Goal: Task Accomplishment & Management: Use online tool/utility

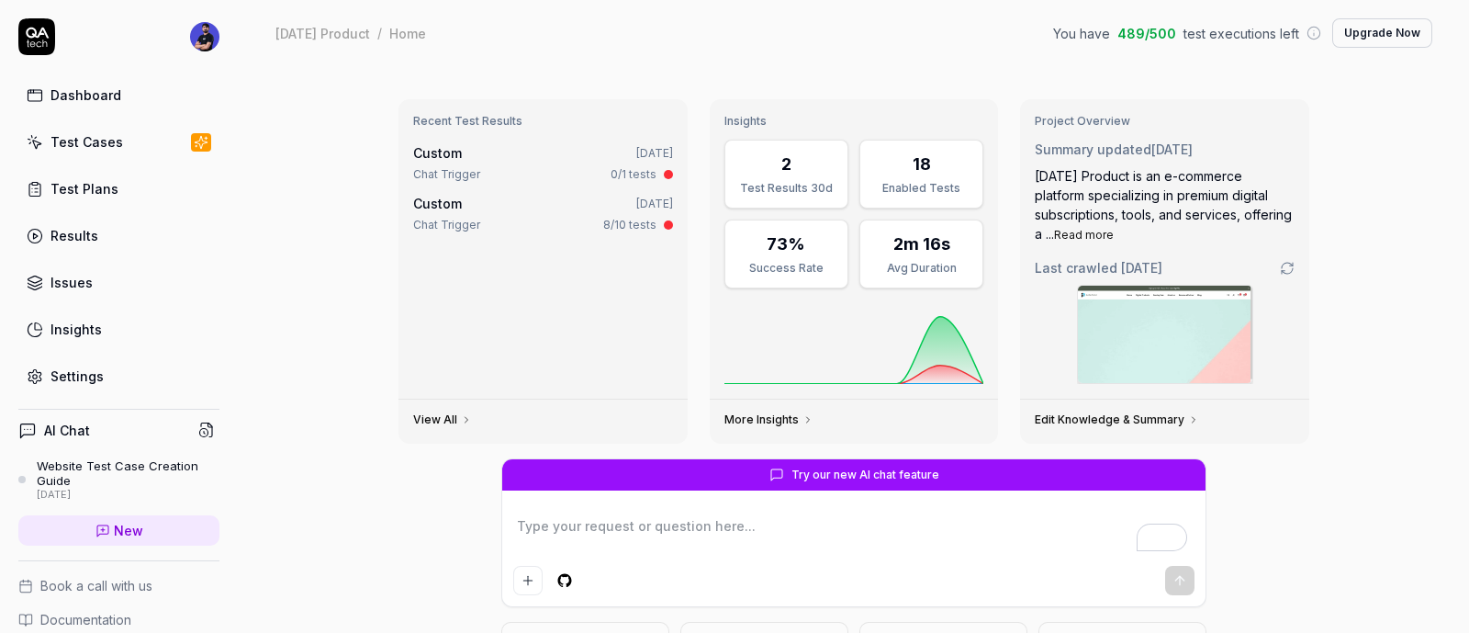
click at [127, 143] on link "Test Cases" at bounding box center [118, 142] width 201 height 36
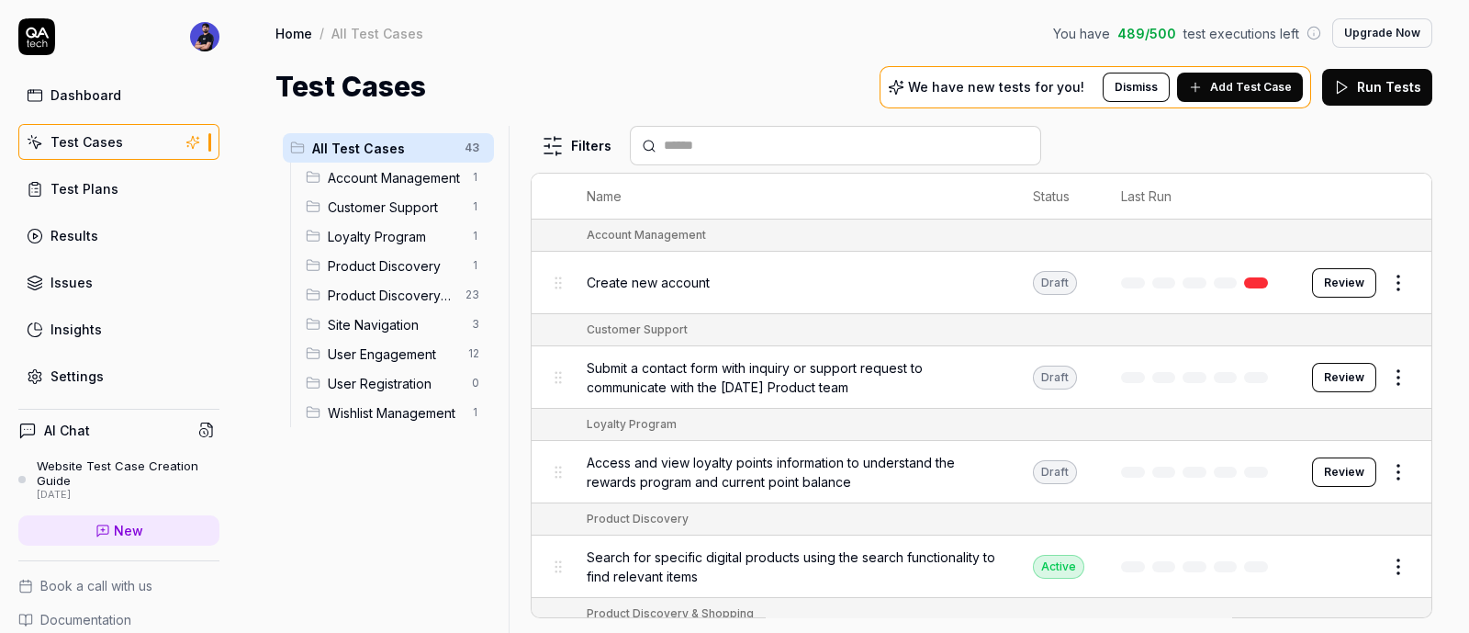
click at [1217, 89] on span "Add Test Case" at bounding box center [1251, 87] width 82 height 17
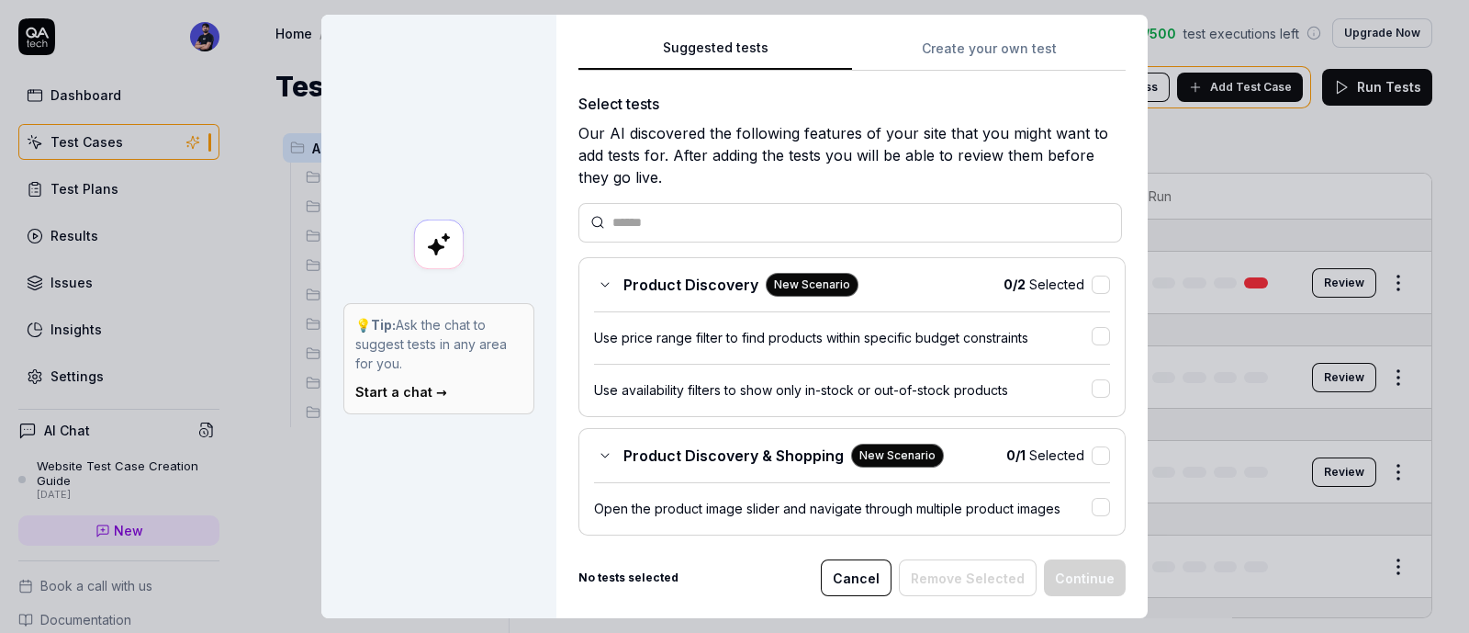
click at [958, 69] on div "Suggested tests Create your own test" at bounding box center [852, 54] width 547 height 34
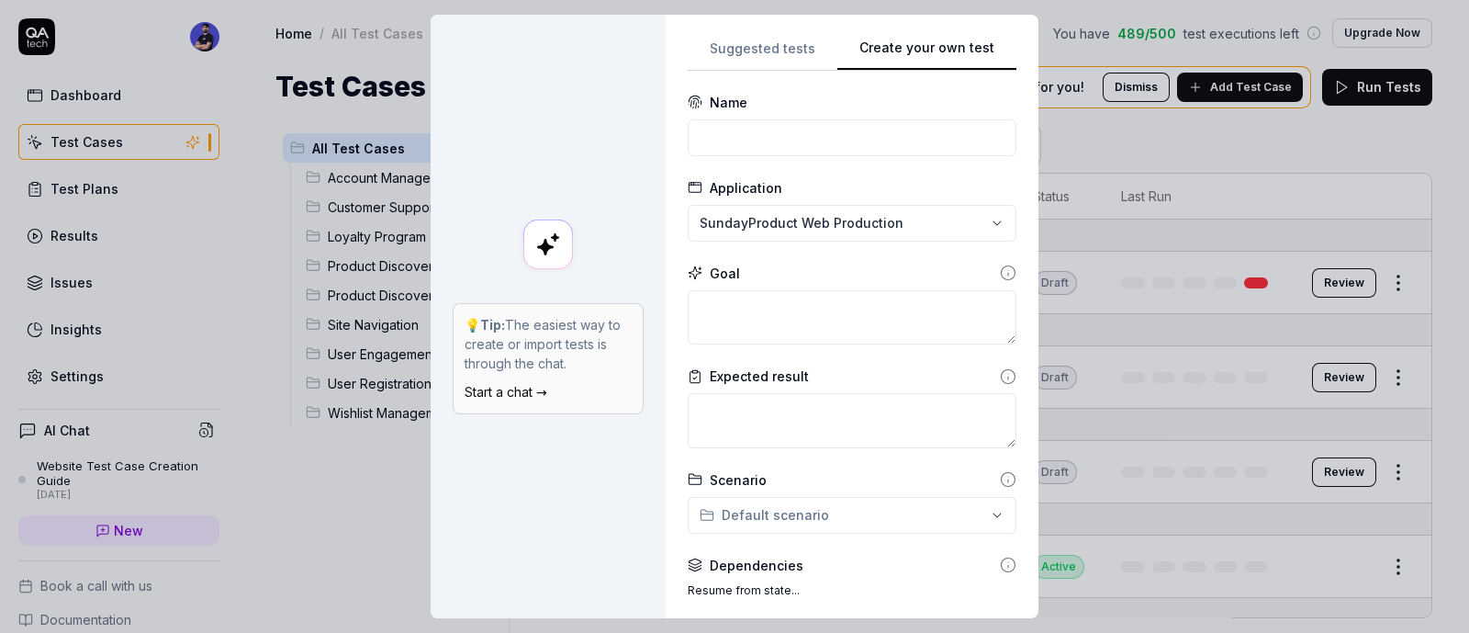
click at [985, 43] on button "Create your own test" at bounding box center [927, 54] width 179 height 33
click at [717, 107] on div "Name" at bounding box center [729, 102] width 38 height 19
click at [719, 268] on div "Goal" at bounding box center [725, 273] width 30 height 19
click at [719, 267] on div "Goal" at bounding box center [725, 273] width 30 height 19
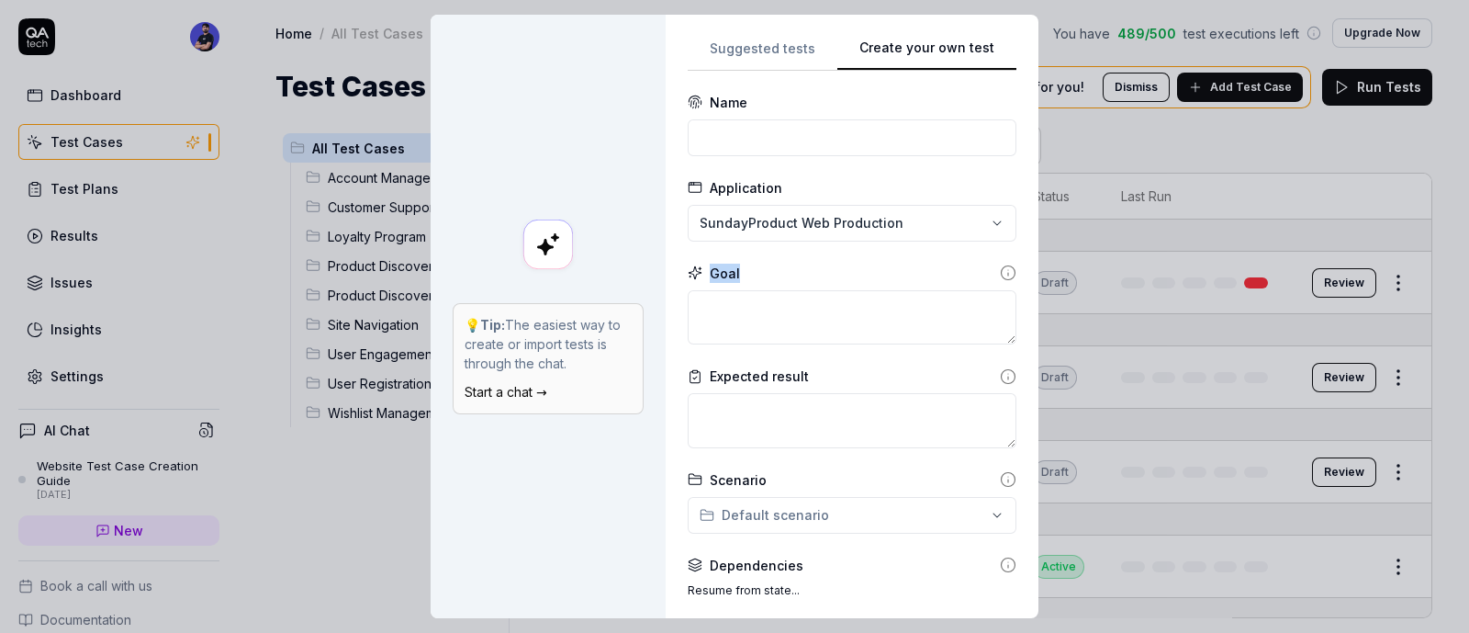
copy div "Goal"
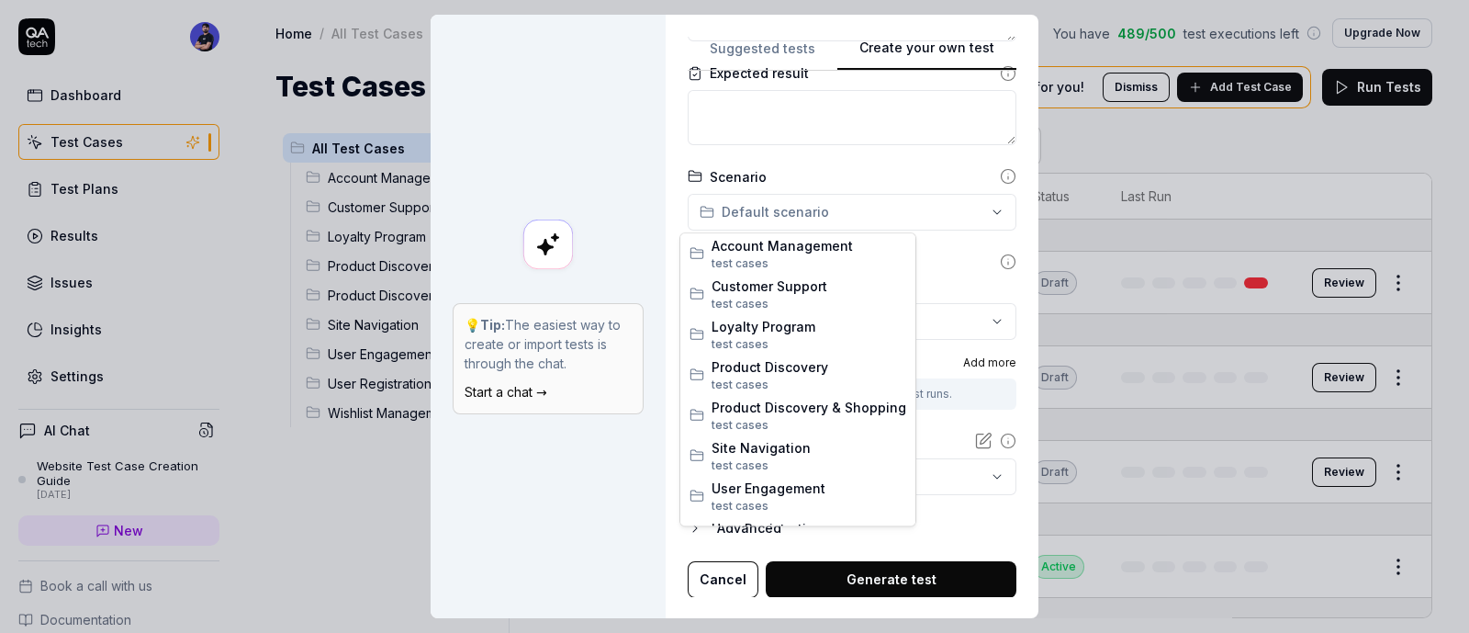
click at [817, 217] on div "**********" at bounding box center [734, 316] width 1469 height 633
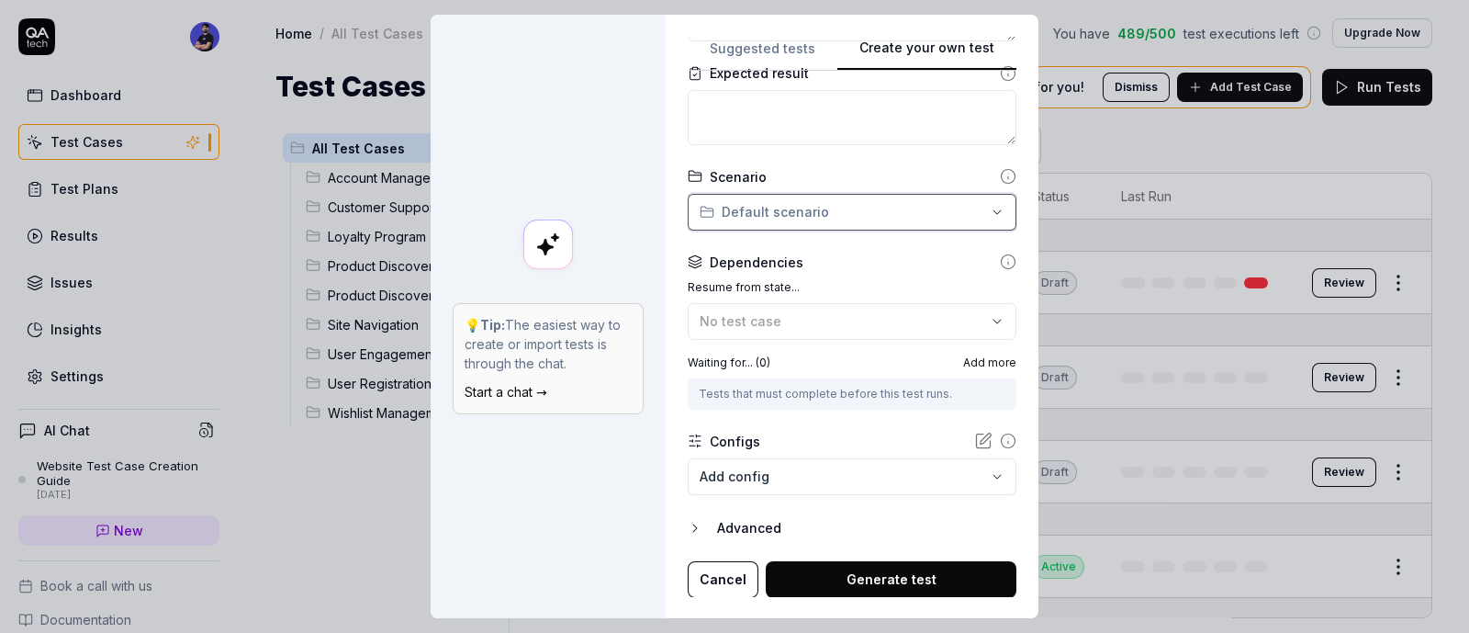
click at [843, 214] on div "**********" at bounding box center [734, 316] width 1469 height 633
click at [718, 574] on button "Cancel" at bounding box center [723, 579] width 71 height 37
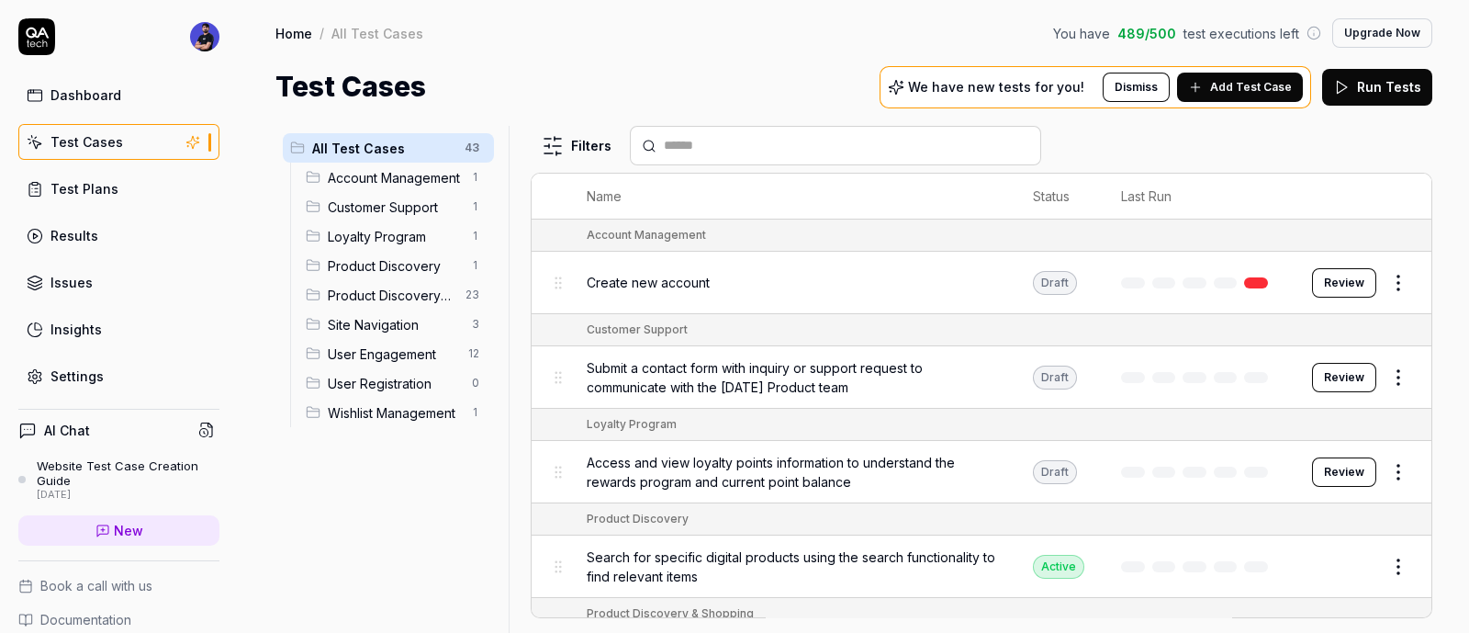
click at [1192, 87] on button "Add Test Case" at bounding box center [1240, 87] width 126 height 29
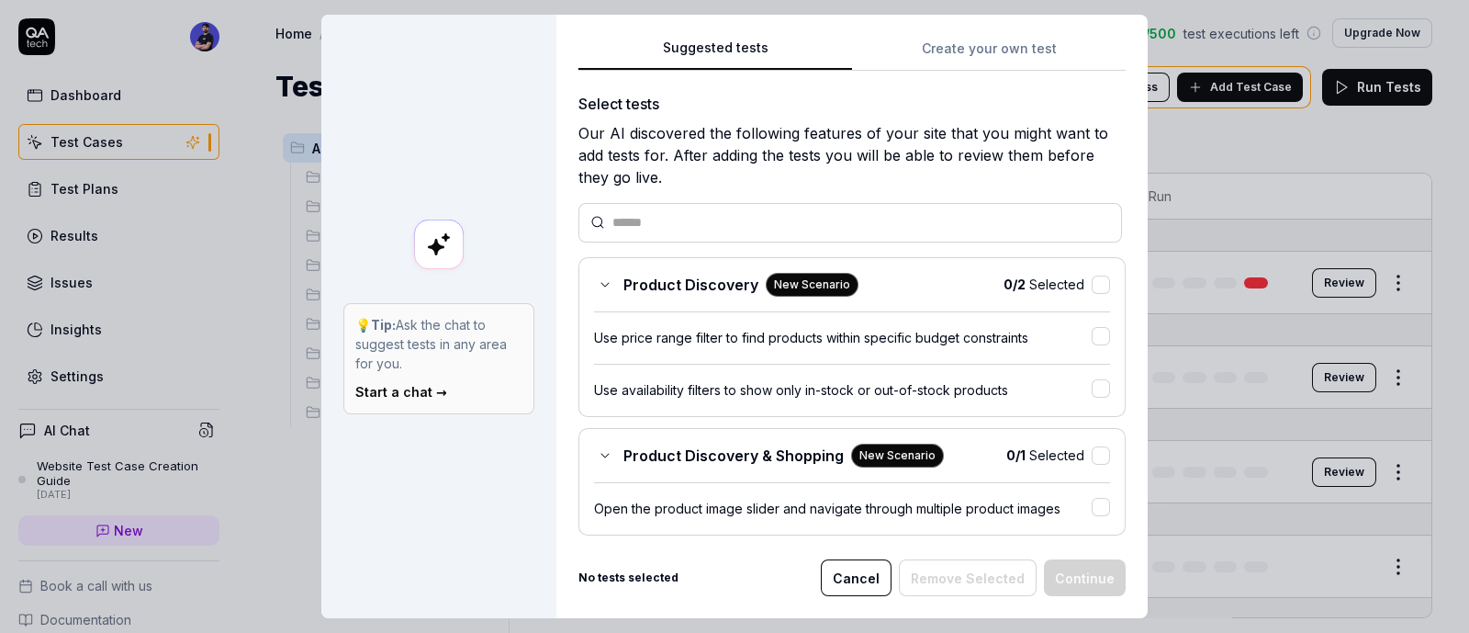
scroll to position [0, 0]
click at [739, 50] on button "Suggested tests" at bounding box center [716, 54] width 274 height 33
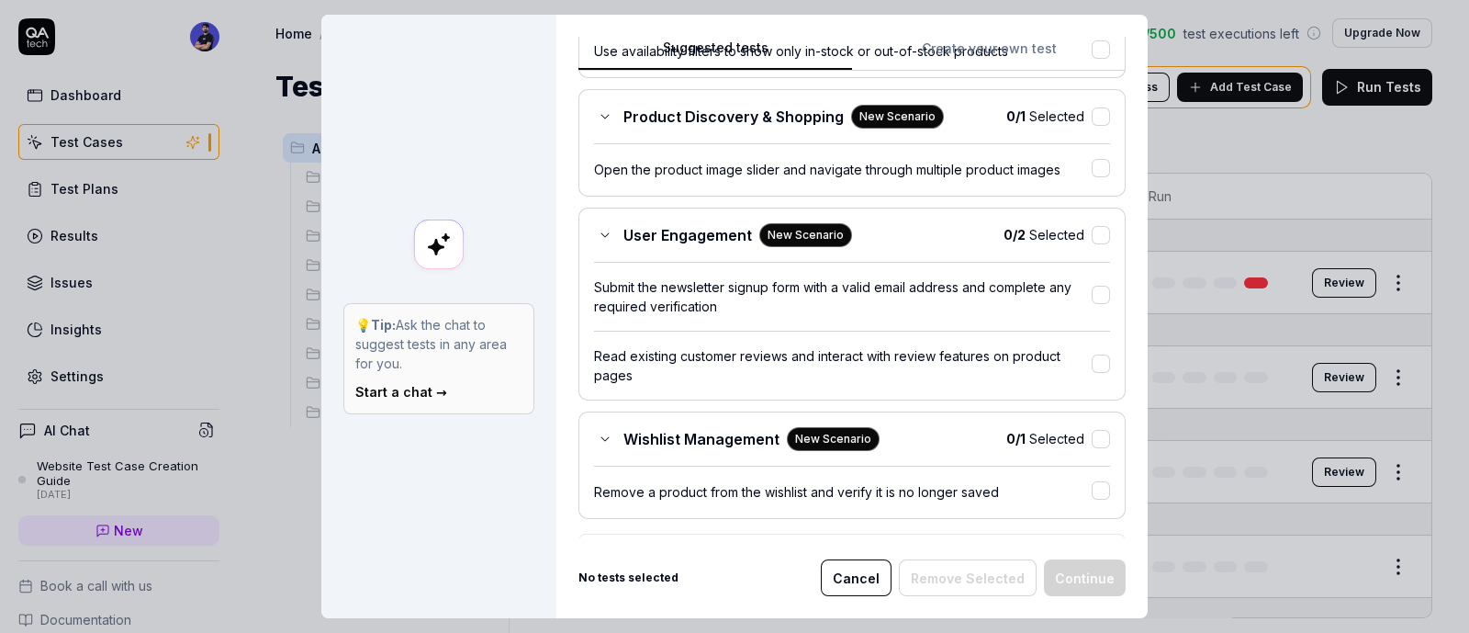
scroll to position [495, 0]
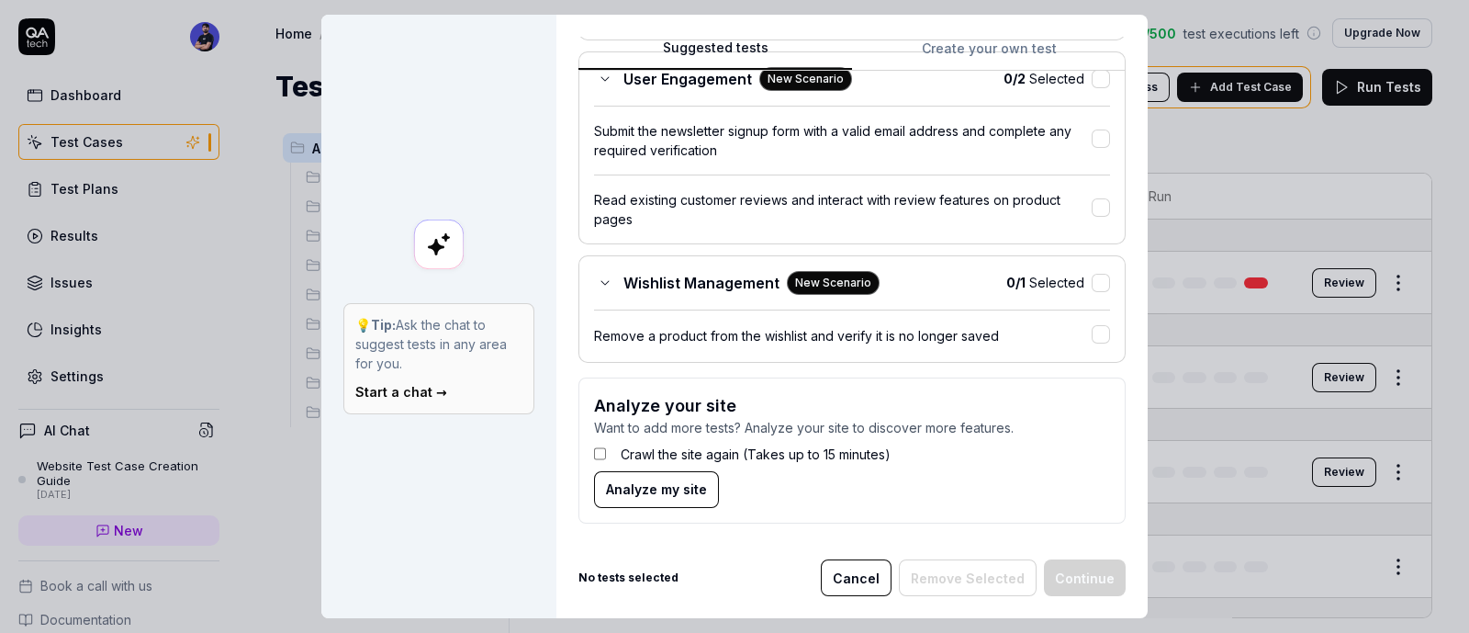
click at [582, 452] on form "Analyze your site Want to add more tests? Analyze your site to discover more fe…" at bounding box center [852, 450] width 547 height 146
click at [640, 490] on span "Analyze my site" at bounding box center [656, 488] width 101 height 19
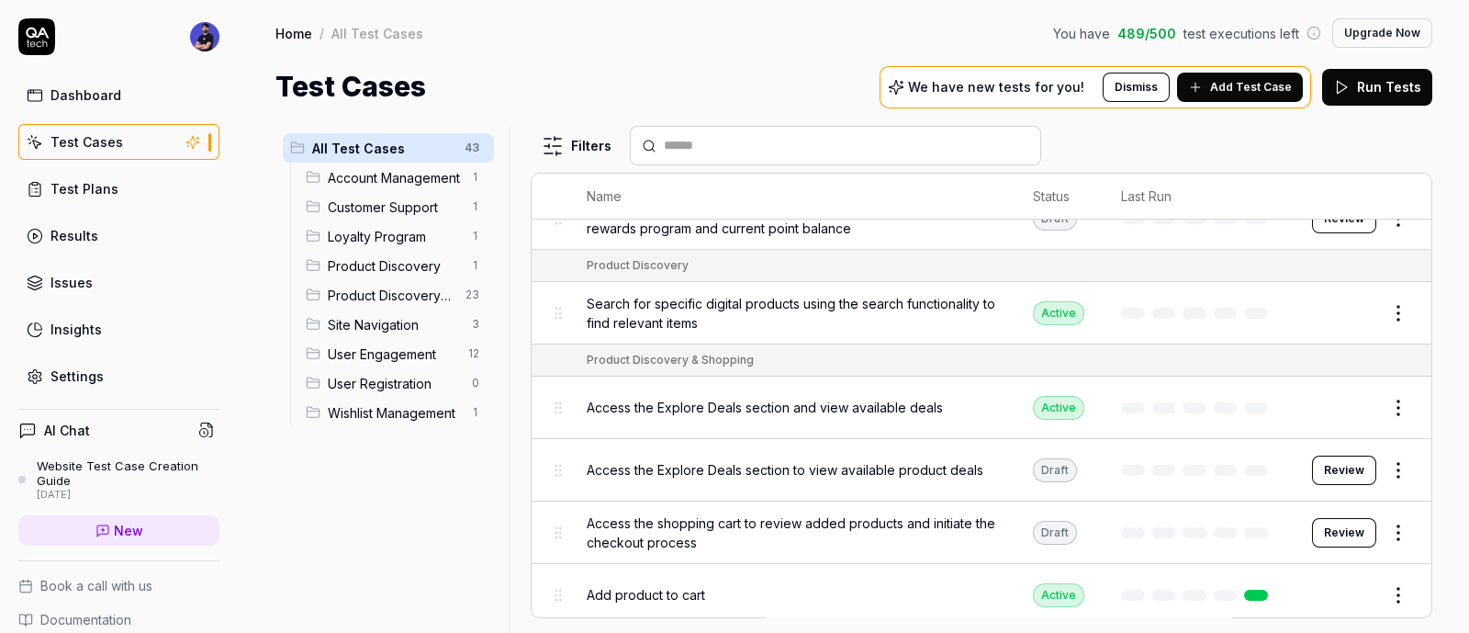
scroll to position [0, 0]
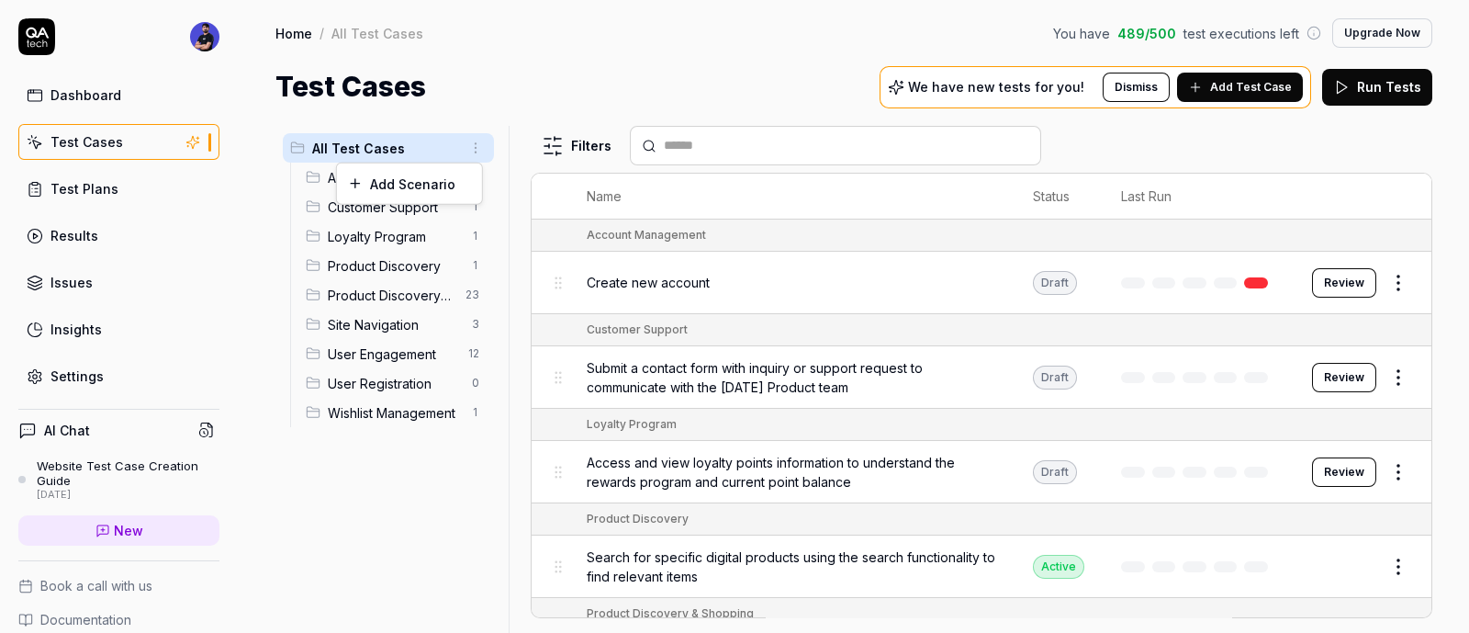
click at [468, 145] on html "Dashboard Test Cases Test Plans Results Issues Insights Settings AI Chat Websit…" at bounding box center [734, 316] width 1469 height 633
click at [368, 488] on html "Dashboard Test Cases Test Plans Results Issues Insights Settings AI Chat Websit…" at bounding box center [734, 316] width 1469 height 633
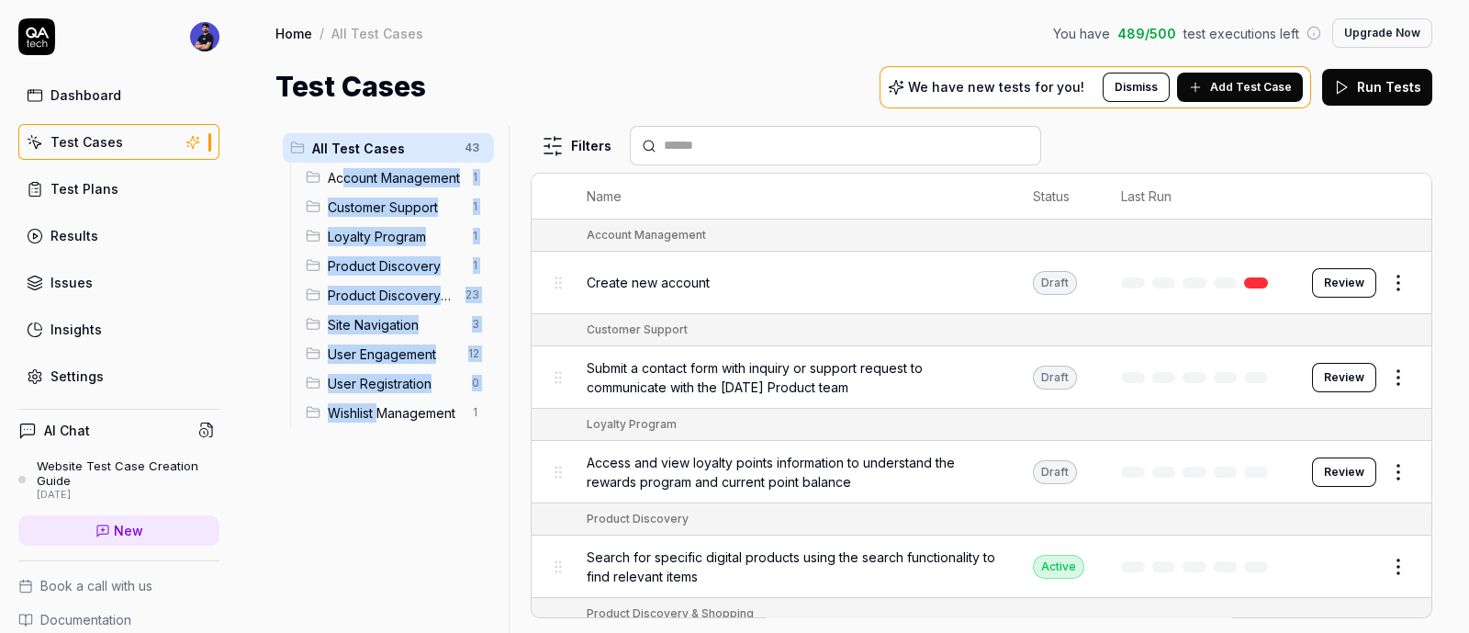
drag, startPoint x: 374, startPoint y: 447, endPoint x: 343, endPoint y: 171, distance: 278.2
click at [343, 171] on div "All Test Cases 43 Account Management 1 Customer Support 1 Loyalty Program 1 Pro…" at bounding box center [389, 368] width 226 height 485
click at [1383, 282] on html "Dashboard Test Cases Test Plans Results Issues Insights Settings AI Chat Websit…" at bounding box center [734, 316] width 1469 height 633
click at [543, 277] on html "Dashboard Test Cases Test Plans Results Issues Insights Settings AI Chat Websit…" at bounding box center [734, 316] width 1469 height 633
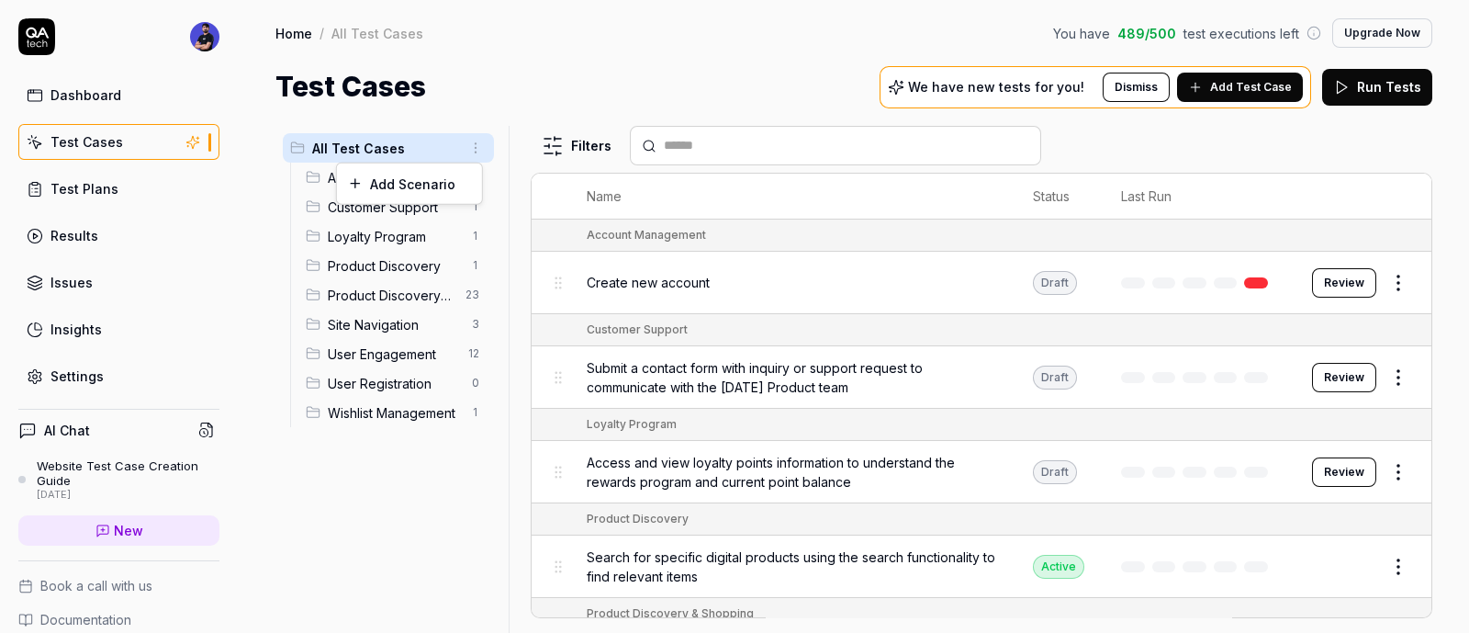
click at [473, 148] on html "Dashboard Test Cases Test Plans Results Issues Insights Settings AI Chat Websit…" at bounding box center [734, 316] width 1469 height 633
click at [418, 175] on div "Add Scenario" at bounding box center [409, 183] width 145 height 40
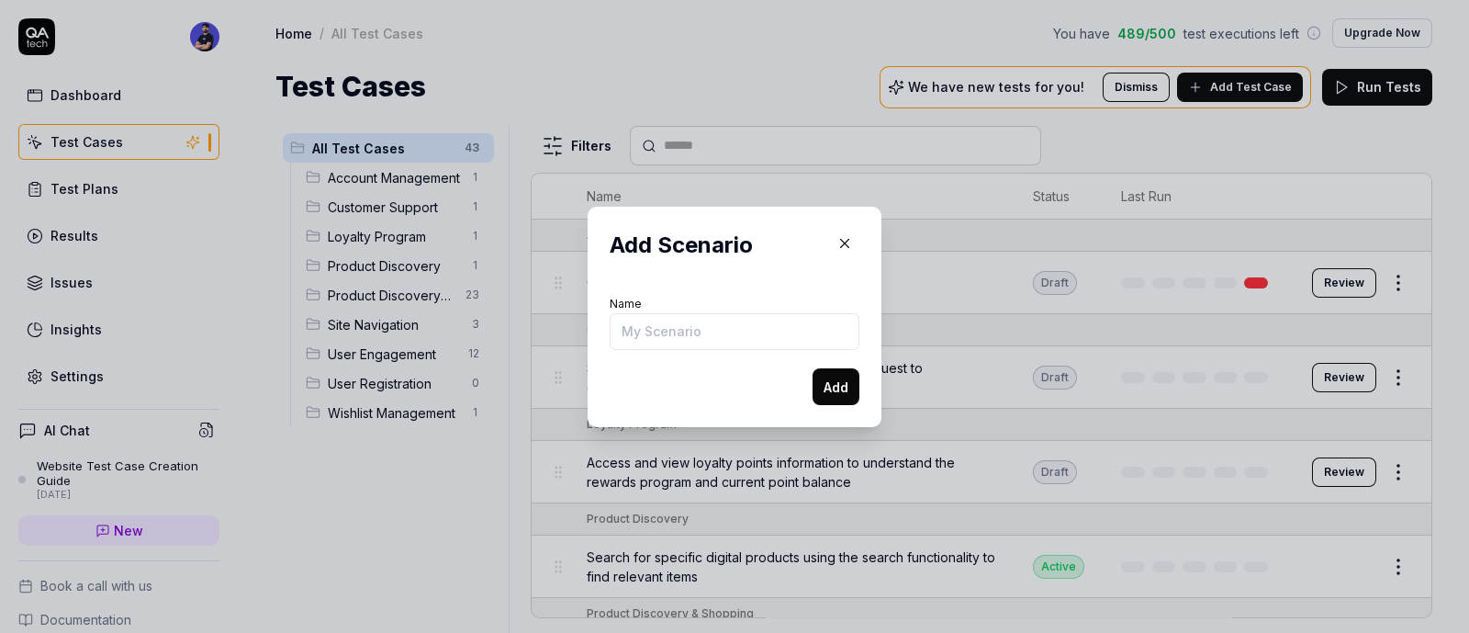
click at [840, 231] on button "button" at bounding box center [844, 243] width 29 height 29
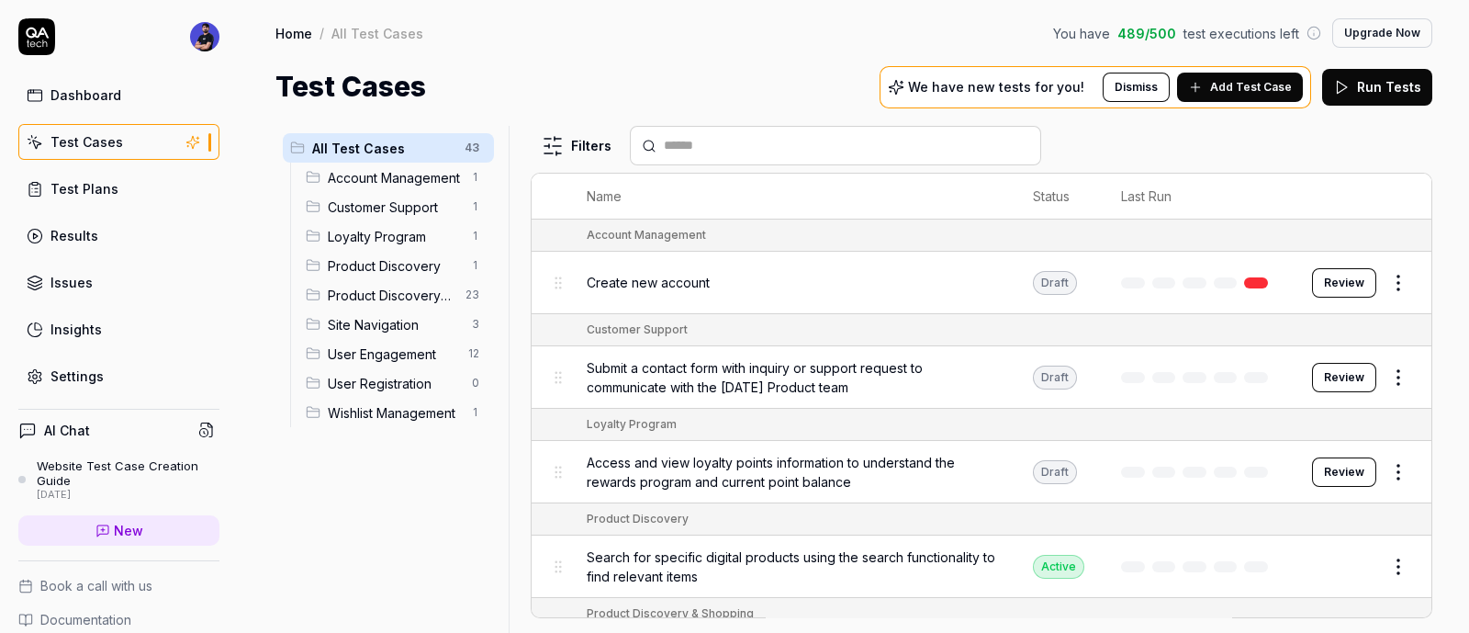
click at [300, 156] on div "All Test Cases 43" at bounding box center [388, 147] width 211 height 29
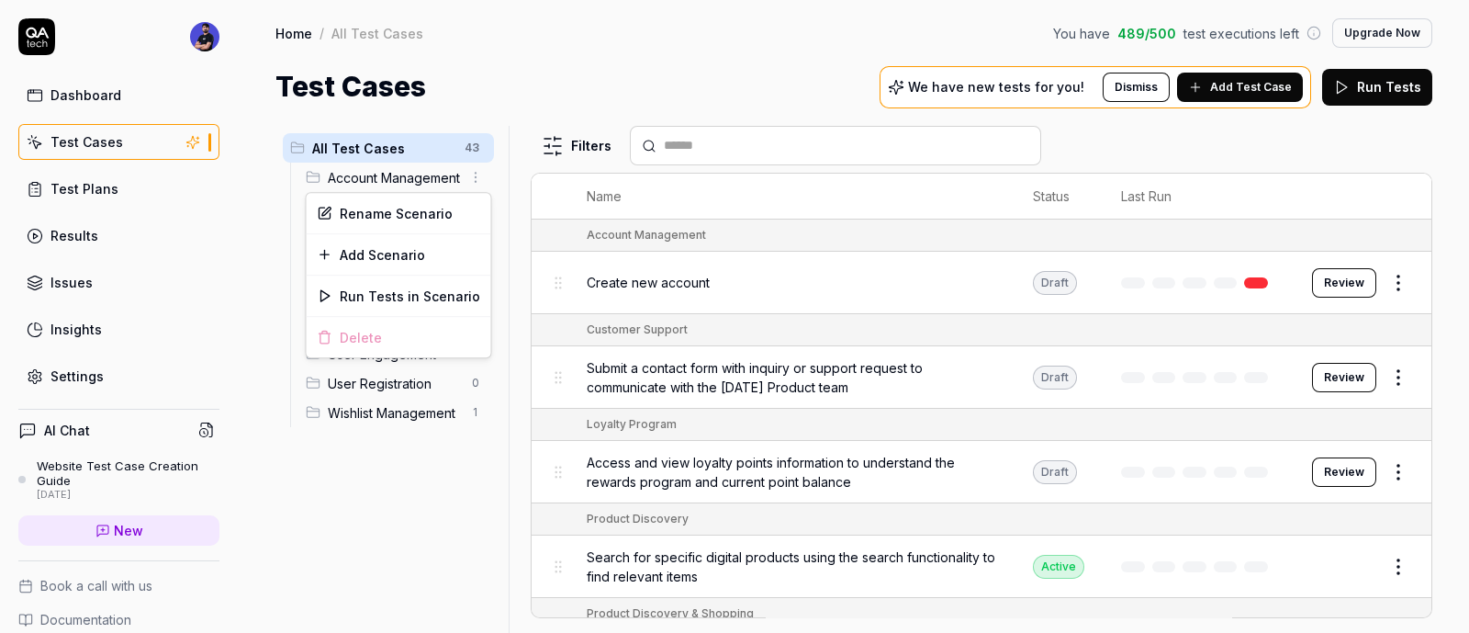
click at [478, 175] on html "Dashboard Test Cases Test Plans Results Issues Insights Settings AI Chat Websit…" at bounding box center [734, 316] width 1469 height 633
click at [569, 162] on html "Dashboard Test Cases Test Plans Results Issues Insights Settings AI Chat Websit…" at bounding box center [734, 316] width 1469 height 633
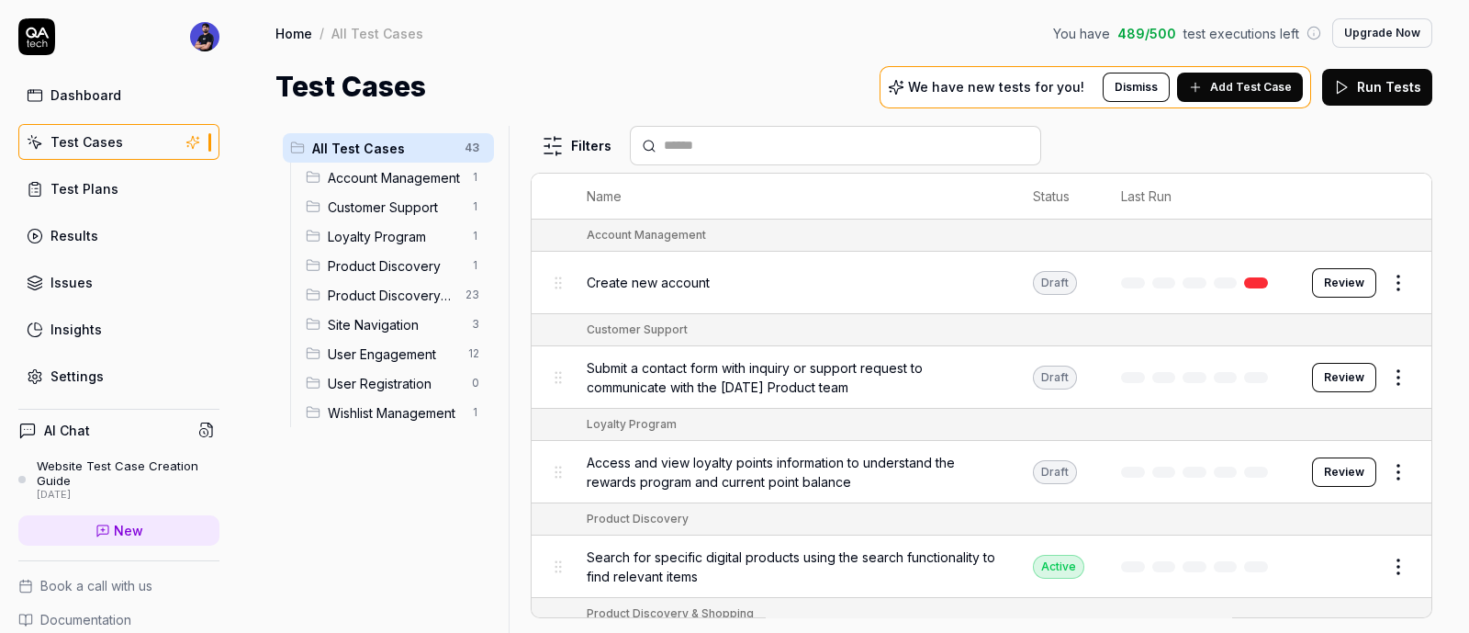
click at [1226, 89] on span "Add Test Case" at bounding box center [1251, 87] width 82 height 17
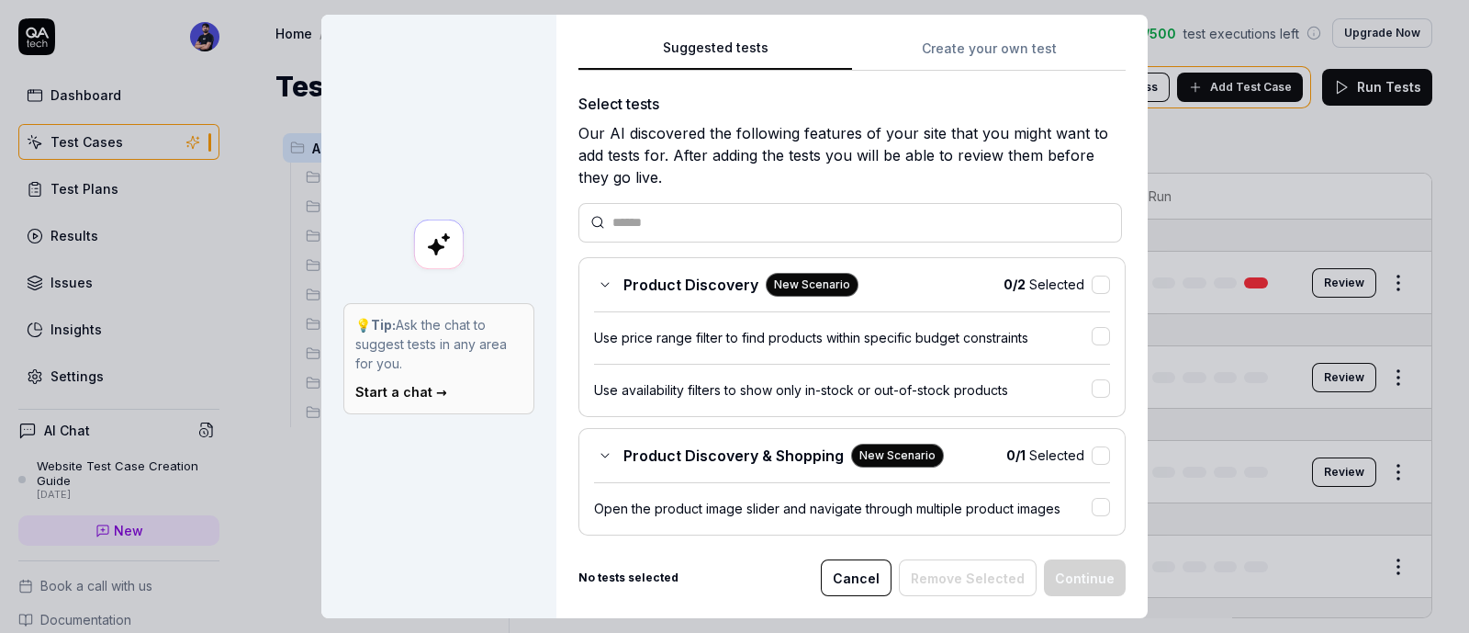
click at [922, 45] on button "Create your own test" at bounding box center [989, 54] width 274 height 33
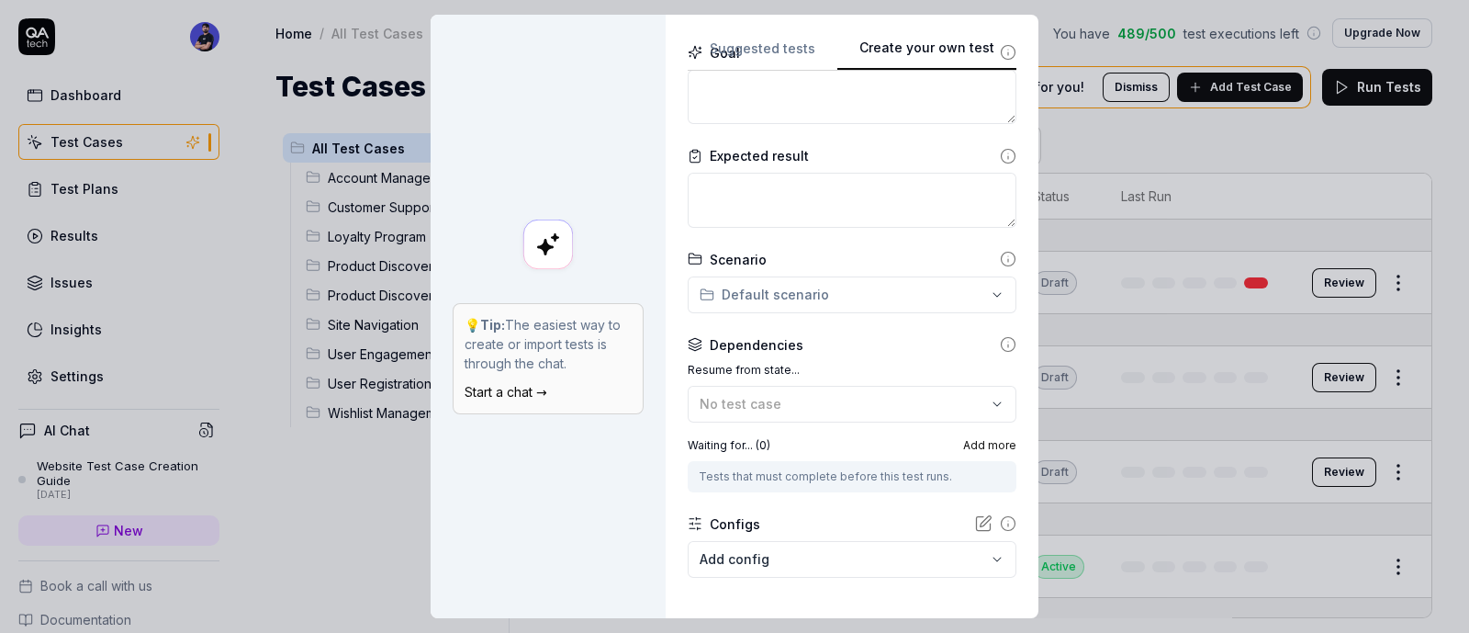
scroll to position [303, 0]
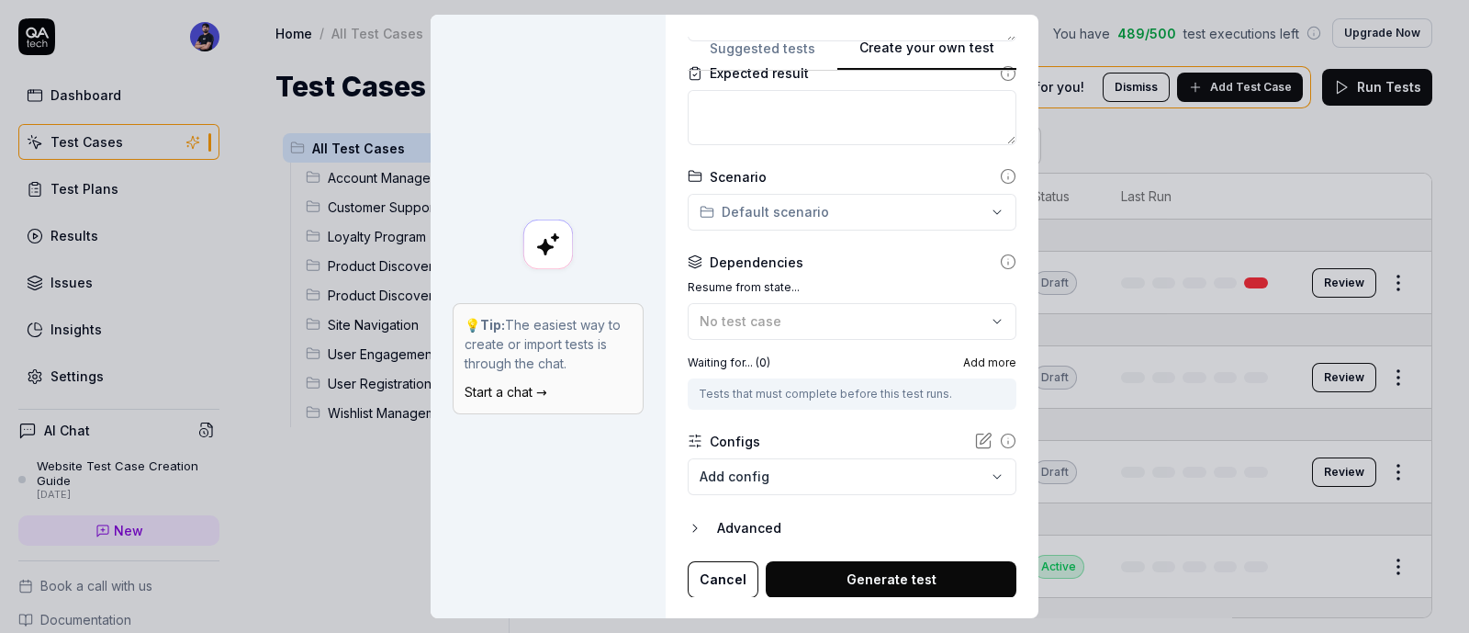
click at [736, 172] on div "Scenario" at bounding box center [738, 176] width 57 height 19
click at [783, 328] on div "No test case" at bounding box center [843, 320] width 287 height 19
click at [760, 346] on div "Resume from state... No test case Waiting for... ( 0 ) Add more Tests that must…" at bounding box center [852, 344] width 329 height 130
click at [767, 253] on div "Dependencies" at bounding box center [757, 262] width 94 height 19
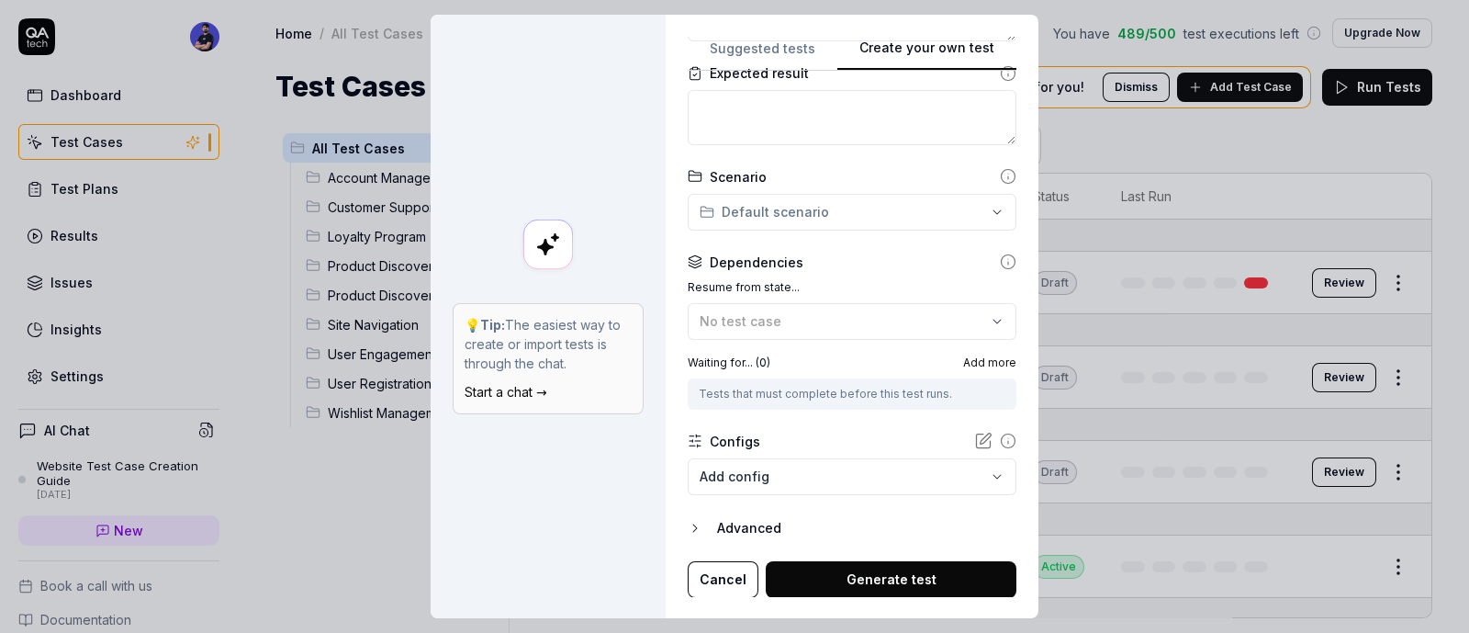
click at [767, 253] on div "Dependencies" at bounding box center [757, 262] width 94 height 19
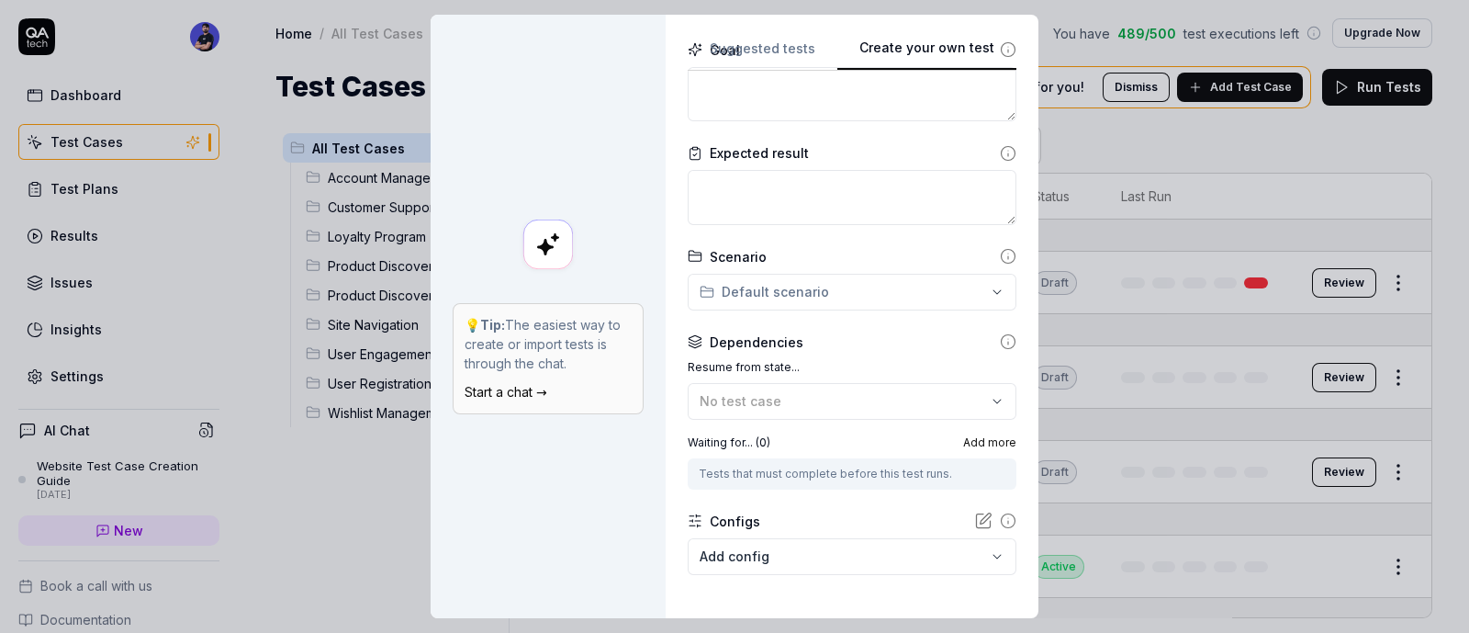
scroll to position [188, 0]
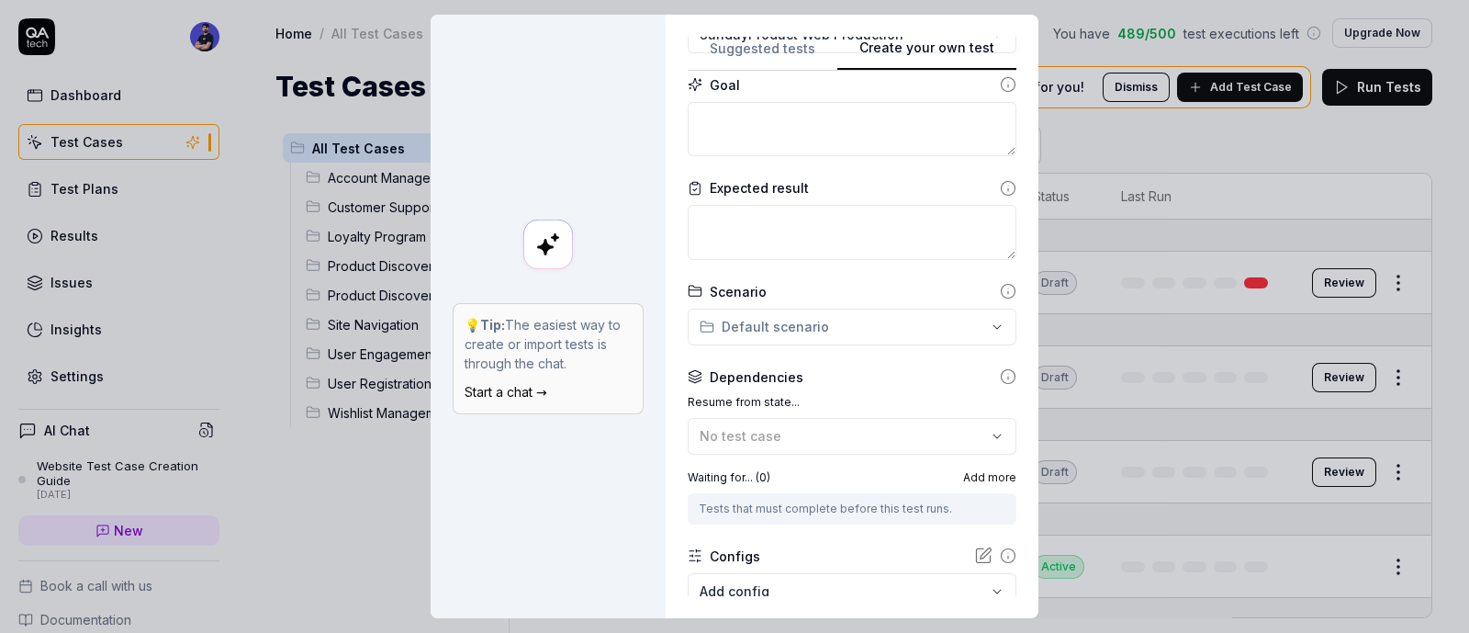
click at [727, 189] on div "Expected result" at bounding box center [759, 187] width 99 height 19
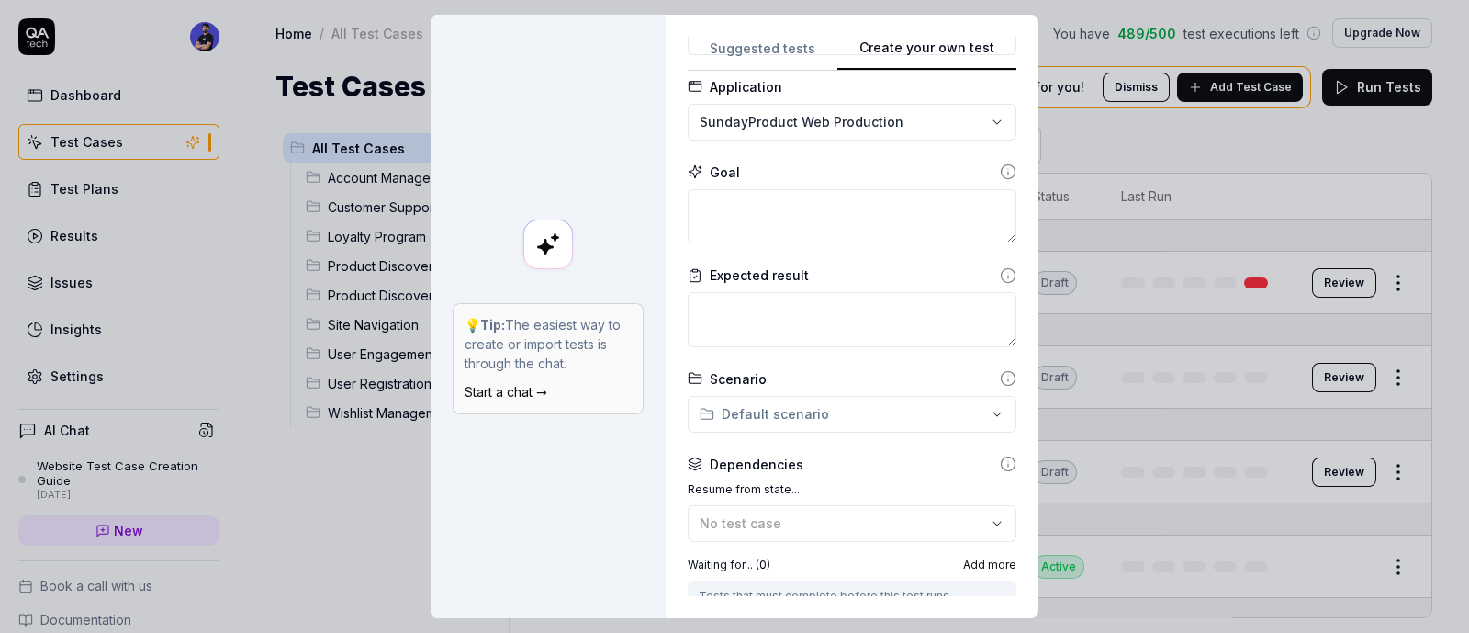
scroll to position [0, 0]
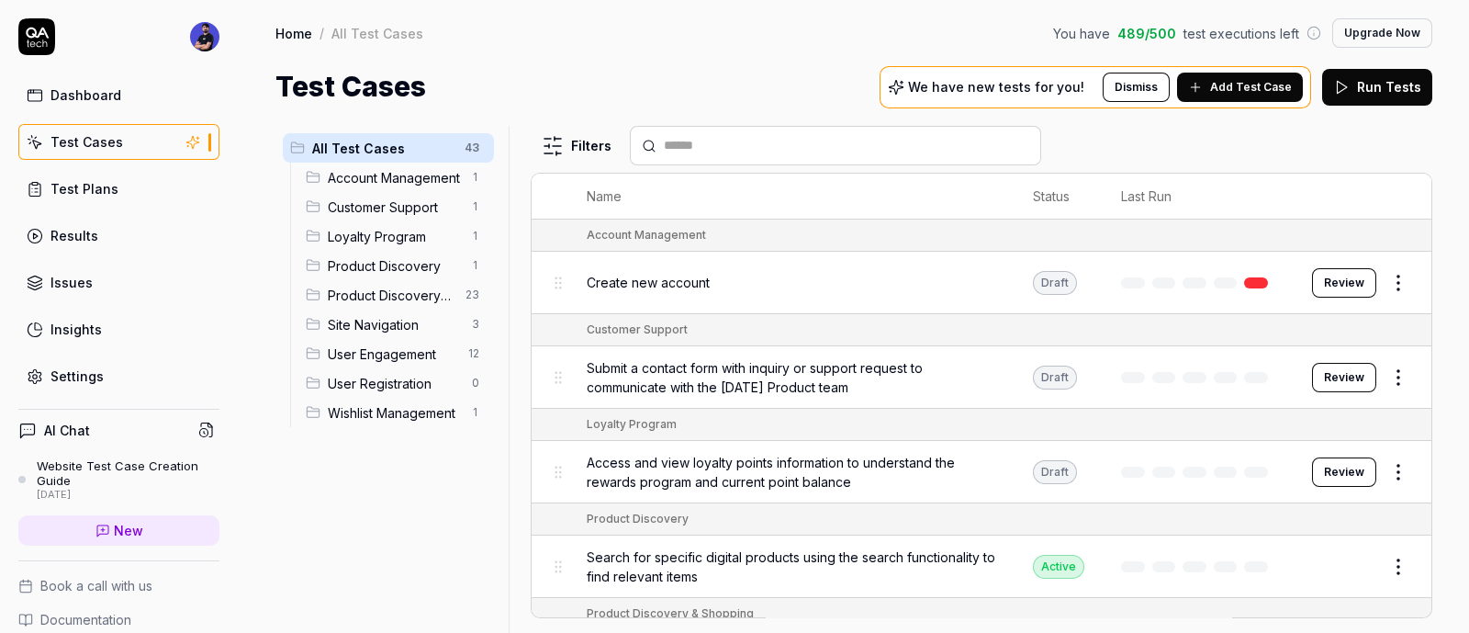
click at [1379, 264] on html "Dashboard Test Cases Test Plans Results Issues Insights Settings AI Chat Websit…" at bounding box center [734, 316] width 1469 height 633
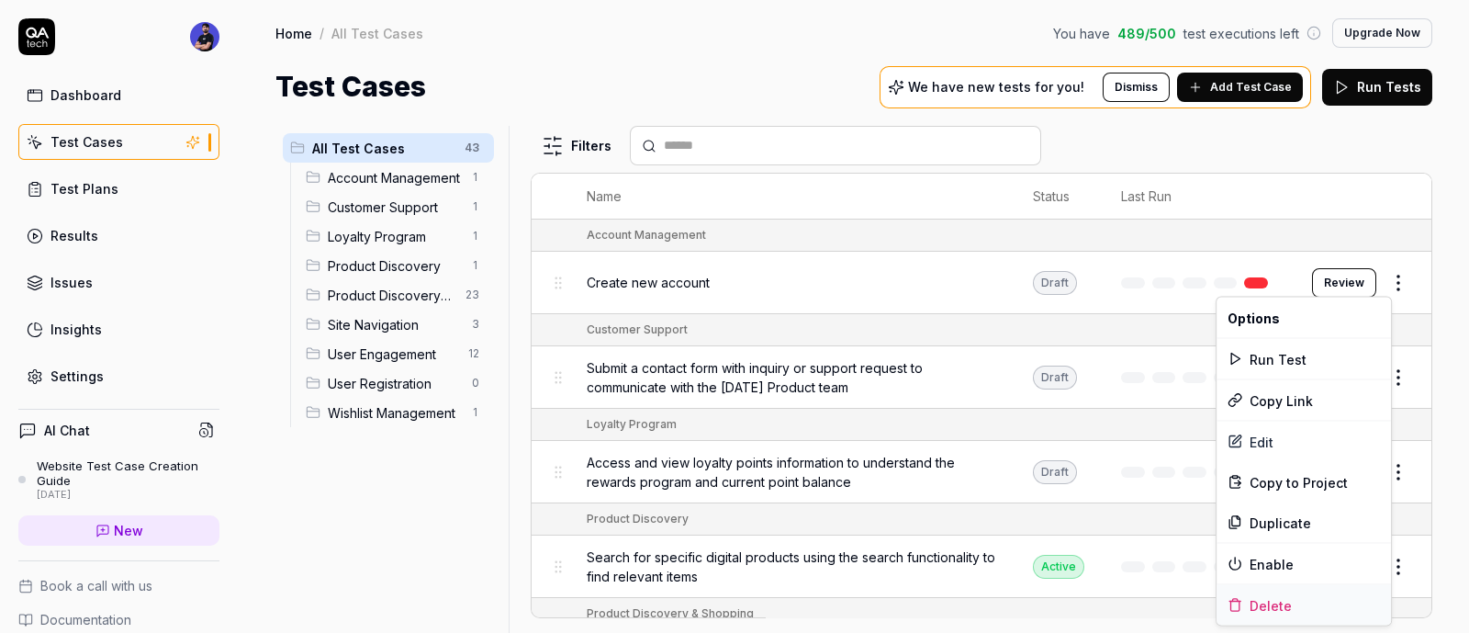
click at [1270, 597] on div "Delete" at bounding box center [1304, 605] width 175 height 40
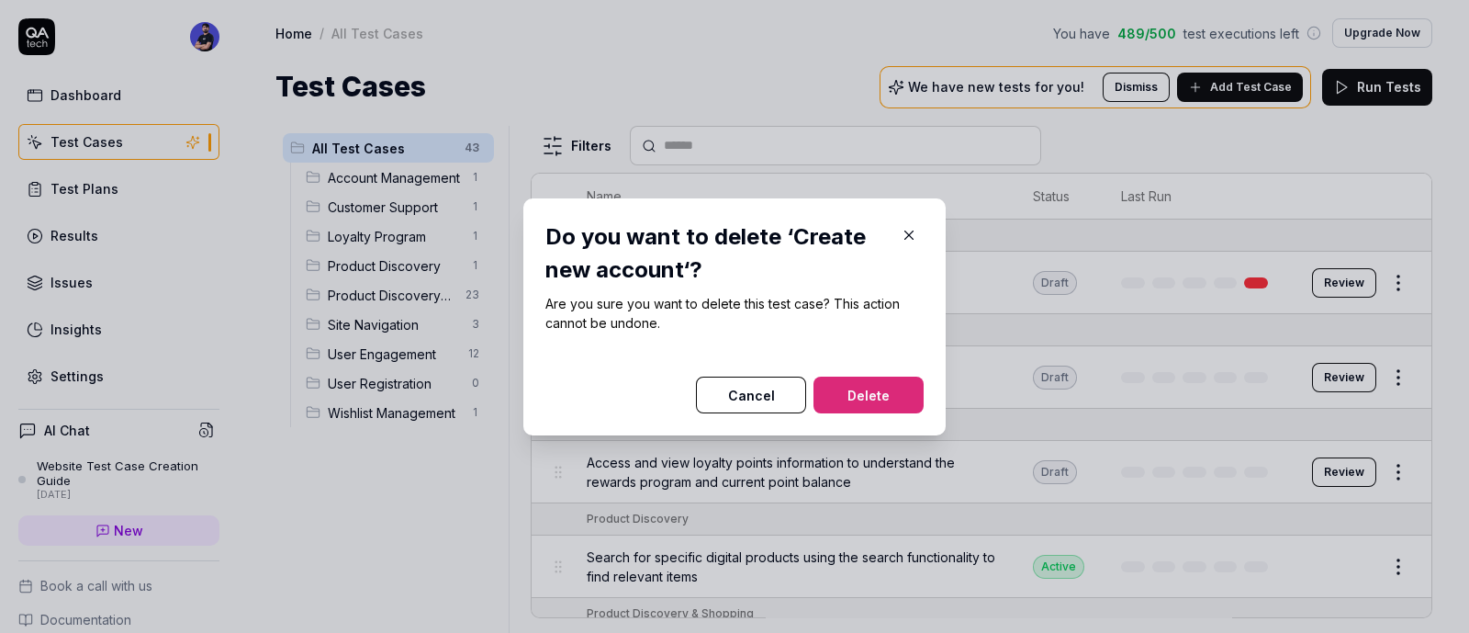
click at [824, 387] on button "Delete" at bounding box center [869, 395] width 110 height 37
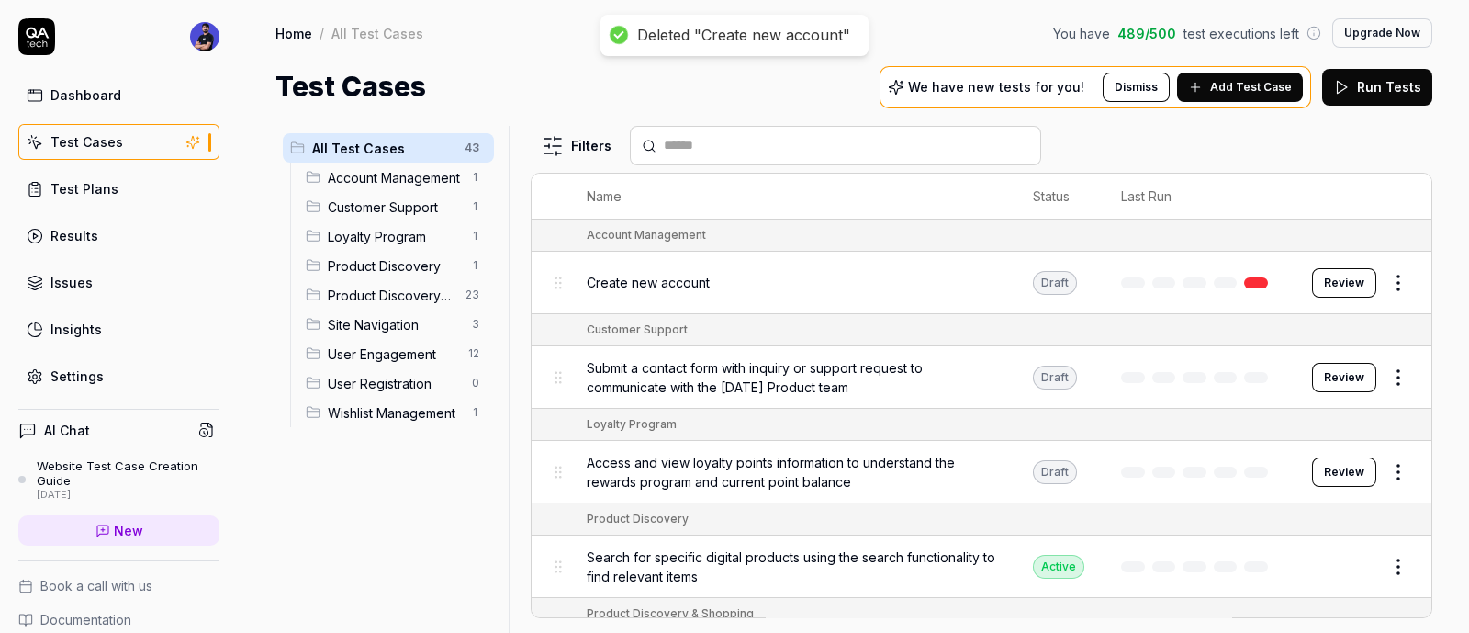
click at [1387, 283] on html "Deleted "Create new account" Dashboard Test Cases Test Plans Results Issues Ins…" at bounding box center [734, 316] width 1469 height 633
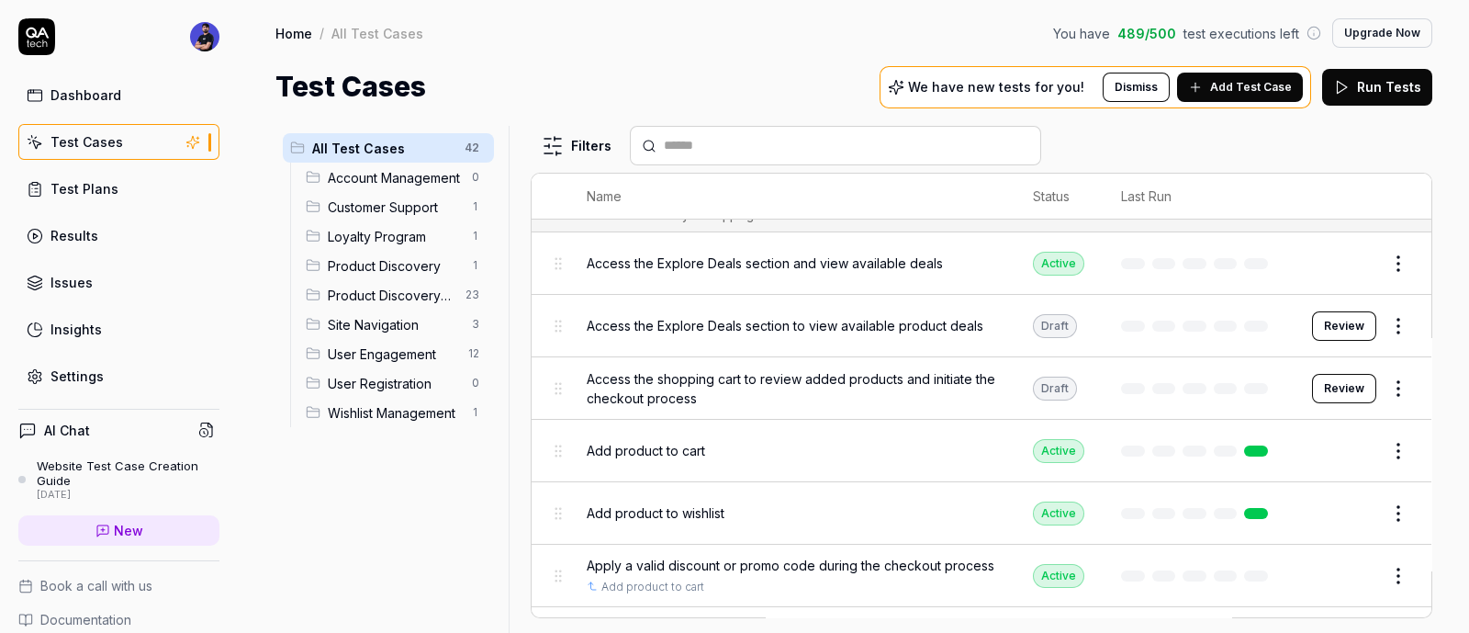
scroll to position [229, 0]
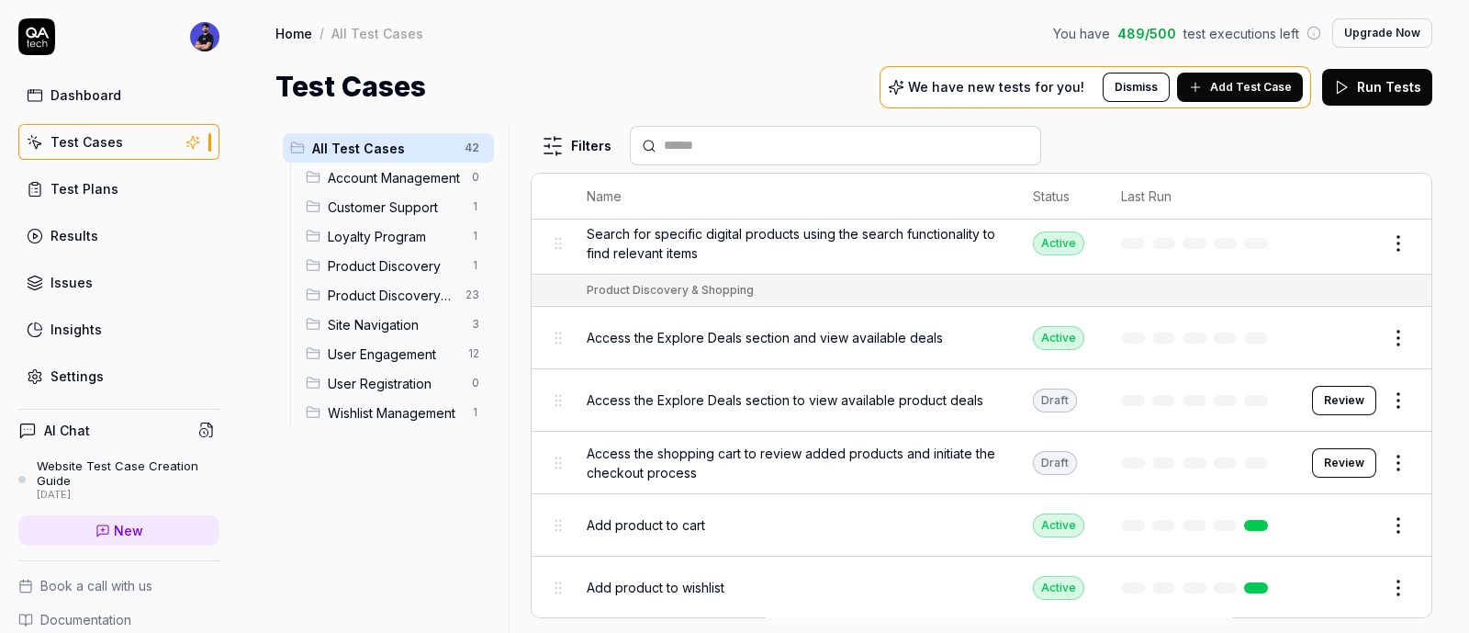
click at [395, 409] on span "Wishlist Management" at bounding box center [394, 412] width 133 height 19
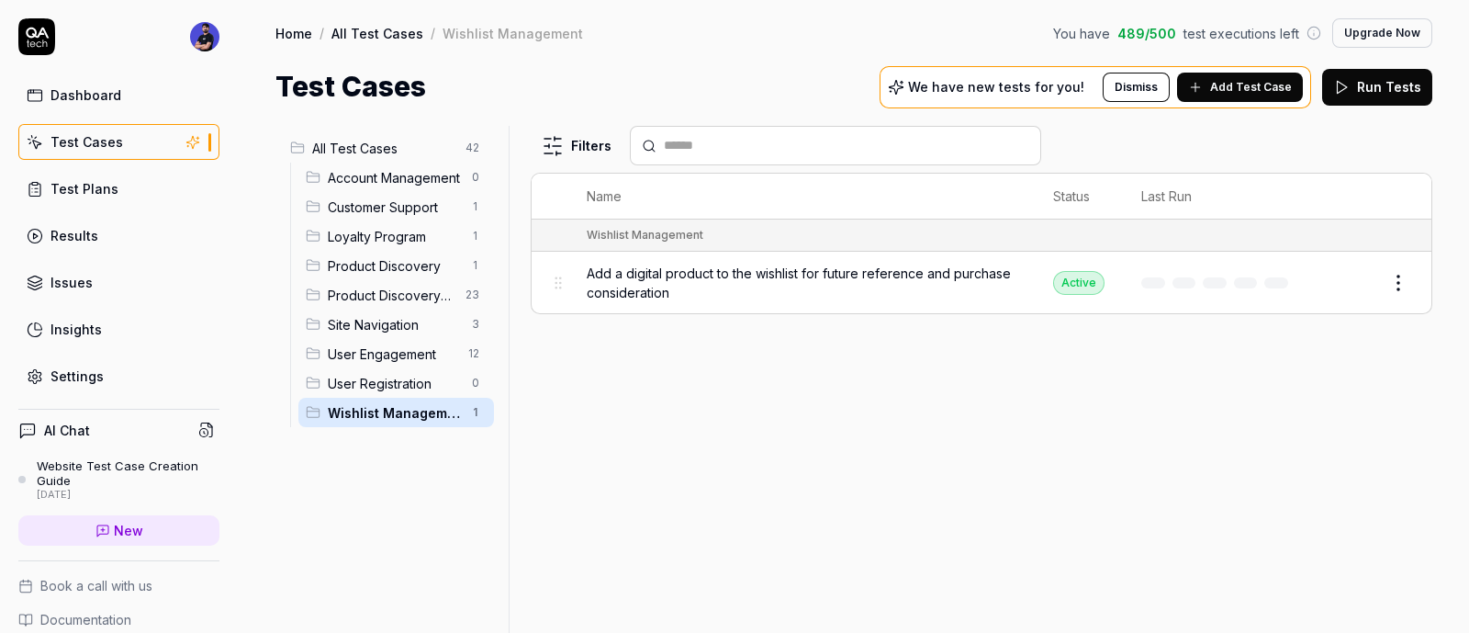
scroll to position [0, 0]
click at [1405, 283] on html "Dashboard Test Cases Test Plans Results Issues Insights Settings AI Chat Websit…" at bounding box center [734, 316] width 1469 height 633
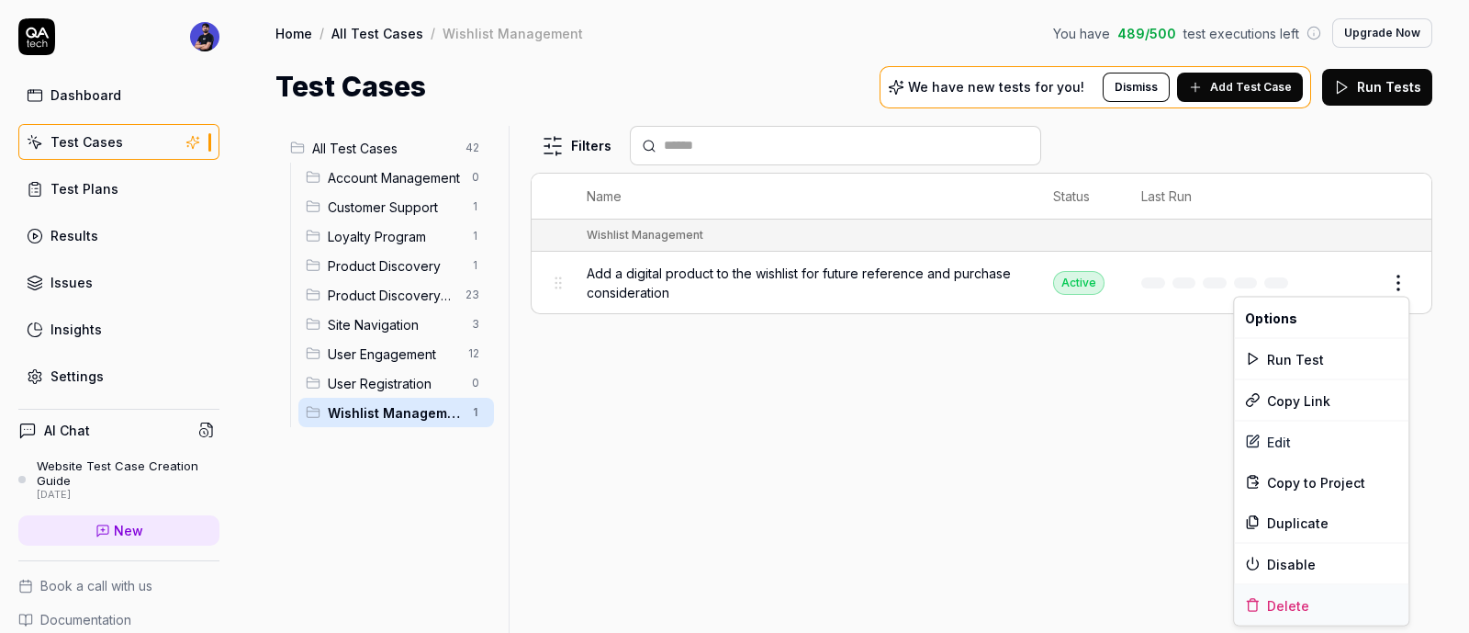
click at [1294, 591] on div "Delete" at bounding box center [1321, 605] width 175 height 40
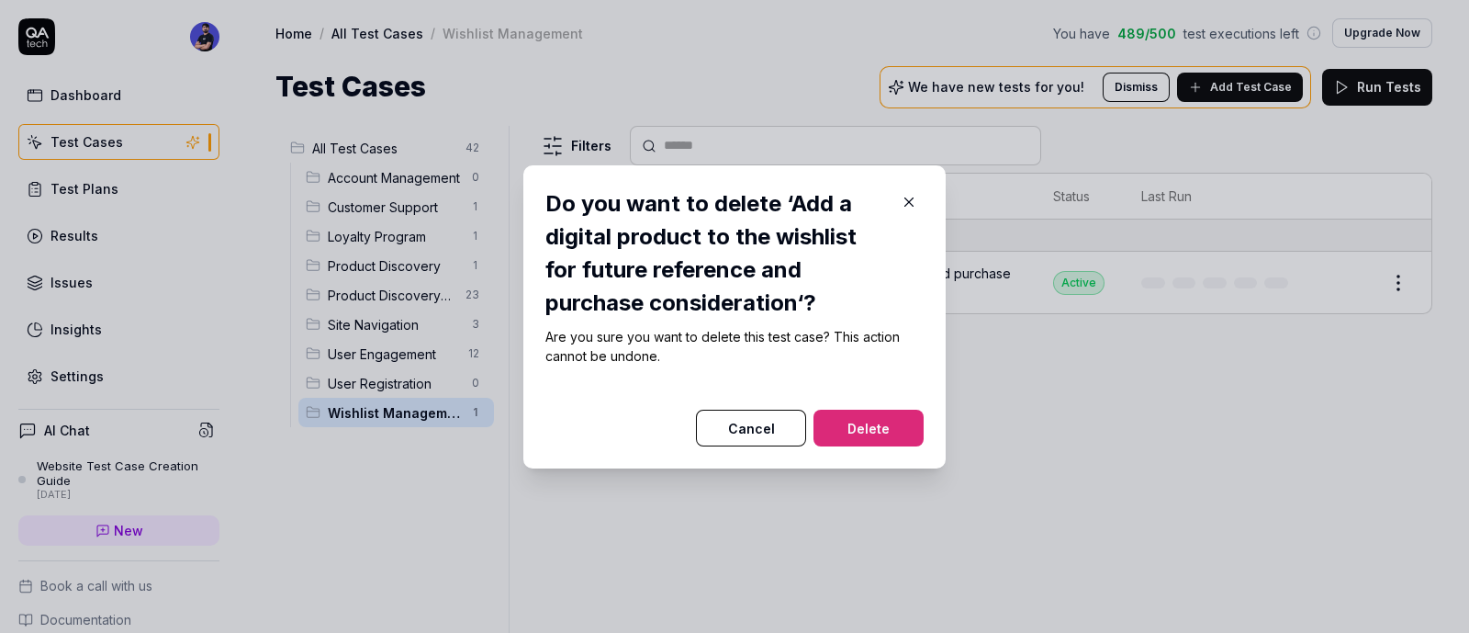
click at [876, 434] on button "Delete" at bounding box center [869, 428] width 110 height 37
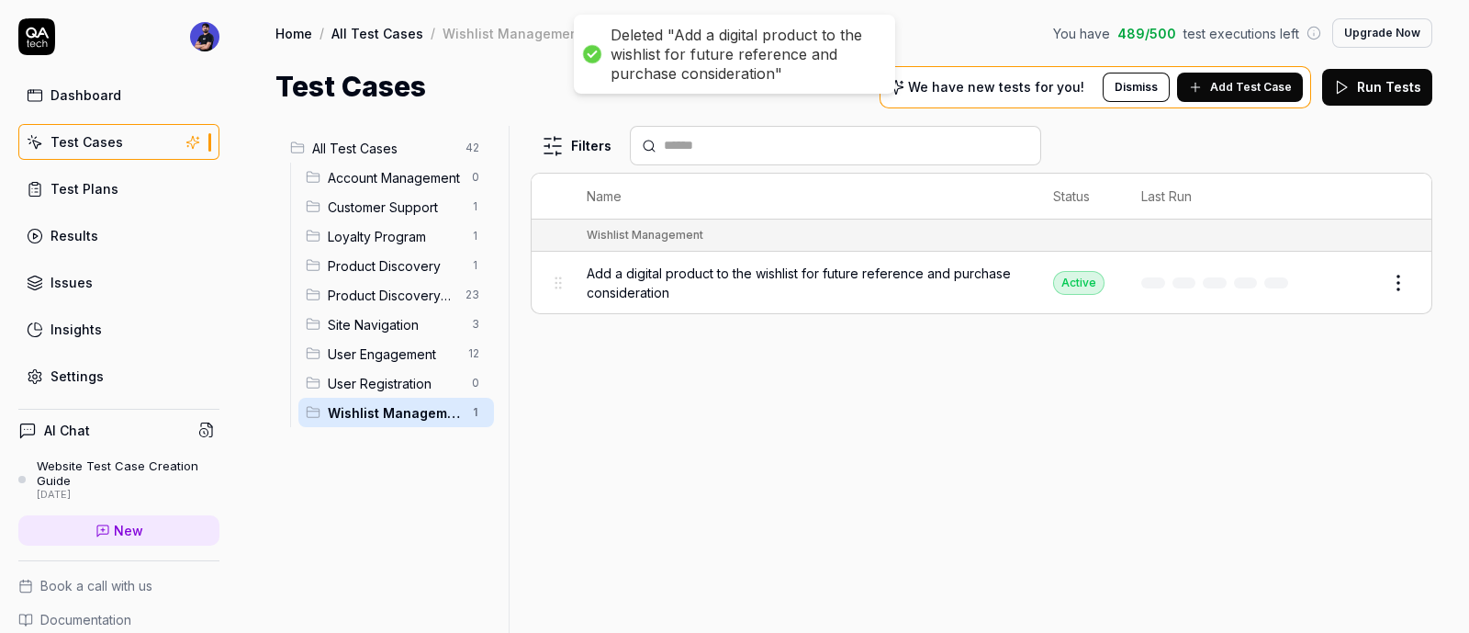
click at [477, 411] on html "Deleted "Add a digital product to the wishlist for future reference and purchas…" at bounding box center [734, 316] width 1469 height 633
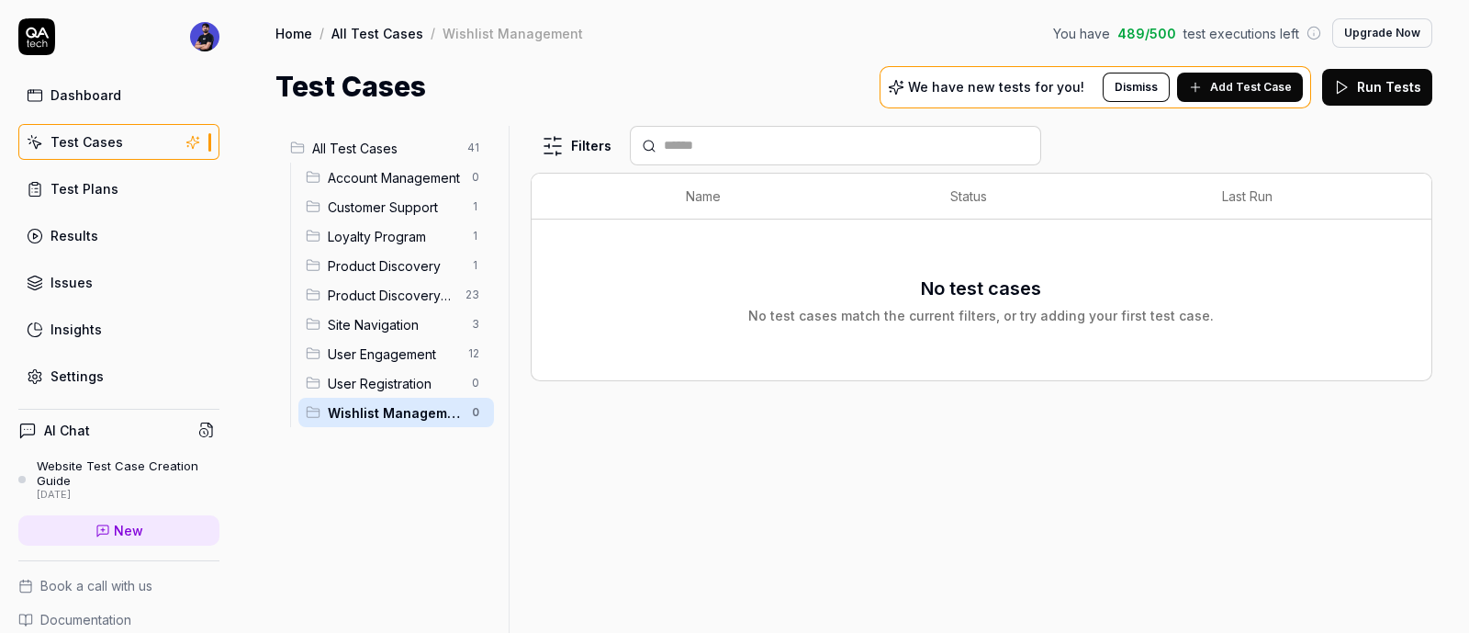
click at [632, 482] on html "Deleted "Add a digital product to the wishlist for future reference and purchas…" at bounding box center [734, 316] width 1469 height 633
click at [476, 413] on html "Dashboard Test Cases Test Plans Results Issues Insights Settings AI Chat Websit…" at bounding box center [734, 316] width 1469 height 633
click at [409, 564] on div "Delete" at bounding box center [399, 572] width 185 height 40
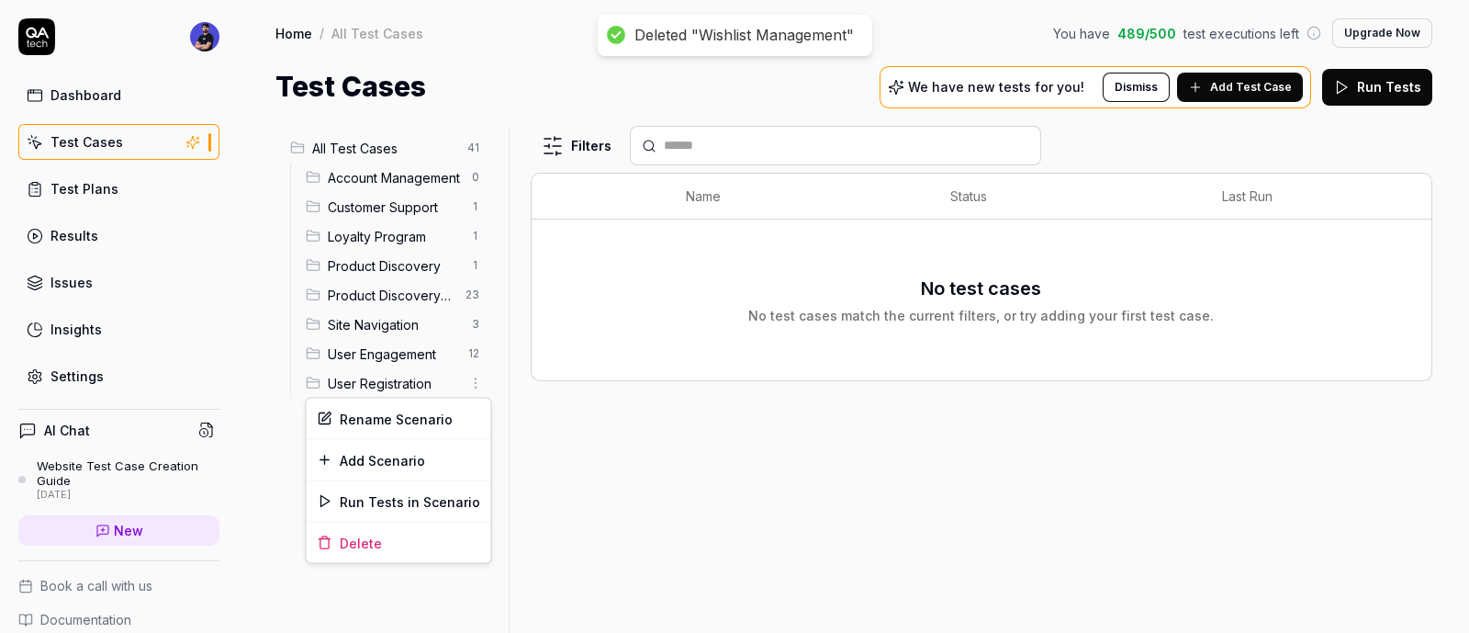
click at [479, 377] on html "Deleted "Wishlist Management" Dashboard Test Cases Test Plans Results Issues In…" at bounding box center [734, 316] width 1469 height 633
click at [422, 530] on div "Delete" at bounding box center [399, 543] width 185 height 40
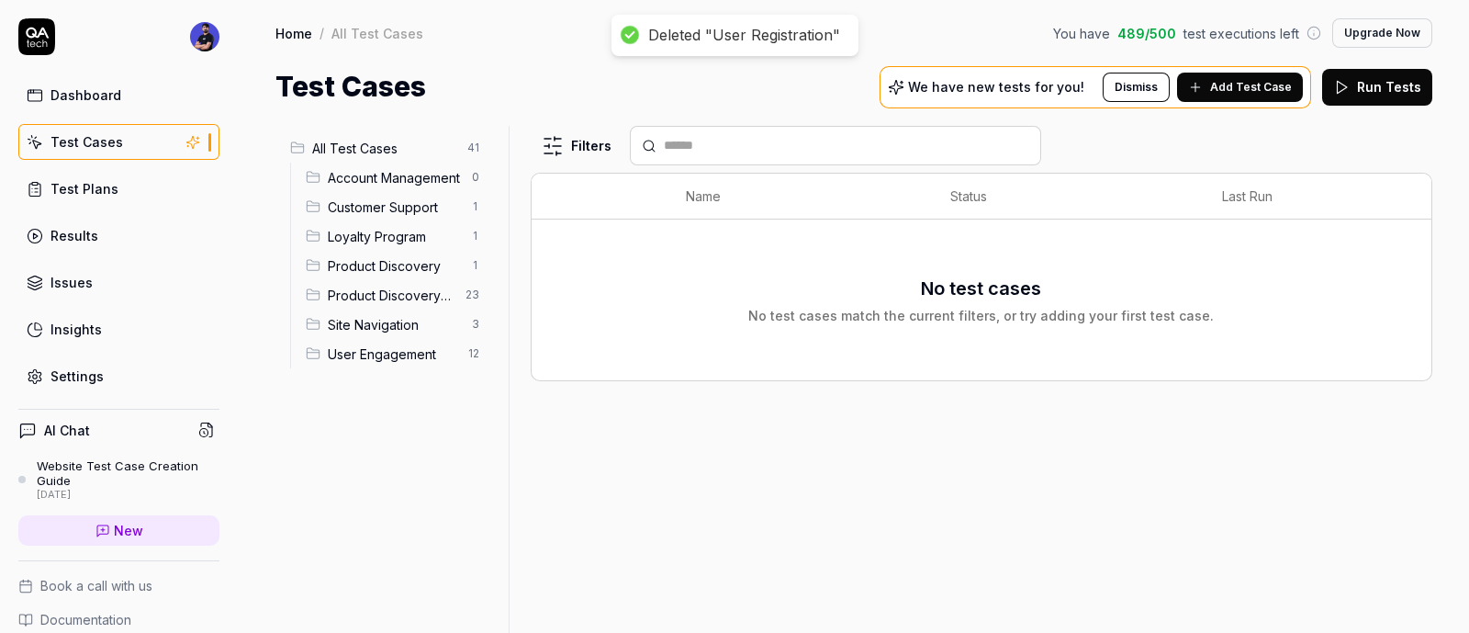
click at [448, 321] on span "Site Navigation" at bounding box center [394, 324] width 133 height 19
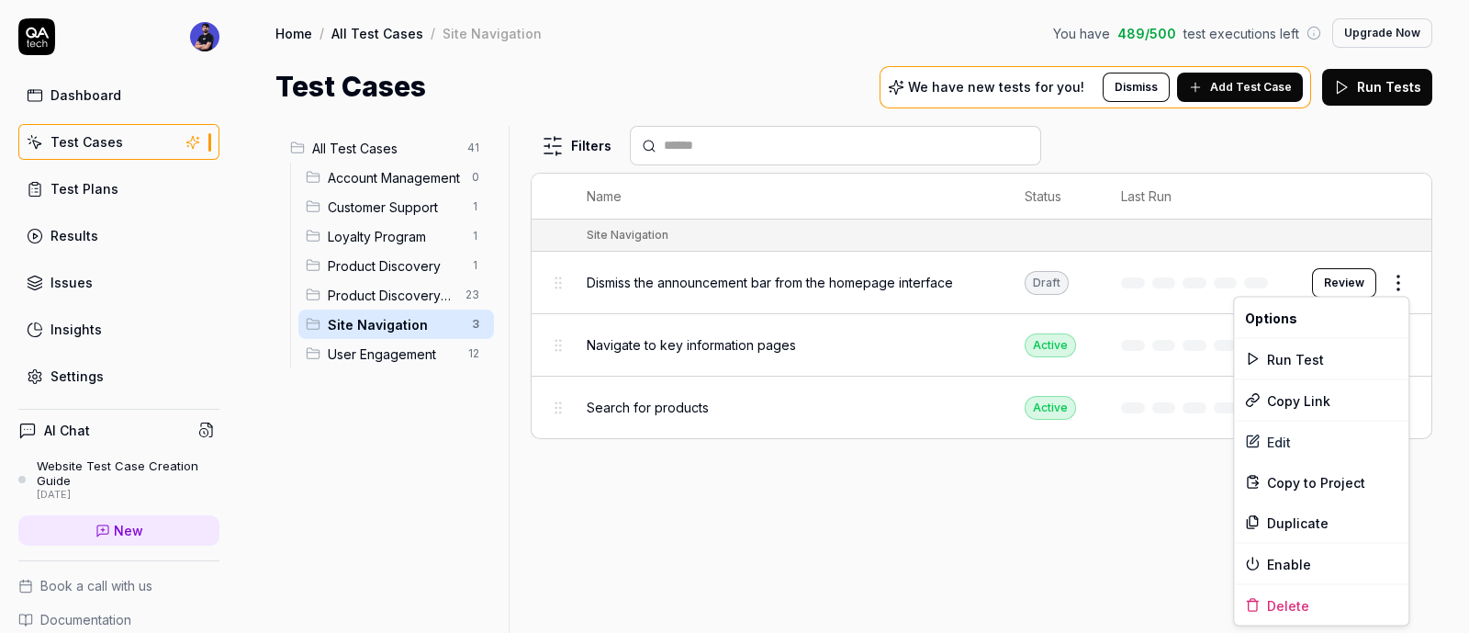
click at [1394, 280] on html "Deleted "User Registration" Dashboard Test Cases Test Plans Results Issues Insi…" at bounding box center [734, 316] width 1469 height 633
click at [1256, 600] on icon at bounding box center [1252, 605] width 15 height 15
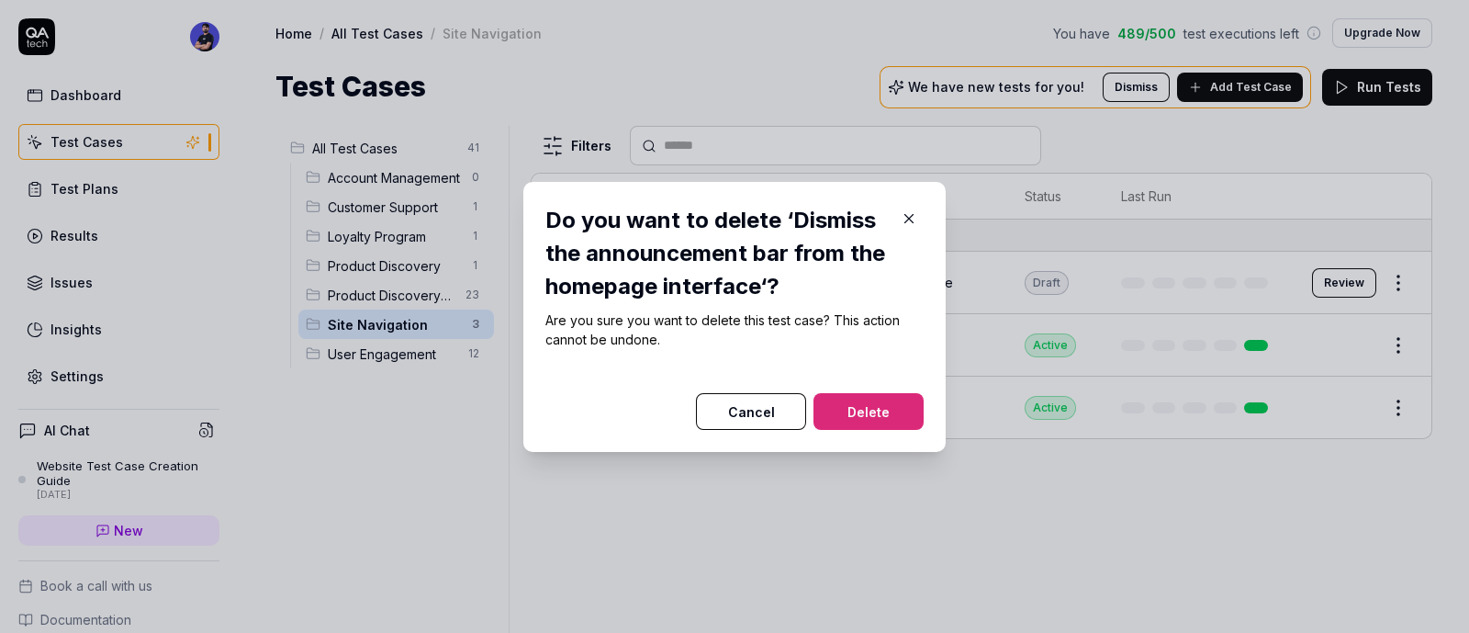
click at [905, 402] on button "Delete" at bounding box center [869, 411] width 110 height 37
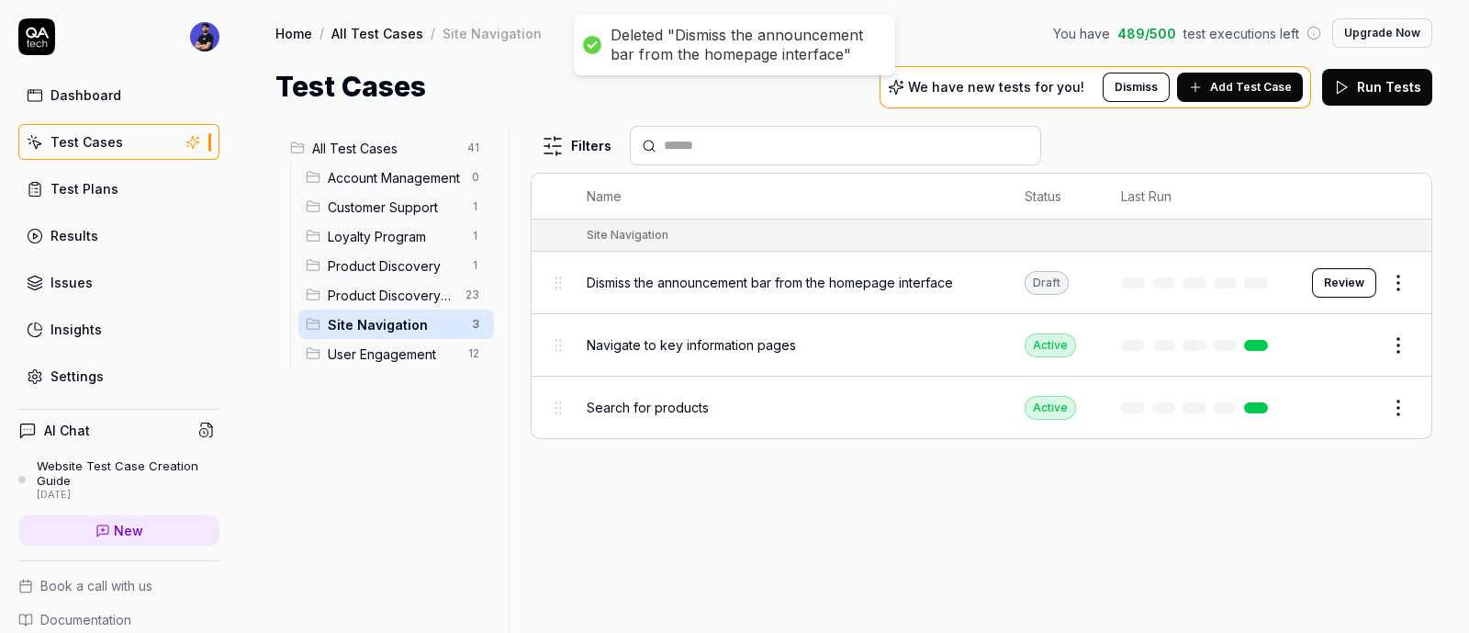
click at [1395, 337] on html "Deleted "Dismiss the announcement bar from the homepage interface" Dashboard Te…" at bounding box center [734, 316] width 1469 height 633
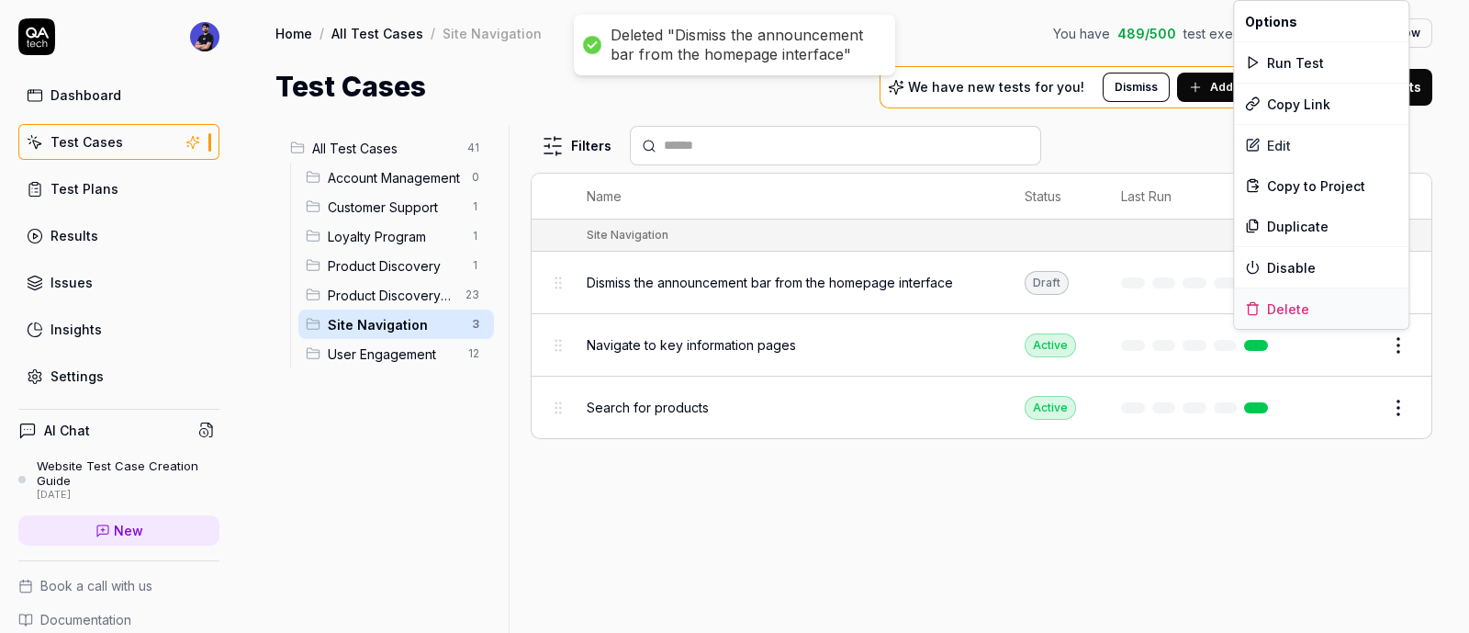
click at [1277, 314] on div "Delete" at bounding box center [1321, 308] width 175 height 40
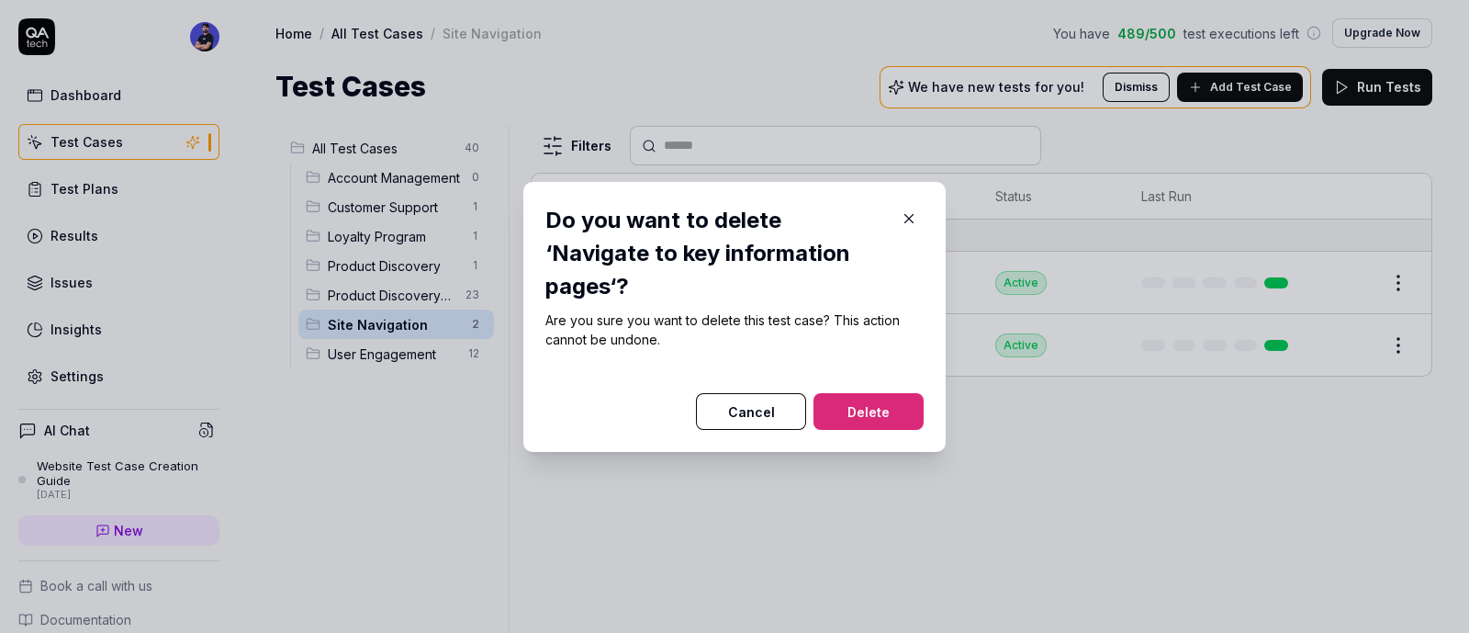
click at [883, 393] on button "Delete" at bounding box center [869, 411] width 110 height 37
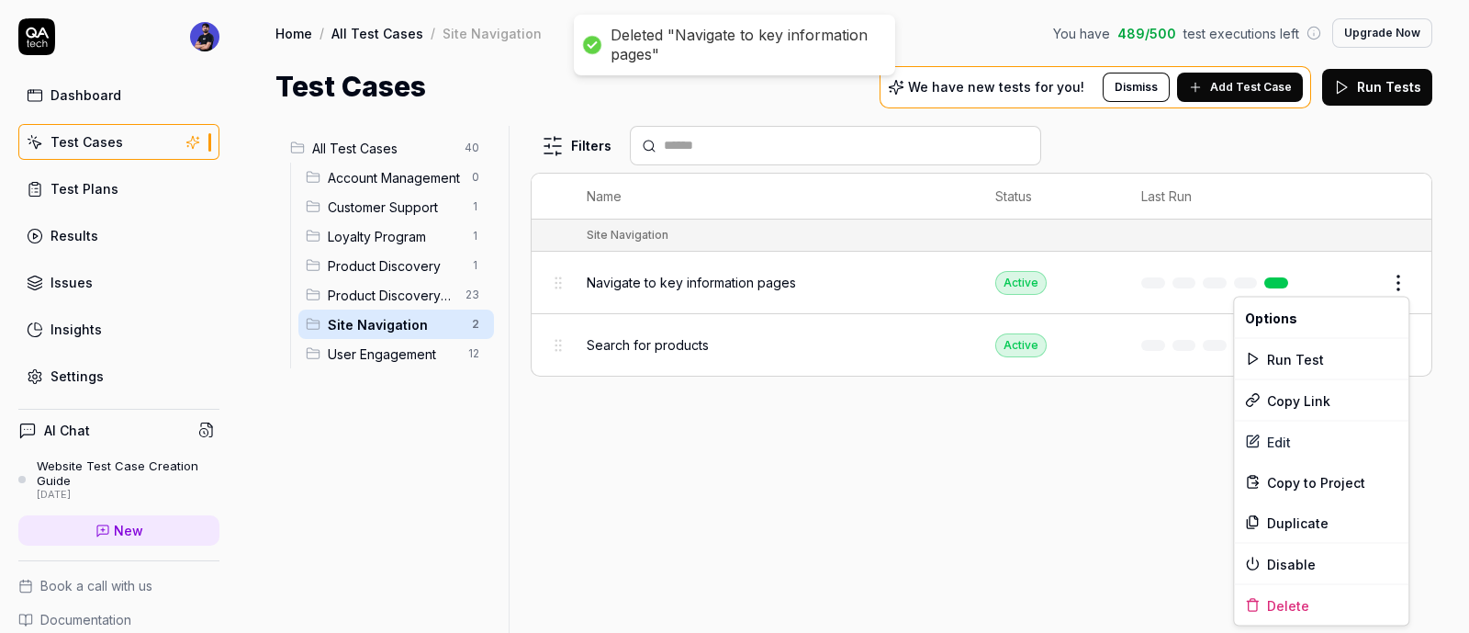
click at [1404, 282] on html "Deleted "Navigate to key information pages" Dashboard Test Cases Test Plans Res…" at bounding box center [734, 316] width 1469 height 633
click at [1162, 431] on html "Deleted "Navigate to key information pages" Dashboard Test Cases Test Plans Res…" at bounding box center [734, 316] width 1469 height 633
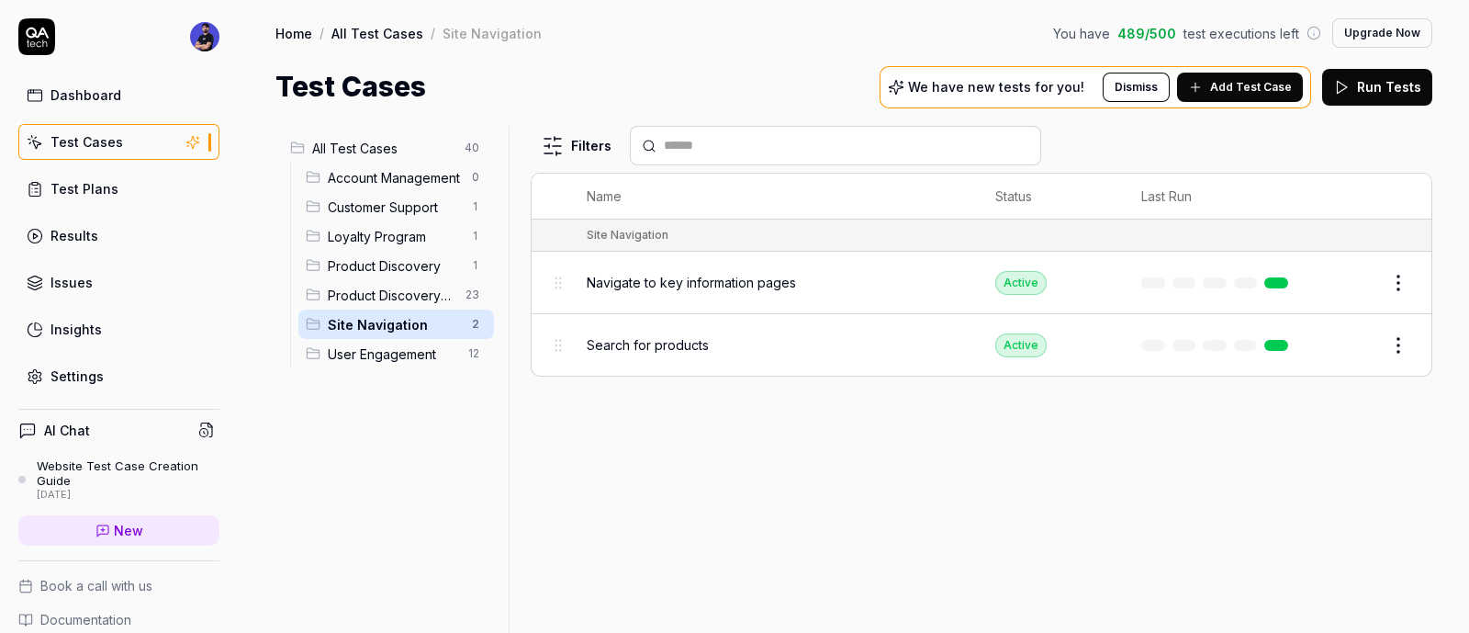
click at [1399, 342] on html "Deleted "Navigate to key information pages" Dashboard Test Cases Test Plans Res…" at bounding box center [734, 316] width 1469 height 633
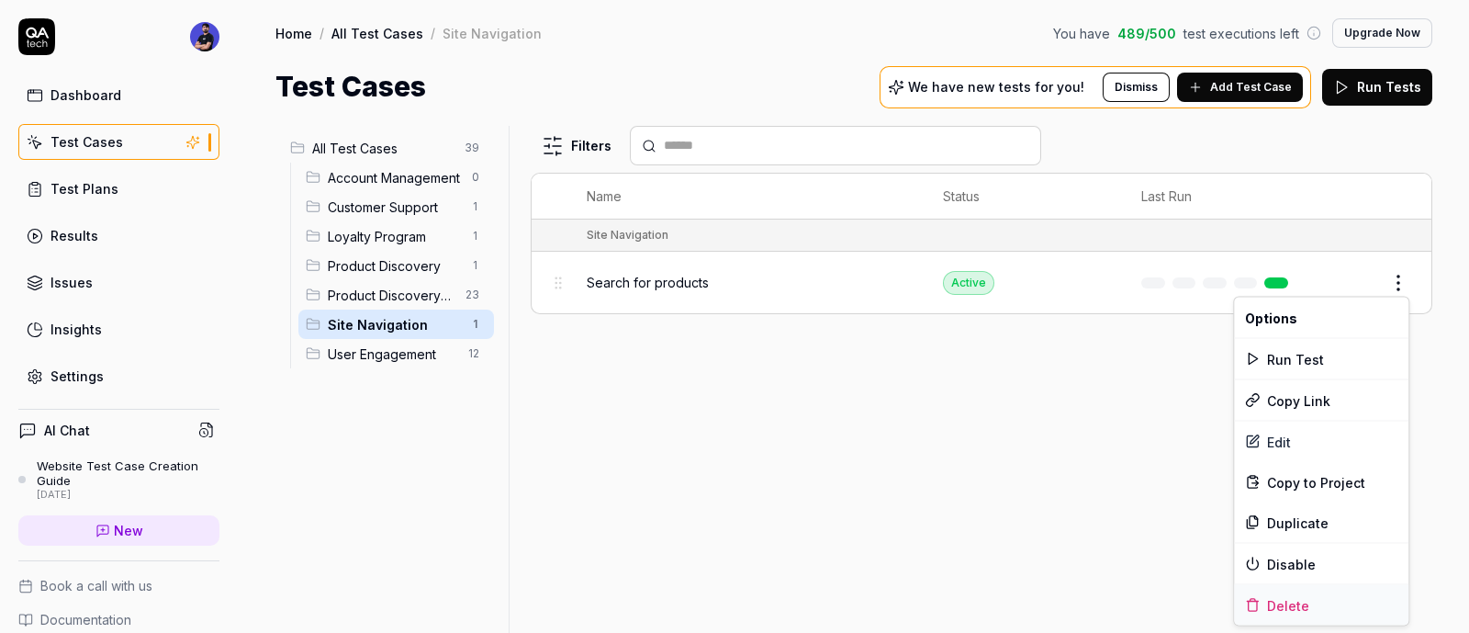
click at [1306, 597] on div "Delete" at bounding box center [1321, 605] width 175 height 40
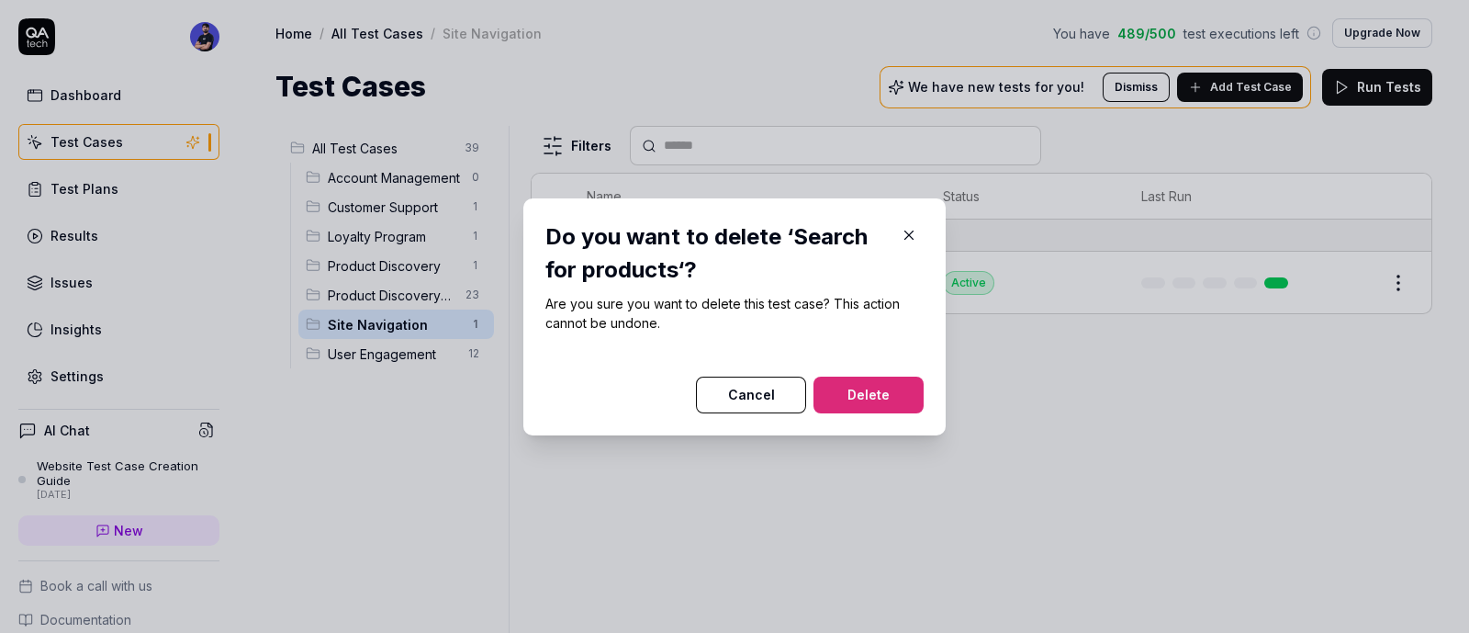
click at [820, 382] on button "Delete" at bounding box center [869, 395] width 110 height 37
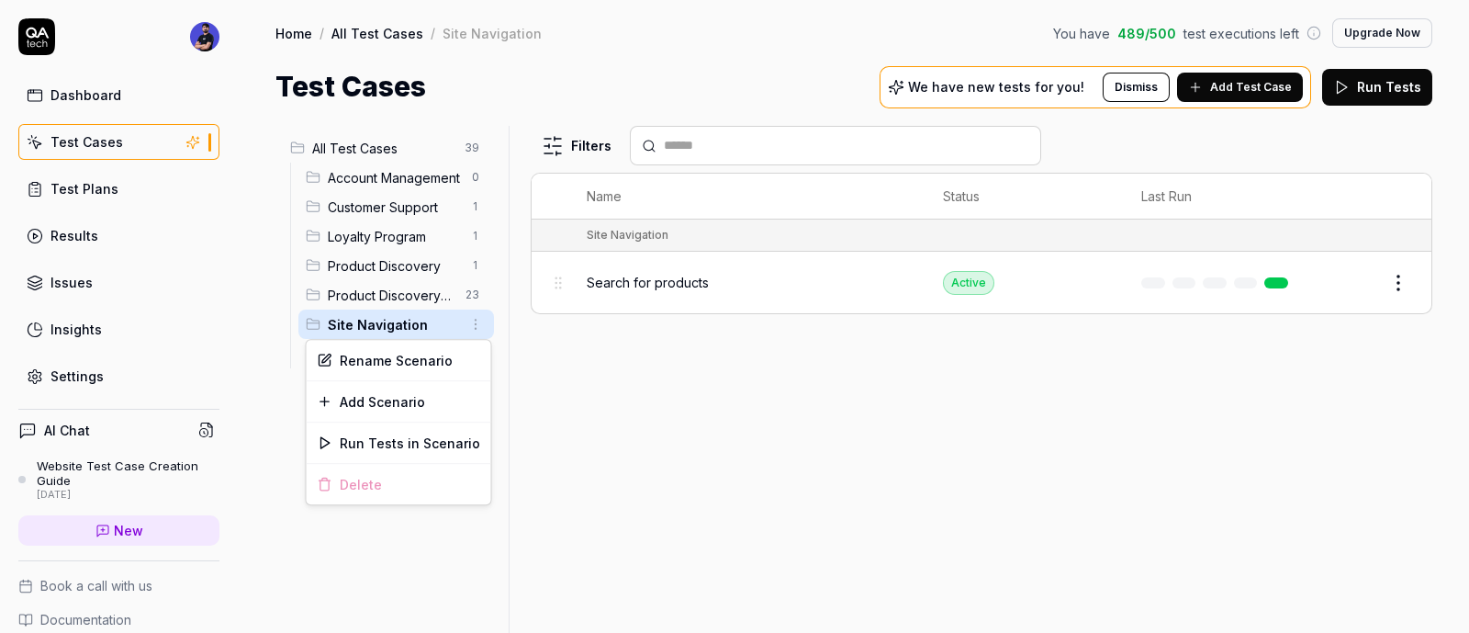
click at [474, 325] on html "Deleted "Search for products" Dashboard Test Cases Test Plans Results Issues In…" at bounding box center [734, 316] width 1469 height 633
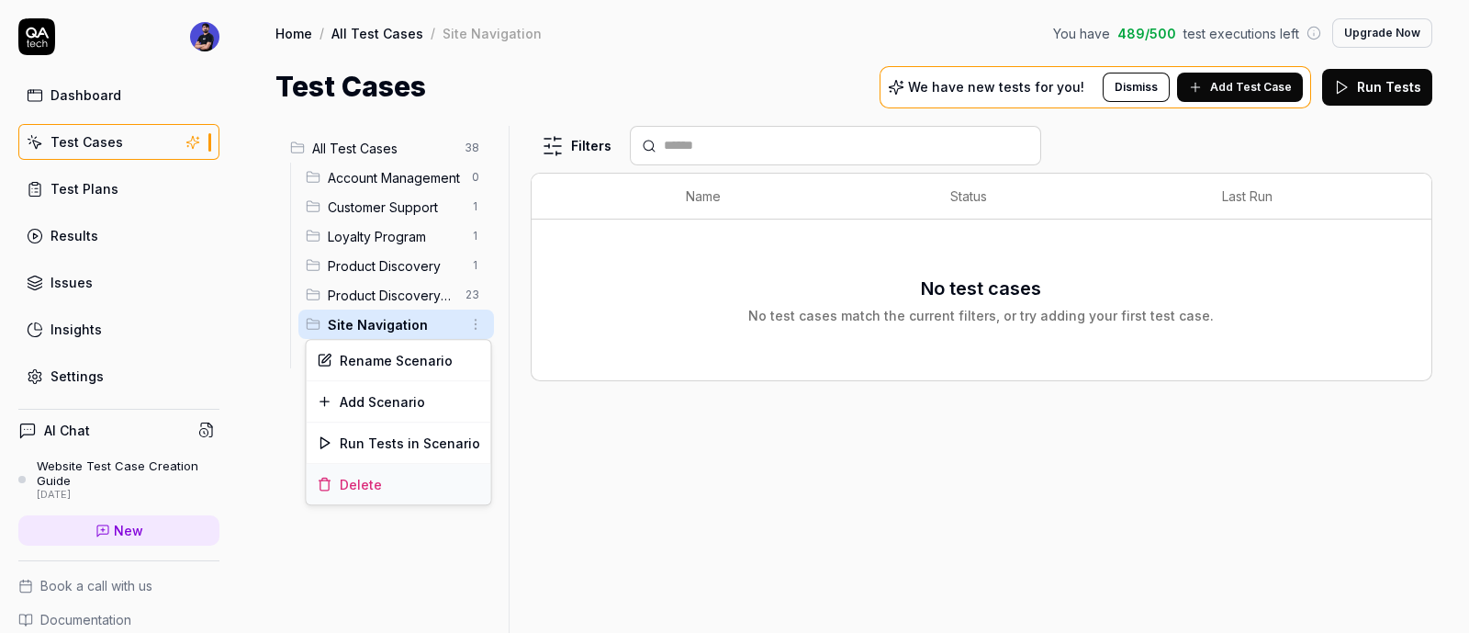
click at [412, 484] on div "Delete" at bounding box center [399, 484] width 185 height 40
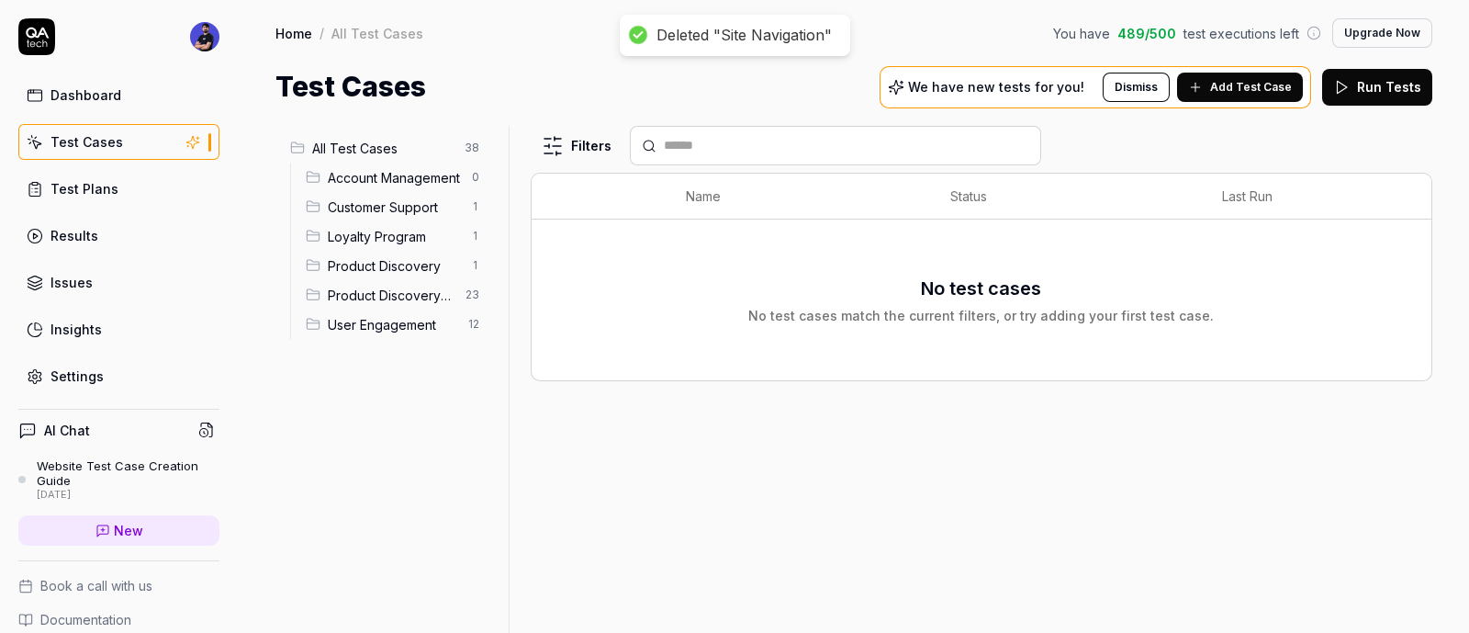
click at [445, 260] on span "Product Discovery" at bounding box center [394, 265] width 133 height 19
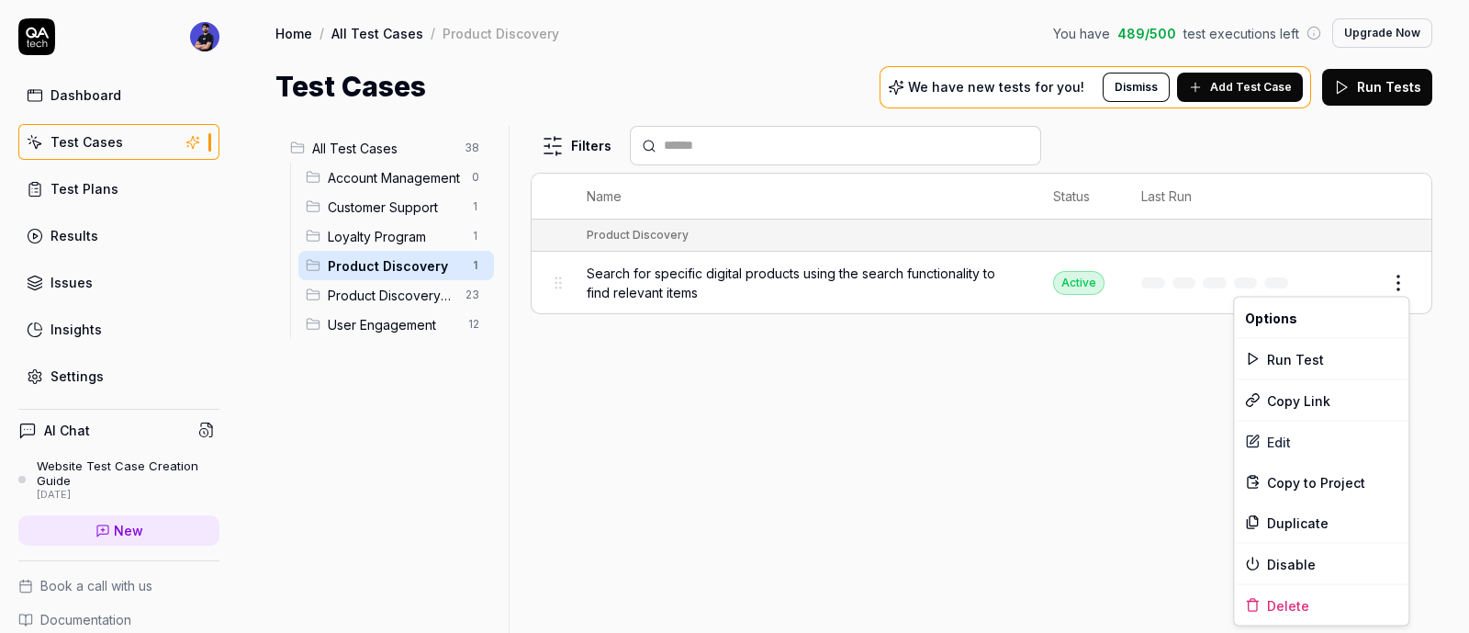
click at [1390, 281] on html "Deleted "Site Navigation" Dashboard Test Cases Test Plans Results Issues Insigh…" at bounding box center [734, 316] width 1469 height 633
click at [1278, 602] on div "Delete" at bounding box center [1321, 605] width 175 height 40
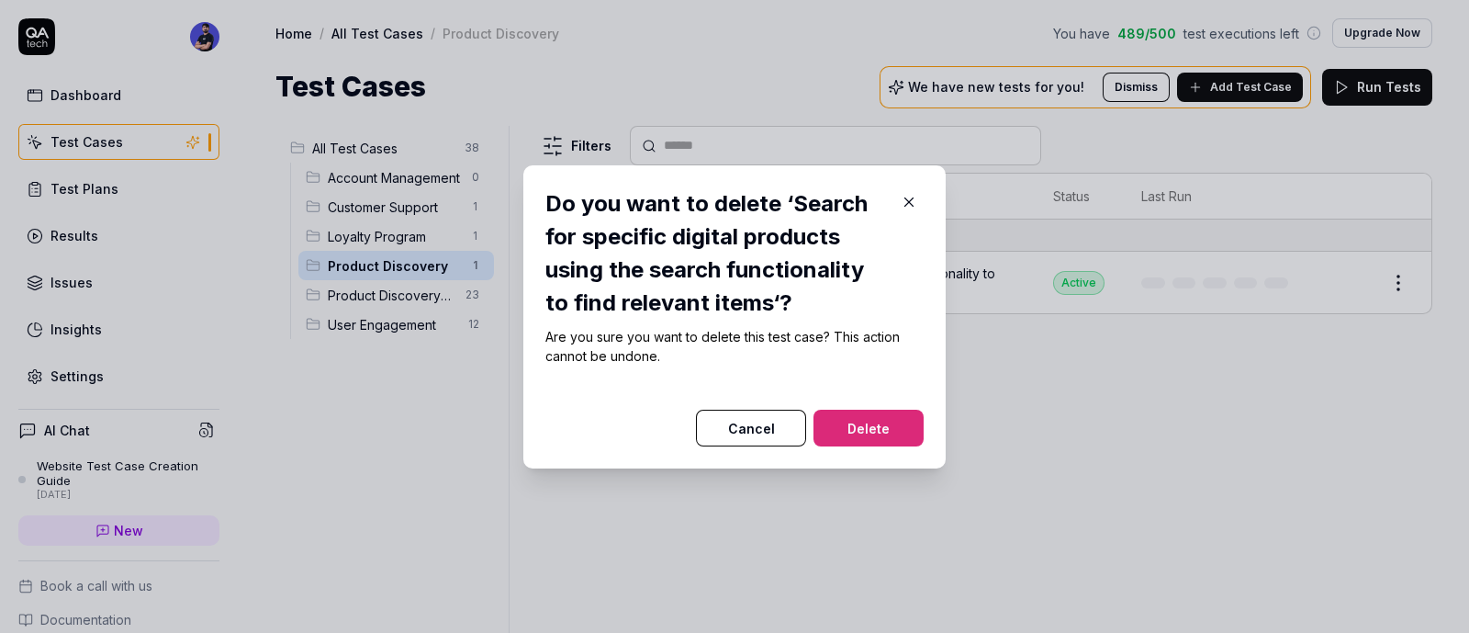
click at [853, 431] on button "Delete" at bounding box center [869, 428] width 110 height 37
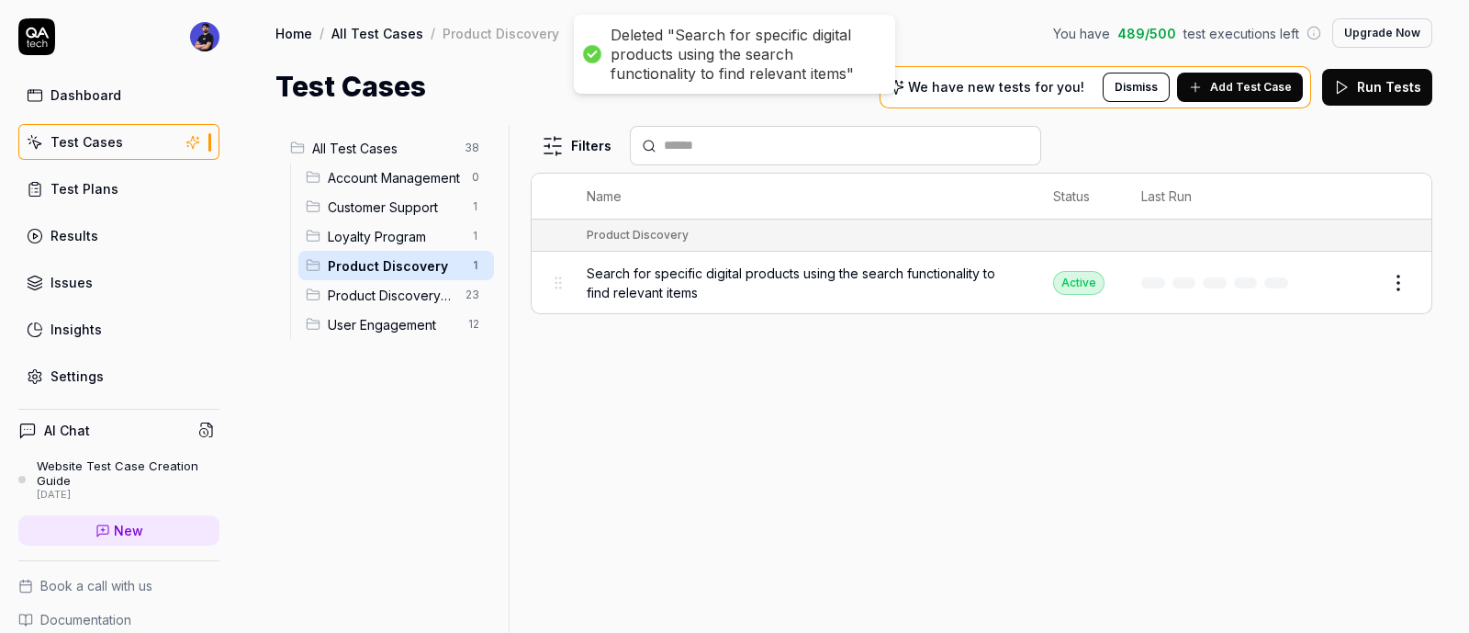
click at [473, 270] on html "Deleted "Search for specific digital products using the search functionality to…" at bounding box center [734, 316] width 1469 height 633
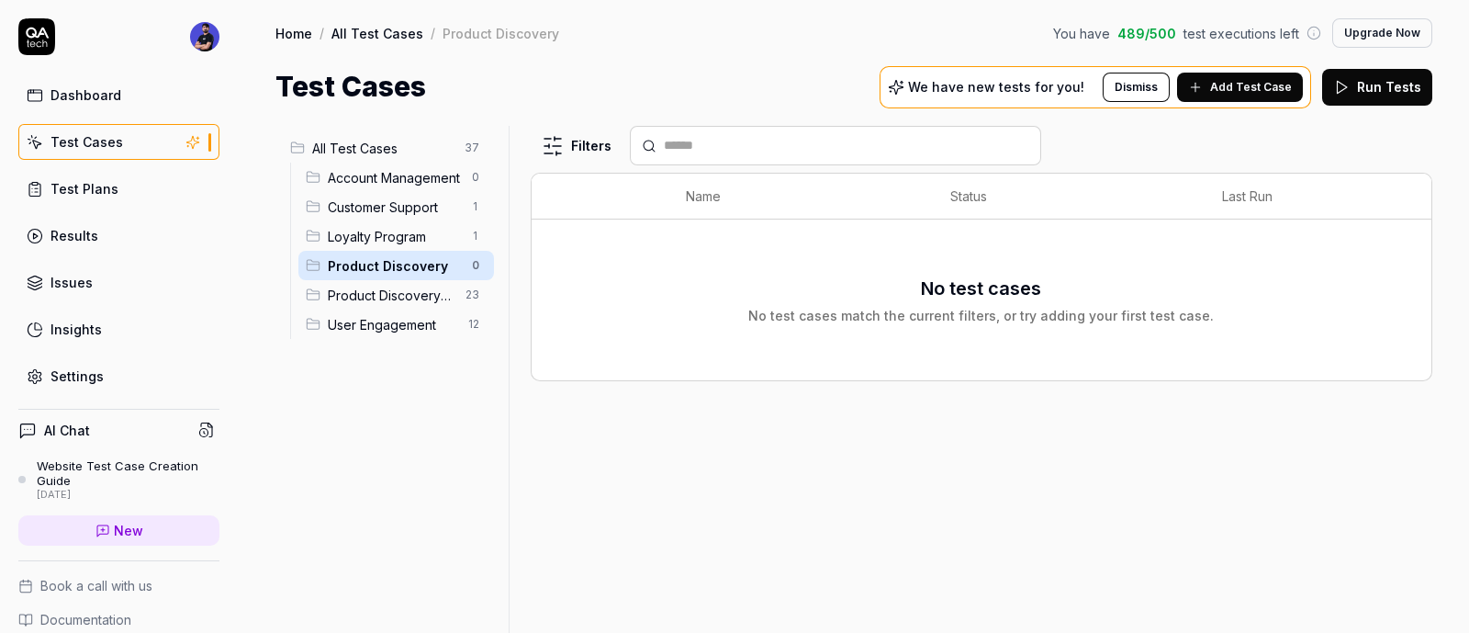
click at [454, 511] on html "Deleted "Search for specific digital products using the search functionality to…" at bounding box center [734, 316] width 1469 height 633
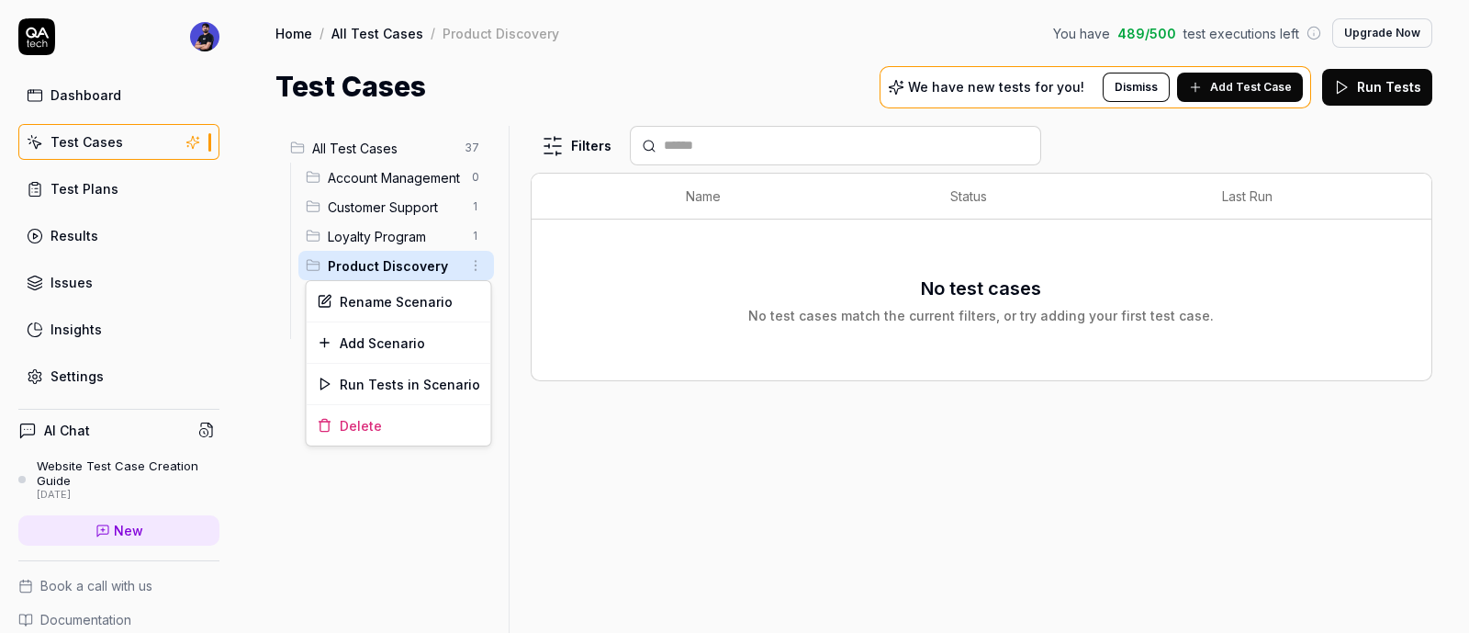
click at [469, 262] on html "Dashboard Test Cases Test Plans Results Issues Insights Settings AI Chat Websit…" at bounding box center [734, 316] width 1469 height 633
click at [395, 418] on div "Delete" at bounding box center [399, 425] width 185 height 40
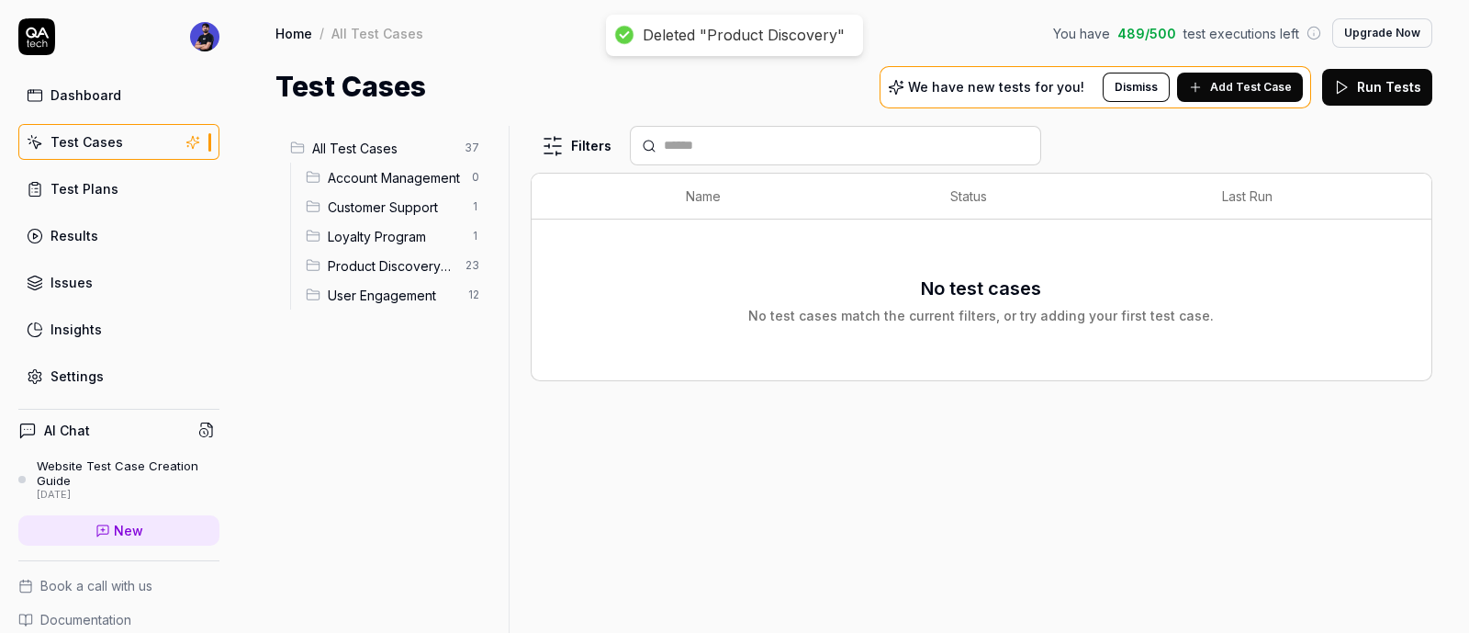
click at [427, 227] on span "Loyalty Program" at bounding box center [394, 236] width 133 height 19
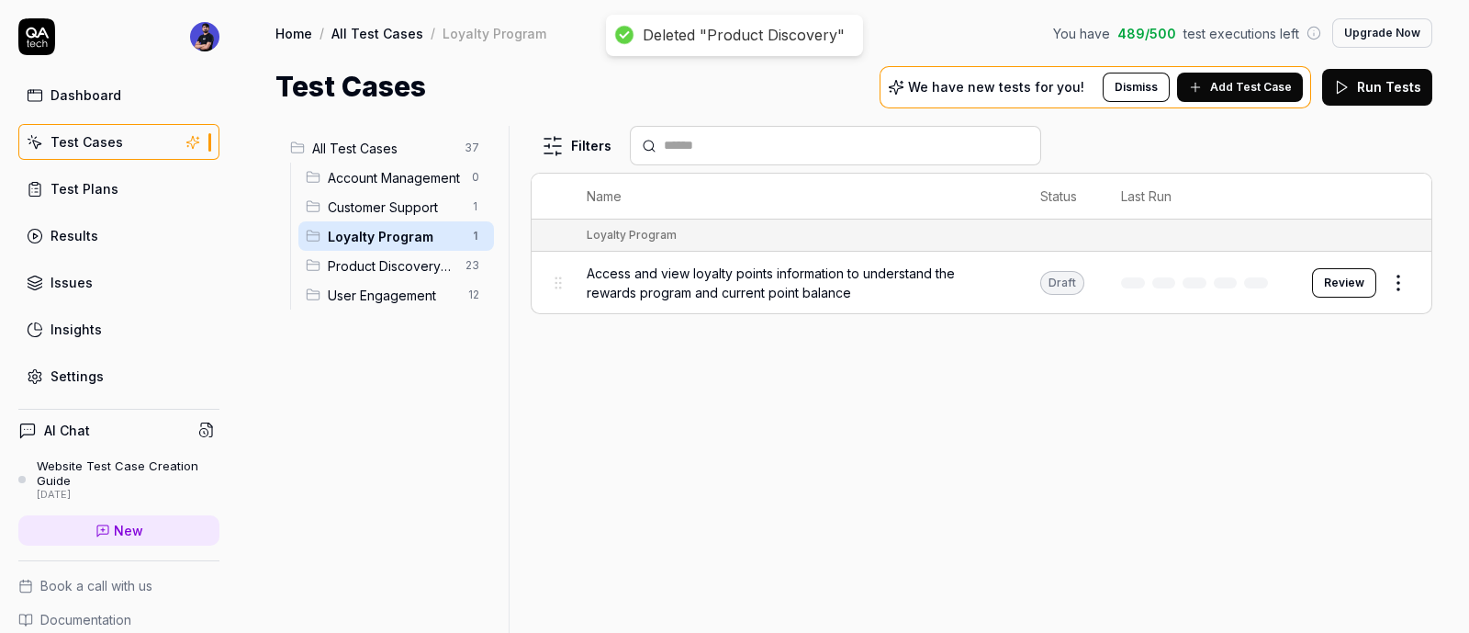
click at [1389, 274] on html "Deleted "Product Discovery" Dashboard Test Cases Test Plans Results Issues Insi…" at bounding box center [734, 316] width 1469 height 633
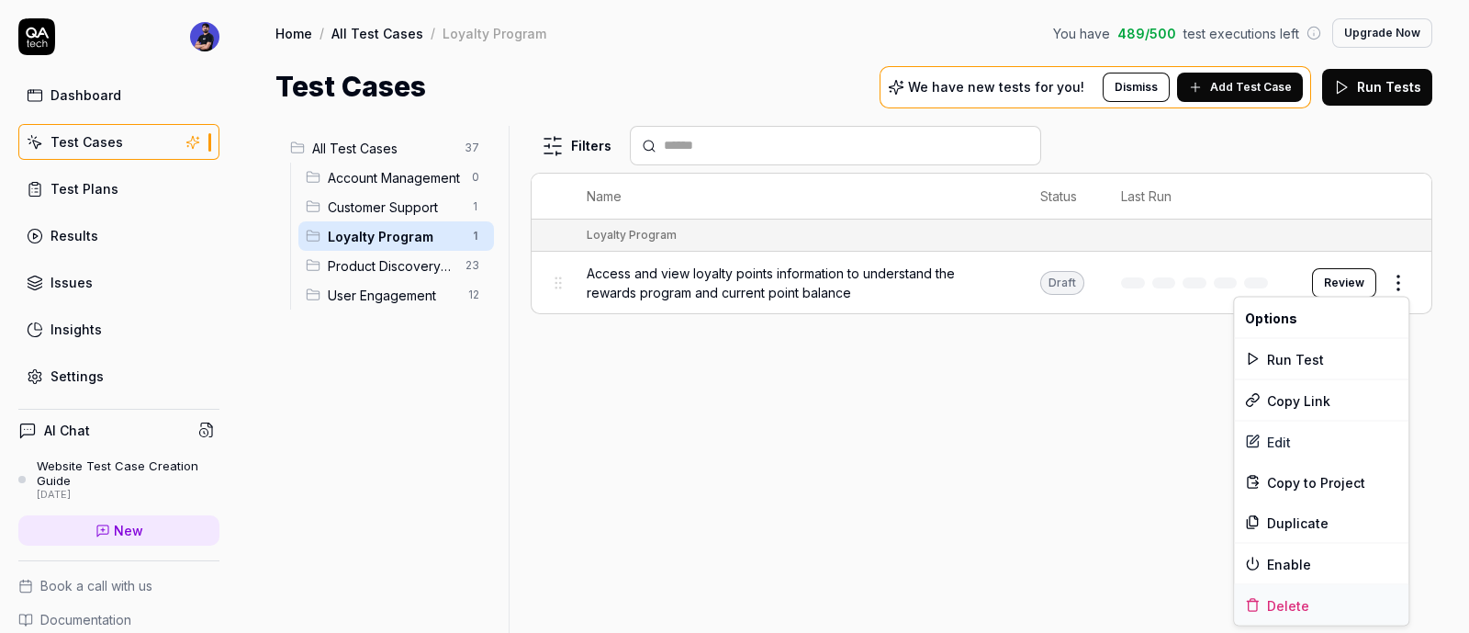
click at [1262, 598] on div "Delete" at bounding box center [1321, 605] width 175 height 40
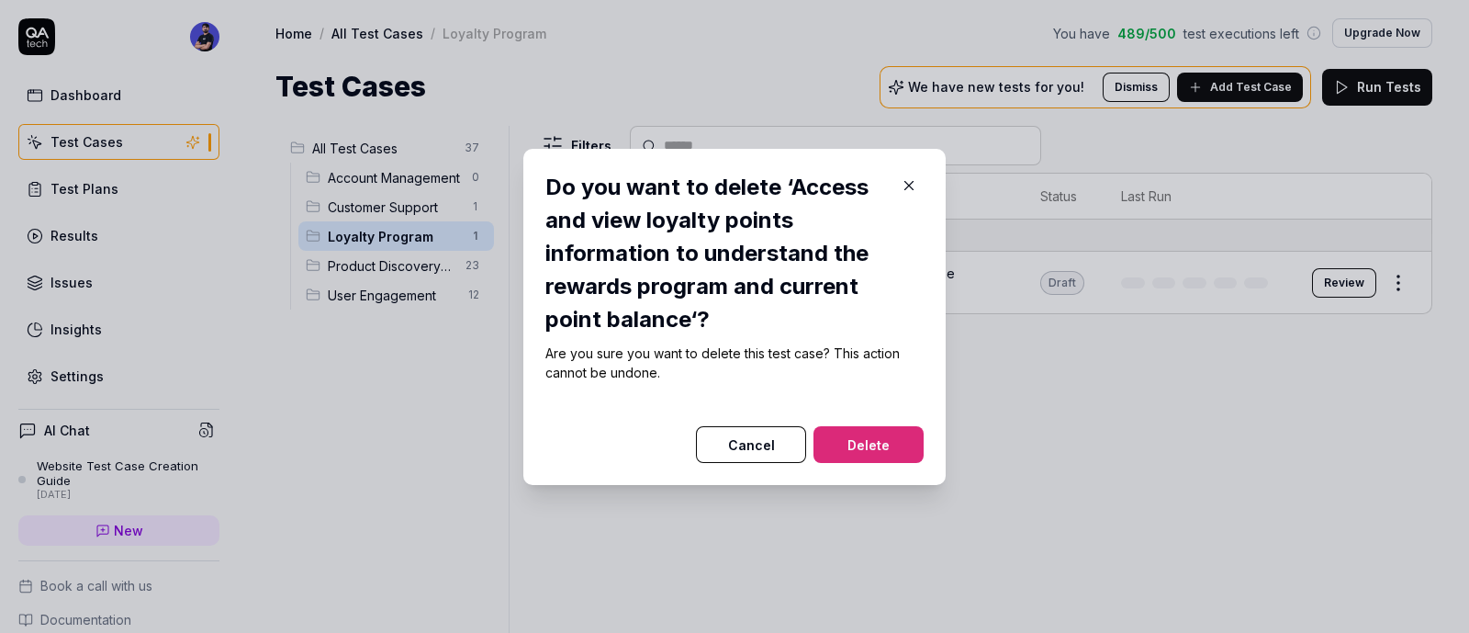
click at [867, 438] on button "Delete" at bounding box center [869, 444] width 110 height 37
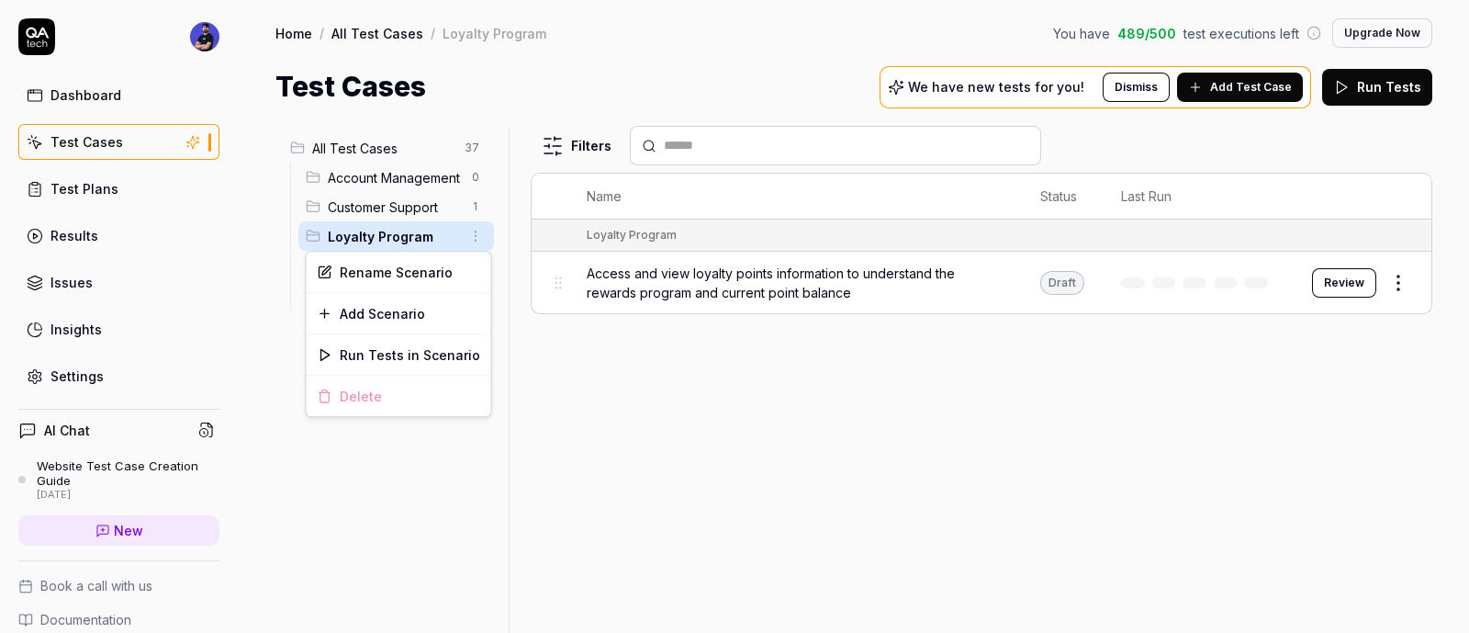
click at [473, 236] on html "Deleted "Access and view loyalty points information to understand the rewards p…" at bounding box center [734, 316] width 1469 height 633
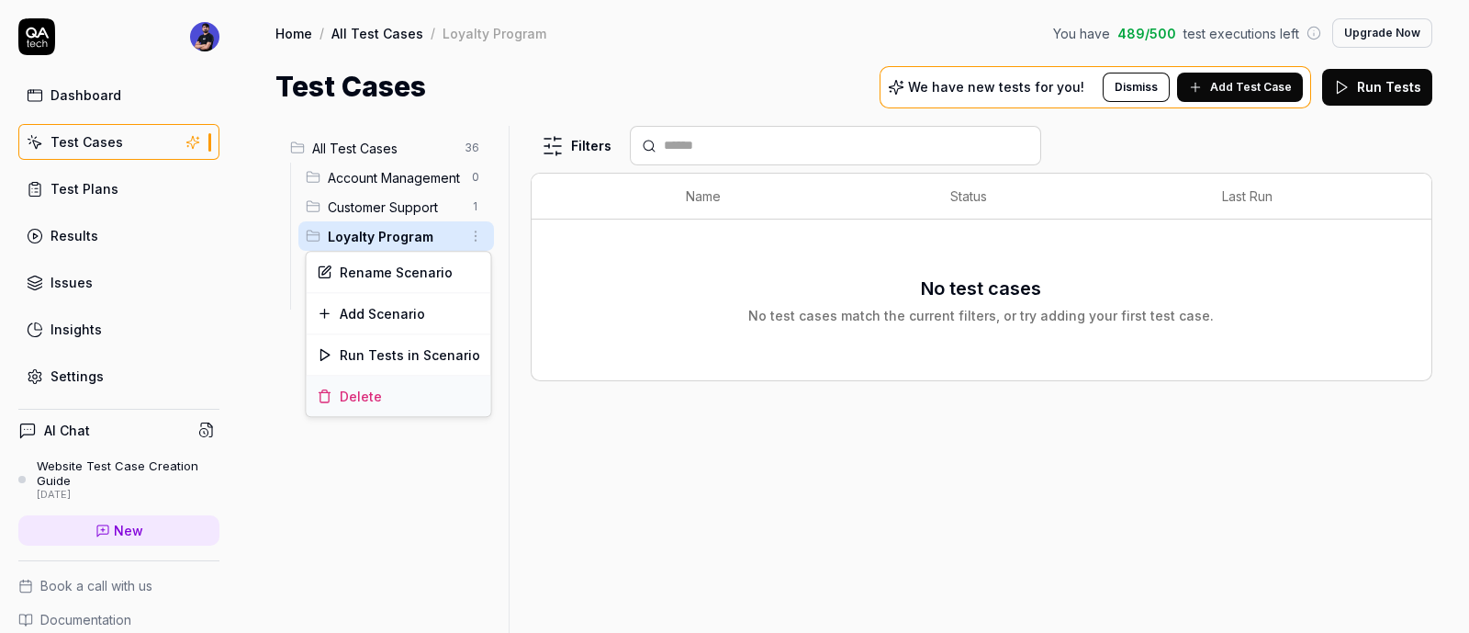
click at [380, 398] on div "Delete" at bounding box center [399, 396] width 185 height 40
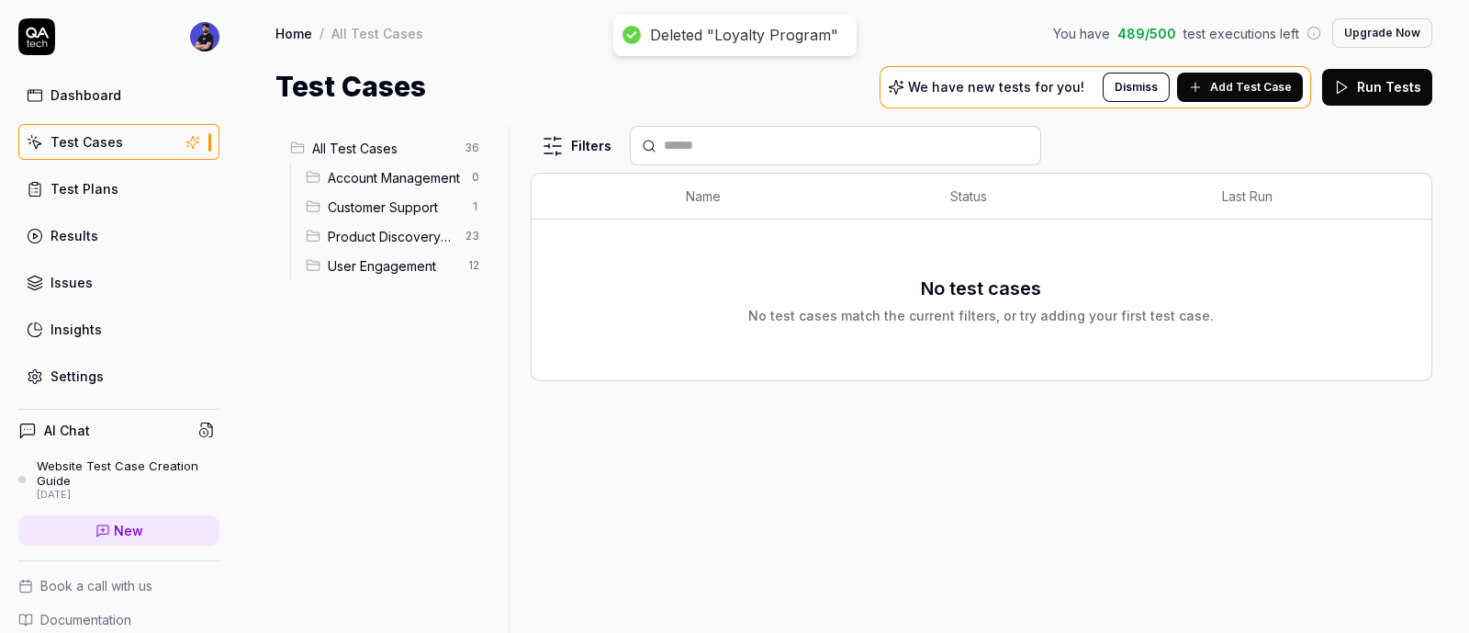
click at [436, 213] on span "Customer Support" at bounding box center [394, 206] width 133 height 19
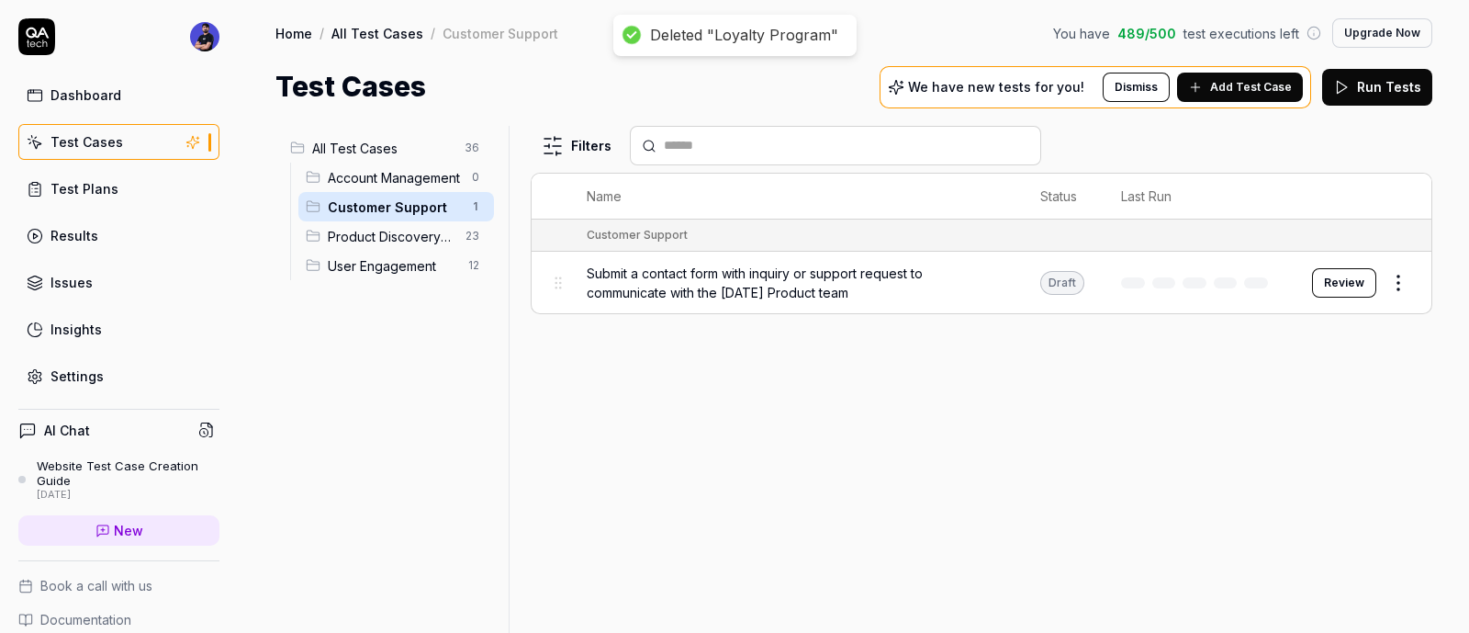
click at [1378, 289] on div "Review" at bounding box center [1362, 282] width 101 height 29
click at [1391, 289] on html "Deleted "Loyalty Program" Dashboard Test Cases Test Plans Results Issues Insigh…" at bounding box center [734, 316] width 1469 height 633
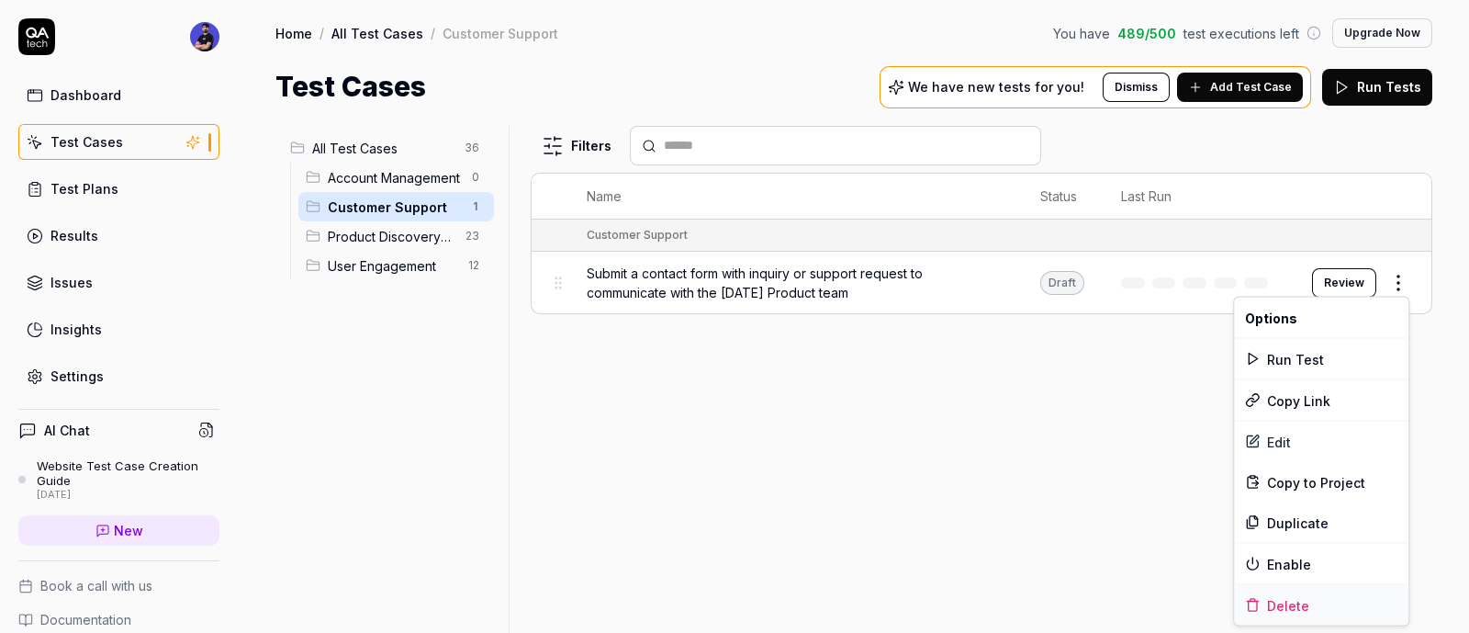
click at [1290, 594] on div "Delete" at bounding box center [1321, 605] width 175 height 40
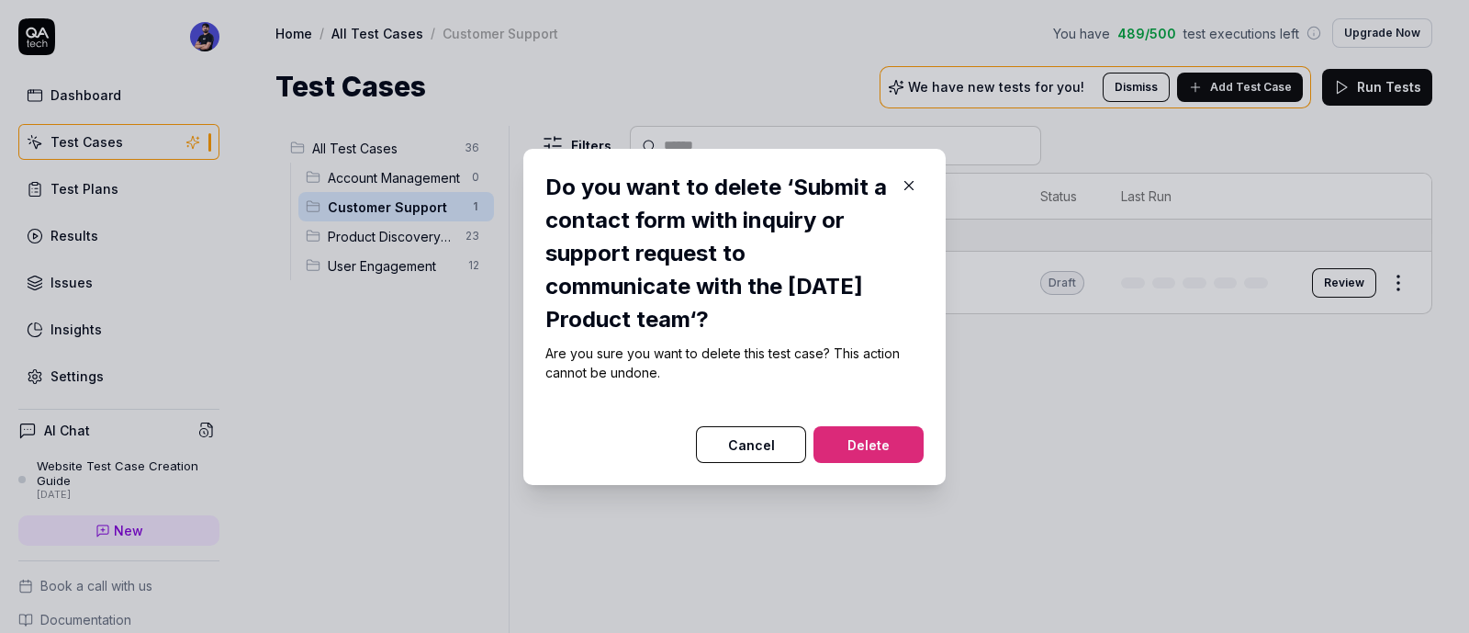
click at [877, 442] on button "Delete" at bounding box center [869, 444] width 110 height 37
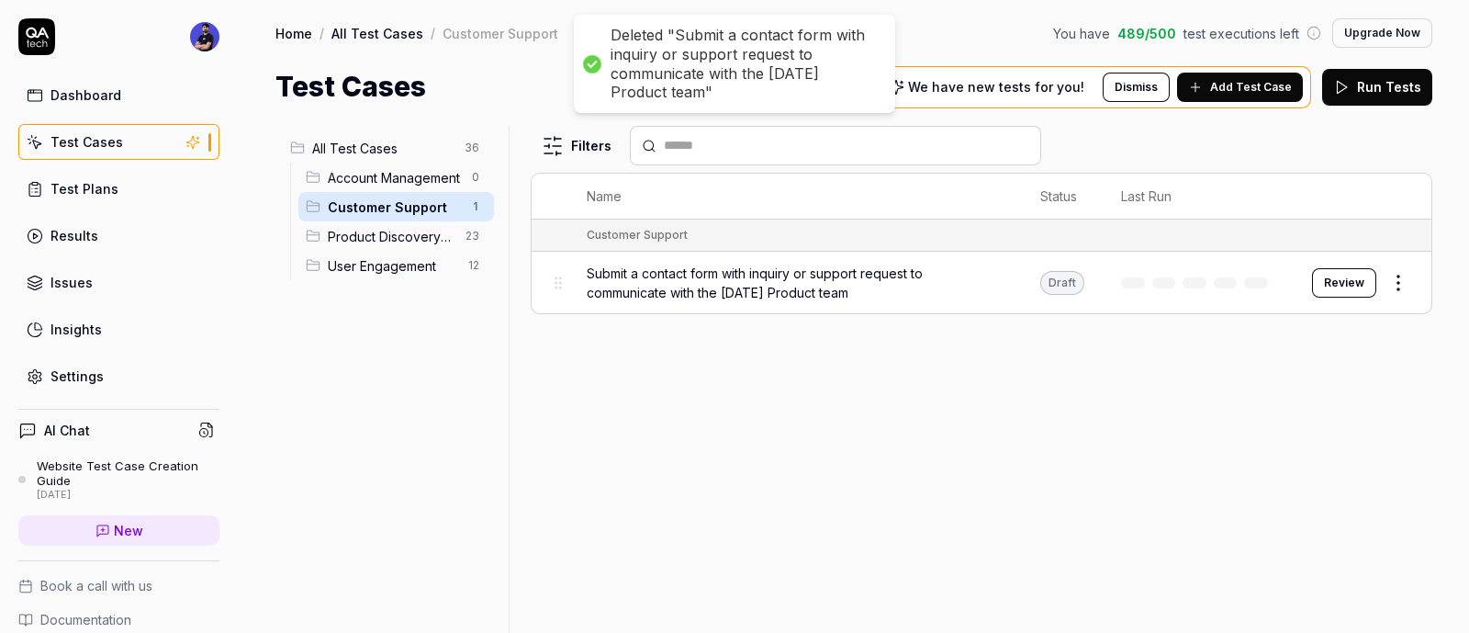
click at [472, 198] on html "Deleted "Submit a contact form with inquiry or support request to communicate w…" at bounding box center [734, 316] width 1469 height 633
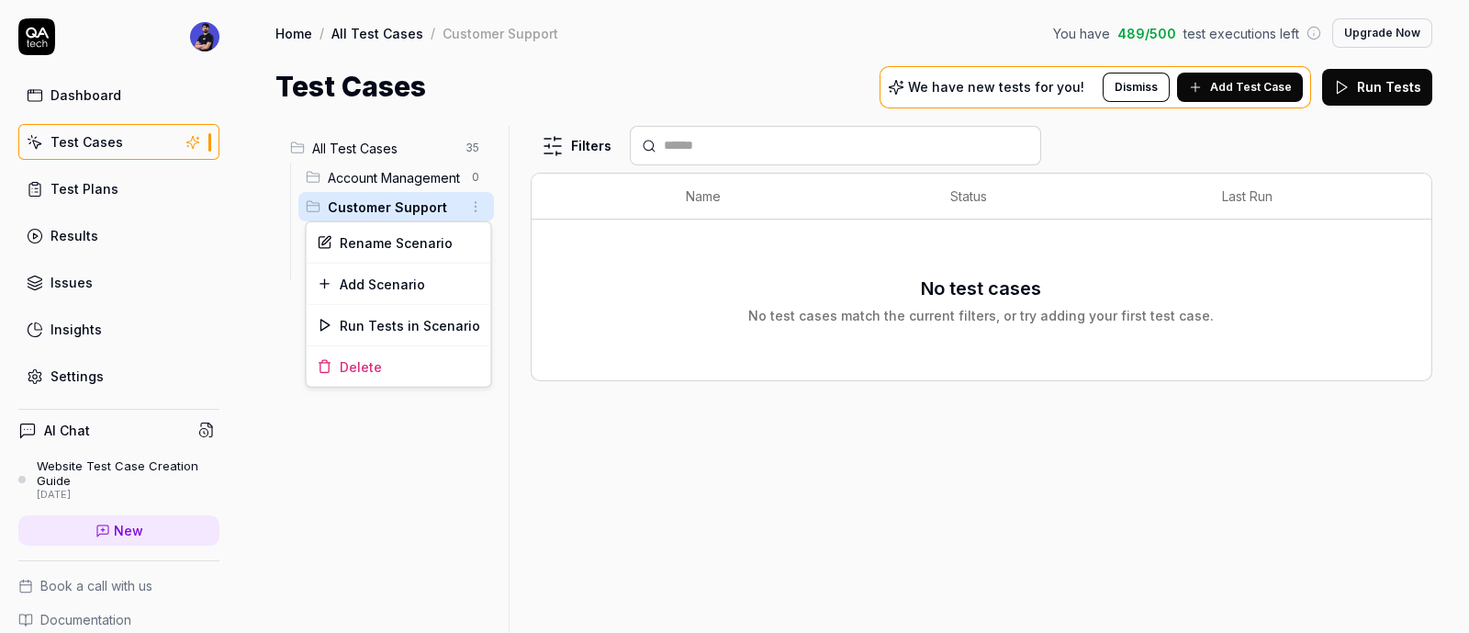
click at [470, 166] on html "Dashboard Test Cases Test Plans Results Issues Insights Settings AI Chat Websit…" at bounding box center [734, 316] width 1469 height 633
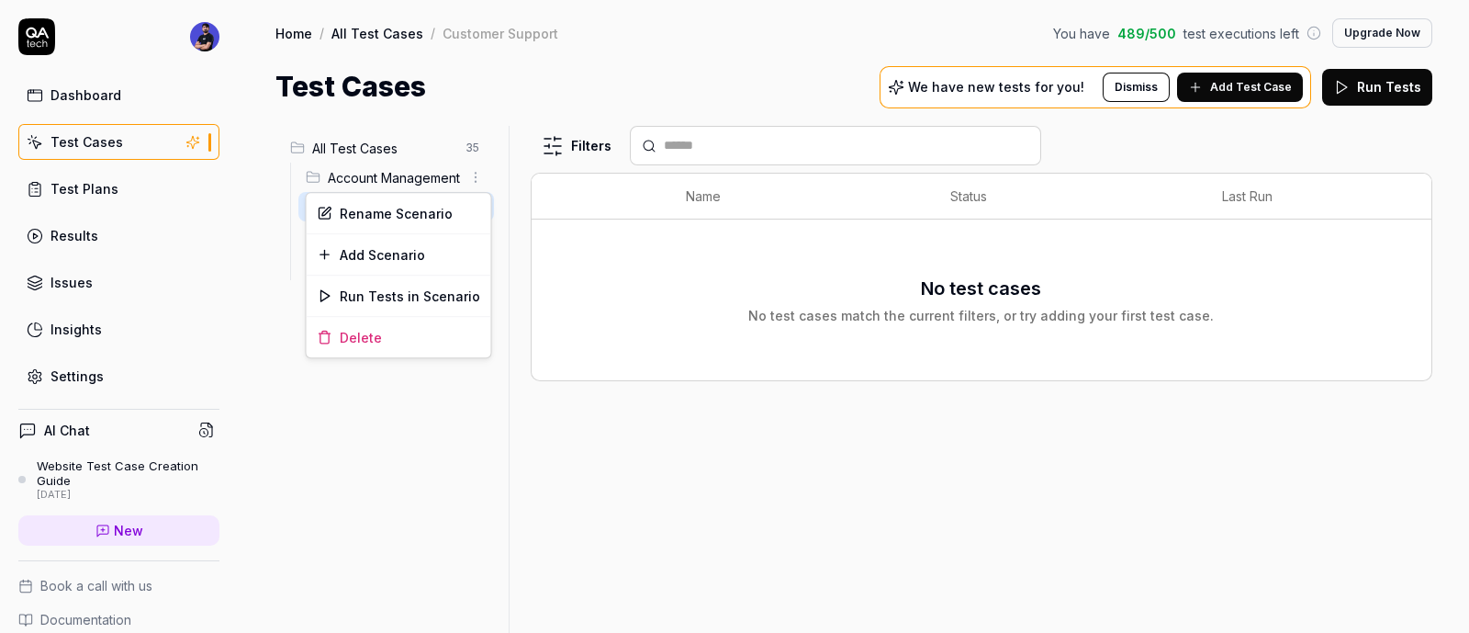
click at [474, 176] on html "Dashboard Test Cases Test Plans Results Issues Insights Settings AI Chat Websit…" at bounding box center [734, 316] width 1469 height 633
click at [420, 322] on div "Delete" at bounding box center [399, 337] width 185 height 40
click at [479, 177] on html "Deleted "Account Management" Dashboard Test Cases Test Plans Results Issues Ins…" at bounding box center [734, 316] width 1469 height 633
click at [418, 326] on div "Delete" at bounding box center [399, 337] width 185 height 40
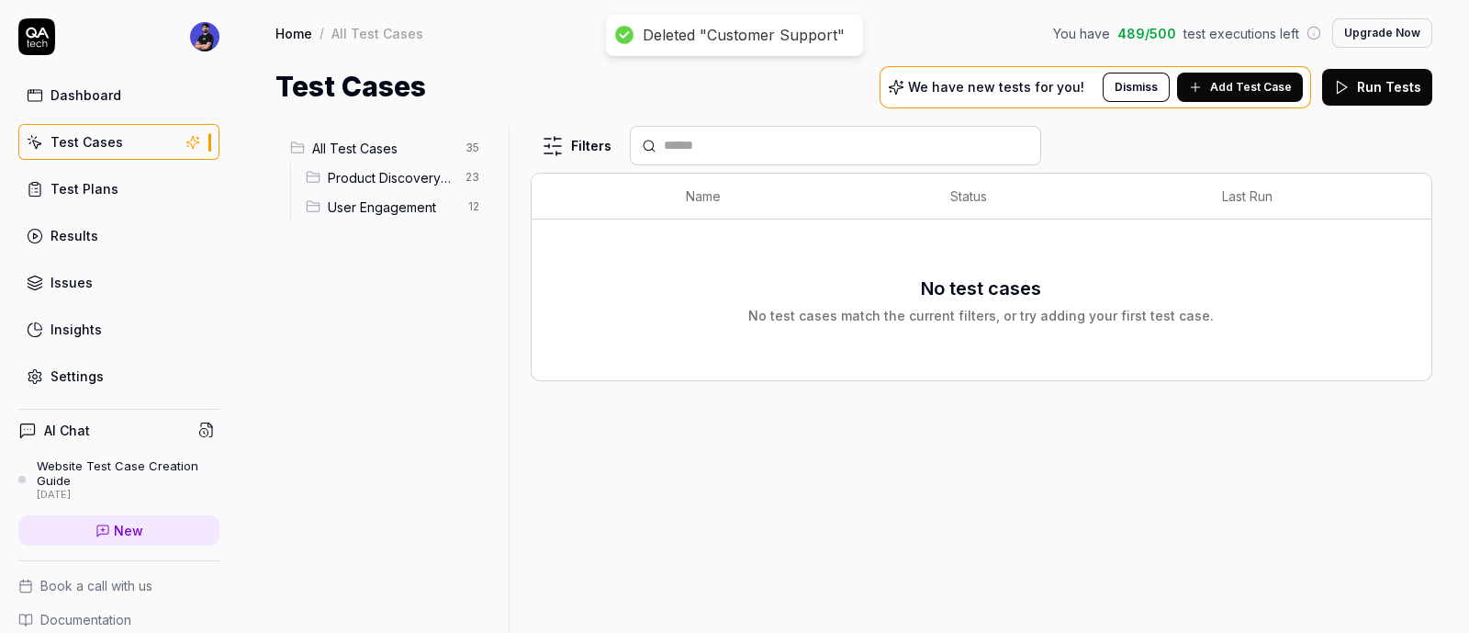
click at [456, 199] on span "User Engagement" at bounding box center [392, 206] width 129 height 19
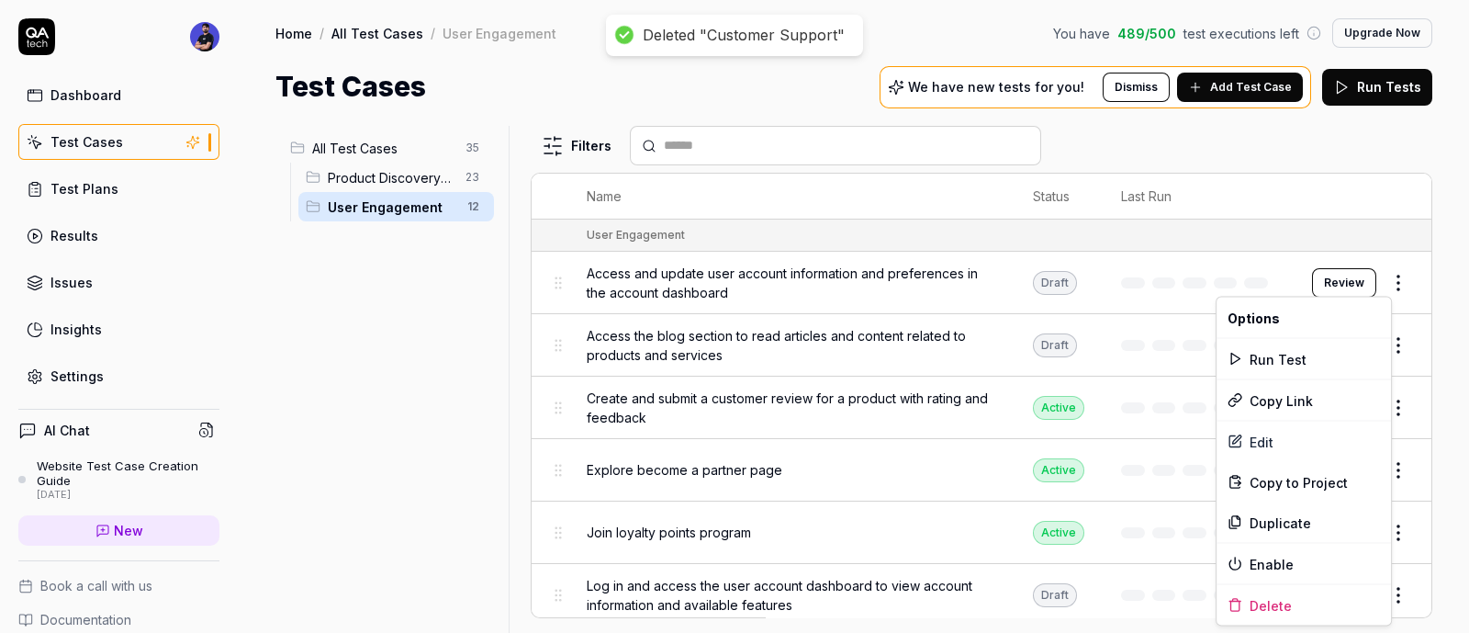
click at [1383, 285] on html "Deleted "Customer Support" Dashboard Test Cases Test Plans Results Issues Insig…" at bounding box center [734, 316] width 1469 height 633
click at [1263, 598] on div "Delete" at bounding box center [1304, 605] width 175 height 40
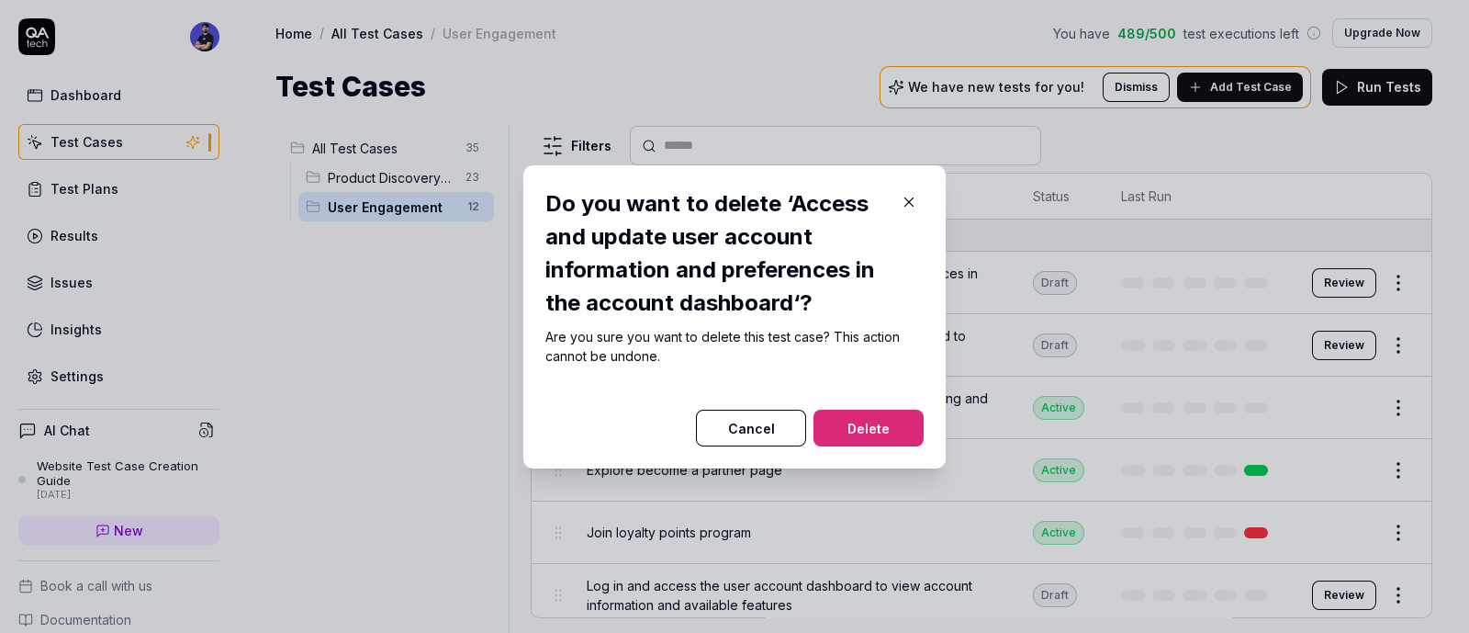
click at [898, 420] on button "Delete" at bounding box center [869, 428] width 110 height 37
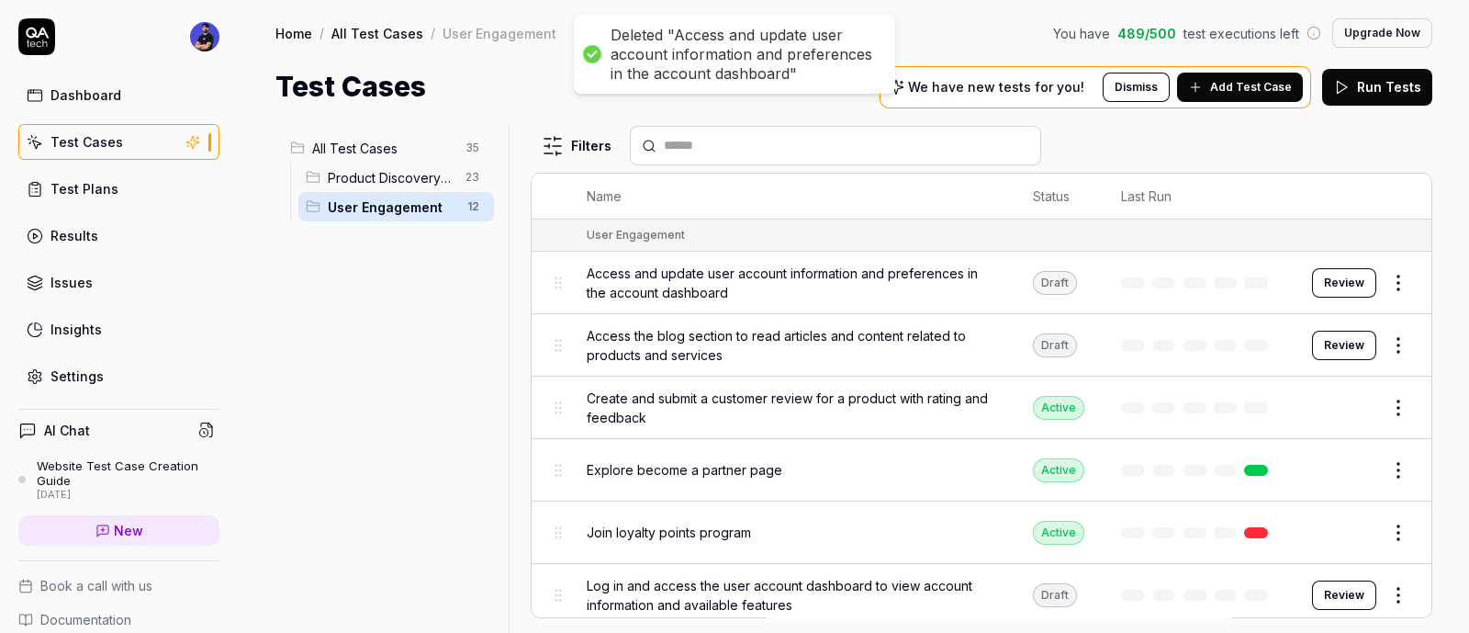
click at [1394, 330] on html "Deleted "Access and update user account information and preferences in the acco…" at bounding box center [734, 316] width 1469 height 633
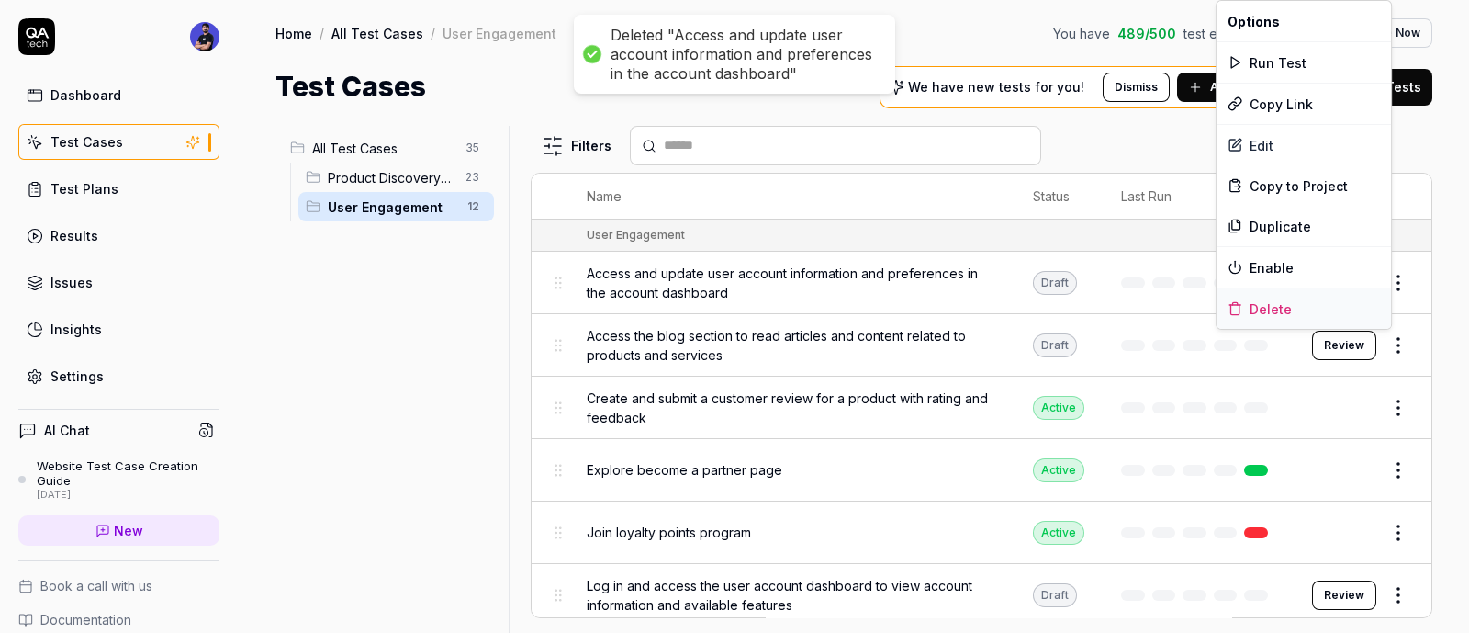
click at [1272, 313] on div "Delete" at bounding box center [1304, 308] width 175 height 40
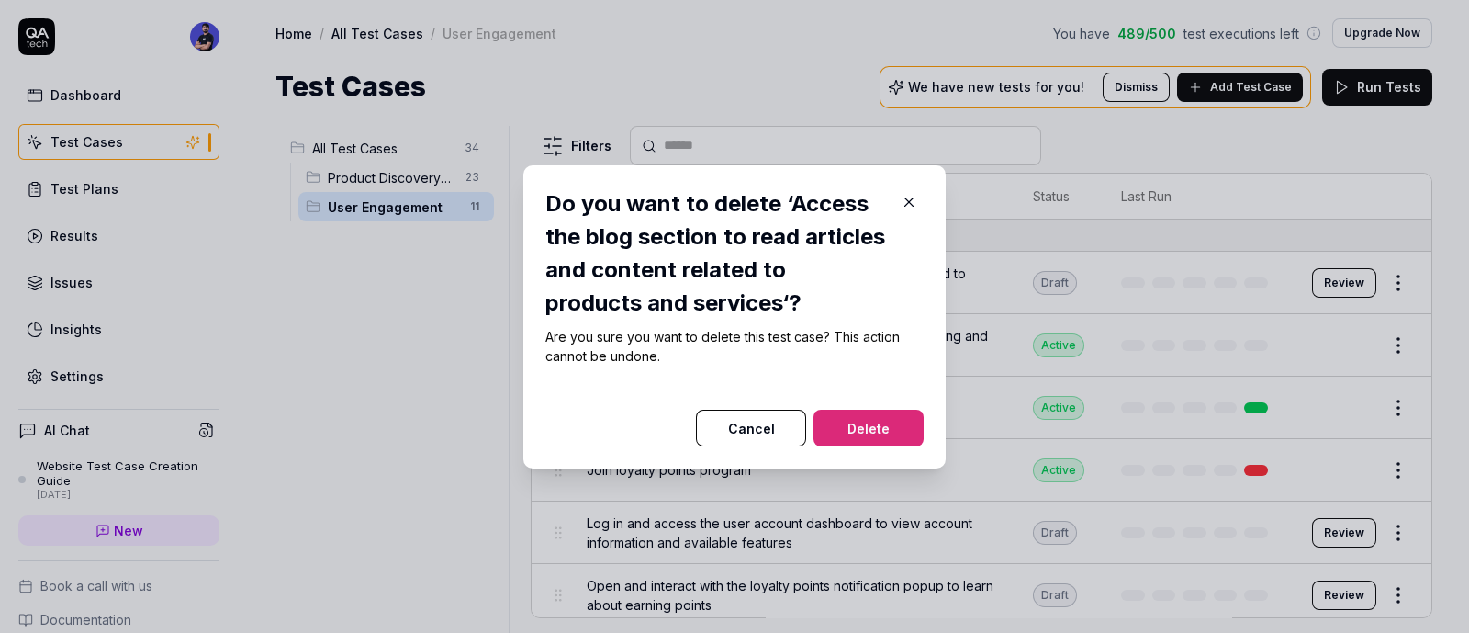
click at [877, 430] on button "Delete" at bounding box center [869, 428] width 110 height 37
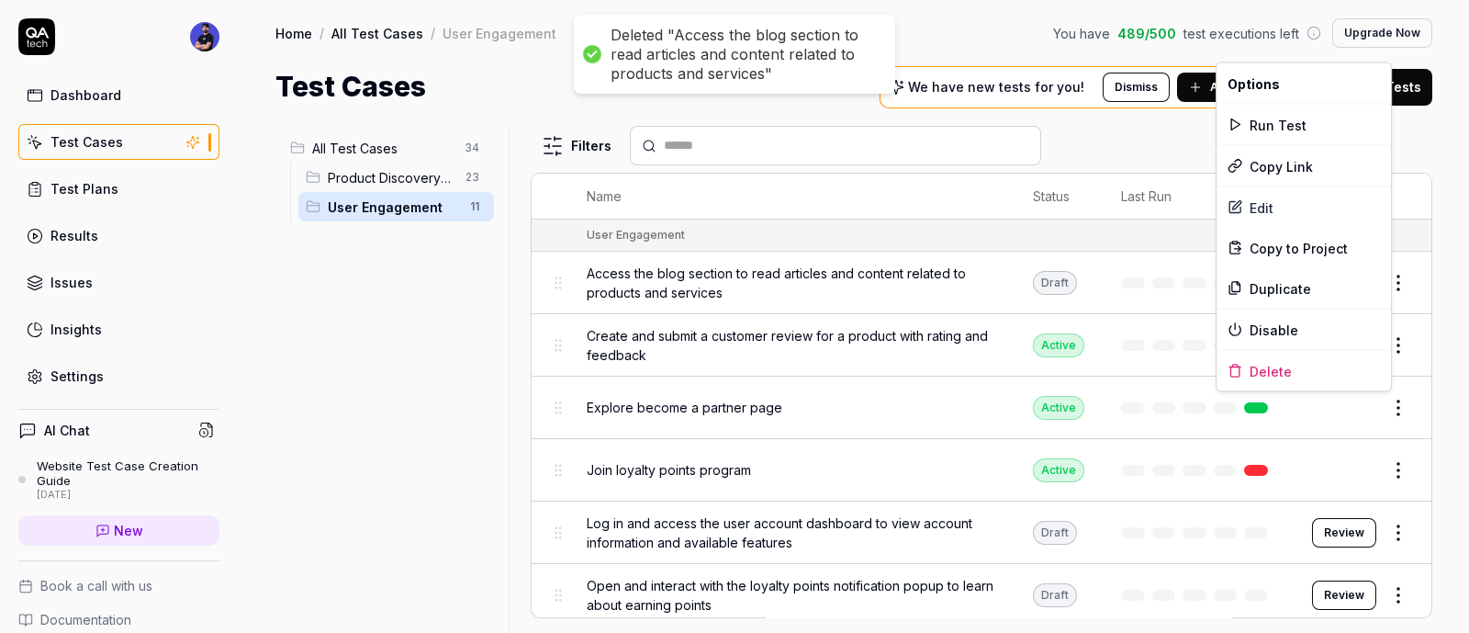
click at [1386, 411] on html "Deleted "Access the blog section to read articles and content related to produc…" at bounding box center [734, 316] width 1469 height 633
click at [1276, 371] on div "Delete" at bounding box center [1304, 371] width 175 height 40
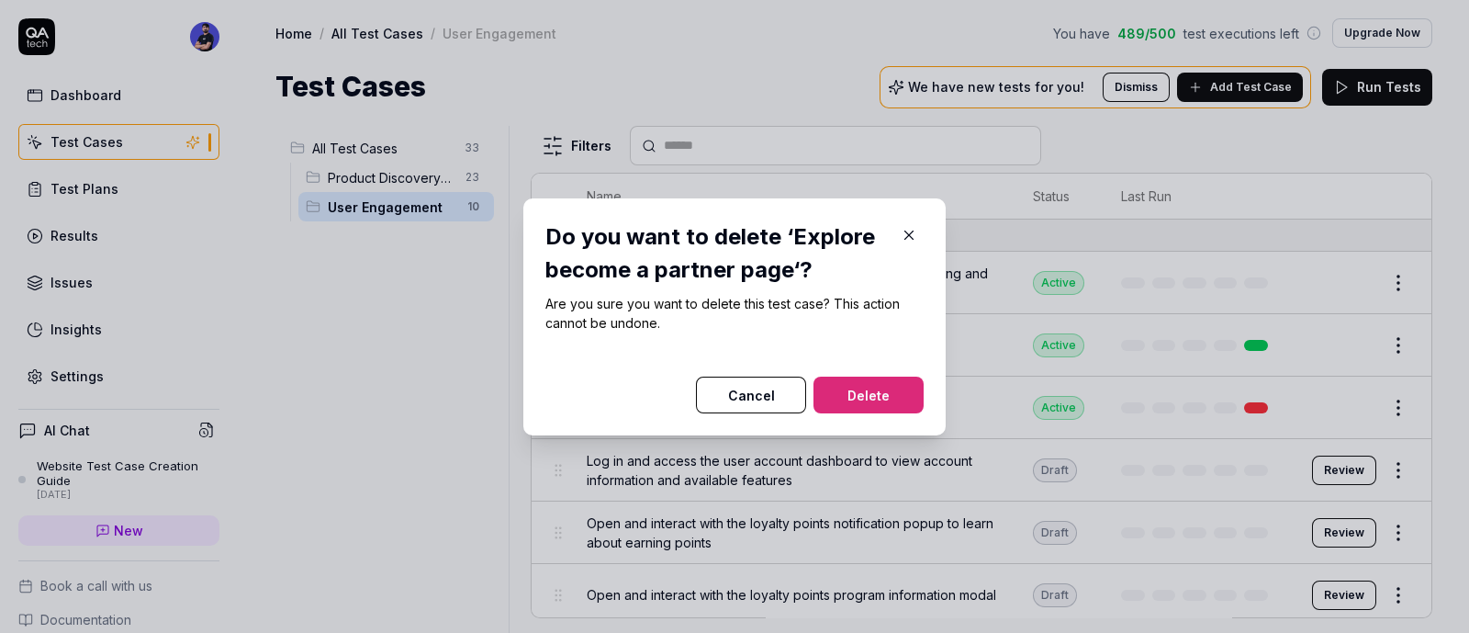
click at [840, 401] on button "Delete" at bounding box center [869, 395] width 110 height 37
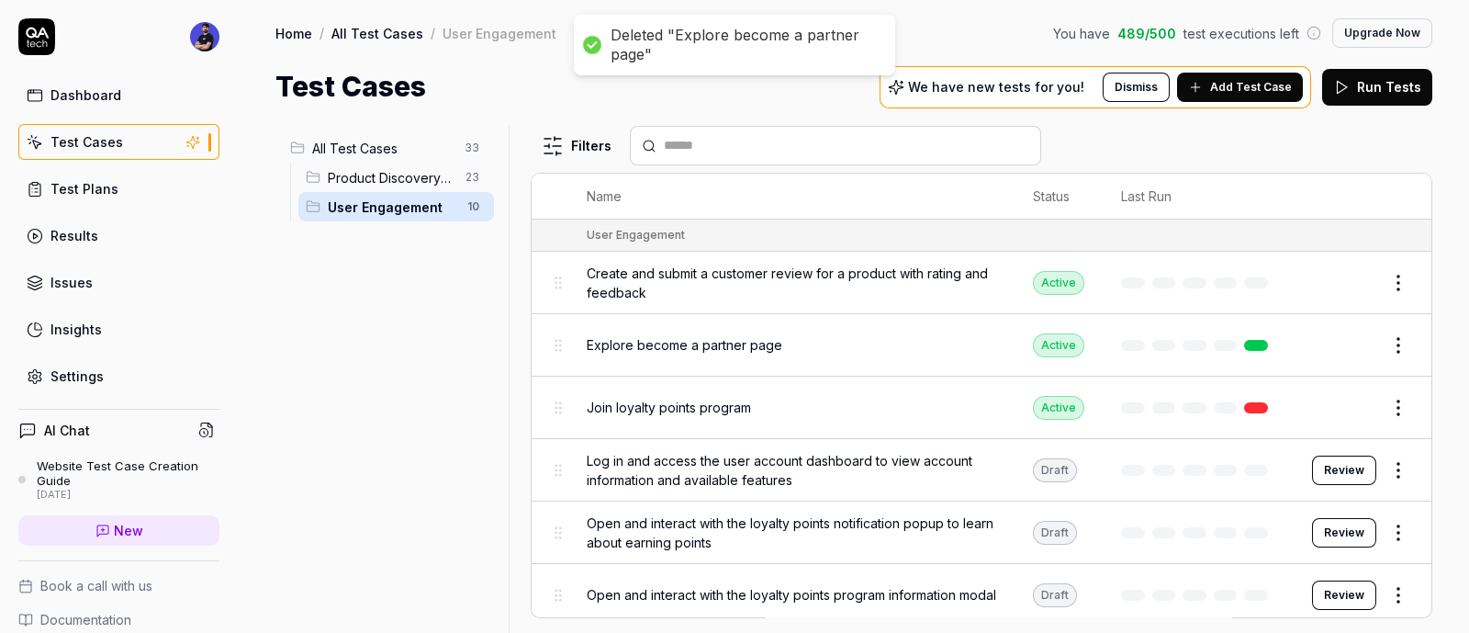
click at [1382, 419] on html "Deleted "Explore become a partner page" Dashboard Test Cases Test Plans Results…" at bounding box center [734, 316] width 1469 height 633
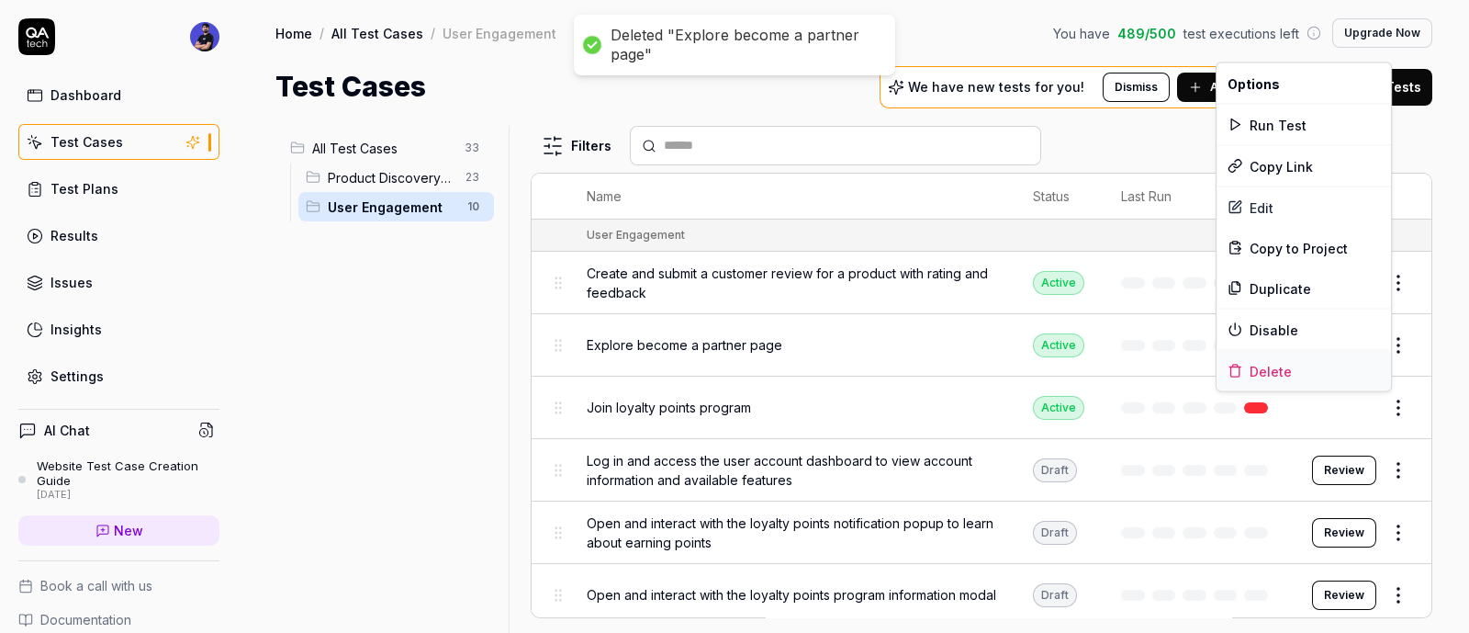
click at [1262, 368] on div "Delete" at bounding box center [1304, 371] width 175 height 40
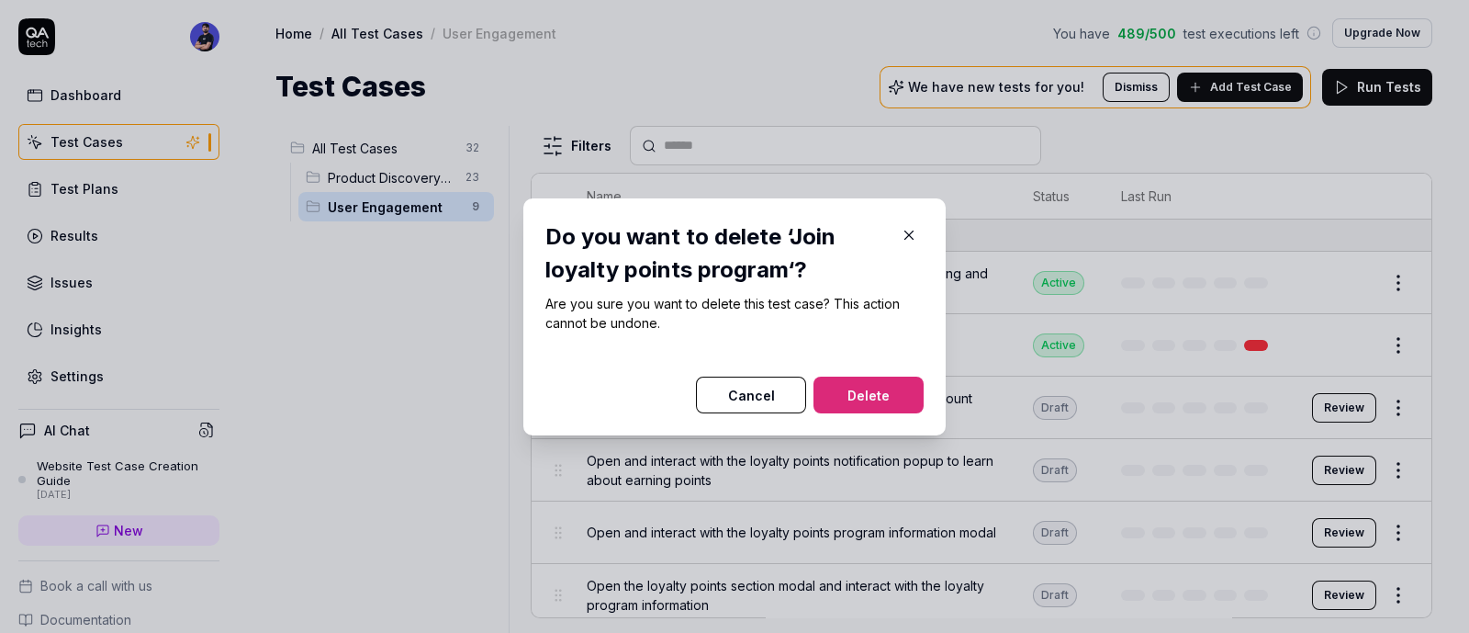
click at [886, 400] on button "Delete" at bounding box center [869, 395] width 110 height 37
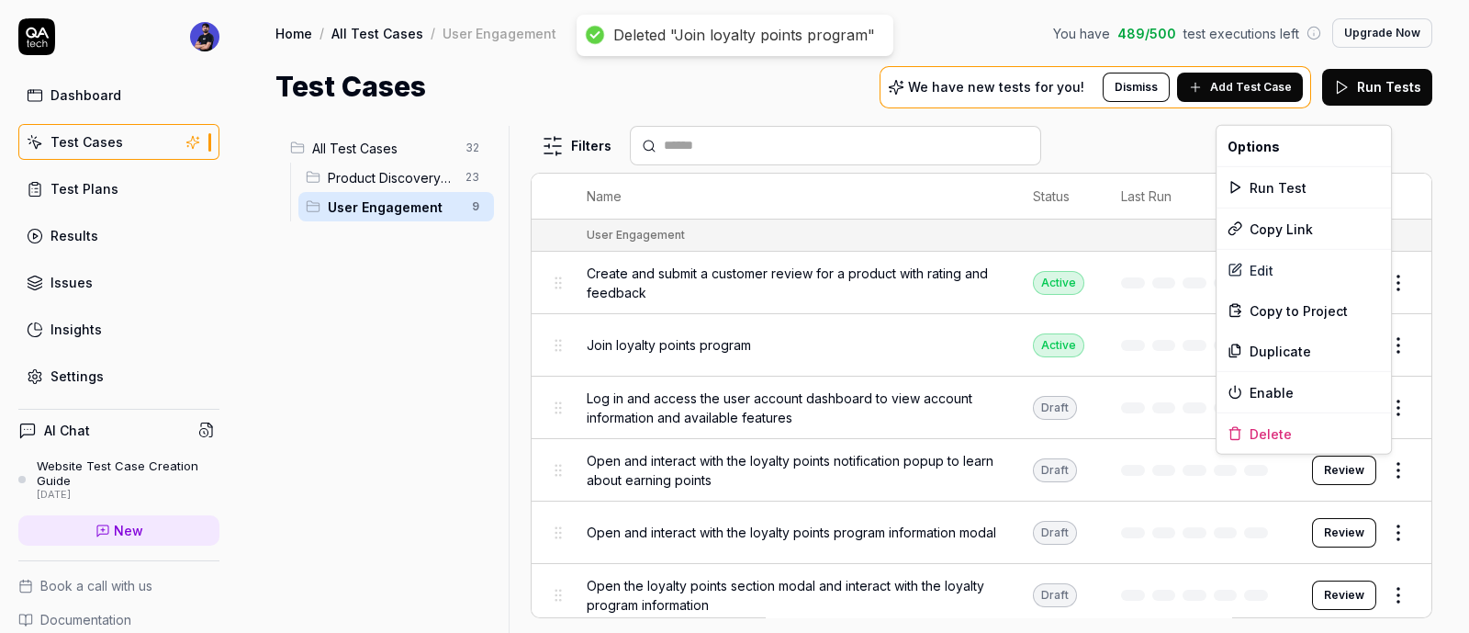
click at [1380, 469] on html "Deleted "Join loyalty points program" Dashboard Test Cases Test Plans Results I…" at bounding box center [734, 316] width 1469 height 633
click at [1253, 429] on div "Delete" at bounding box center [1304, 433] width 175 height 40
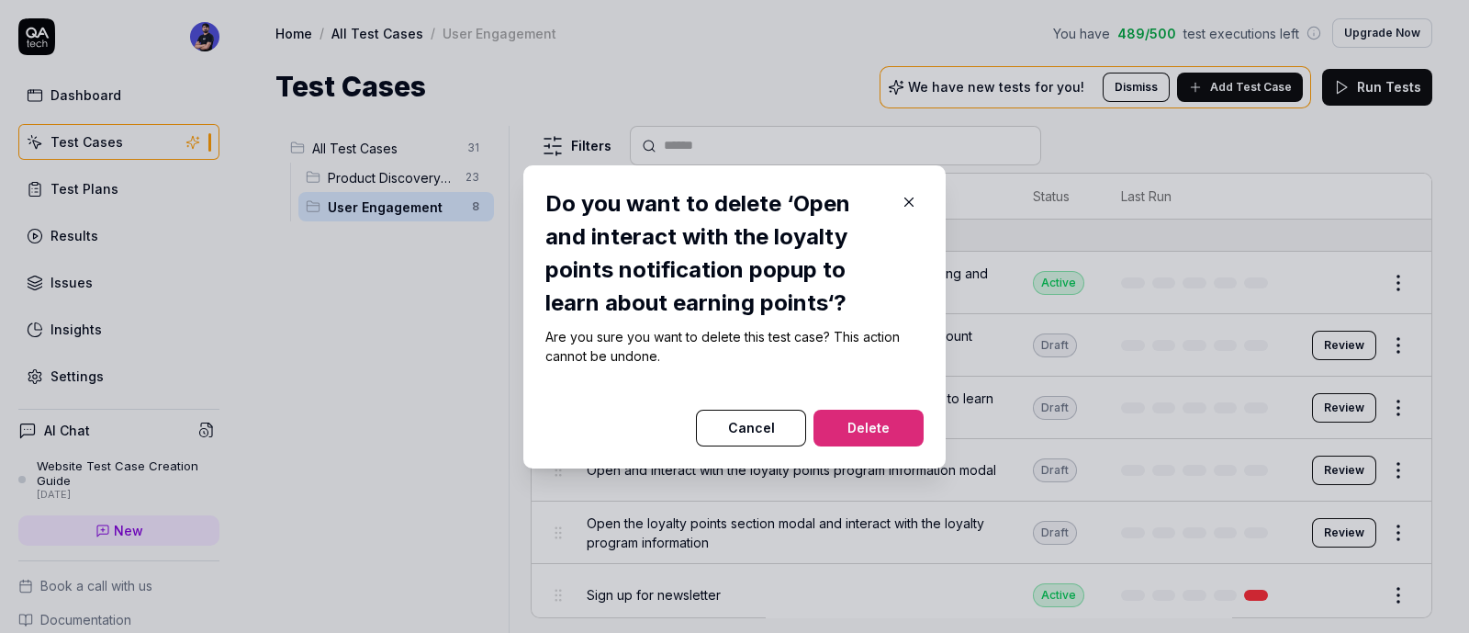
click at [869, 408] on div at bounding box center [735, 399] width 378 height 22
click at [850, 429] on button "Delete" at bounding box center [869, 428] width 110 height 37
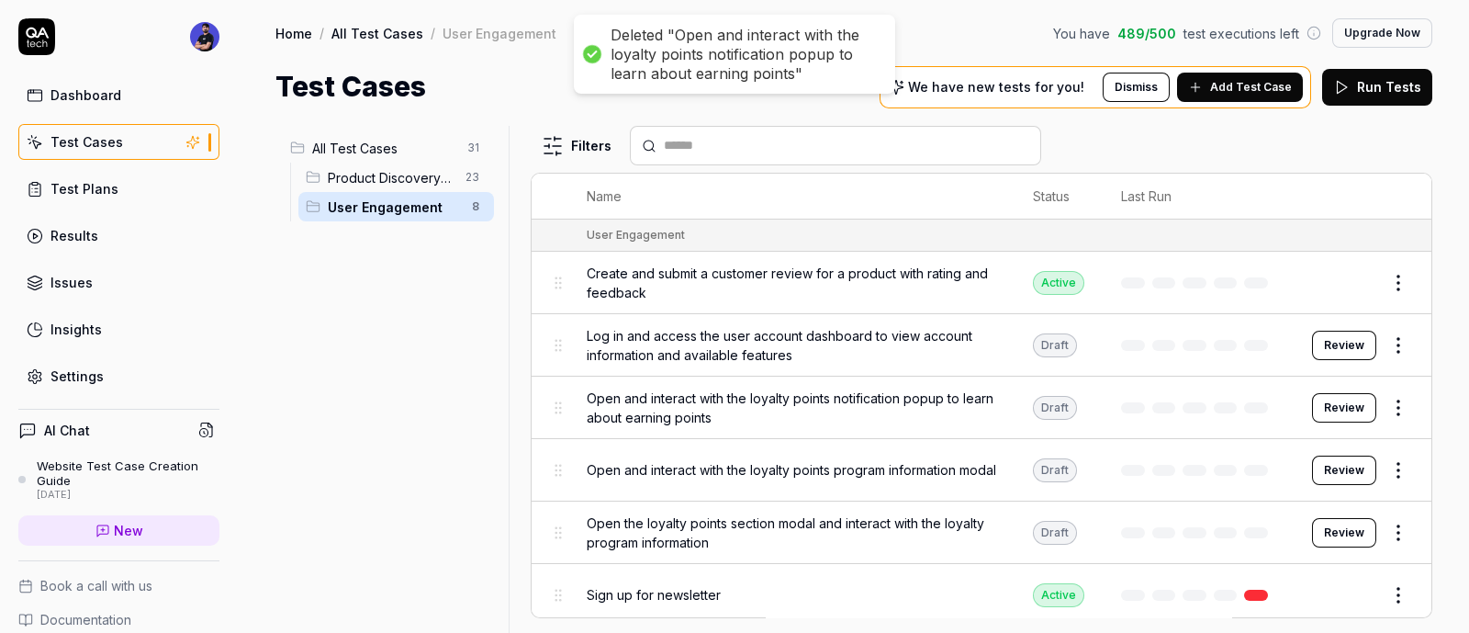
click at [1387, 343] on html "Deleted "Open and interact with the loyalty points notification popup to learn …" at bounding box center [734, 316] width 1469 height 633
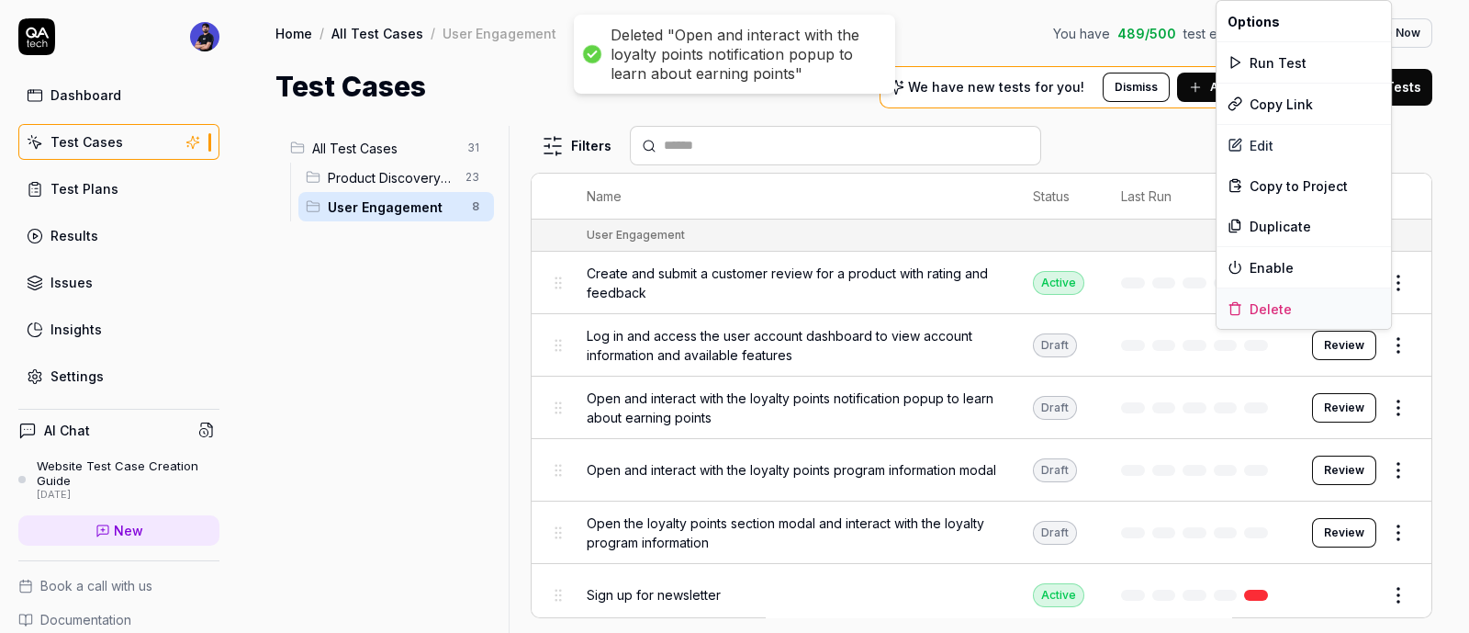
click at [1255, 310] on div "Delete" at bounding box center [1304, 308] width 175 height 40
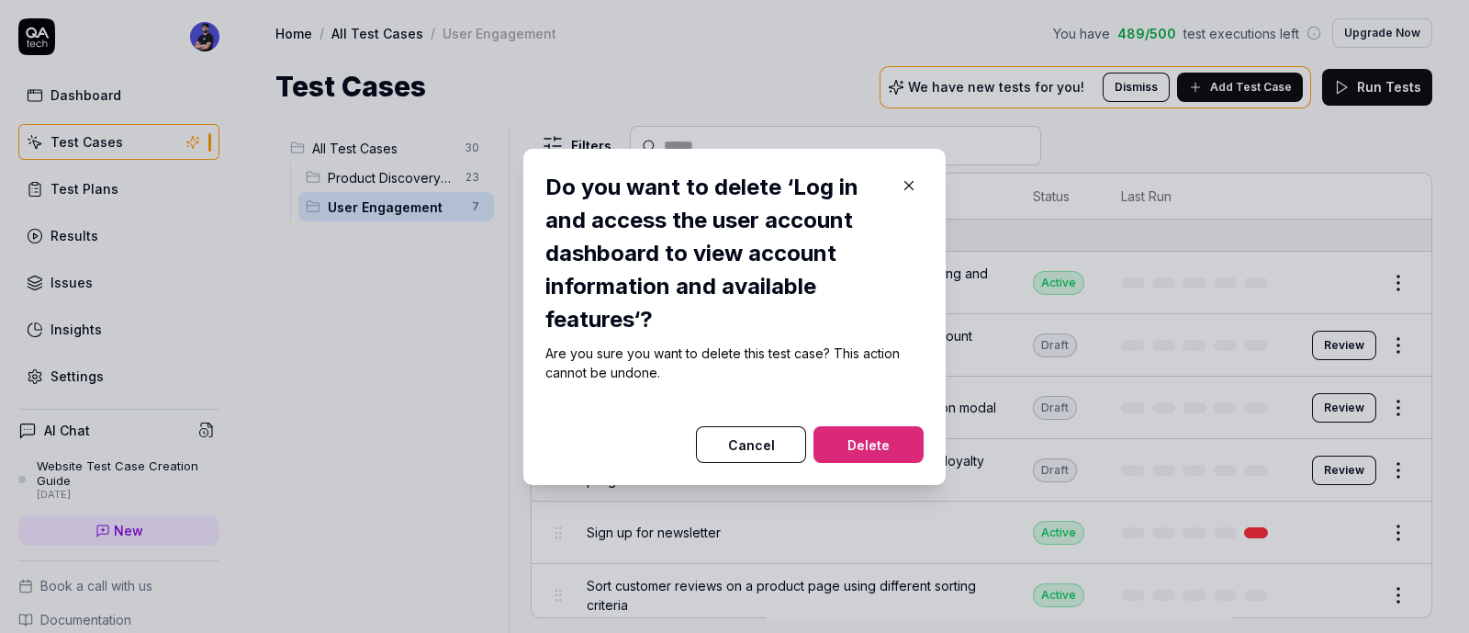
click at [866, 436] on button "Delete" at bounding box center [869, 444] width 110 height 37
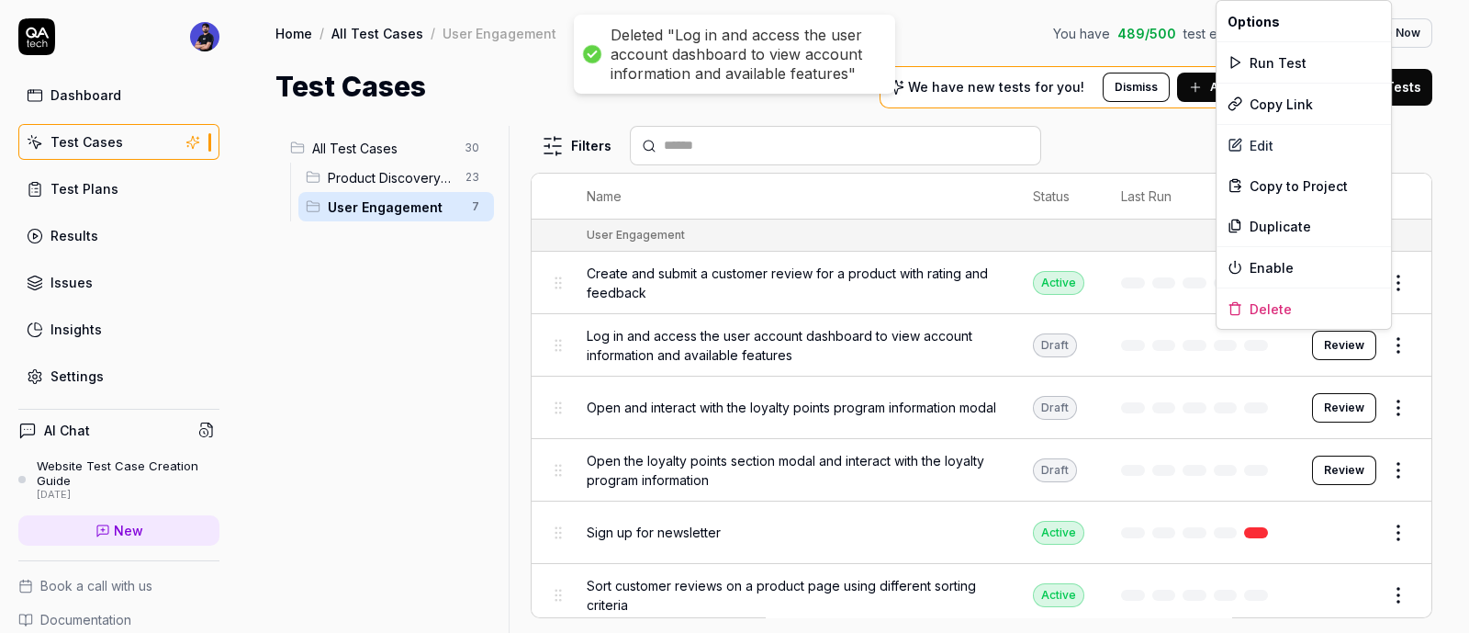
click at [1369, 343] on html "Deleted "Log in and access the user account dashboard to view account informati…" at bounding box center [734, 316] width 1469 height 633
click at [1264, 312] on div "Delete" at bounding box center [1304, 308] width 175 height 40
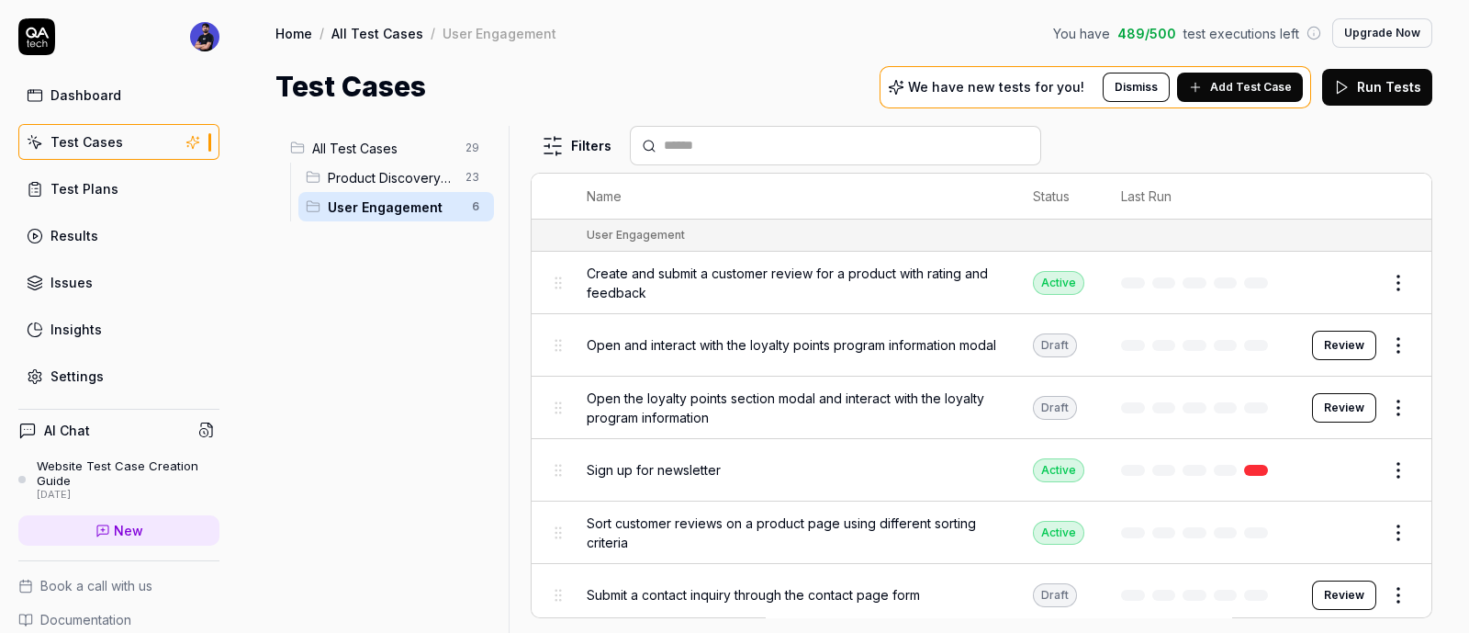
click at [894, 454] on div "Sign up for newsletter" at bounding box center [792, 469] width 410 height 39
click at [1370, 406] on html "Dashboard Test Cases Test Plans Results Issues Insights Settings AI Chat Websit…" at bounding box center [734, 316] width 1469 height 633
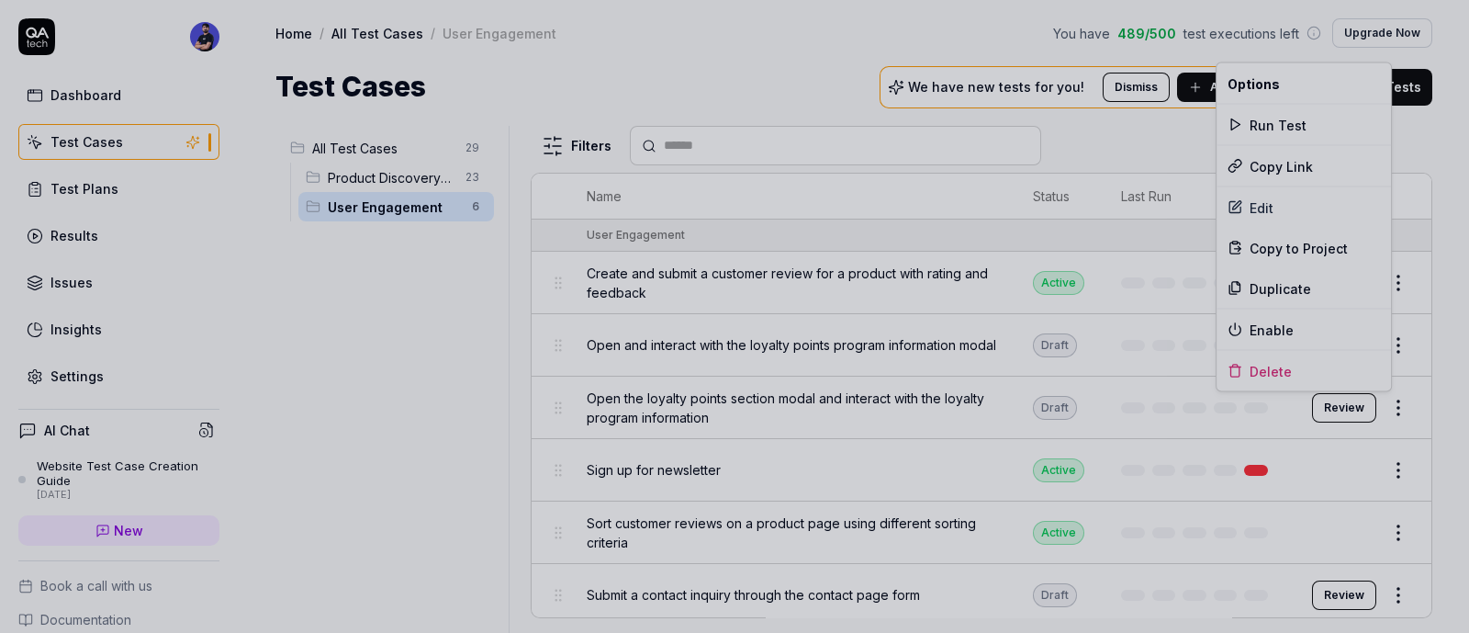
click at [488, 418] on div at bounding box center [734, 316] width 1469 height 633
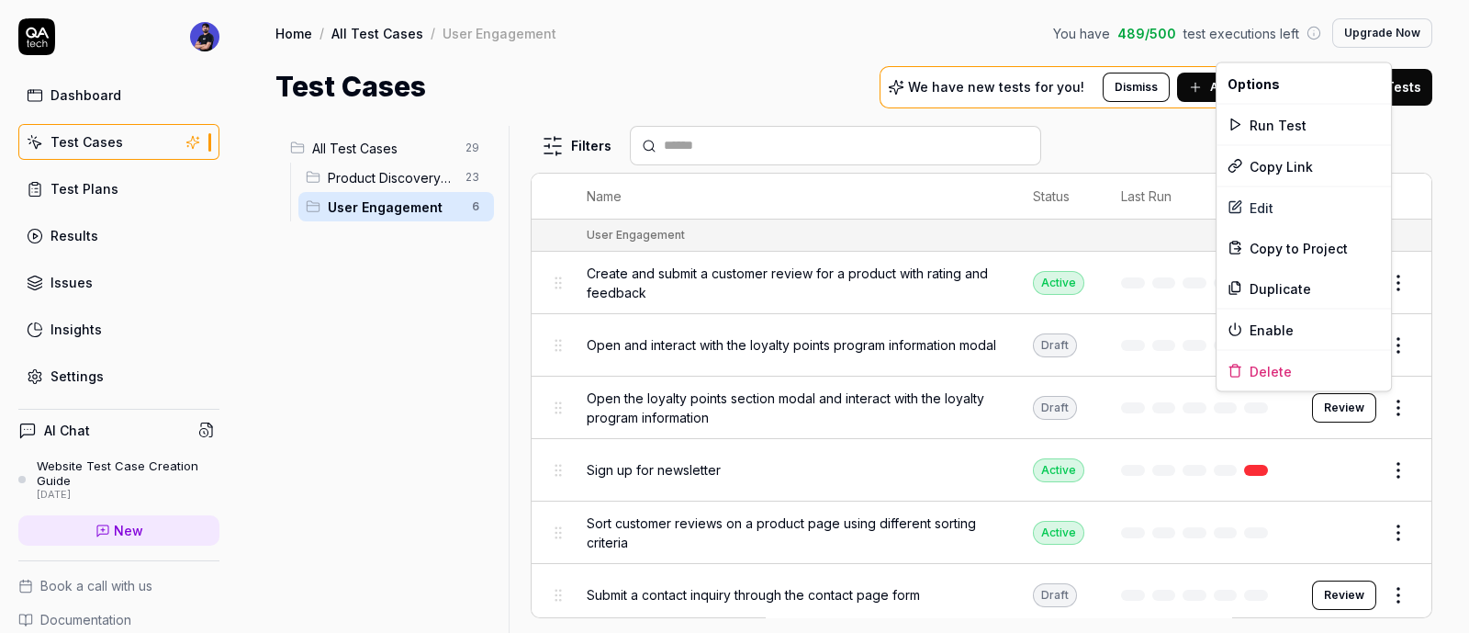
click at [964, 170] on html "Dashboard Test Cases Test Plans Results Issues Insights Settings AI Chat Websit…" at bounding box center [734, 316] width 1469 height 633
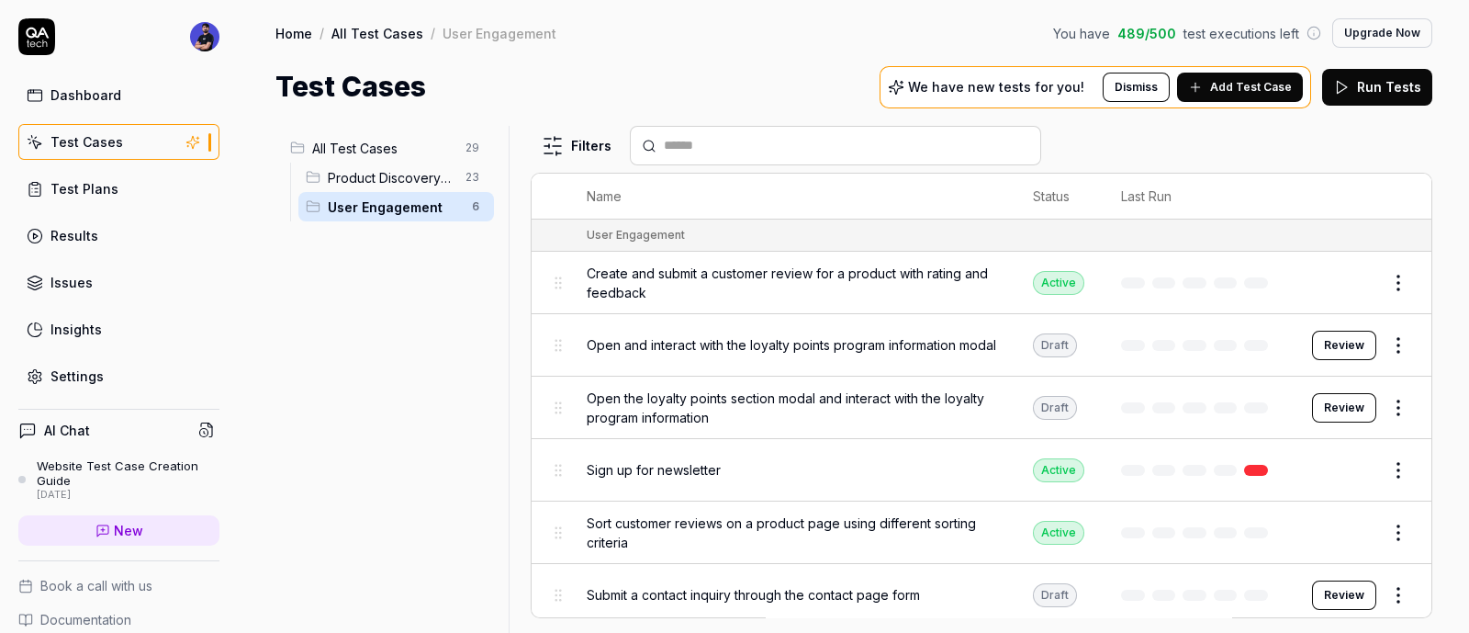
scroll to position [6, 0]
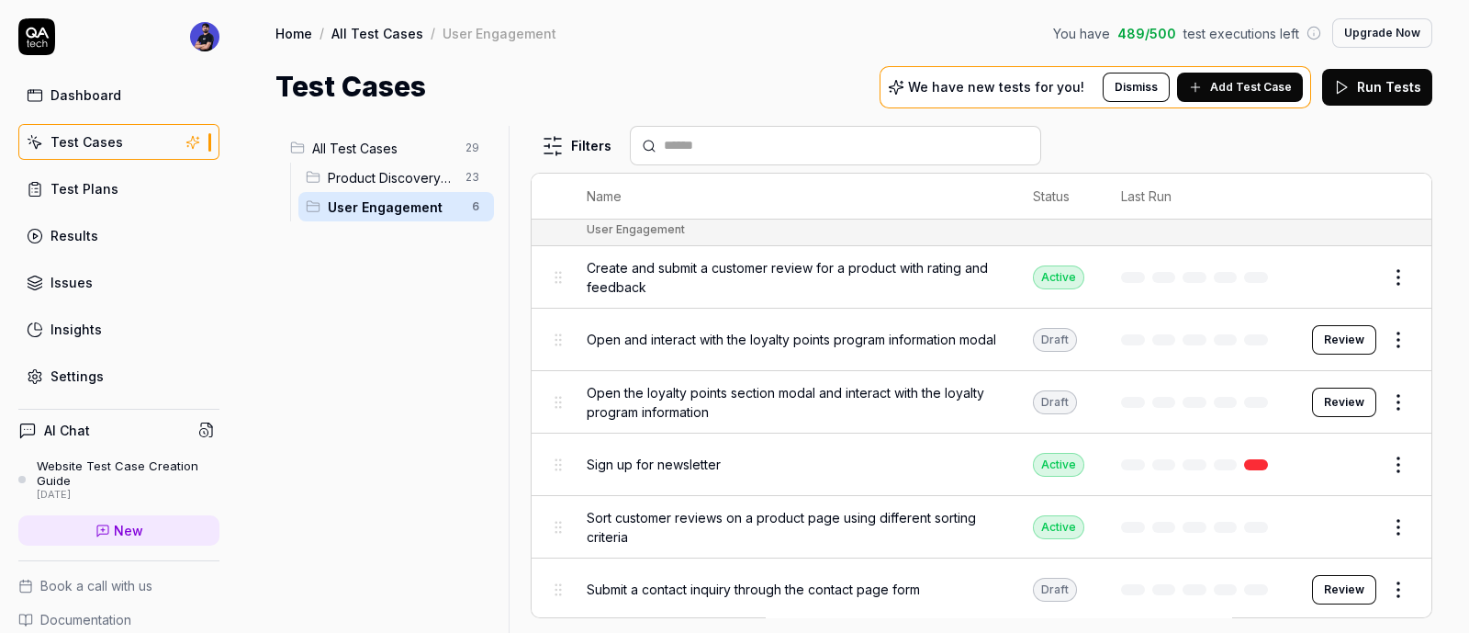
click at [1384, 459] on html "Dashboard Test Cases Test Plans Results Issues Insights Settings AI Chat Websit…" at bounding box center [734, 316] width 1469 height 633
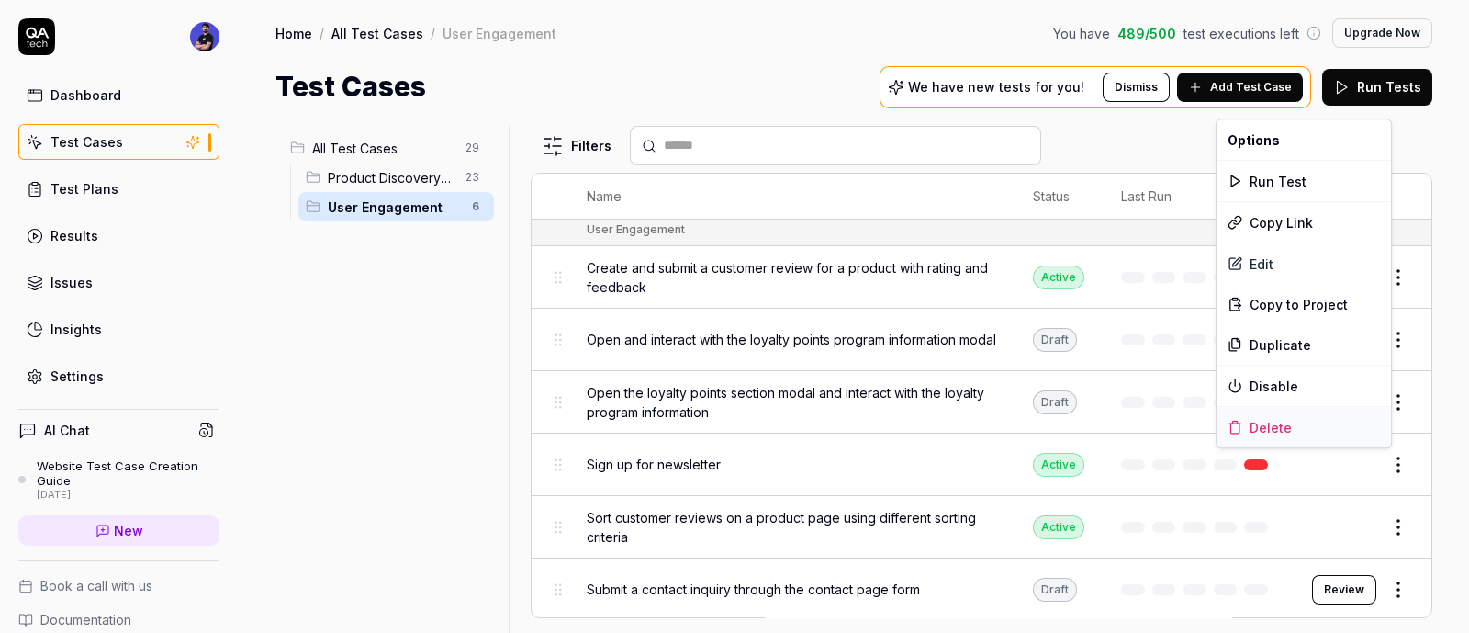
click at [1298, 414] on div "Delete" at bounding box center [1304, 427] width 175 height 40
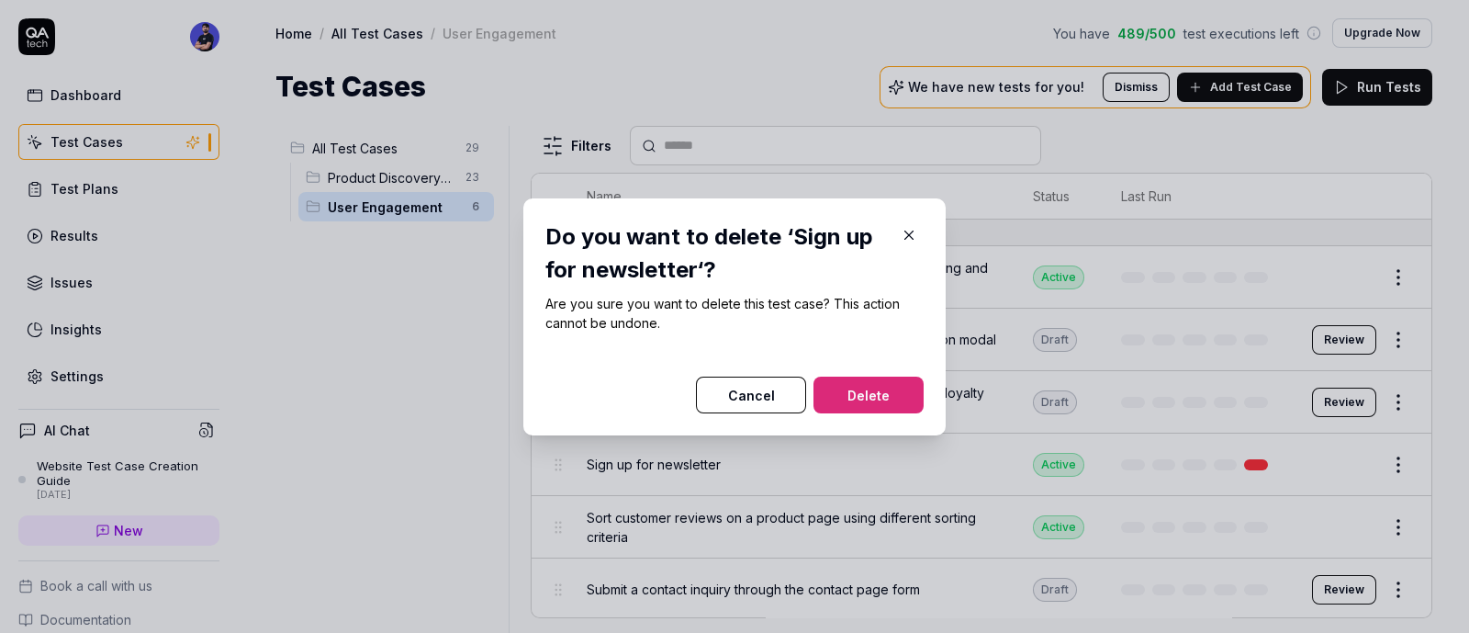
click at [884, 390] on button "Delete" at bounding box center [869, 395] width 110 height 37
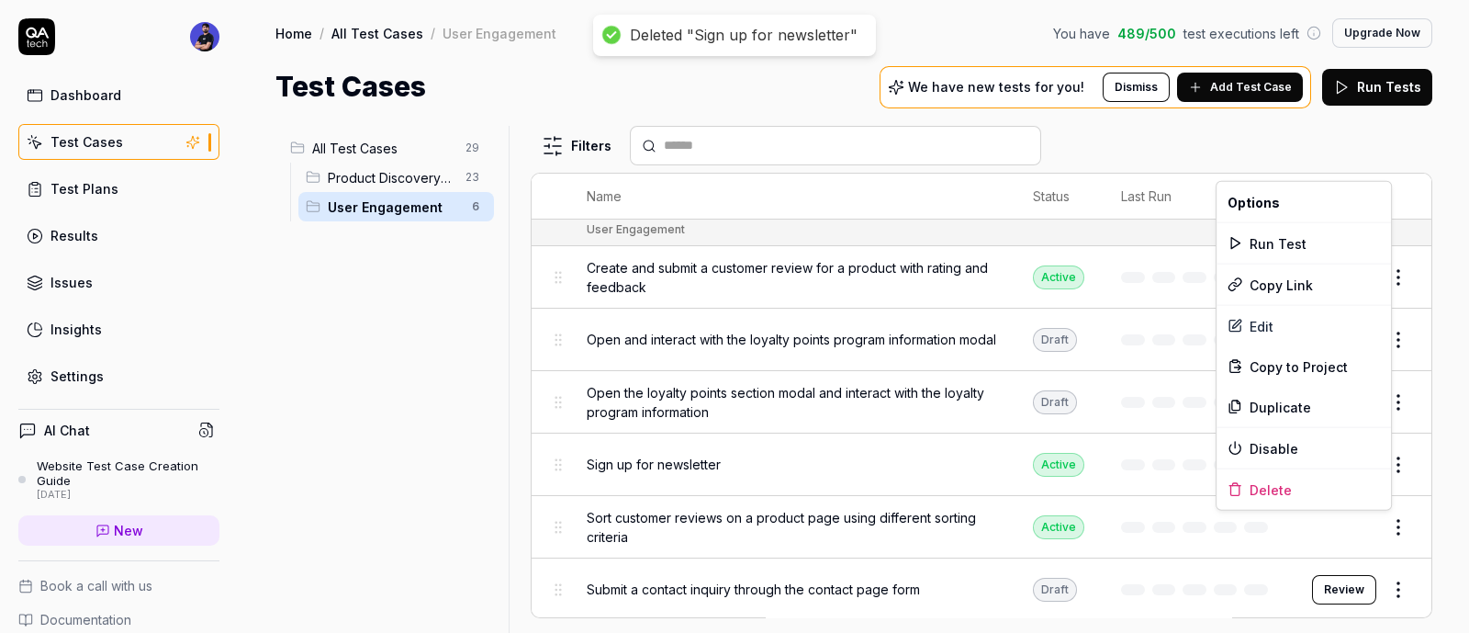
click at [1383, 525] on html "Deleted "Sign up for newsletter" Dashboard Test Cases Test Plans Results Issues…" at bounding box center [734, 316] width 1469 height 633
click at [1244, 490] on div "Delete" at bounding box center [1304, 489] width 175 height 40
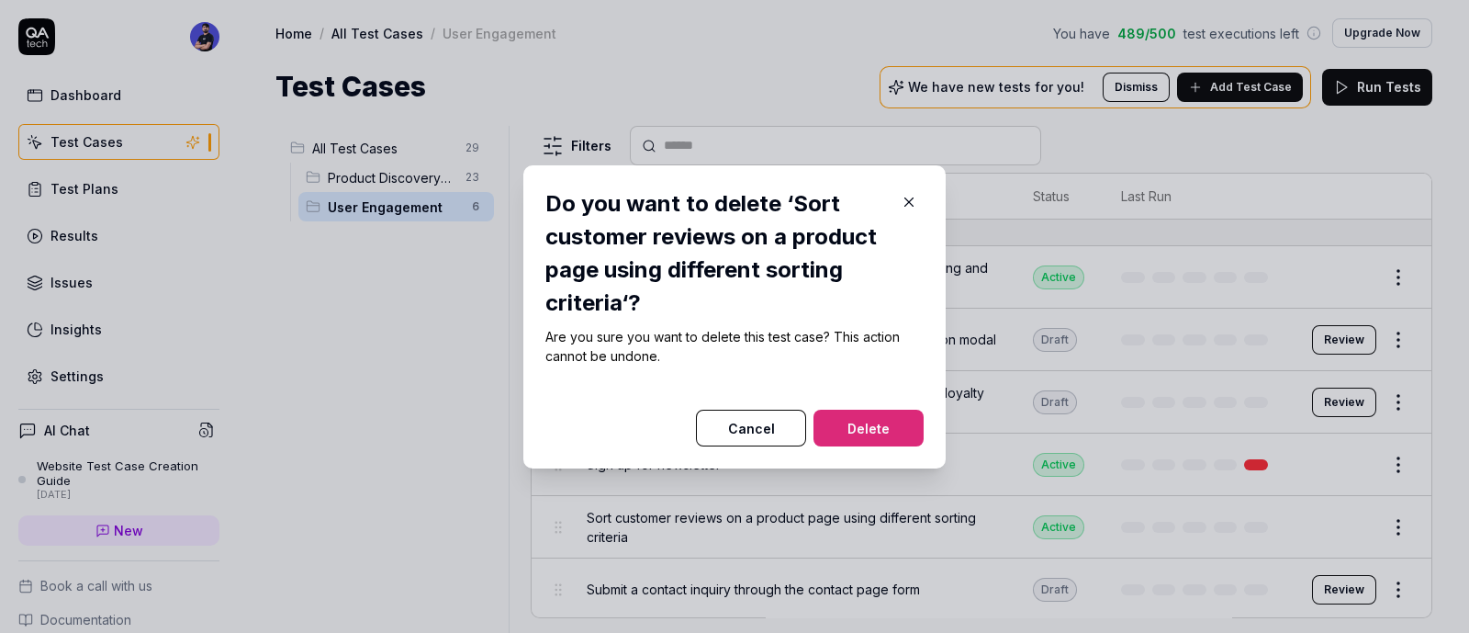
click at [899, 415] on button "Delete" at bounding box center [869, 428] width 110 height 37
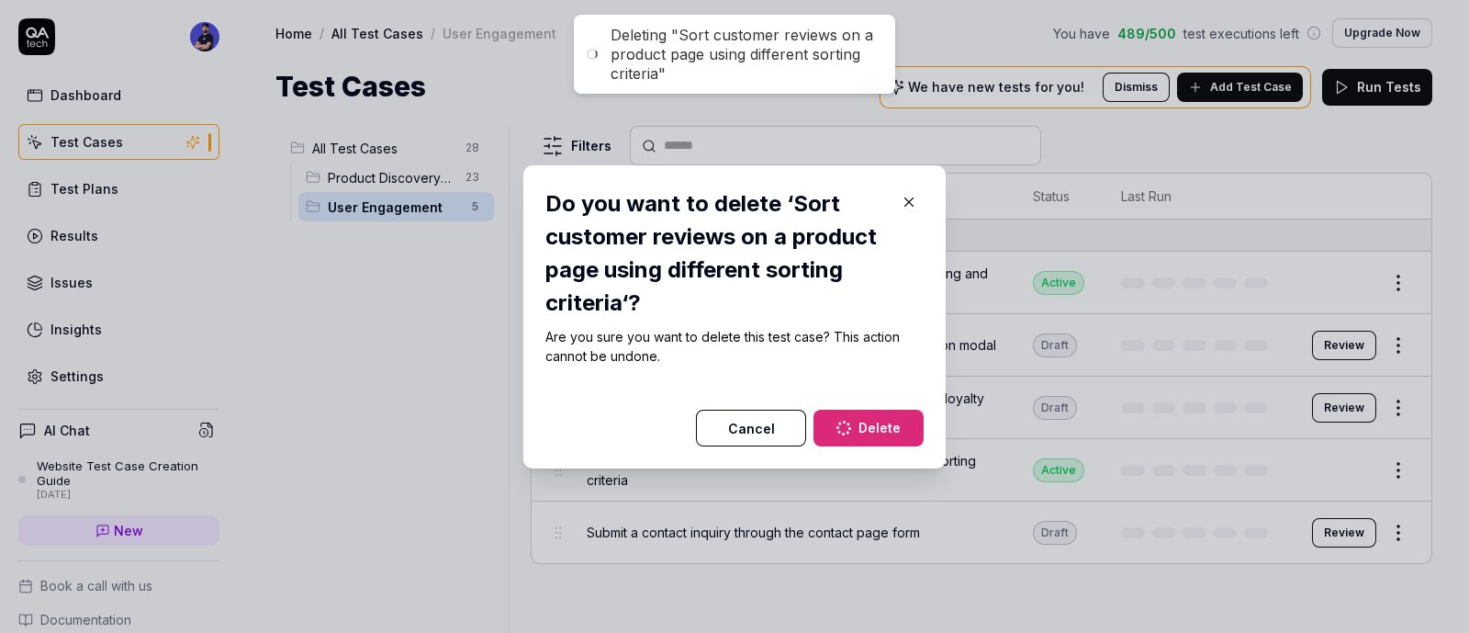
scroll to position [0, 0]
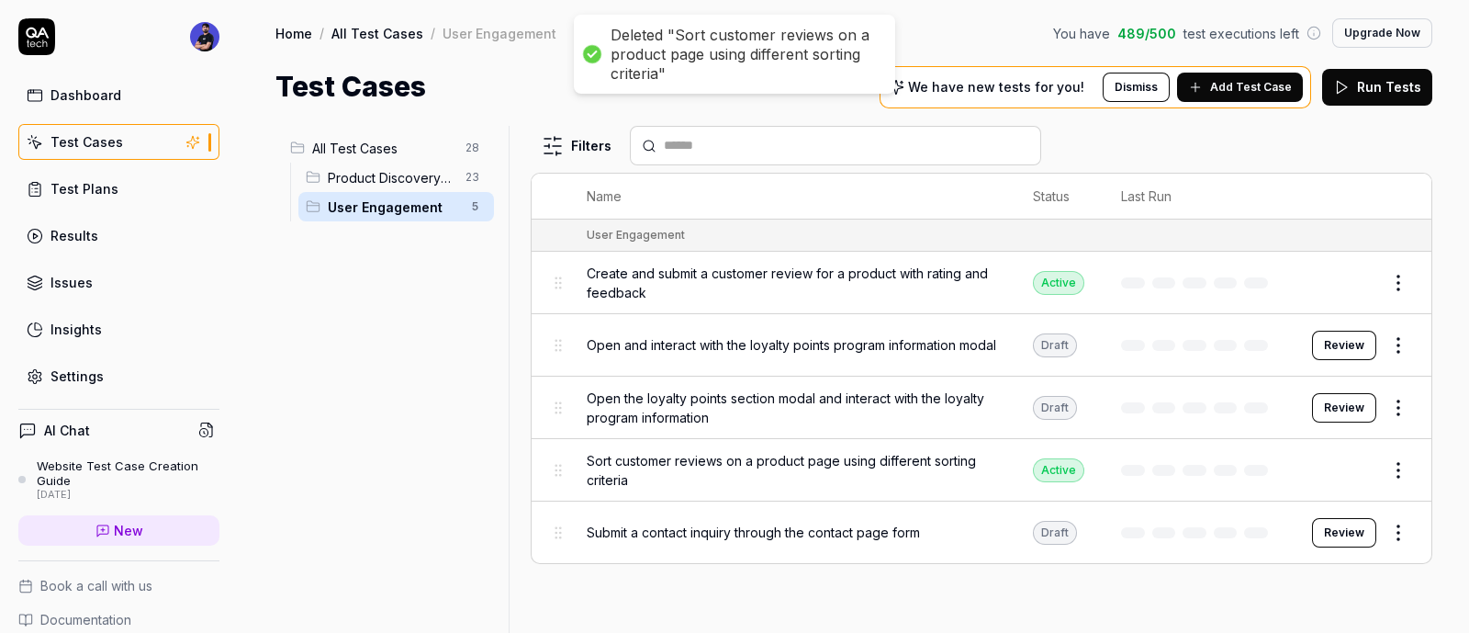
click at [1405, 534] on html "Deleted "Sort customer reviews on a product page using different sorting criter…" at bounding box center [734, 316] width 1469 height 633
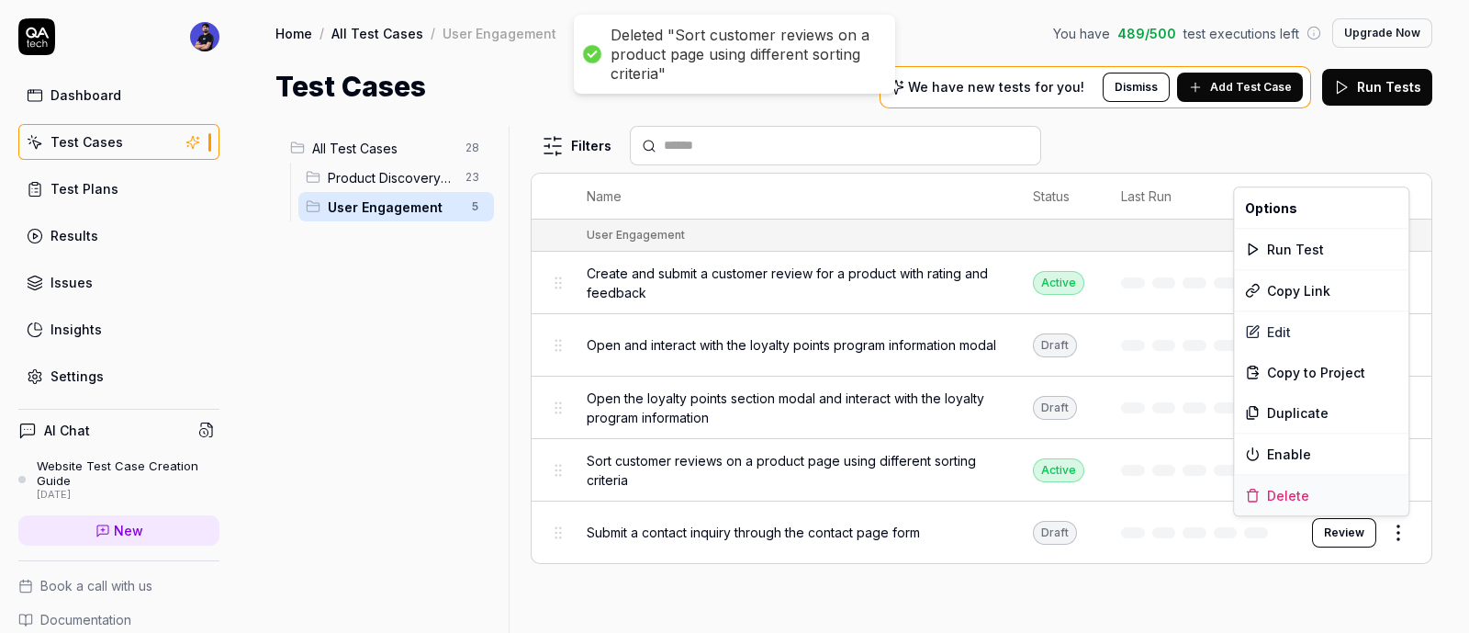
click at [1272, 492] on div "Delete" at bounding box center [1321, 495] width 175 height 40
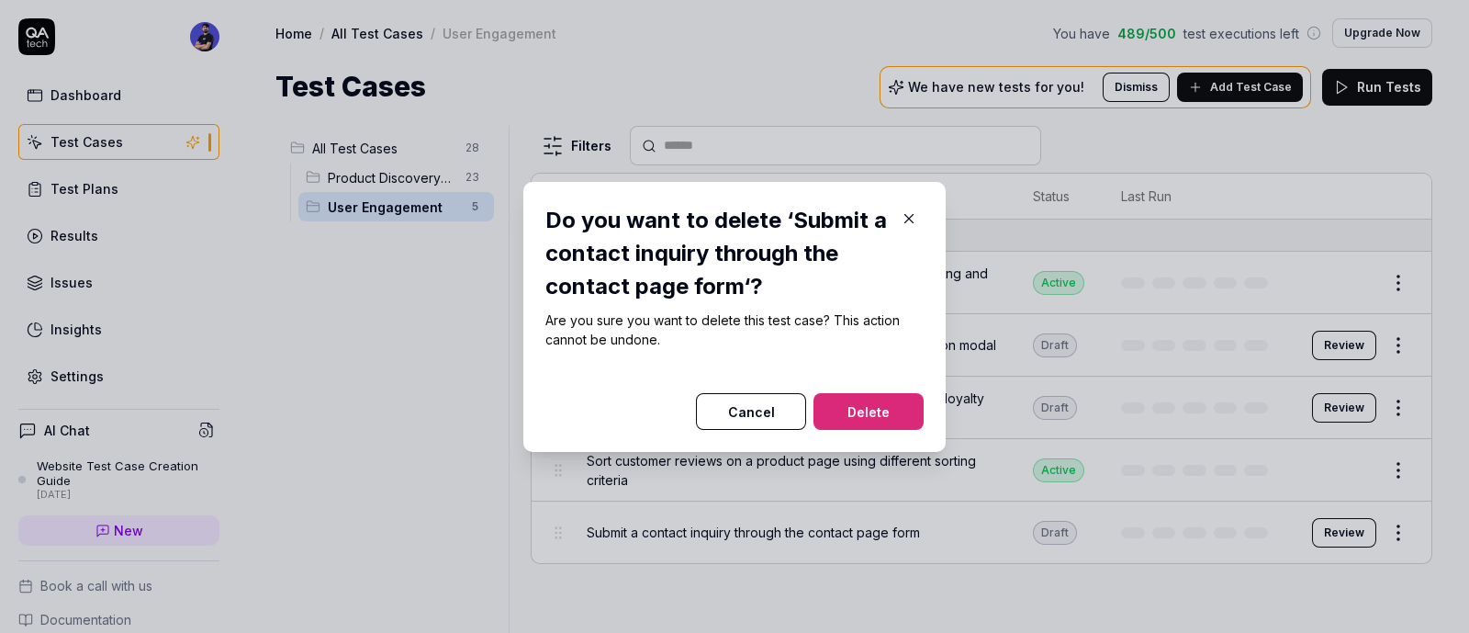
click at [887, 403] on button "Delete" at bounding box center [869, 411] width 110 height 37
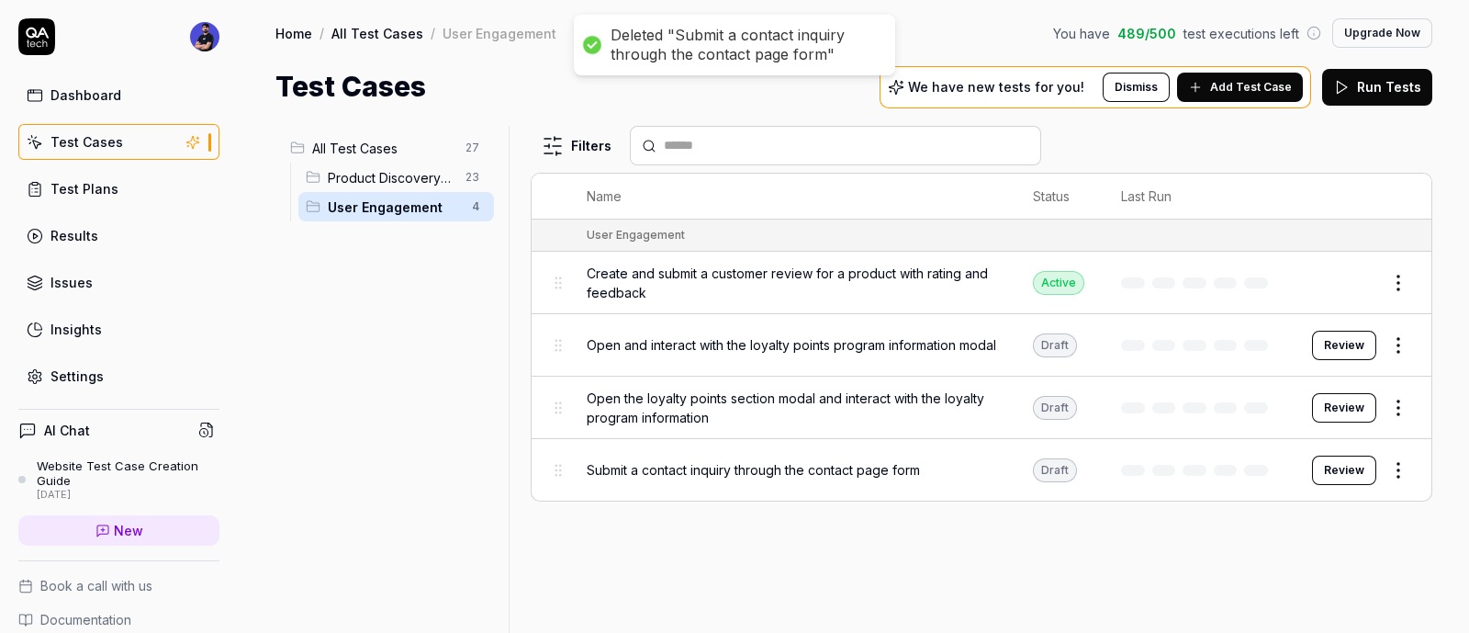
click at [1389, 345] on html "Deleted "Submit a contact inquiry through the contact page form" Deleted "Sort …" at bounding box center [734, 316] width 1469 height 633
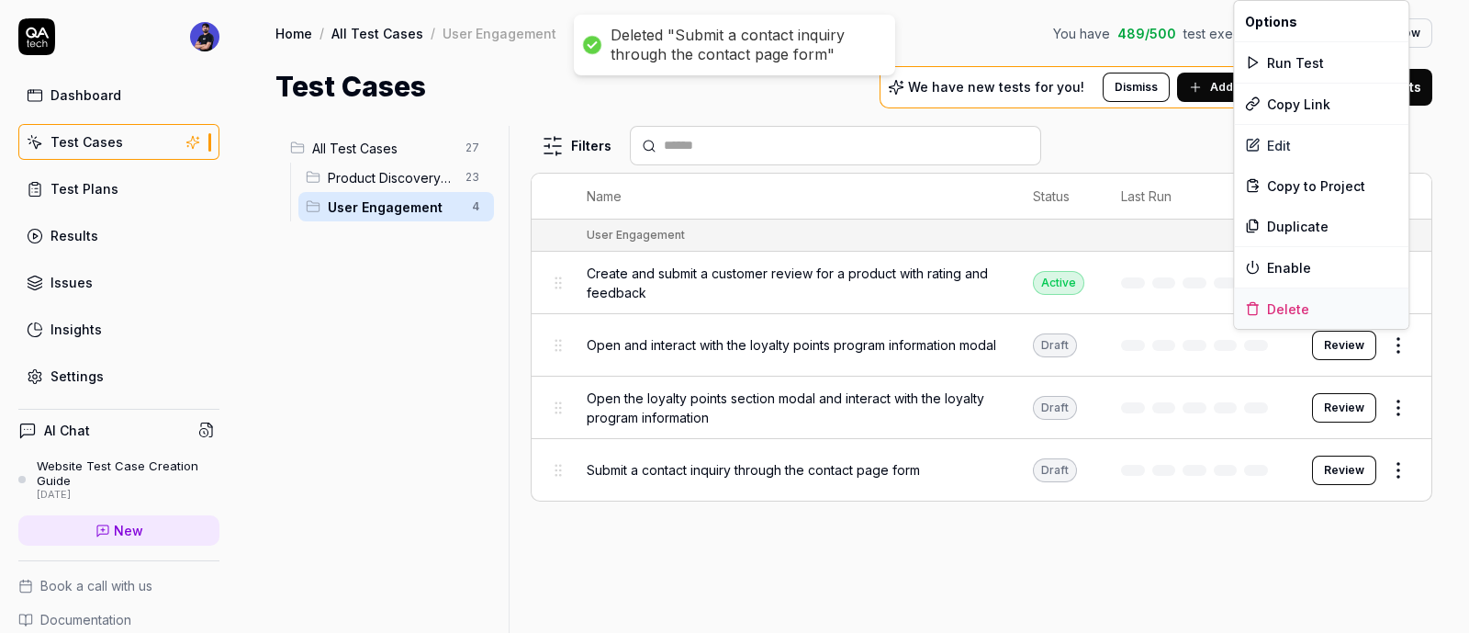
click at [1267, 310] on div "Delete" at bounding box center [1321, 308] width 175 height 40
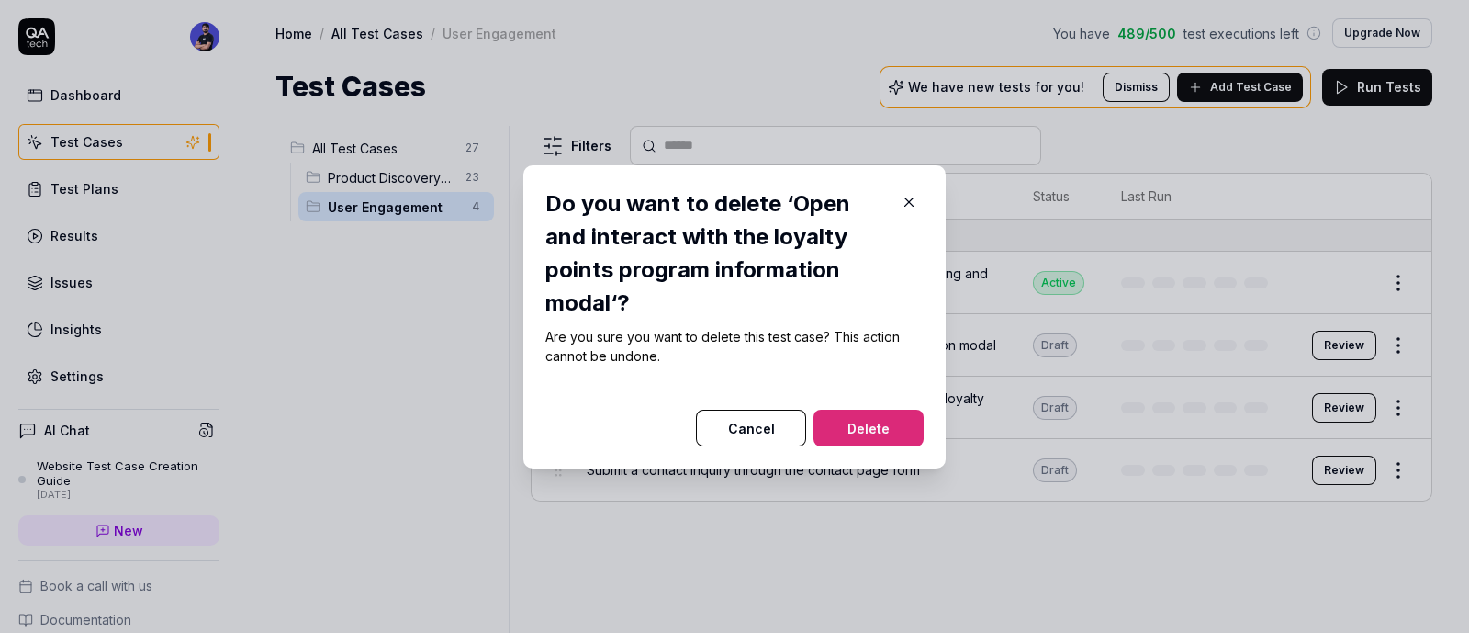
click at [881, 411] on button "Delete" at bounding box center [869, 428] width 110 height 37
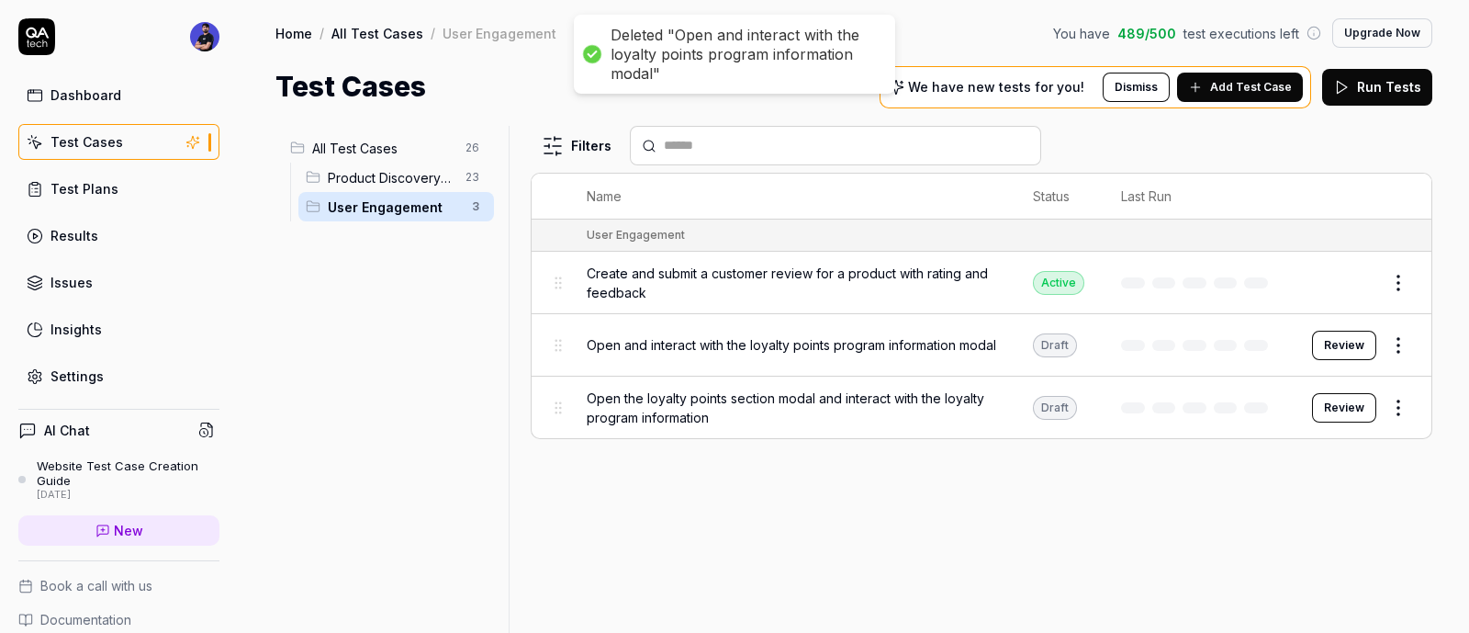
click at [1401, 284] on html "Deleted "Open and interact with the loyalty points program information modal" D…" at bounding box center [734, 316] width 1469 height 633
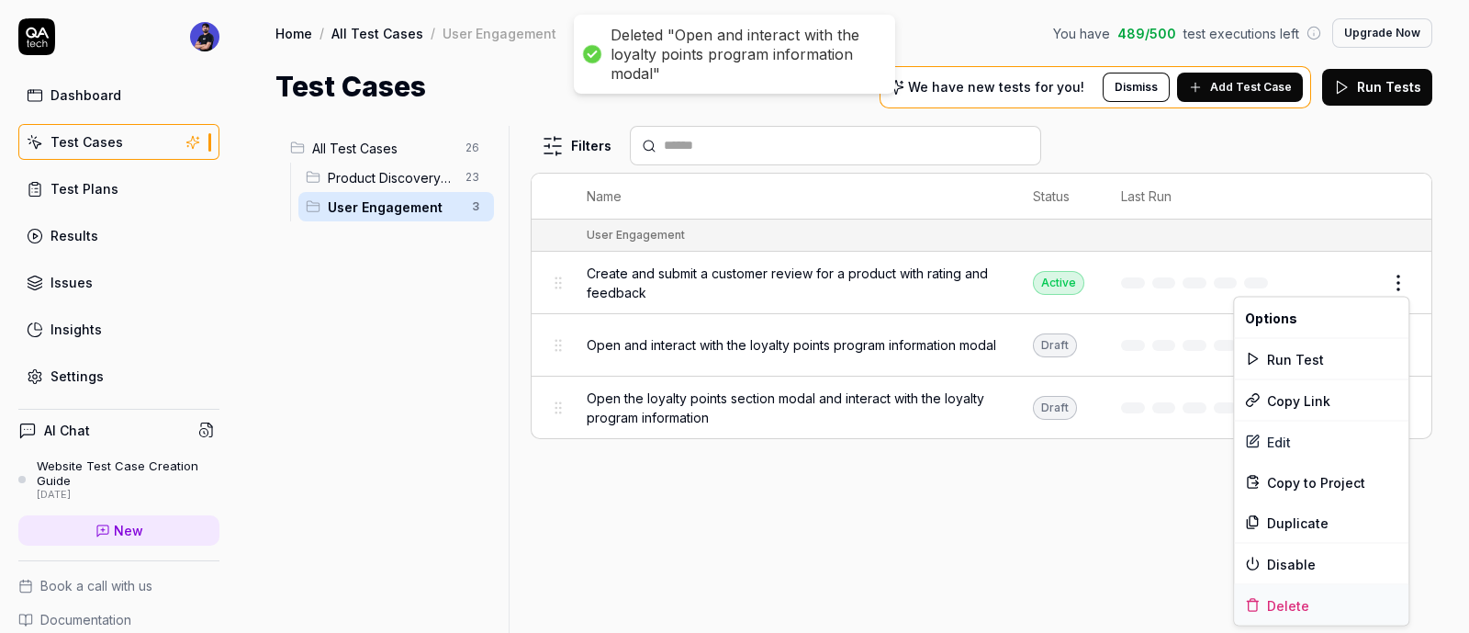
click at [1305, 598] on div "Delete" at bounding box center [1321, 605] width 175 height 40
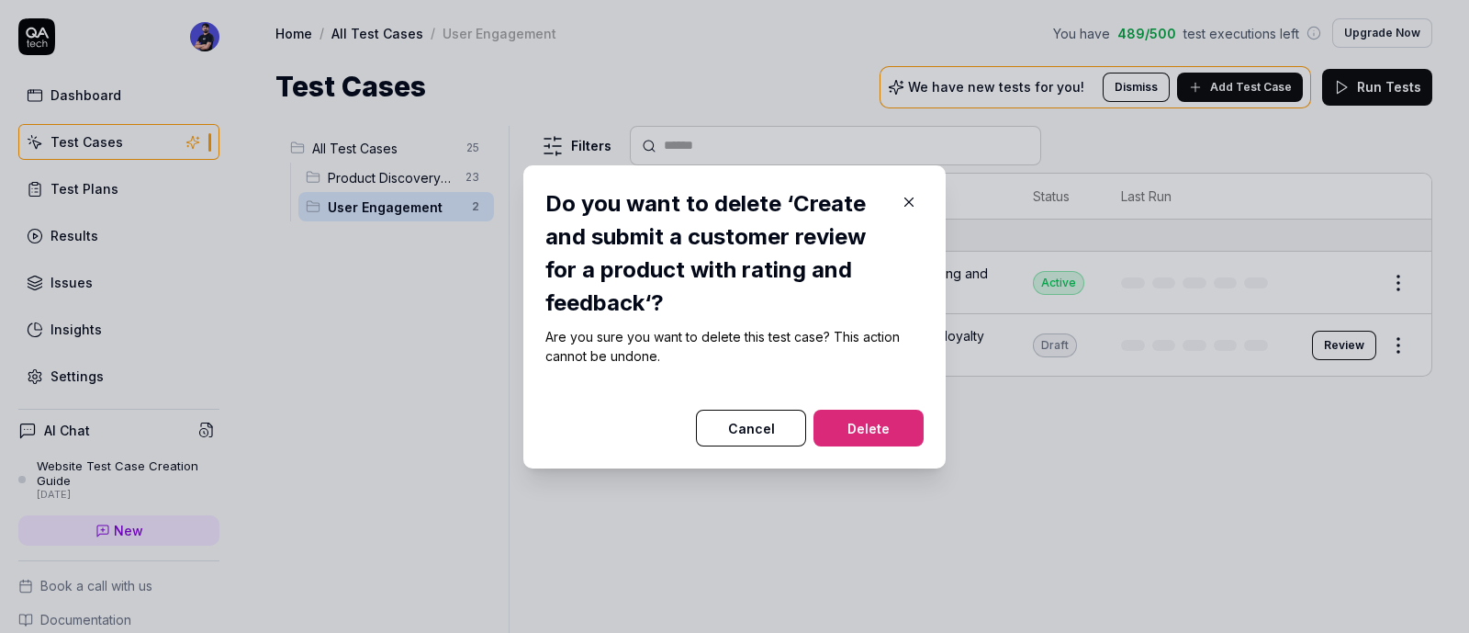
click at [861, 429] on button "Delete" at bounding box center [869, 428] width 110 height 37
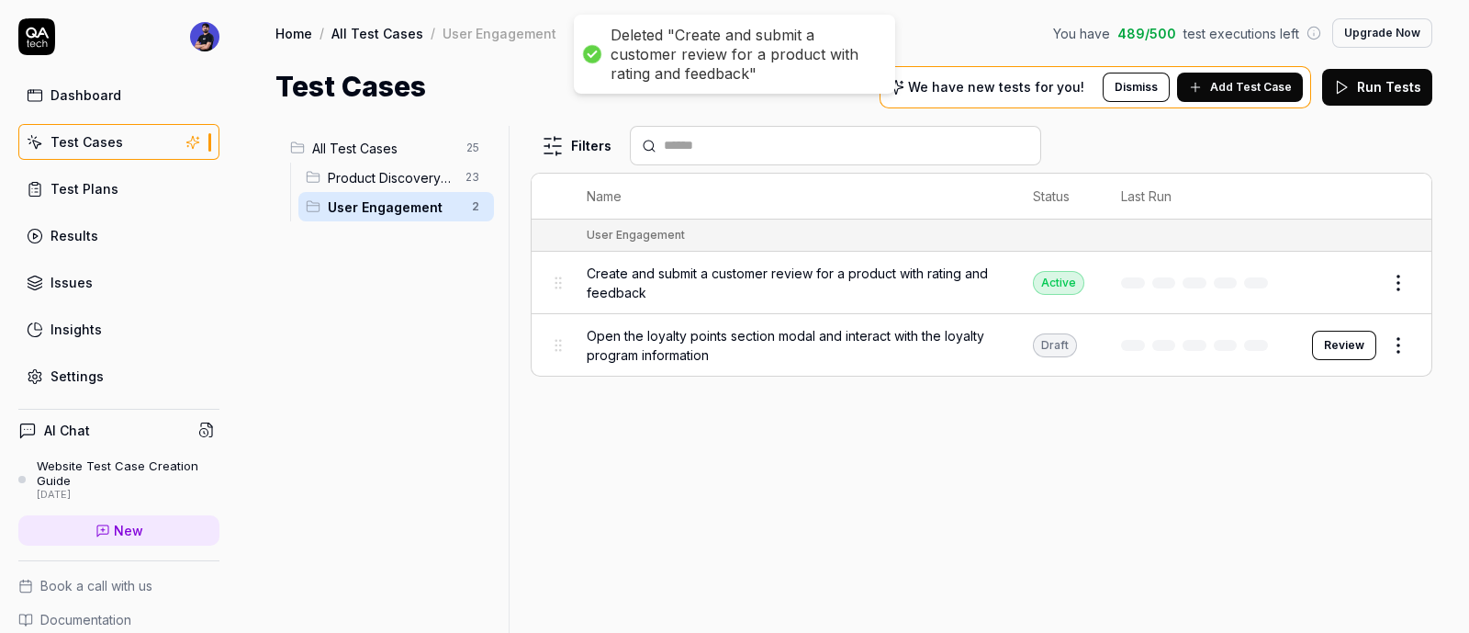
click at [1398, 334] on body "Deleted "Create and submit a customer review for a product with rating and feed…" at bounding box center [734, 316] width 1469 height 633
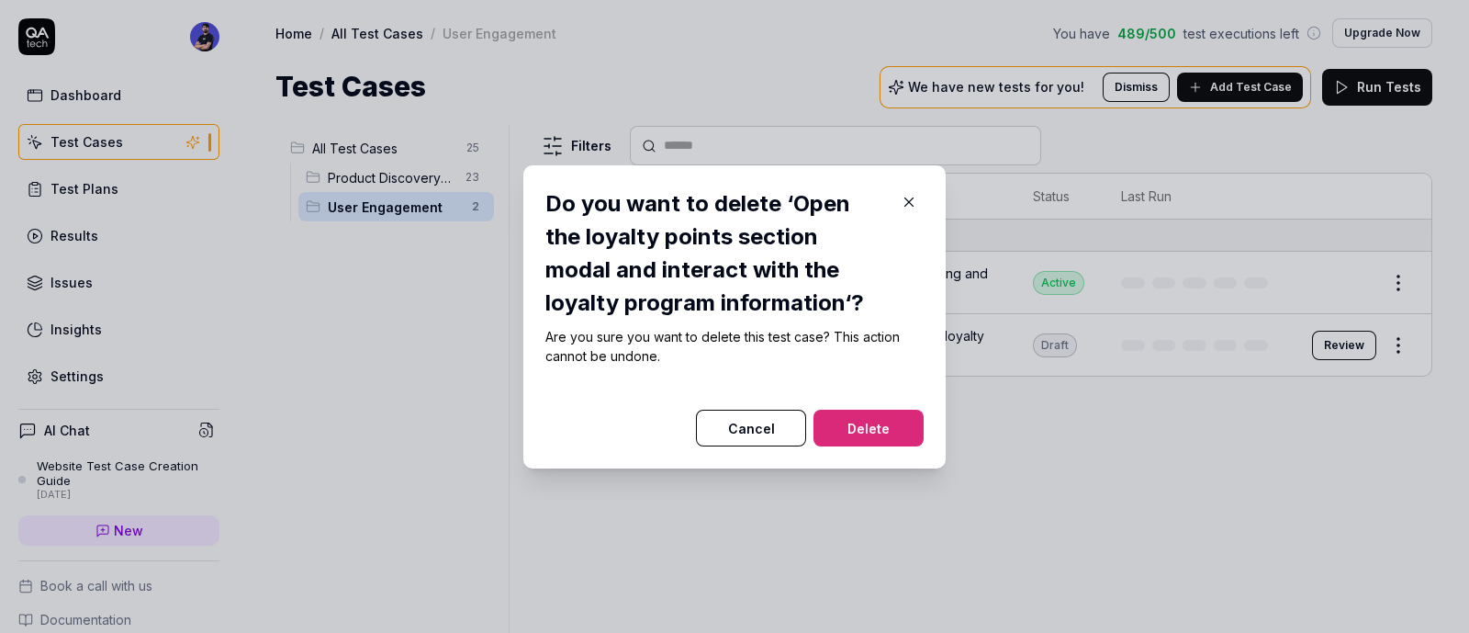
click at [877, 411] on button "Delete" at bounding box center [869, 428] width 110 height 37
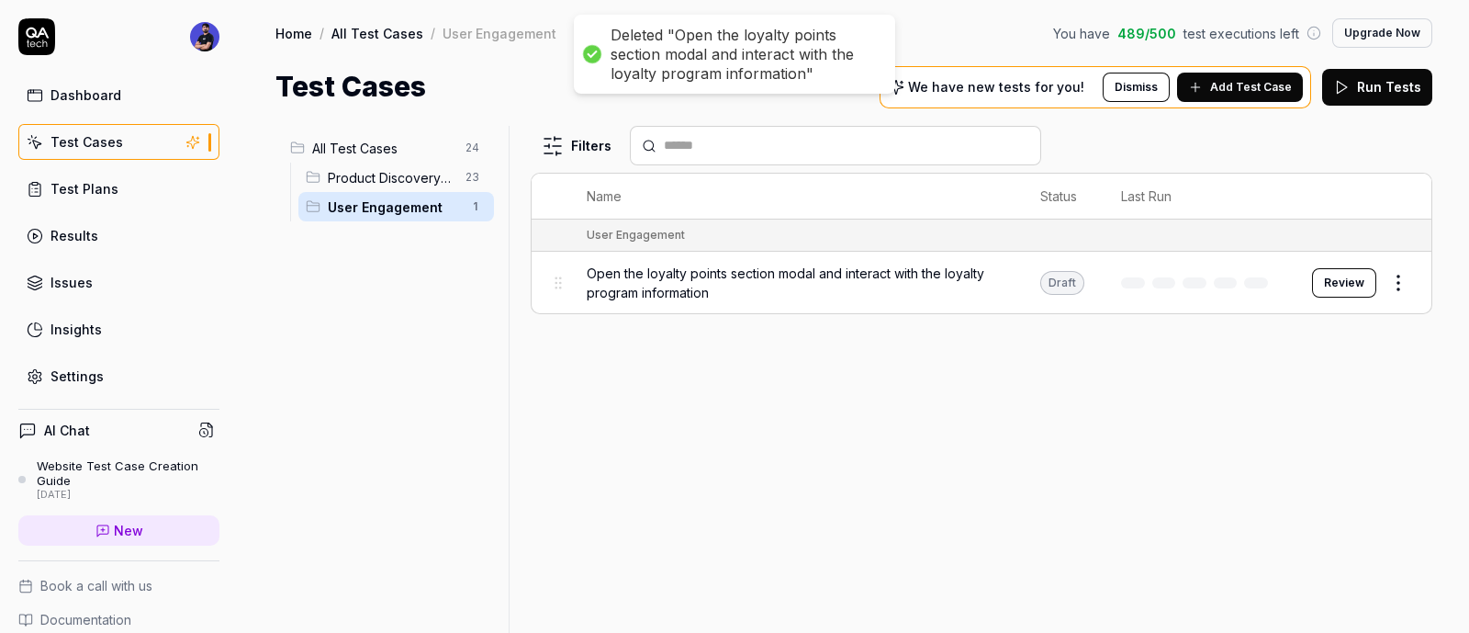
click at [1385, 277] on html "Deleted "Open the loyalty points section modal and interact with the loyalty pr…" at bounding box center [734, 316] width 1469 height 633
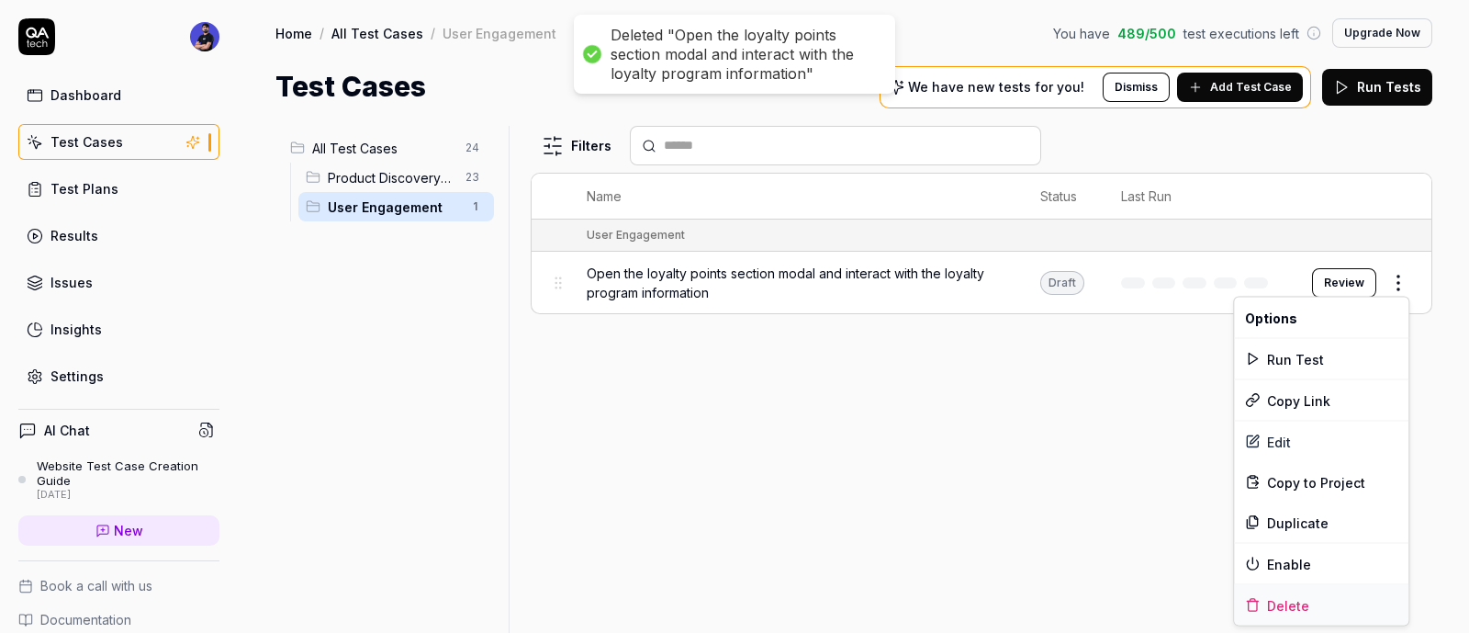
click at [1292, 599] on div "Delete" at bounding box center [1321, 605] width 175 height 40
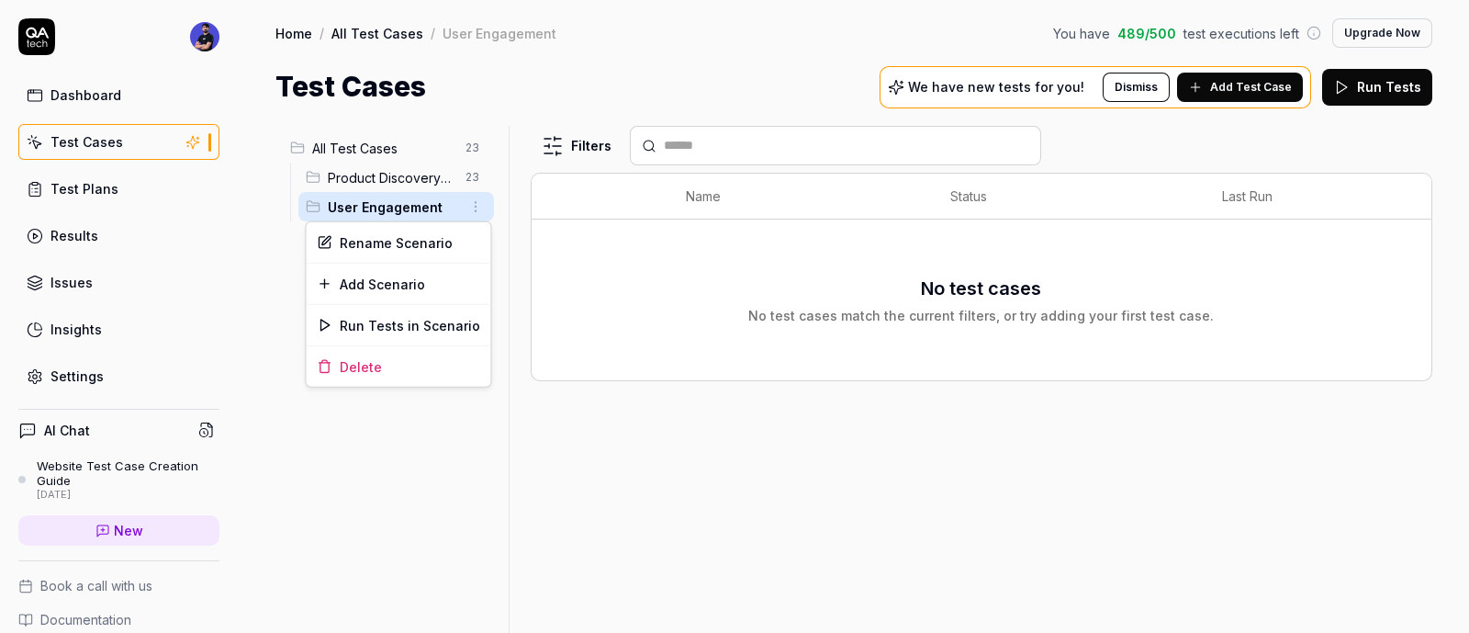
click at [473, 209] on html "Dashboard Test Cases Test Plans Results Issues Insights Settings AI Chat Websit…" at bounding box center [734, 316] width 1469 height 633
click at [415, 359] on div "Delete" at bounding box center [399, 366] width 185 height 40
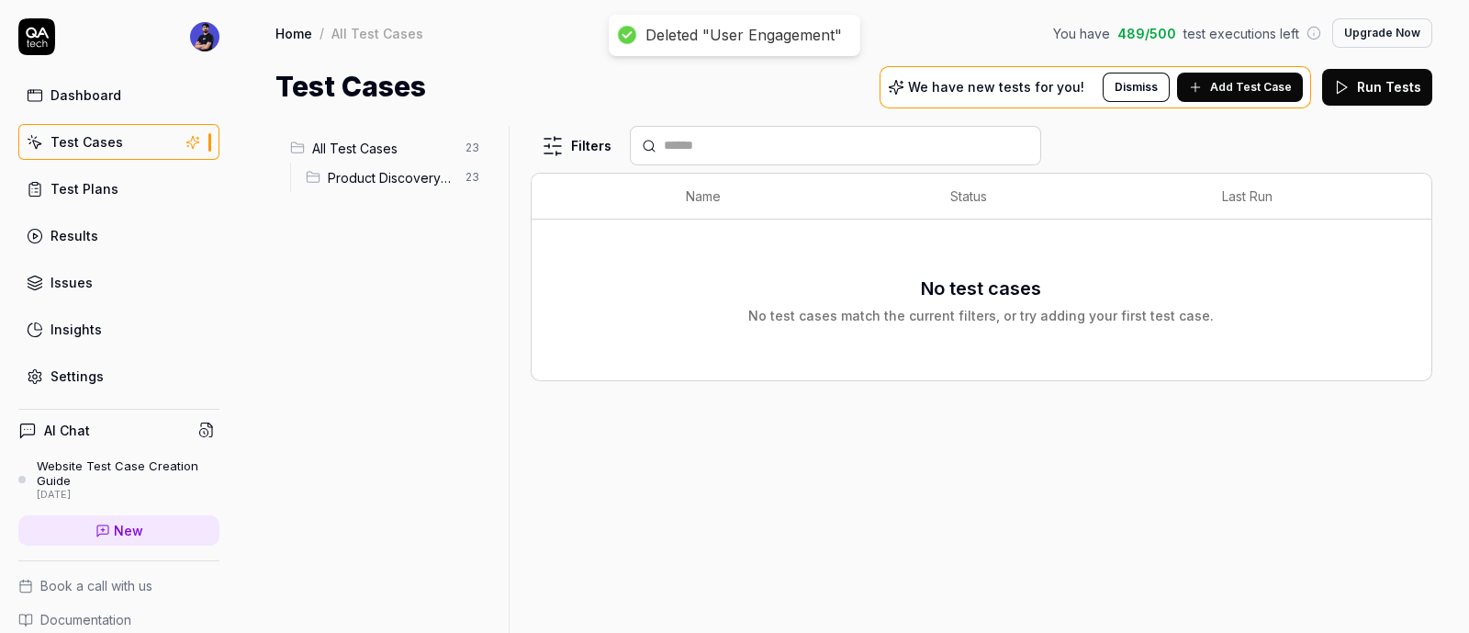
click at [362, 173] on span "Product Discovery & Shopping" at bounding box center [391, 177] width 127 height 19
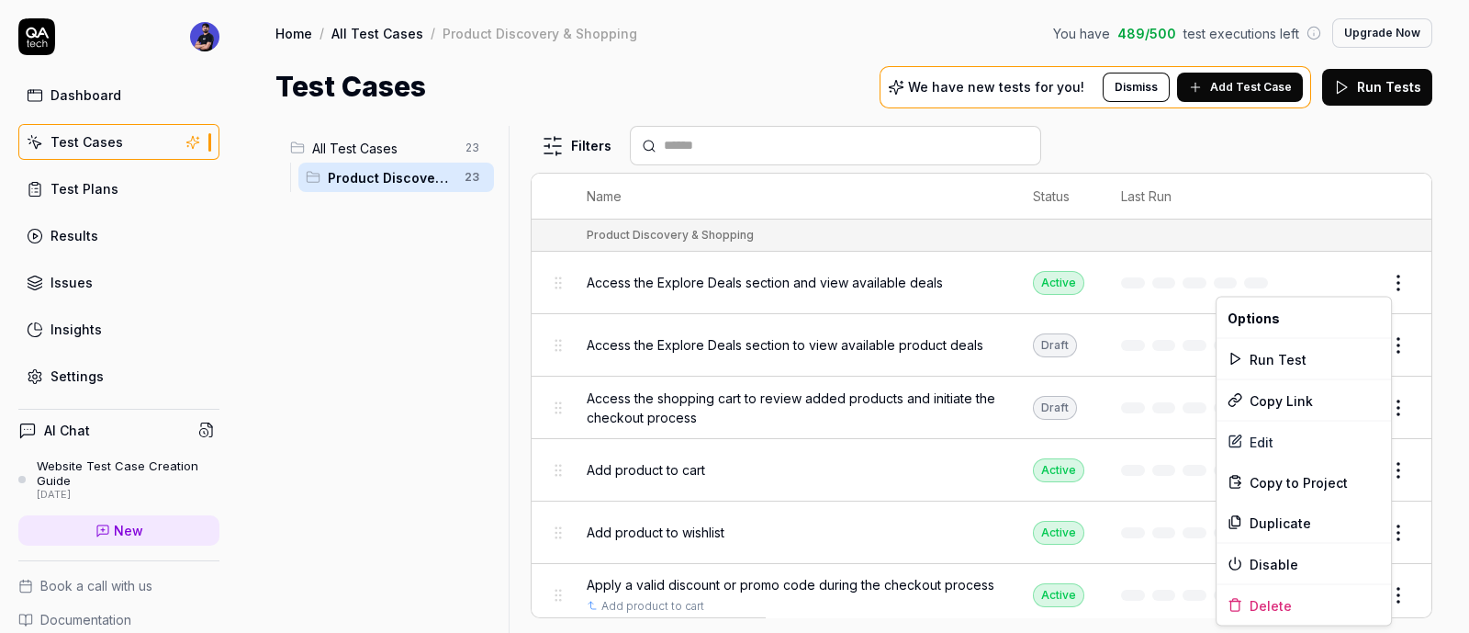
click at [1388, 277] on html "Deleted "User Engagement" Dashboard Test Cases Test Plans Results Issues Insigh…" at bounding box center [734, 316] width 1469 height 633
click at [1284, 606] on div "Delete" at bounding box center [1304, 605] width 175 height 40
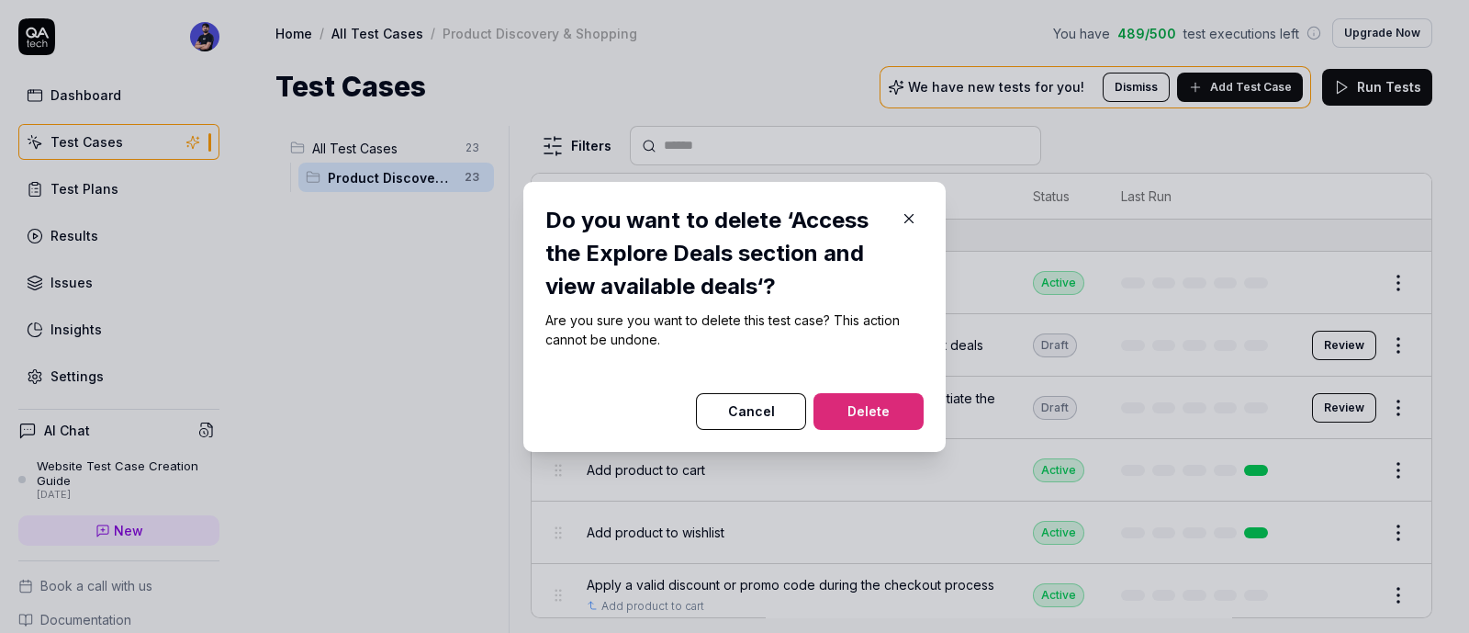
click at [856, 419] on button "Delete" at bounding box center [869, 411] width 110 height 37
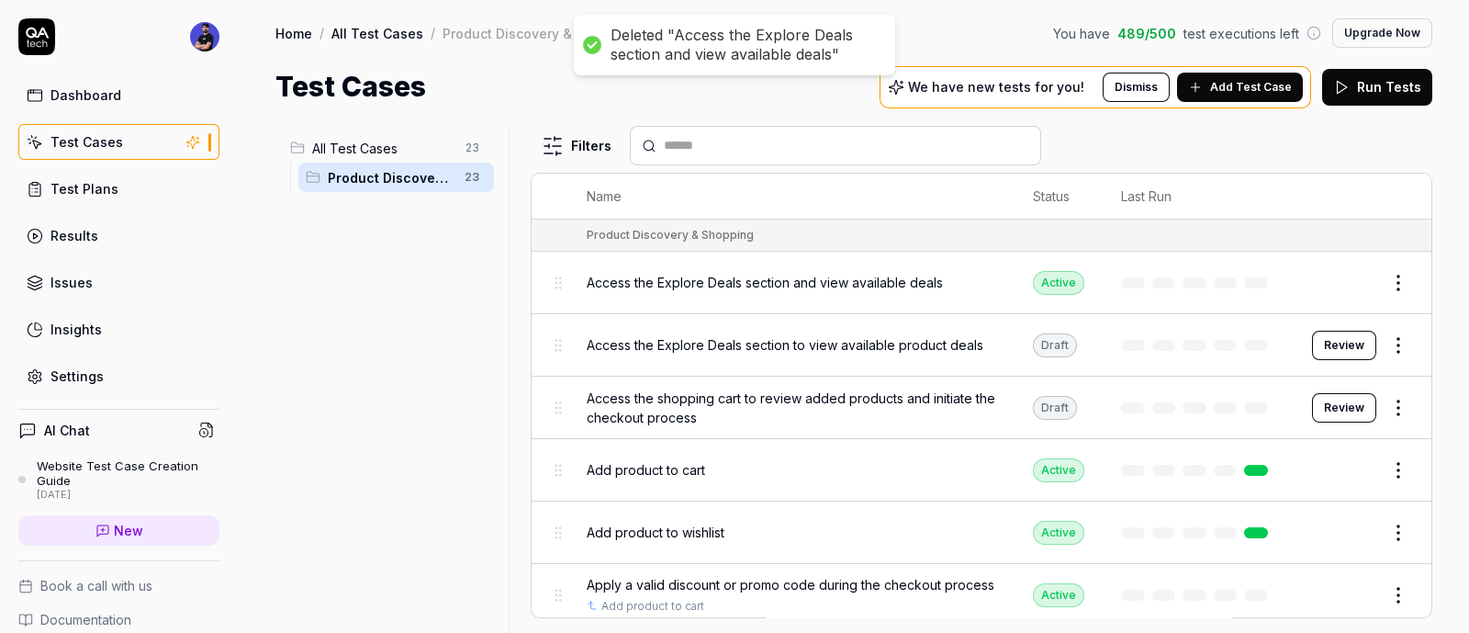
click at [1396, 332] on html "Deleted "Access the Explore Deals section and view available deals" Dashboard T…" at bounding box center [734, 316] width 1469 height 633
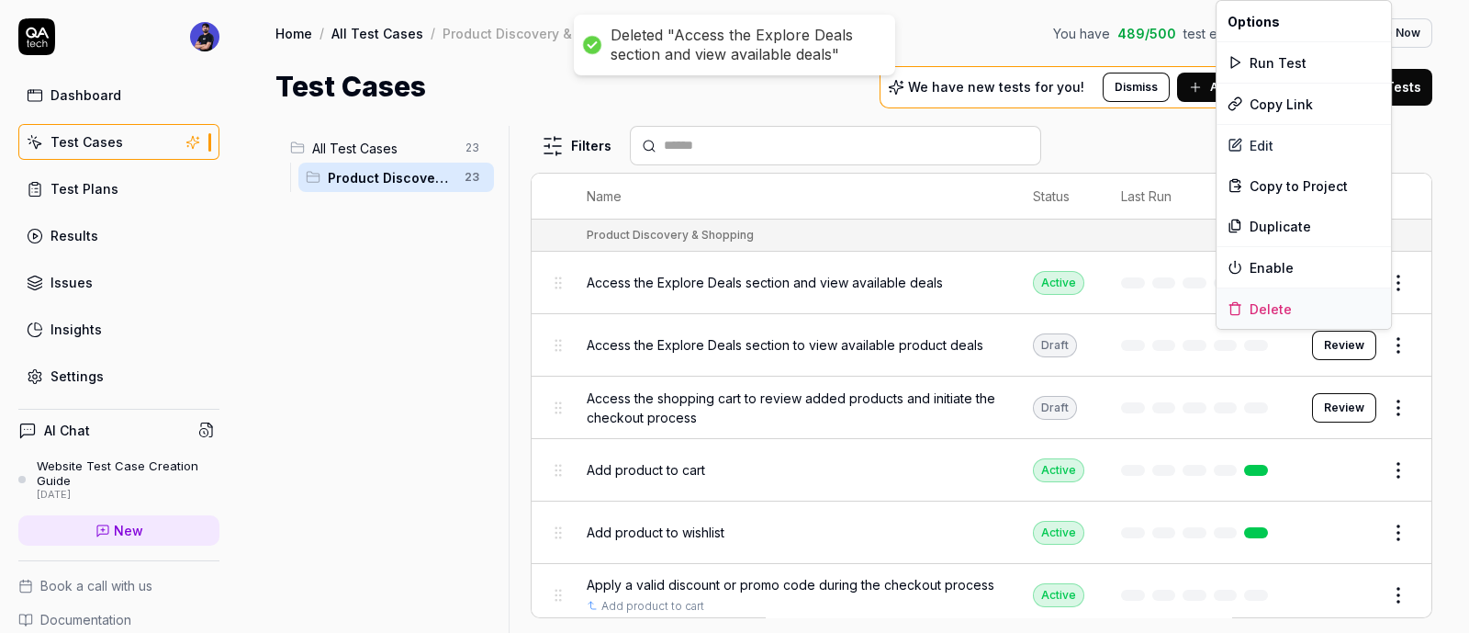
click at [1258, 308] on div "Delete" at bounding box center [1304, 308] width 175 height 40
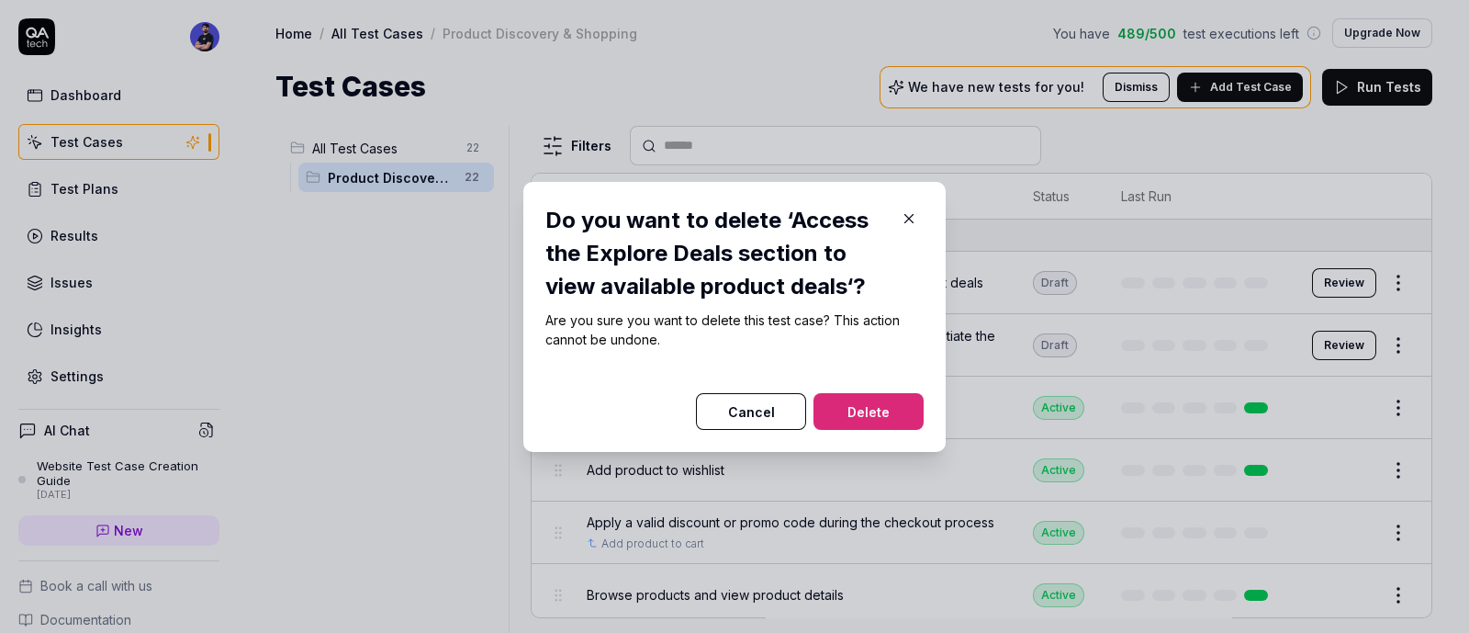
click at [839, 405] on button "Delete" at bounding box center [869, 411] width 110 height 37
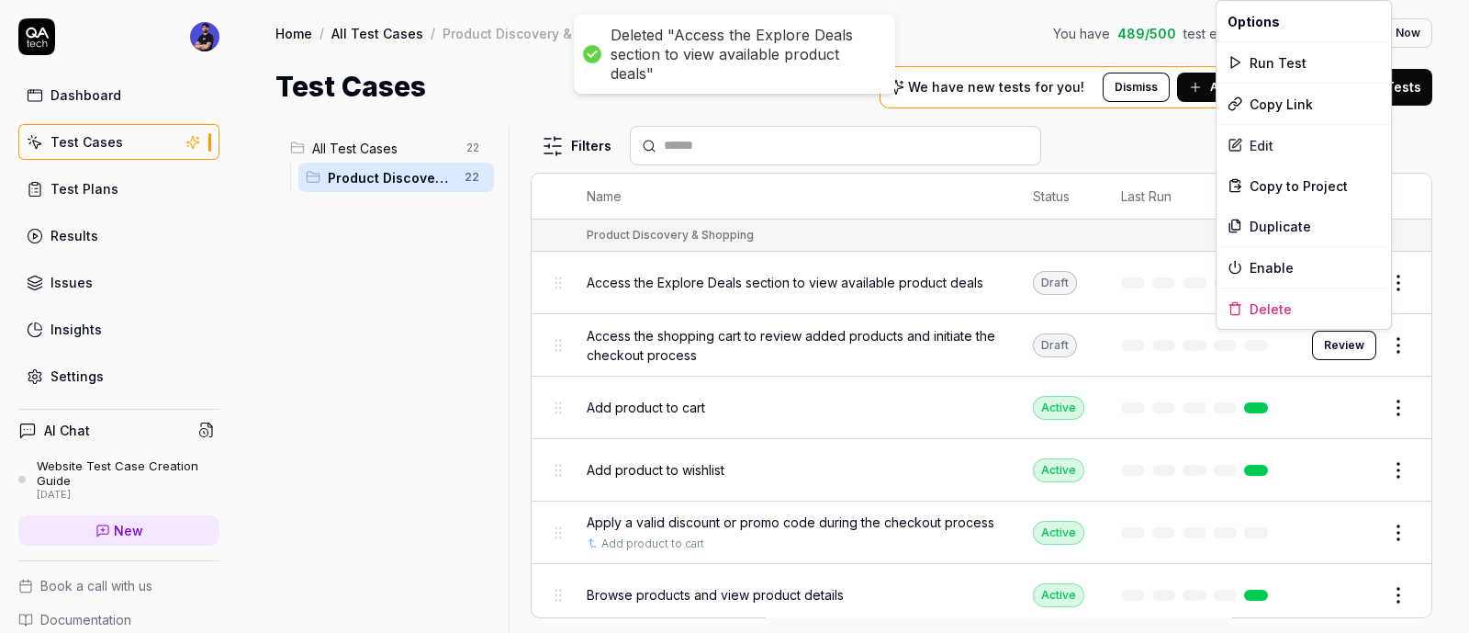
click at [1396, 341] on html "Deleted "Access the Explore Deals section to view available product deals" Dash…" at bounding box center [734, 316] width 1469 height 633
click at [1244, 306] on div "Delete" at bounding box center [1304, 308] width 175 height 40
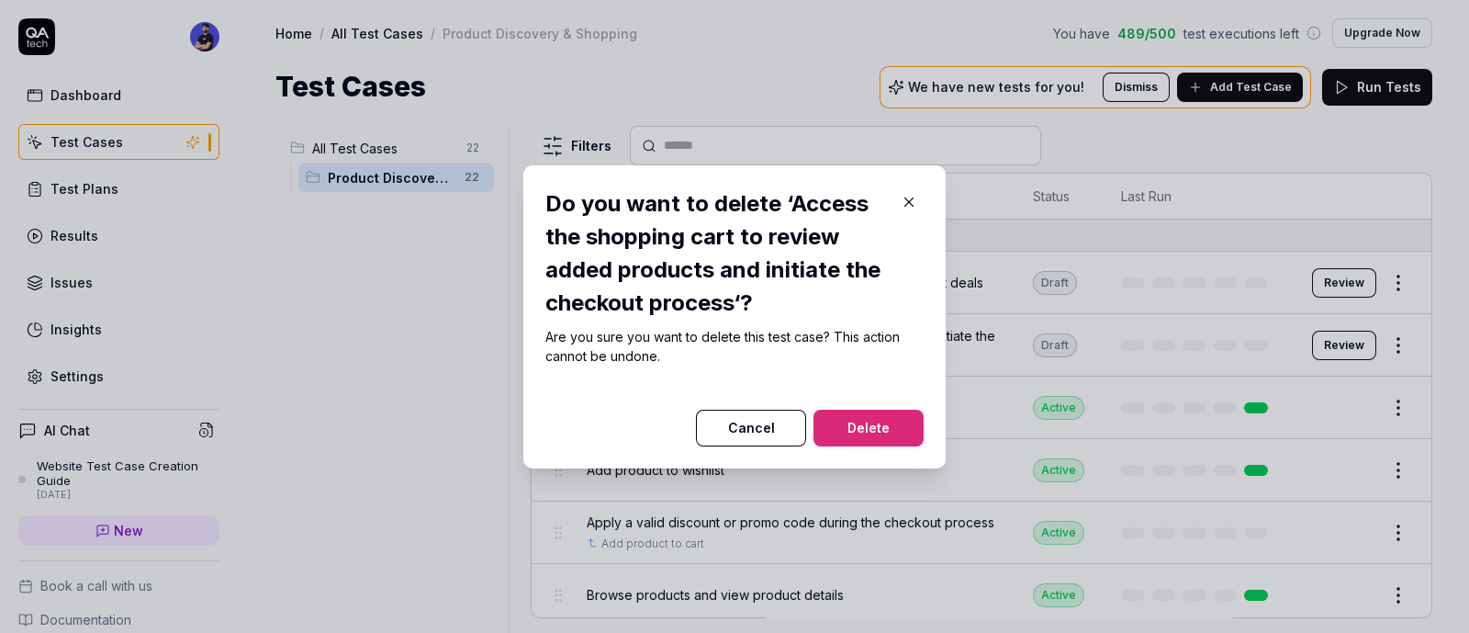
click at [895, 420] on button "Delete" at bounding box center [869, 428] width 110 height 37
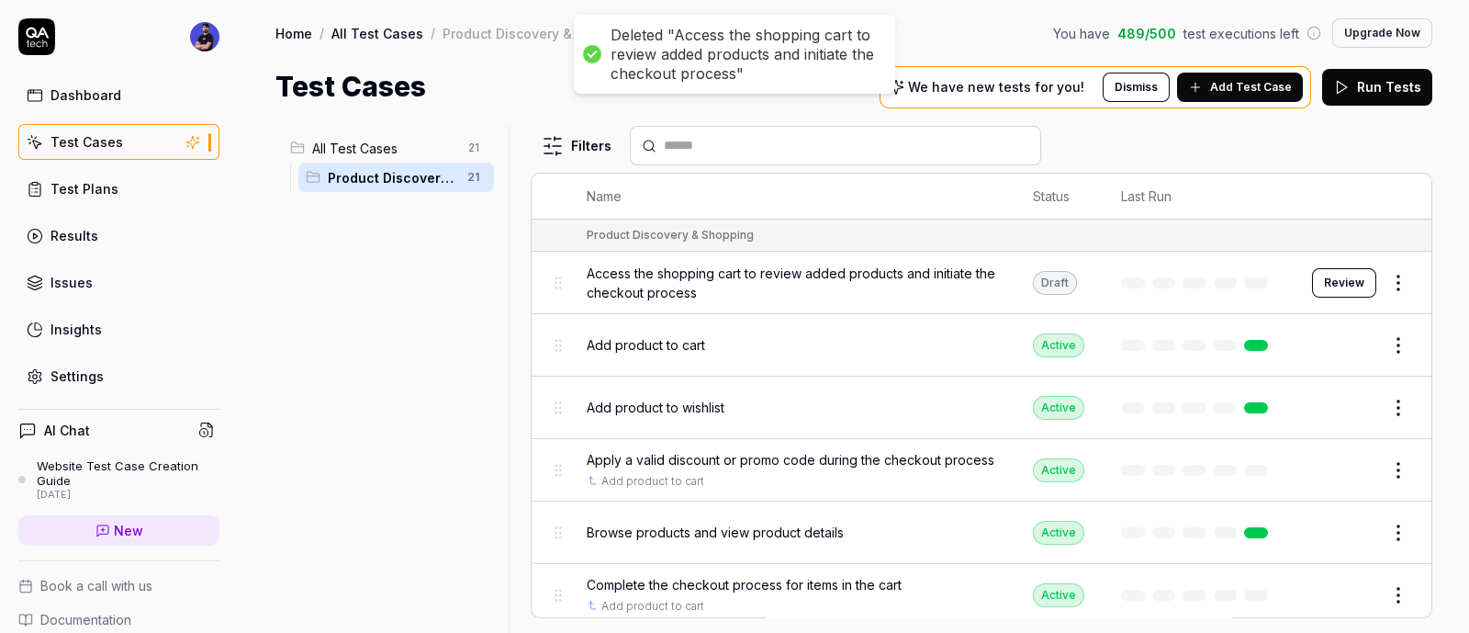
click at [1373, 403] on html "Deleted "Access the shopping cart to review added products and initiate the che…" at bounding box center [734, 316] width 1469 height 633
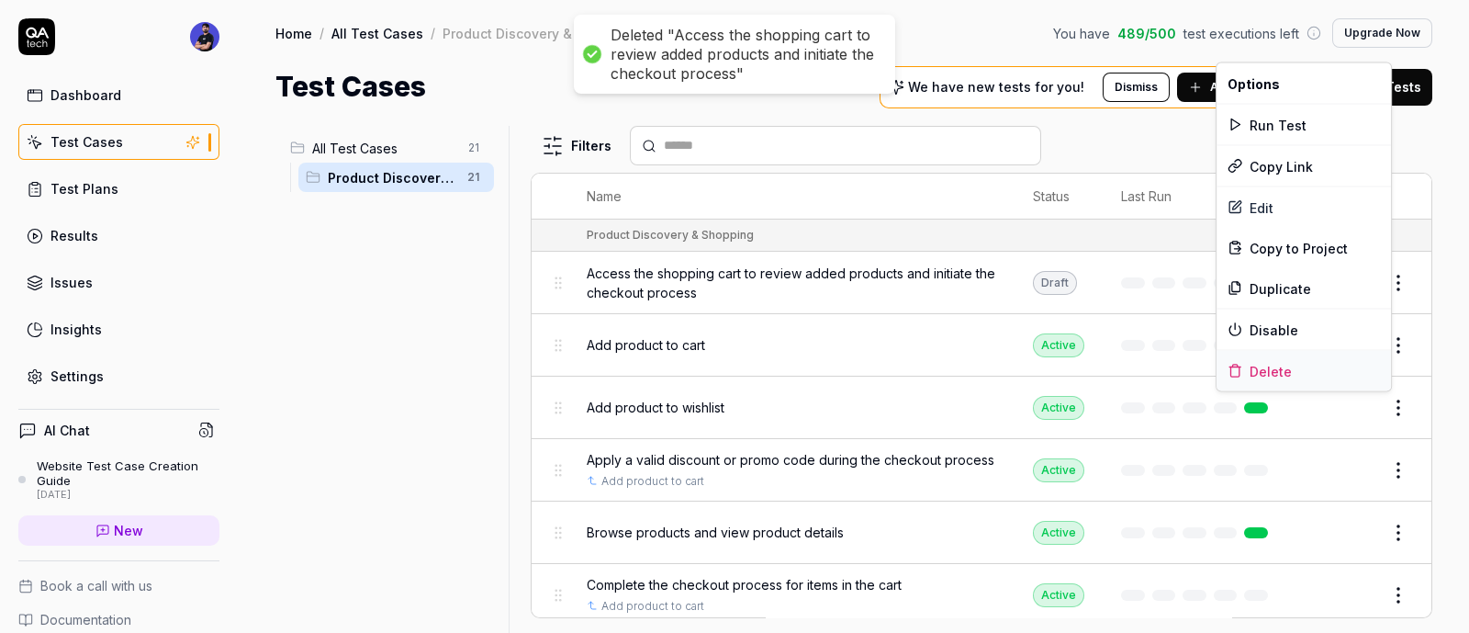
click at [1240, 377] on div "Delete" at bounding box center [1304, 371] width 175 height 40
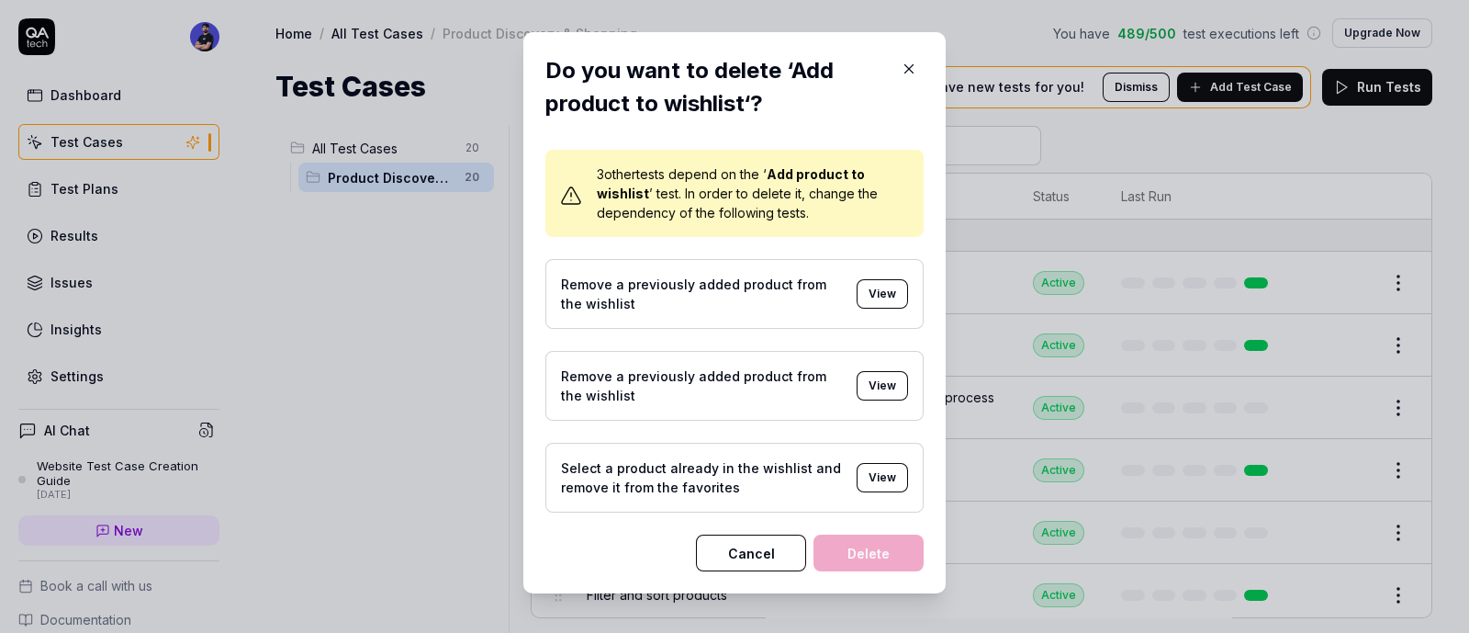
scroll to position [29, 0]
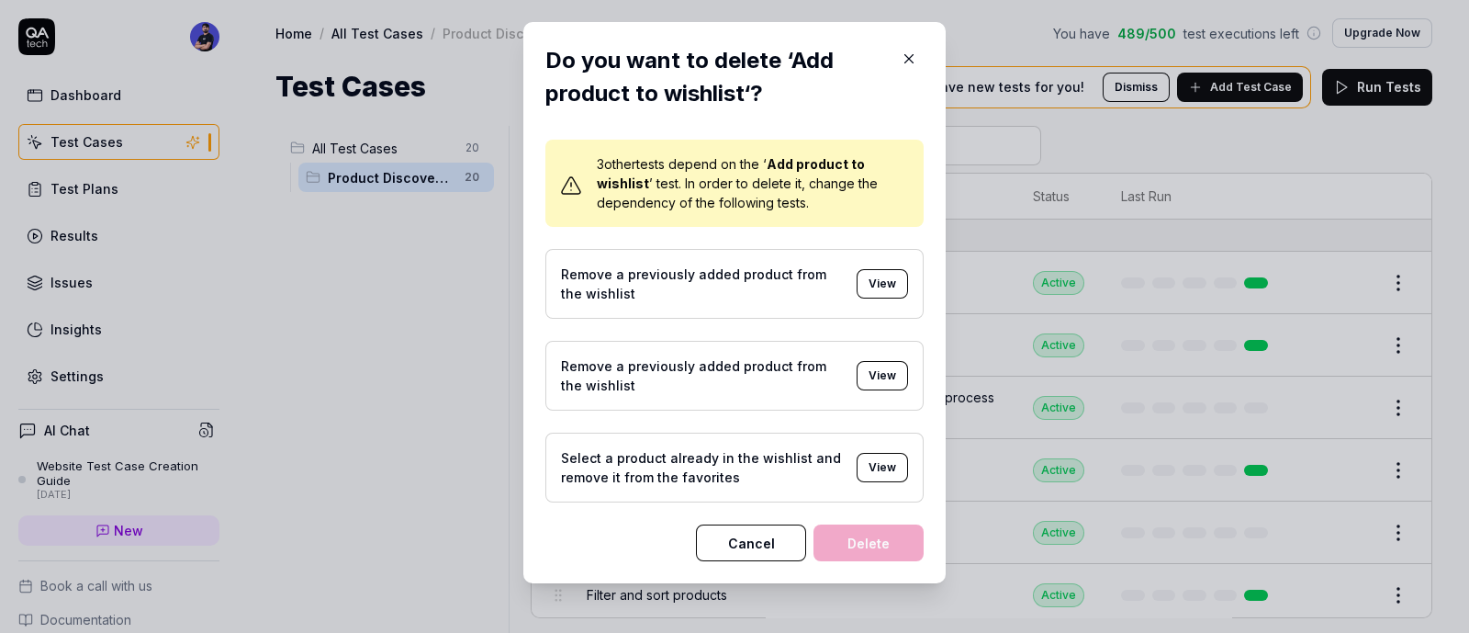
click at [879, 285] on button "View" at bounding box center [882, 283] width 51 height 29
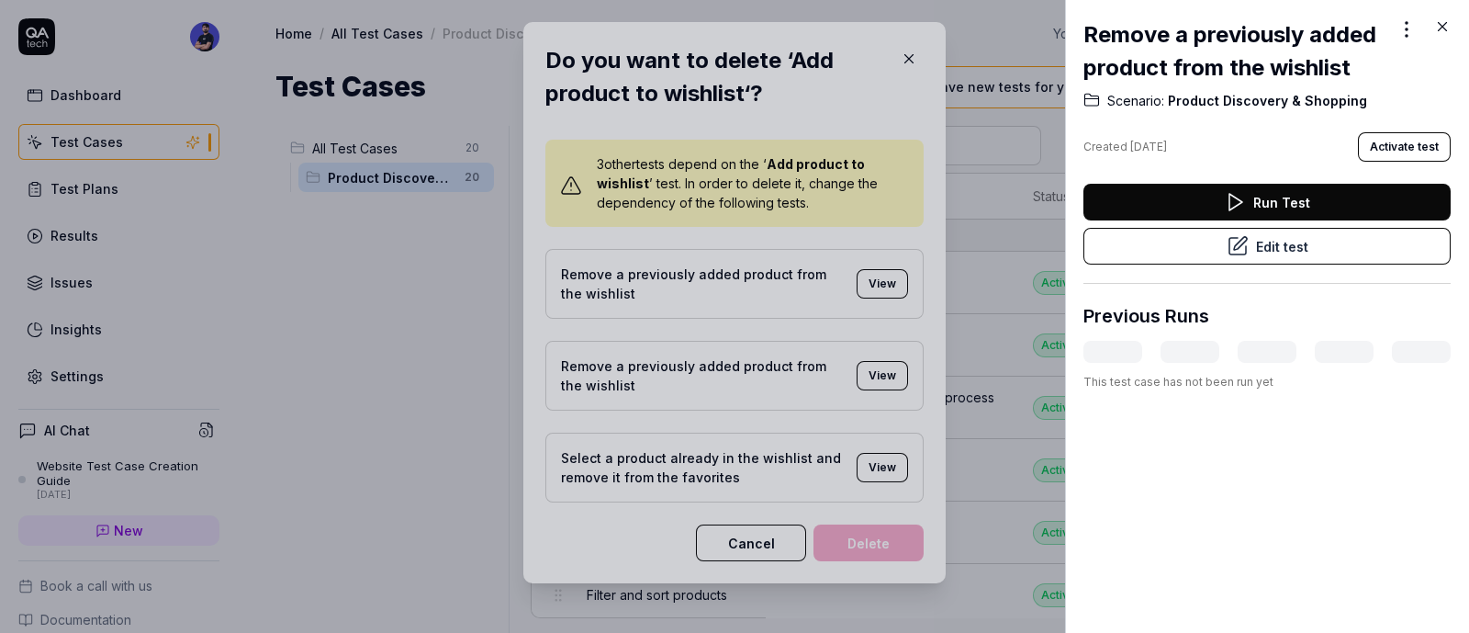
click at [1009, 236] on div at bounding box center [734, 316] width 1469 height 633
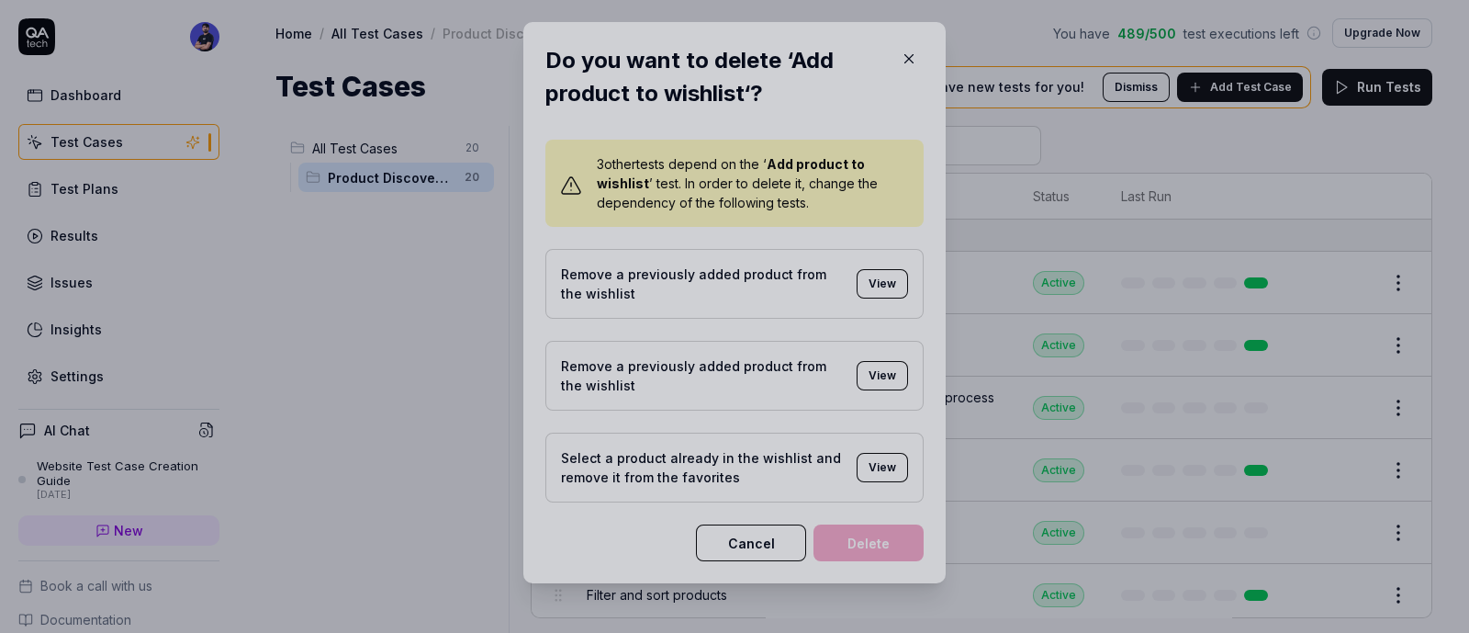
click at [888, 53] on div at bounding box center [734, 316] width 1469 height 633
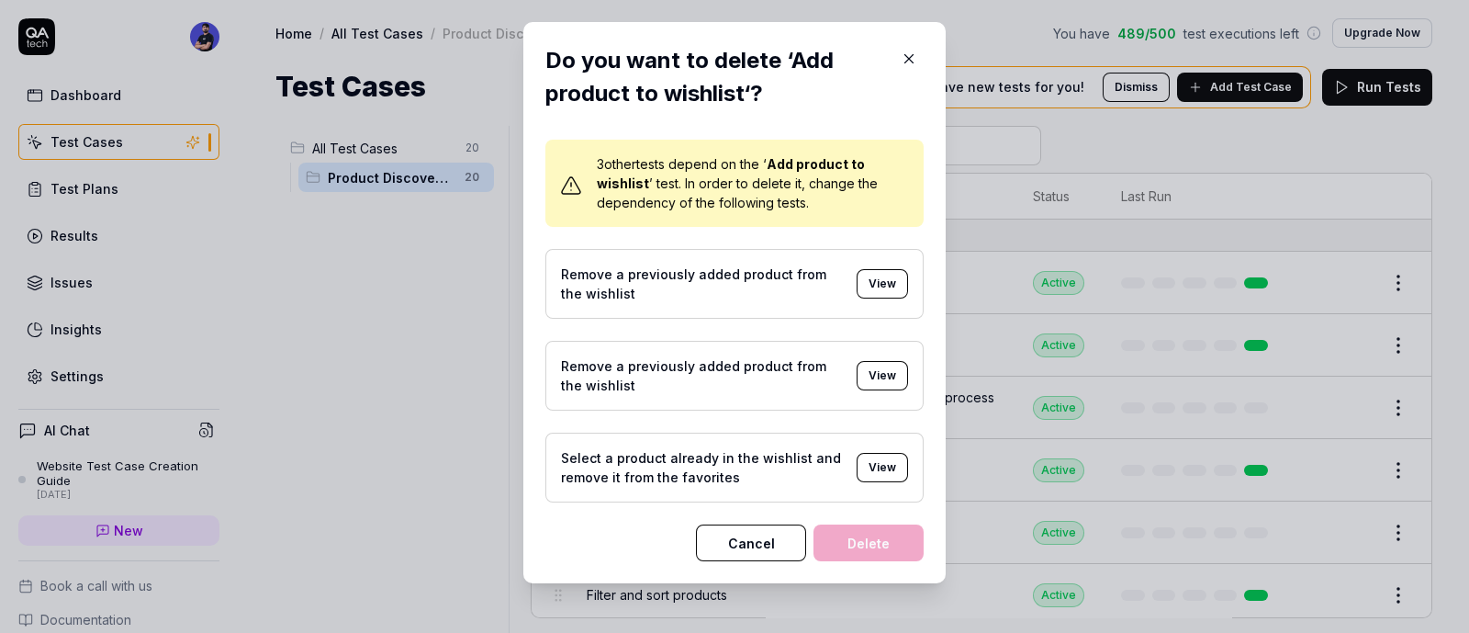
click at [901, 57] on icon "button" at bounding box center [909, 59] width 17 height 17
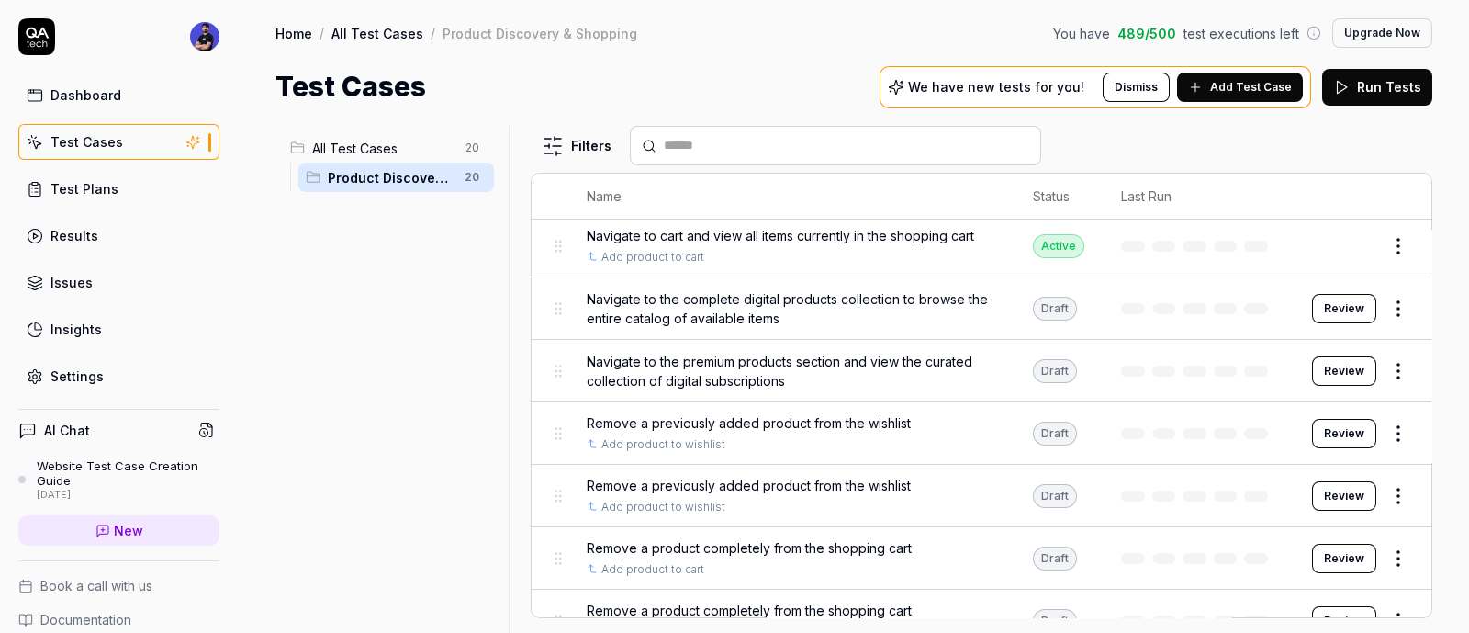
scroll to position [689, 0]
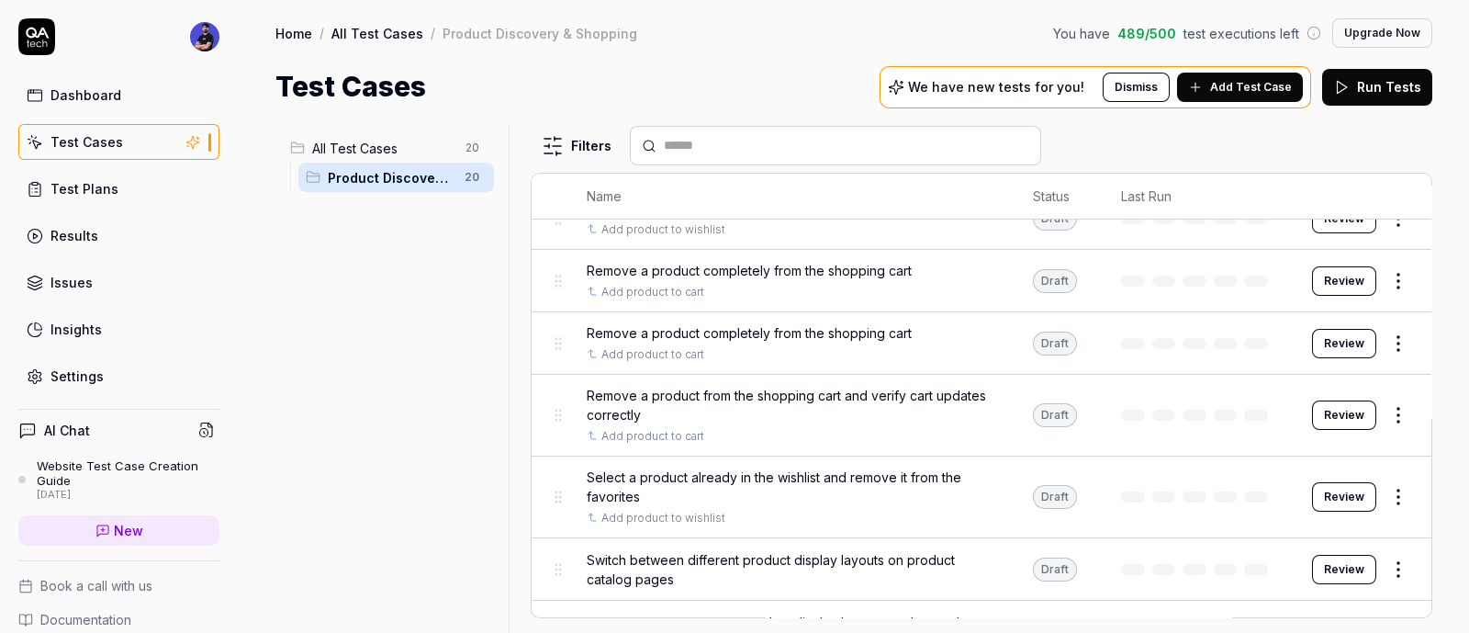
click at [1389, 435] on html "Dashboard Test Cases Test Plans Results Issues Insights Settings AI Chat Websit…" at bounding box center [734, 316] width 1469 height 633
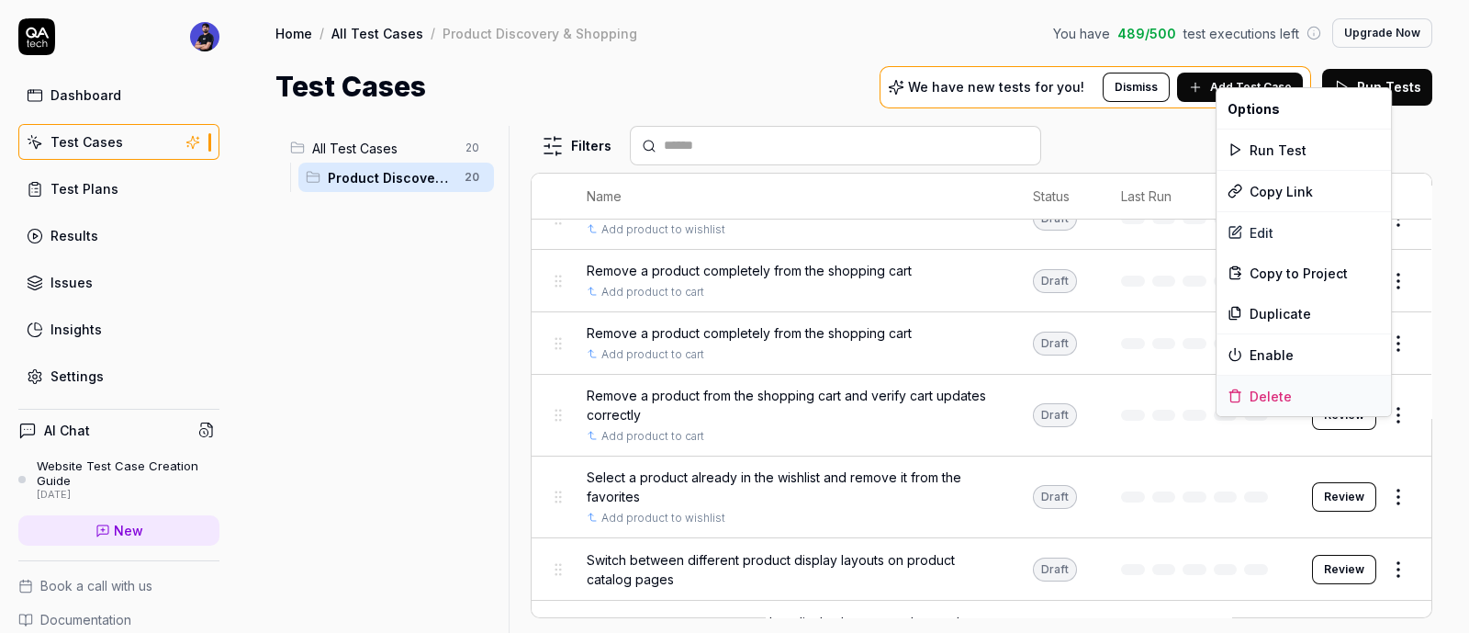
click at [1235, 392] on icon at bounding box center [1235, 395] width 15 height 15
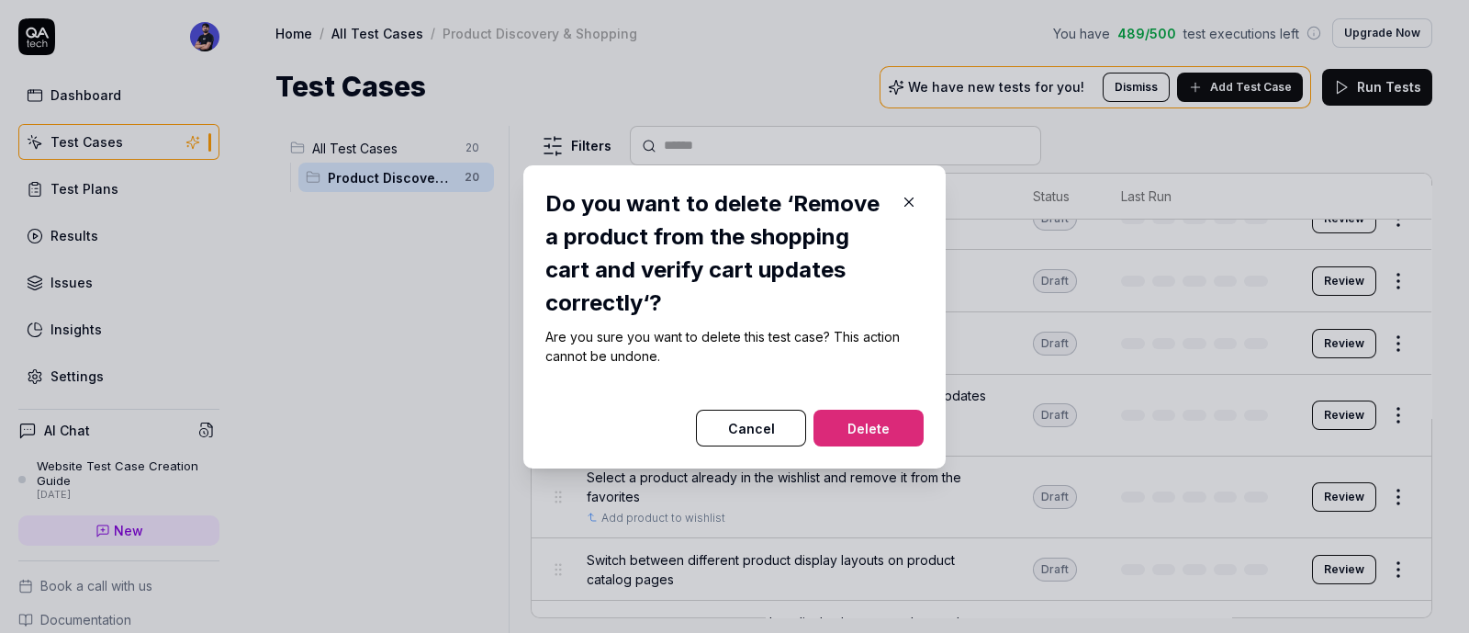
click at [890, 411] on button "Delete" at bounding box center [869, 428] width 110 height 37
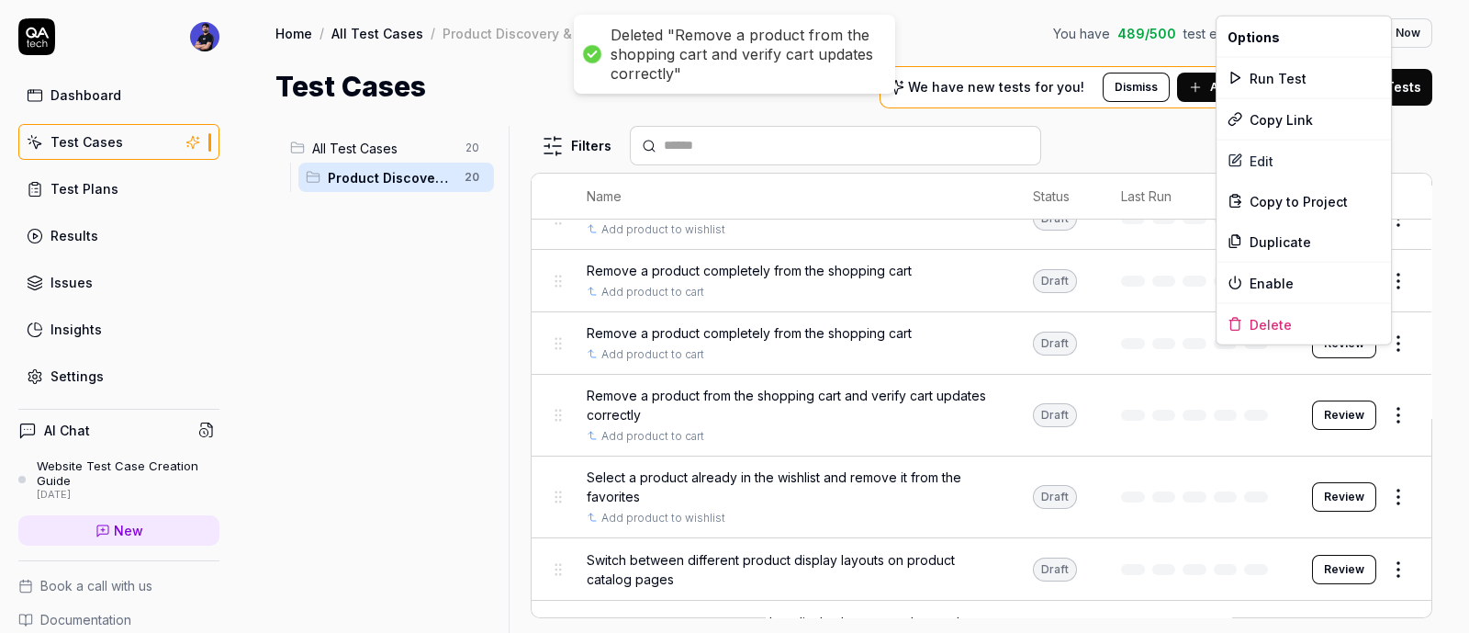
click at [1383, 366] on html "Deleted "Remove a product from the shopping cart and verify cart updates correc…" at bounding box center [734, 316] width 1469 height 633
click at [1249, 314] on div "Delete" at bounding box center [1304, 324] width 175 height 40
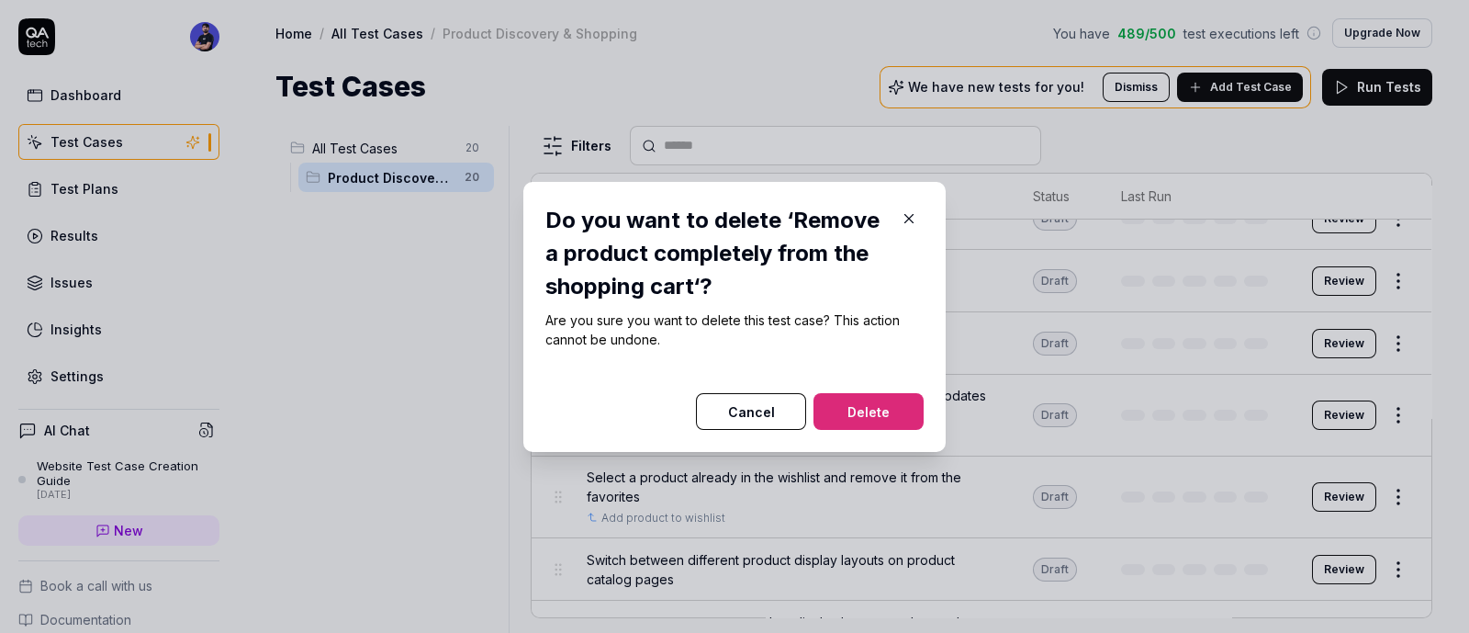
click at [909, 396] on button "Delete" at bounding box center [869, 411] width 110 height 37
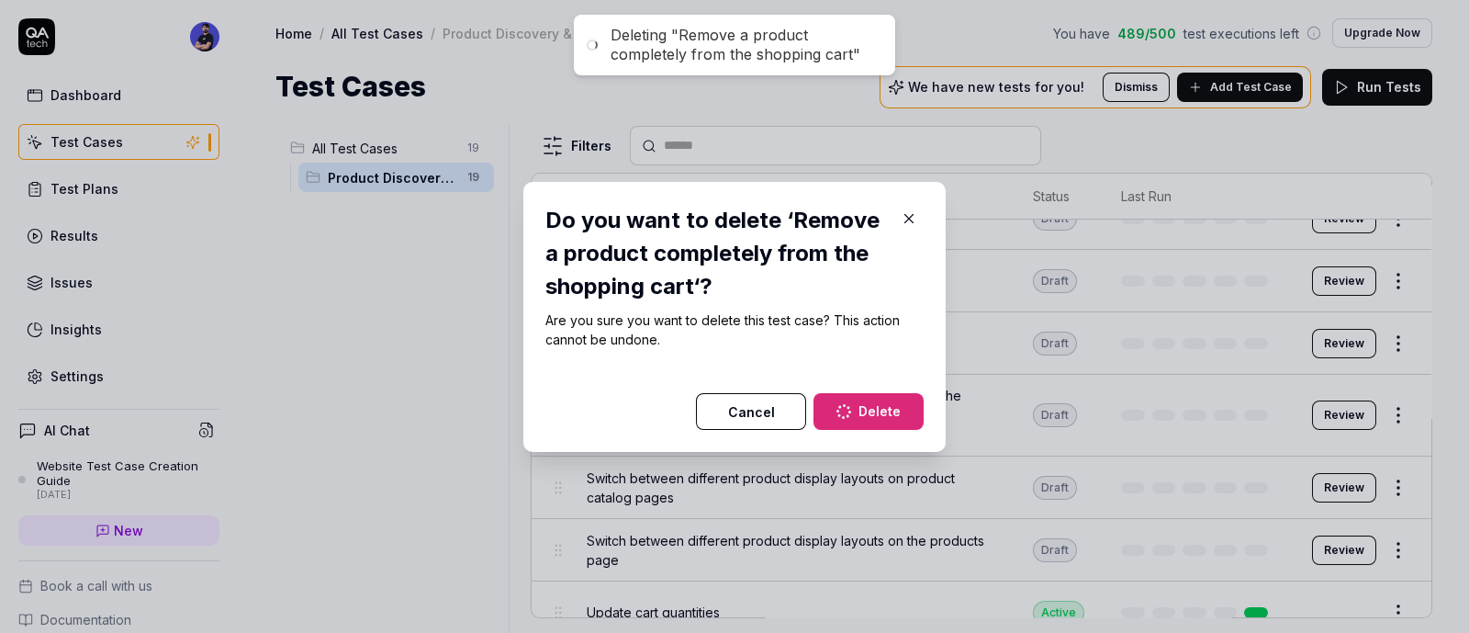
scroll to position [625, 0]
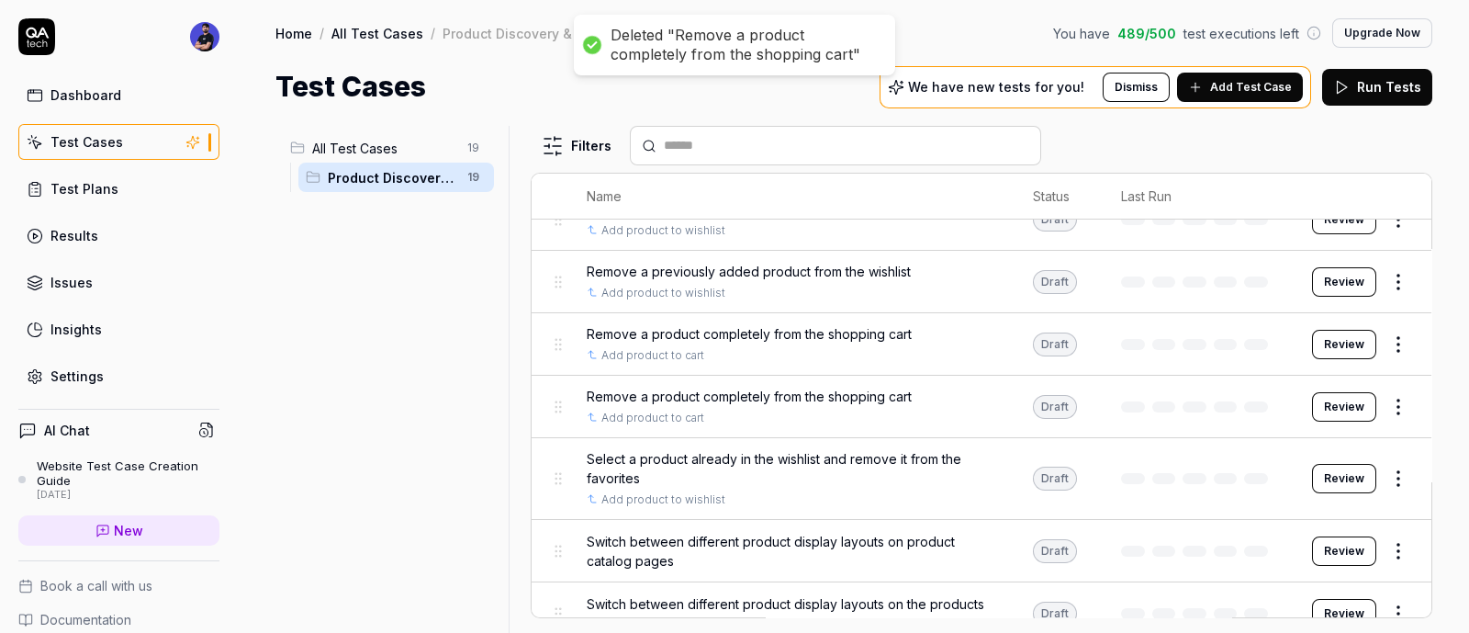
click at [1375, 291] on html "Deleted "Remove a product completely from the shopping cart" Deleted "Remove a …" at bounding box center [734, 316] width 1469 height 633
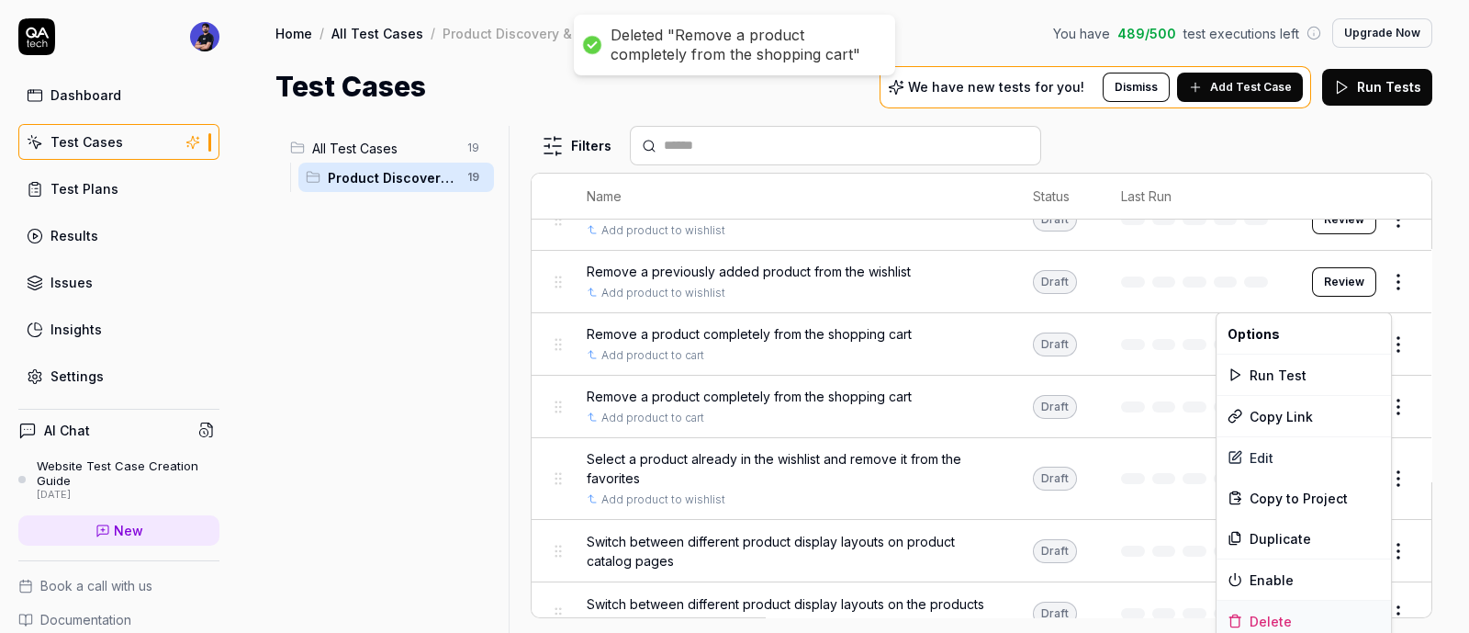
click at [1284, 614] on div "Delete" at bounding box center [1304, 621] width 175 height 40
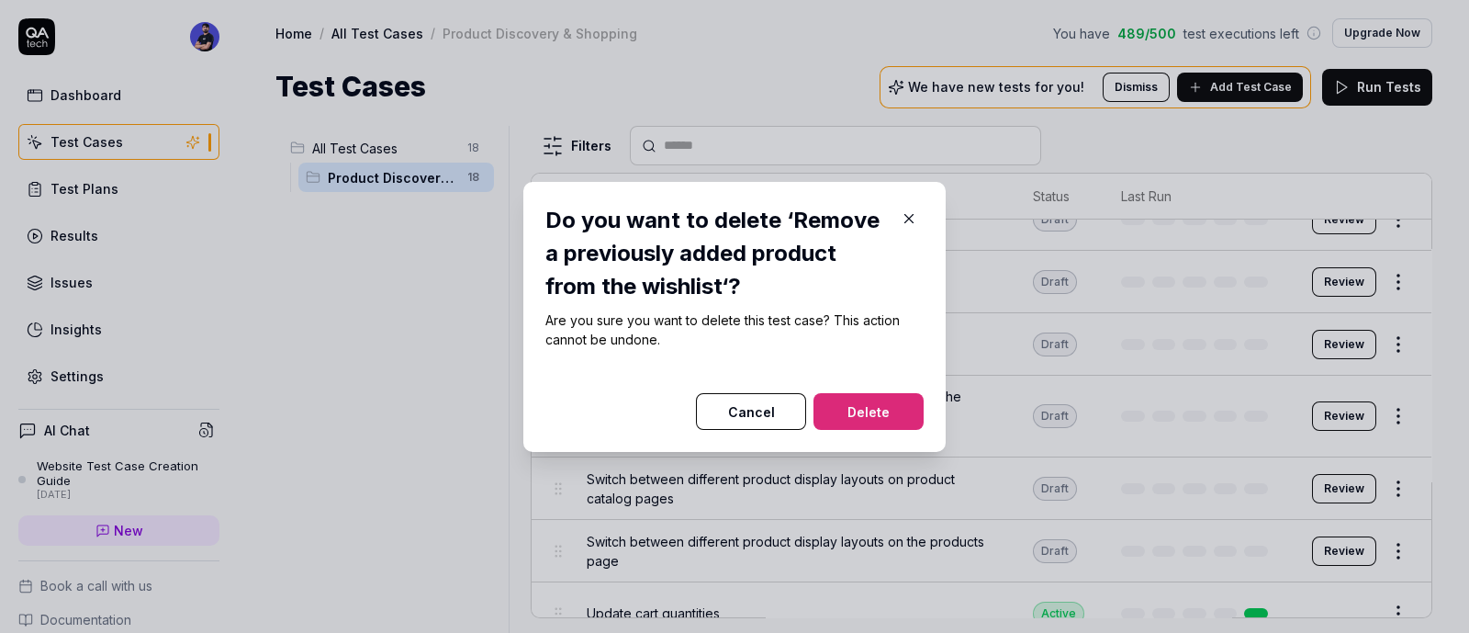
click at [912, 412] on button "Delete" at bounding box center [869, 411] width 110 height 37
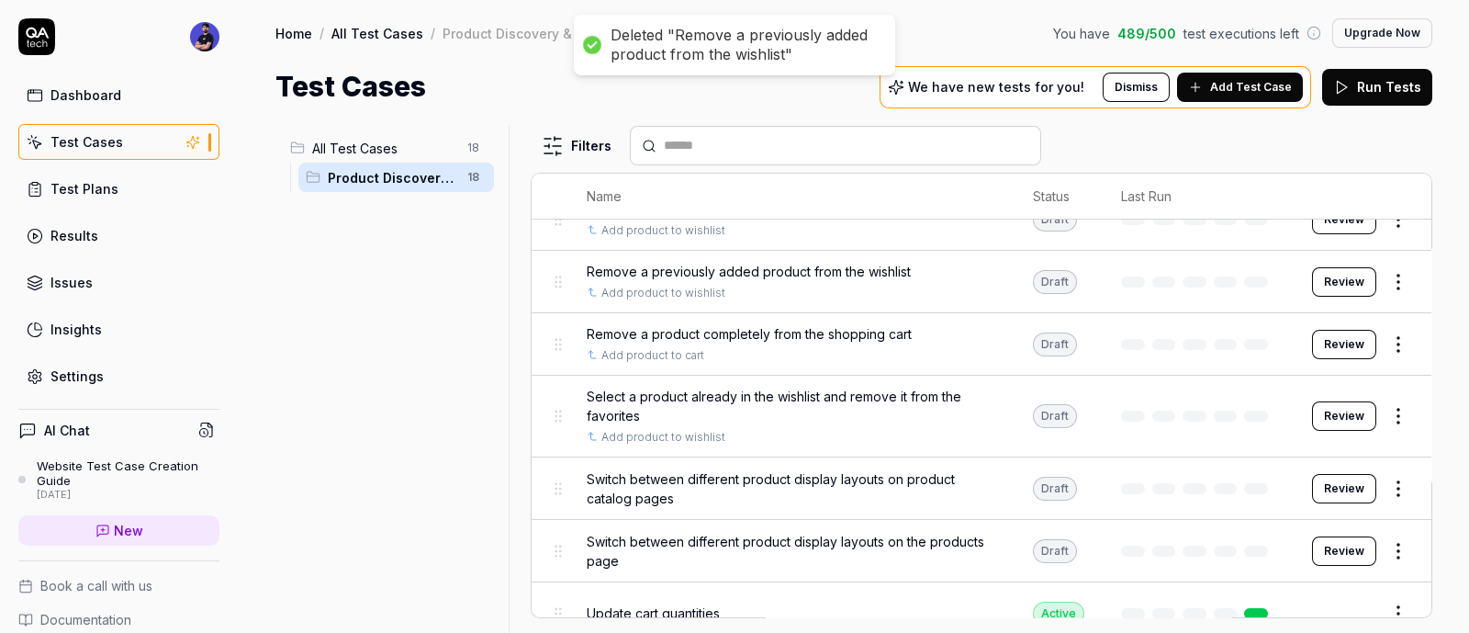
click at [1384, 493] on html "Deleted "Remove a previously added product from the wishlist" Dashboard Test Ca…" at bounding box center [734, 316] width 1469 height 633
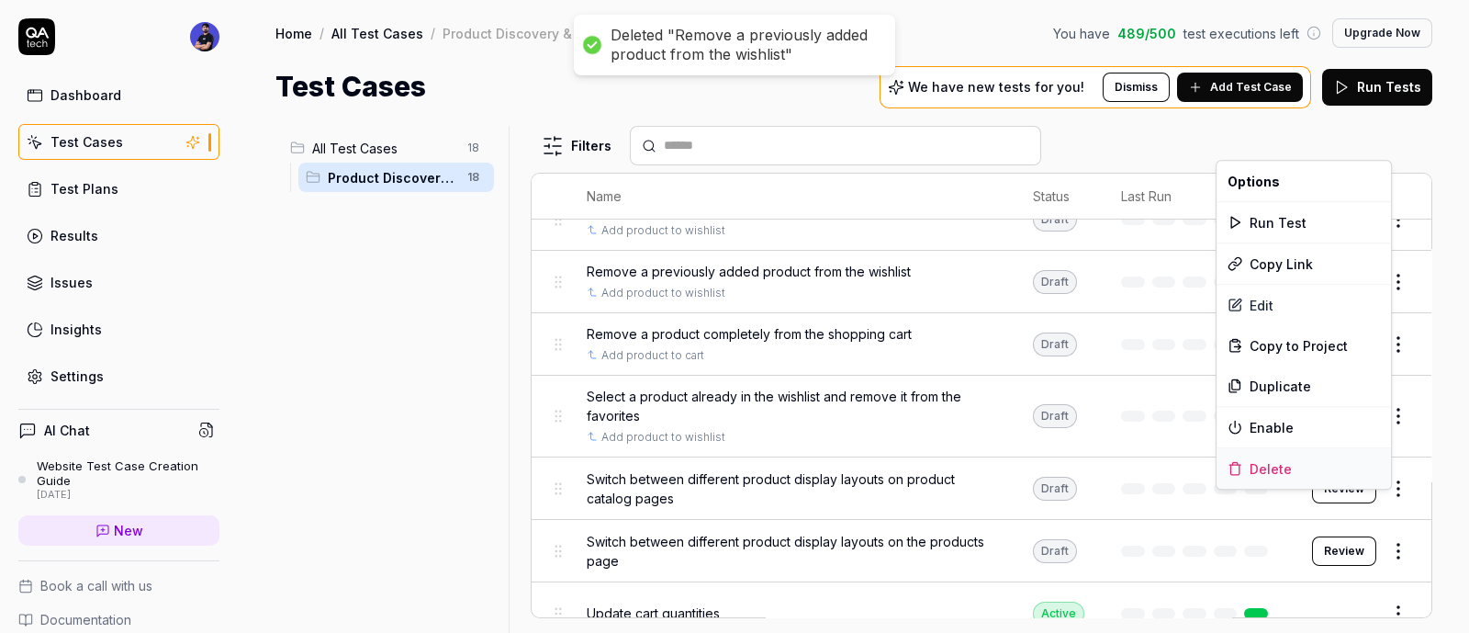
click at [1267, 455] on div "Delete" at bounding box center [1304, 468] width 175 height 40
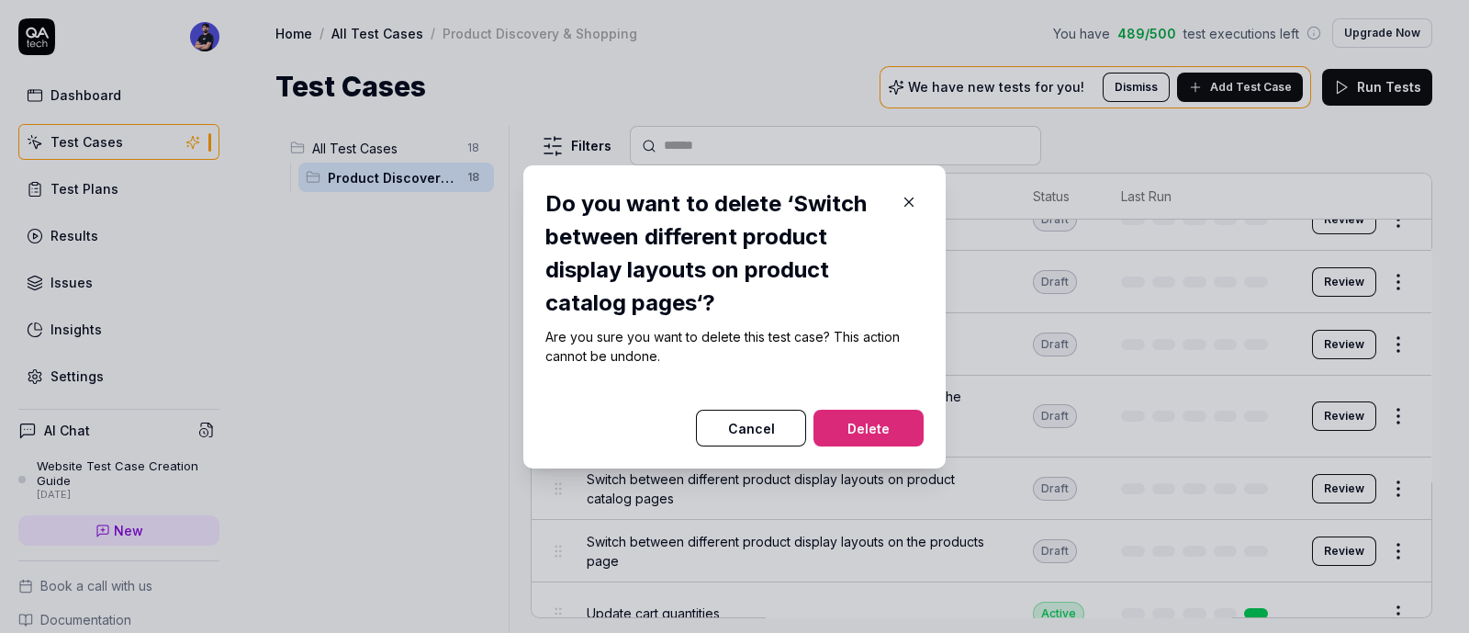
click at [869, 417] on button "Delete" at bounding box center [869, 428] width 110 height 37
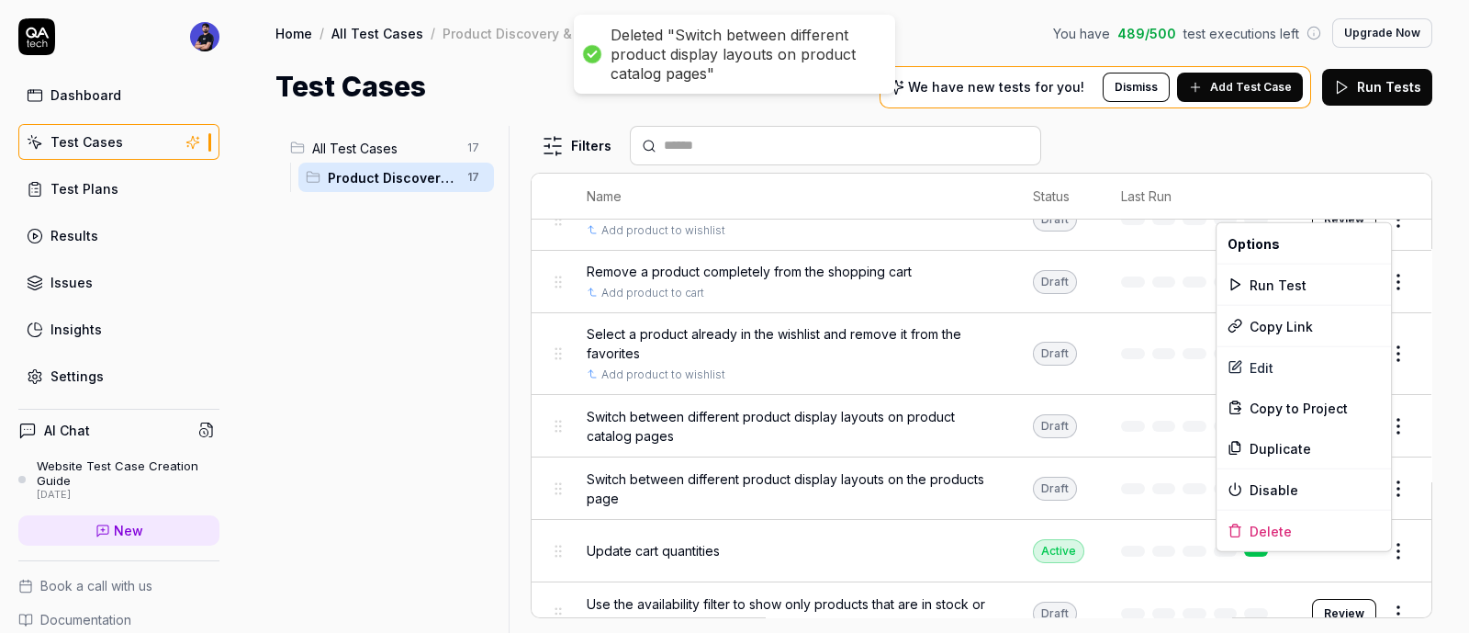
click at [1376, 553] on body "Deleted "Switch between different product display layouts on product catalog pa…" at bounding box center [734, 316] width 1469 height 633
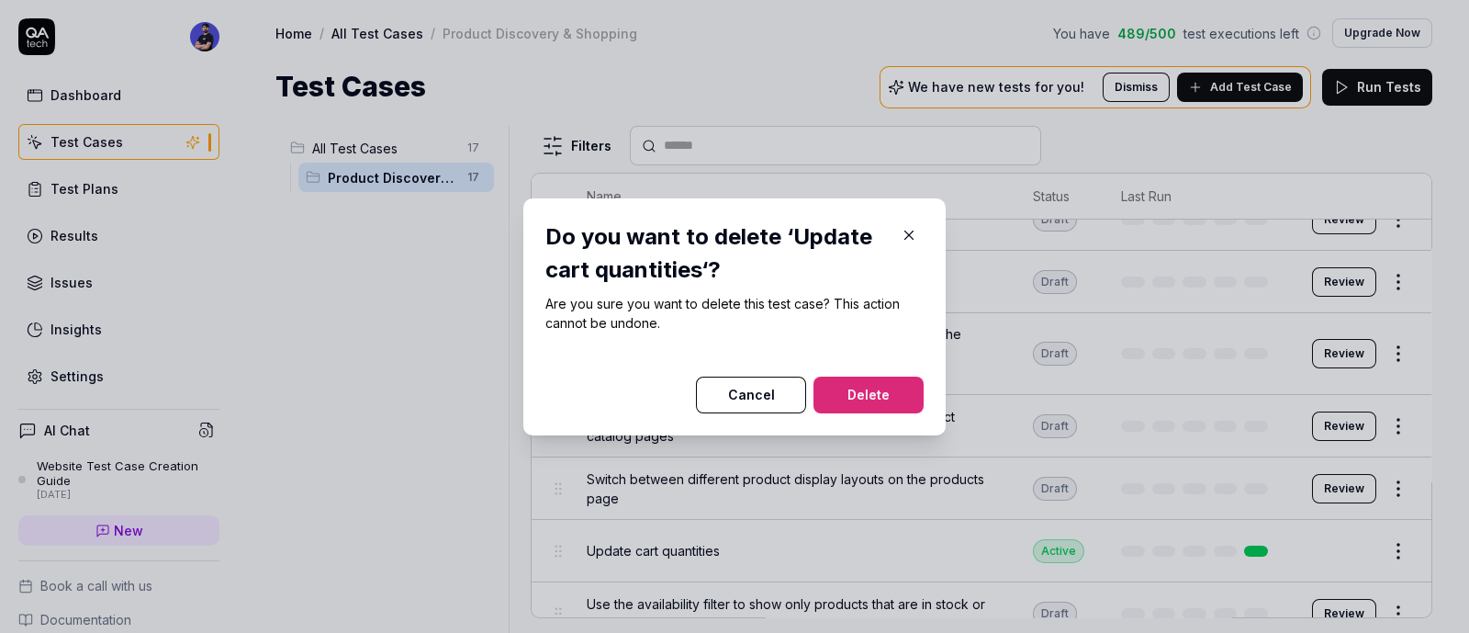
click at [822, 390] on button "Delete" at bounding box center [869, 395] width 110 height 37
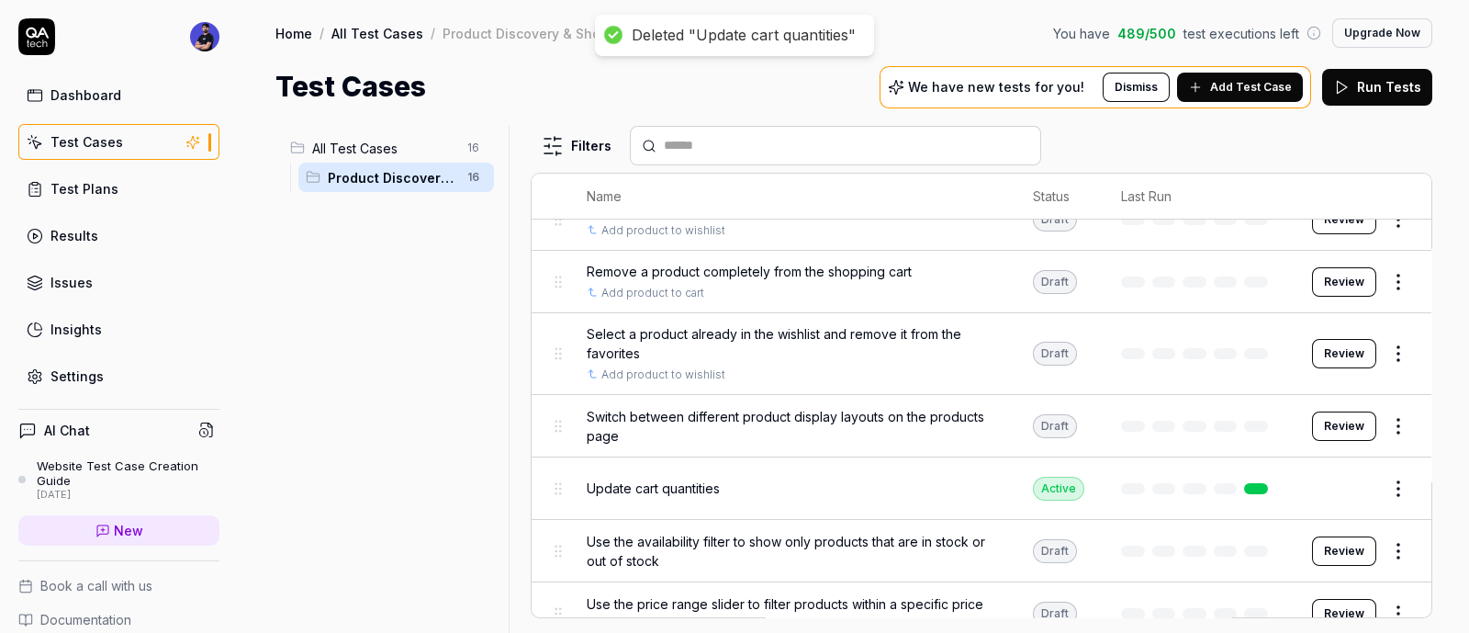
click at [1380, 496] on html "Deleted "Update cart quantities" Dashboard Test Cases Test Plans Results Issues…" at bounding box center [734, 316] width 1469 height 633
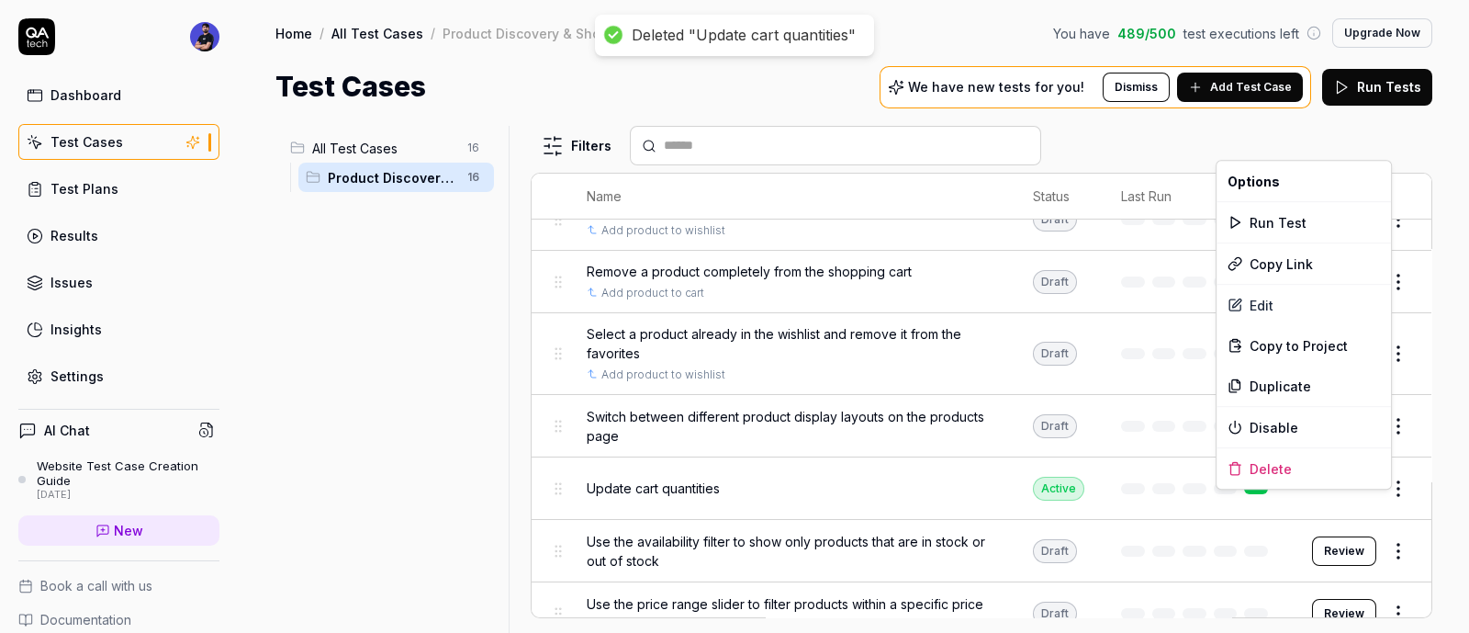
click at [1373, 559] on html "Deleted "Update cart quantities" Dashboard Test Cases Test Plans Results Issues…" at bounding box center [734, 316] width 1469 height 633
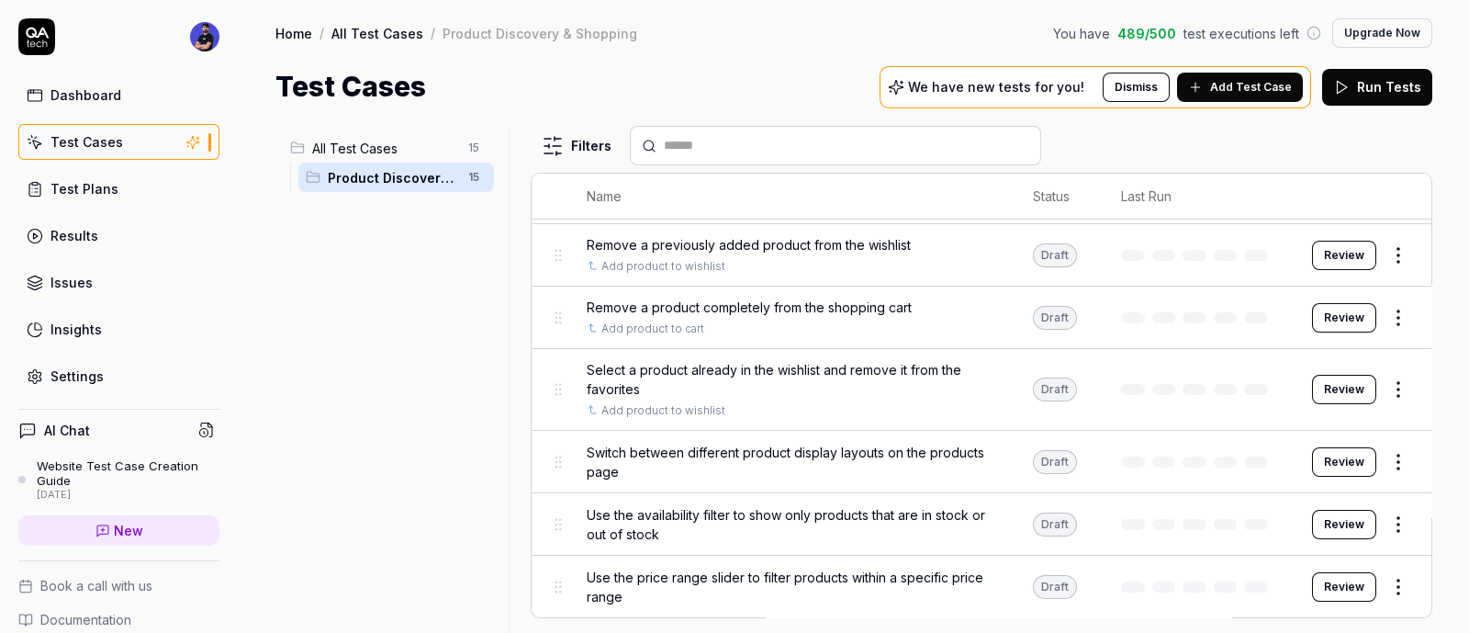
scroll to position [605, 0]
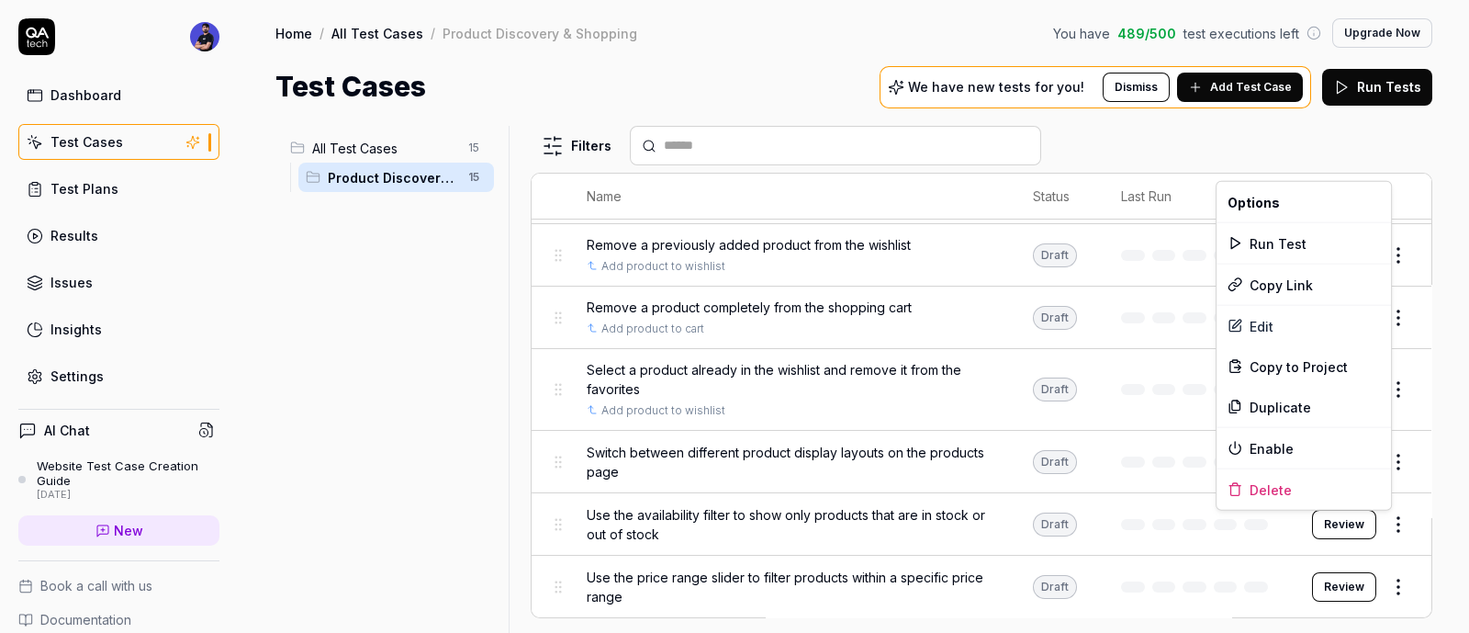
click at [1386, 527] on html "Dashboard Test Cases Test Plans Results Issues Insights Settings AI Chat Websit…" at bounding box center [734, 316] width 1469 height 633
click at [1237, 483] on icon at bounding box center [1235, 484] width 5 height 3
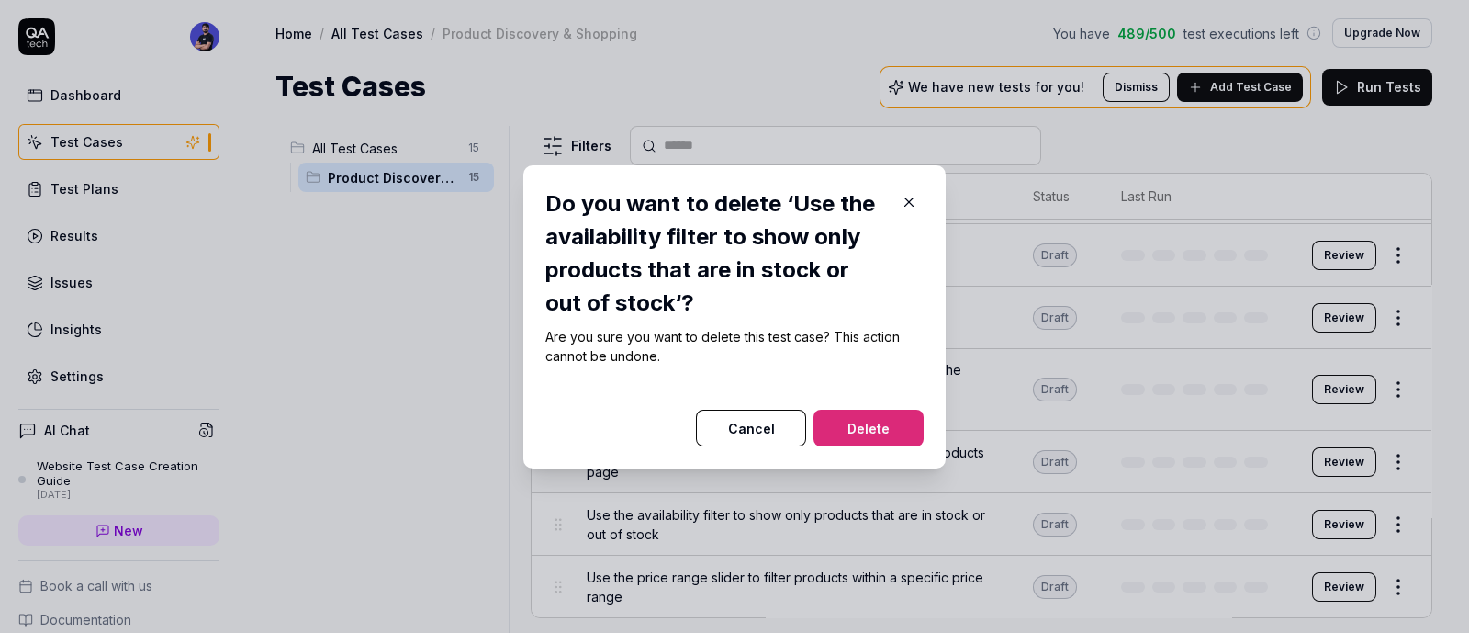
click at [888, 415] on button "Delete" at bounding box center [869, 428] width 110 height 37
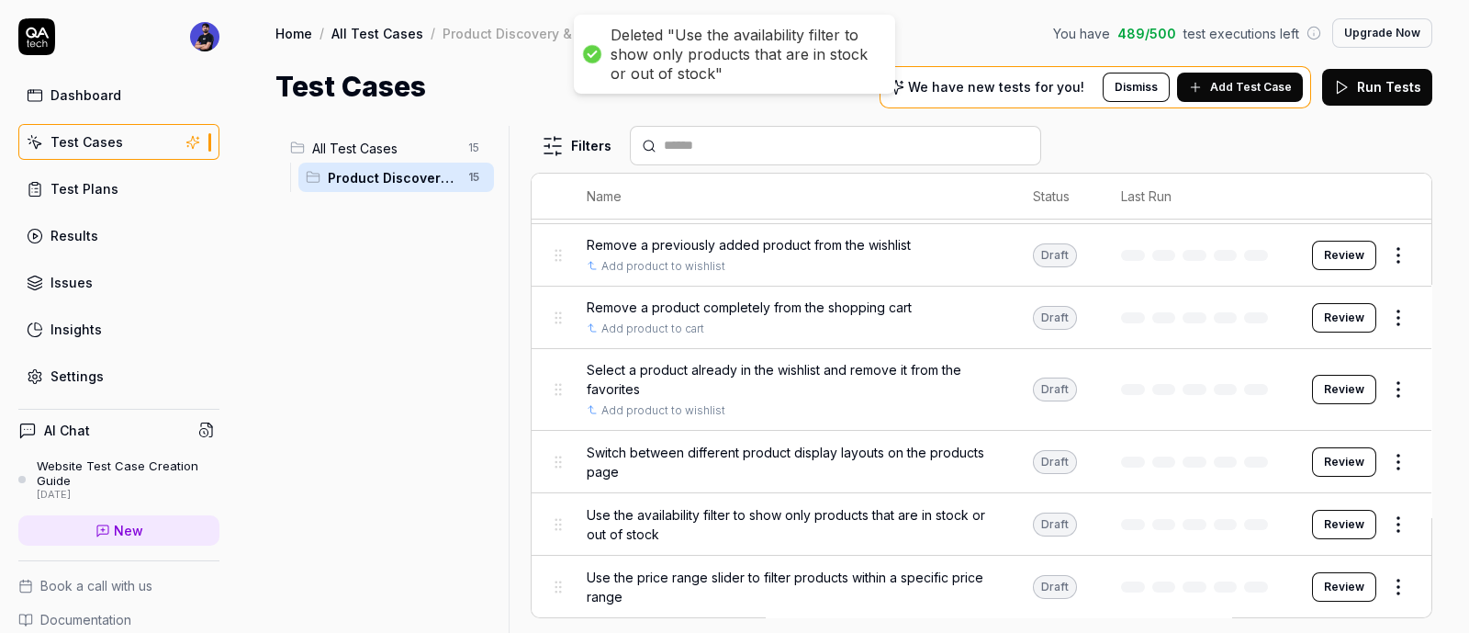
click at [1376, 461] on html "Deleted "Use the availability filter to show only products that are in stock or…" at bounding box center [734, 316] width 1469 height 633
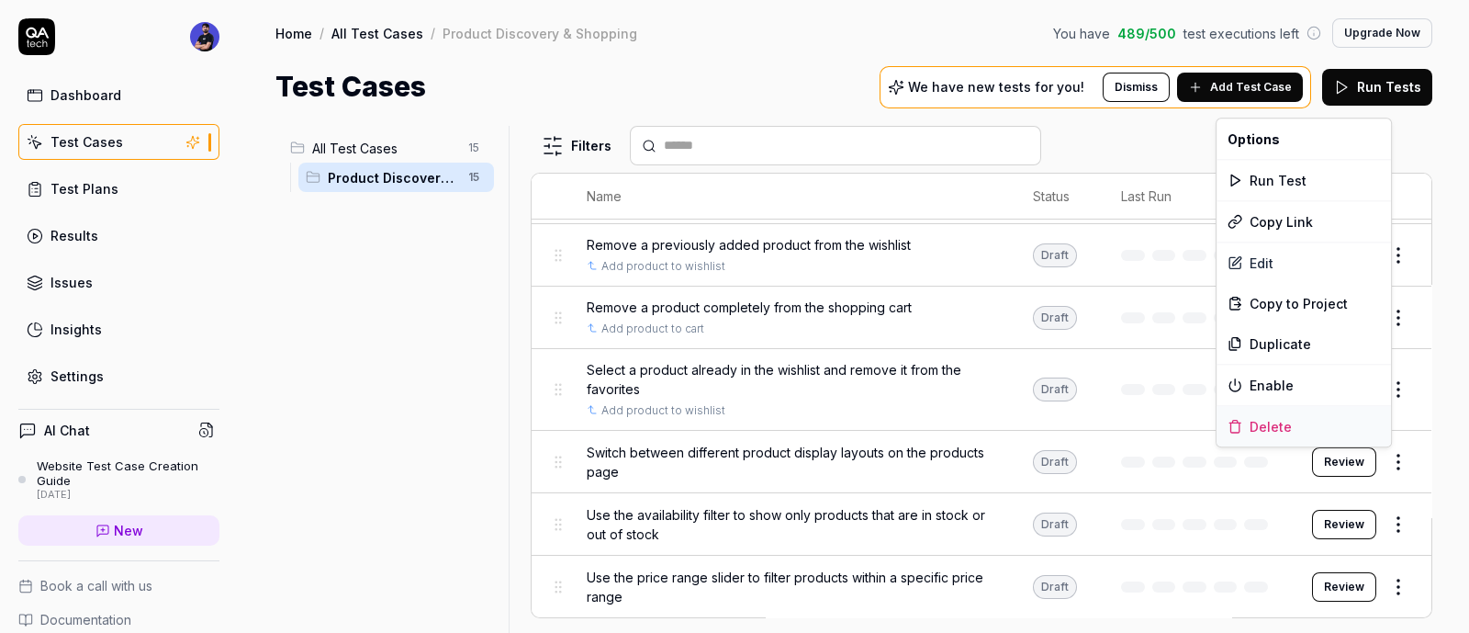
click at [1245, 432] on div "Delete" at bounding box center [1304, 426] width 175 height 40
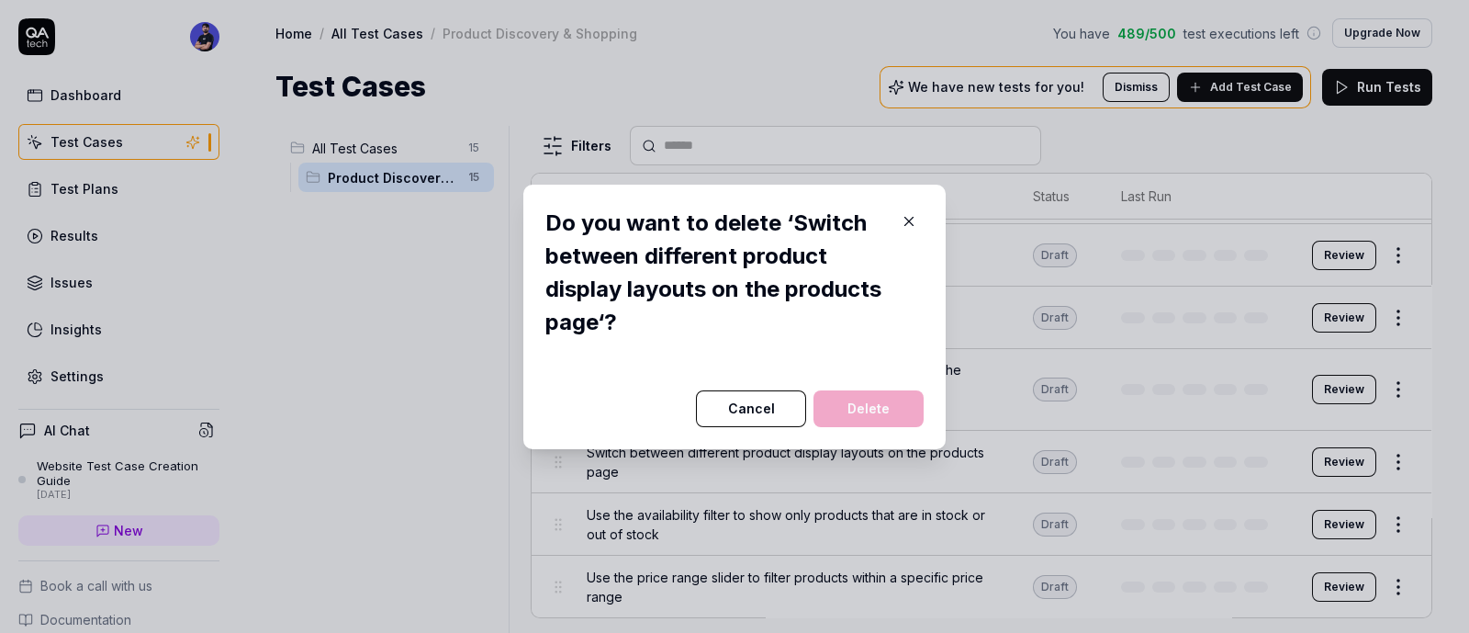
scroll to position [542, 0]
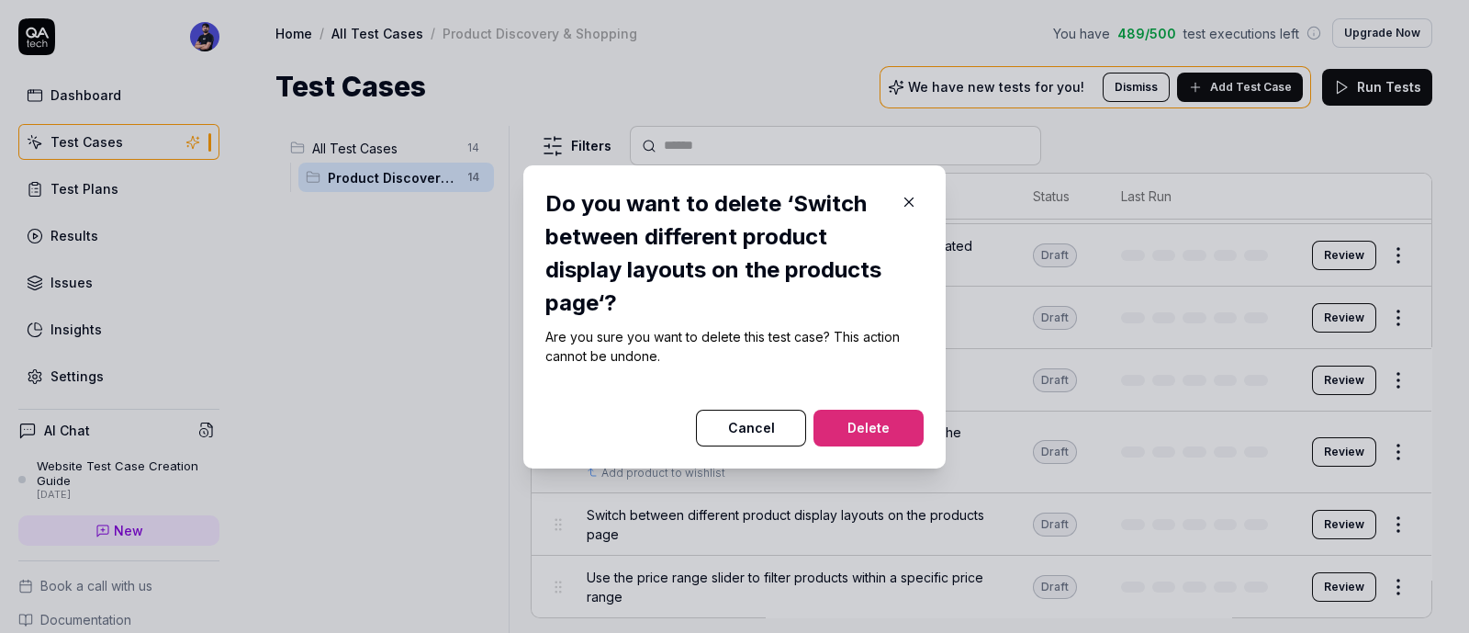
click at [891, 414] on button "Delete" at bounding box center [869, 428] width 110 height 37
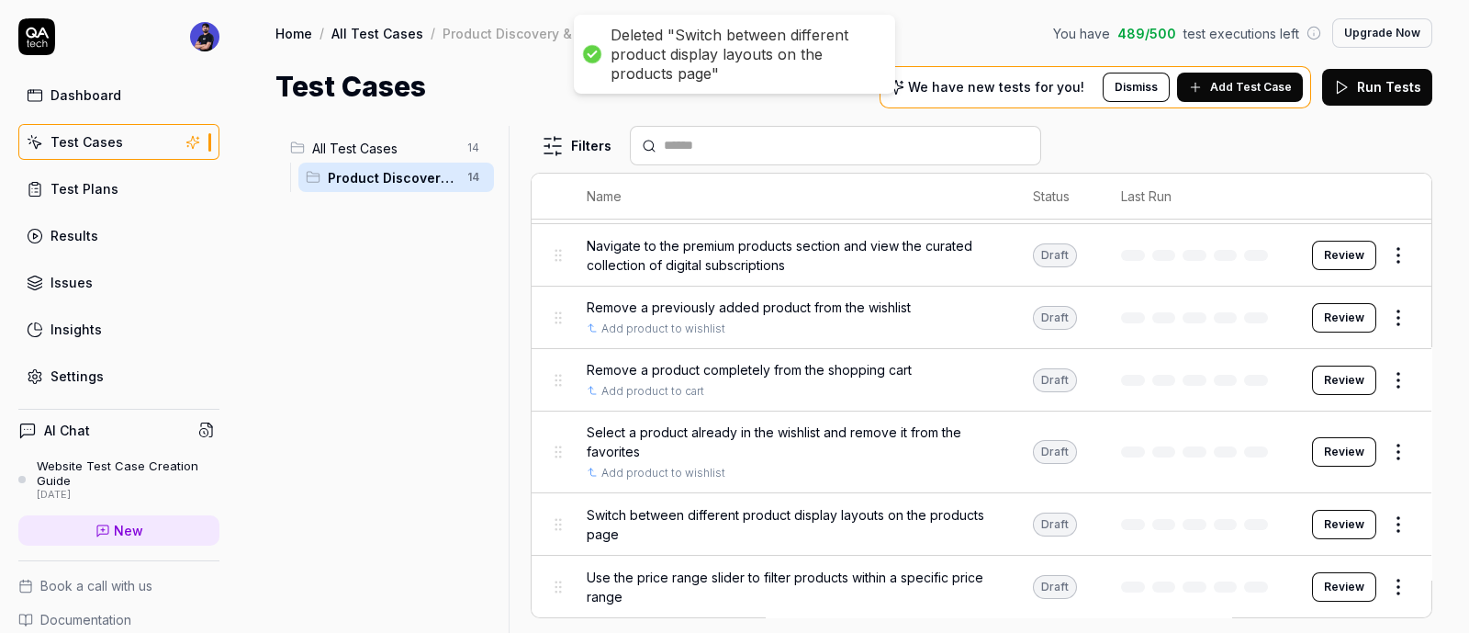
click at [1365, 359] on td "Review" at bounding box center [1363, 380] width 138 height 62
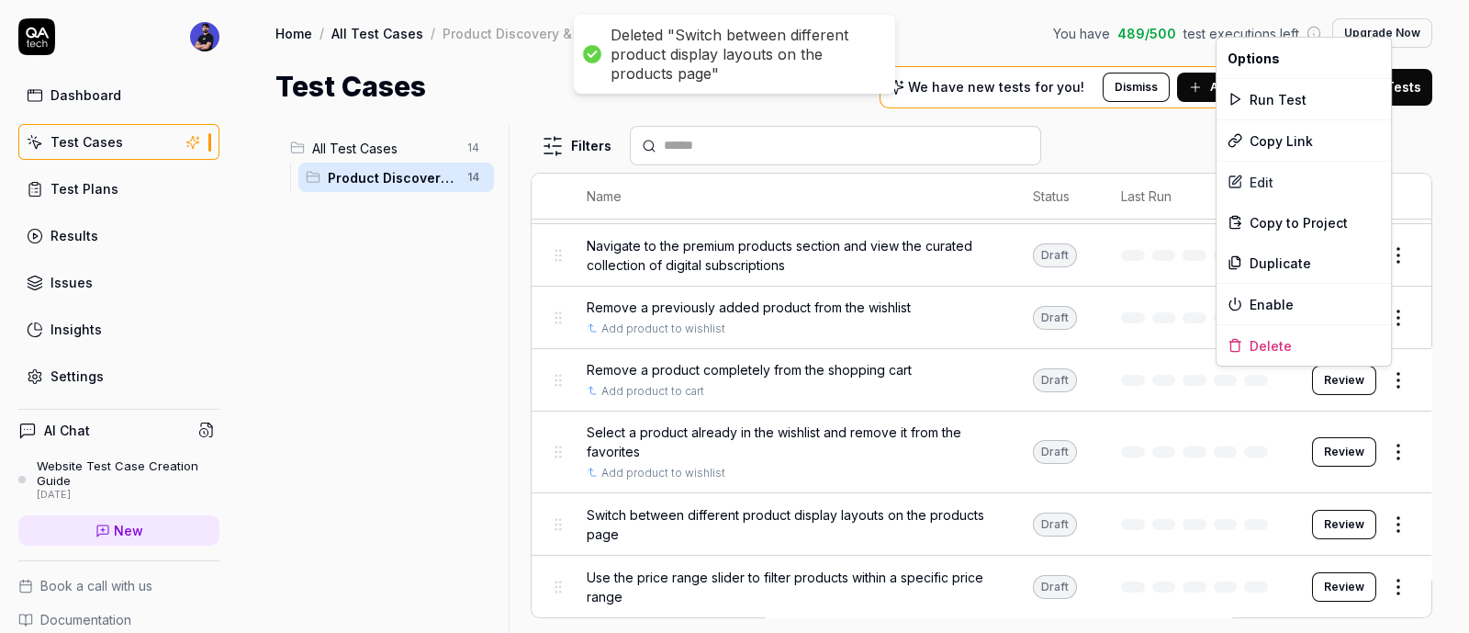
click at [1373, 374] on html "Deleted "Switch between different product display layouts on the products page"…" at bounding box center [734, 316] width 1469 height 633
click at [1288, 336] on div "Delete" at bounding box center [1304, 345] width 175 height 40
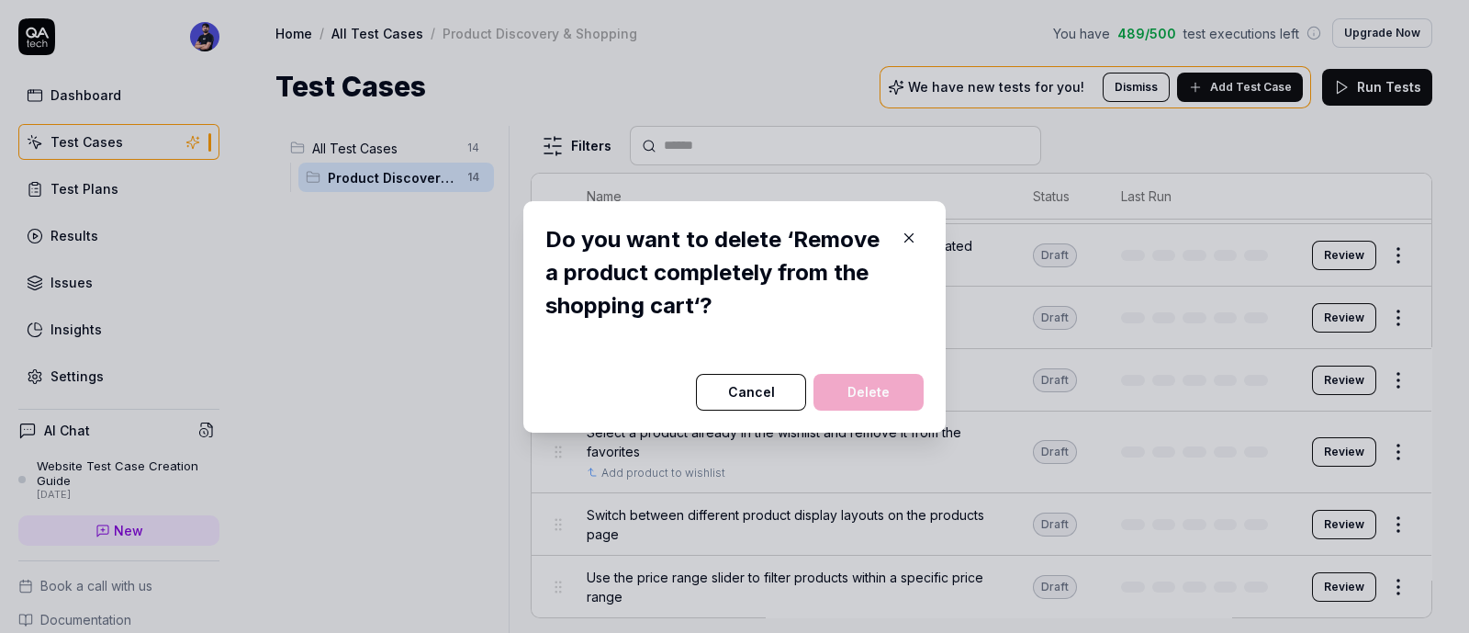
scroll to position [480, 0]
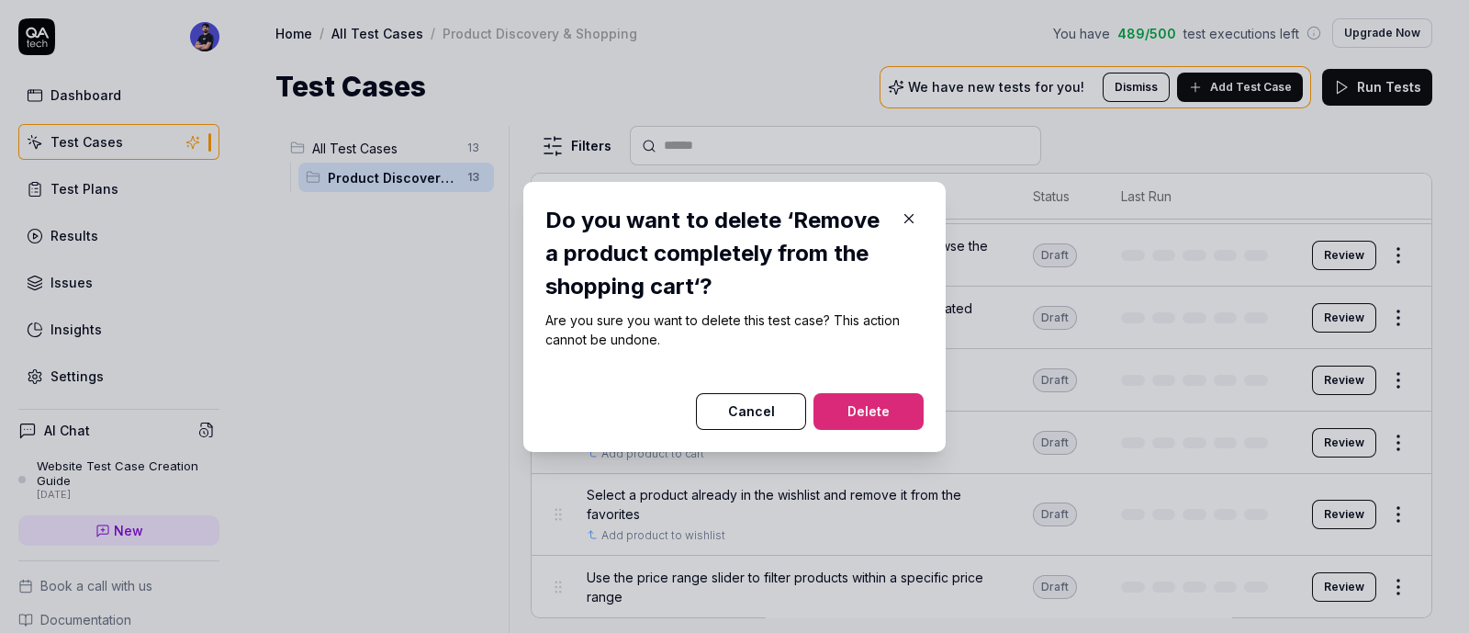
click at [879, 397] on button "Delete" at bounding box center [869, 411] width 110 height 37
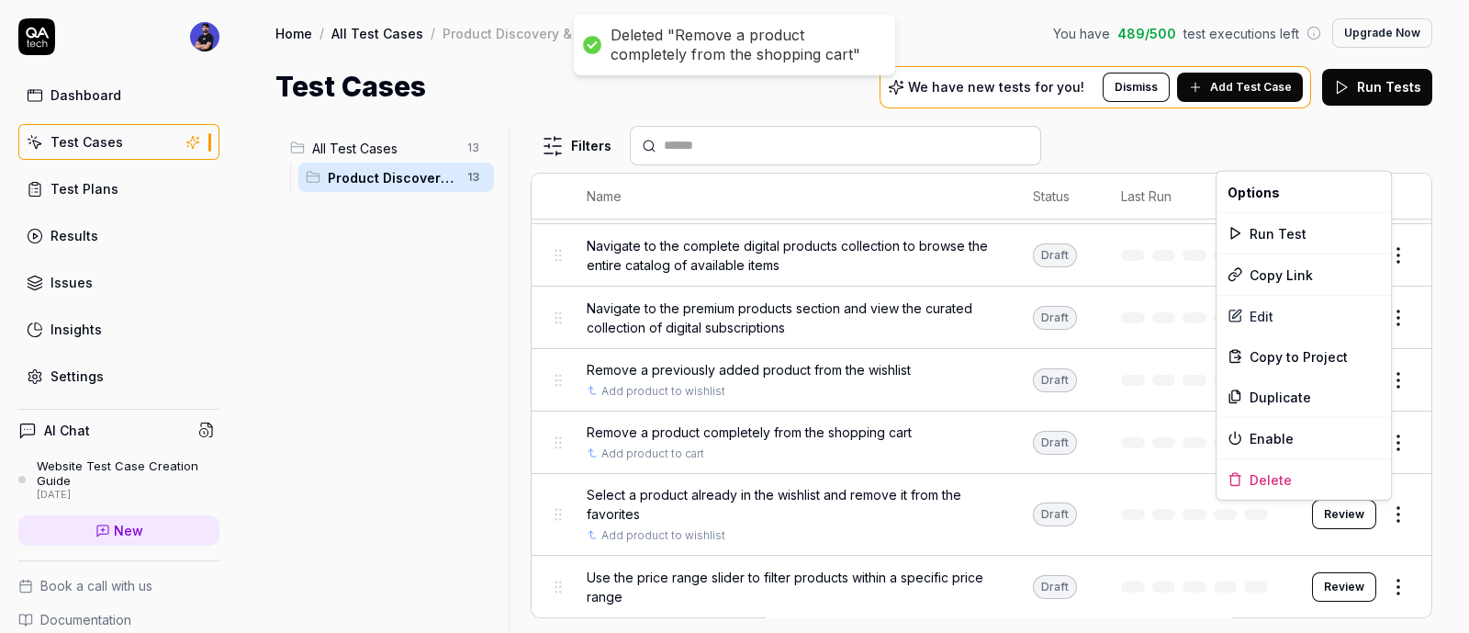
click at [1378, 515] on html "Deleted "Remove a product completely from the shopping cart" Dashboard Test Cas…" at bounding box center [734, 316] width 1469 height 633
click at [1263, 492] on div "Delete" at bounding box center [1304, 479] width 175 height 40
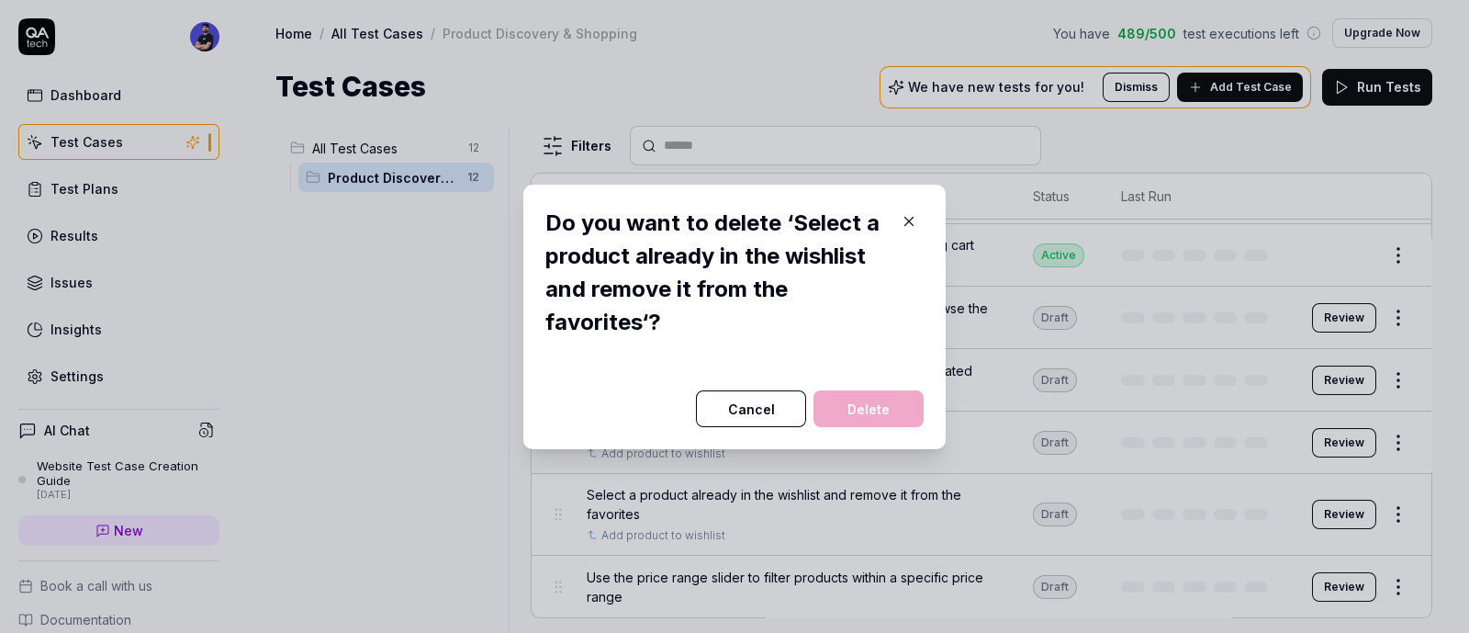
scroll to position [417, 0]
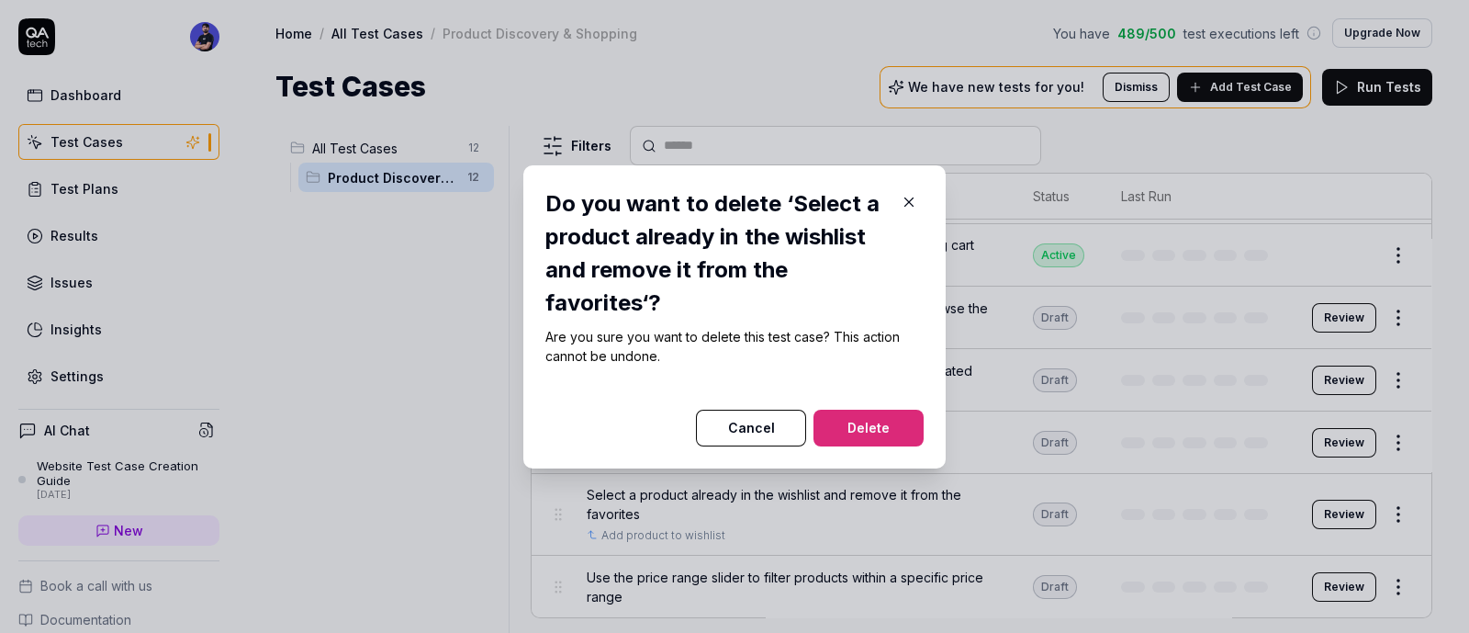
click at [880, 419] on button "Delete" at bounding box center [869, 428] width 110 height 37
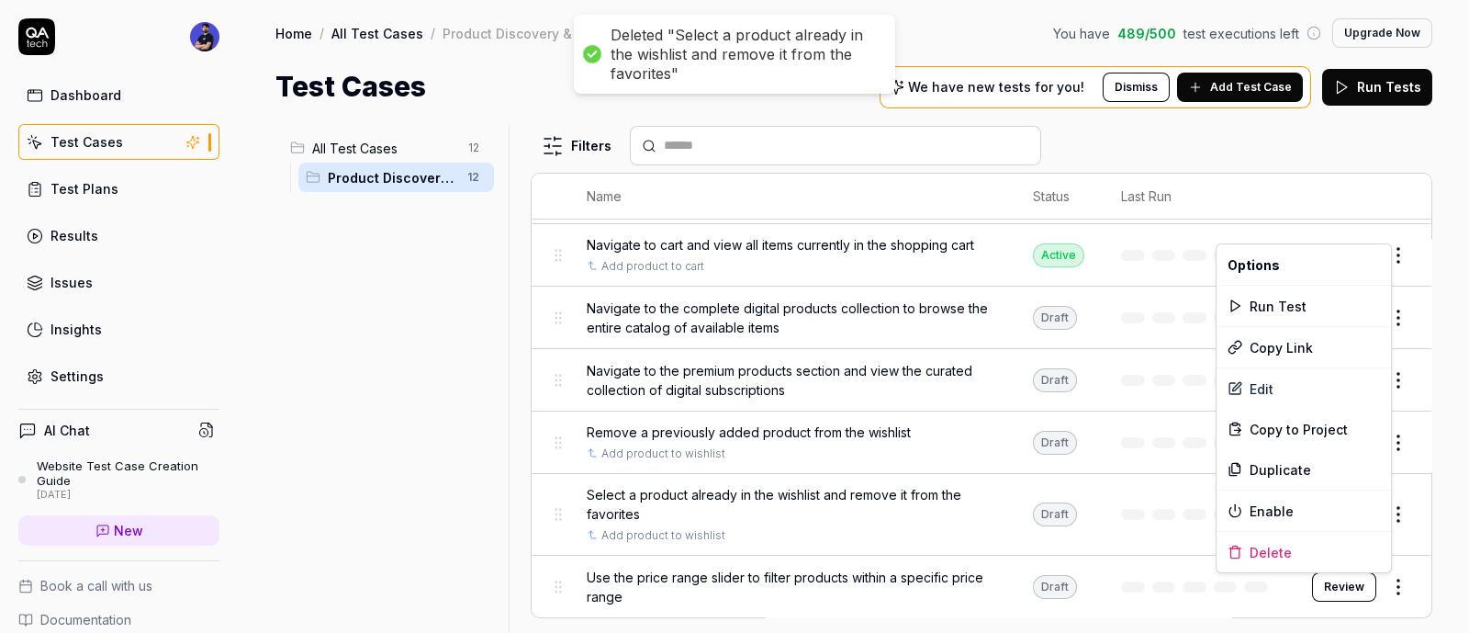
click at [1396, 576] on html "Deleted "Select a product already in the wishlist and remove it from the favori…" at bounding box center [734, 316] width 1469 height 633
click at [1312, 533] on div "Delete" at bounding box center [1304, 552] width 175 height 40
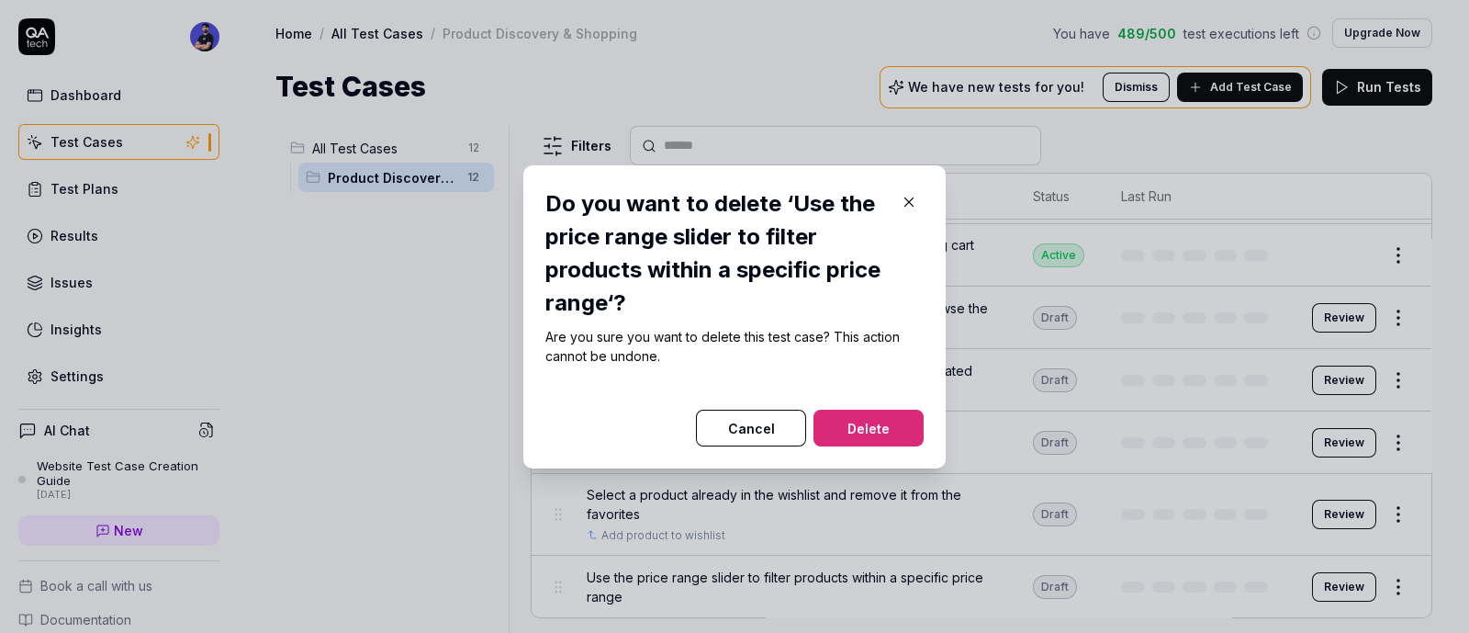
scroll to position [336, 0]
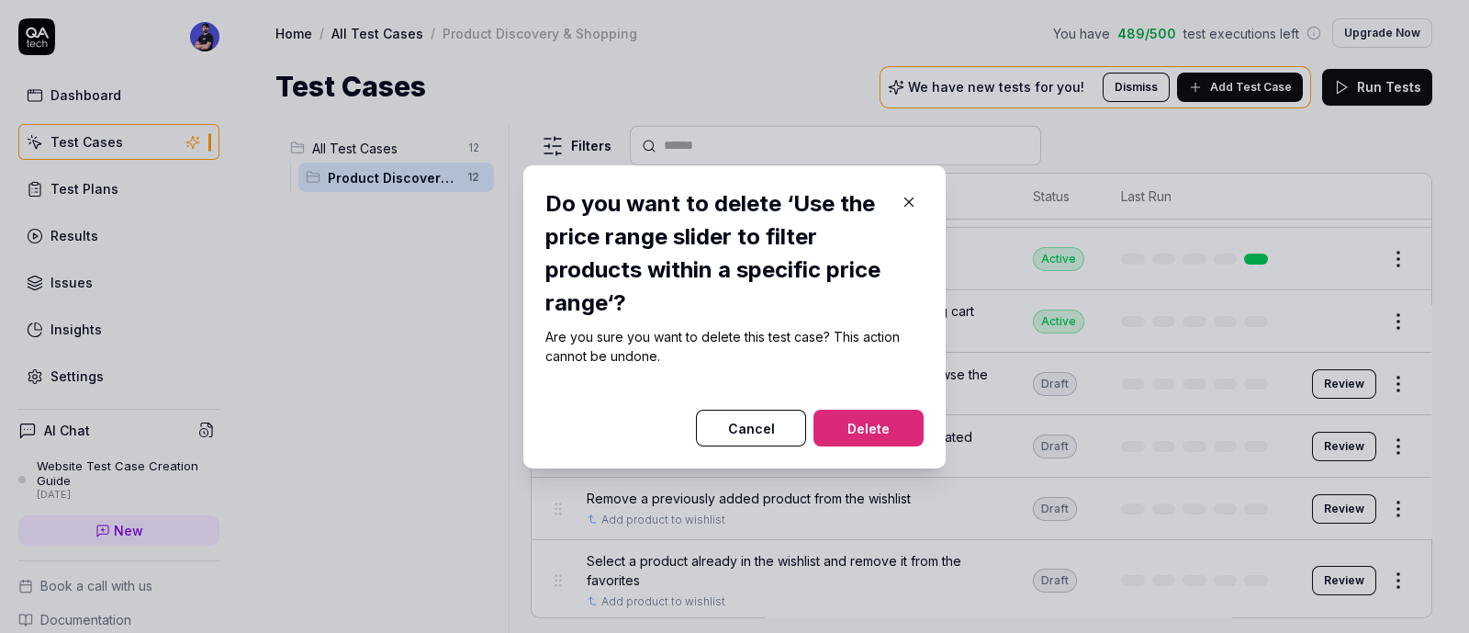
click at [842, 410] on button "Delete" at bounding box center [869, 428] width 110 height 37
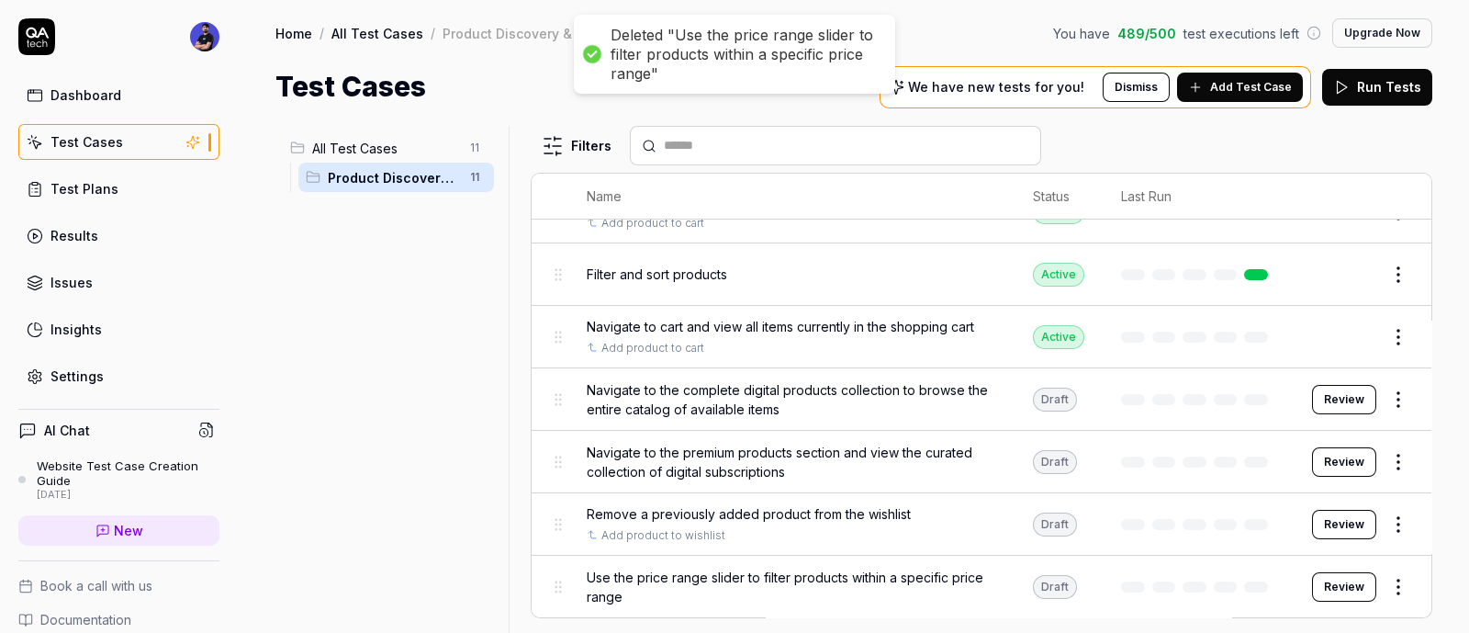
click at [1383, 568] on body "Deleted "Use the price range slider to filter products within a specific price …" at bounding box center [734, 316] width 1469 height 633
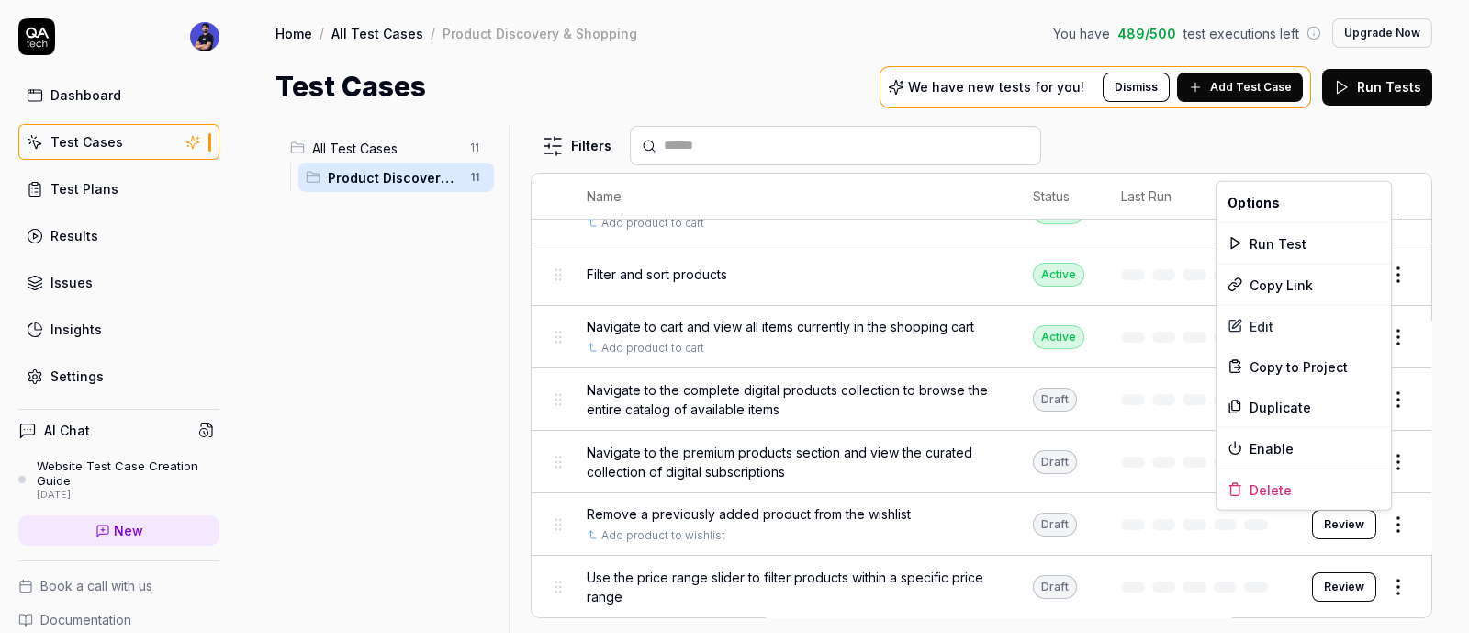
click at [1384, 512] on body "Deleted "Use the price range slider to filter products within a specific price …" at bounding box center [734, 316] width 1469 height 633
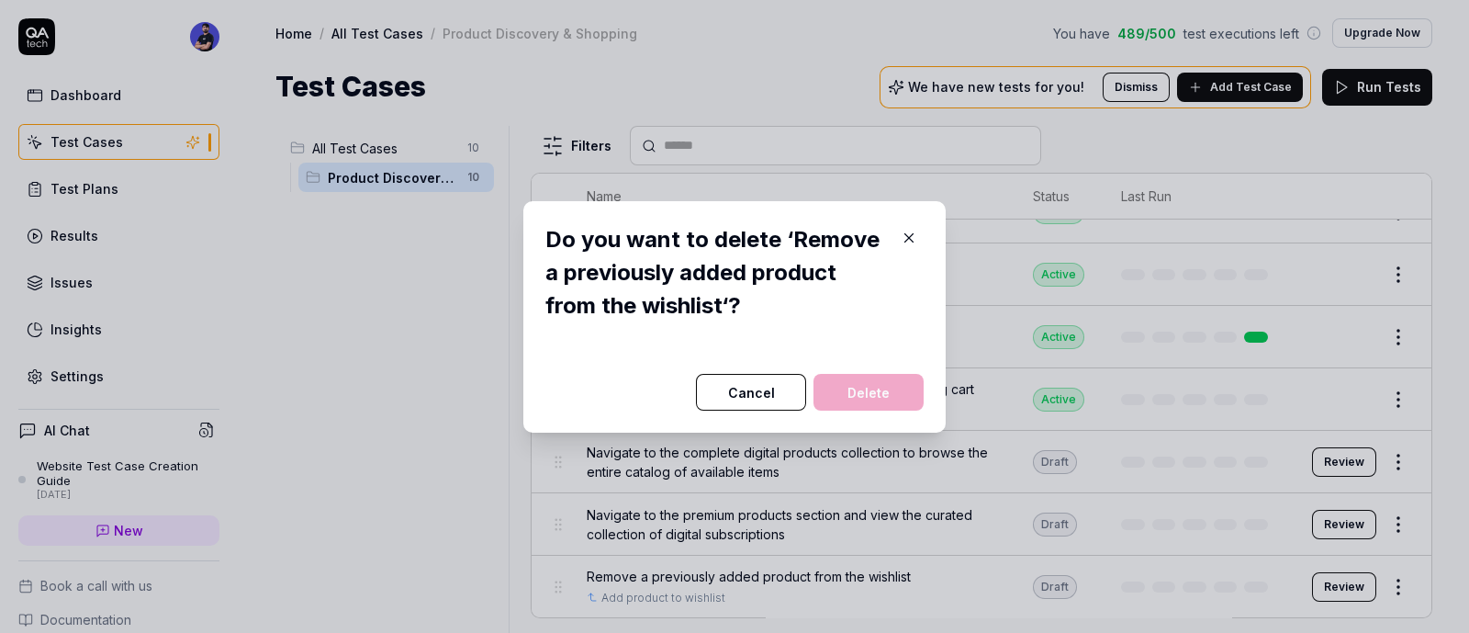
scroll to position [275, 0]
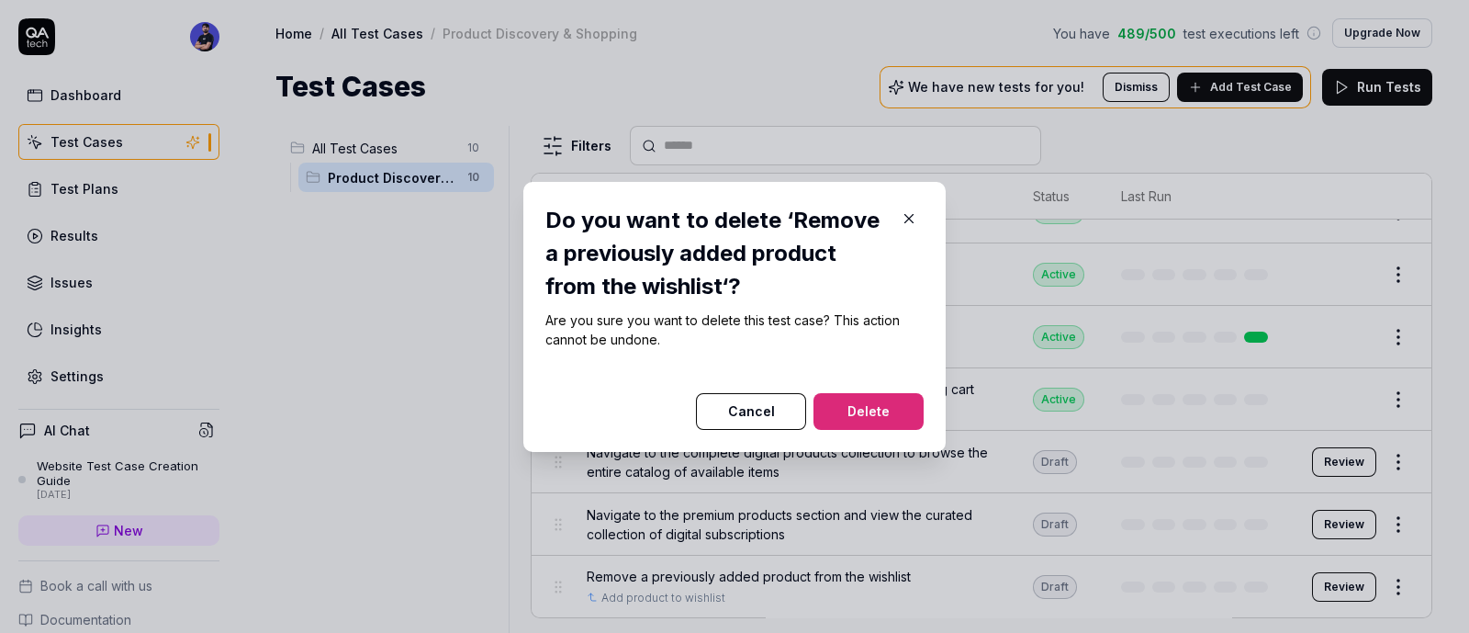
click at [863, 415] on button "Delete" at bounding box center [869, 411] width 110 height 37
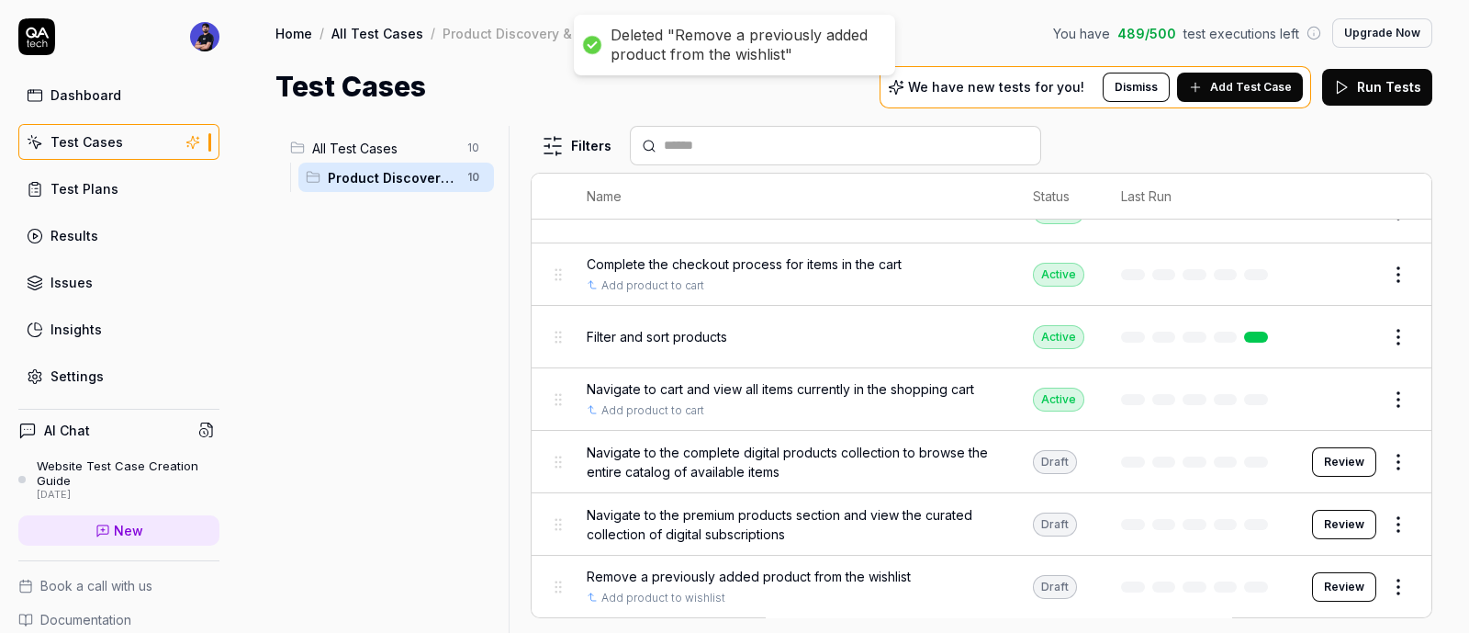
click at [1385, 462] on html "Deleted "Remove a previously added product from the wishlist" Dashboard Test Ca…" at bounding box center [734, 316] width 1469 height 633
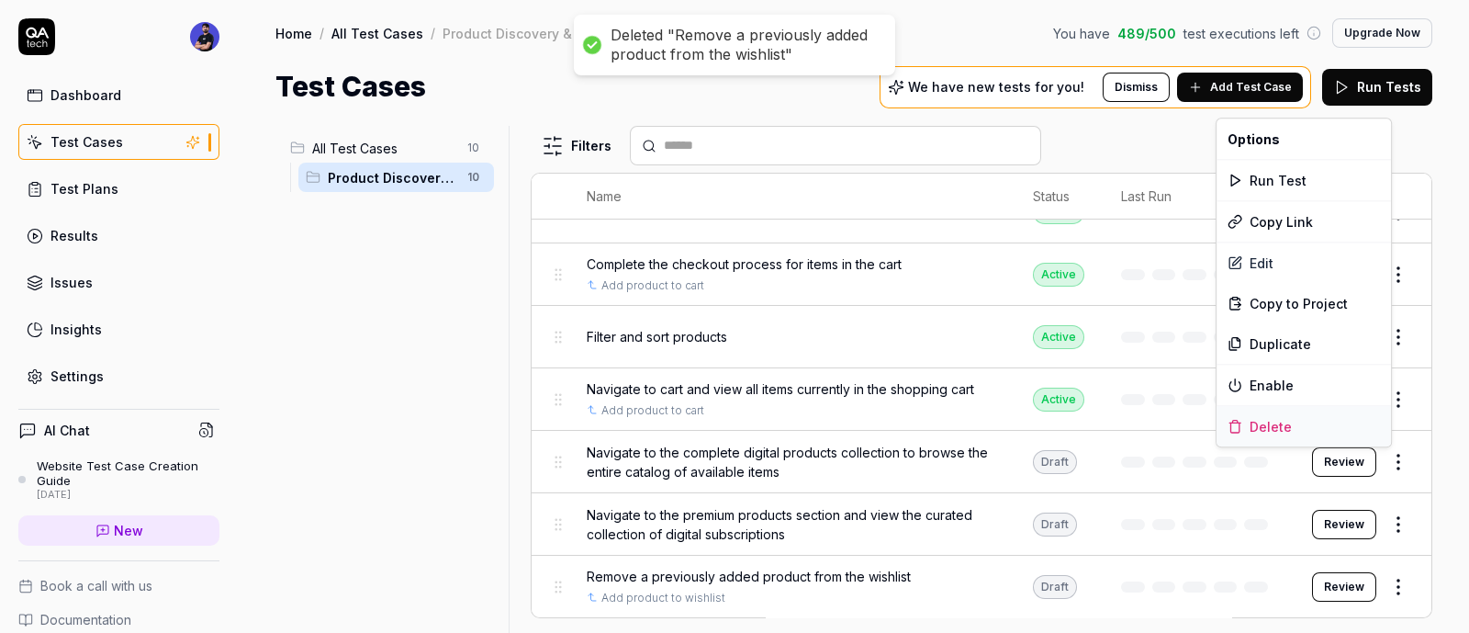
click at [1268, 431] on div "Delete" at bounding box center [1304, 426] width 175 height 40
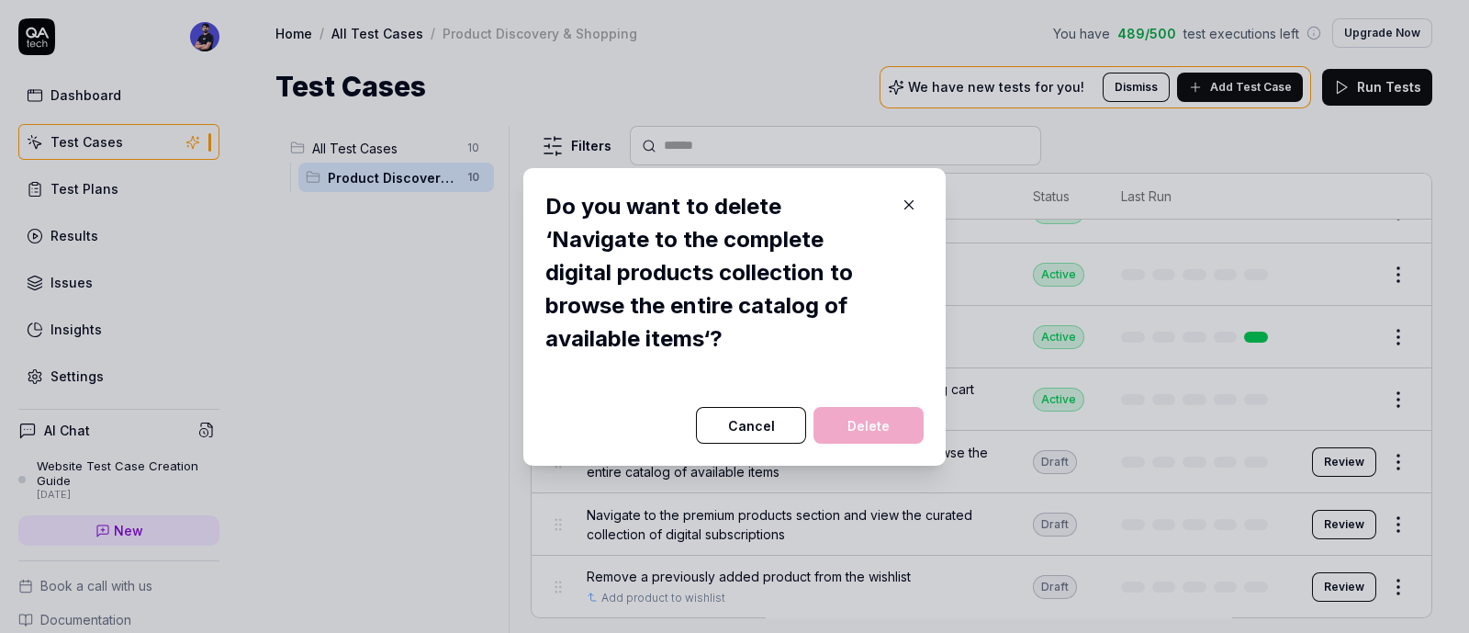
scroll to position [211, 0]
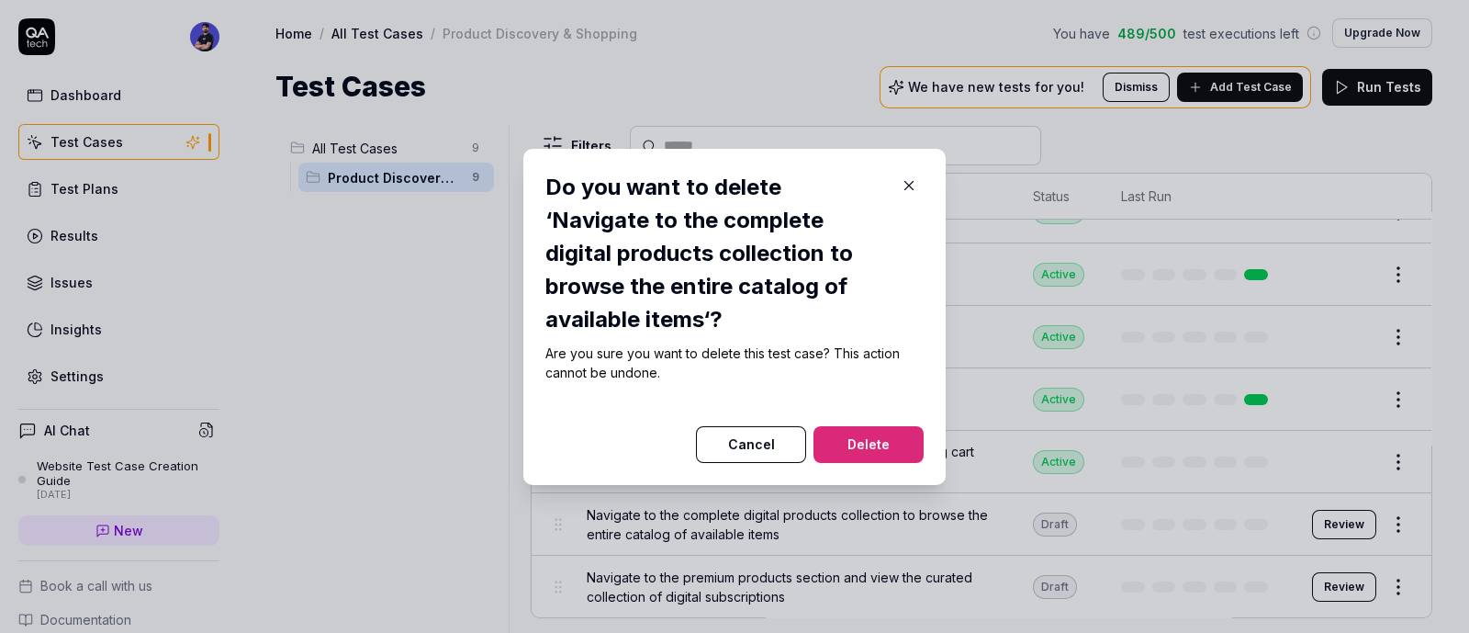
click at [882, 431] on button "Delete" at bounding box center [869, 444] width 110 height 37
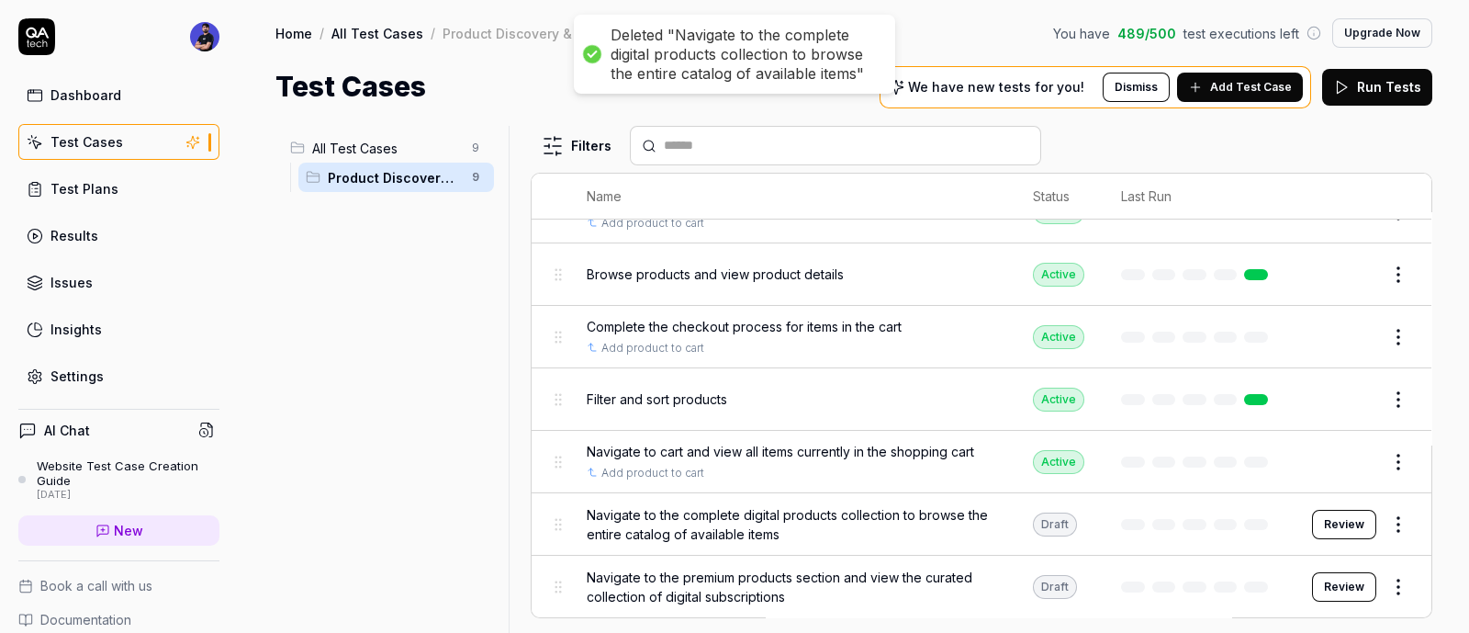
click at [1382, 530] on html "Deleted "Navigate to the complete digital products collection to browse the ent…" at bounding box center [734, 316] width 1469 height 633
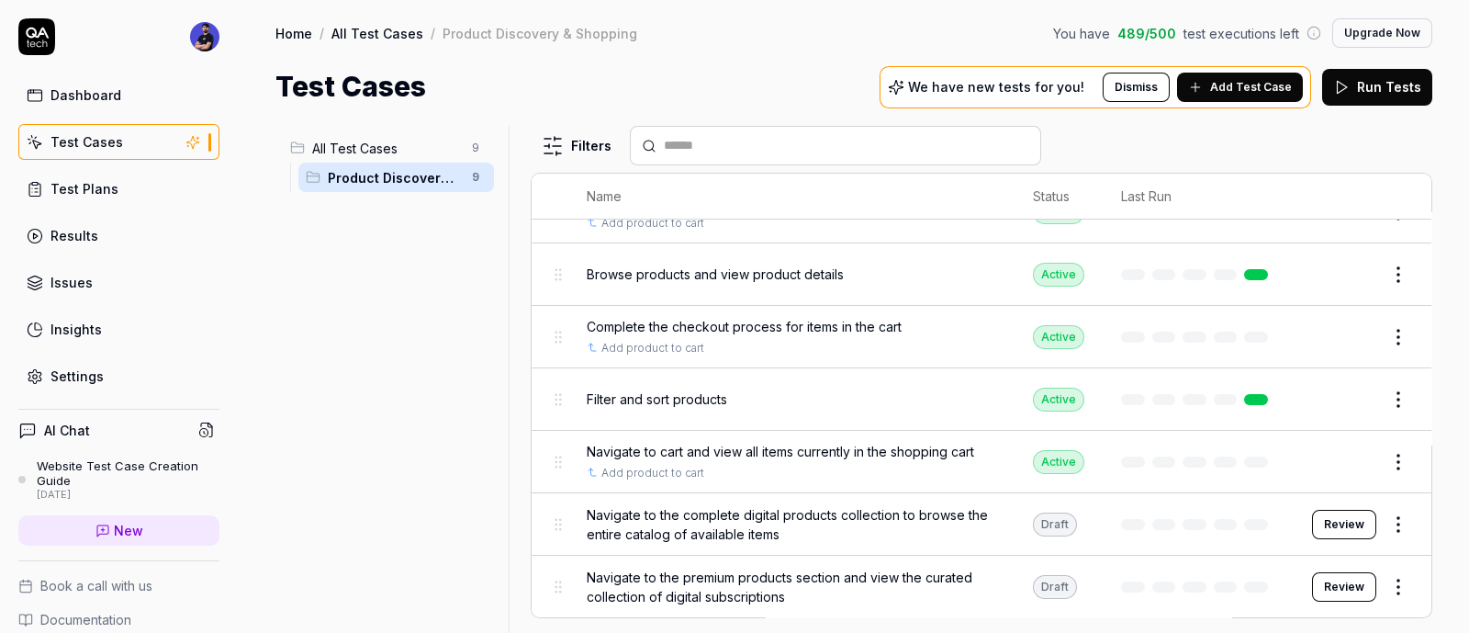
click at [1378, 589] on html "Deleted "Navigate to the complete digital products collection to browse the ent…" at bounding box center [734, 316] width 1469 height 633
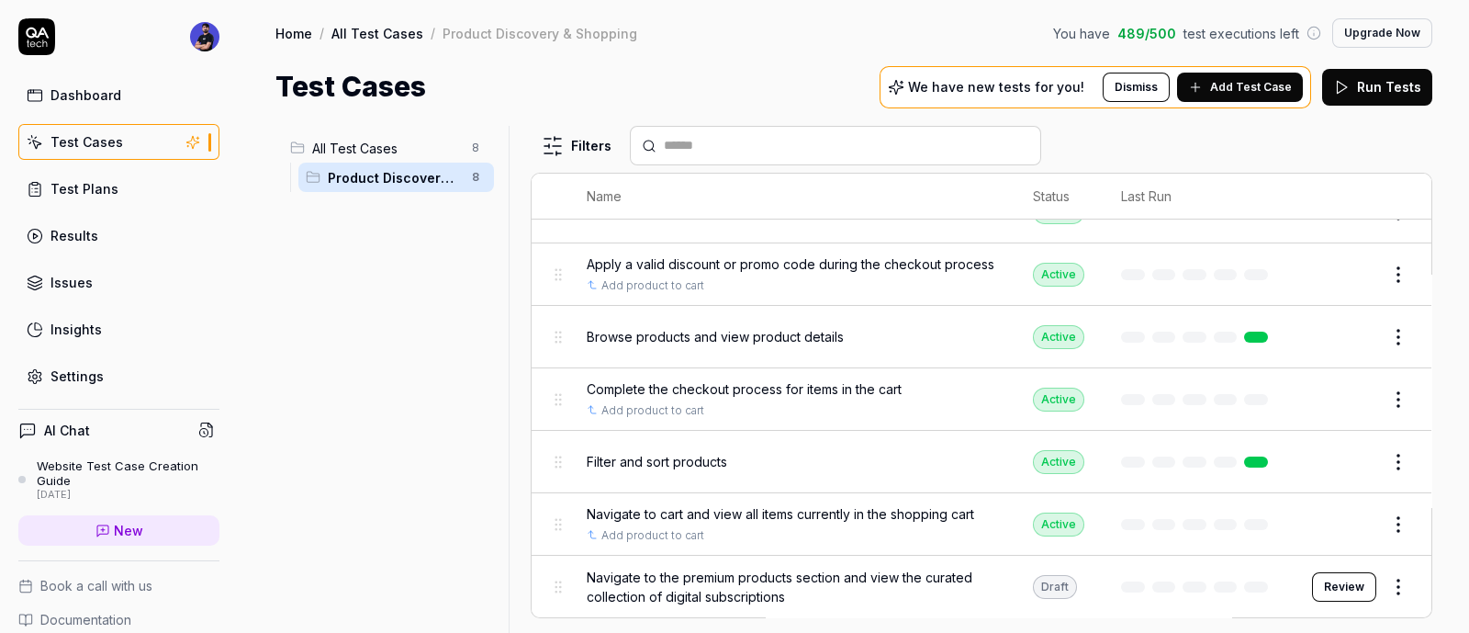
click at [1405, 598] on td "Review" at bounding box center [1363, 587] width 138 height 62
click at [1378, 591] on html "Dashboard Test Cases Test Plans Results Issues Insights Settings AI Chat Websit…" at bounding box center [734, 316] width 1469 height 633
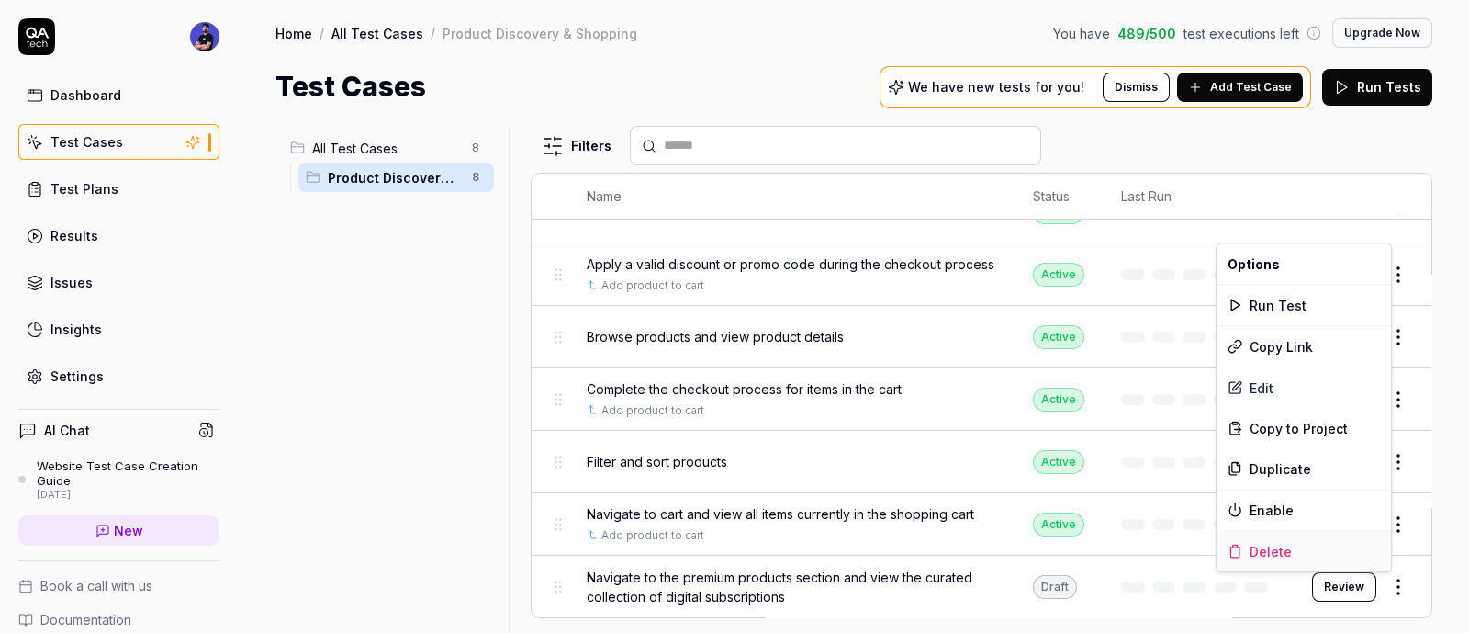
click at [1270, 544] on div "Delete" at bounding box center [1304, 551] width 175 height 40
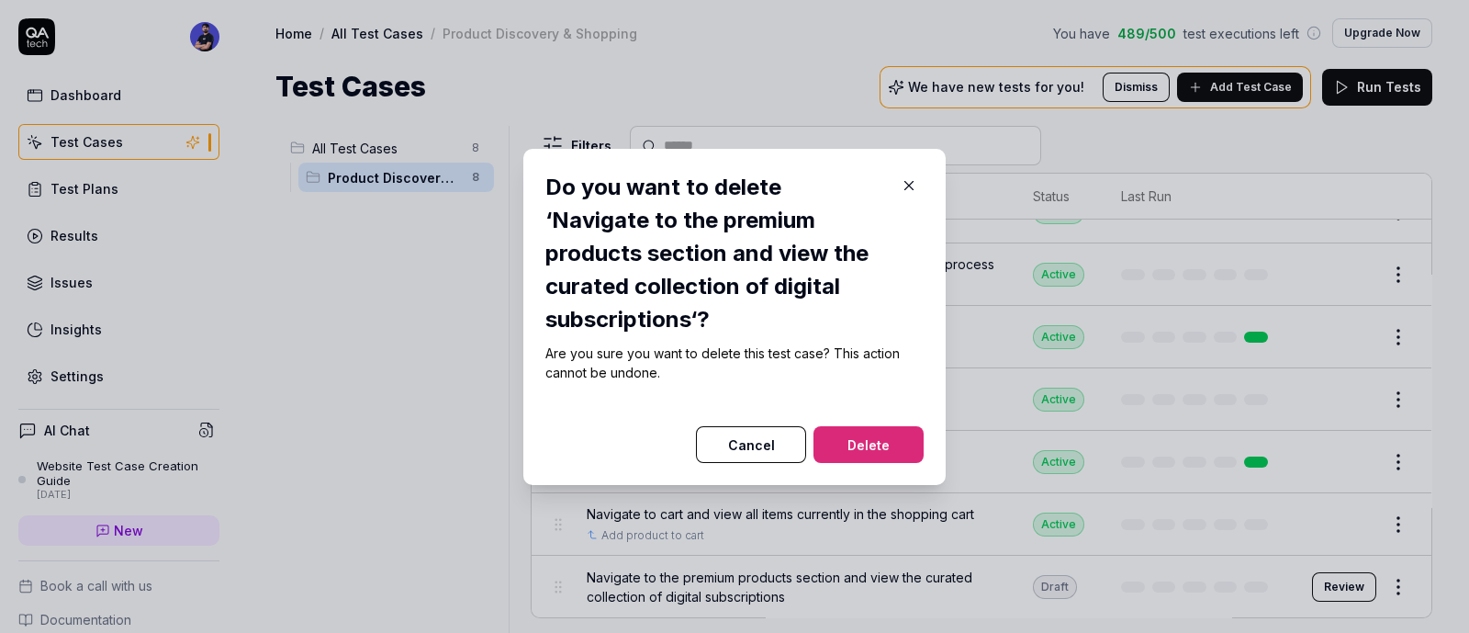
click at [872, 422] on div at bounding box center [735, 415] width 378 height 22
click at [905, 445] on button "Delete" at bounding box center [869, 444] width 110 height 37
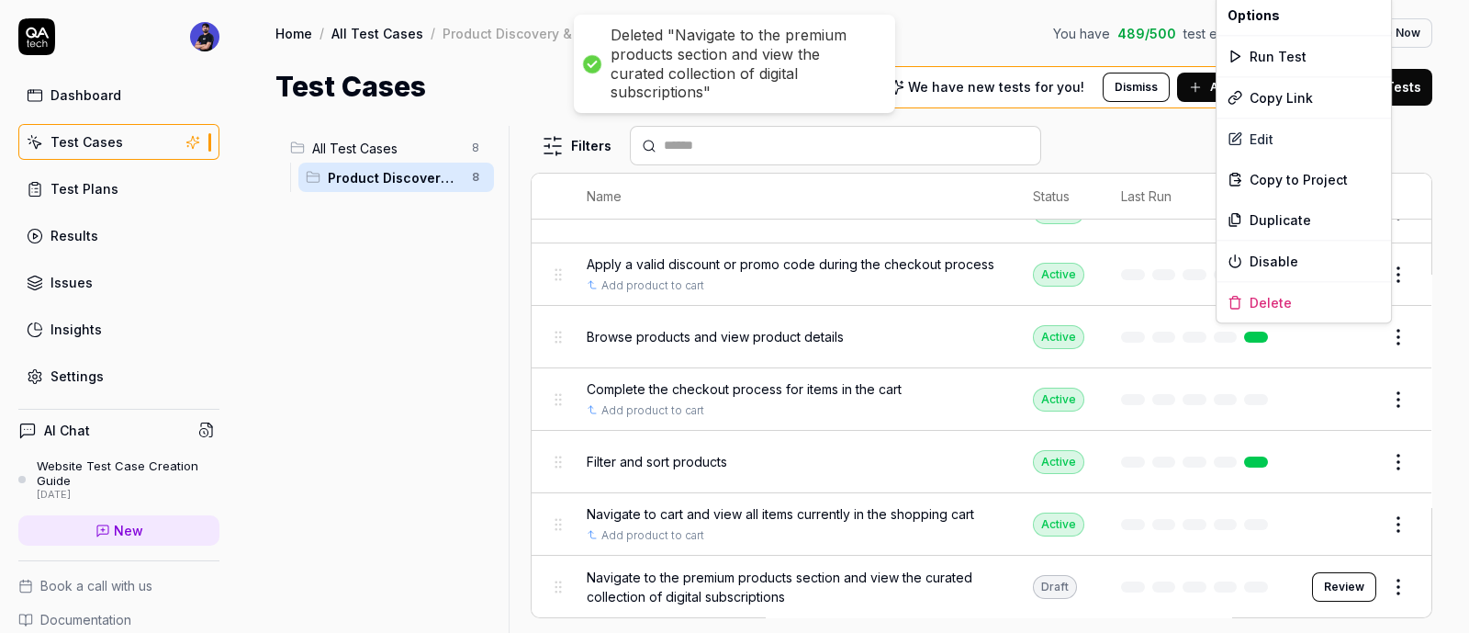
click at [1381, 333] on html "Deleted "Navigate to the premium products section and view the curated collecti…" at bounding box center [734, 316] width 1469 height 633
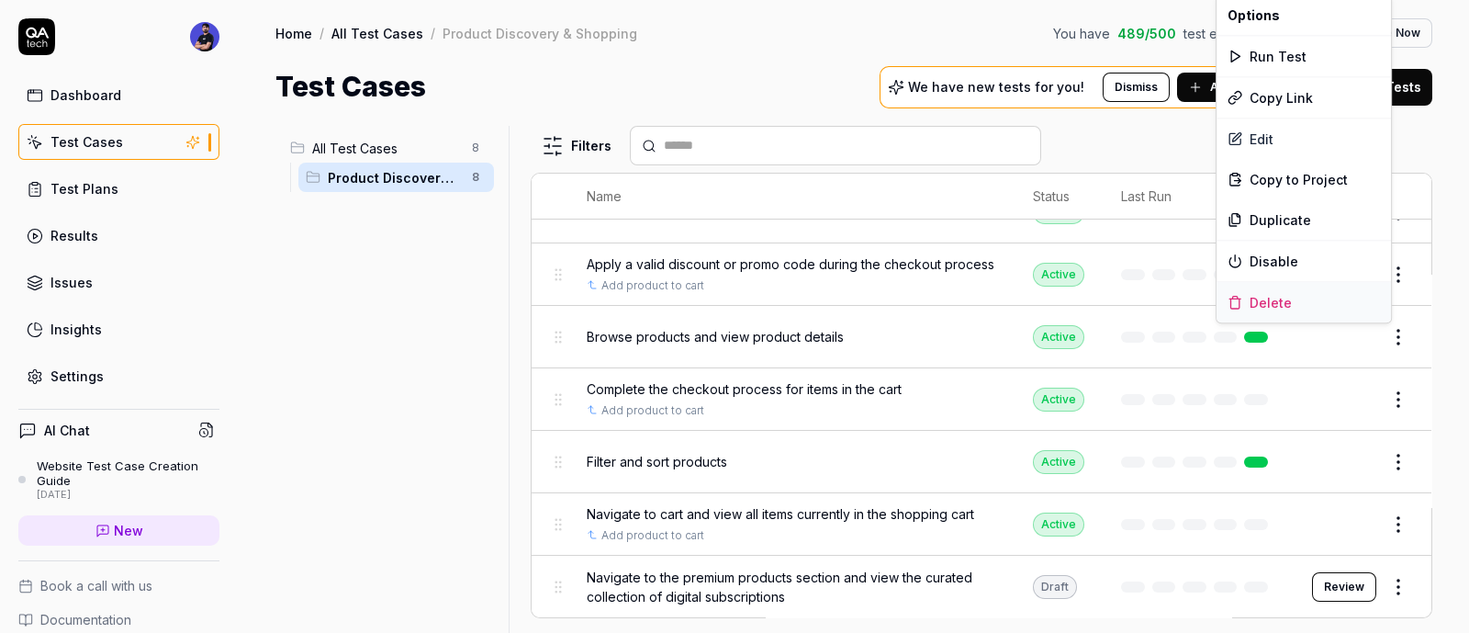
click at [1263, 305] on div "Delete" at bounding box center [1304, 302] width 175 height 40
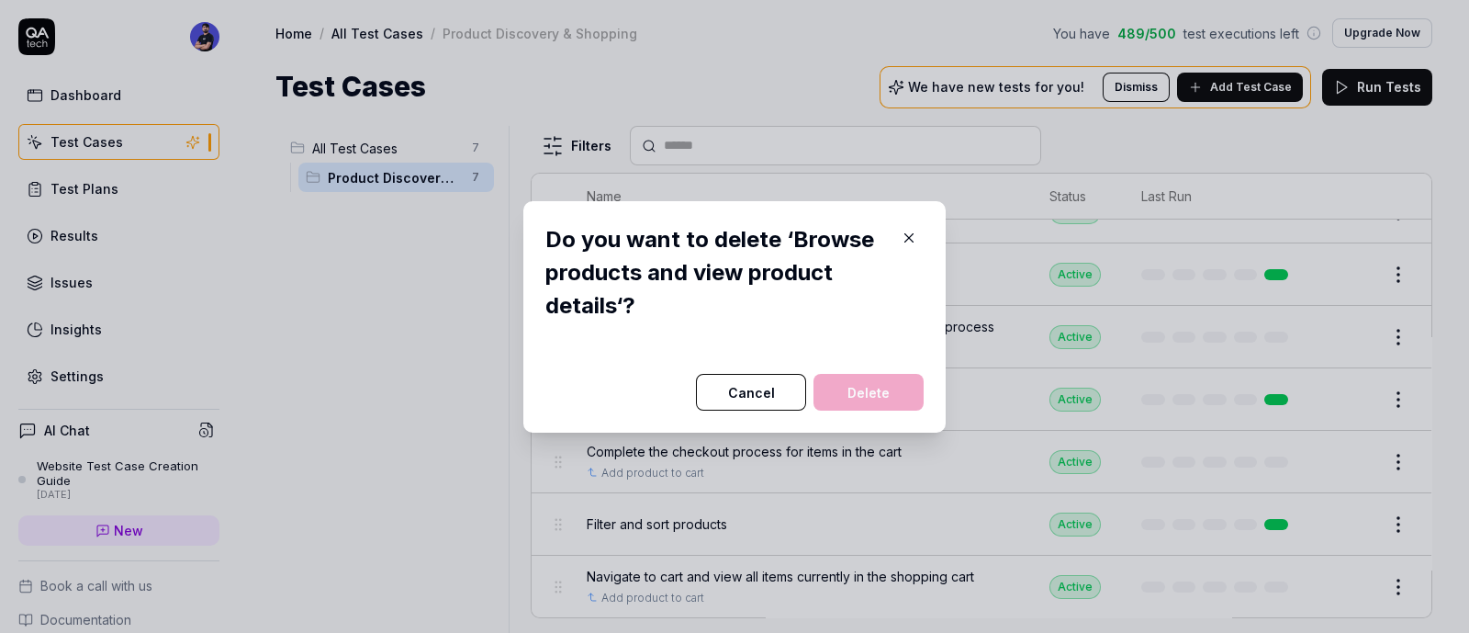
scroll to position [68, 0]
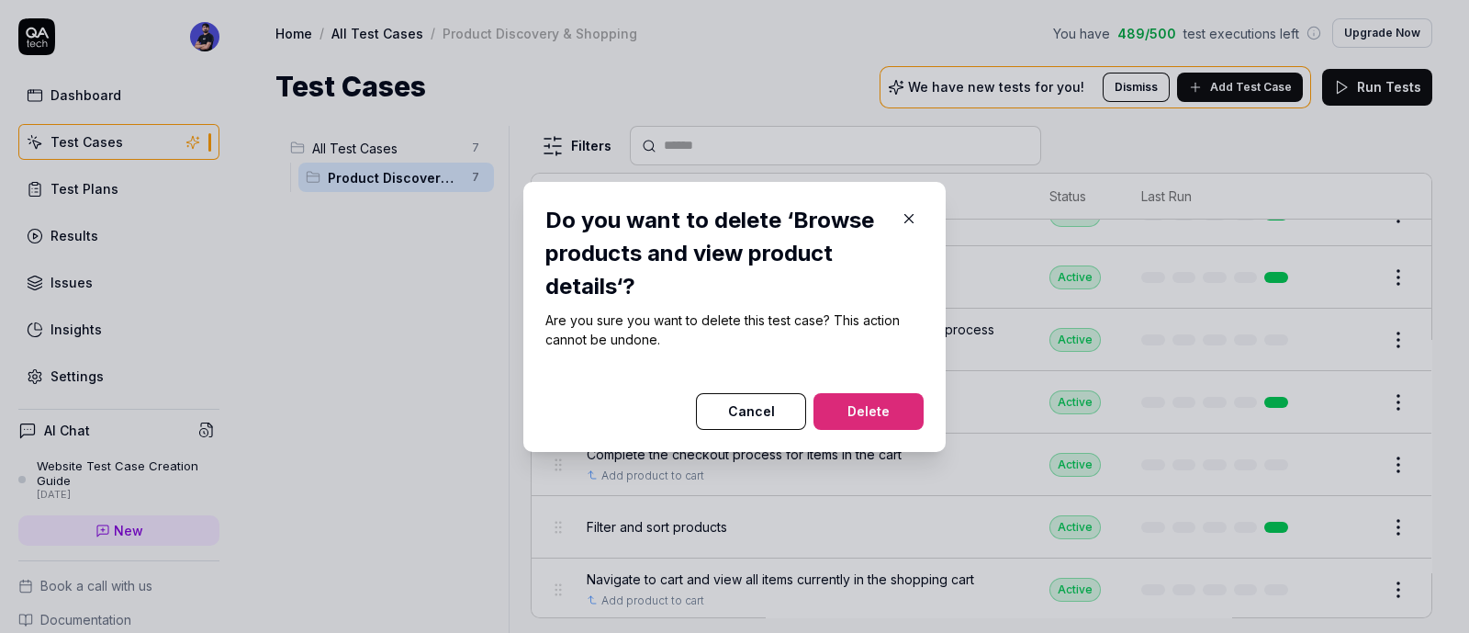
click at [880, 413] on button "Delete" at bounding box center [869, 411] width 110 height 37
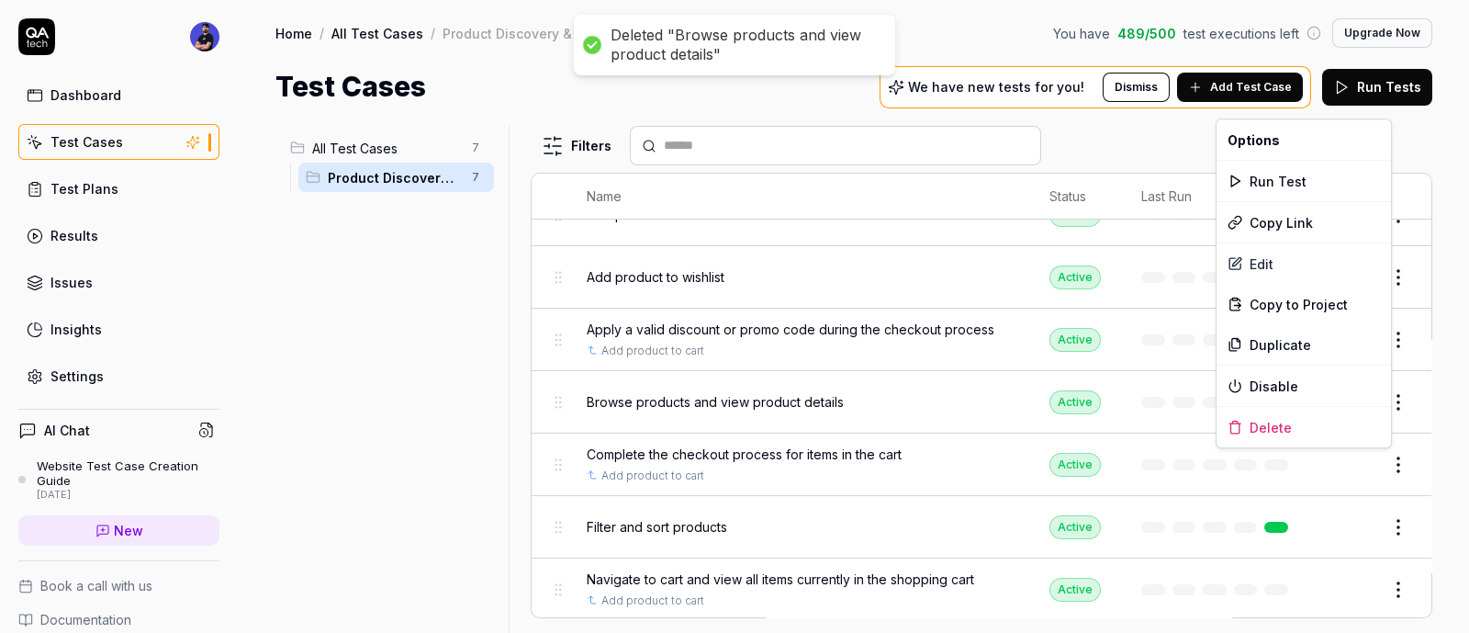
click at [1384, 467] on html "Deleted "Browse products and view product details" Dashboard Test Cases Test Pl…" at bounding box center [734, 316] width 1469 height 633
click at [1267, 425] on div "Delete" at bounding box center [1304, 427] width 175 height 40
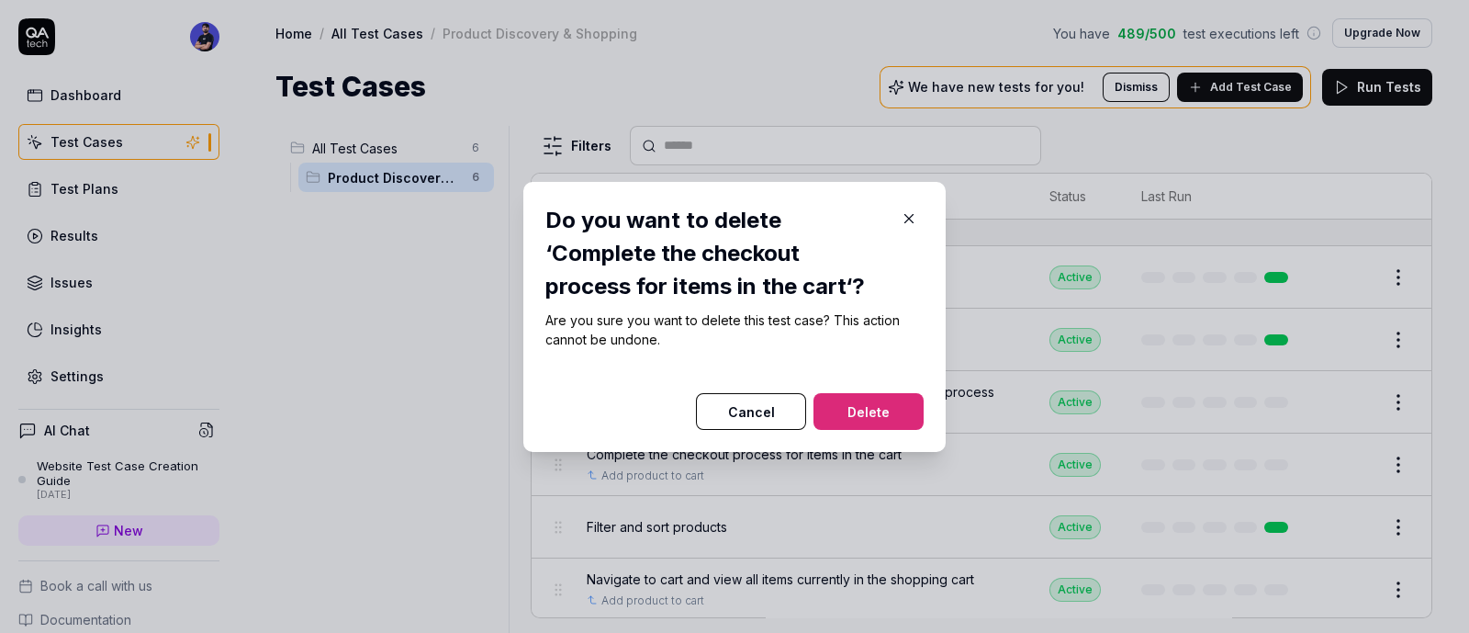
click at [891, 408] on button "Delete" at bounding box center [869, 411] width 110 height 37
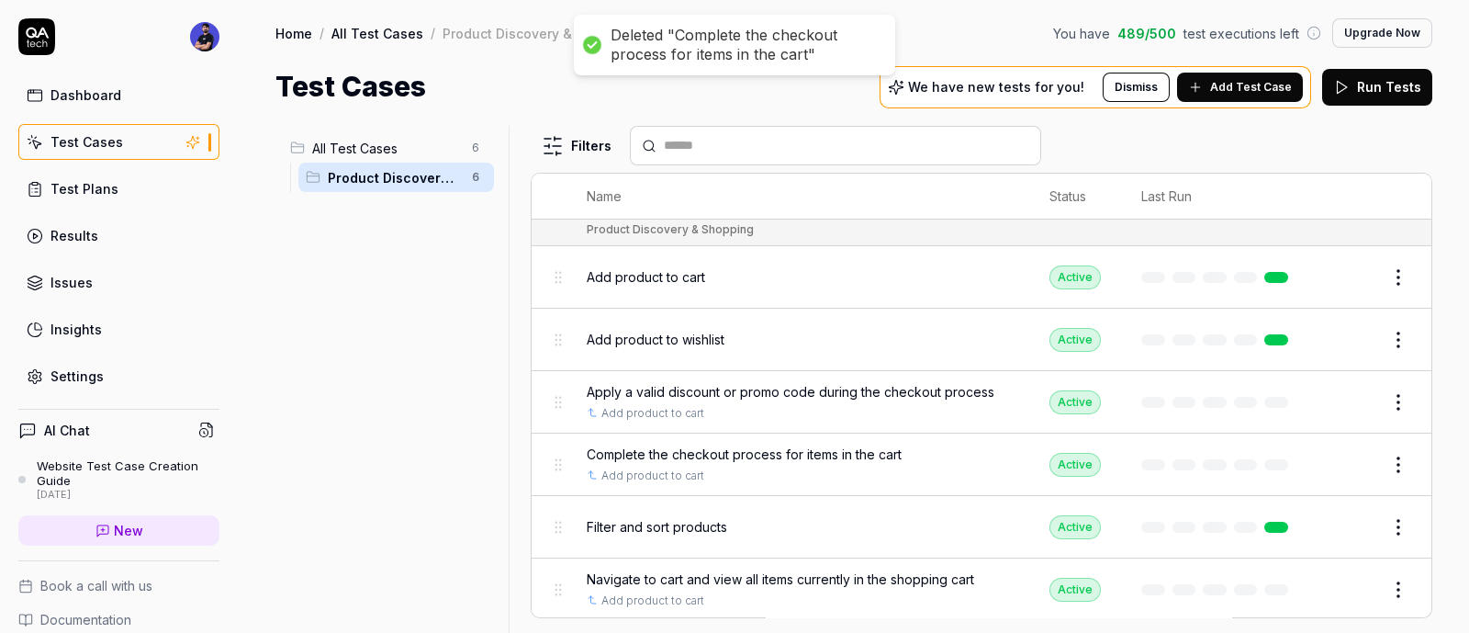
click at [1386, 528] on html "Deleted "Complete the checkout process for items in the cart" Dashboard Test Ca…" at bounding box center [734, 316] width 1469 height 633
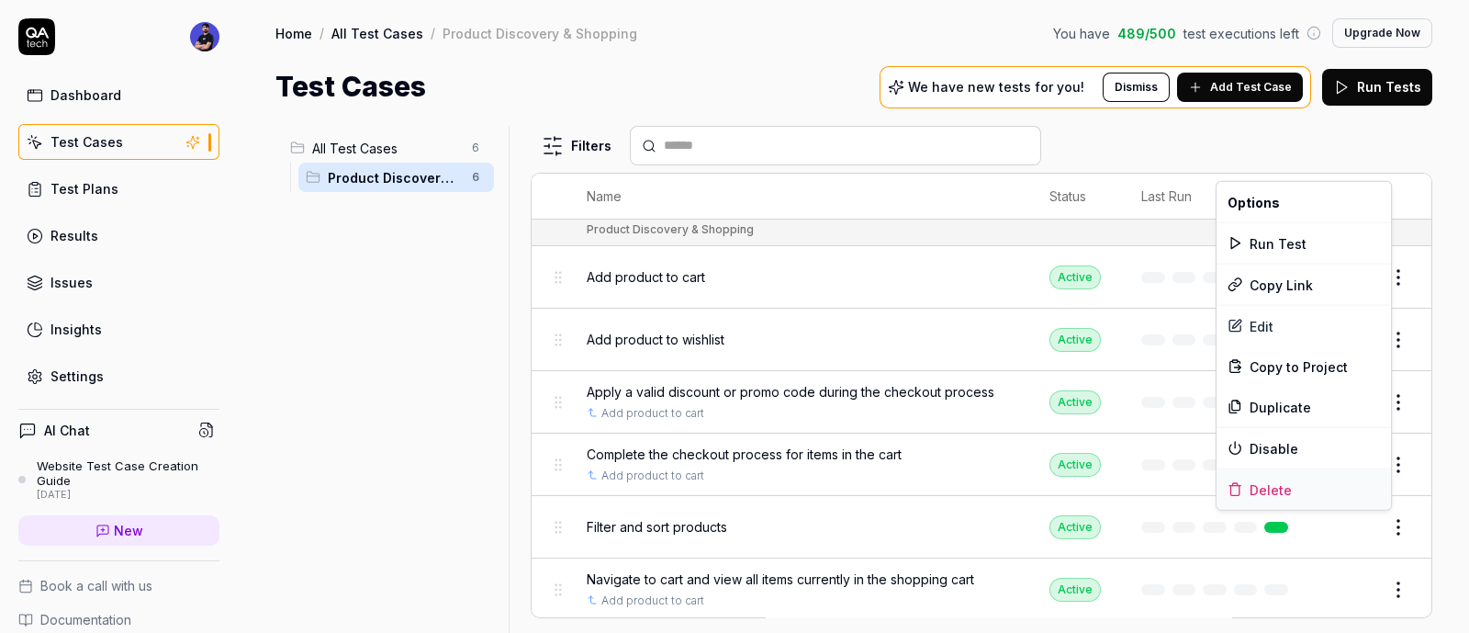
click at [1244, 479] on div "Delete" at bounding box center [1304, 489] width 175 height 40
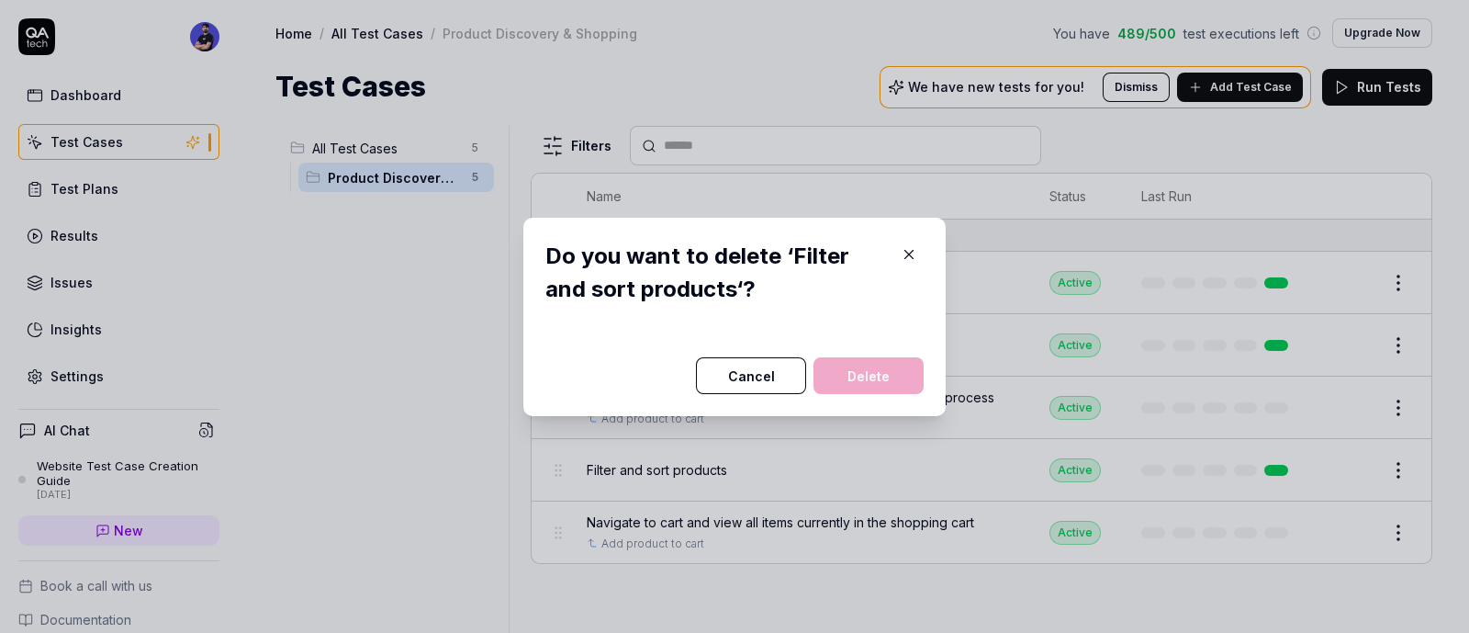
scroll to position [0, 0]
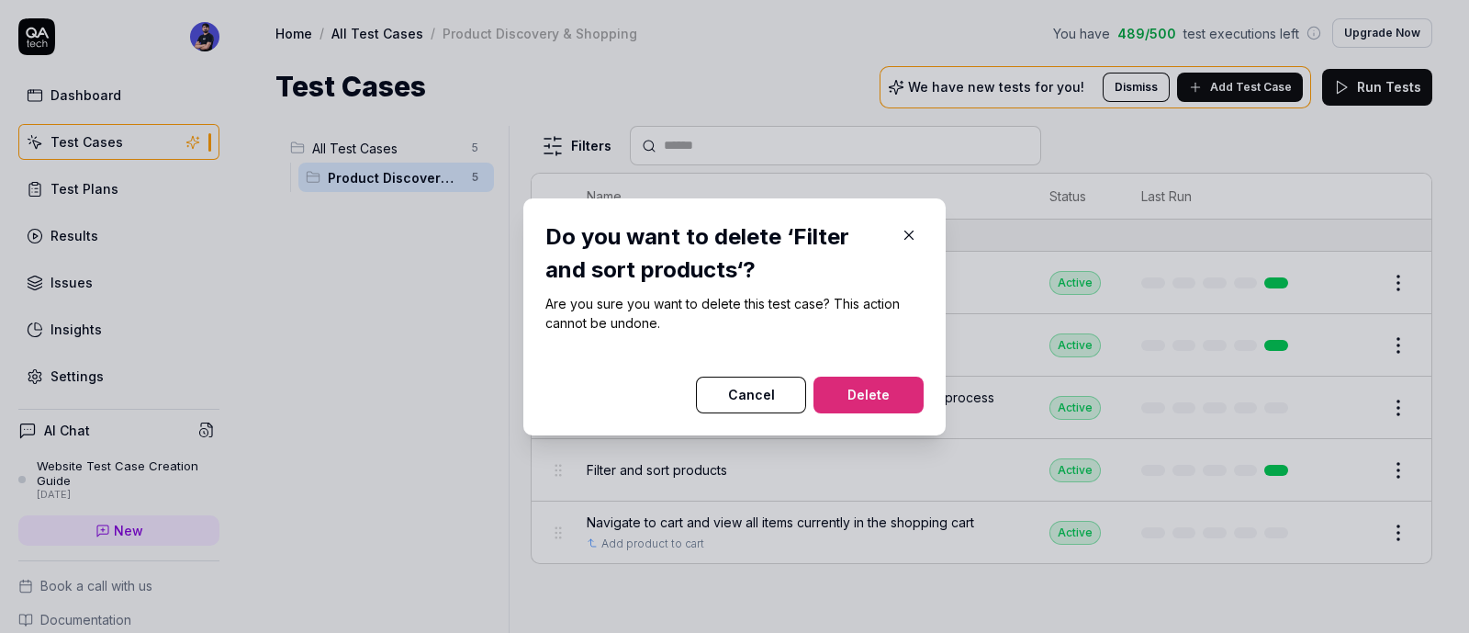
click at [866, 377] on button "Delete" at bounding box center [869, 395] width 110 height 37
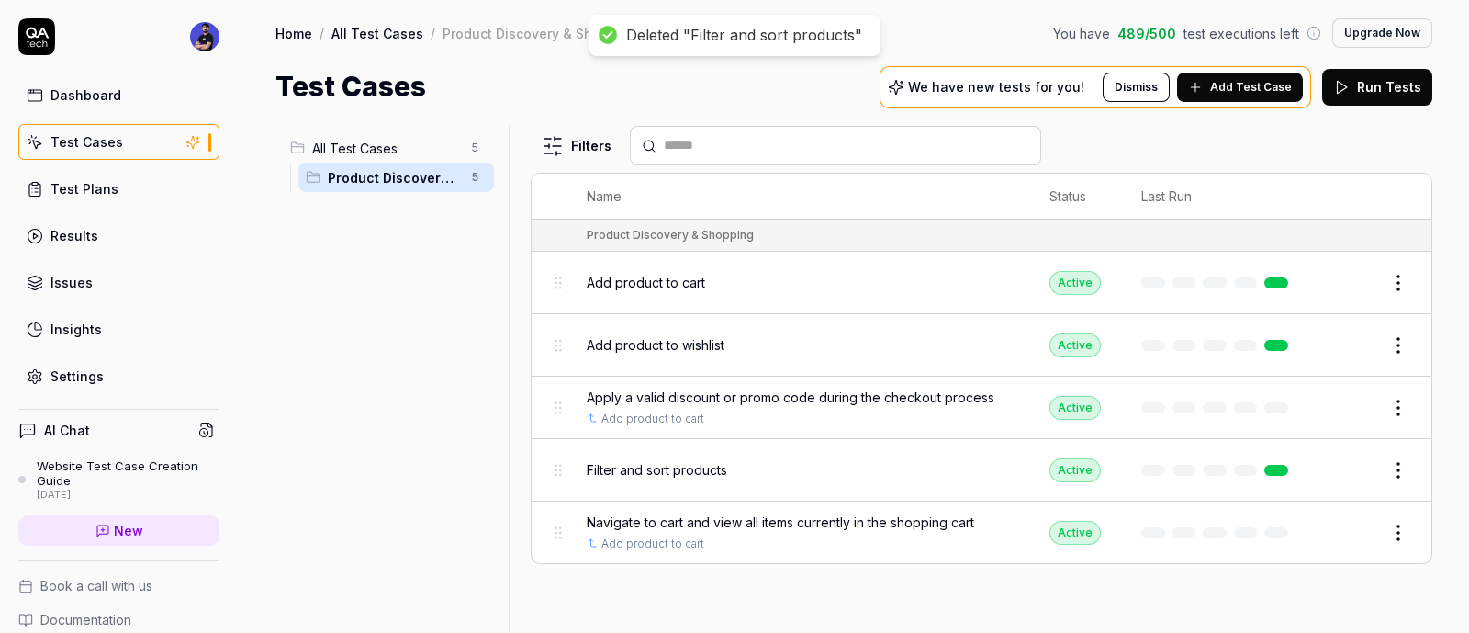
click at [1391, 530] on html "Deleted "Filter and sort products" Dashboard Test Cases Test Plans Results Issu…" at bounding box center [734, 316] width 1469 height 633
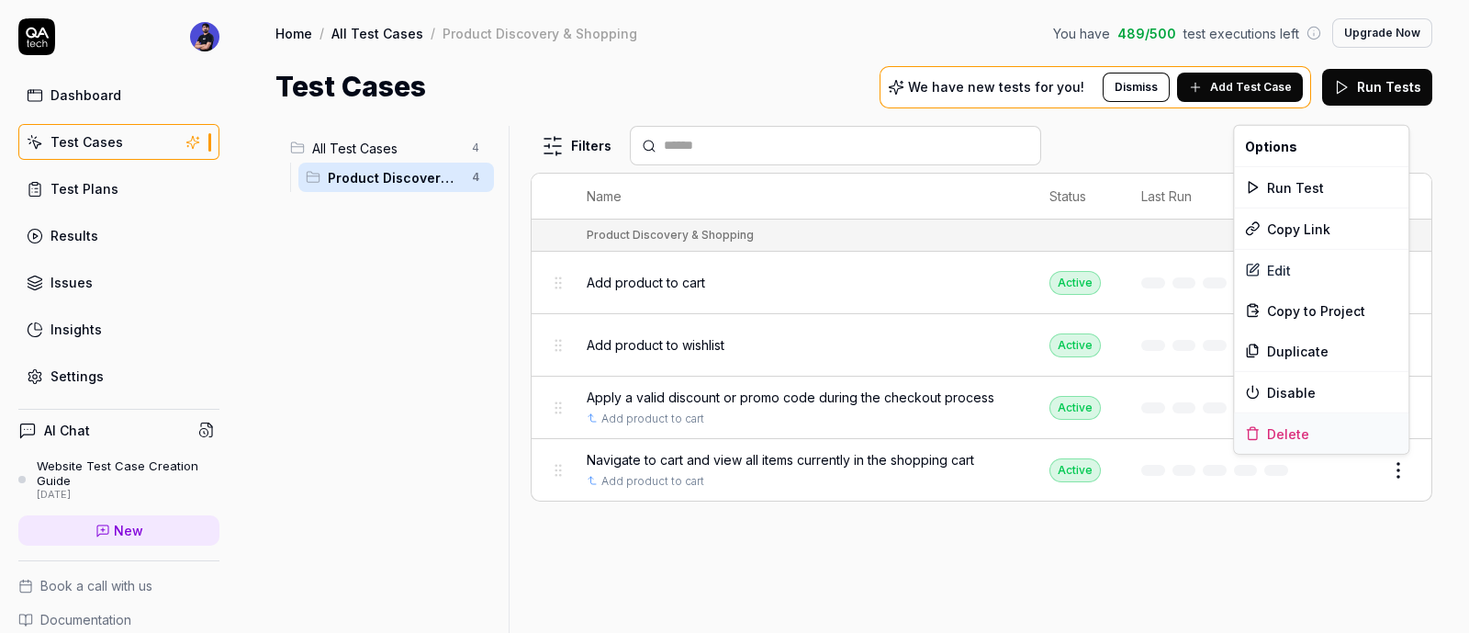
click at [1285, 433] on div "Delete" at bounding box center [1321, 433] width 175 height 40
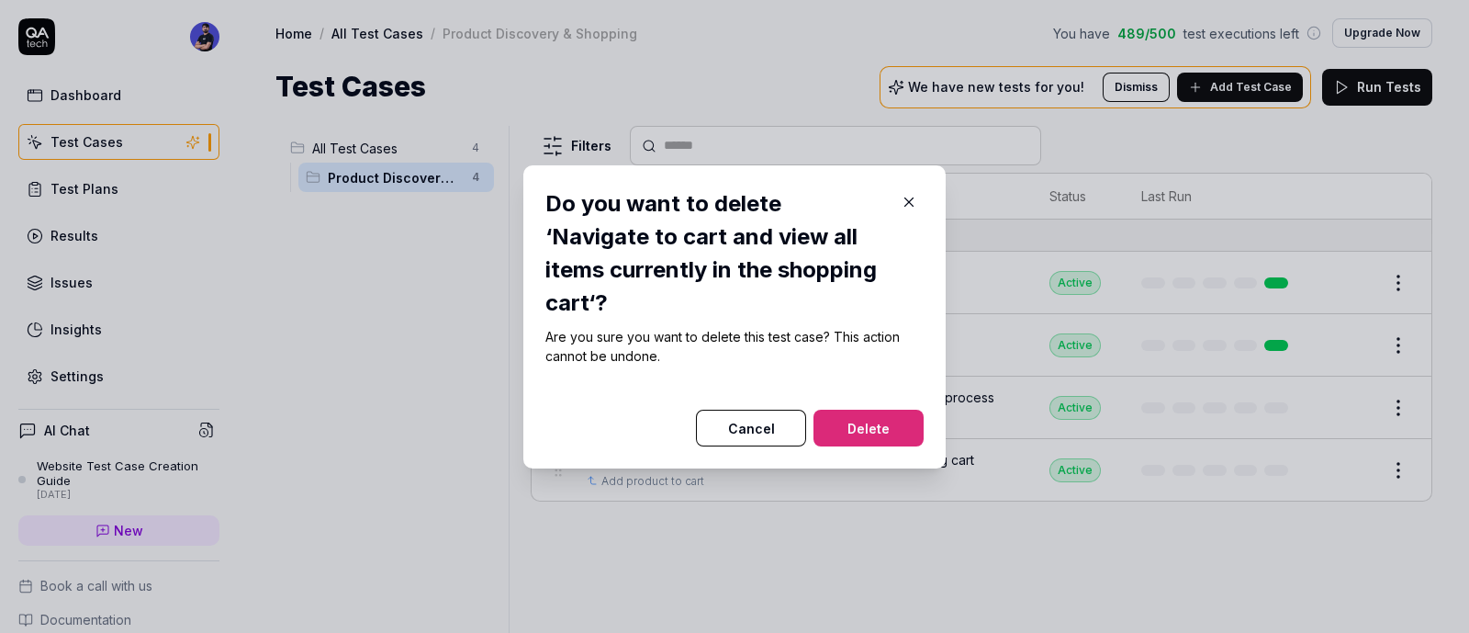
click at [871, 420] on button "Delete" at bounding box center [869, 428] width 110 height 37
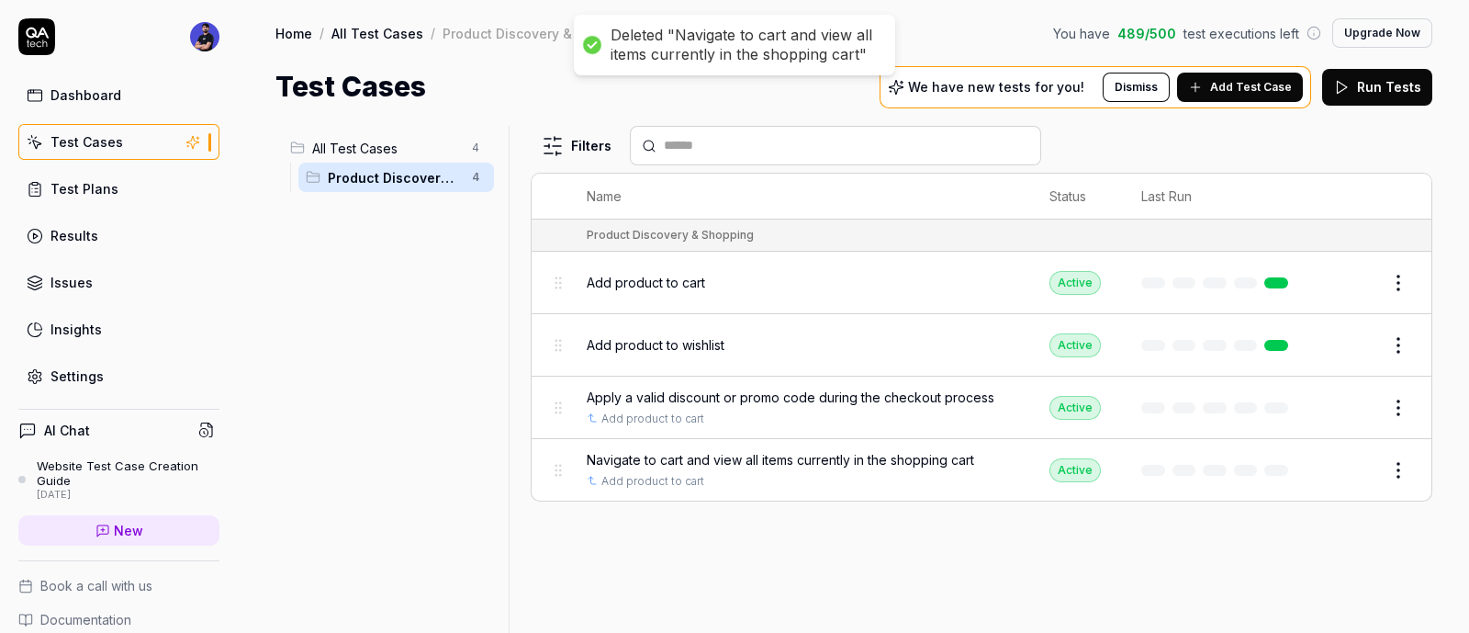
click at [1392, 411] on html "Deleted "Navigate to cart and view all items currently in the shopping cart" Da…" at bounding box center [734, 316] width 1469 height 633
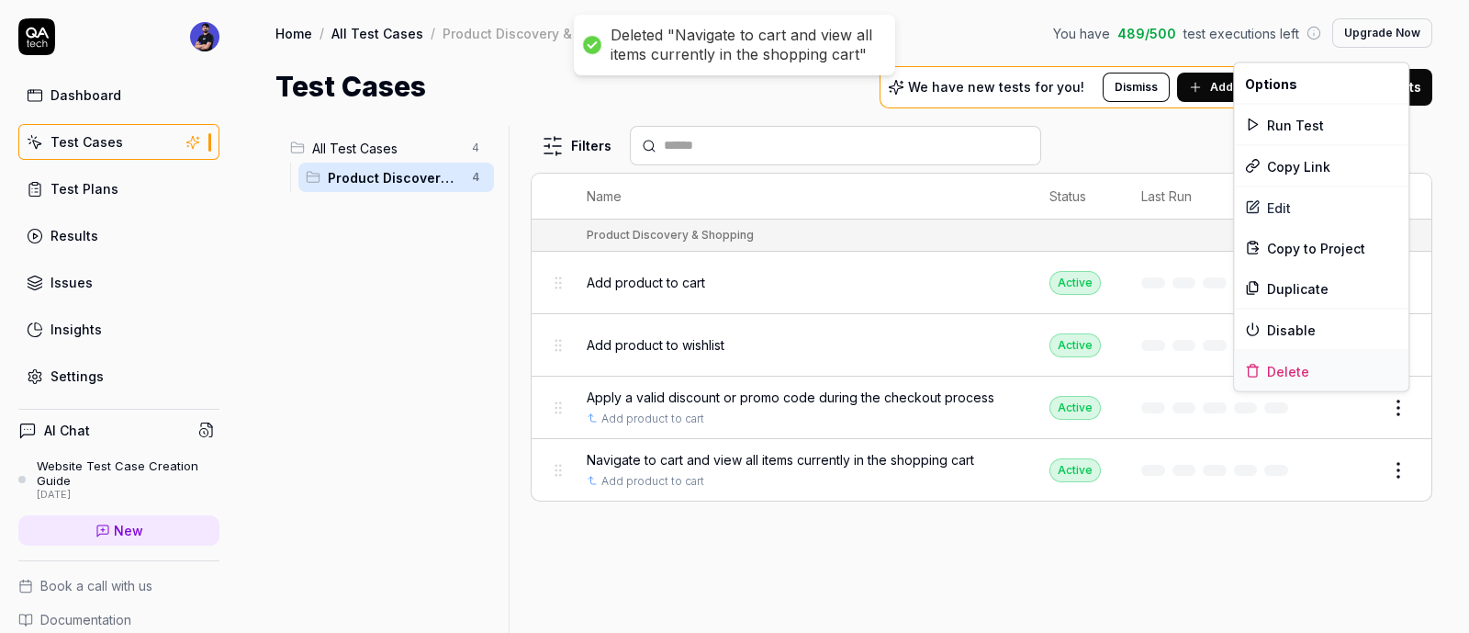
click at [1252, 360] on div "Delete" at bounding box center [1321, 371] width 175 height 40
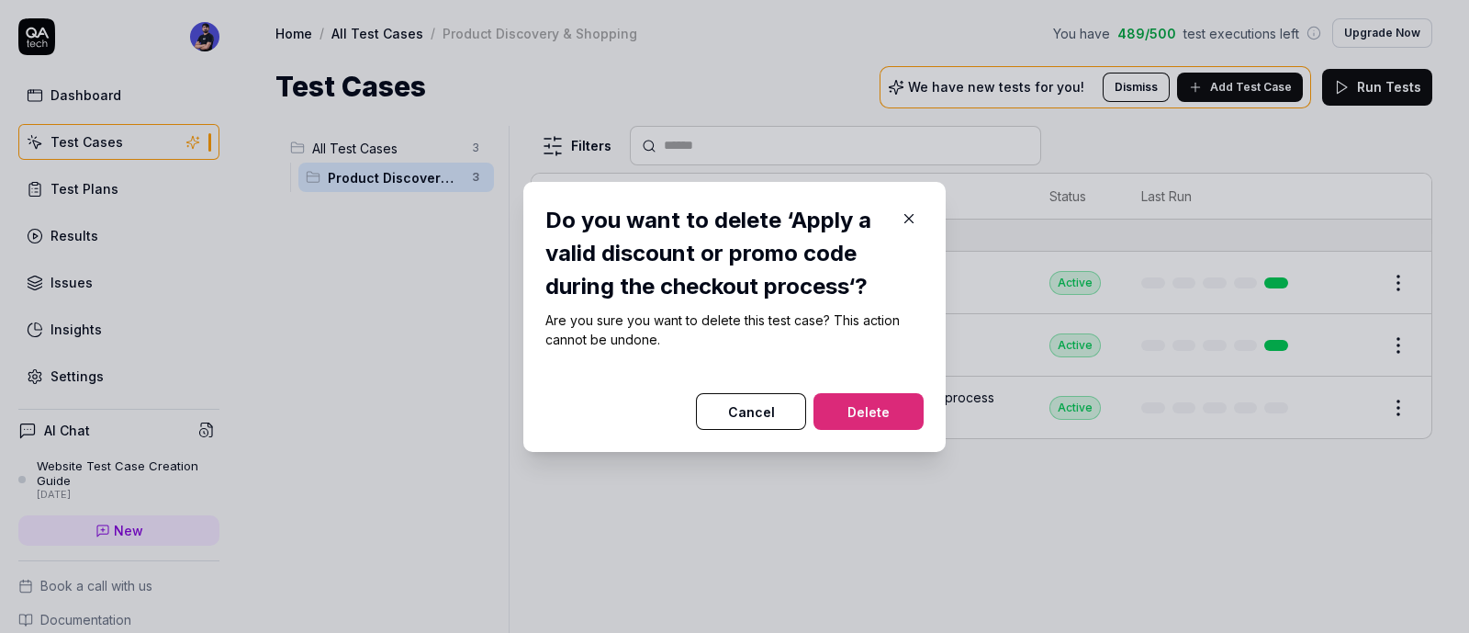
click at [840, 411] on button "Delete" at bounding box center [869, 411] width 110 height 37
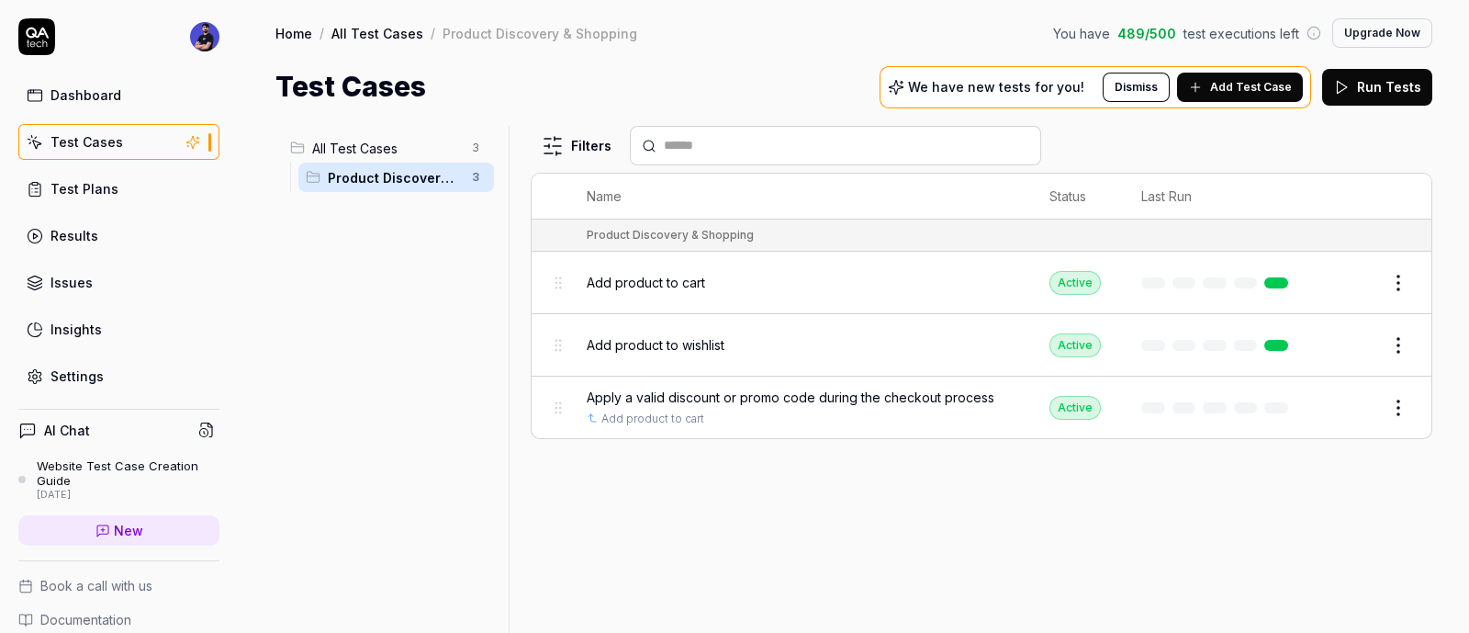
click at [1400, 349] on html "Deleted "Apply a valid discount or promo code during the checkout process" Dash…" at bounding box center [734, 316] width 1469 height 633
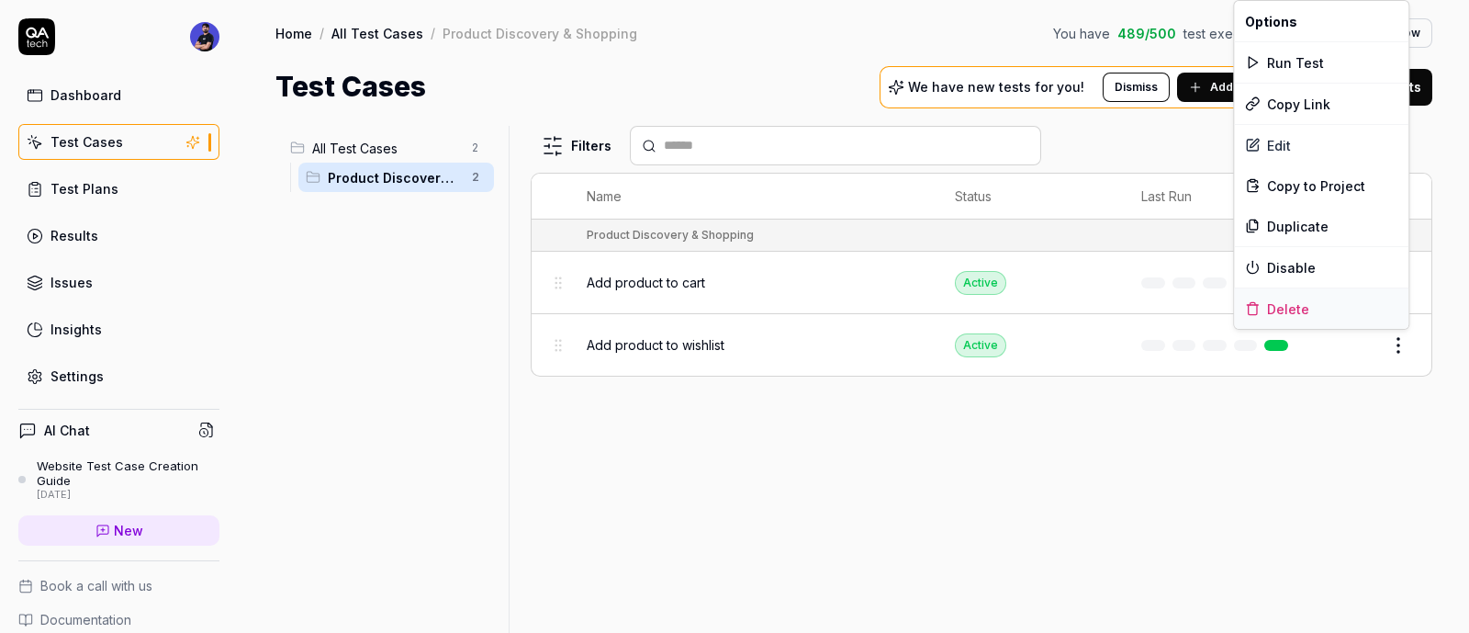
click at [1312, 312] on div "Delete" at bounding box center [1321, 308] width 175 height 40
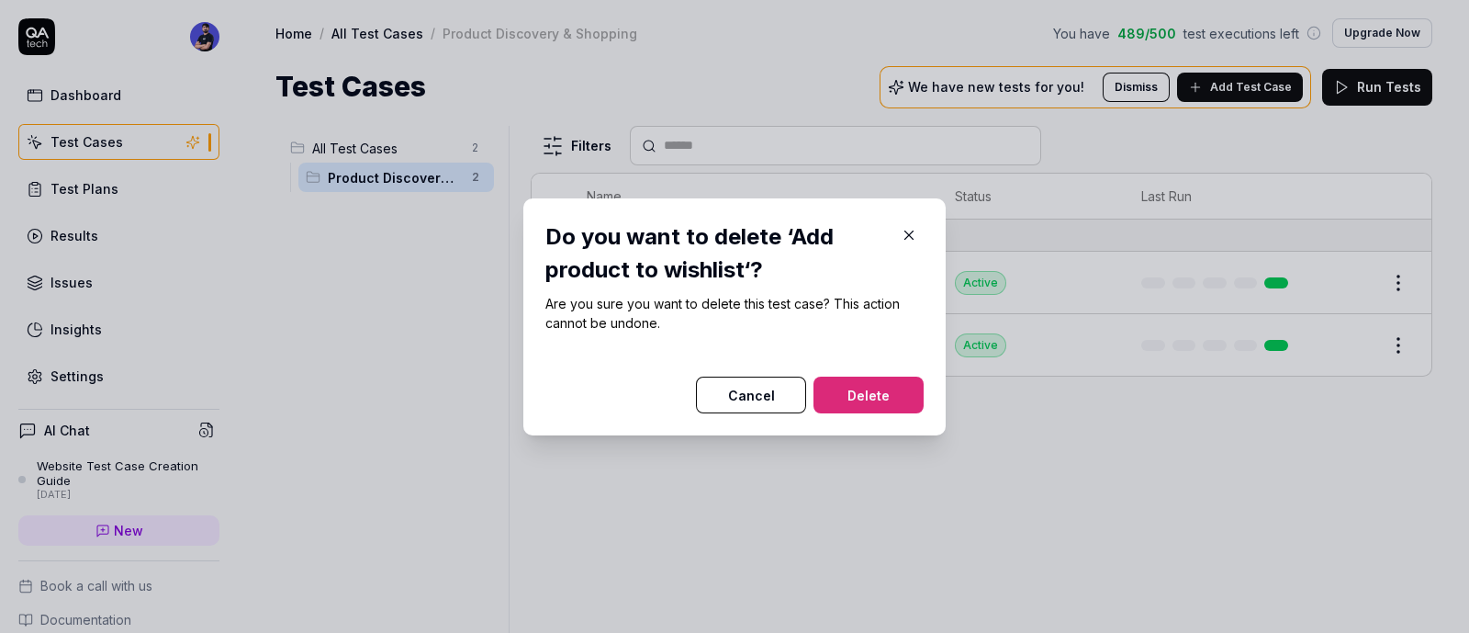
click at [899, 392] on button "Delete" at bounding box center [869, 395] width 110 height 37
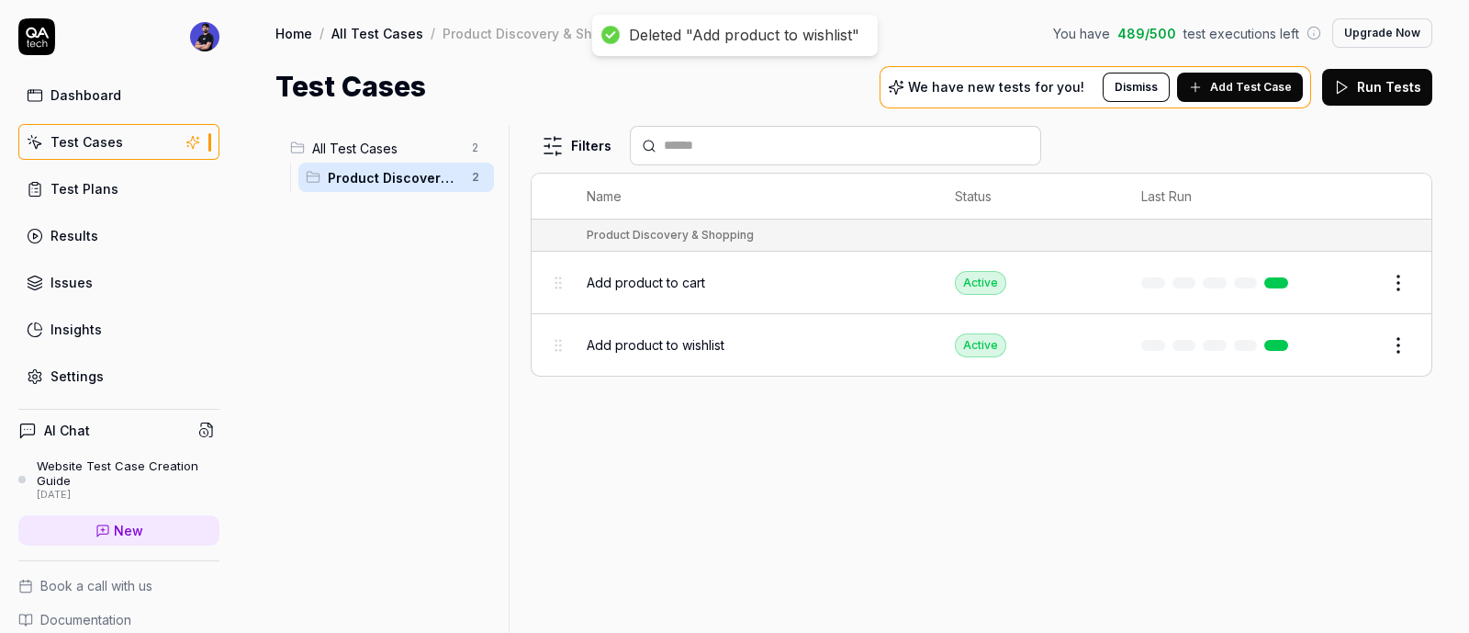
click at [1405, 279] on html "Deleted "Add product to wishlist" Dashboard Test Cases Test Plans Results Issue…" at bounding box center [734, 316] width 1469 height 633
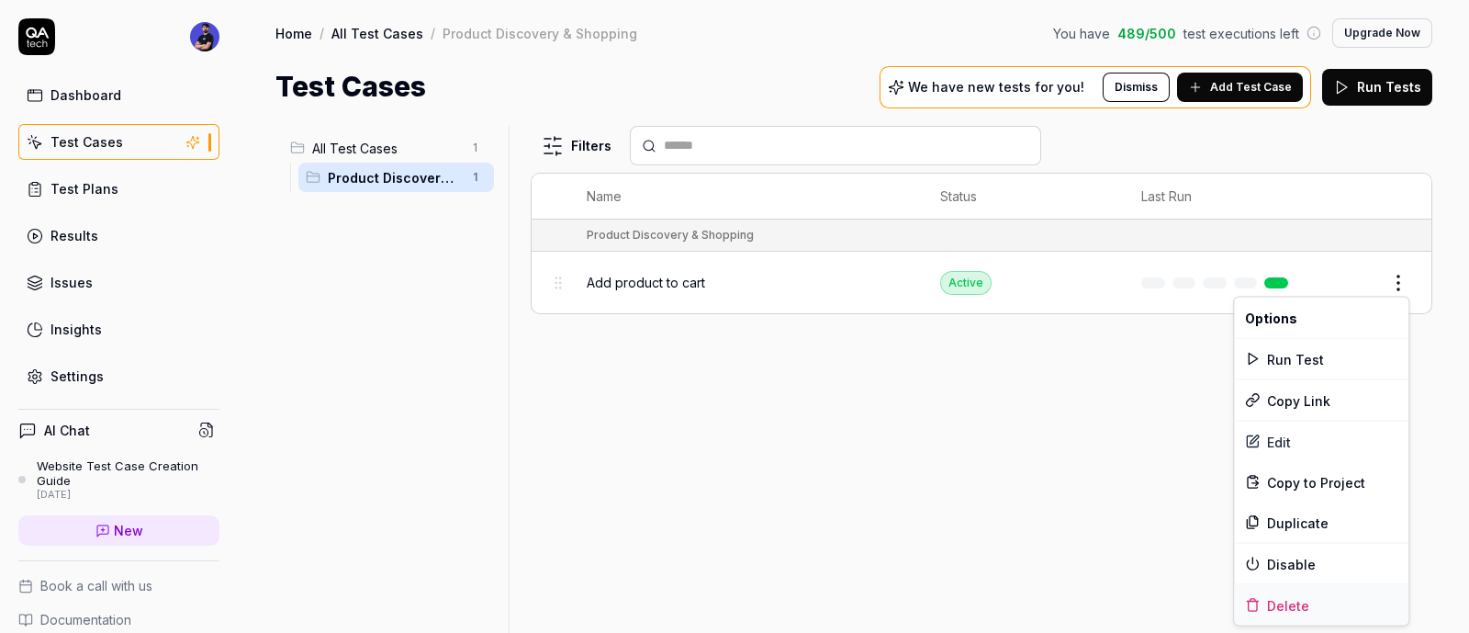
click at [1312, 597] on div "Delete" at bounding box center [1321, 605] width 175 height 40
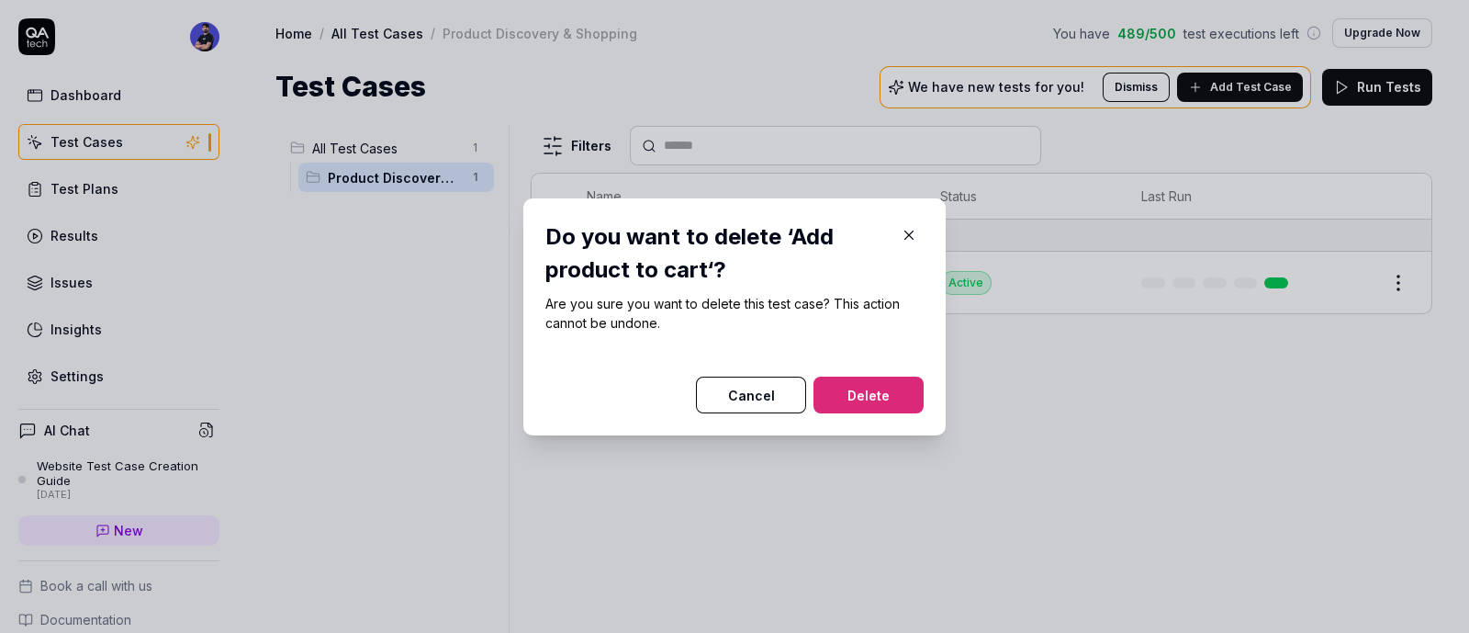
click at [868, 400] on button "Delete" at bounding box center [869, 395] width 110 height 37
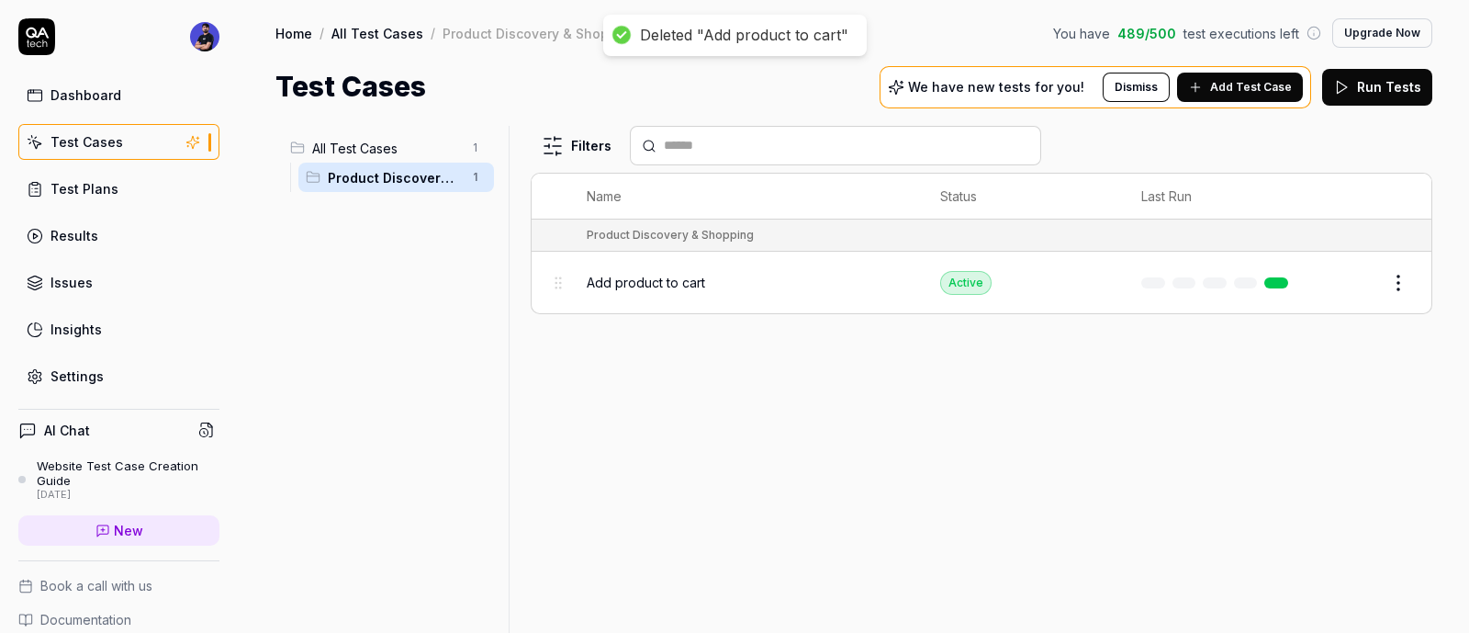
click at [473, 170] on html "Deleted "Add product to cart" Dashboard Test Cases Test Plans Results Issues In…" at bounding box center [734, 316] width 1469 height 633
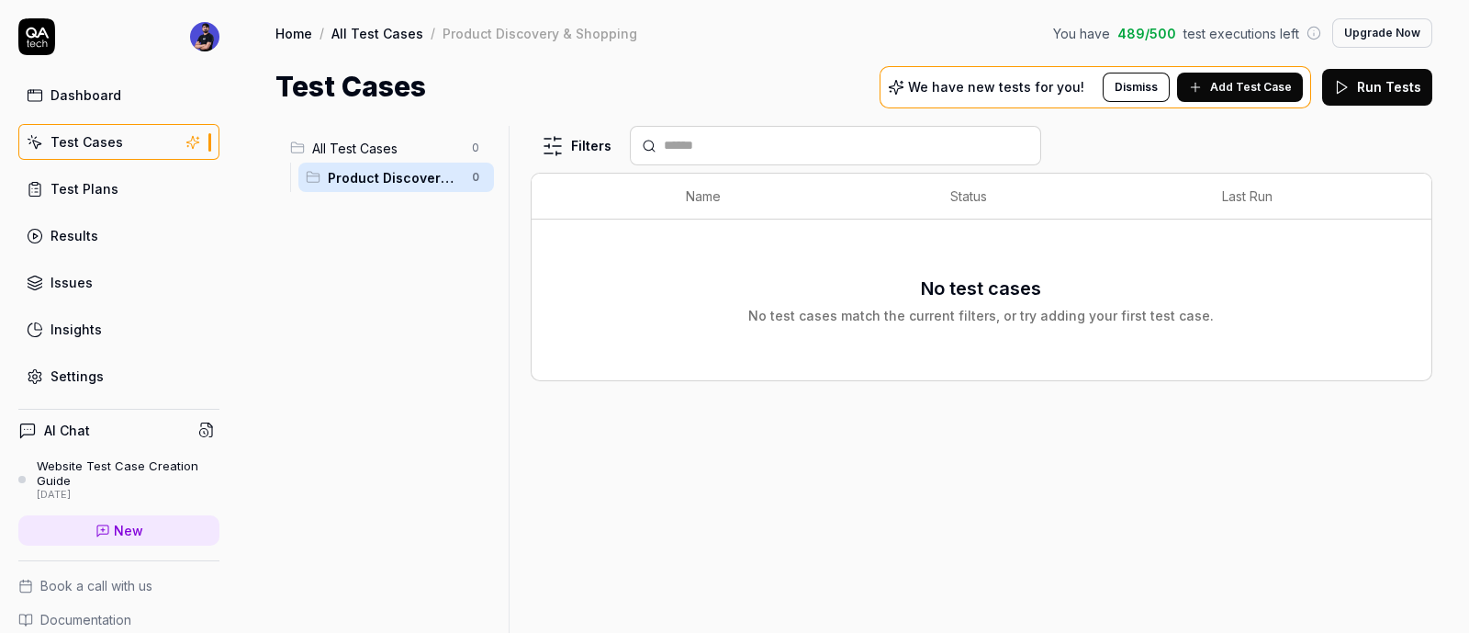
click at [408, 426] on html "Deleted "Add product to cart" Dashboard Test Cases Test Plans Results Issues In…" at bounding box center [734, 316] width 1469 height 633
click at [474, 173] on html "Dashboard Test Cases Test Plans Results Issues Insights Settings AI Chat Websit…" at bounding box center [734, 316] width 1469 height 633
click at [374, 336] on div "Delete" at bounding box center [399, 337] width 185 height 40
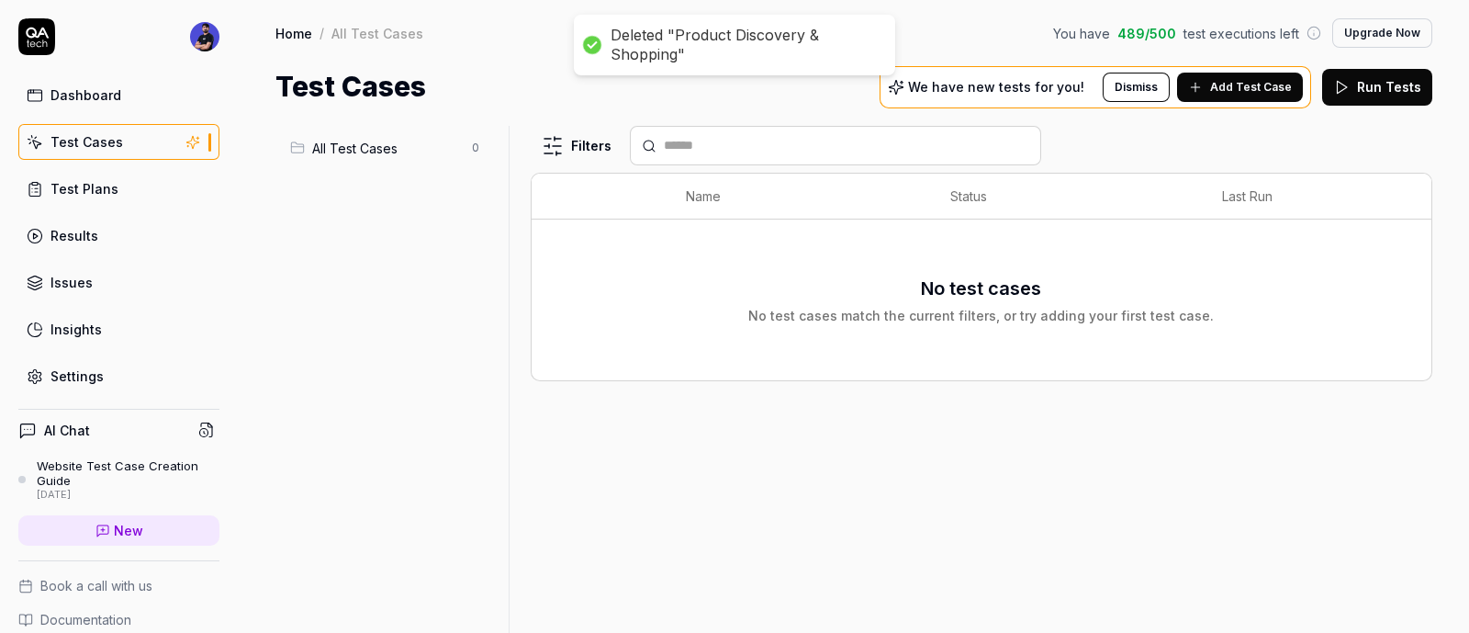
click at [466, 344] on div "All Test Cases 0" at bounding box center [389, 368] width 226 height 485
click at [693, 509] on div "Filters Name Status Last Run No test cases No test cases match the current filt…" at bounding box center [982, 379] width 902 height 507
click at [1242, 92] on span "Add Test Case" at bounding box center [1251, 87] width 82 height 17
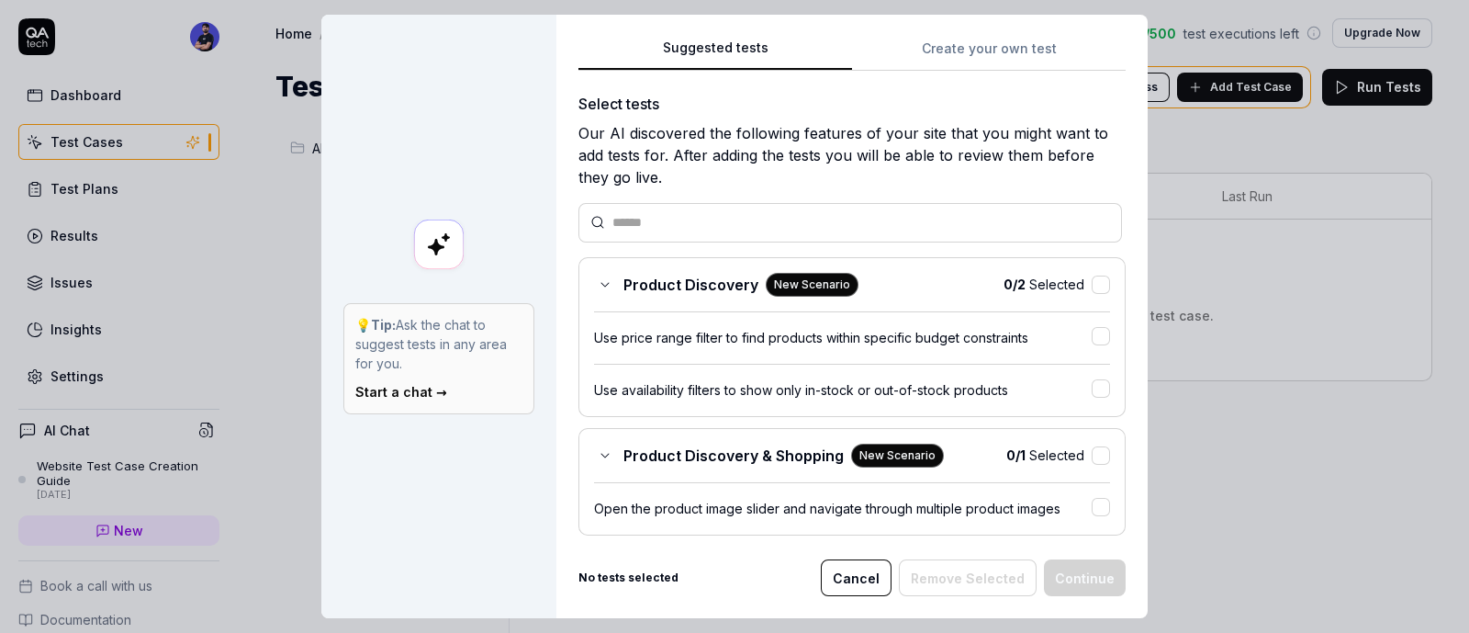
click at [712, 48] on button "Suggested tests" at bounding box center [716, 54] width 274 height 33
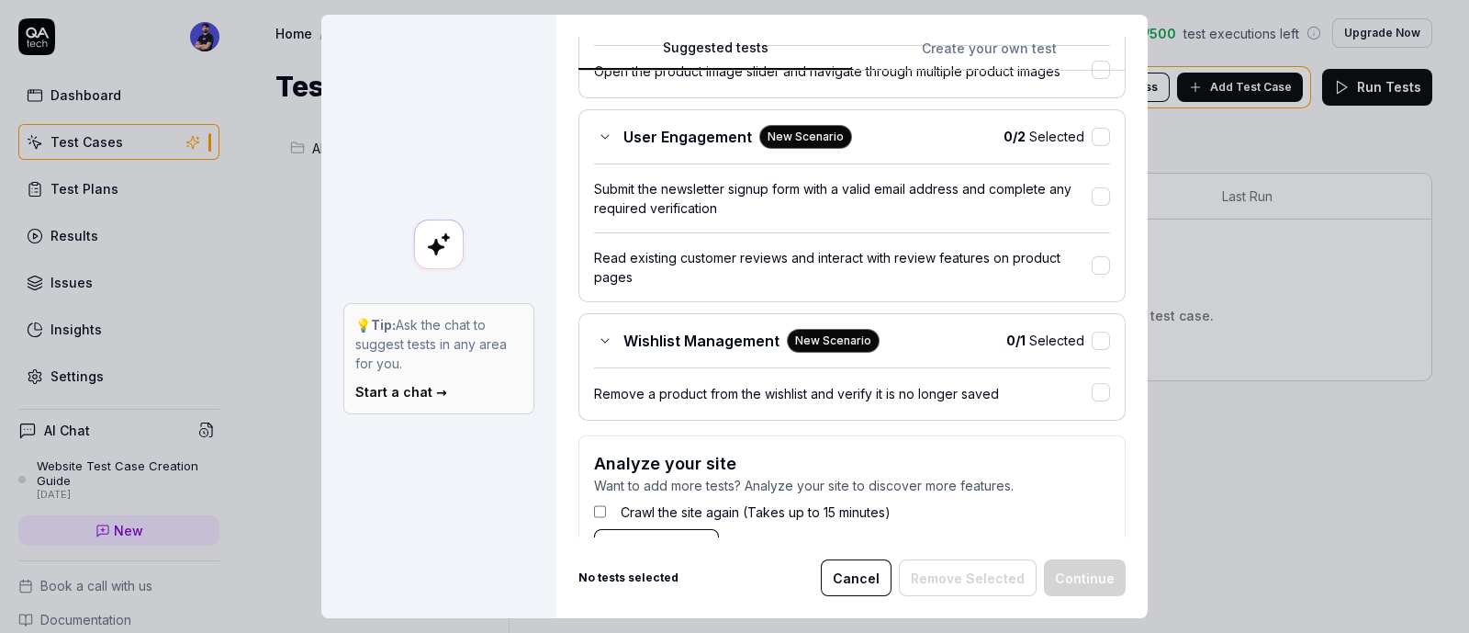
scroll to position [495, 0]
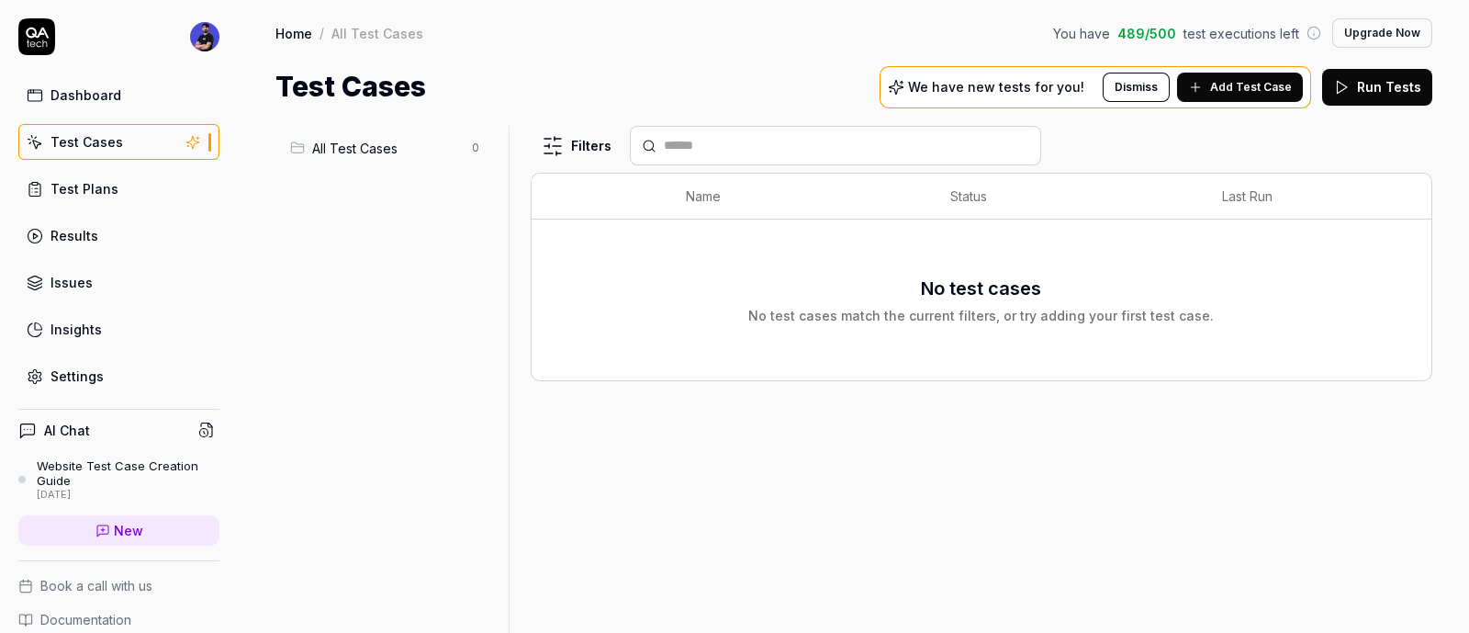
click at [83, 374] on div "Settings" at bounding box center [77, 375] width 53 height 19
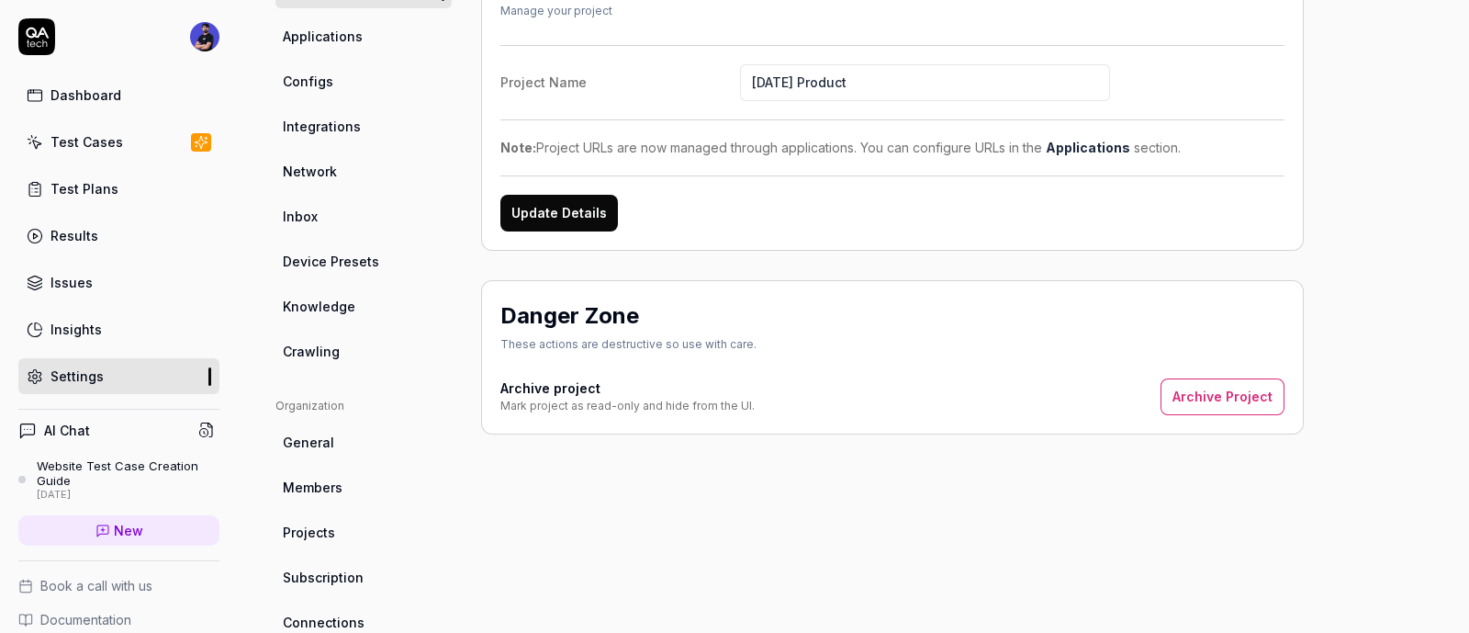
scroll to position [229, 0]
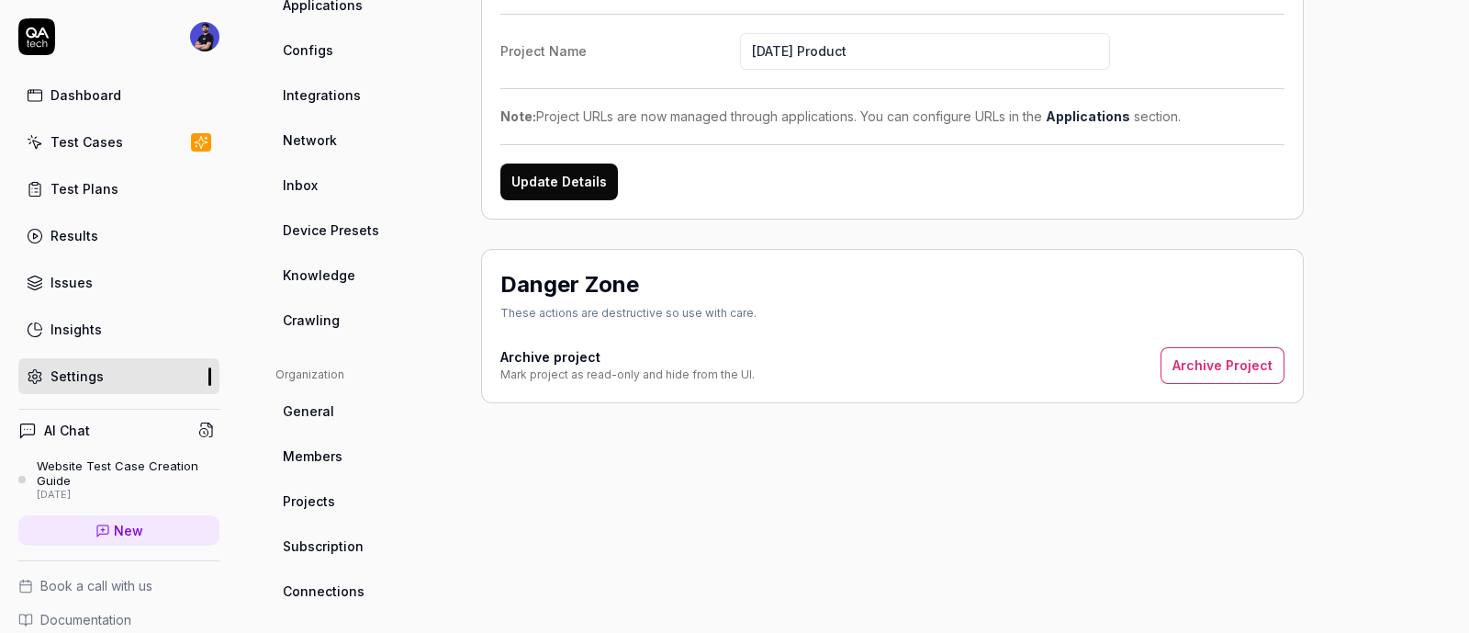
click at [362, 319] on link "Crawling" at bounding box center [364, 320] width 176 height 34
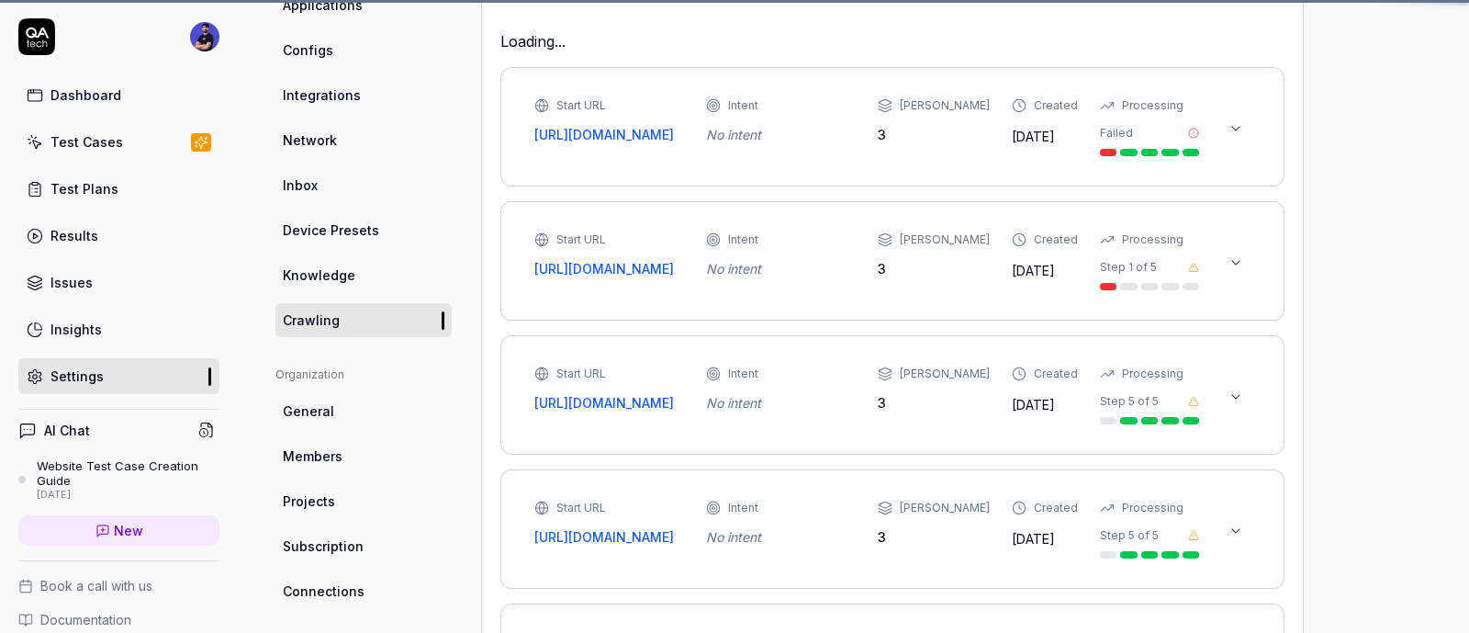
scroll to position [143, 0]
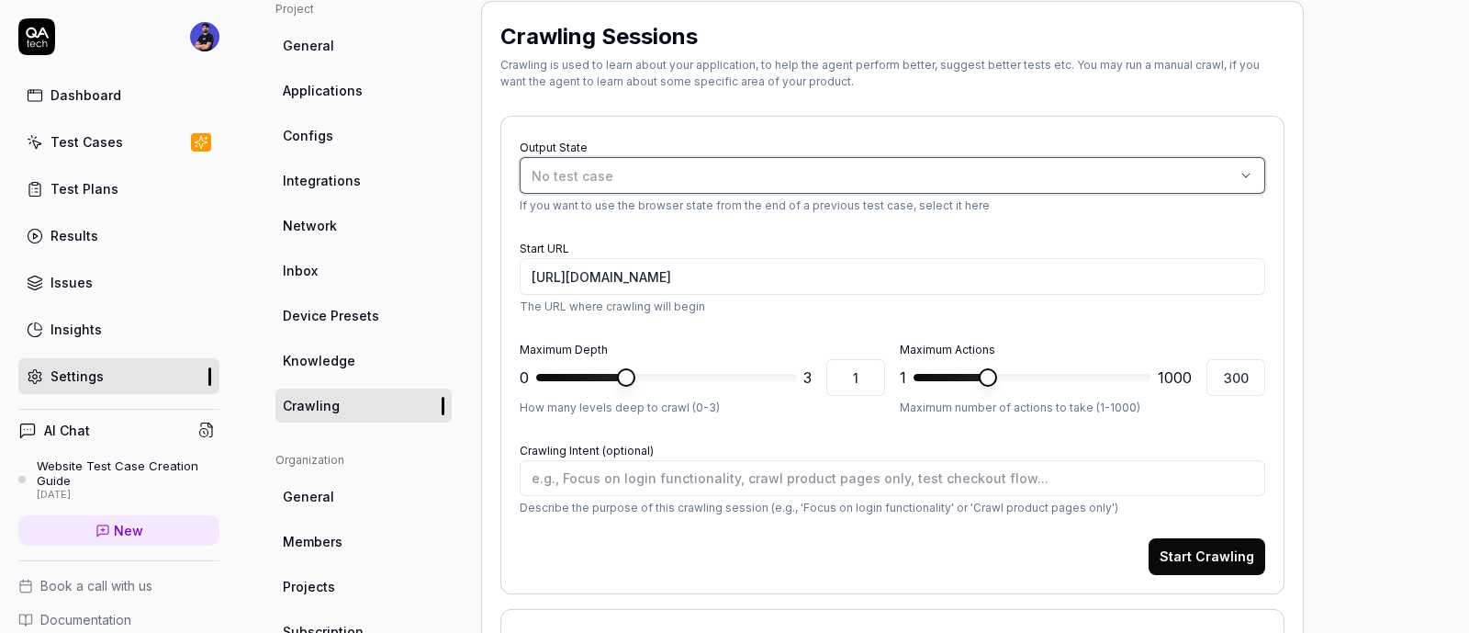
click at [619, 172] on div "No test case" at bounding box center [884, 175] width 704 height 19
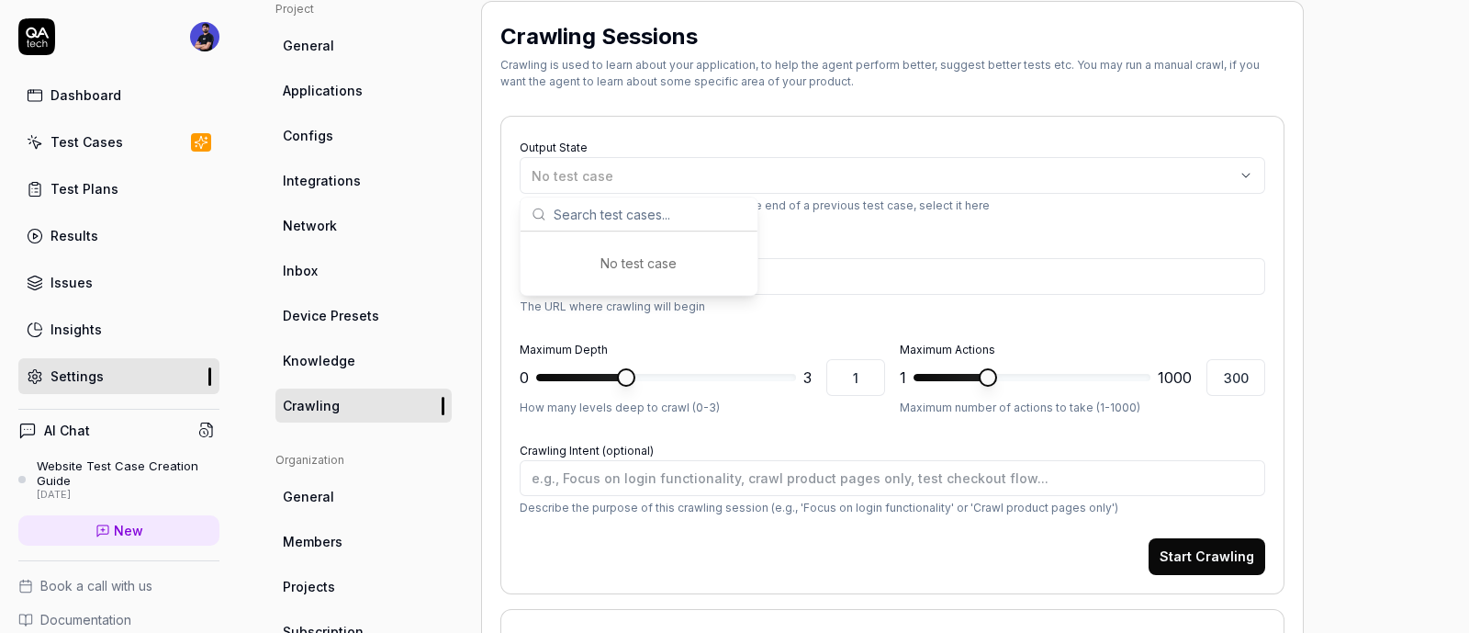
click at [904, 129] on div "Output State No test case If you want to use the browser state from the end of …" at bounding box center [893, 355] width 784 height 479
type textarea "*"
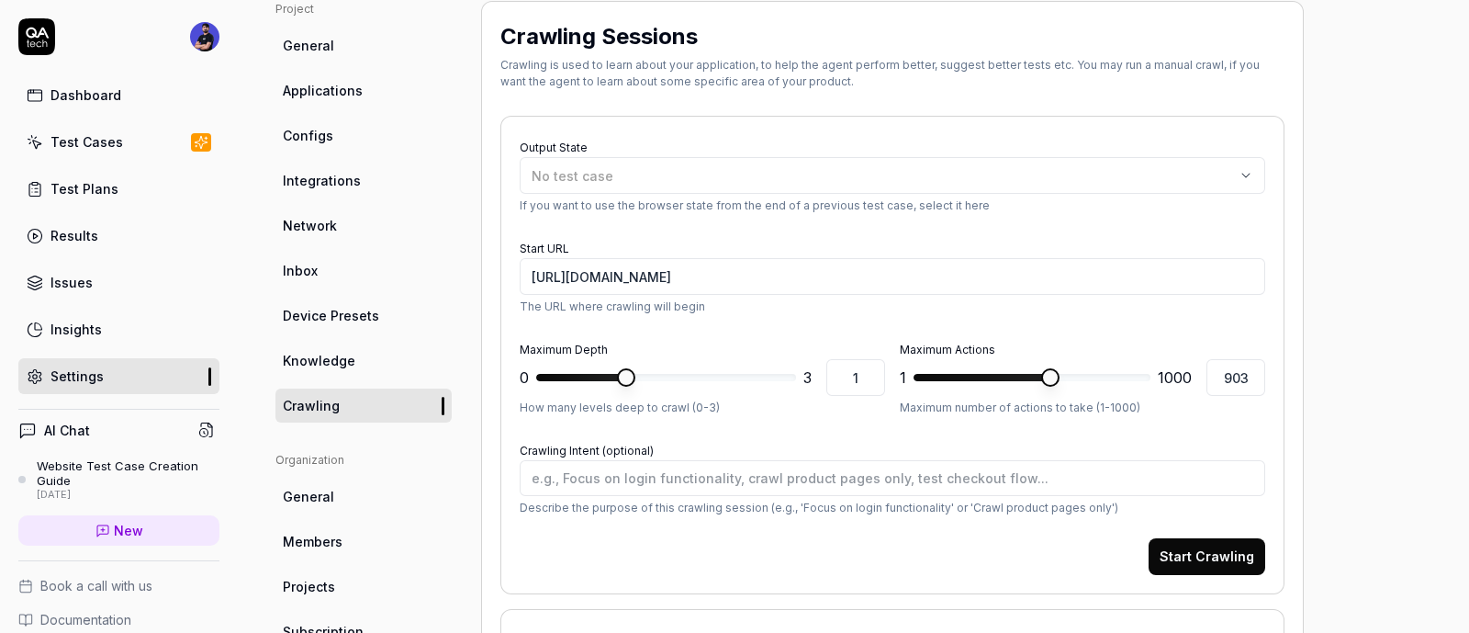
type input "1000"
click at [1151, 387] on span at bounding box center [1141, 377] width 18 height 18
type textarea "*"
type input "3"
click at [796, 384] on span at bounding box center [787, 377] width 18 height 18
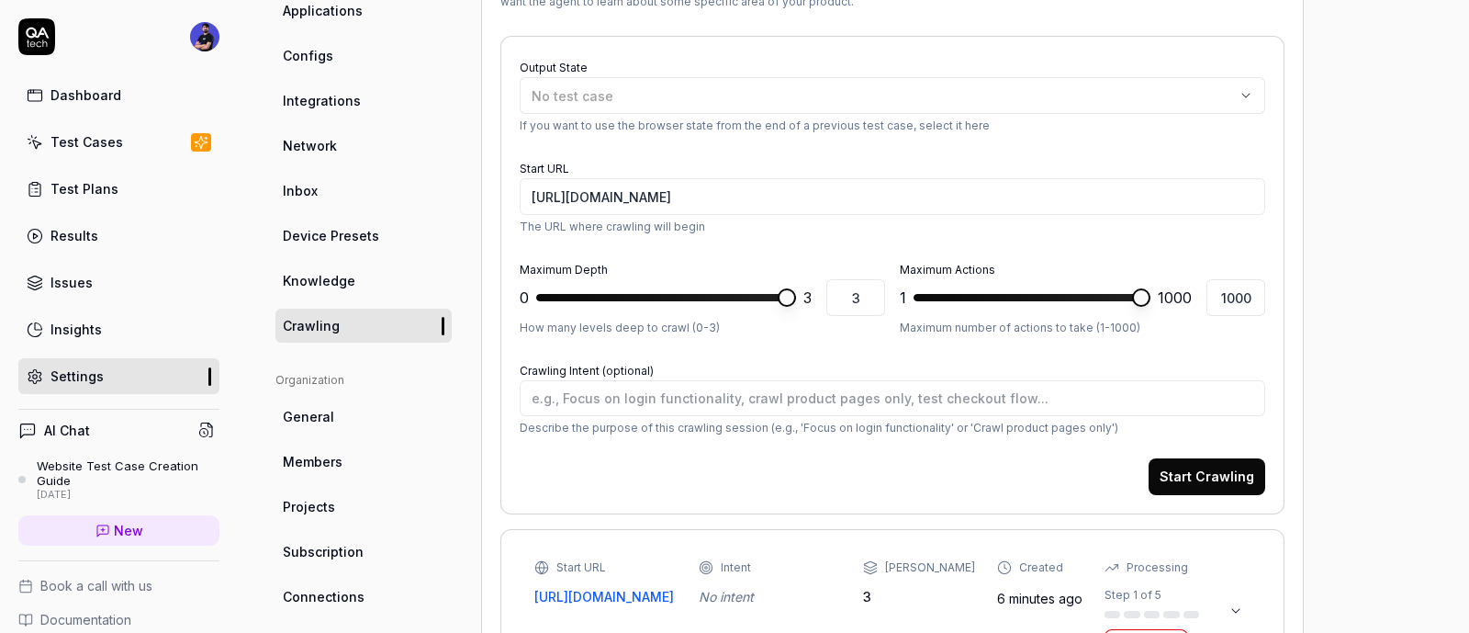
scroll to position [258, 0]
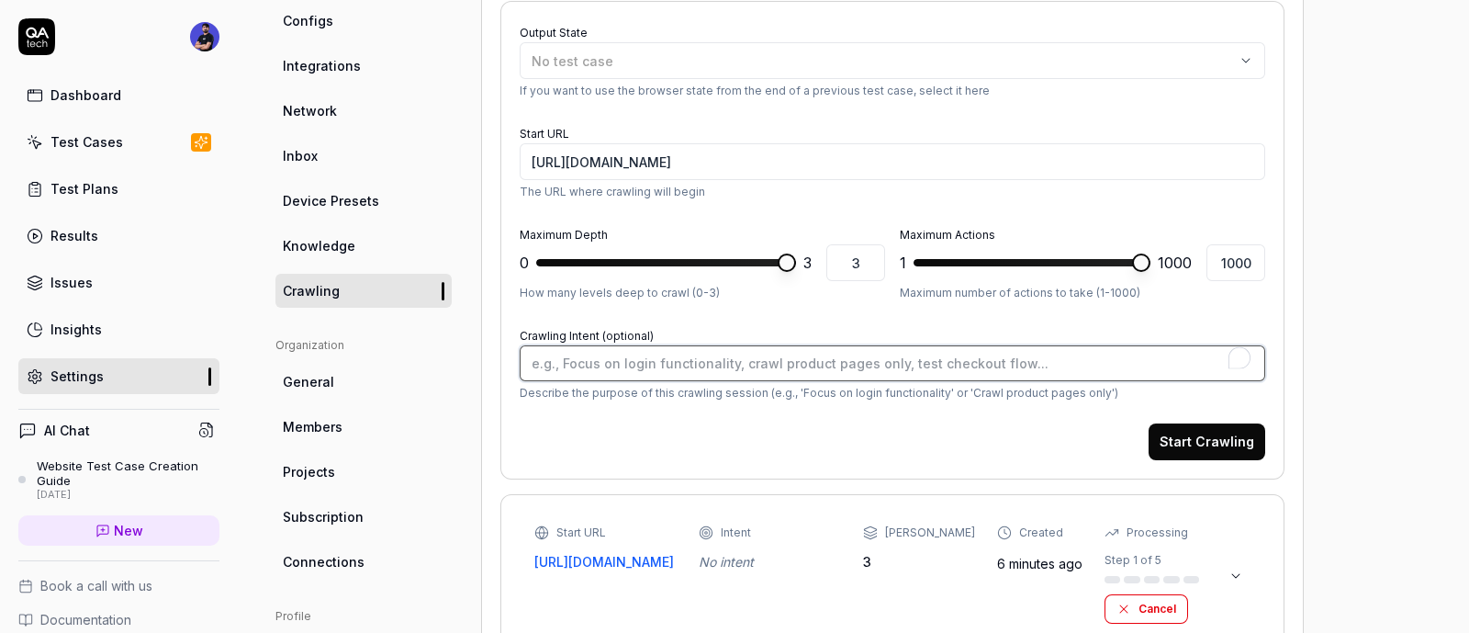
click at [670, 358] on textarea "Crawling Intent (optional)" at bounding box center [893, 363] width 746 height 36
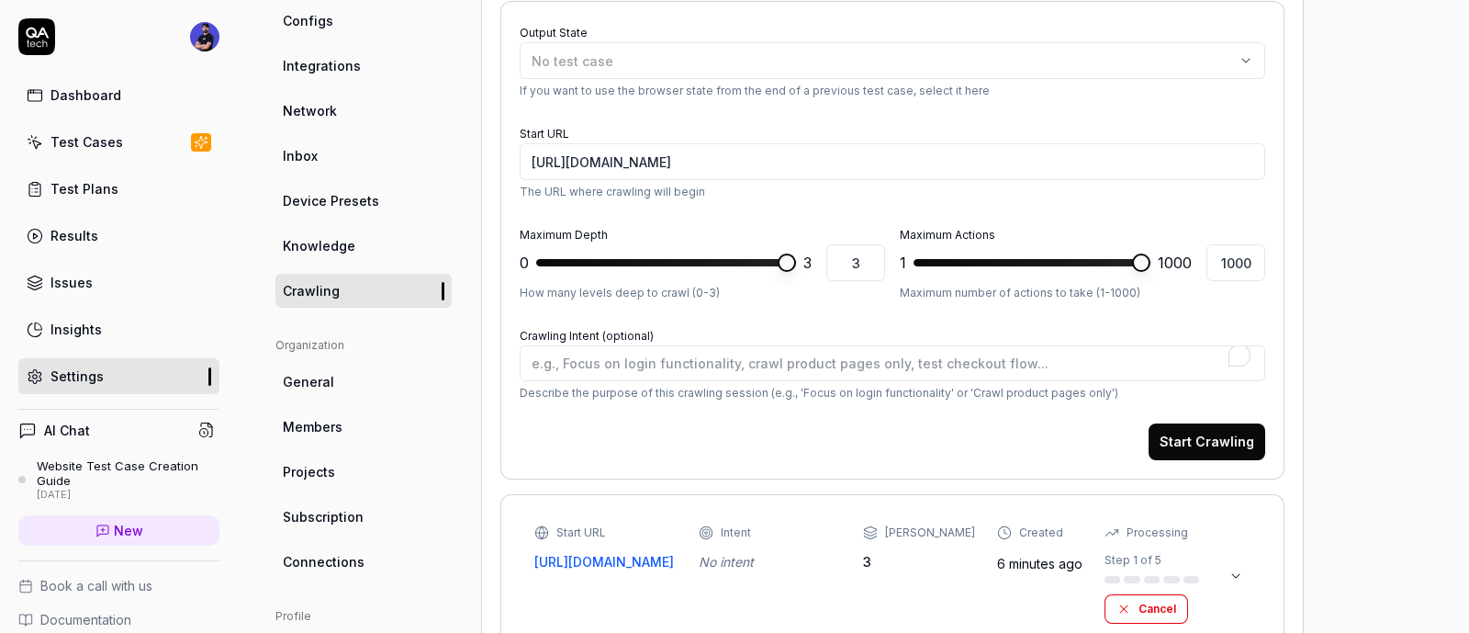
click at [677, 419] on form "Output State No test case If you want to use the browser state from the end of …" at bounding box center [893, 240] width 746 height 440
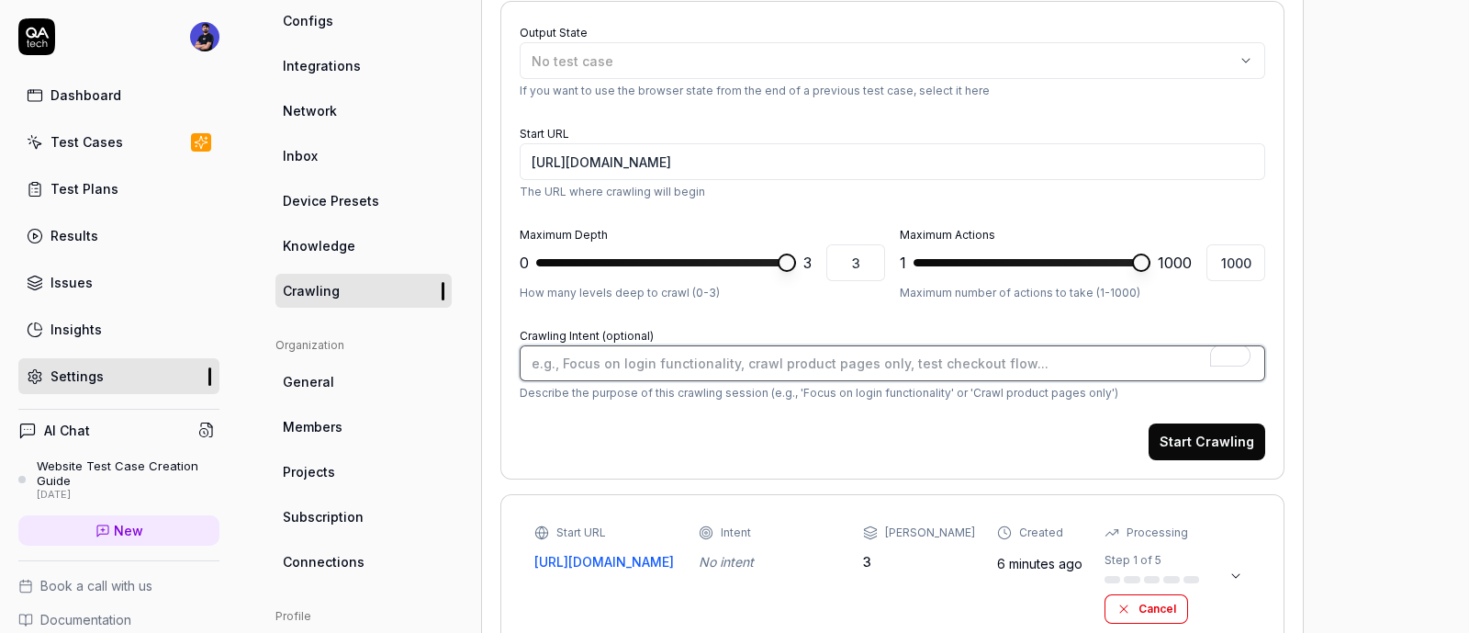
click at [616, 349] on textarea "Crawling Intent (optional)" at bounding box center [893, 363] width 746 height 36
type textarea "*"
type textarea "o"
type textarea "*"
type textarea "ov"
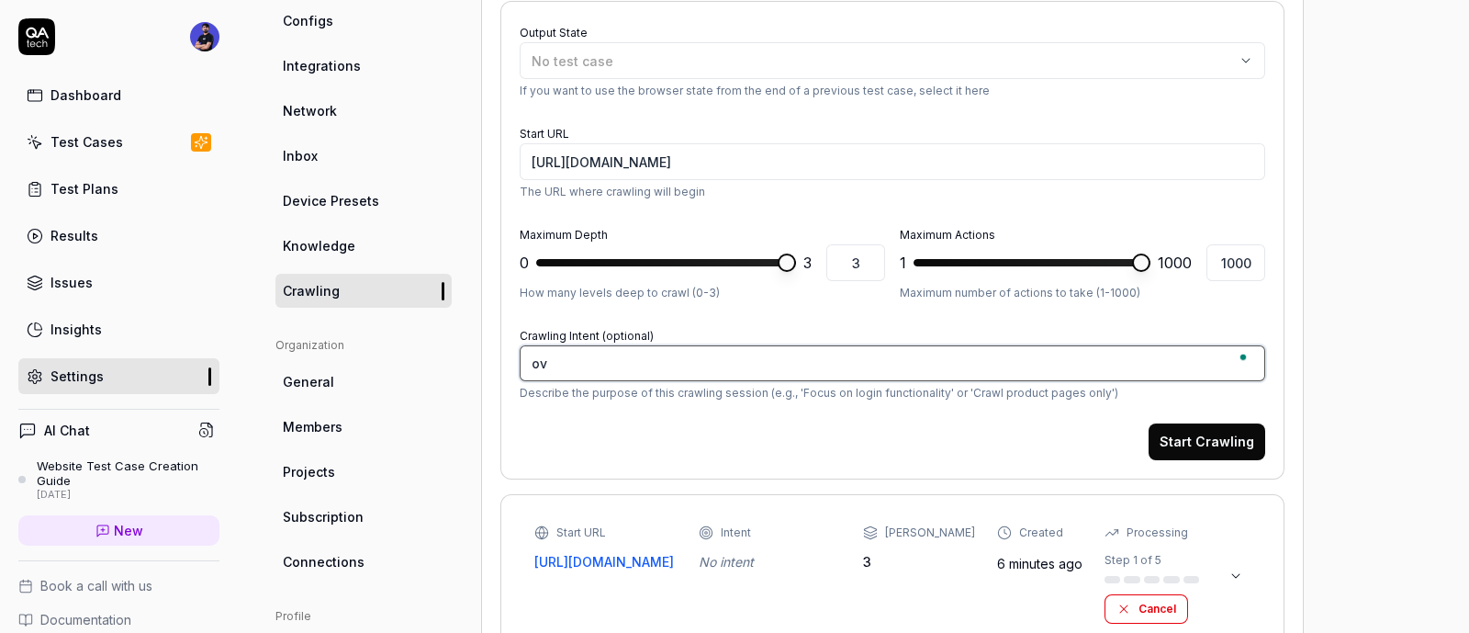
type textarea "*"
type textarea "ove"
type textarea "*"
type textarea "over"
type textarea "*"
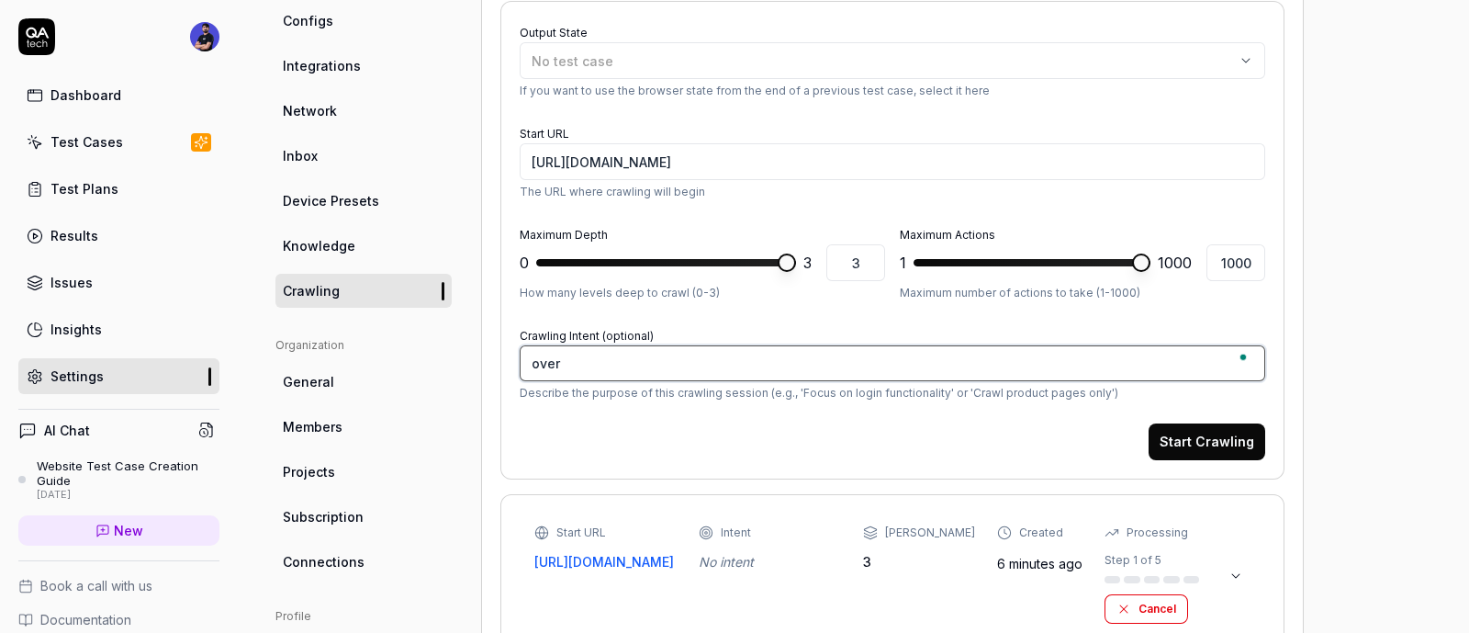
type textarea "over"
type textarea "*"
type textarea "over al"
type textarea "*"
type textarea "over all"
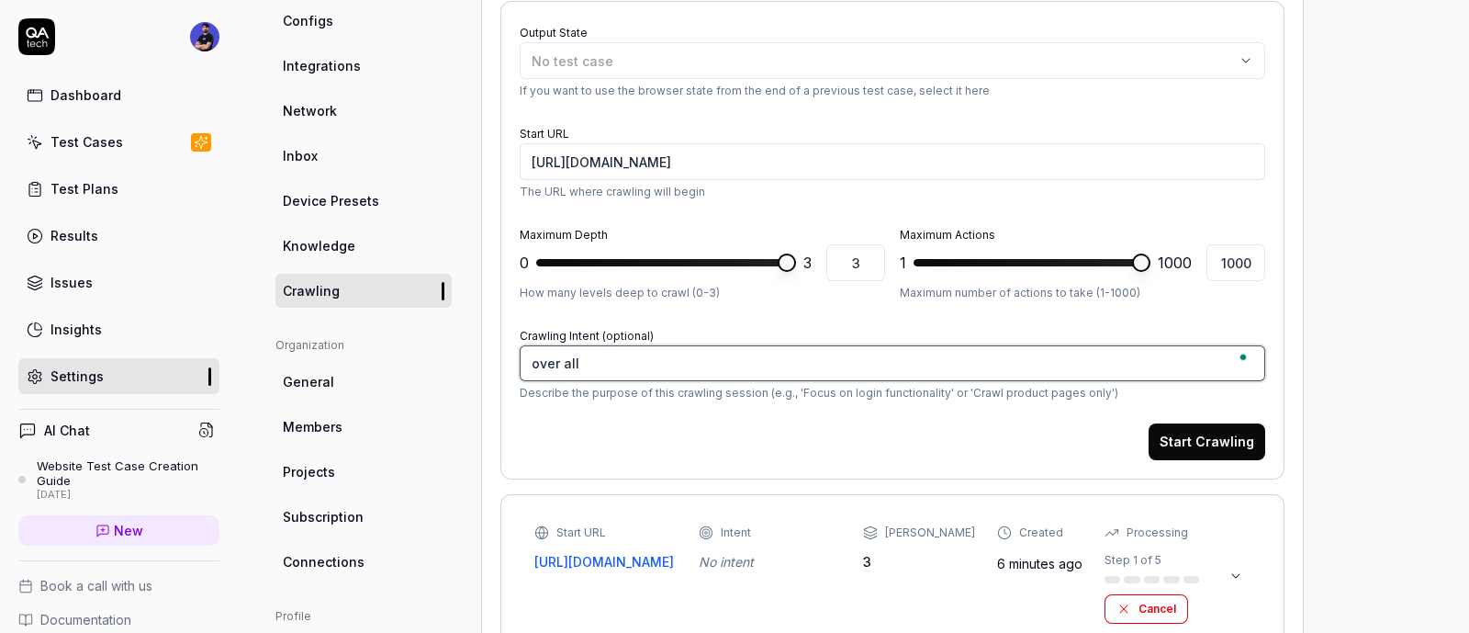
type textarea "*"
type textarea "over all"
type textarea "*"
type textarea "over all a"
type textarea "*"
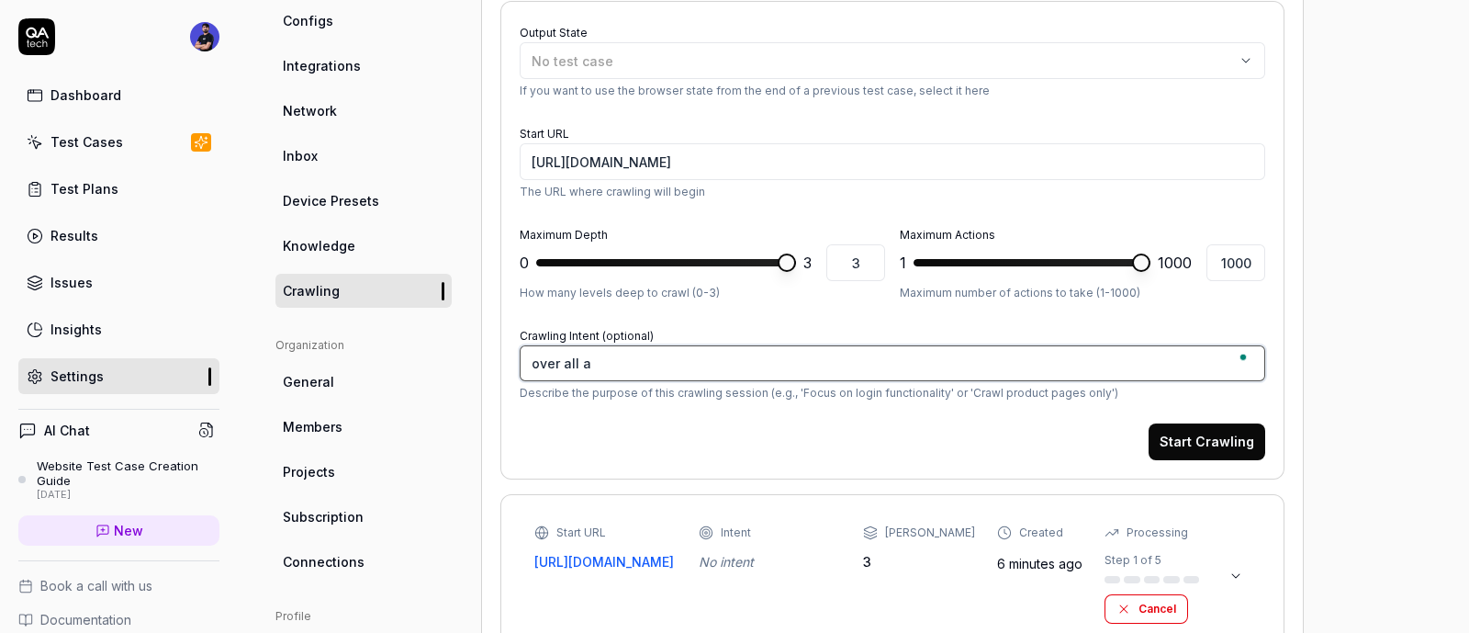
type textarea "over all ap"
type textarea "*"
type textarea "over all app"
type textarea "*"
type textarea "over all app"
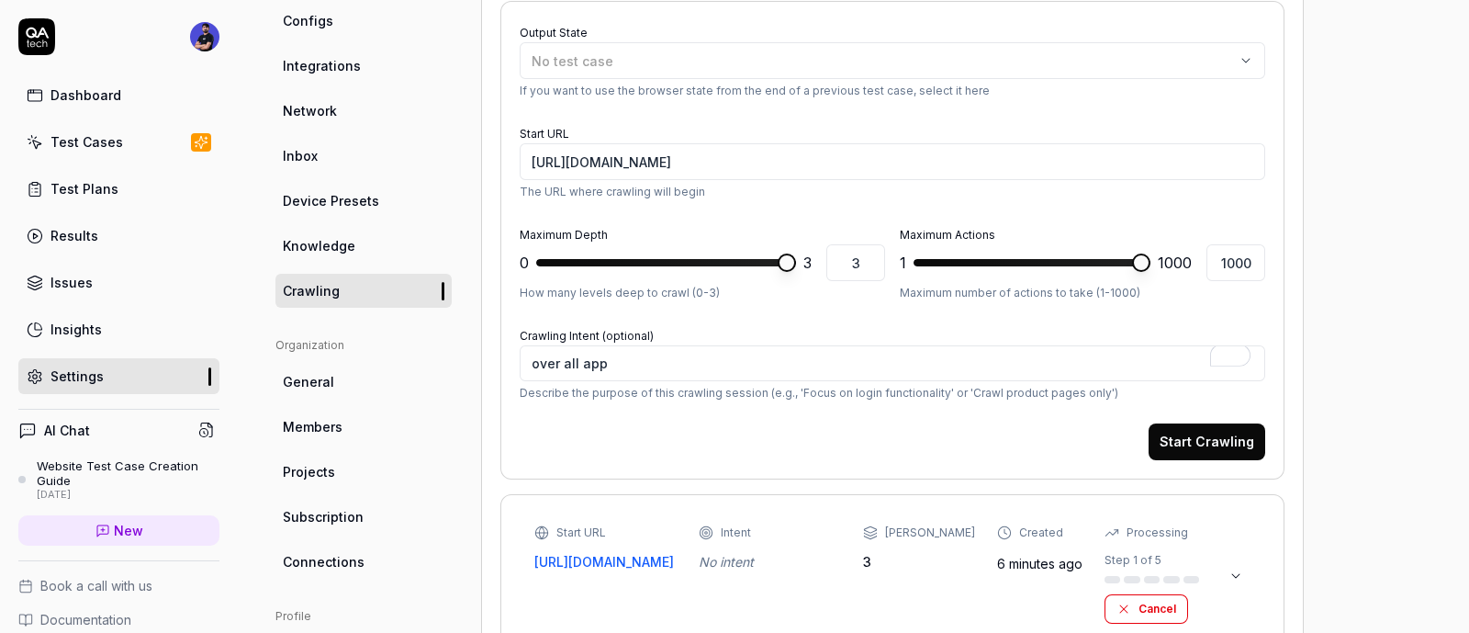
click at [905, 386] on p "Describe the purpose of this crawling session (e.g., 'Focus on login functional…" at bounding box center [893, 393] width 746 height 17
click at [904, 385] on p "Describe the purpose of this crawling session (e.g., 'Focus on login functional…" at bounding box center [893, 393] width 746 height 17
copy p "functionality"
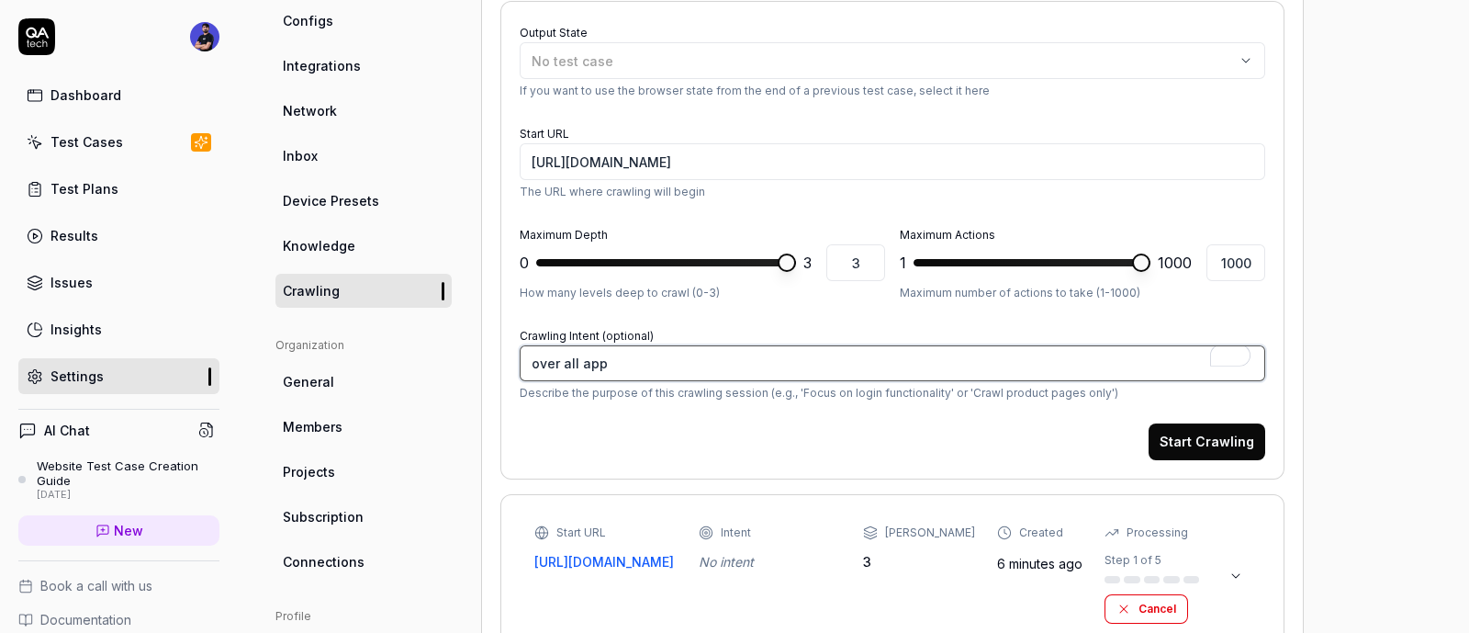
click at [735, 361] on textarea "over all app" at bounding box center [893, 363] width 746 height 36
paste textarea "functionality"
type textarea "*"
type textarea "over all app functionality"
type textarea "*"
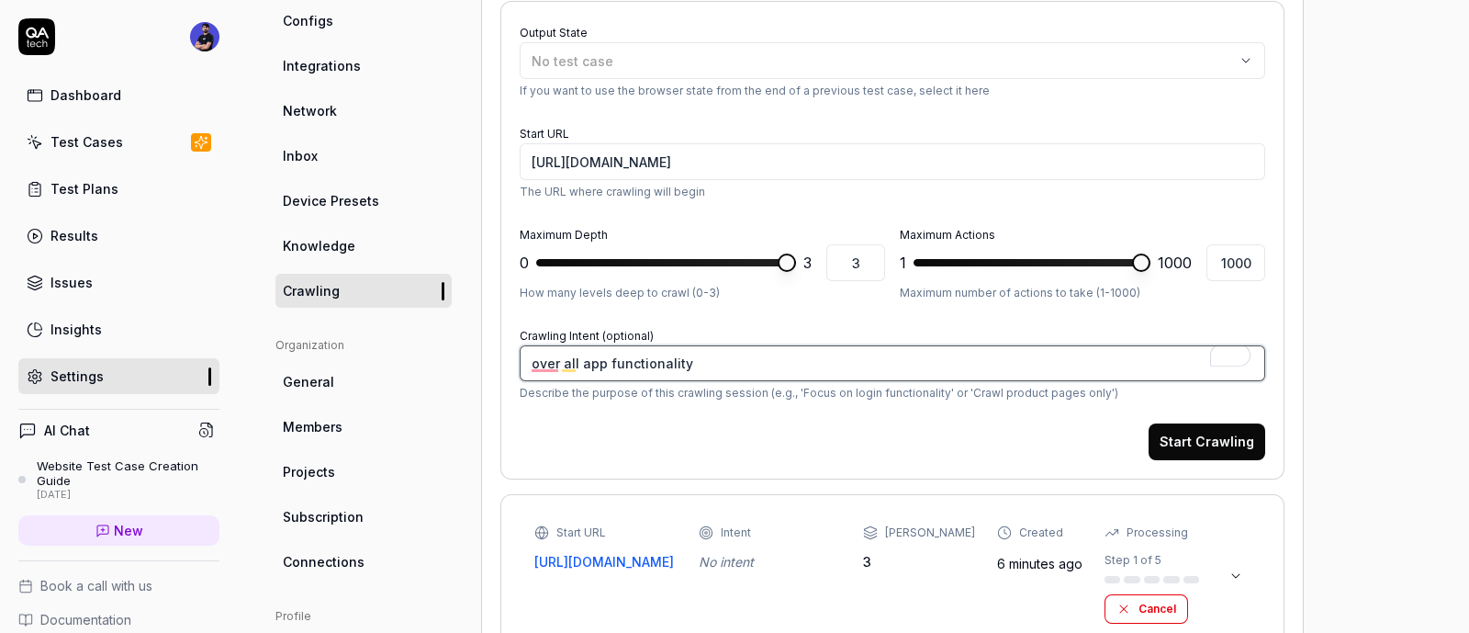
type textarea "over all app functionality d"
type textarea "*"
type textarea "over all app functionality do"
type textarea "*"
type textarea "over all app functionality don"
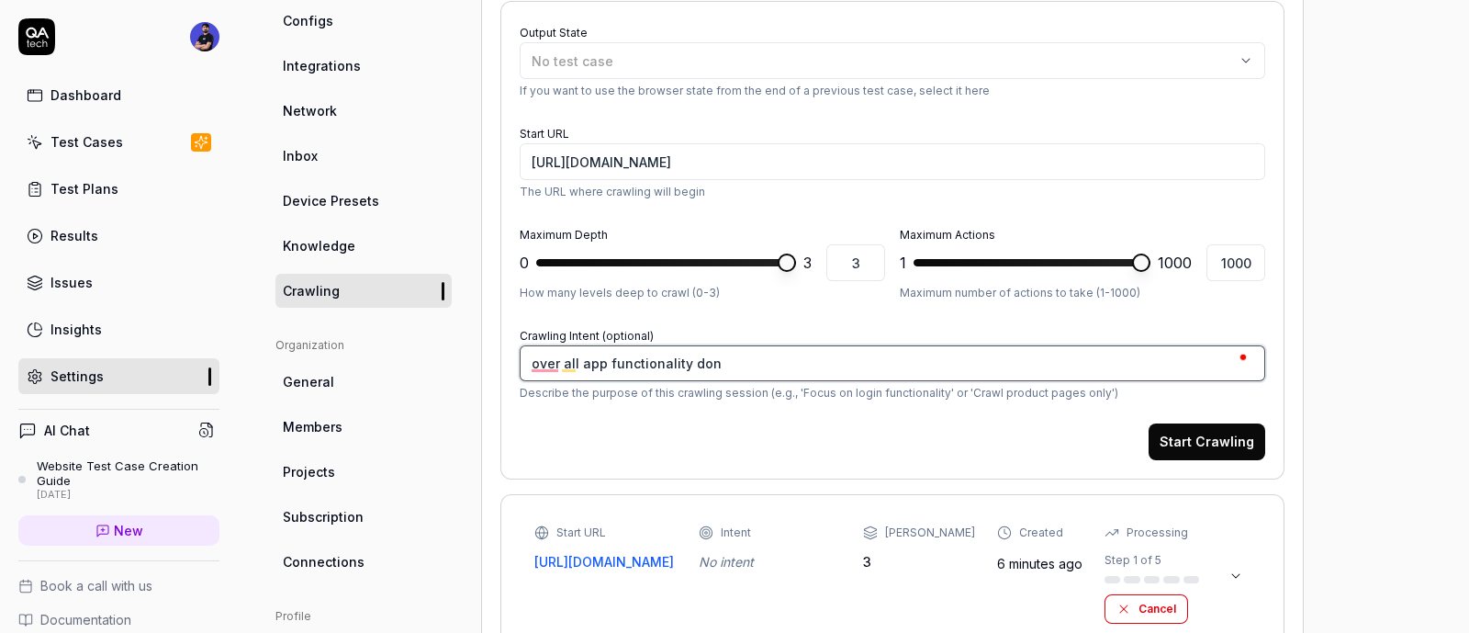
type textarea "*"
type textarea "over all app functionality dont"
type textarea "*"
type textarea "over all app functionality dont"
type textarea "*"
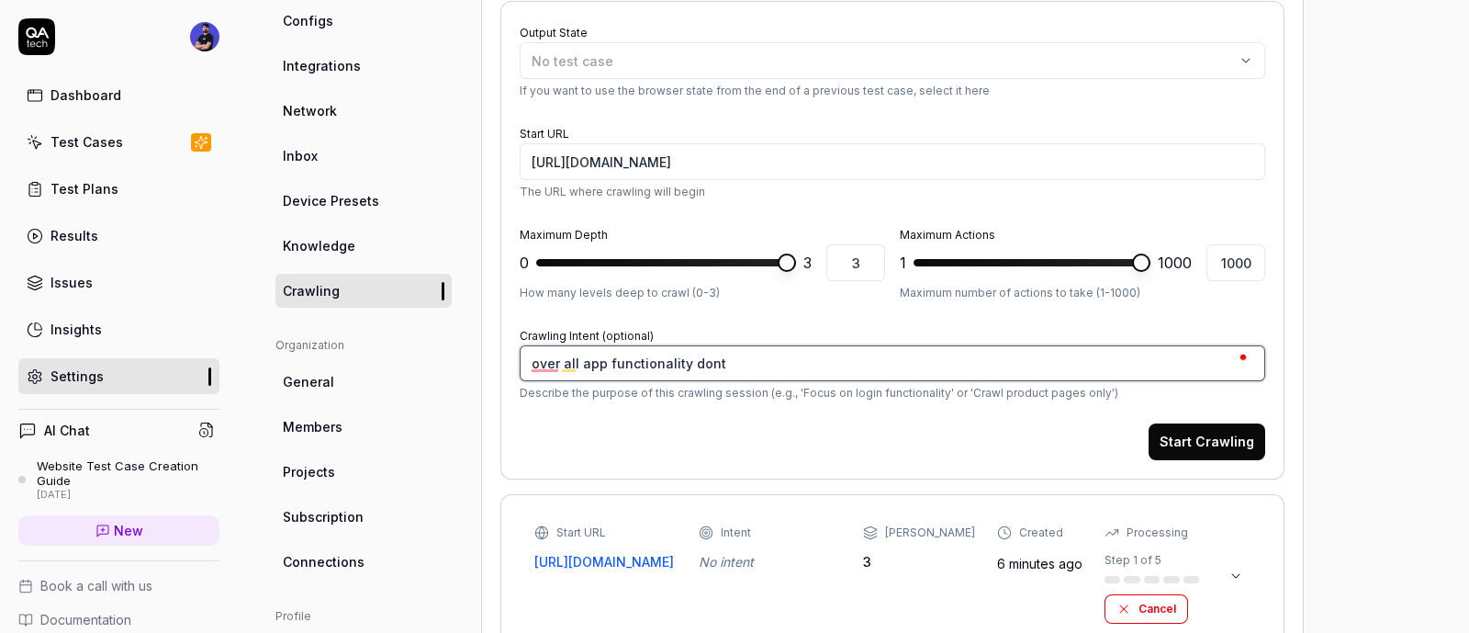
type textarea "over all app functionality dont m"
type textarea "*"
type textarea "over all app functionality dont mi"
type textarea "*"
type textarea "over all app functionality dont mis"
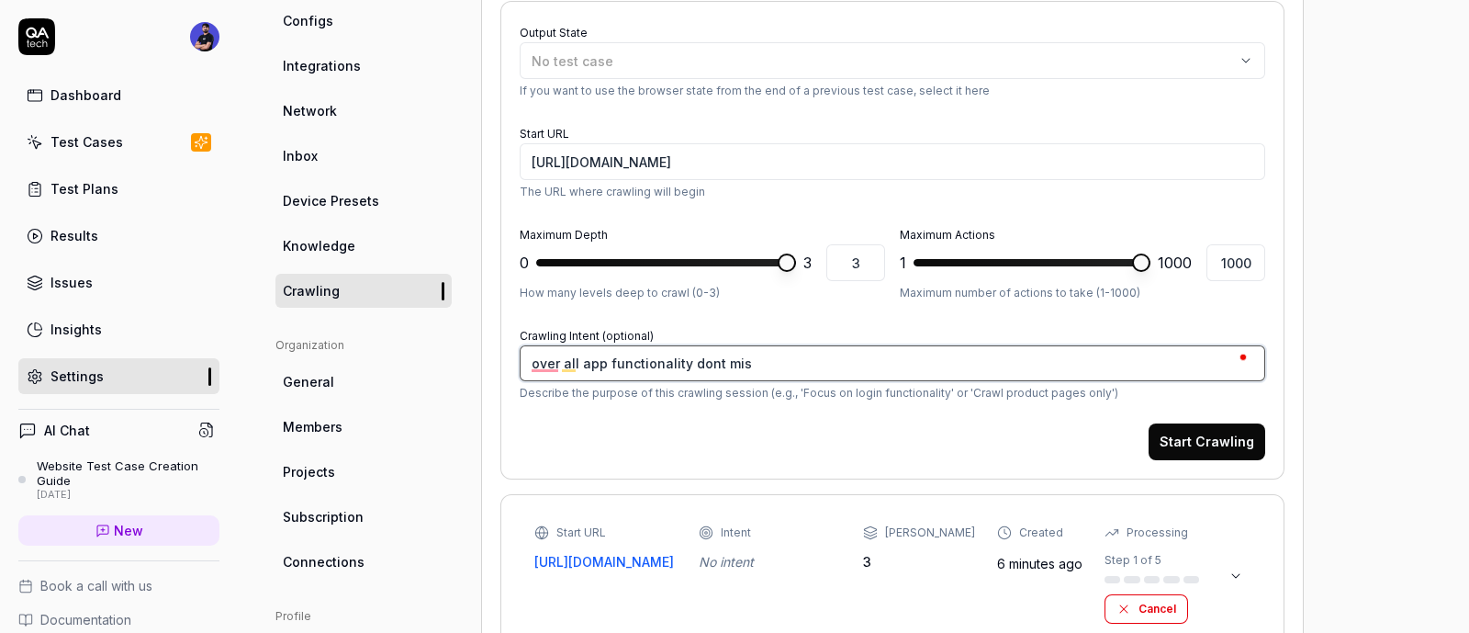
type textarea "*"
type textarea "over all app functionality dont miss"
type textarea "*"
type textarea "over all app functionality dont miss"
type textarea "*"
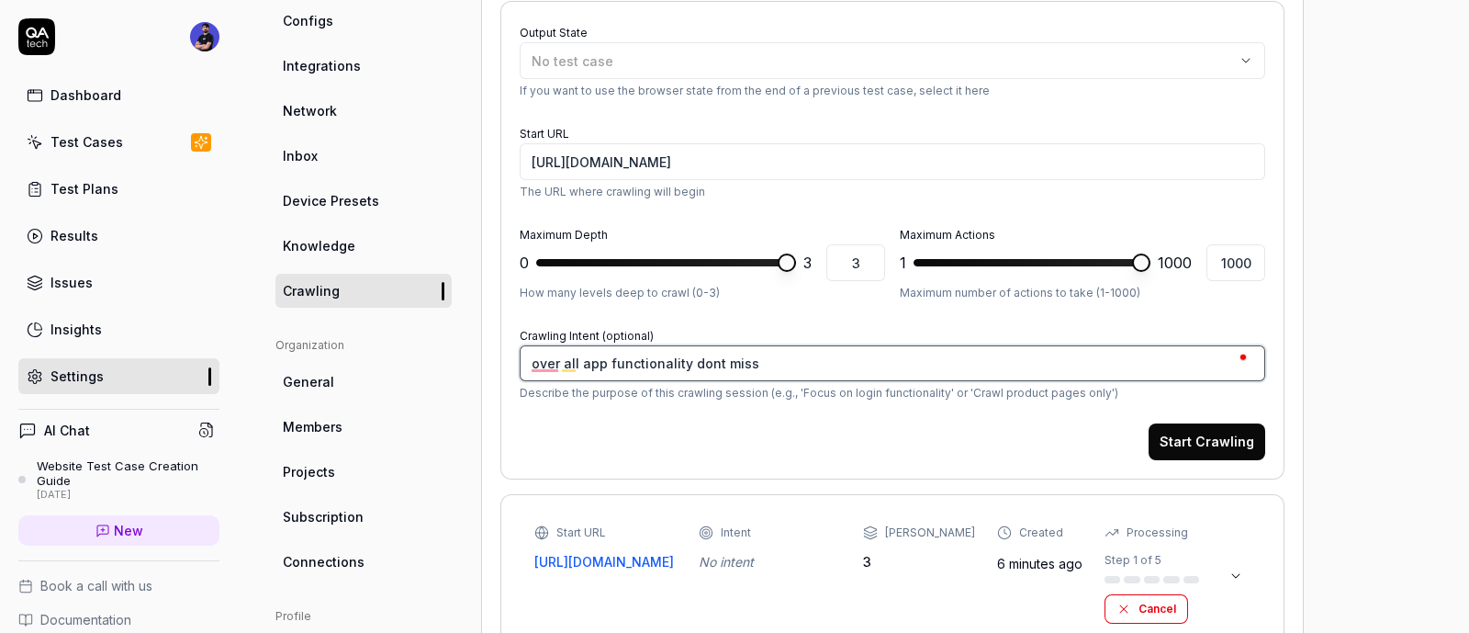
type textarea "over all app functionality dont miss a"
type textarea "*"
type textarea "over all app functionality dont miss an"
type textarea "*"
type textarea "over all app functionality dont miss any"
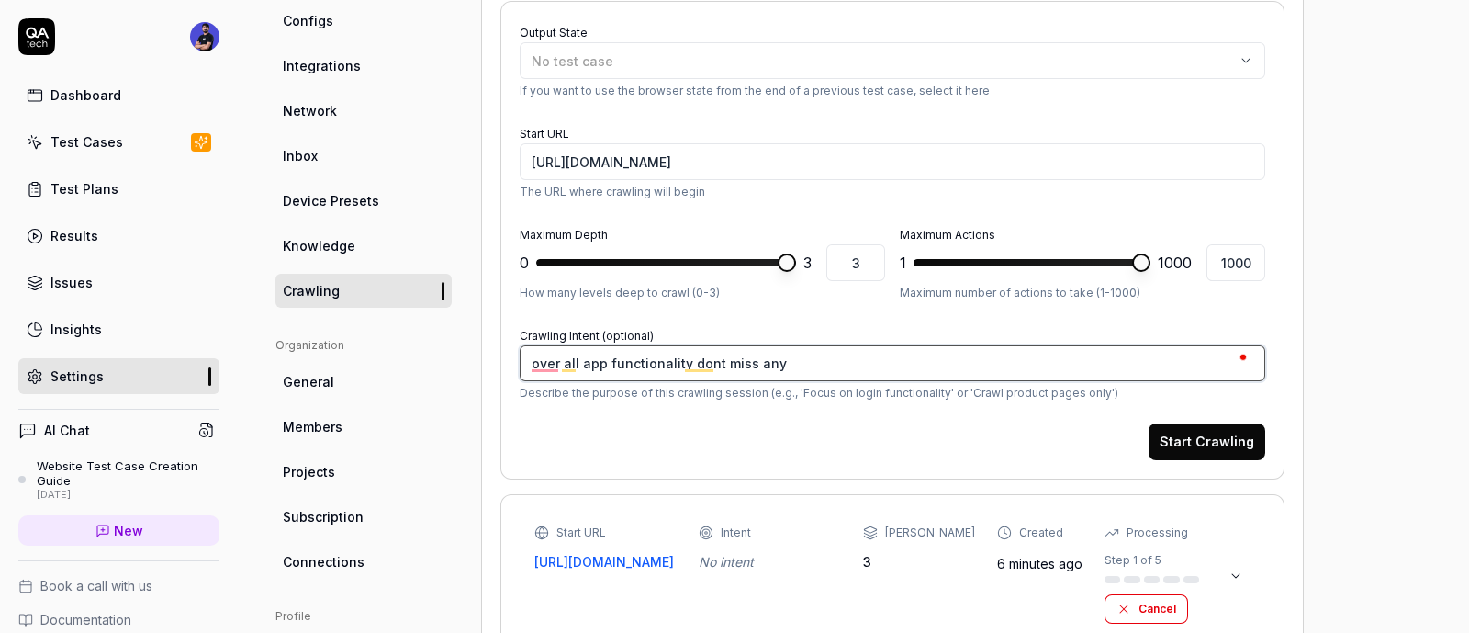
type textarea "*"
type textarea "over all app functionality dont miss anyt"
type textarea "*"
type textarea "over all app functionality dont miss anyth"
type textarea "*"
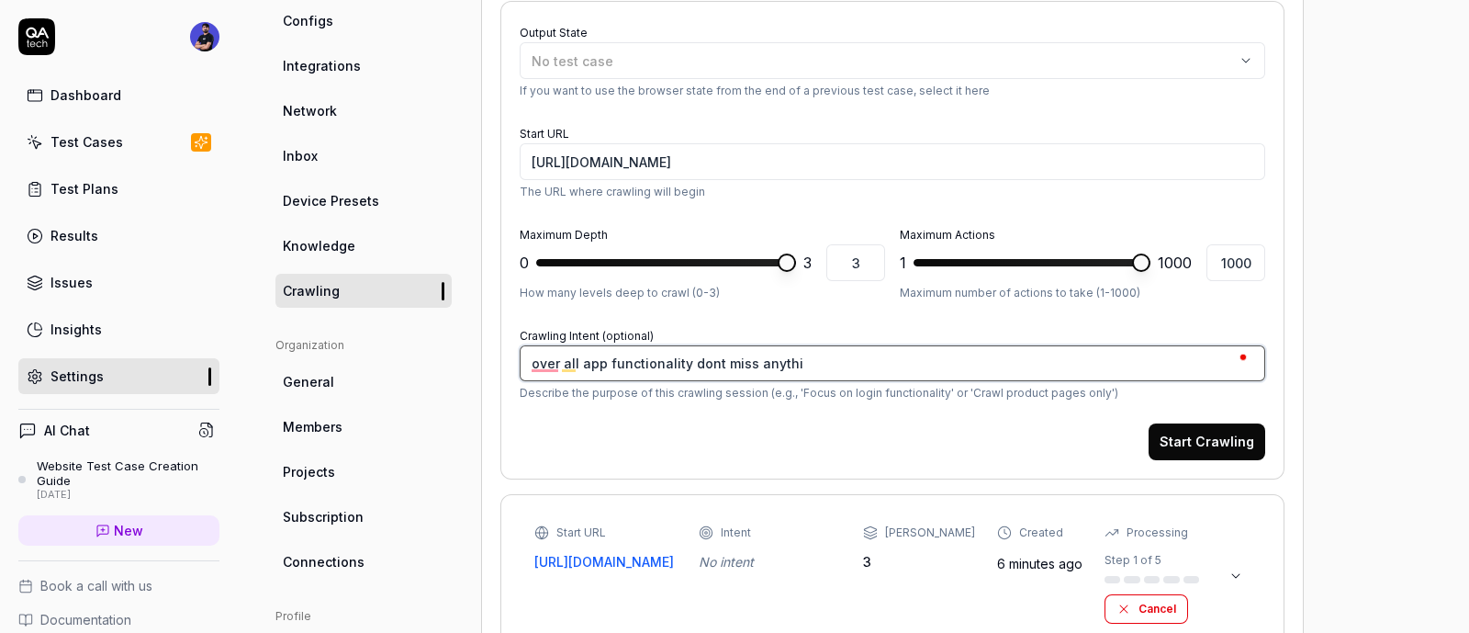
type textarea "over all app functionality dont miss anythin"
type textarea "*"
type textarea "over all app functionality dont miss anything"
type textarea "*"
click at [663, 358] on textarea "over all app functionality dont miss anything" at bounding box center [893, 363] width 746 height 36
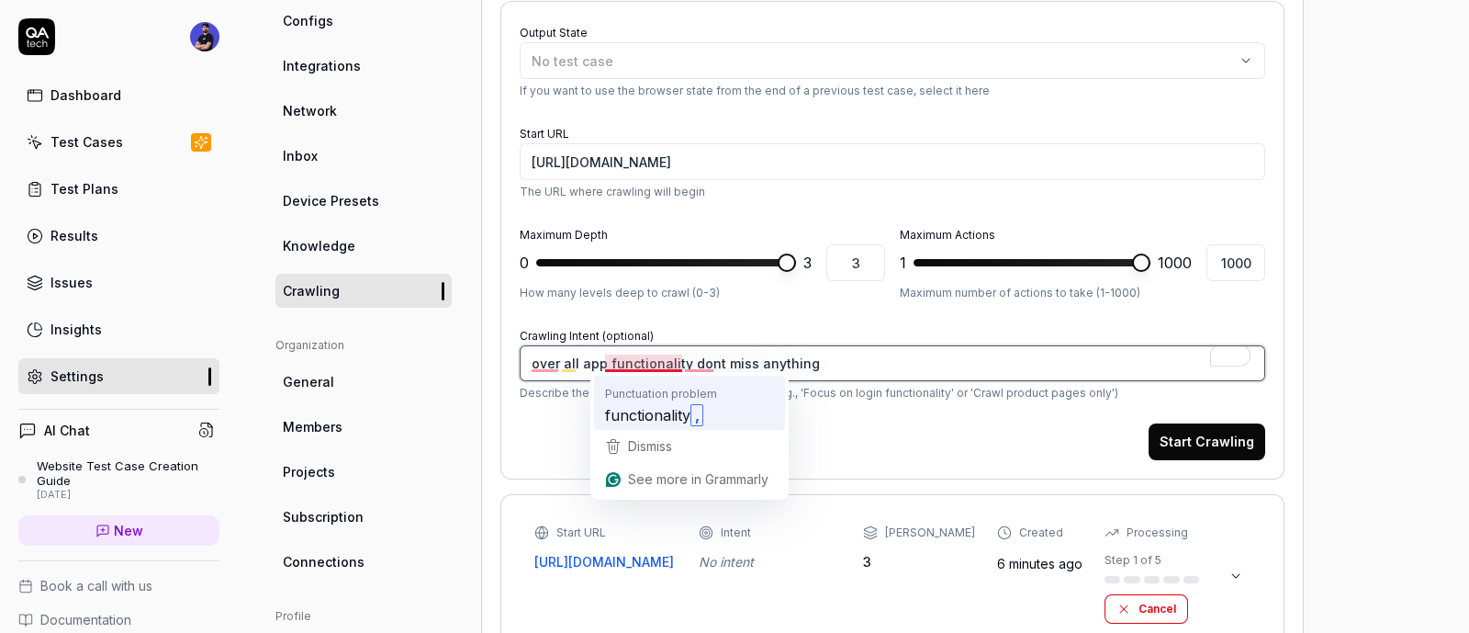
type textarea "over all app functionality dont miss anything"
type textarea "*"
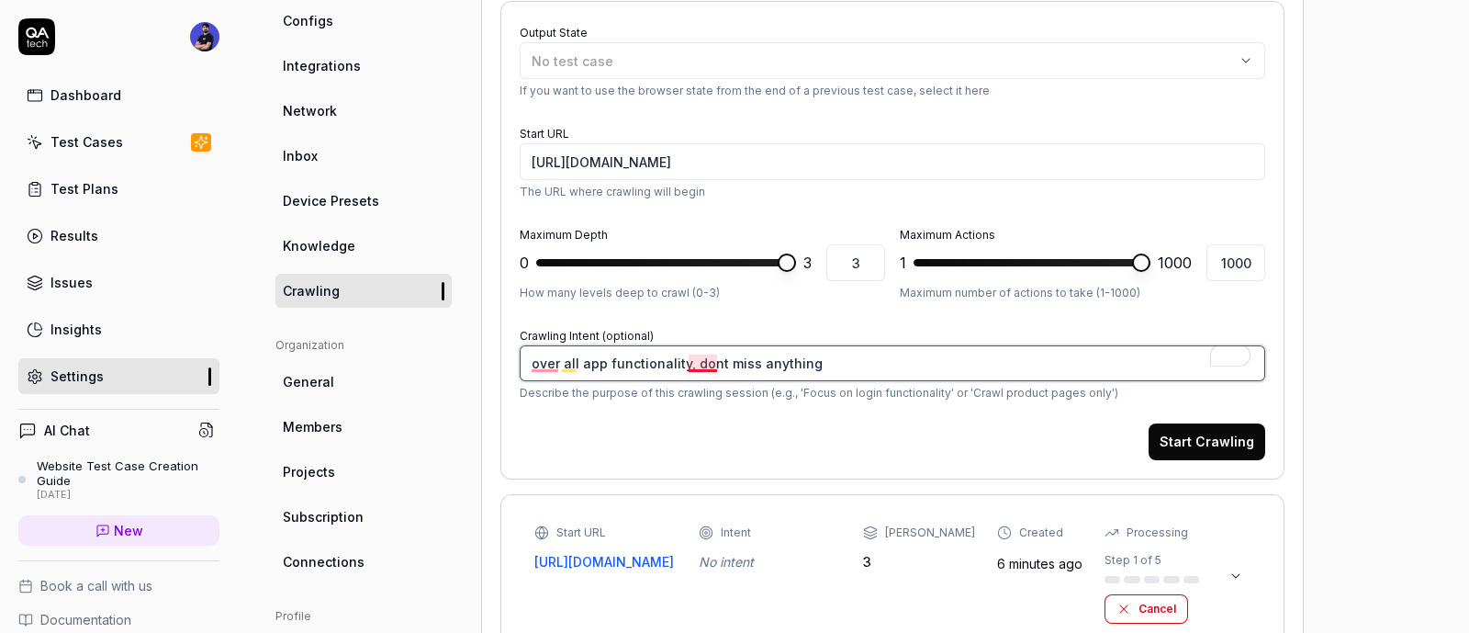
click at [701, 365] on textarea "over all app functionality, dont miss anything" at bounding box center [893, 363] width 746 height 36
click at [716, 356] on textarea "over all app functionality, dont miss anything" at bounding box center [893, 363] width 746 height 36
click at [710, 360] on textarea "over all app functionality, dont miss anything" at bounding box center [893, 363] width 746 height 36
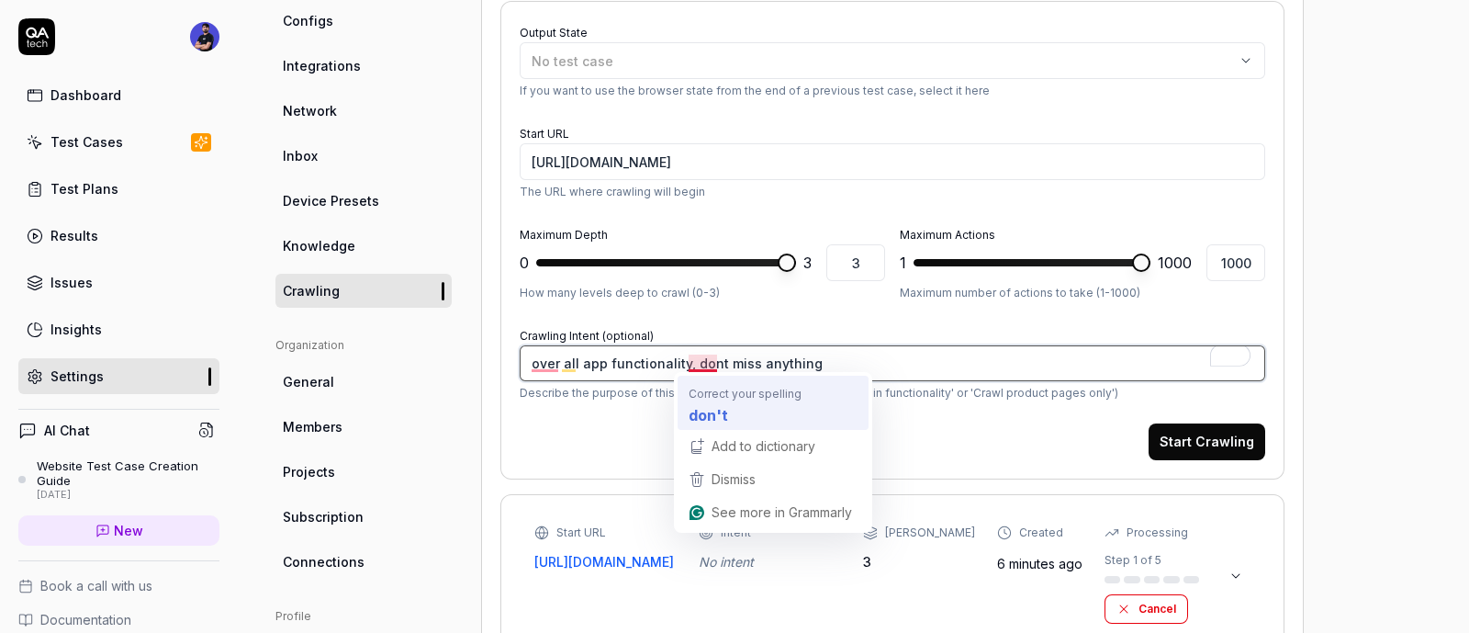
type textarea "over all app functionality, dont miss anything"
type textarea "*"
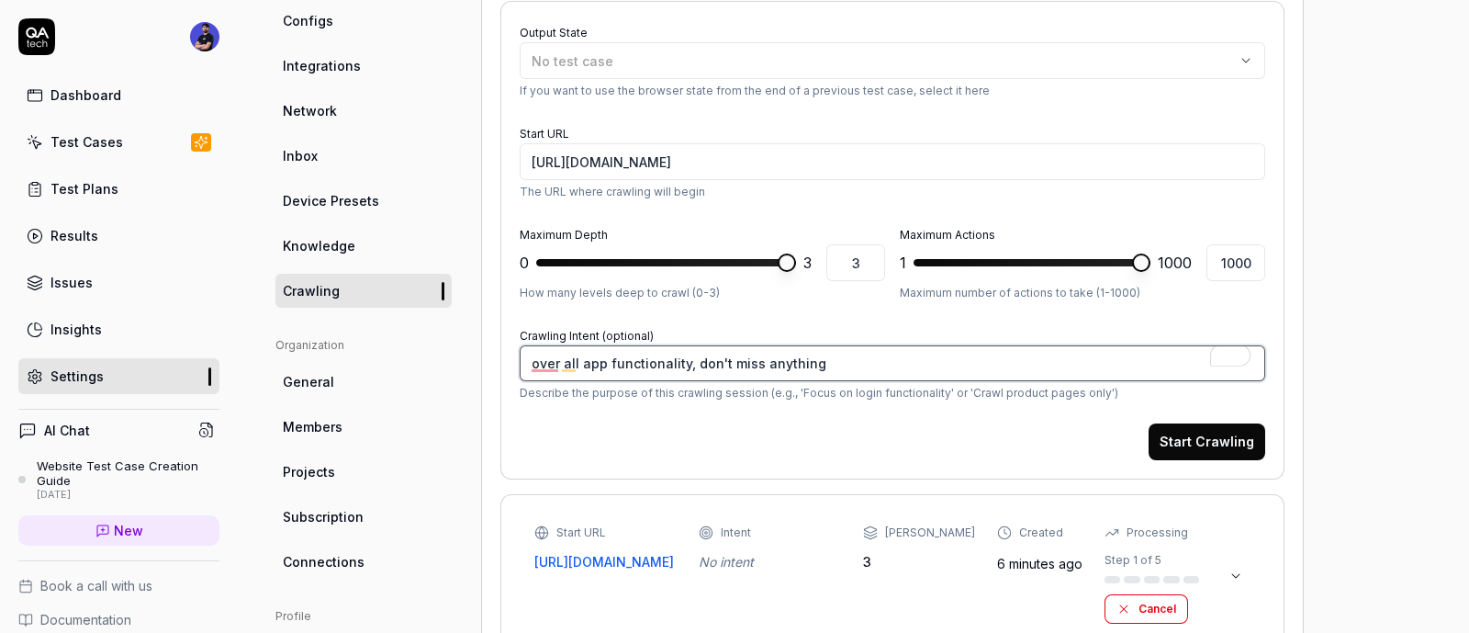
click at [531, 368] on textarea "over all app functionality, don't miss anything" at bounding box center [893, 363] width 746 height 36
click at [547, 369] on textarea "over all app functionality, don't miss anything" at bounding box center [893, 363] width 746 height 36
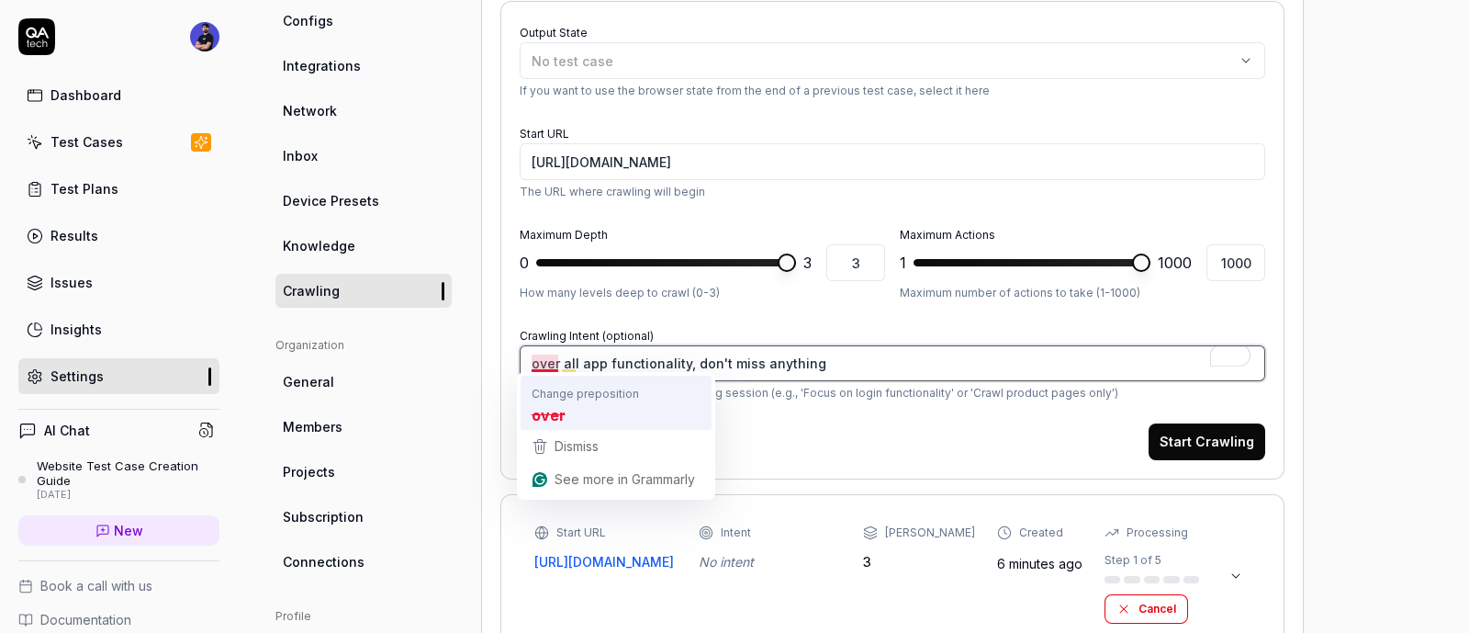
type textarea "over all app functionality, don't miss anything"
type textarea "*"
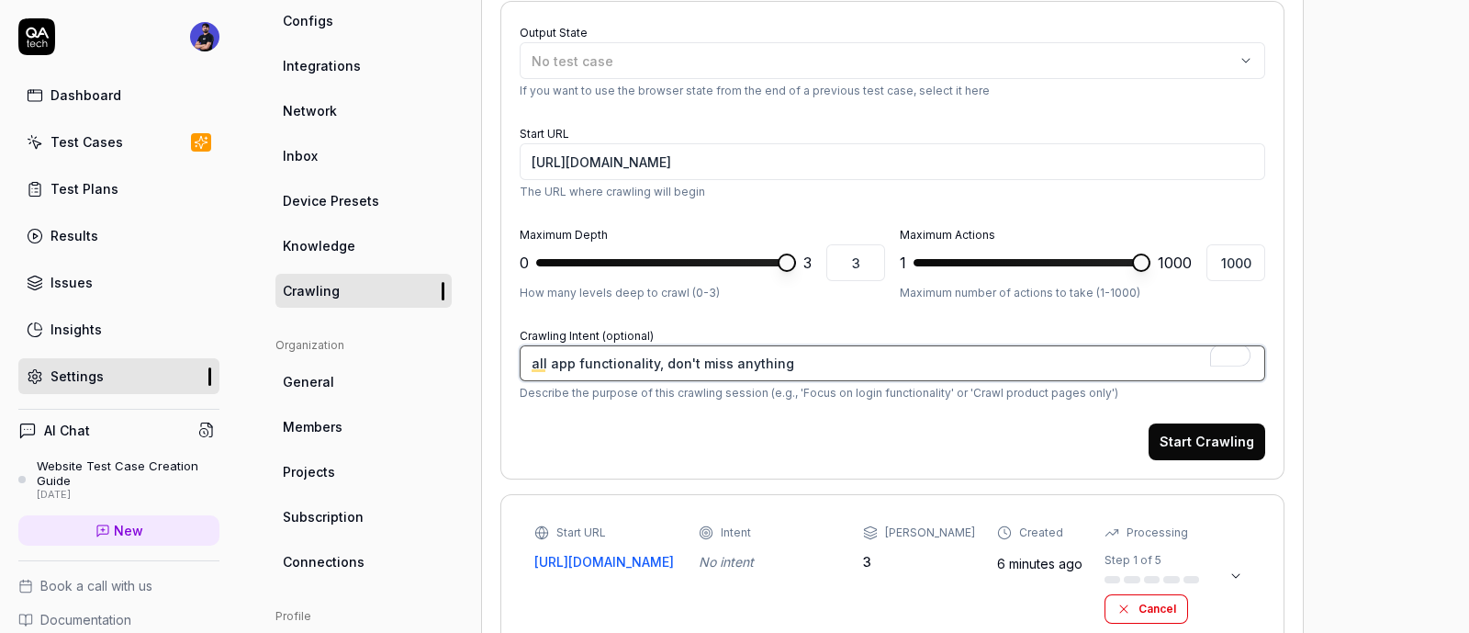
click at [537, 363] on textarea "all app functionality, don't miss anything" at bounding box center [893, 363] width 746 height 36
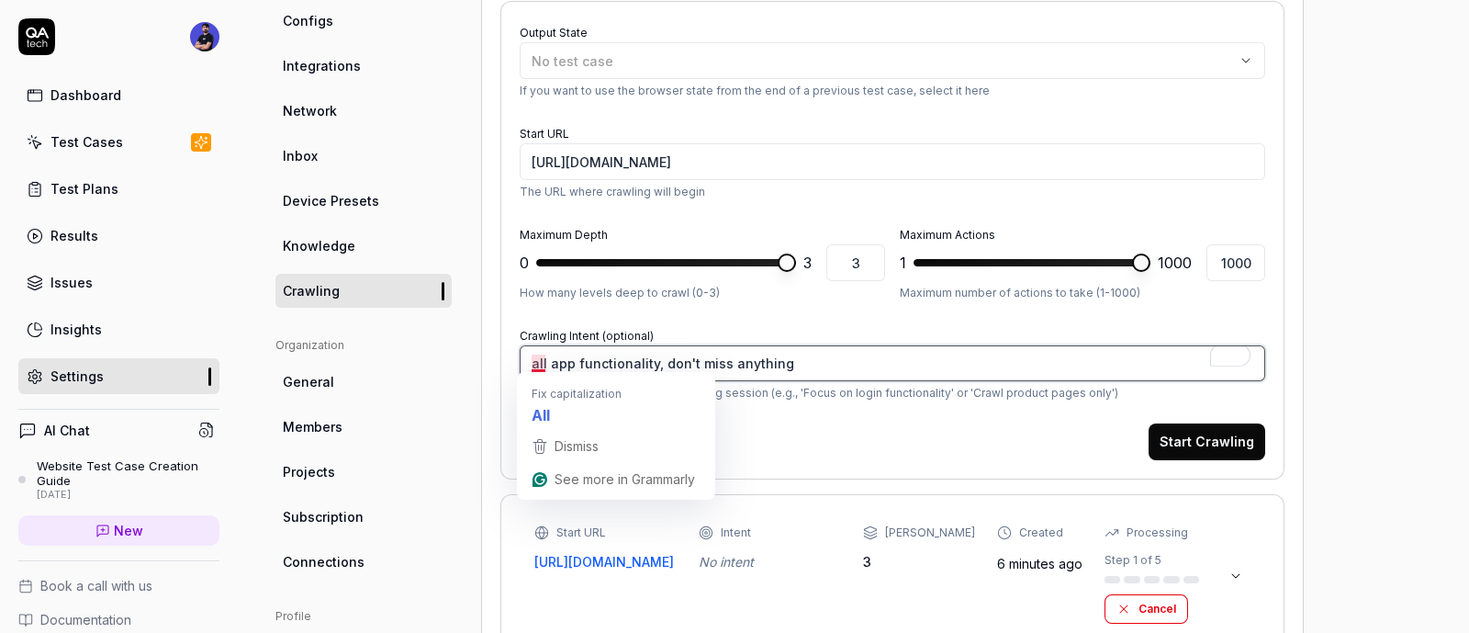
click at [535, 365] on textarea "all app functionality, don't miss anything" at bounding box center [893, 363] width 746 height 36
type textarea "all app functionality, don't miss anything"
type textarea "*"
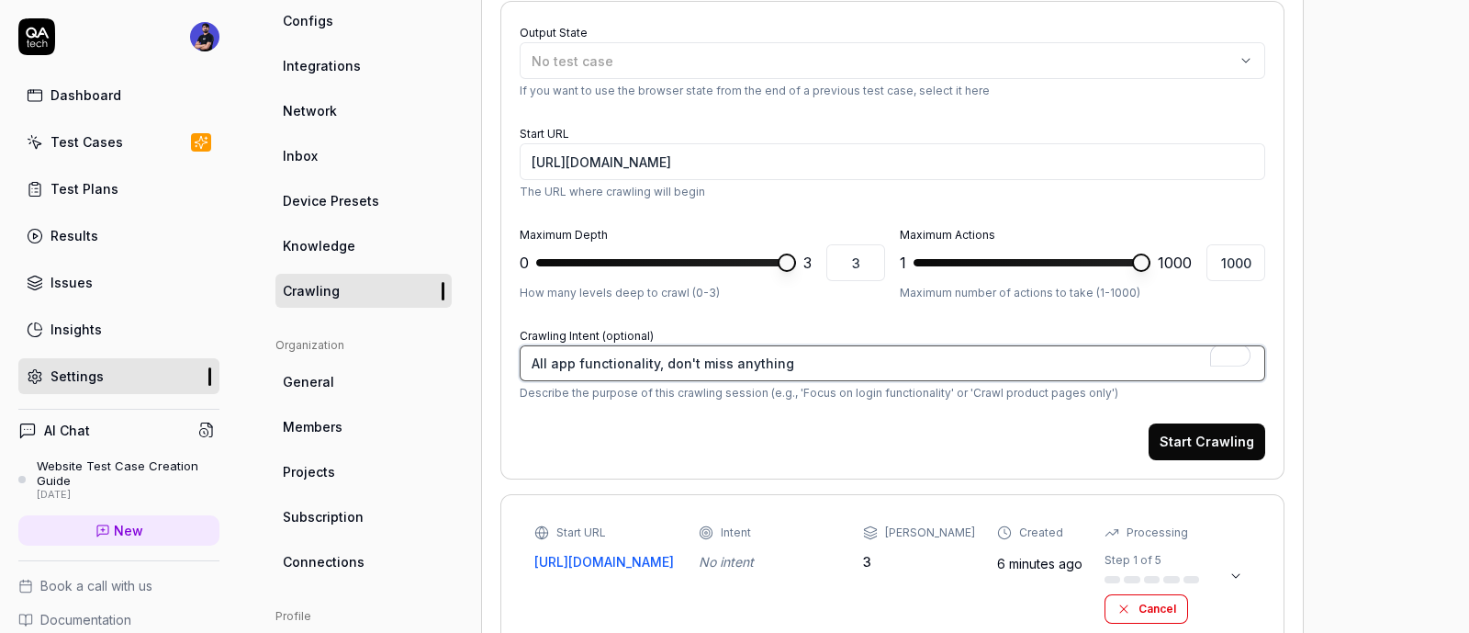
type textarea "All app functionality, don't miss anything"
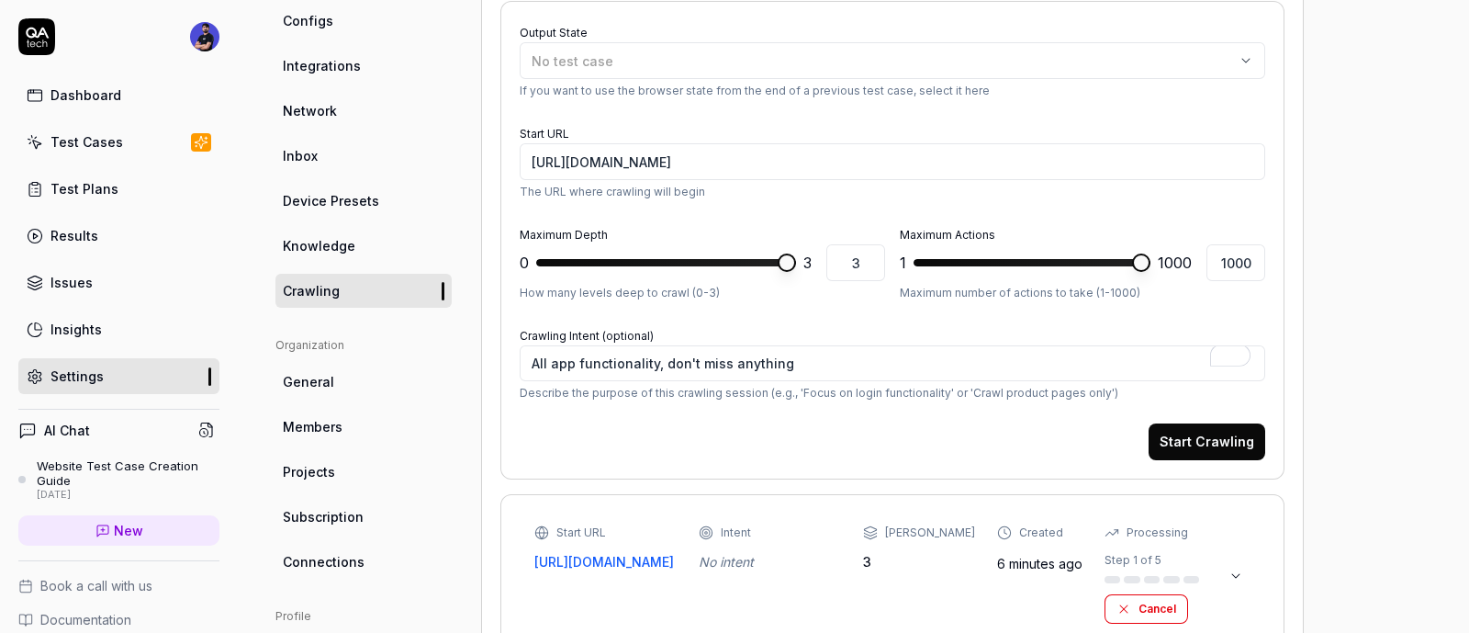
click at [1183, 433] on button "Start Crawling" at bounding box center [1207, 441] width 117 height 37
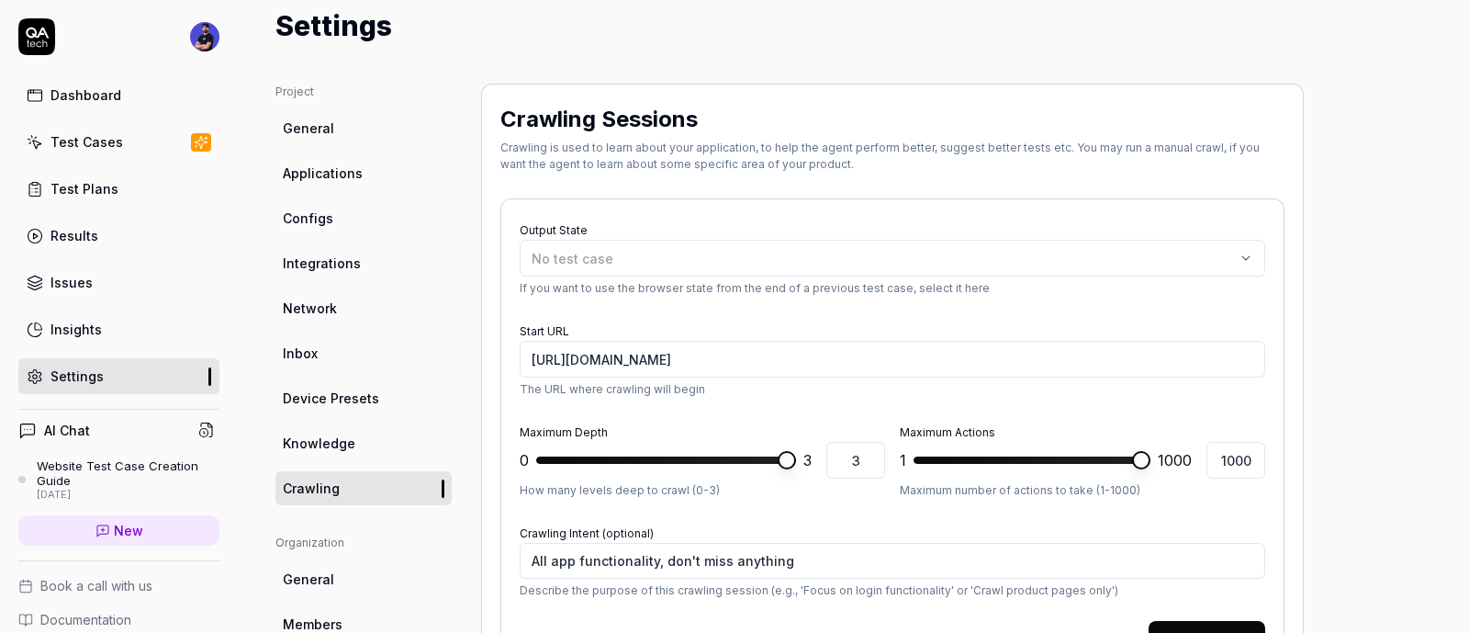
scroll to position [0, 0]
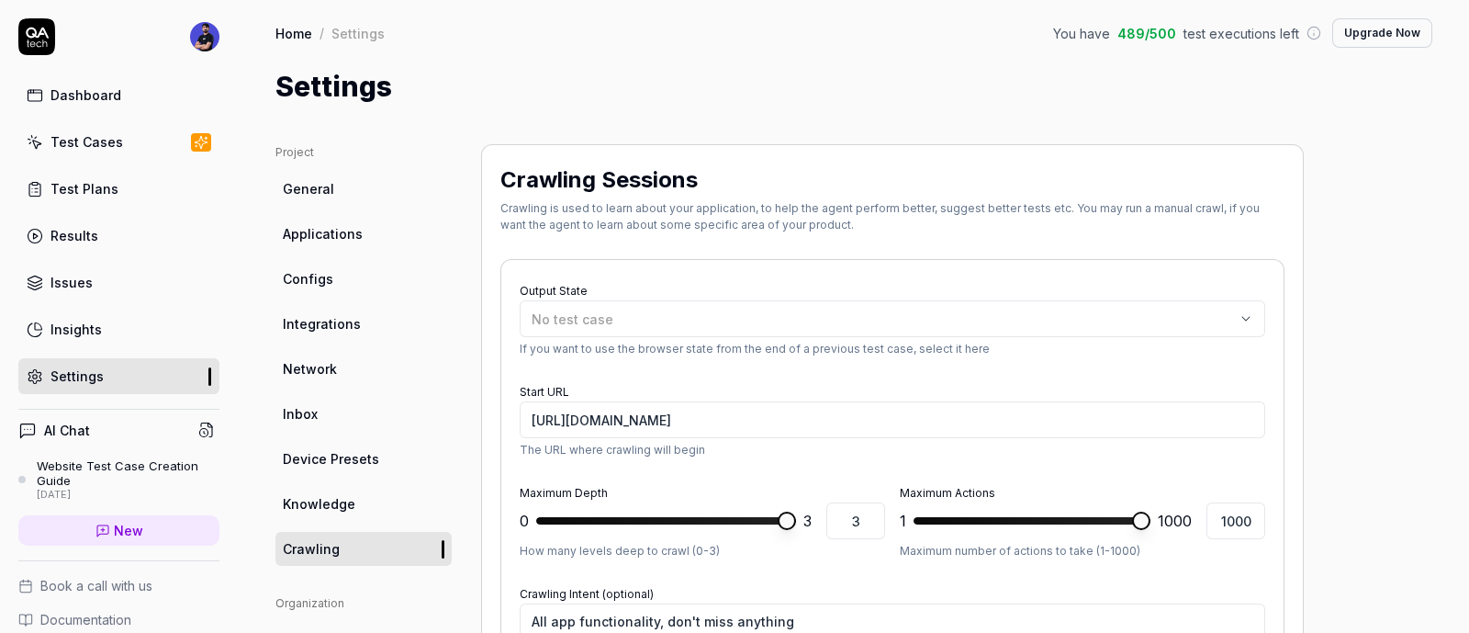
click at [94, 96] on div "Dashboard" at bounding box center [86, 94] width 71 height 19
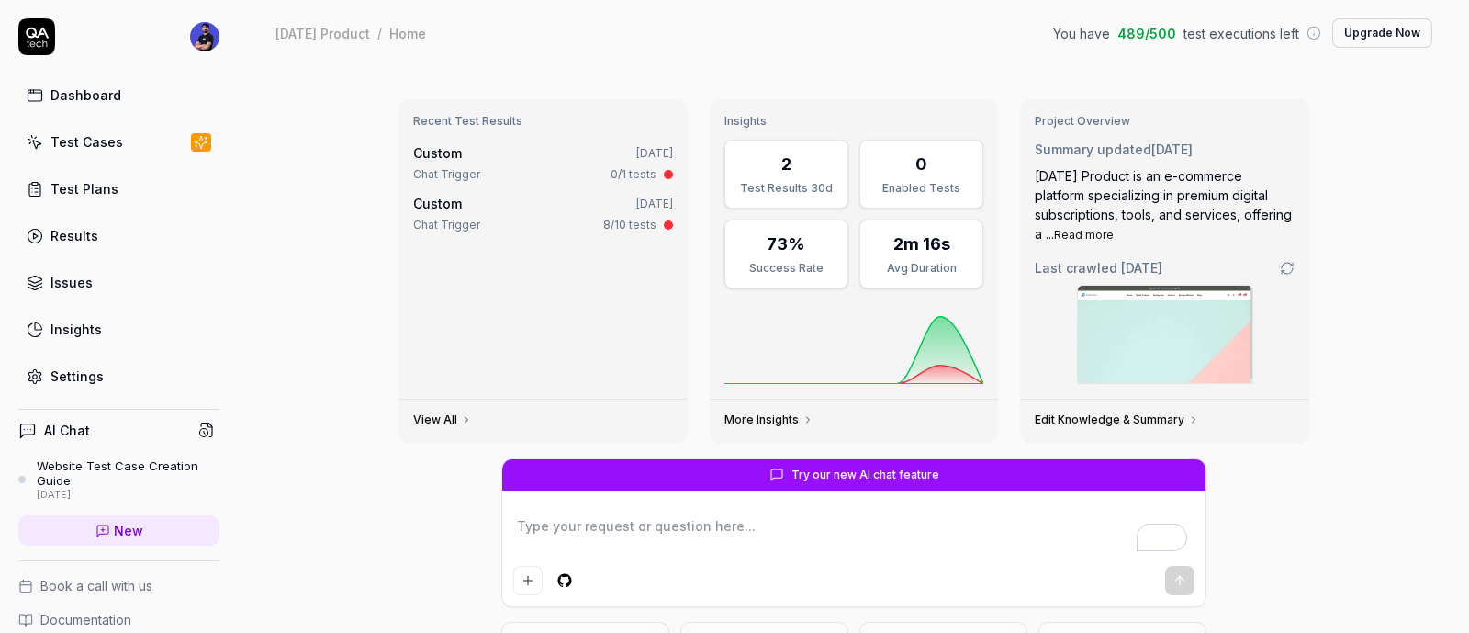
scroll to position [114, 0]
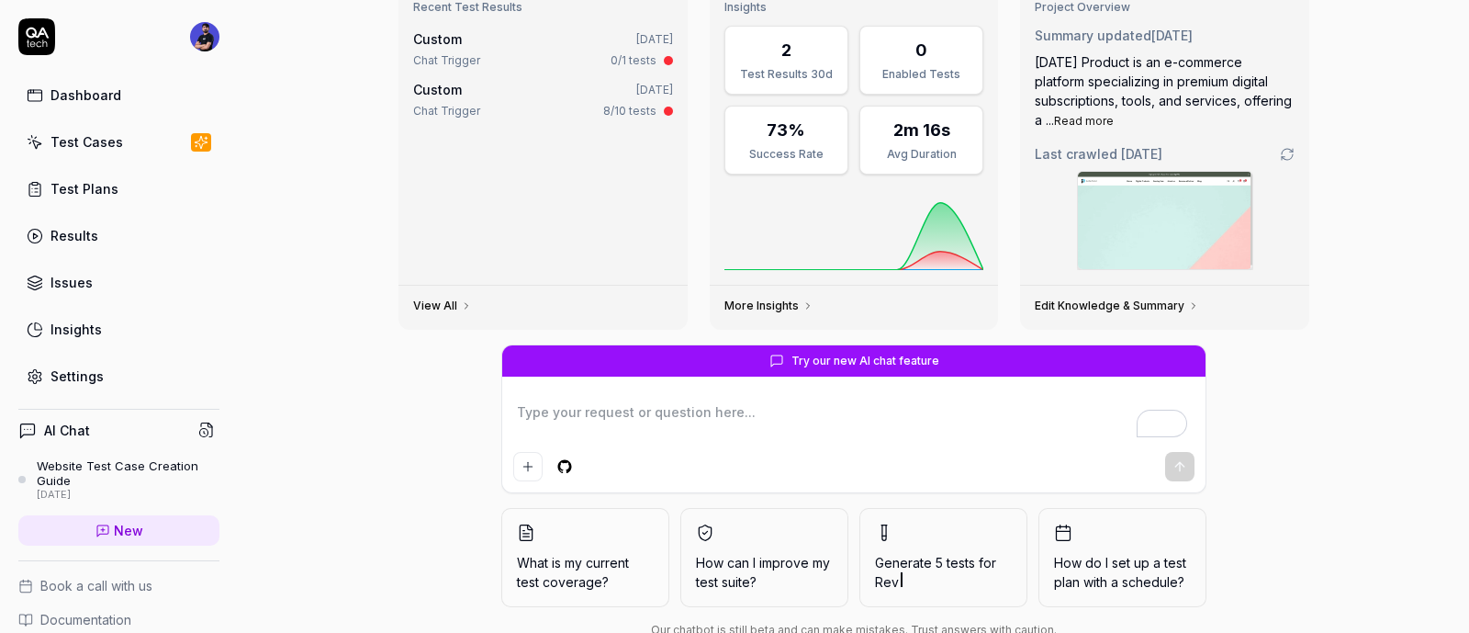
type textarea "*"
click at [117, 323] on link "Insights" at bounding box center [118, 329] width 201 height 36
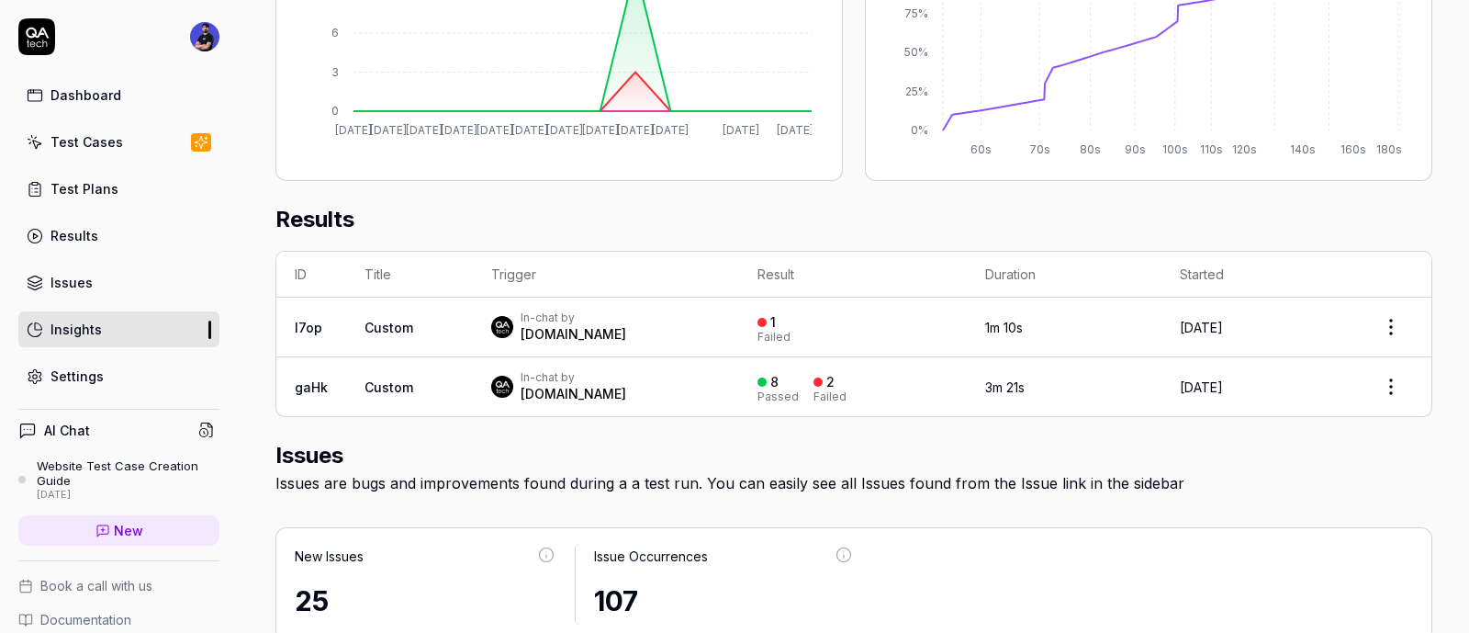
scroll to position [458, 0]
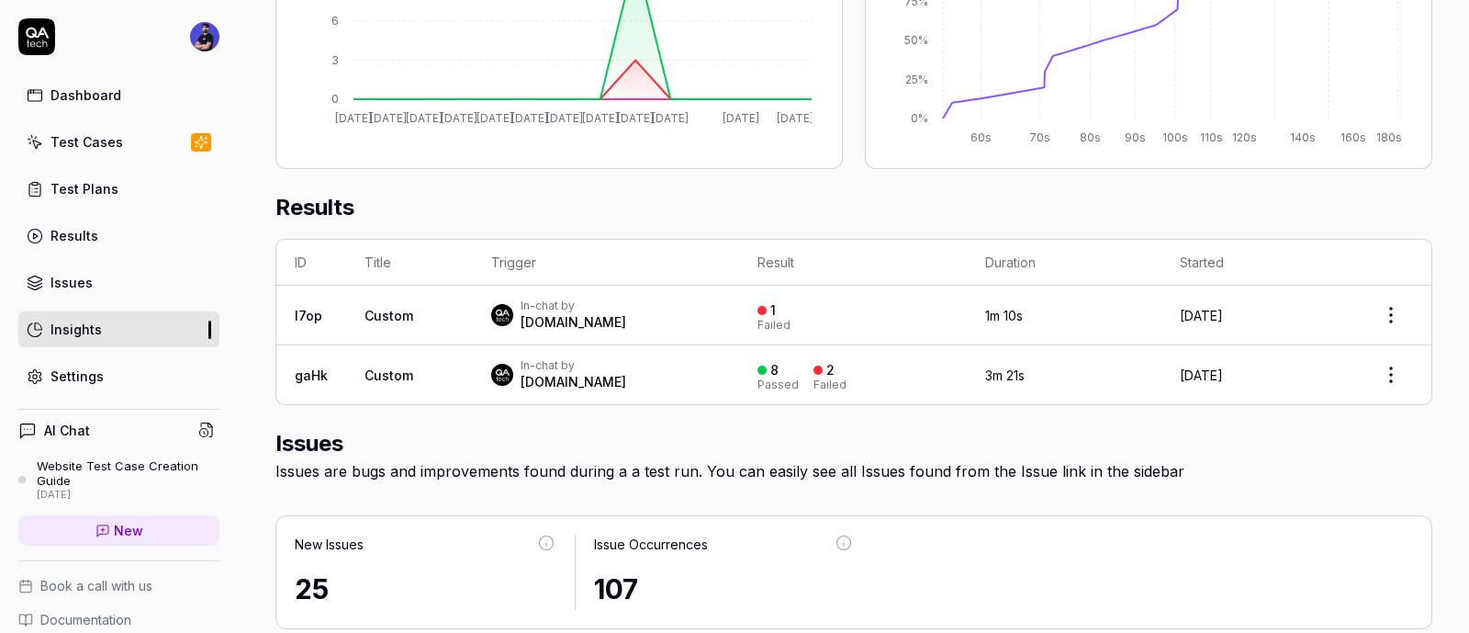
click at [67, 145] on div "Test Cases" at bounding box center [87, 141] width 73 height 19
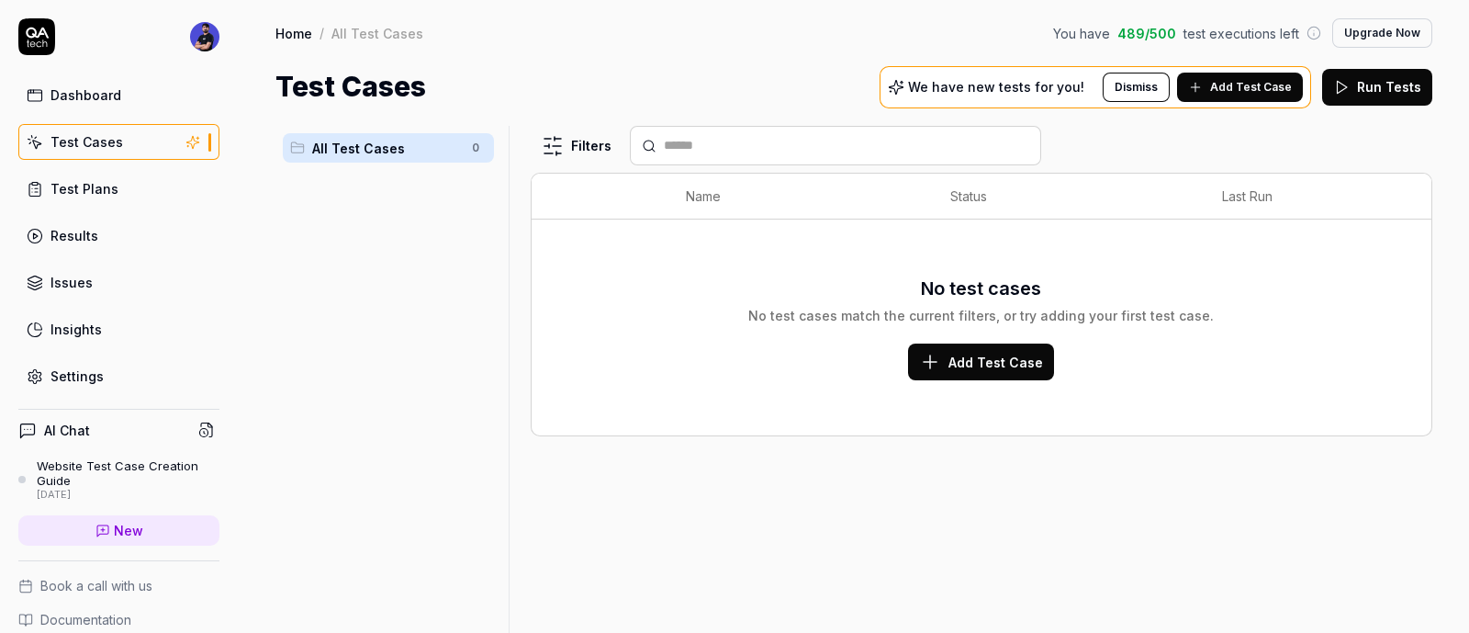
click at [952, 361] on span "Add Test Case" at bounding box center [996, 362] width 95 height 19
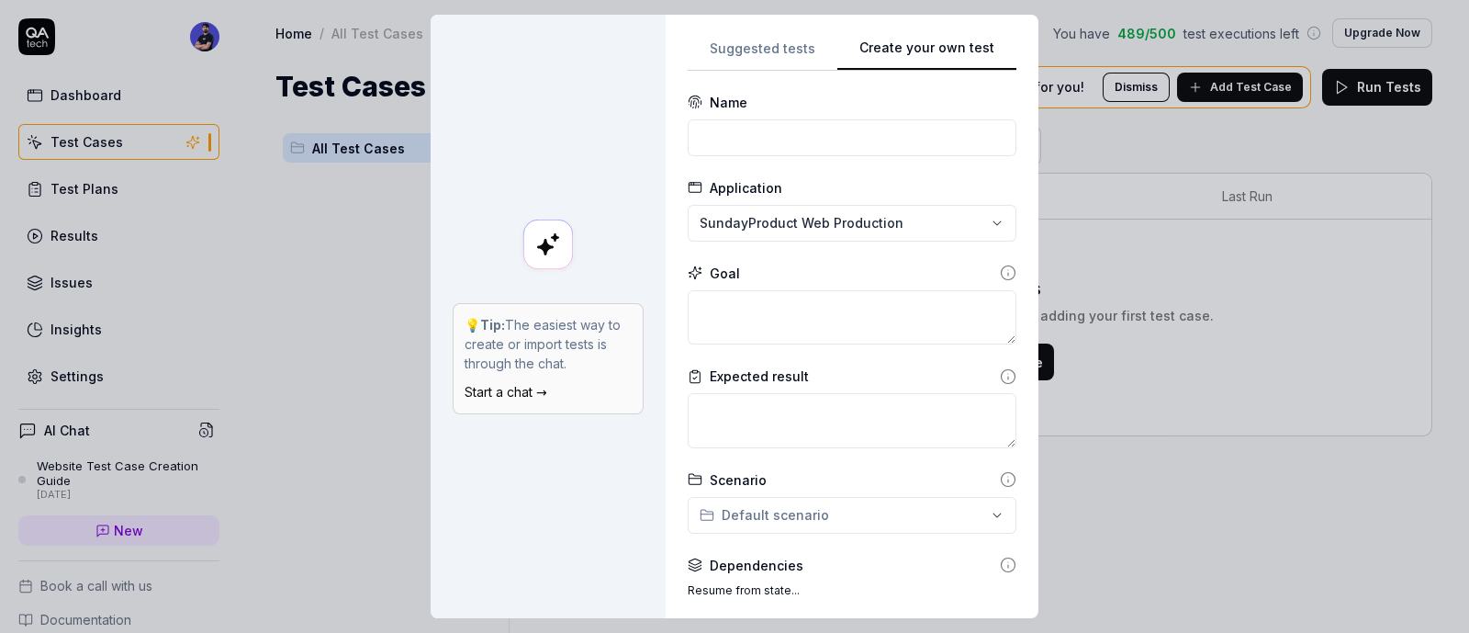
click at [780, 75] on div "**********" at bounding box center [852, 316] width 329 height 559
click at [765, 62] on button "Suggested tests" at bounding box center [763, 54] width 150 height 33
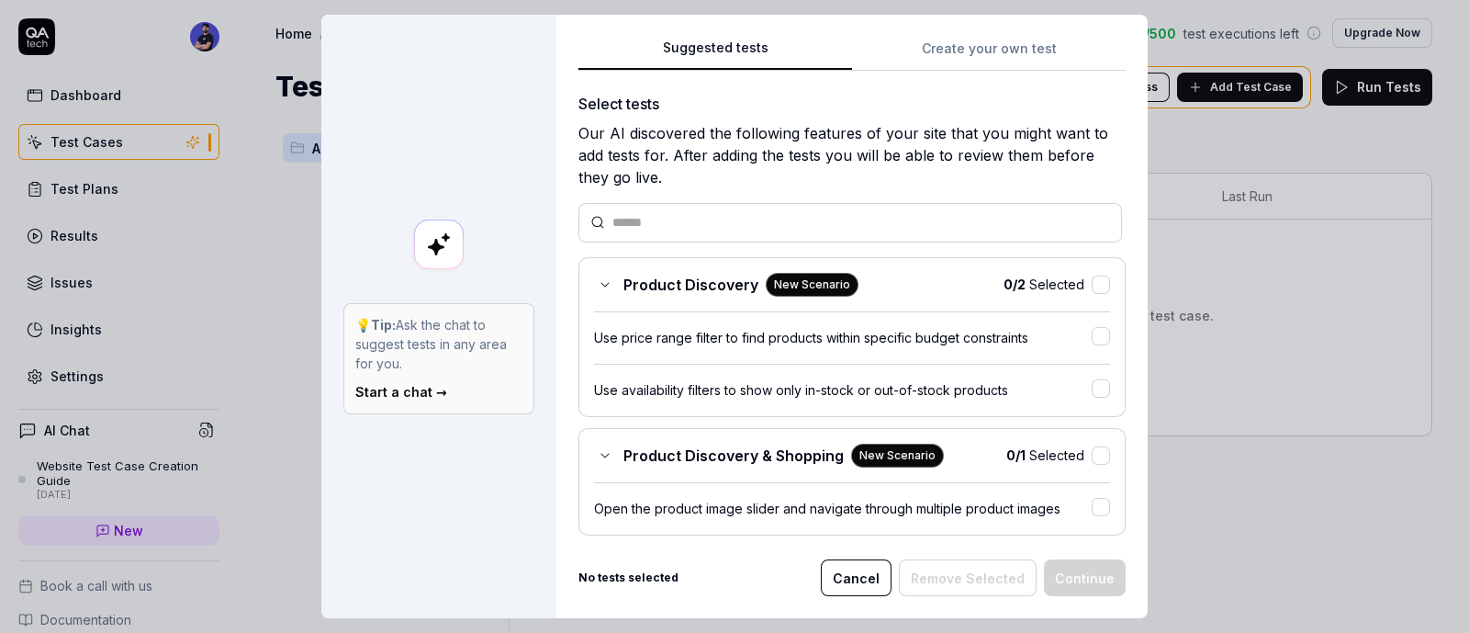
click at [598, 285] on icon at bounding box center [605, 284] width 15 height 15
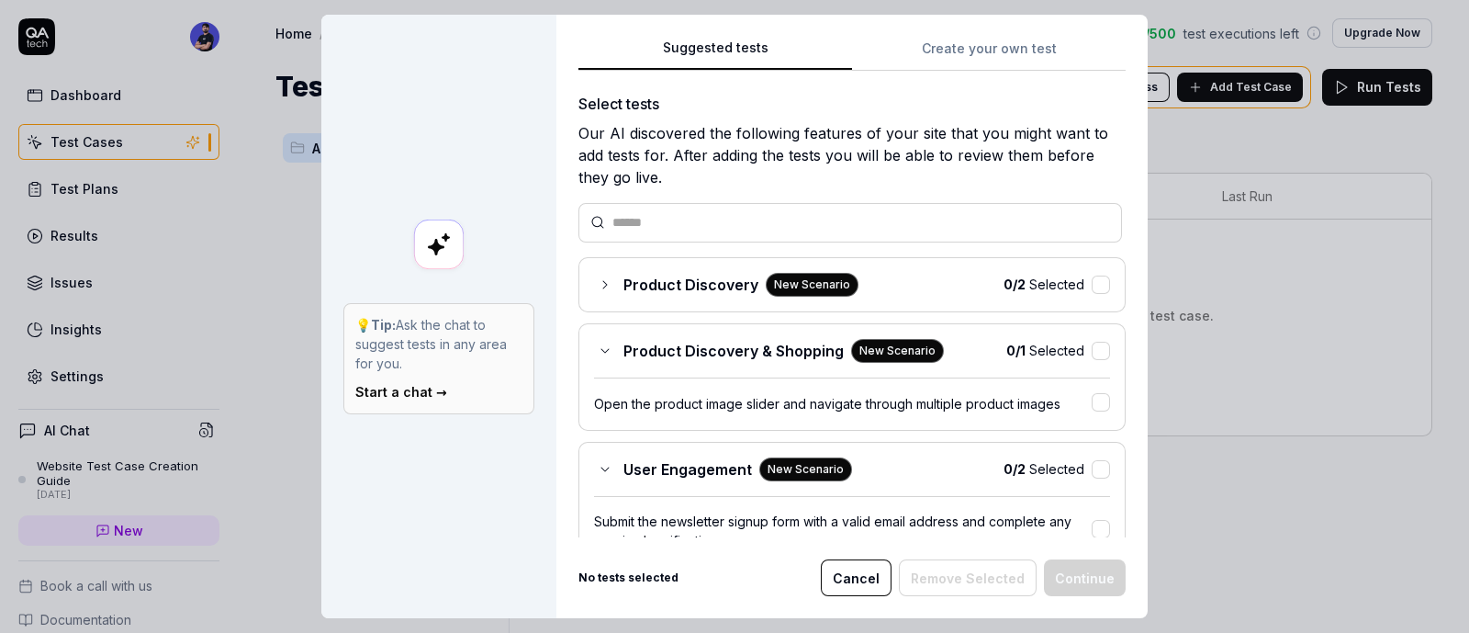
click at [594, 349] on div "Product Discovery & Shopping New Scenario" at bounding box center [769, 351] width 350 height 24
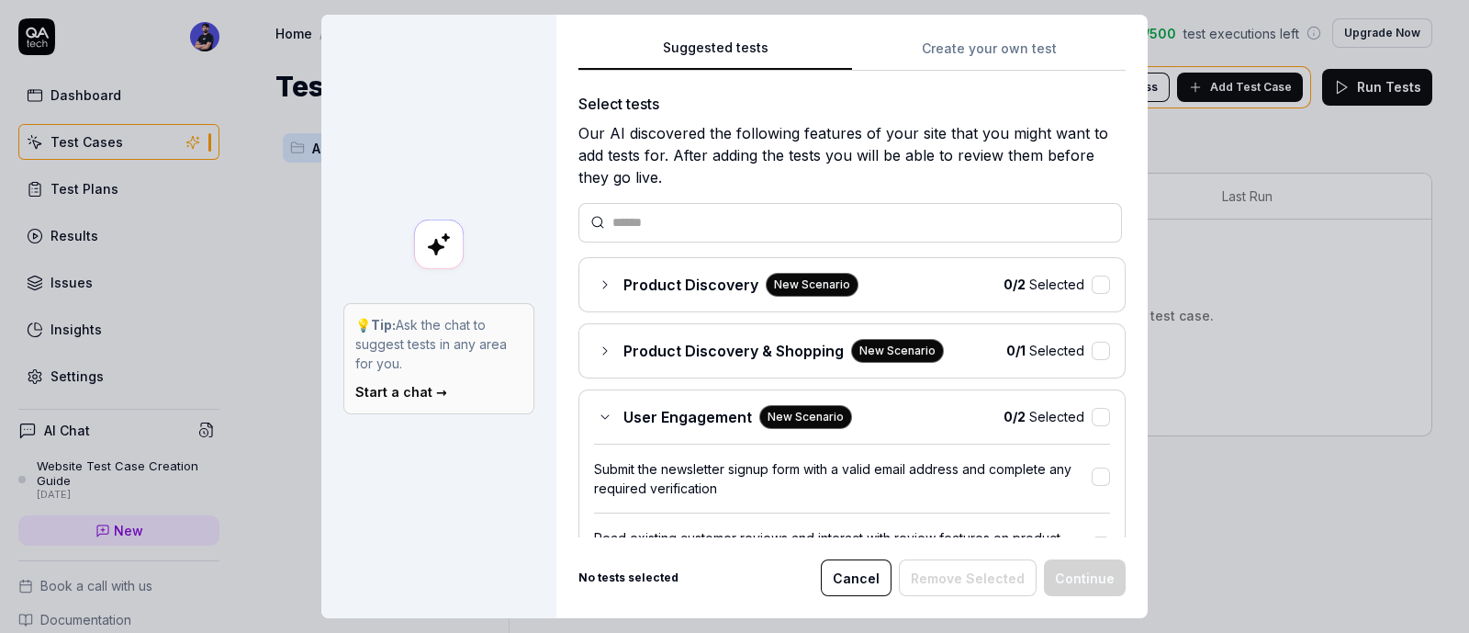
click at [594, 405] on div "User Engagement New Scenario" at bounding box center [723, 417] width 258 height 24
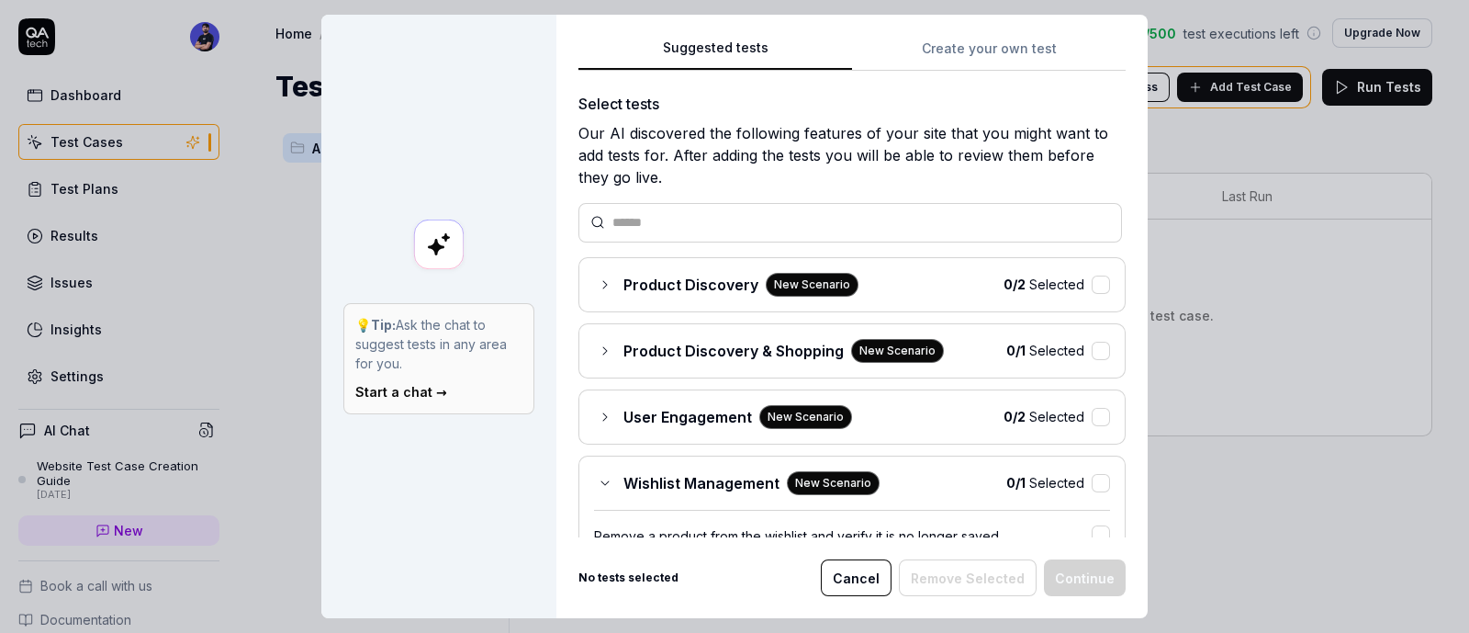
click at [598, 483] on icon at bounding box center [605, 483] width 15 height 15
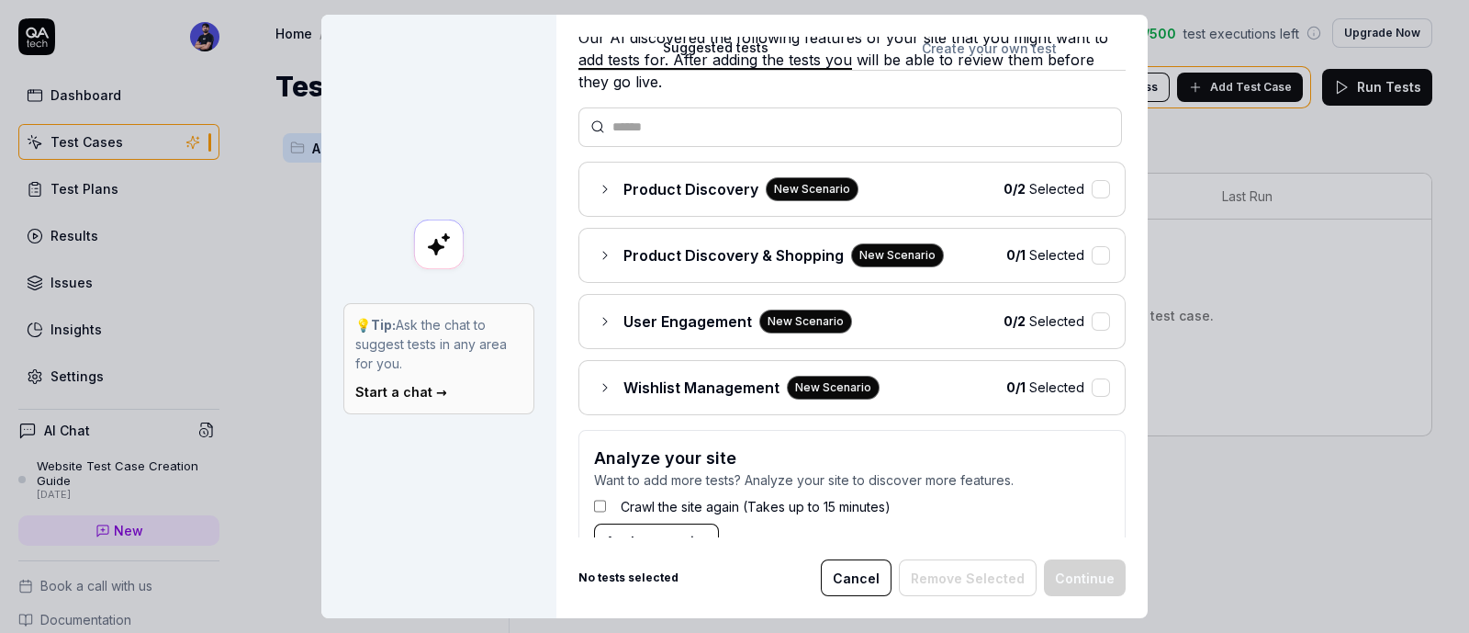
scroll to position [144, 0]
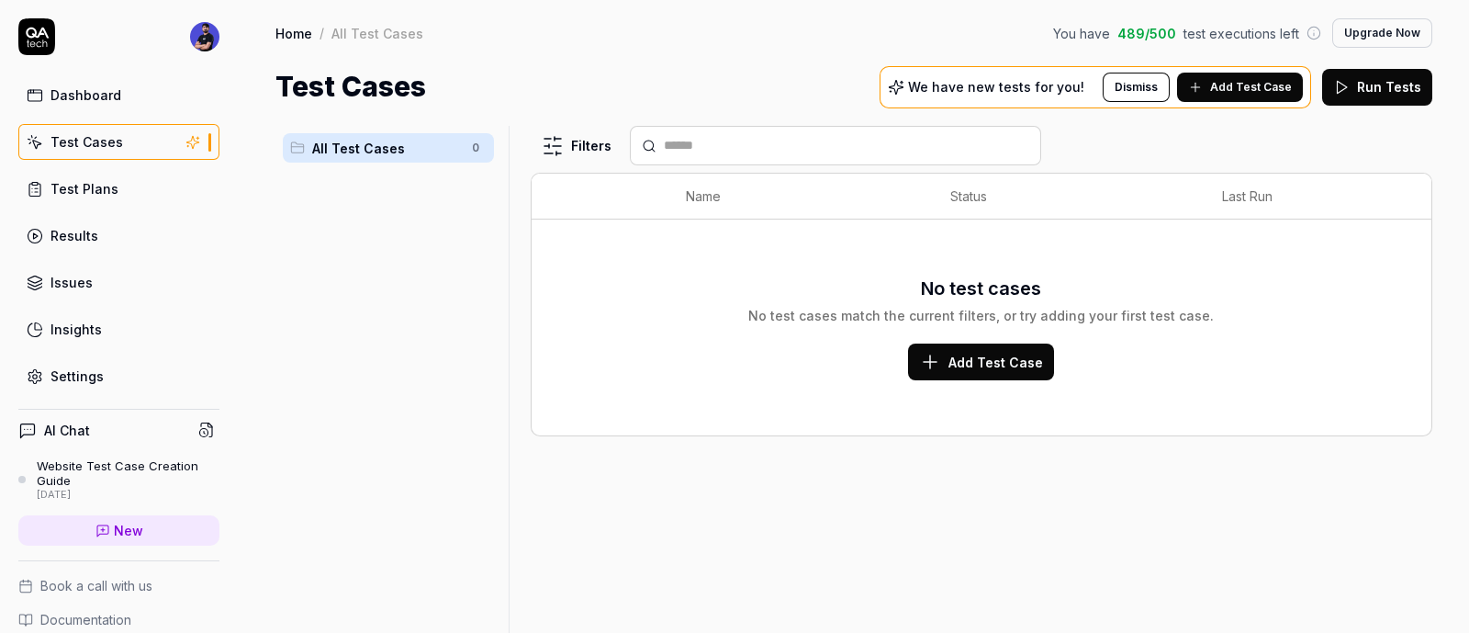
click at [130, 152] on link "Test Cases" at bounding box center [118, 142] width 201 height 36
click at [118, 174] on link "Test Plans" at bounding box center [118, 189] width 201 height 36
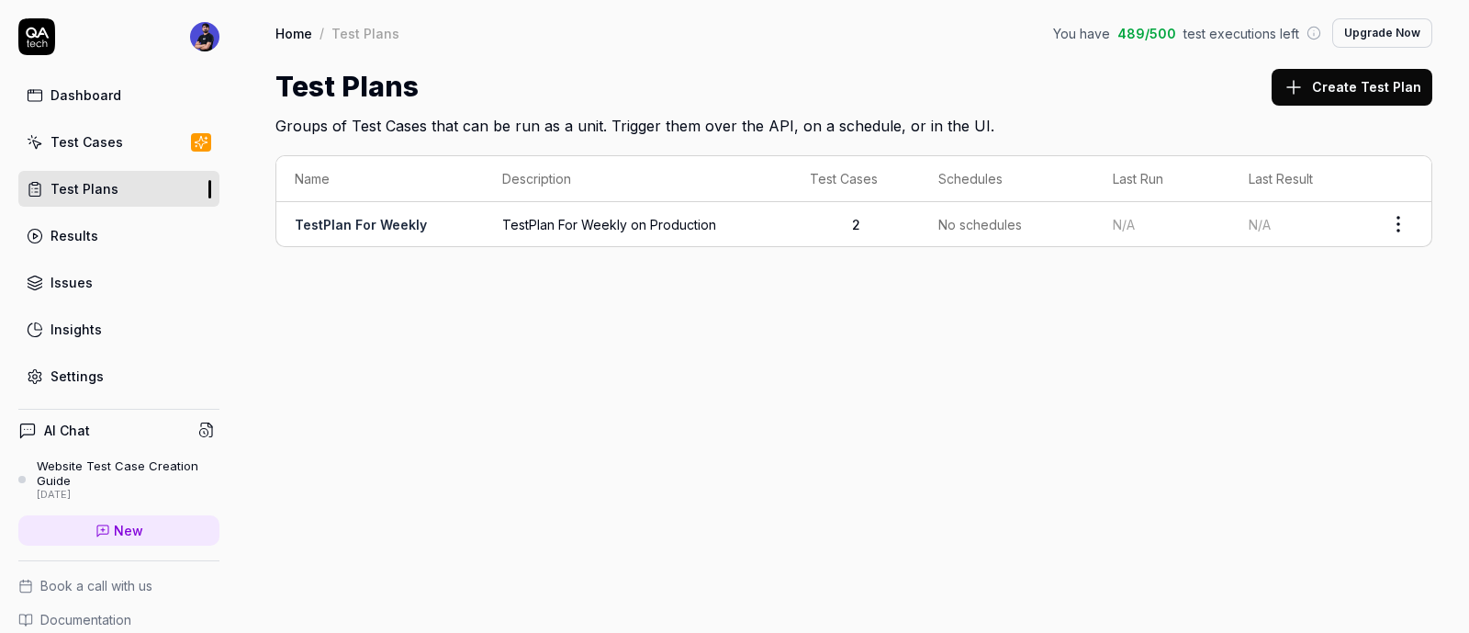
click at [1399, 222] on html "Dashboard Test Cases Test Plans Results Issues Insights Settings AI Chat Websit…" at bounding box center [734, 316] width 1469 height 633
click at [1300, 455] on div "Delete" at bounding box center [1321, 465] width 175 height 40
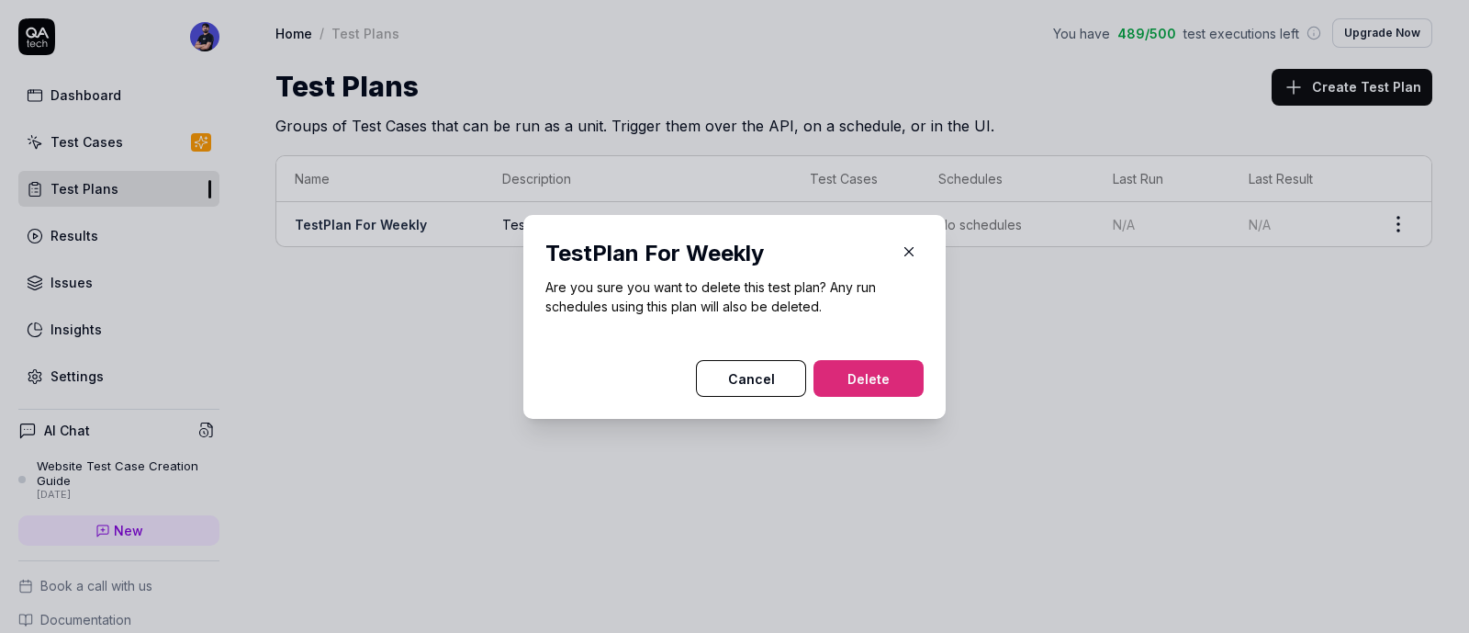
click at [841, 360] on button "Delete" at bounding box center [869, 378] width 110 height 37
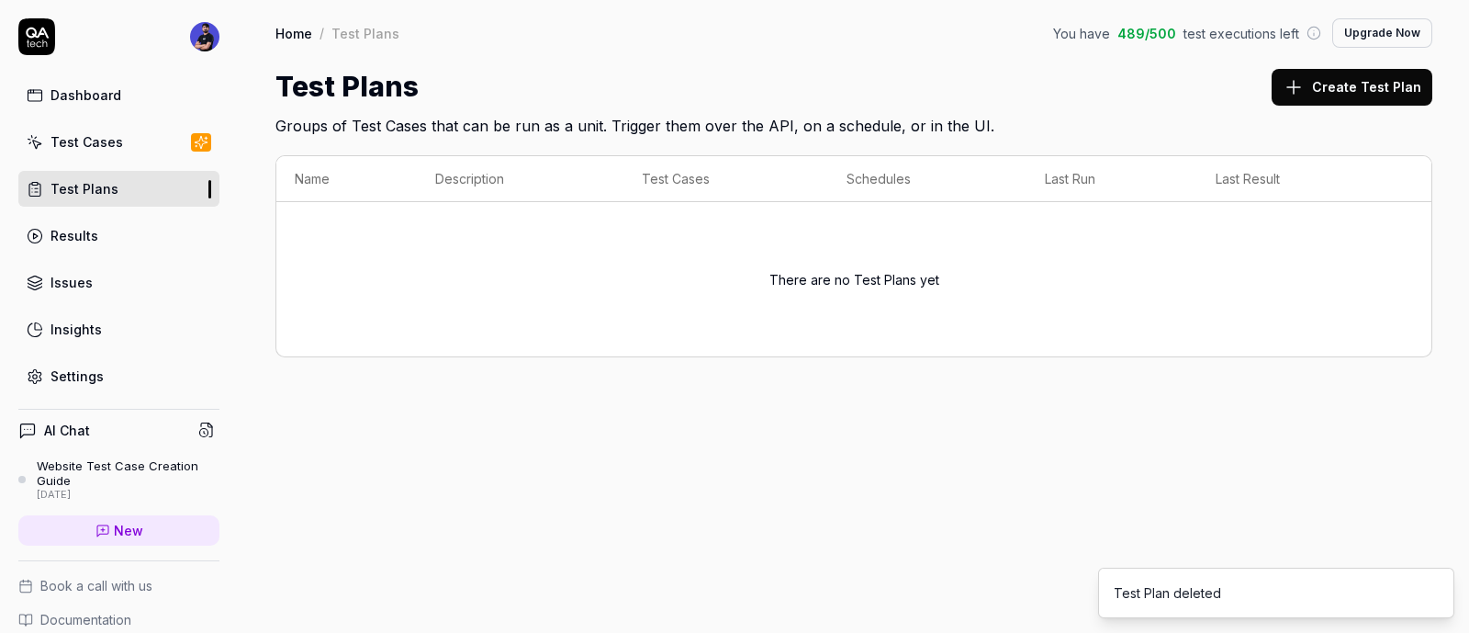
click at [96, 274] on link "Issues" at bounding box center [118, 283] width 201 height 36
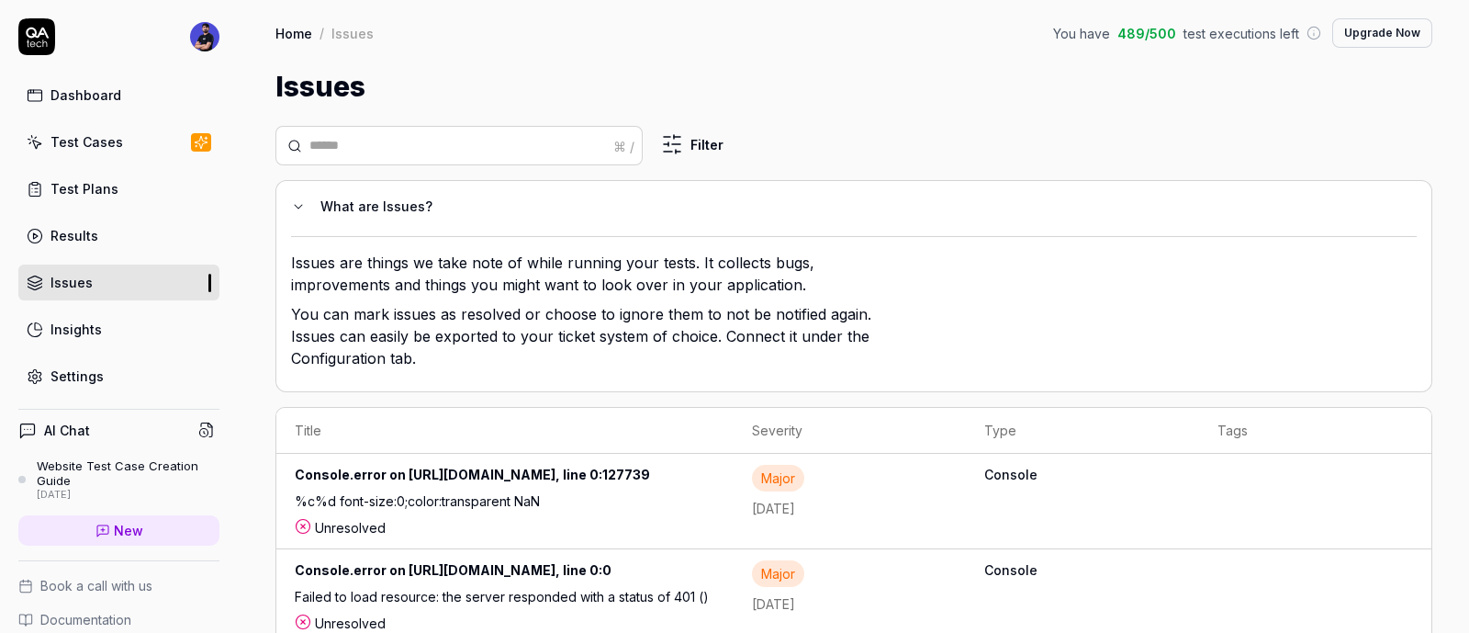
click at [101, 311] on link "Insights" at bounding box center [118, 329] width 201 height 36
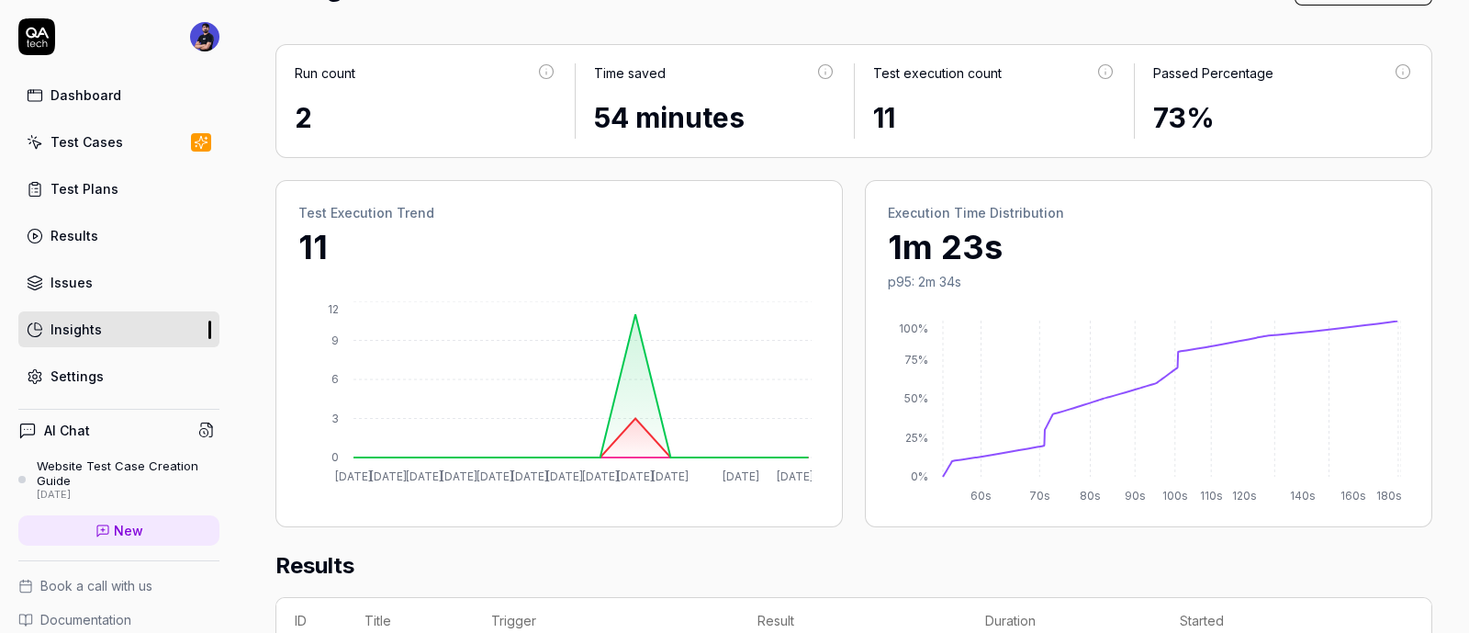
scroll to position [229, 0]
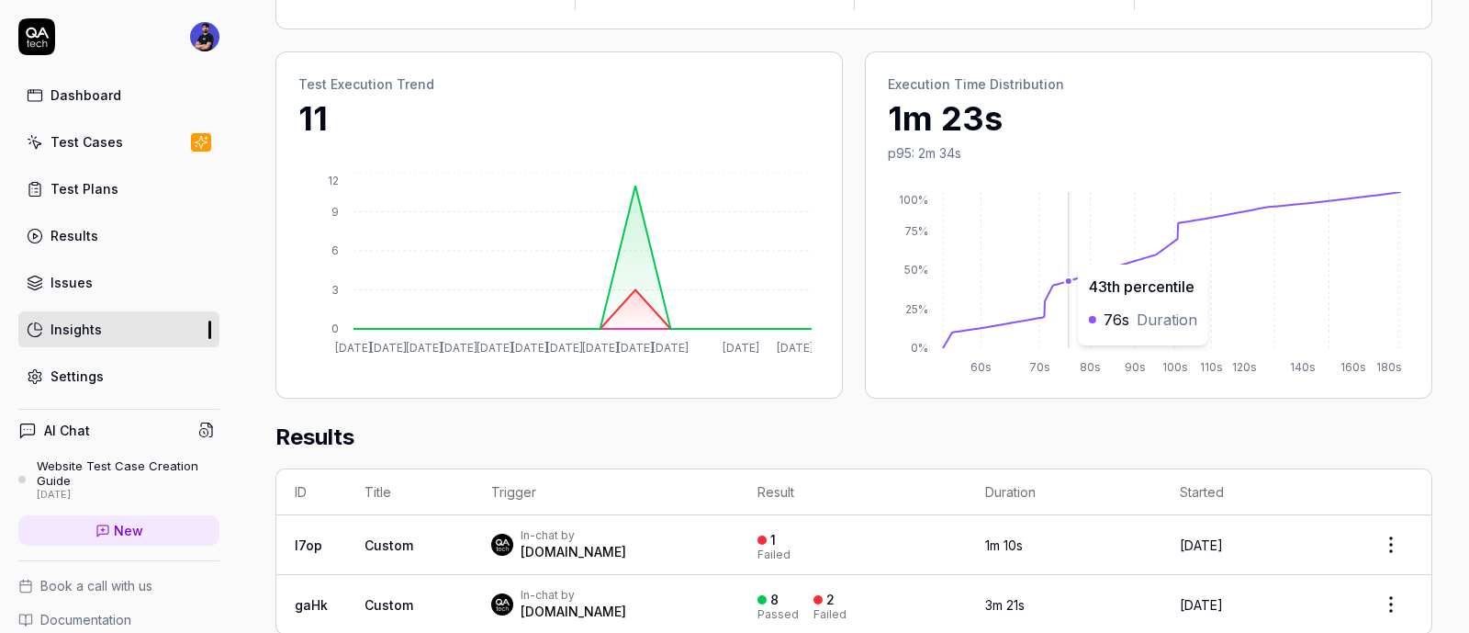
click at [1062, 253] on icon "0% 25% 50% 75% 100% 60s 70s 80s 90s 100s 110s 120s 140s 160s 180s" at bounding box center [1144, 284] width 513 height 184
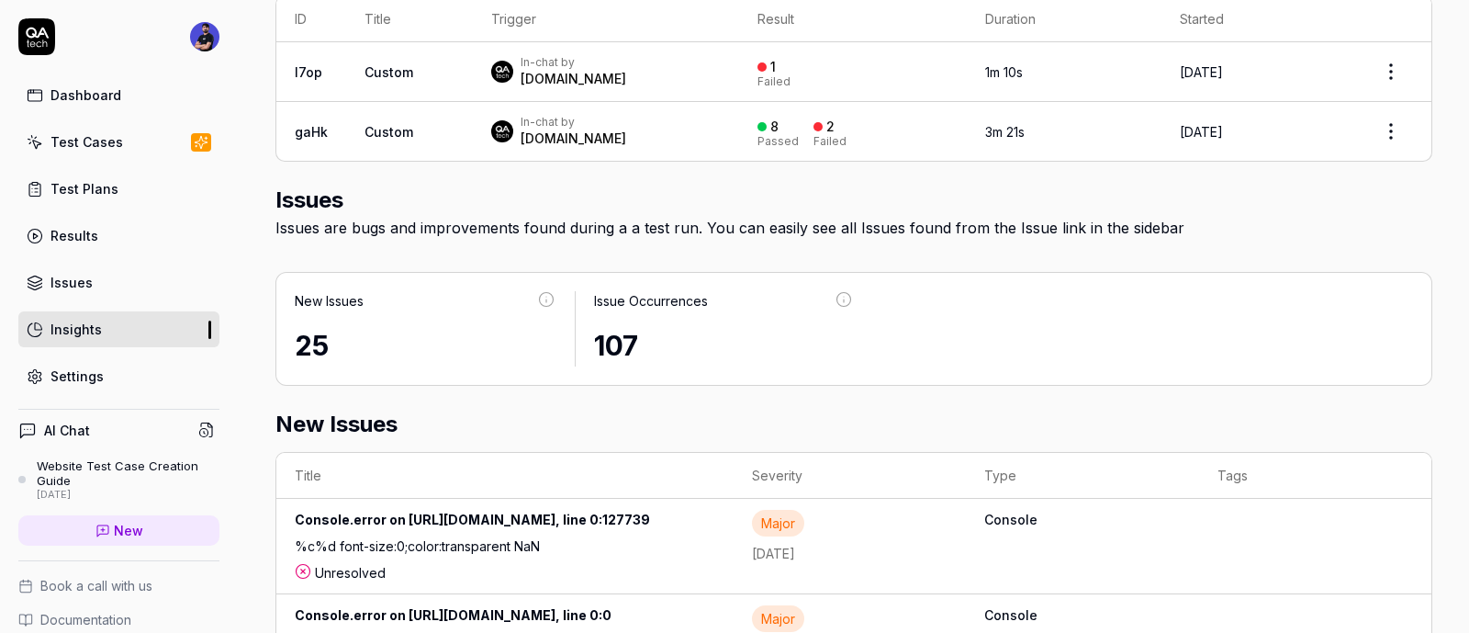
scroll to position [803, 0]
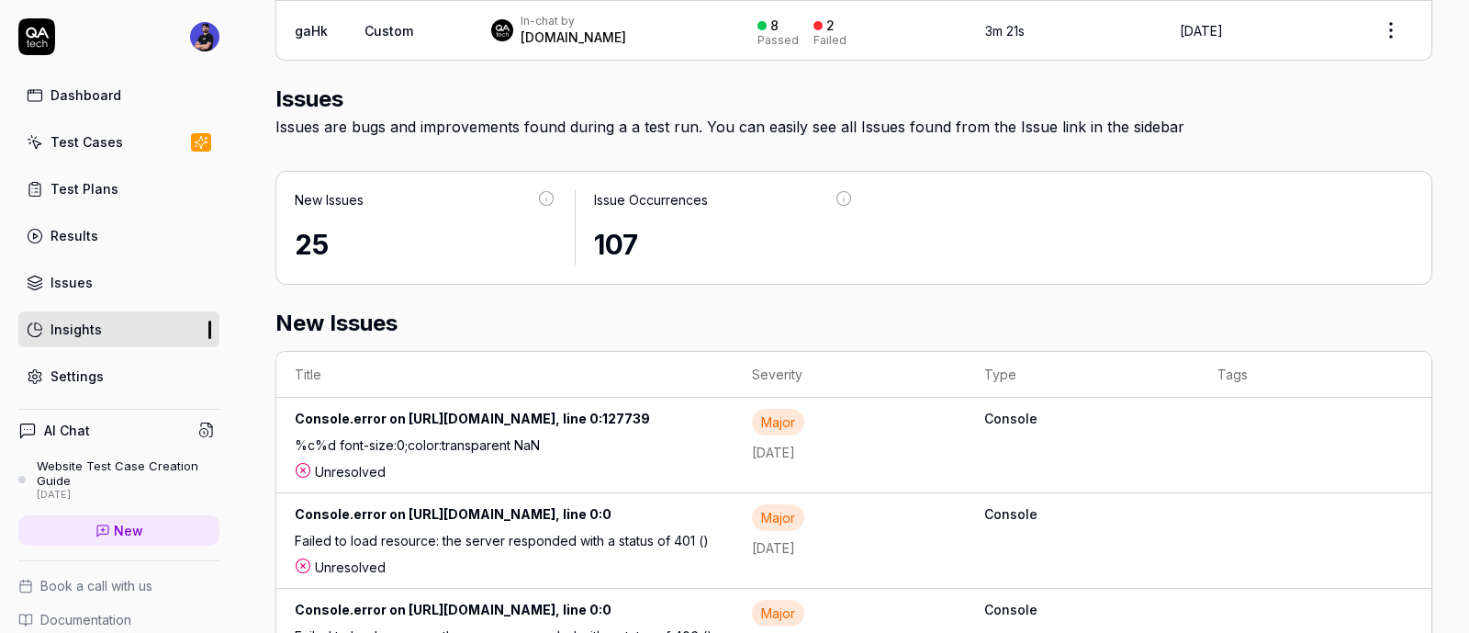
click at [304, 250] on div "25" at bounding box center [426, 244] width 262 height 41
click at [131, 130] on link "Test Cases" at bounding box center [118, 142] width 201 height 36
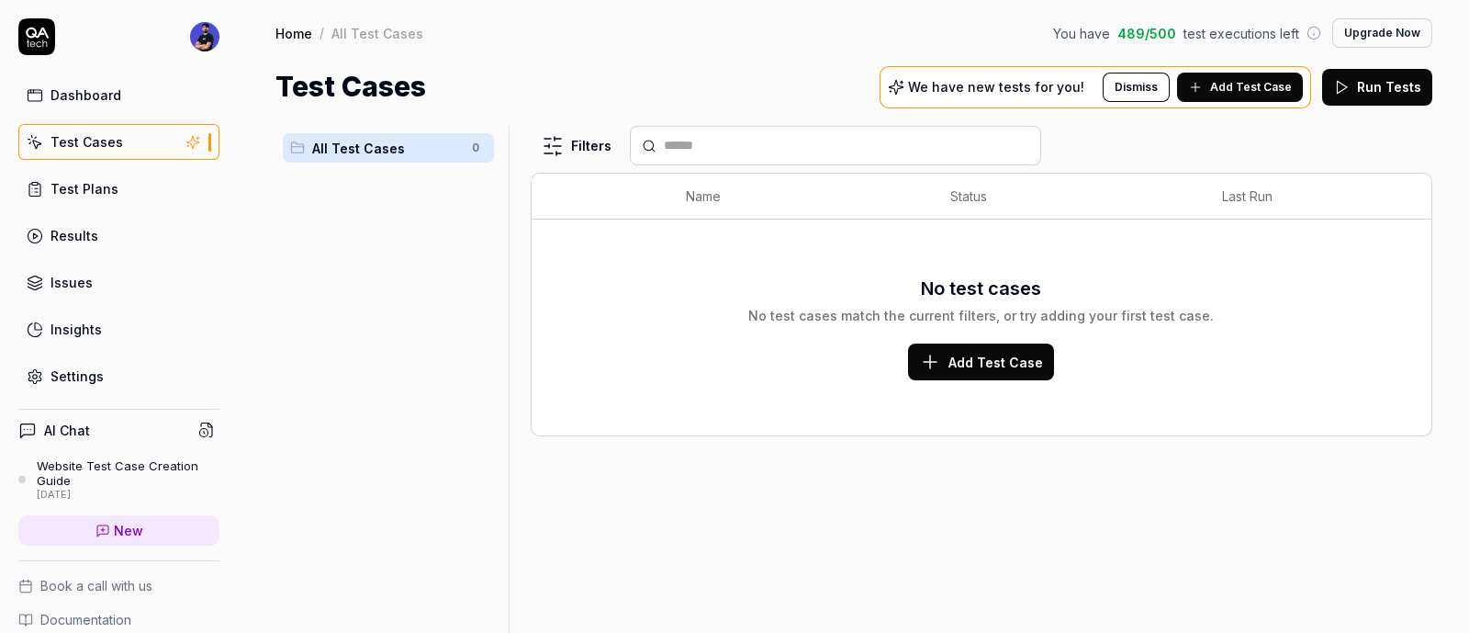
click at [1223, 91] on span "Add Test Case" at bounding box center [1251, 87] width 82 height 17
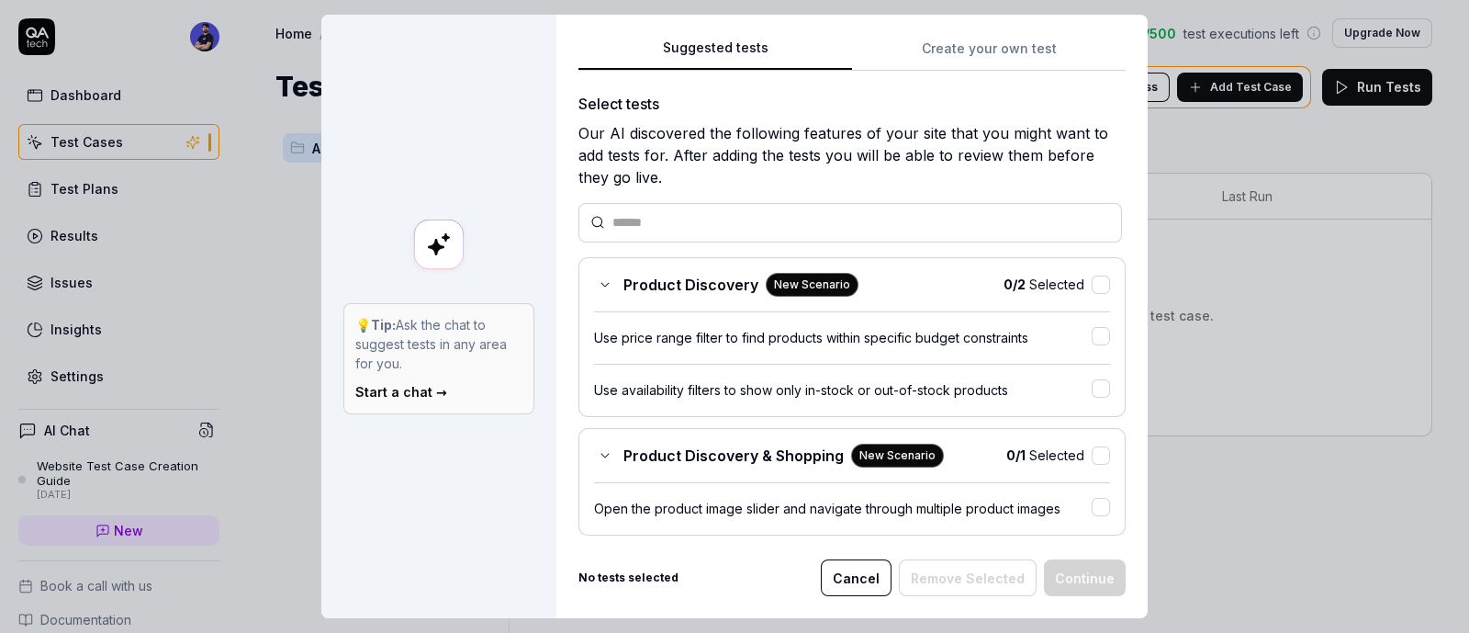
click at [880, 569] on button "Cancel" at bounding box center [856, 577] width 71 height 37
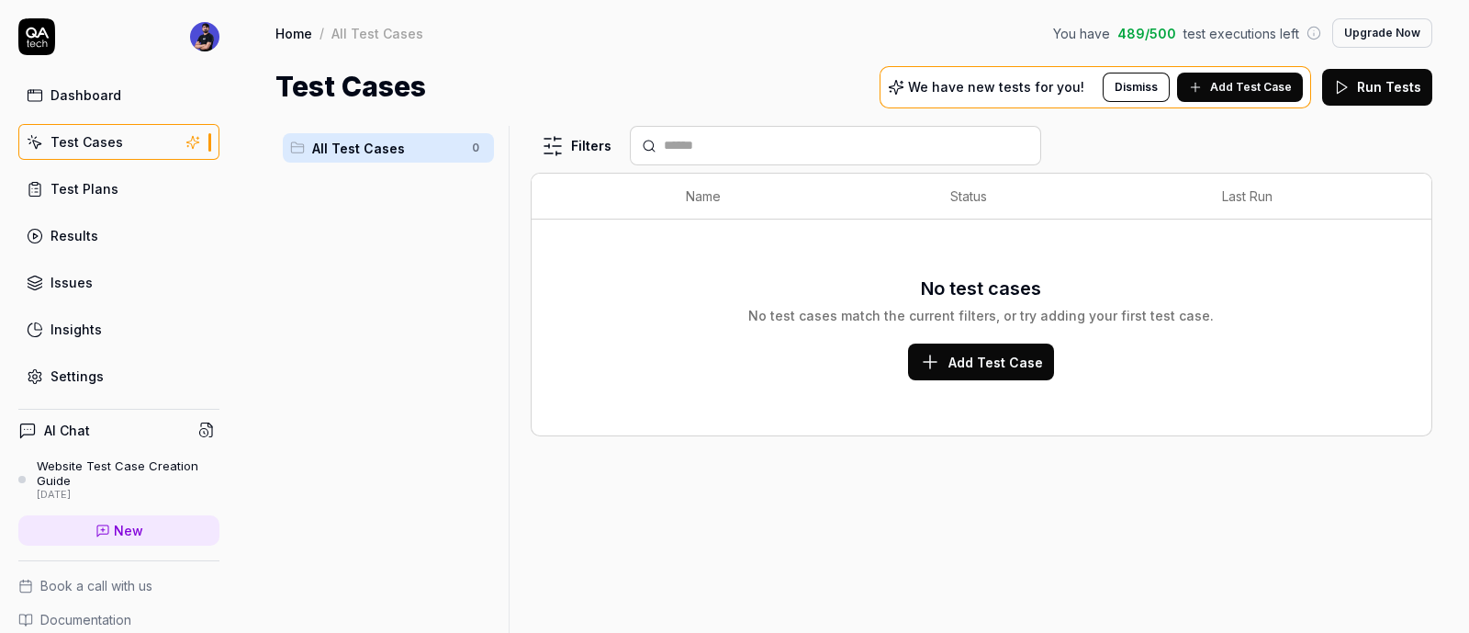
click at [101, 369] on div "Settings" at bounding box center [77, 375] width 53 height 19
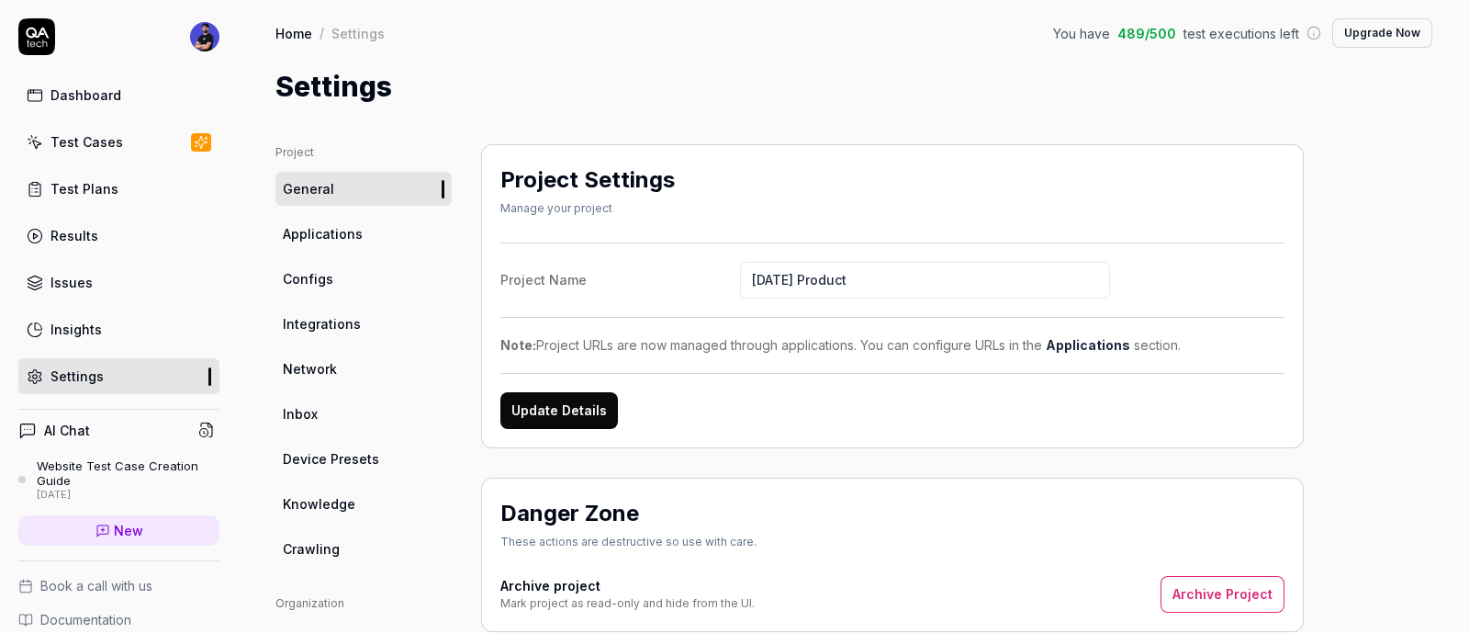
click at [321, 548] on span "Crawling" at bounding box center [311, 548] width 57 height 19
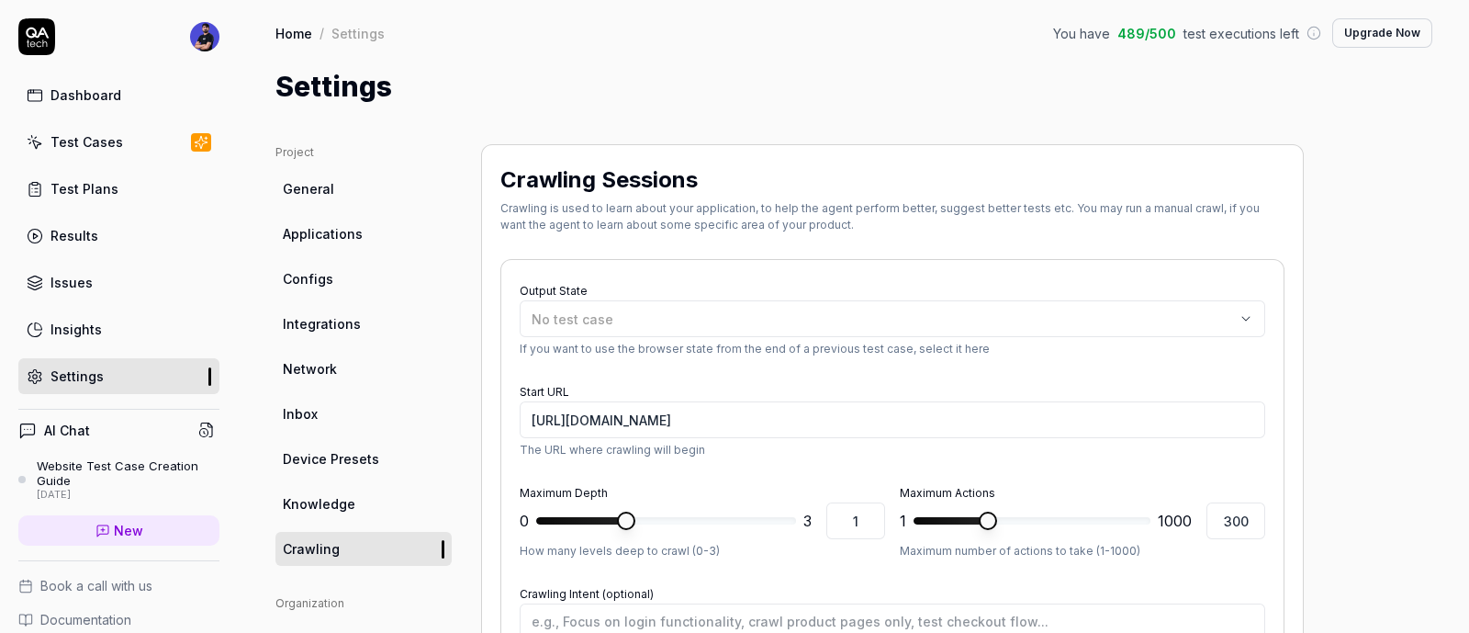
type textarea "*"
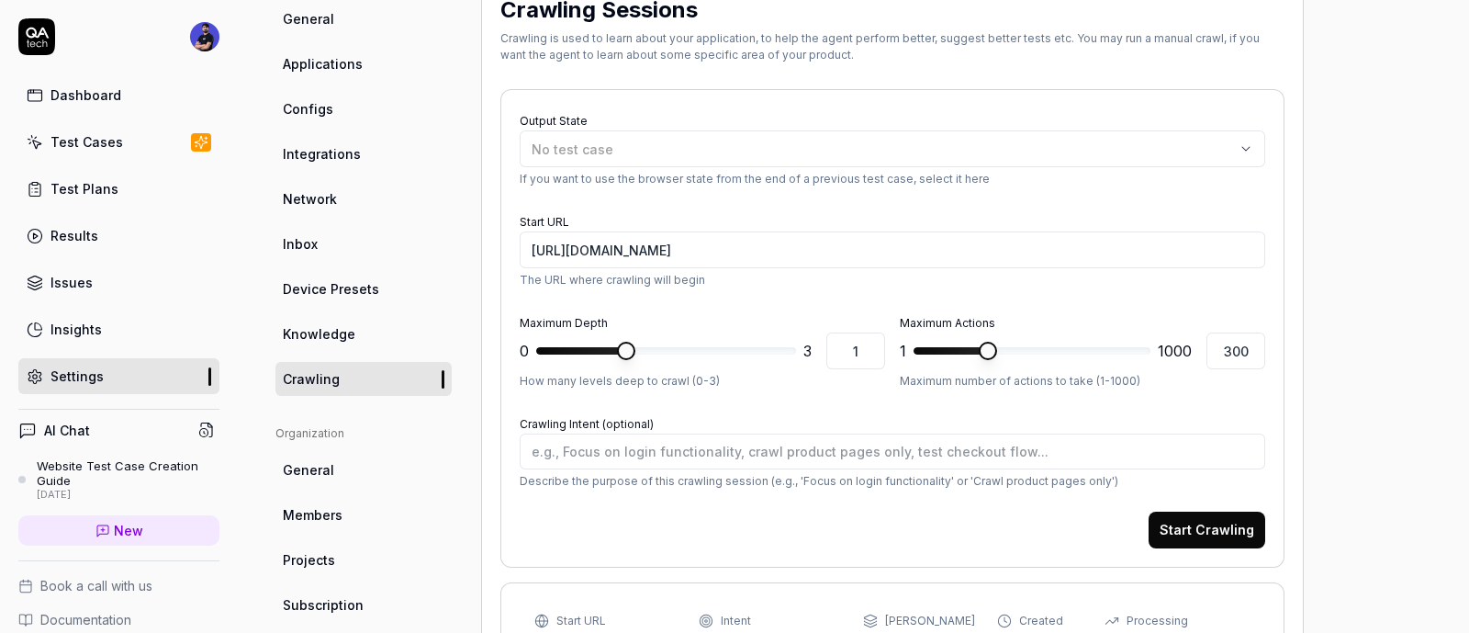
scroll to position [458, 0]
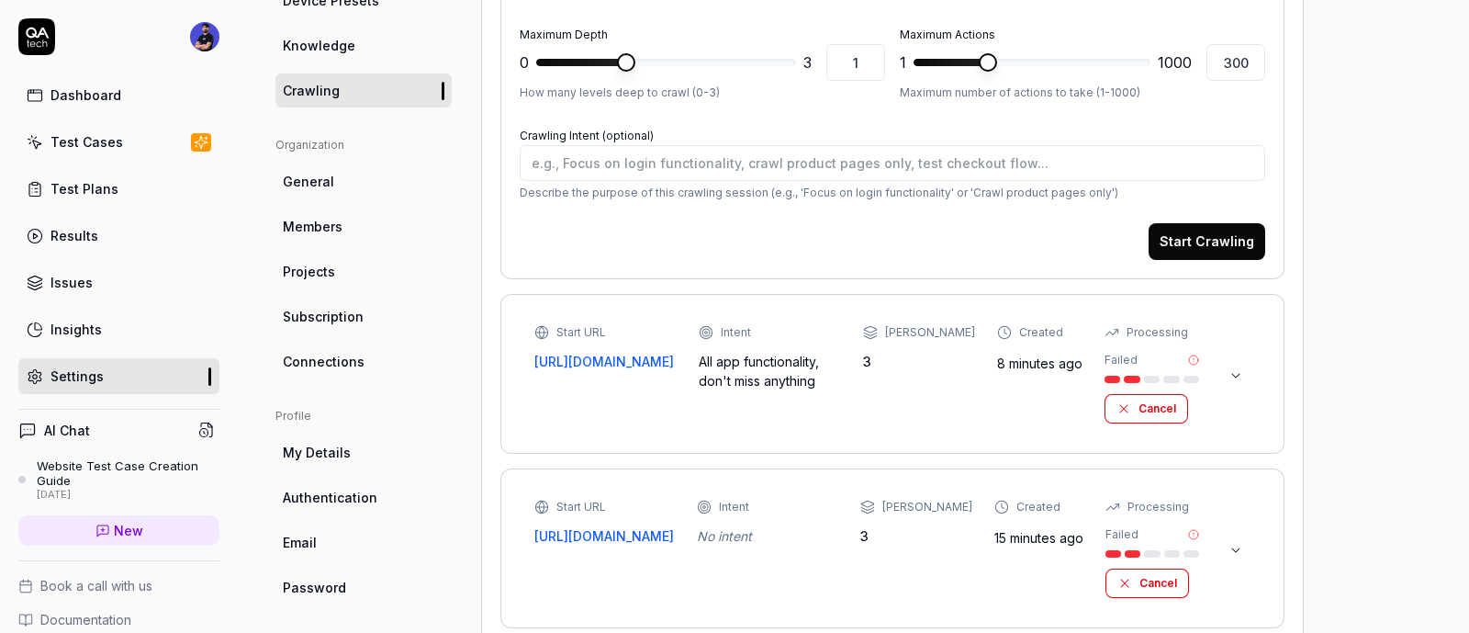
click at [1229, 381] on button at bounding box center [1236, 375] width 29 height 29
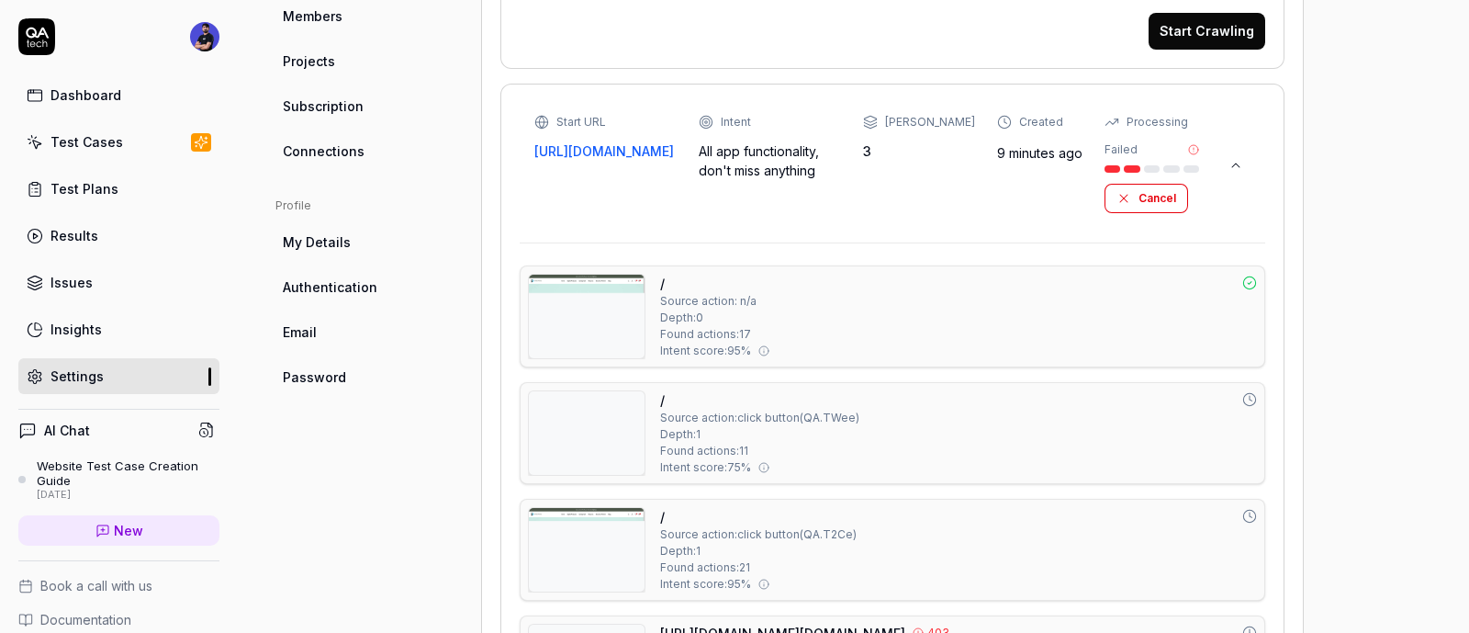
scroll to position [647, 0]
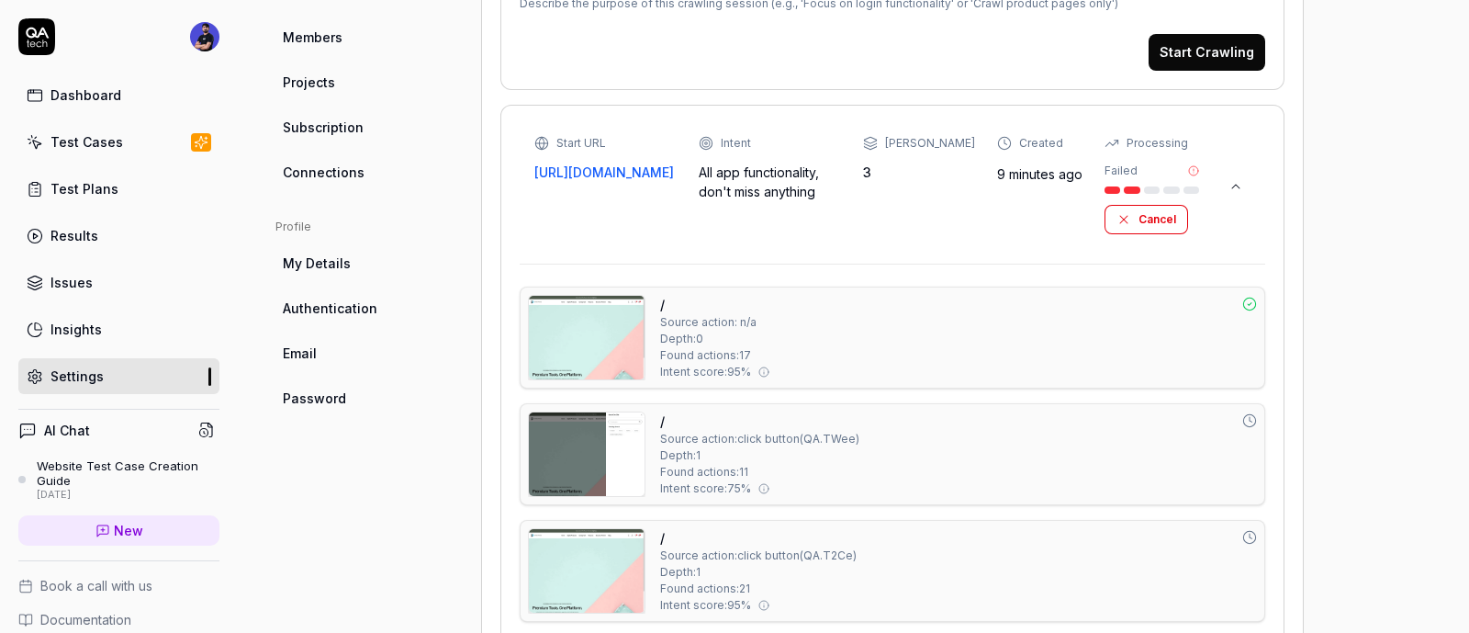
click at [1236, 179] on icon at bounding box center [1236, 186] width 15 height 15
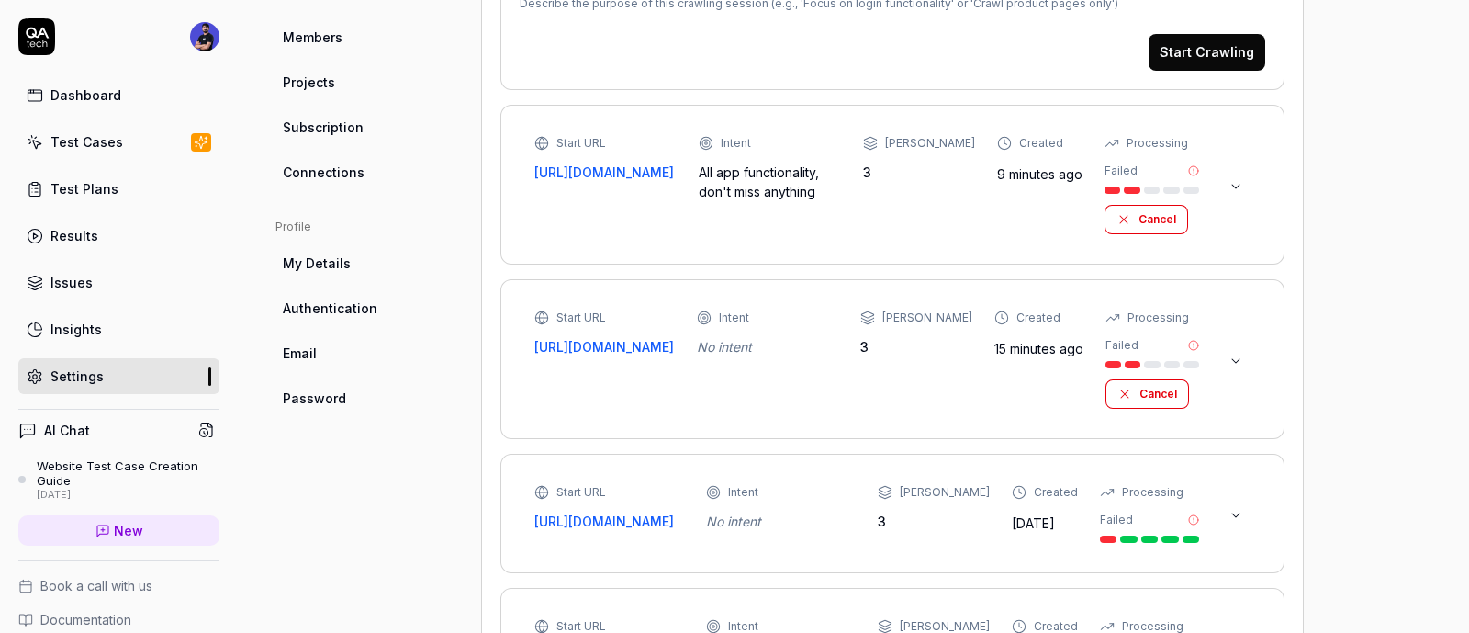
click at [1195, 342] on icon at bounding box center [1193, 345] width 11 height 11
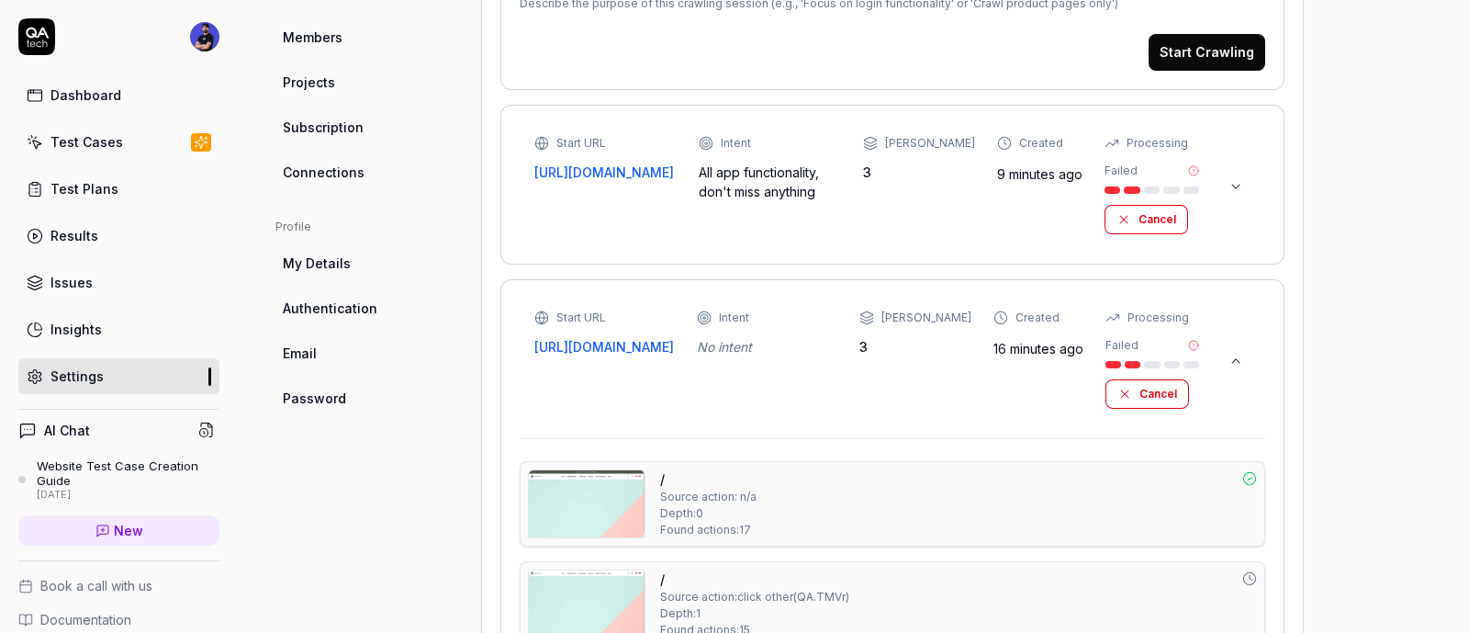
click at [1252, 363] on div "Start URL https://sundayproduct.com/ Intent No intent Max Depth 3 Created 16 mi…" at bounding box center [893, 358] width 746 height 121
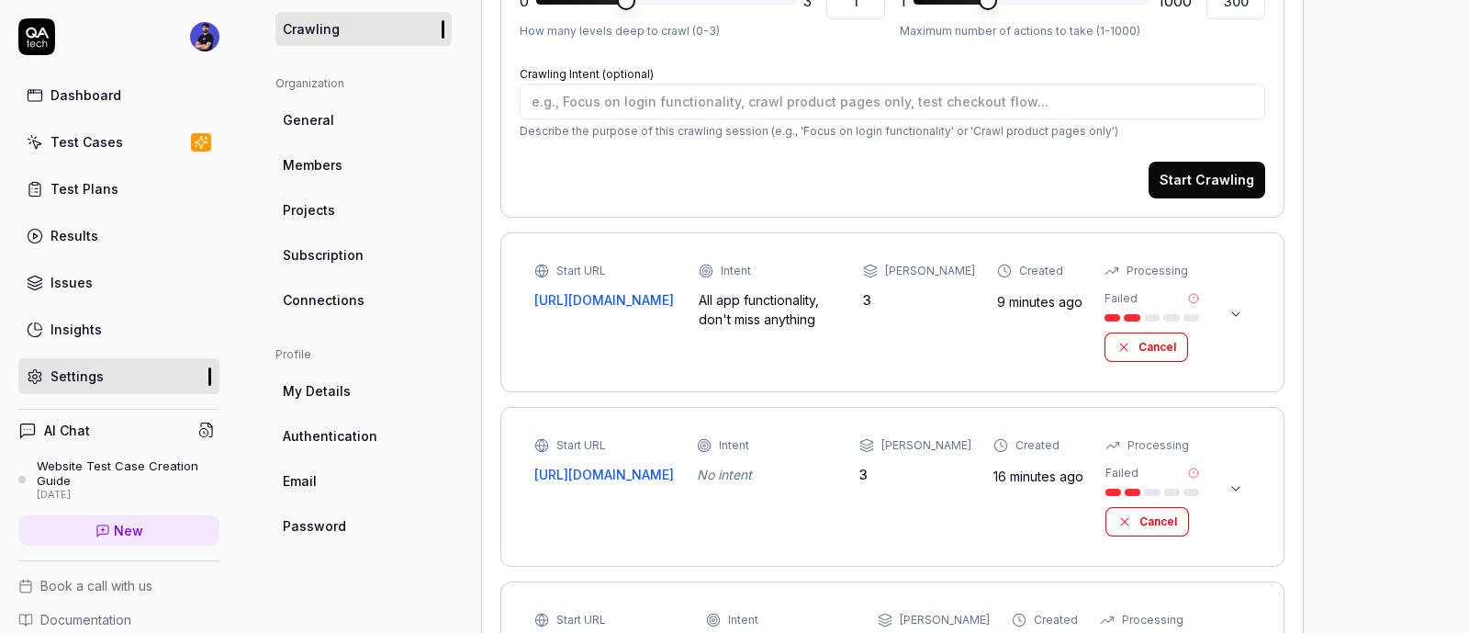
scroll to position [303, 0]
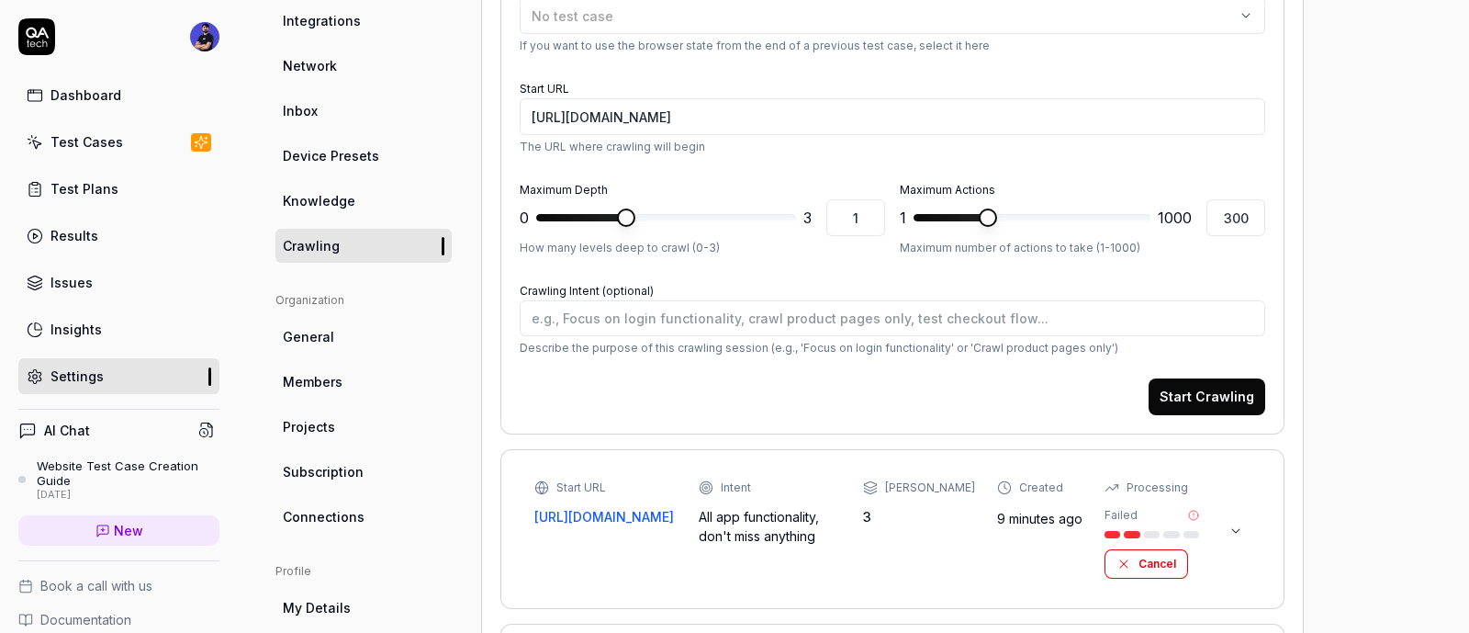
click at [340, 66] on link "Network" at bounding box center [364, 66] width 176 height 34
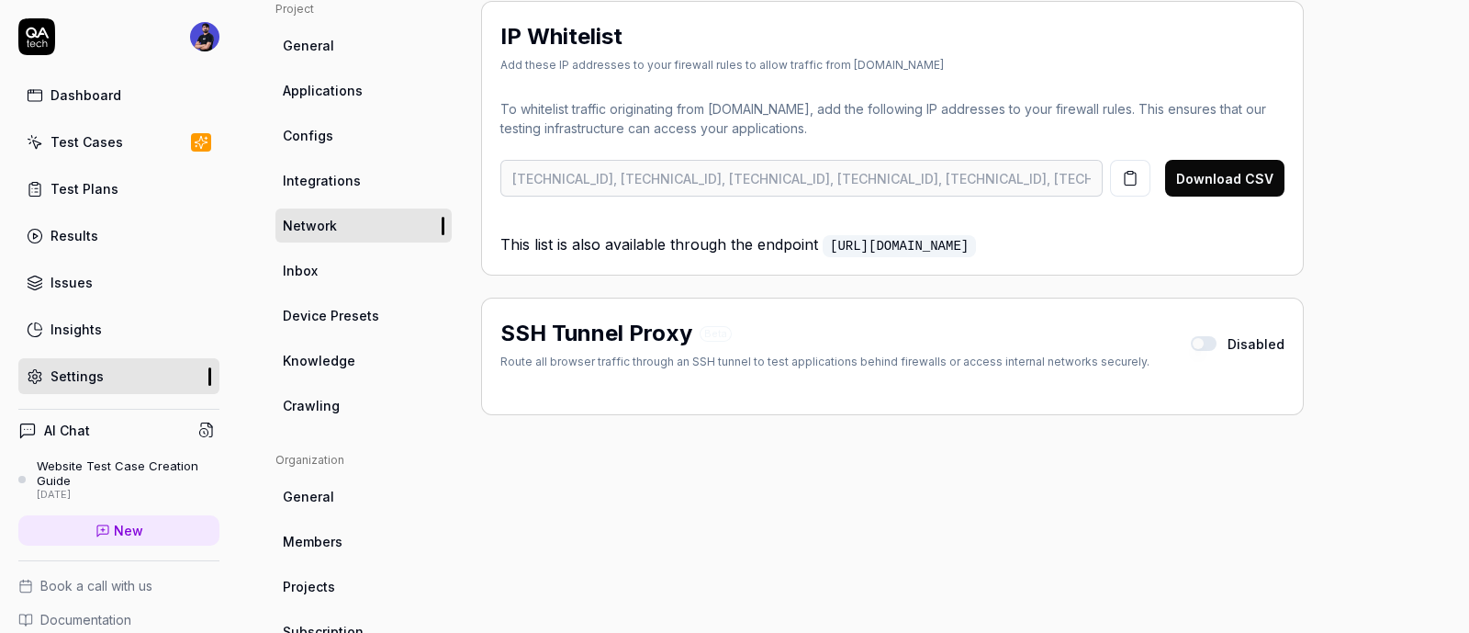
click at [900, 241] on link "https://app.qa.tech/api/outbound-ips" at bounding box center [899, 246] width 153 height 22
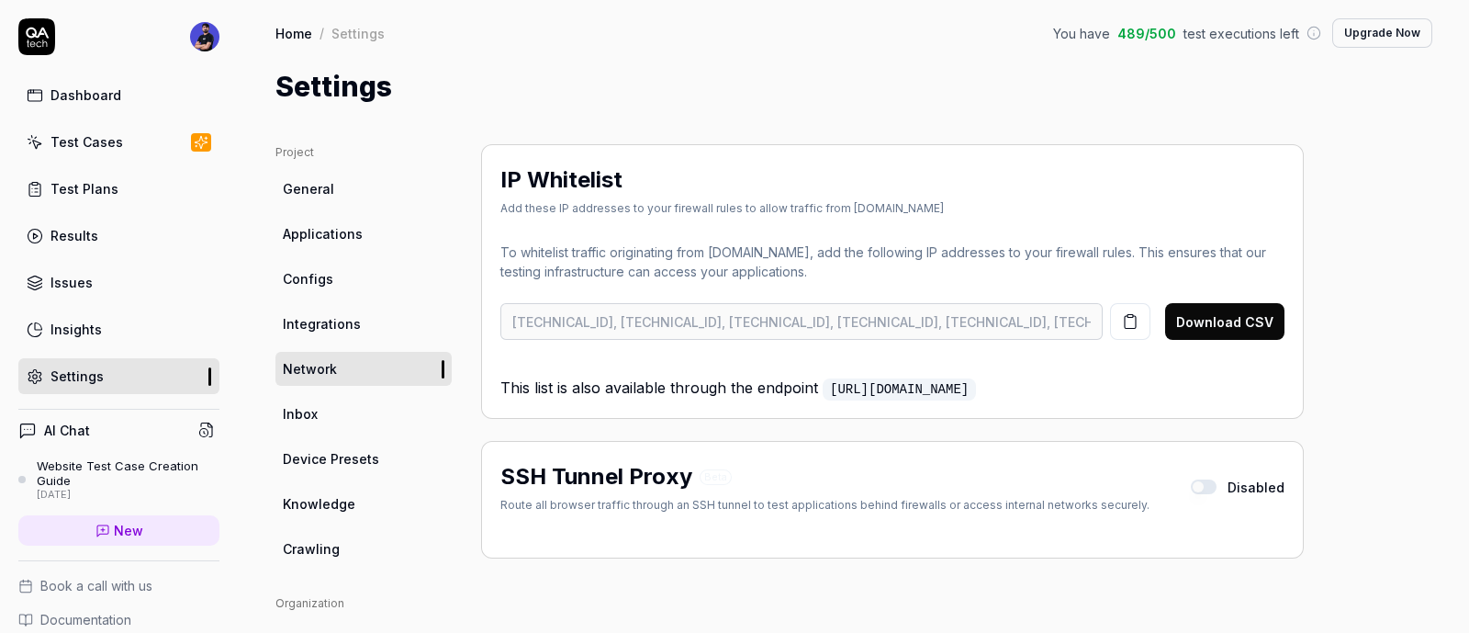
click at [334, 498] on span "Knowledge" at bounding box center [319, 503] width 73 height 19
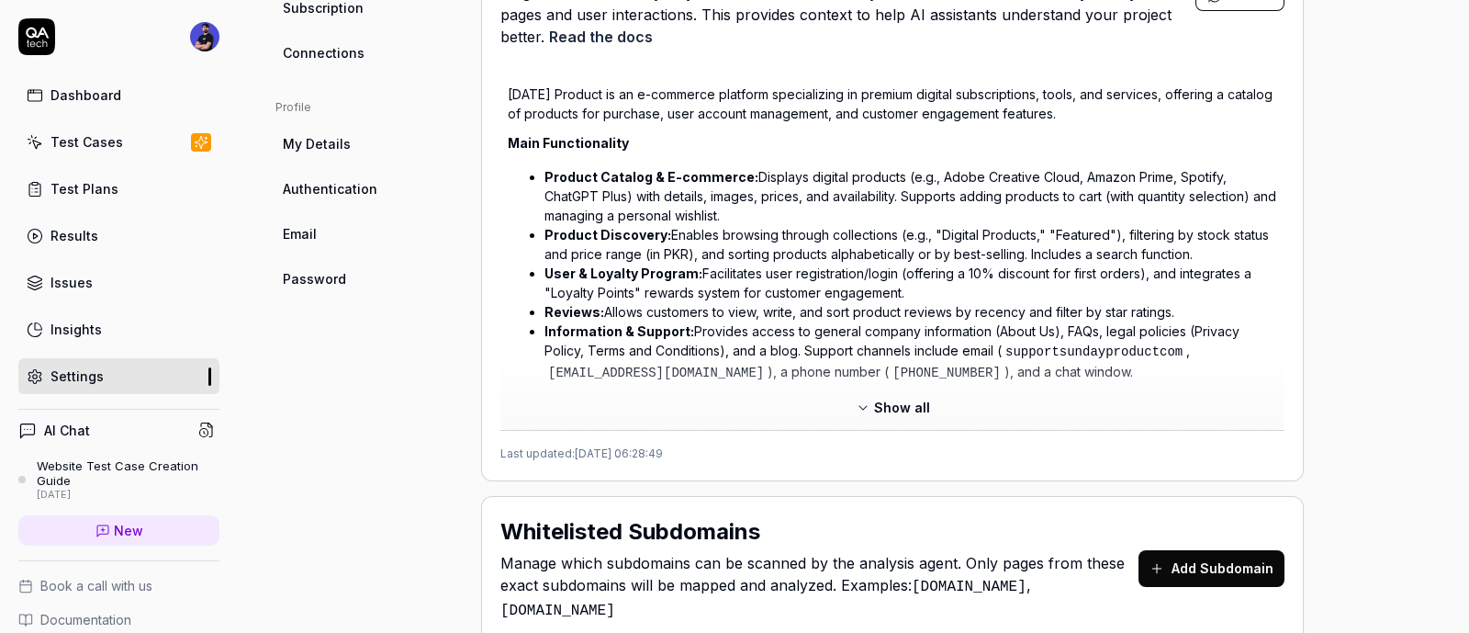
scroll to position [803, 0]
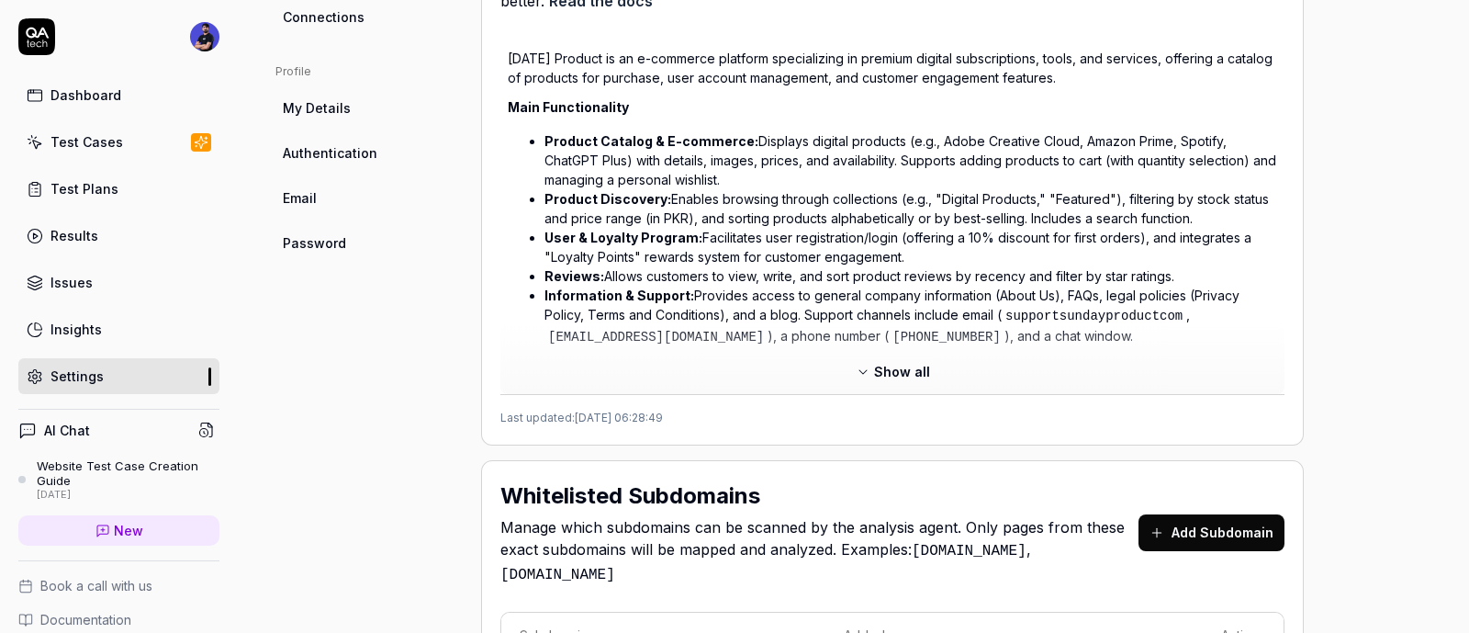
click at [901, 374] on span "Show all" at bounding box center [902, 371] width 56 height 19
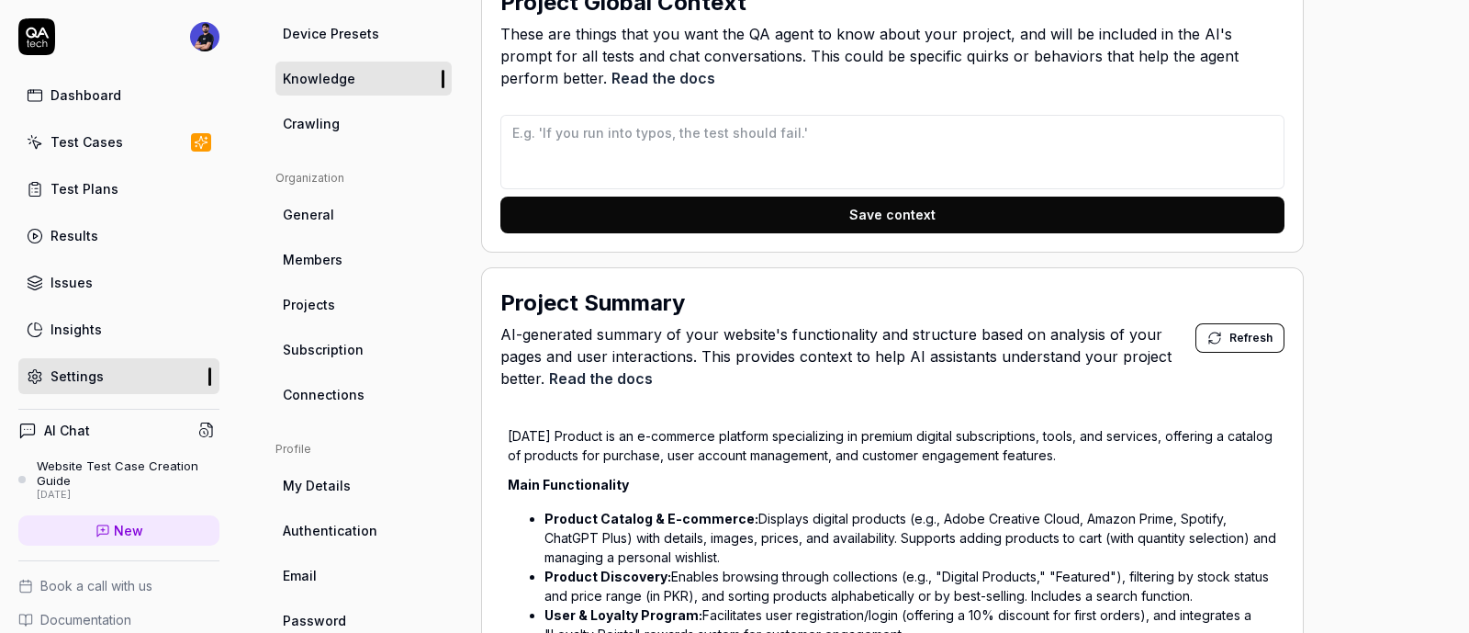
scroll to position [422, 0]
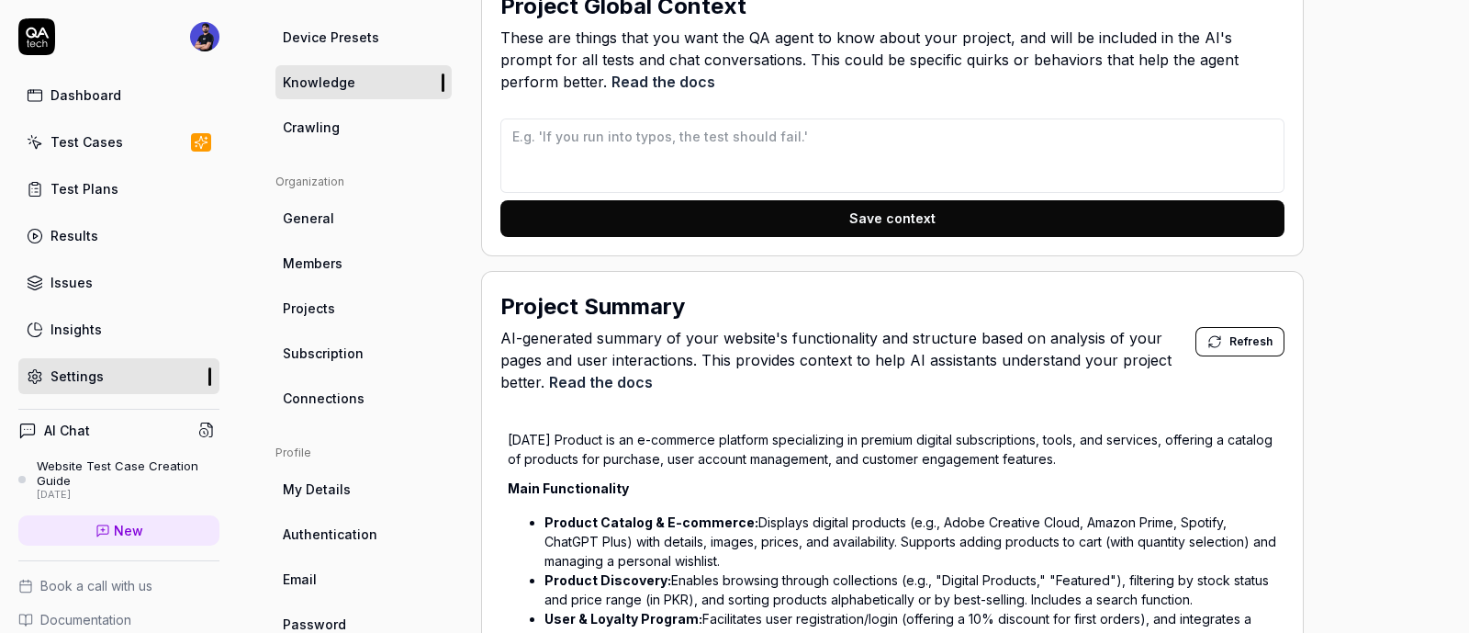
click at [366, 38] on span "Device Presets" at bounding box center [331, 37] width 96 height 19
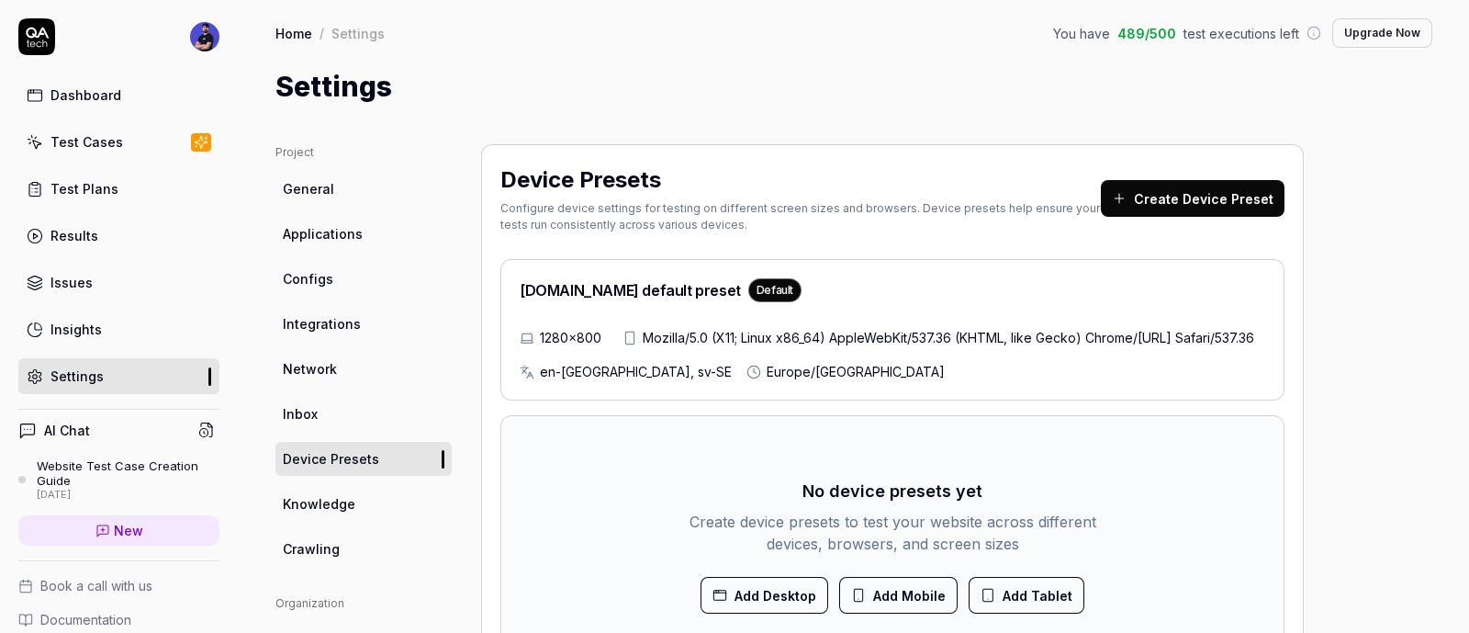
click at [327, 405] on link "Inbox" at bounding box center [364, 414] width 176 height 34
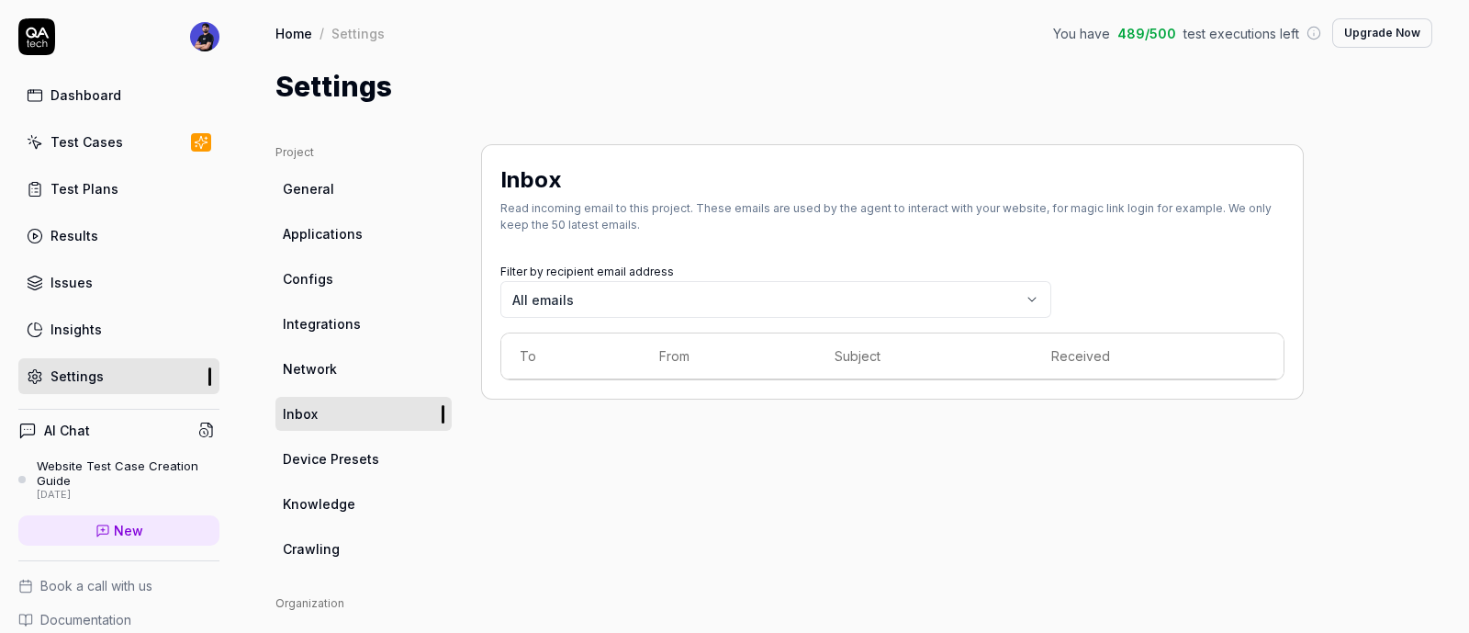
click at [367, 360] on link "Network" at bounding box center [364, 369] width 176 height 34
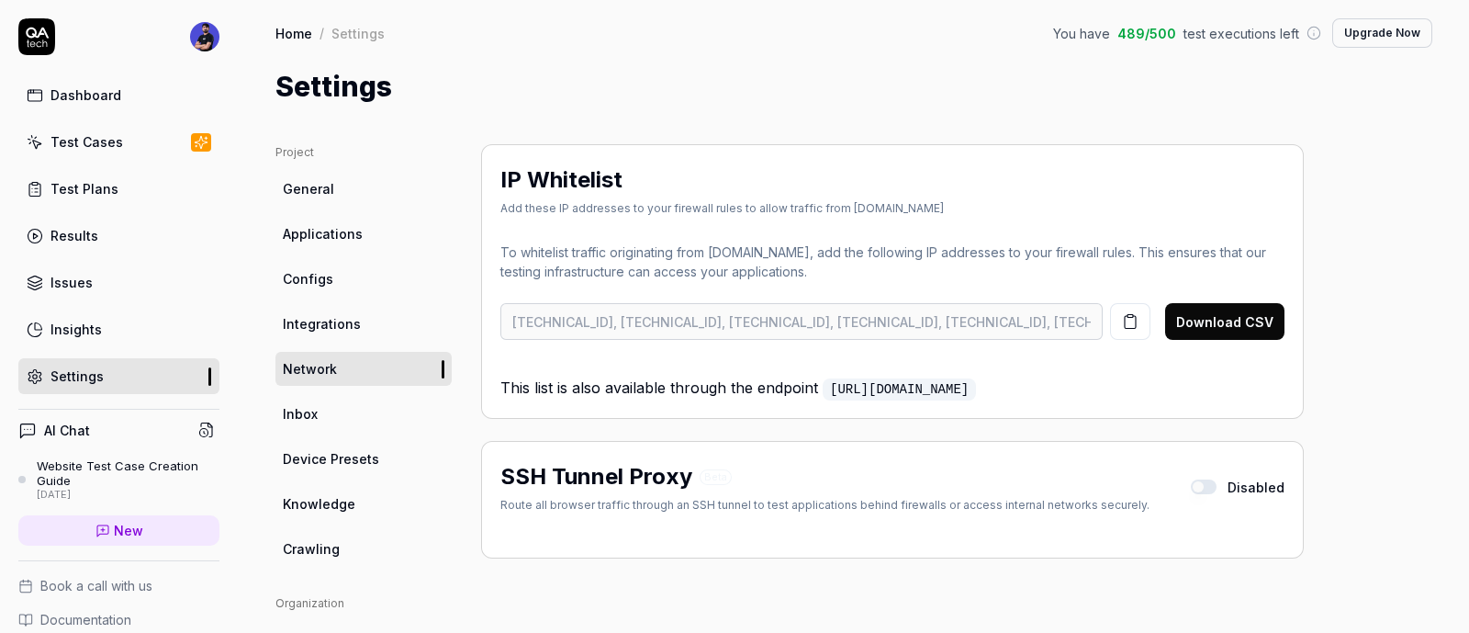
click at [353, 331] on span "Integrations" at bounding box center [322, 323] width 78 height 19
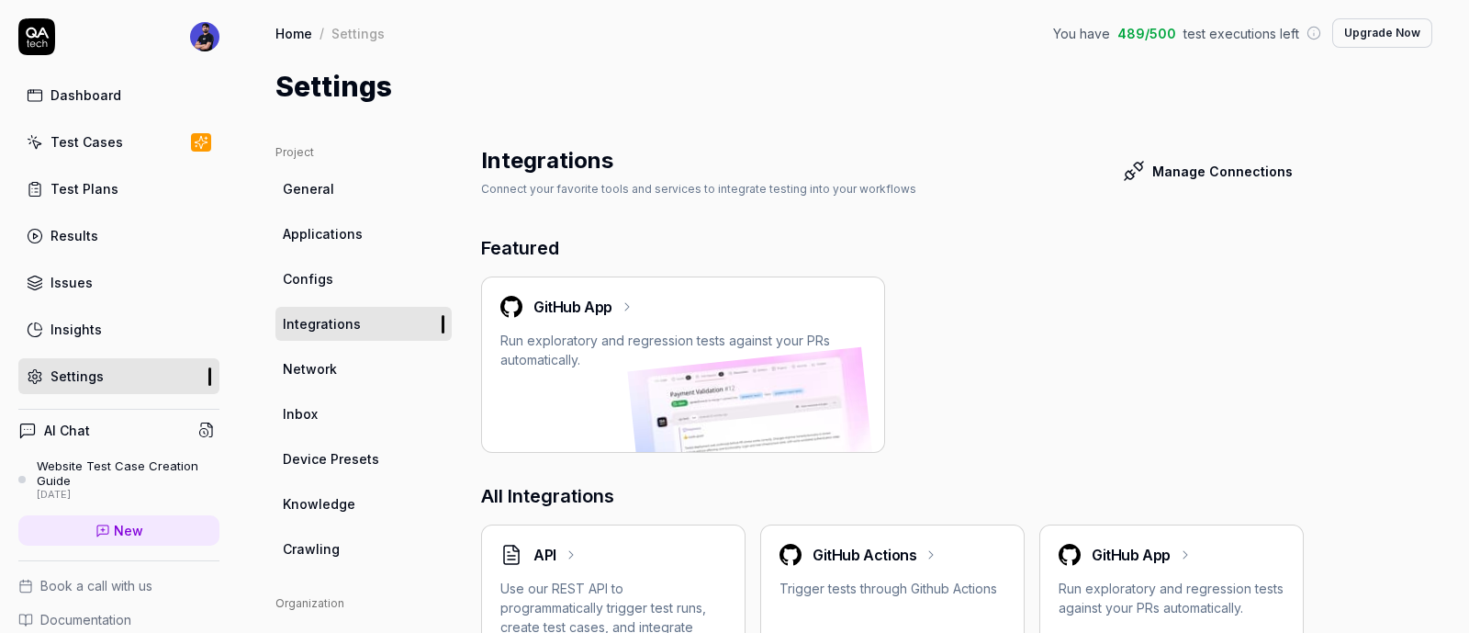
click at [321, 186] on span "General" at bounding box center [308, 188] width 51 height 19
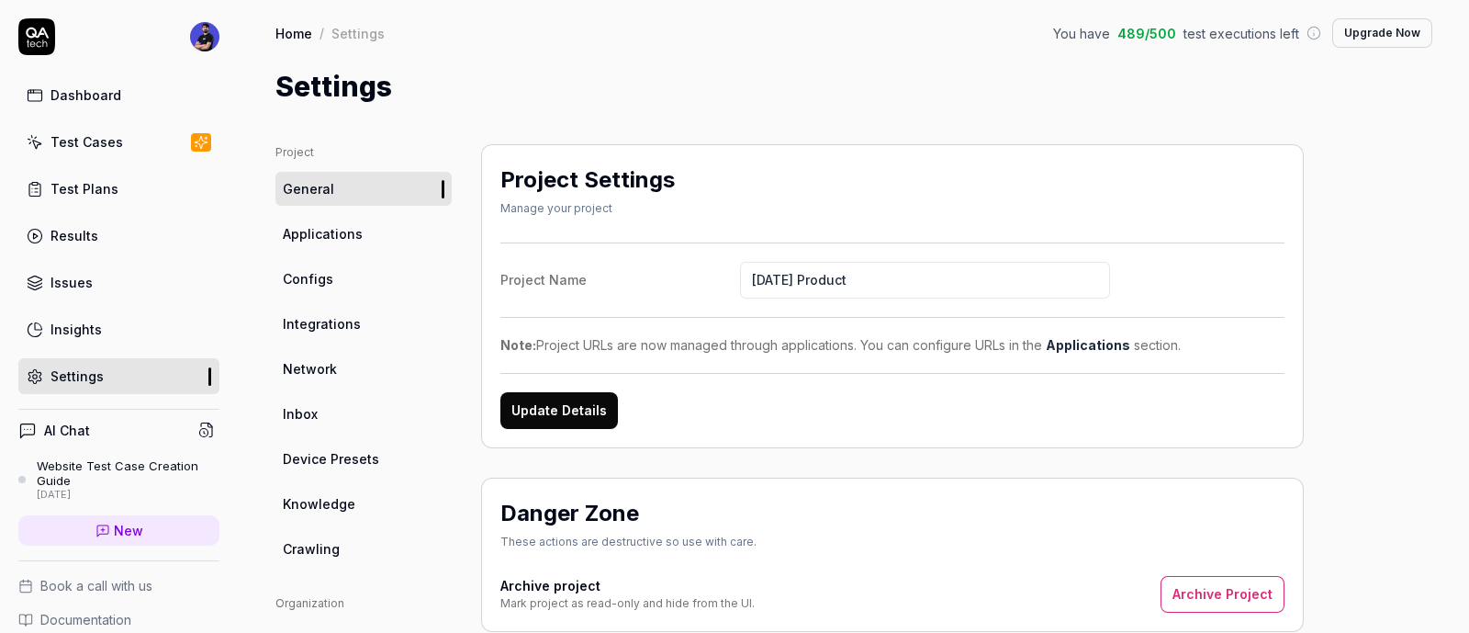
click at [152, 103] on link "Dashboard" at bounding box center [118, 95] width 201 height 36
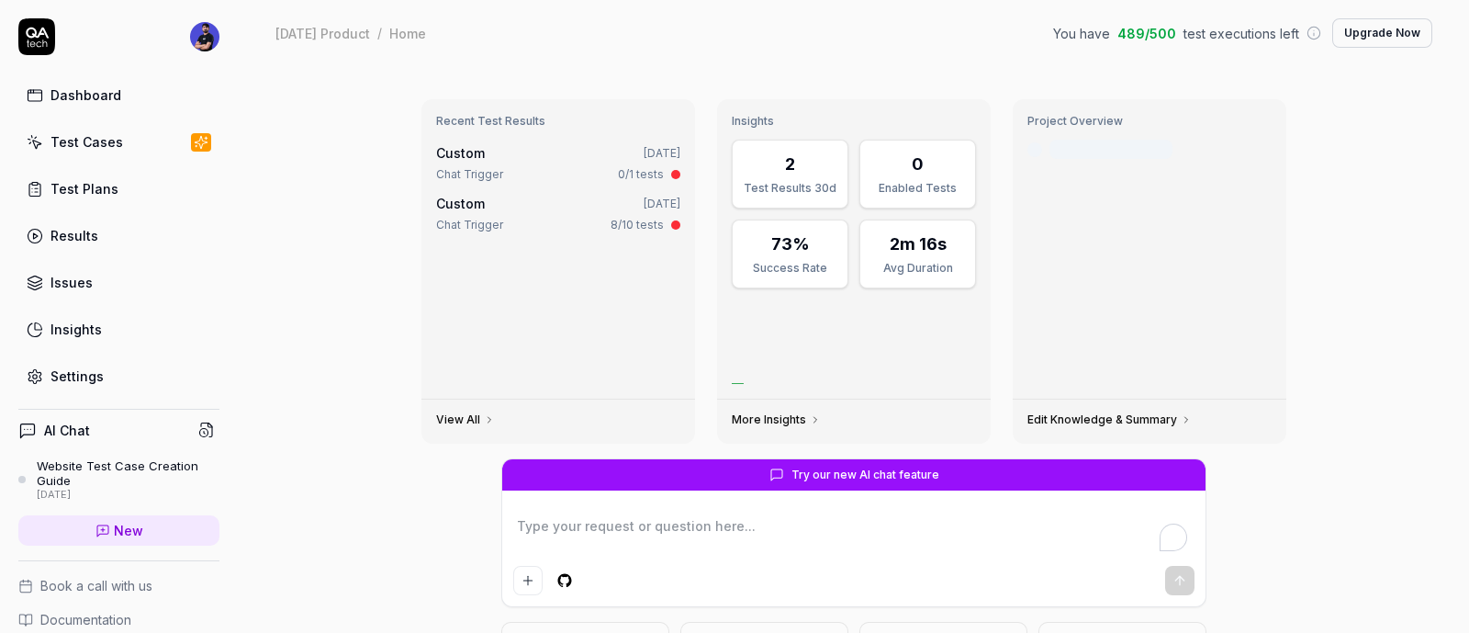
click at [122, 372] on link "Settings" at bounding box center [118, 376] width 201 height 36
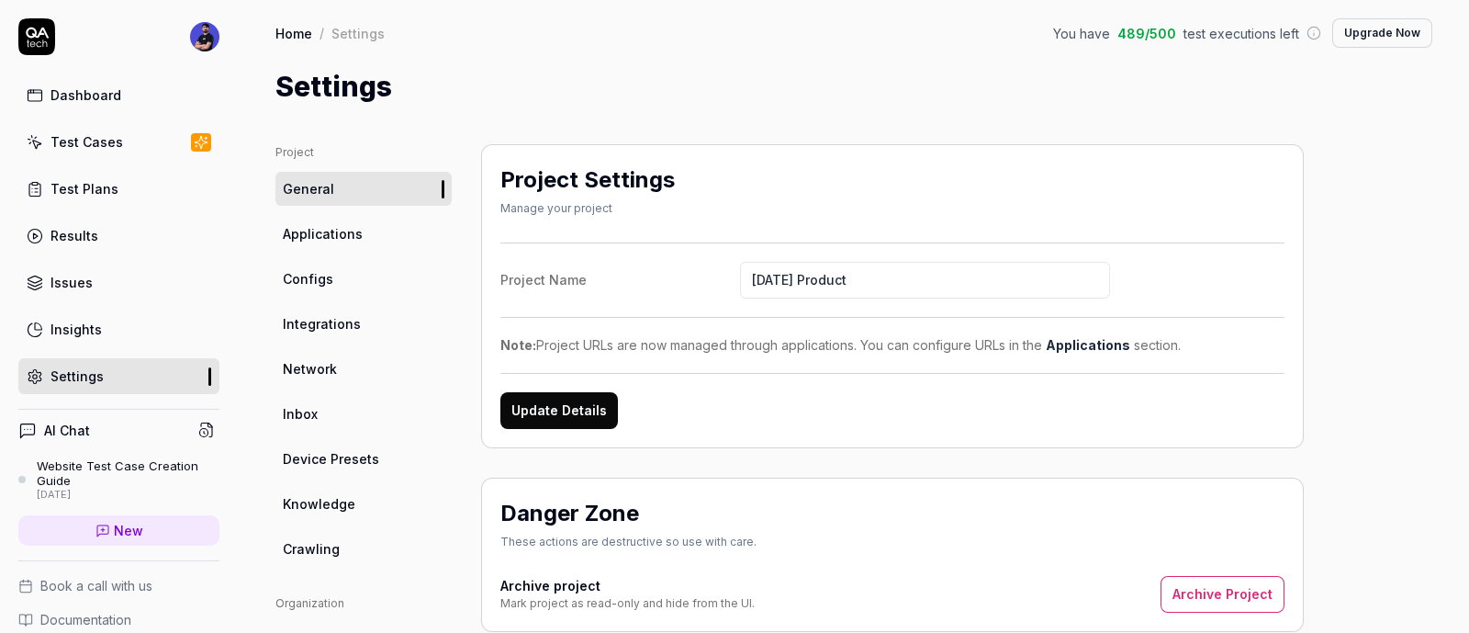
click at [343, 279] on link "Configs" at bounding box center [364, 279] width 176 height 34
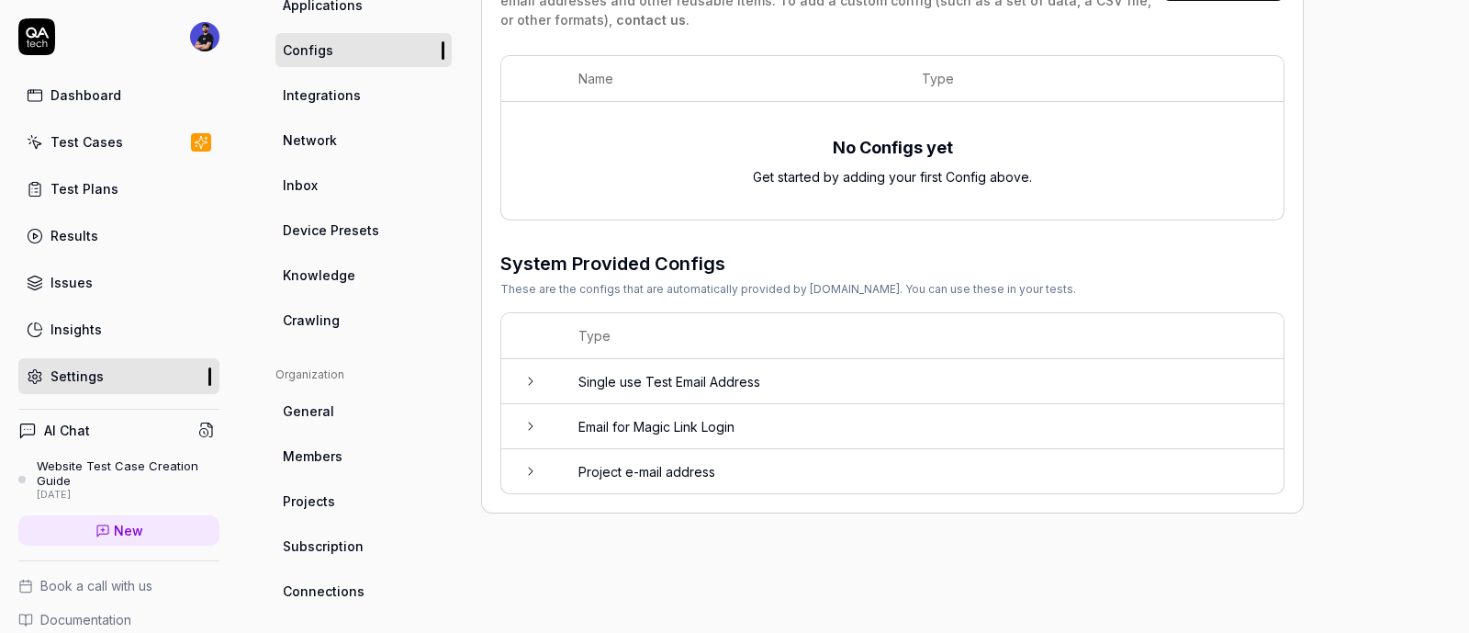
scroll to position [229, 0]
click at [348, 279] on span "Knowledge" at bounding box center [319, 274] width 73 height 19
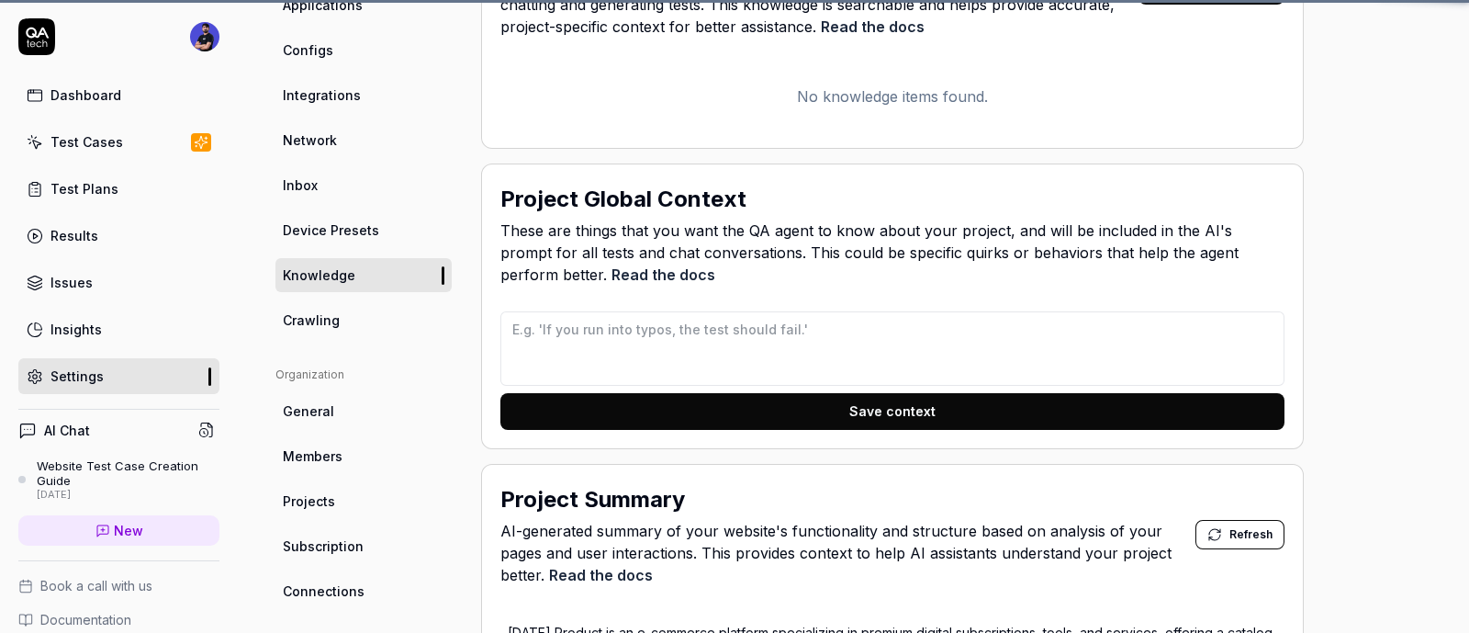
scroll to position [143, 0]
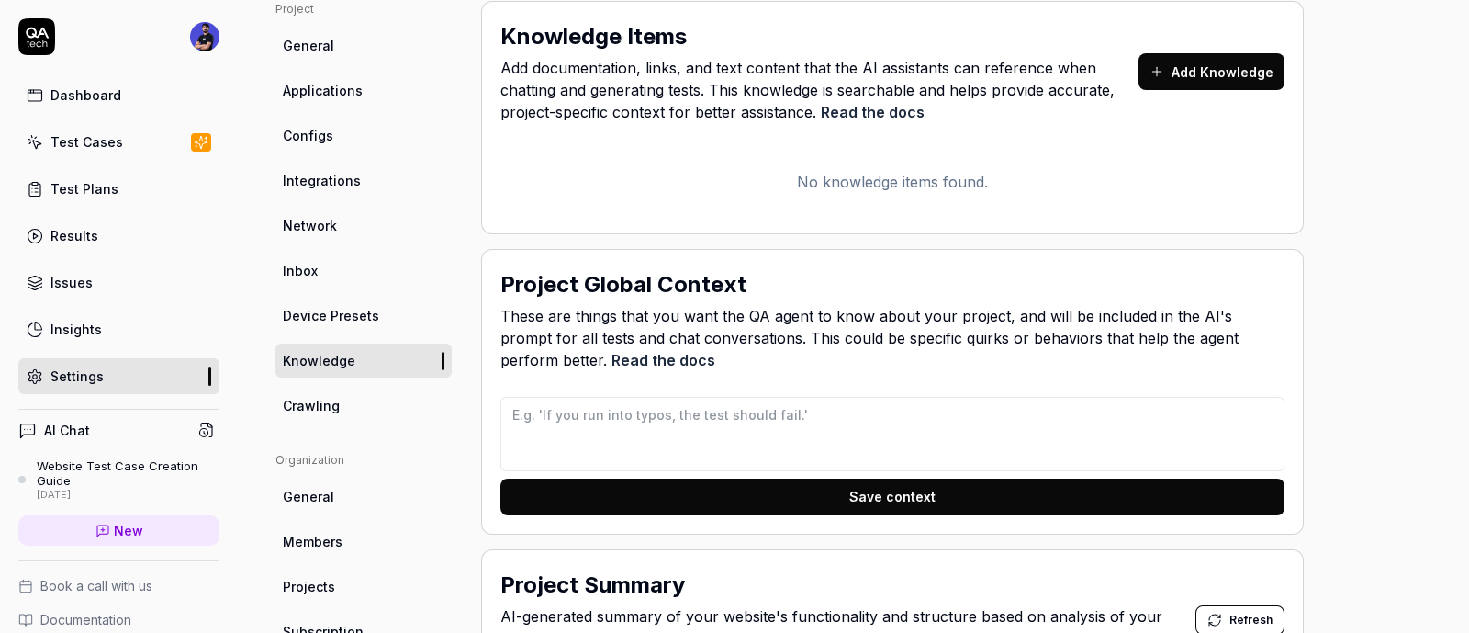
click at [318, 401] on span "Crawling" at bounding box center [311, 405] width 57 height 19
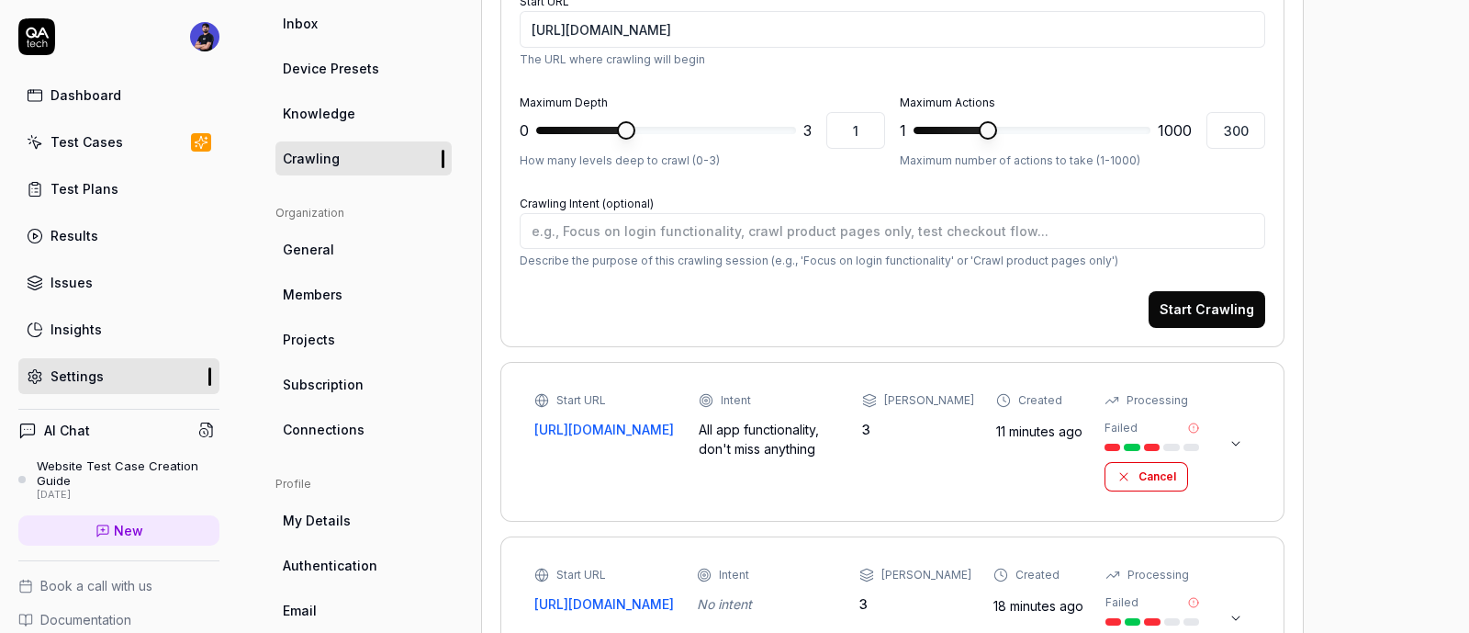
scroll to position [488, 0]
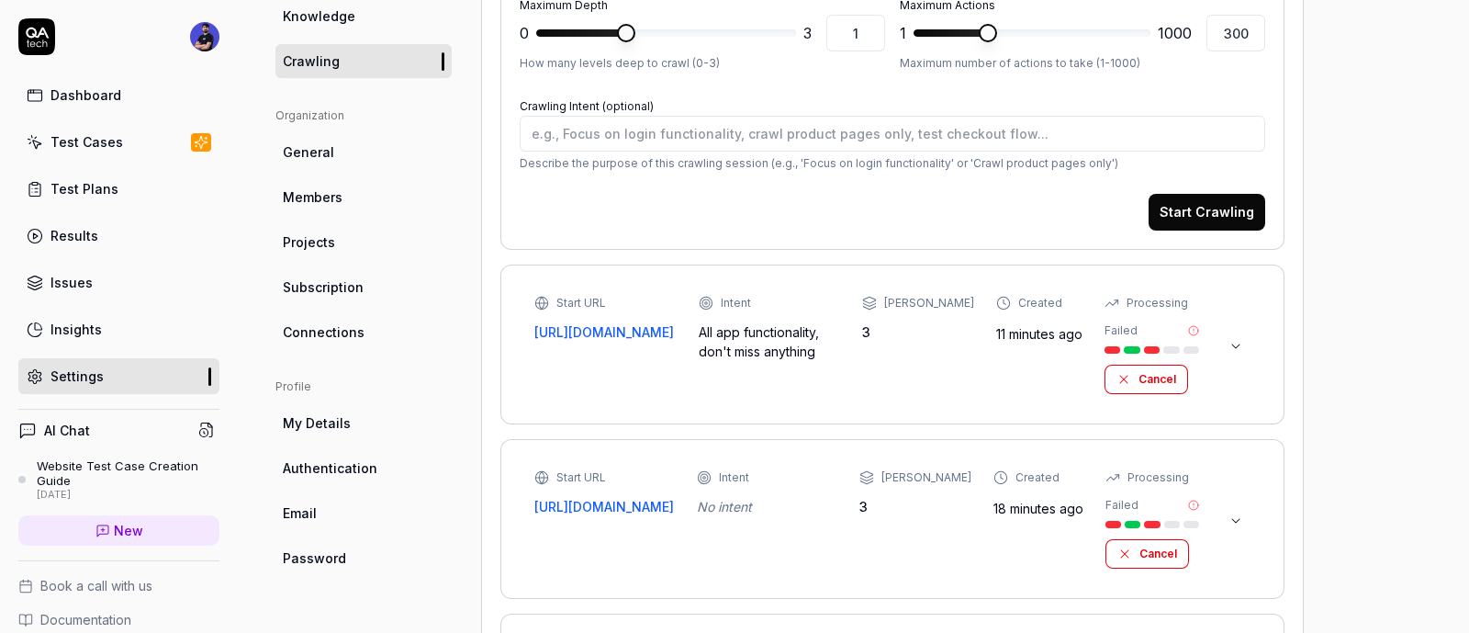
click at [1243, 523] on icon at bounding box center [1236, 520] width 15 height 15
click at [1255, 519] on div "Start URL https://sundayproduct.com/ Intent No intent Max Depth 3 Created 18 mi…" at bounding box center [893, 518] width 746 height 121
type textarea "*"
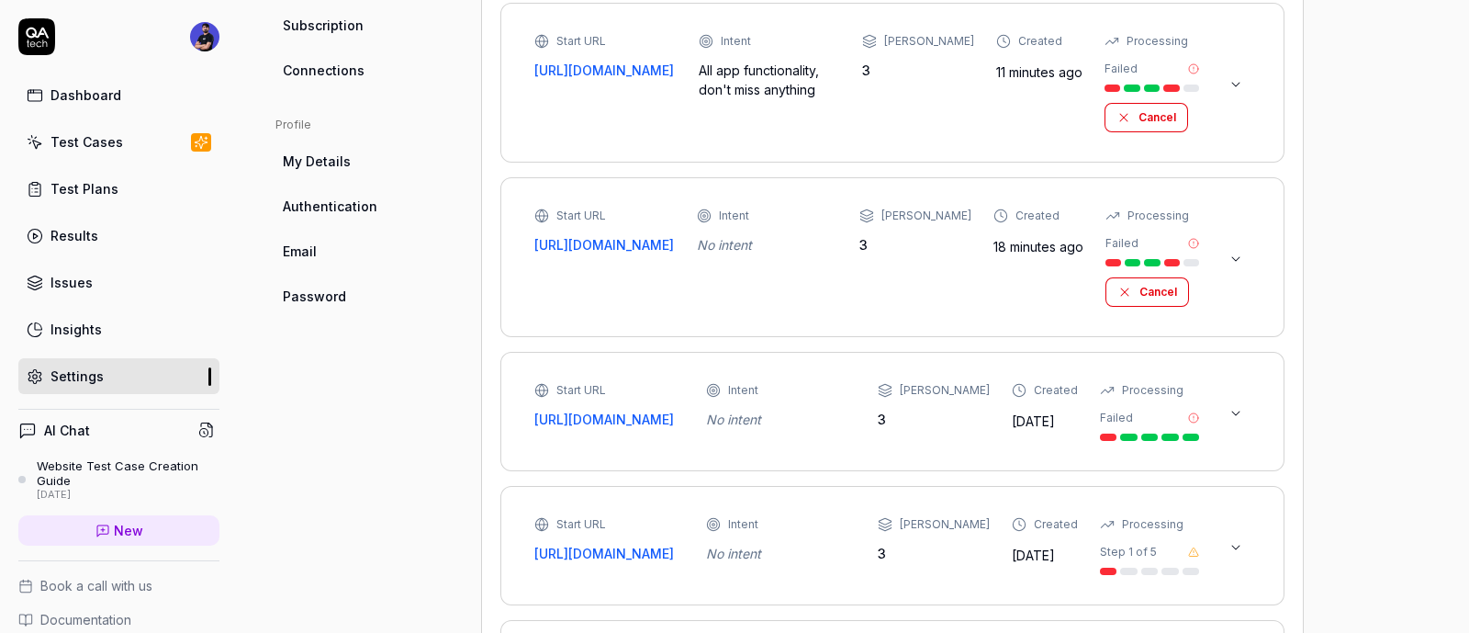
scroll to position [832, 0]
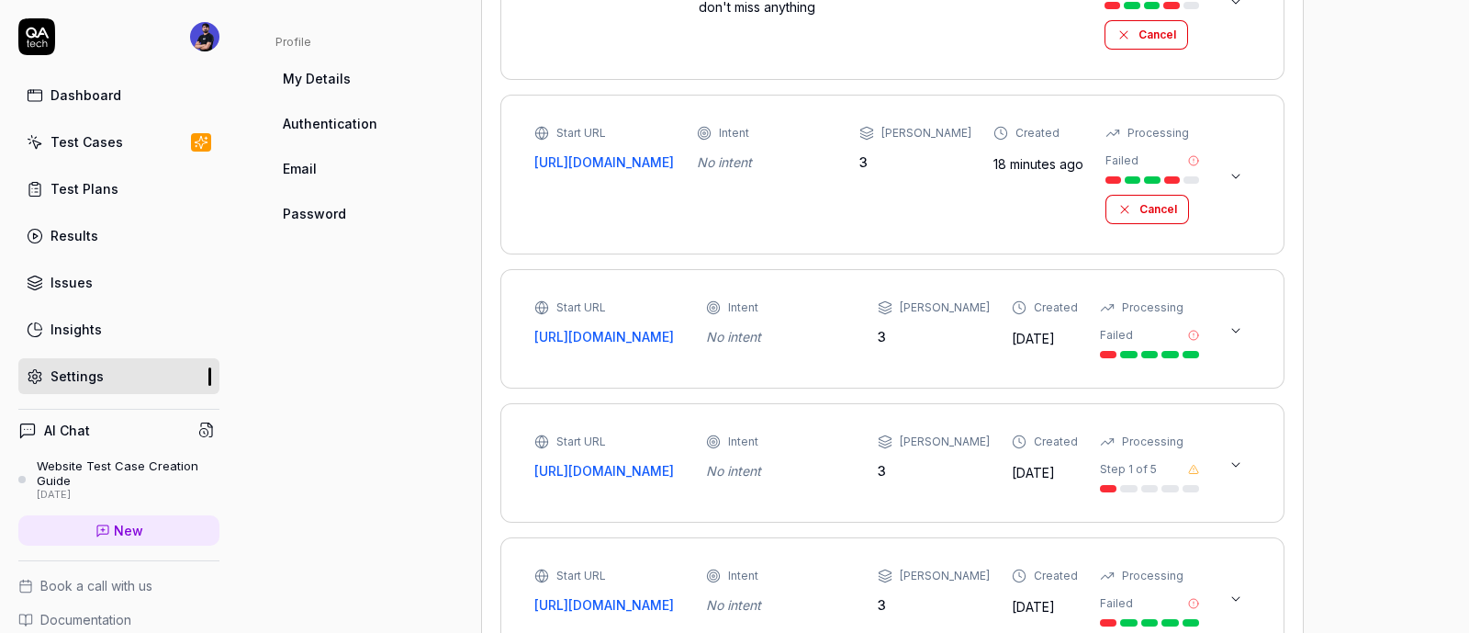
click at [309, 181] on link "Email" at bounding box center [364, 169] width 176 height 34
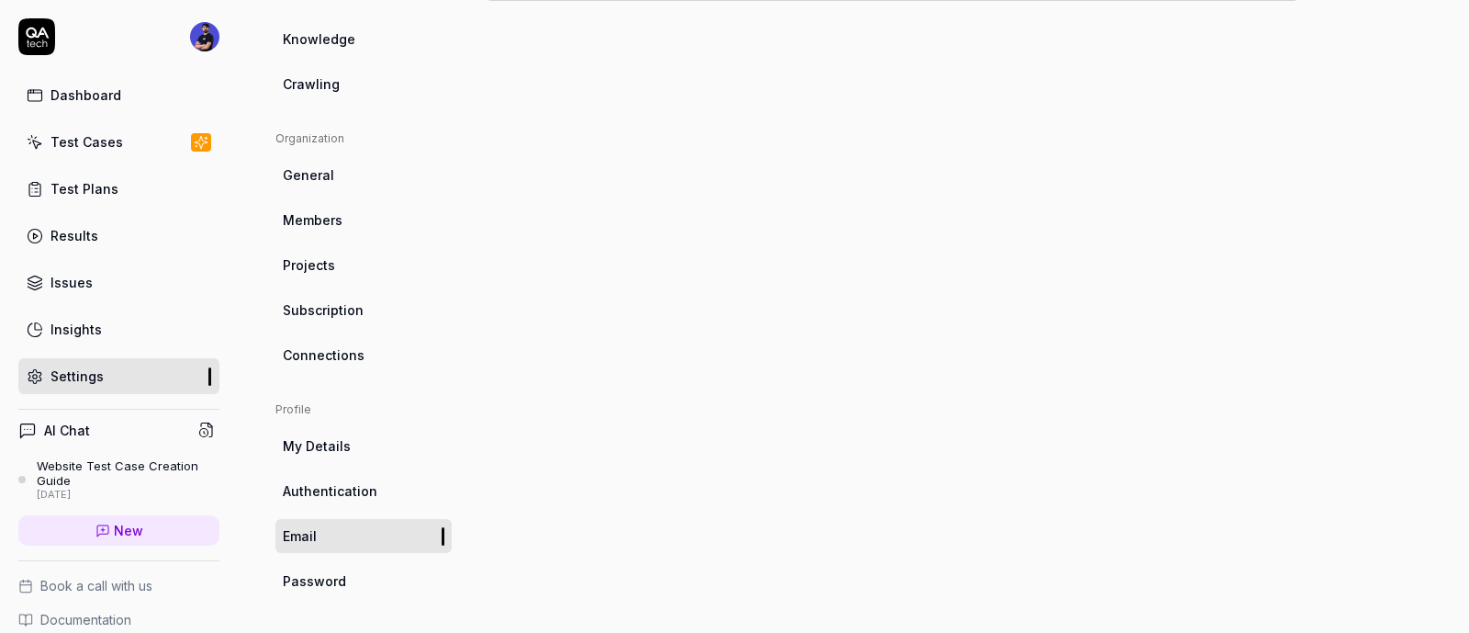
scroll to position [466, 0]
click at [358, 304] on span "Subscription" at bounding box center [323, 308] width 81 height 19
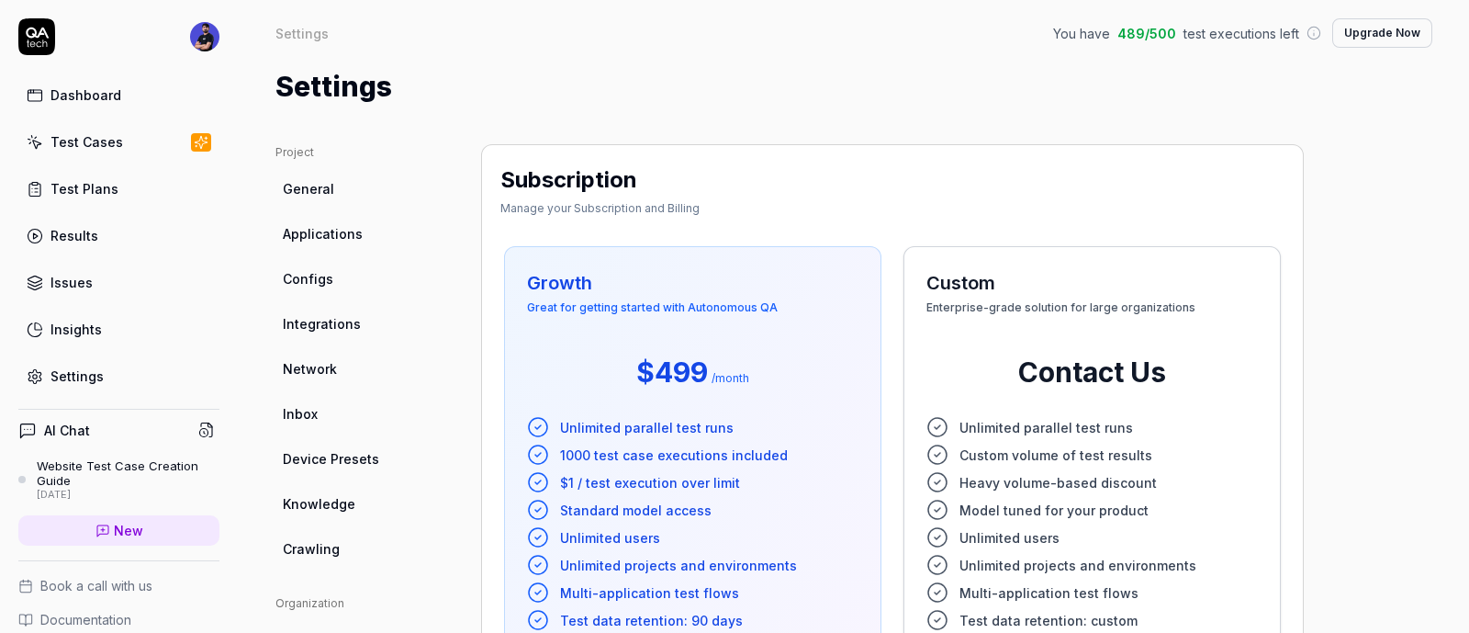
click at [329, 404] on link "Inbox" at bounding box center [364, 414] width 176 height 34
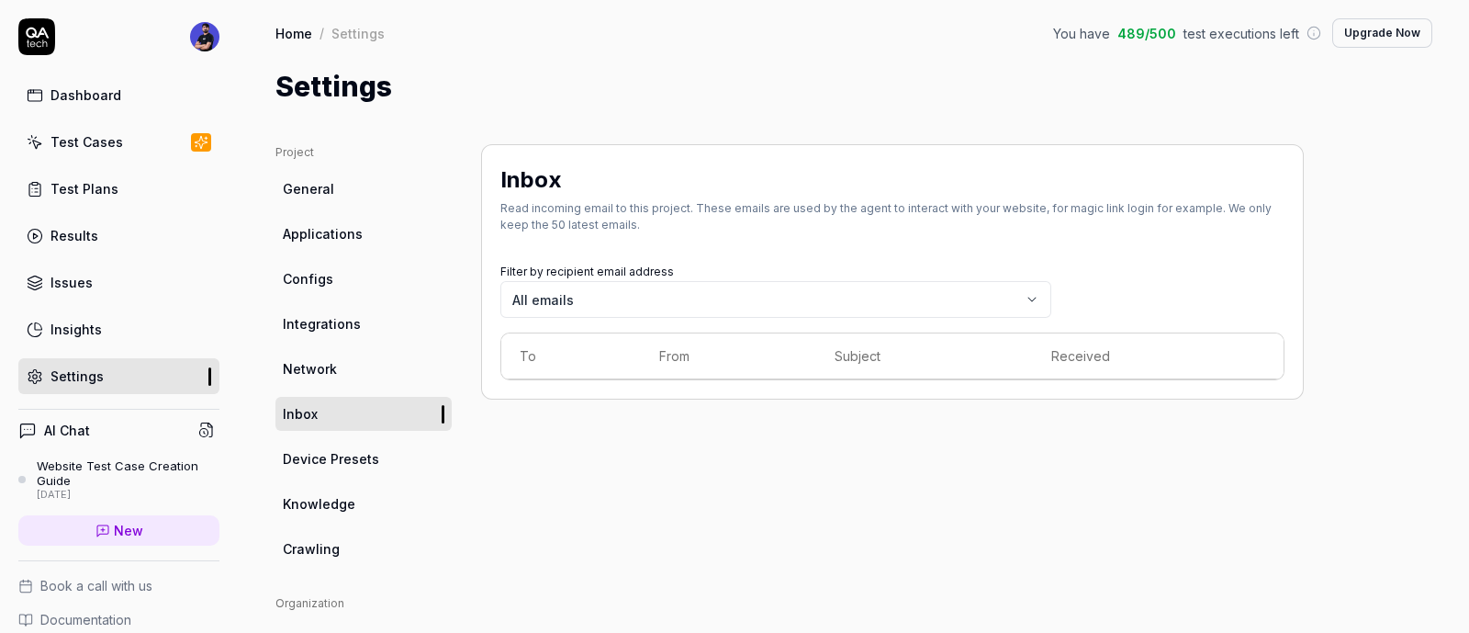
click at [400, 319] on link "Integrations" at bounding box center [364, 324] width 176 height 34
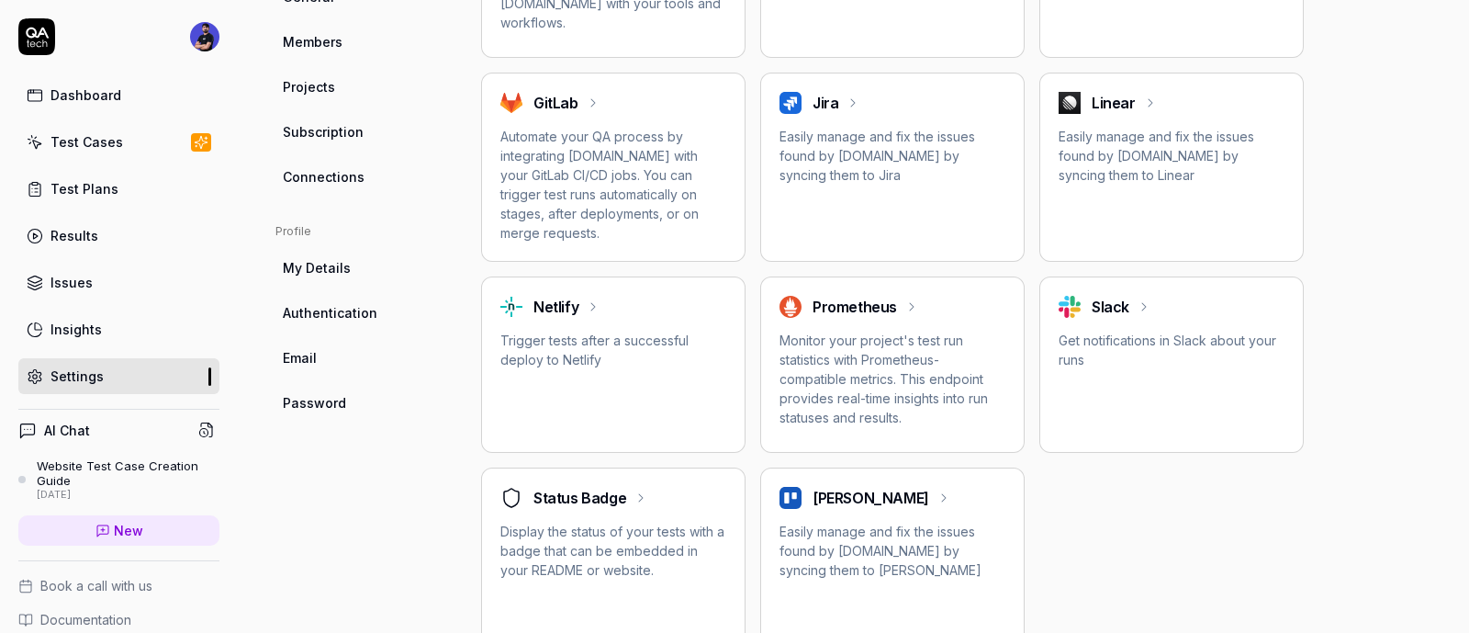
scroll to position [677, 0]
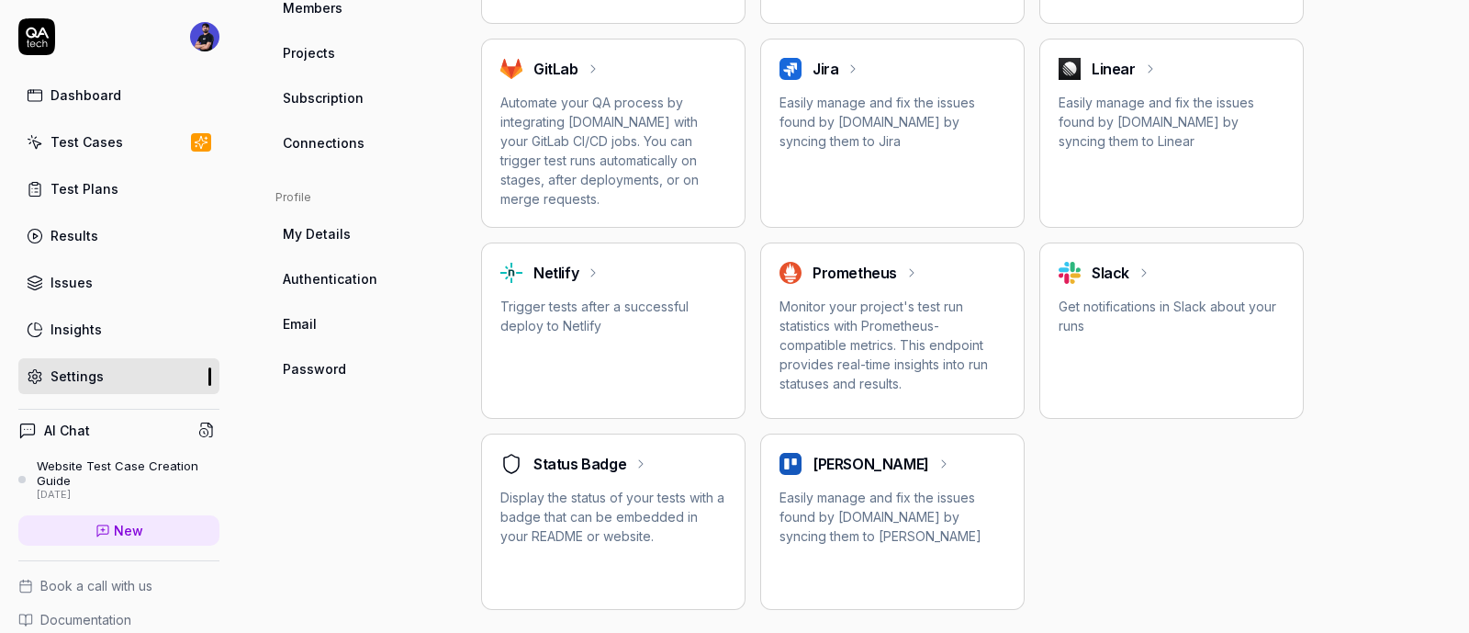
click at [643, 456] on icon at bounding box center [641, 463] width 15 height 15
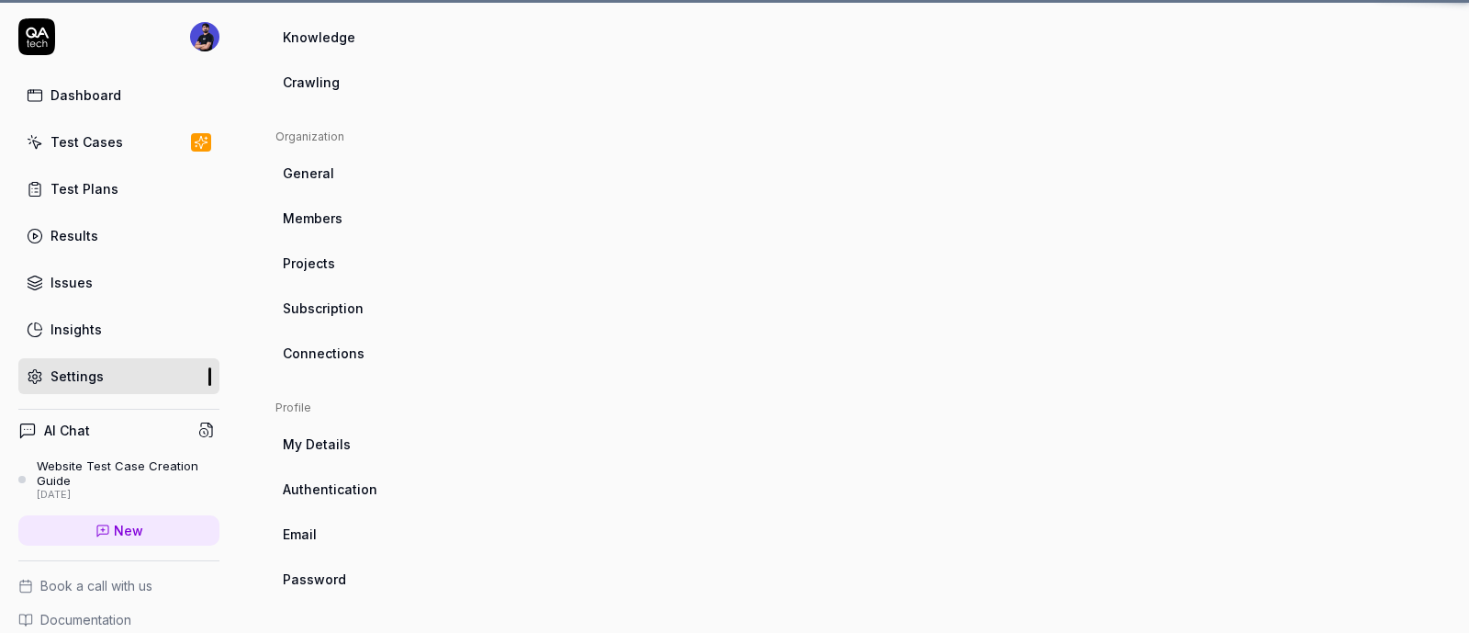
scroll to position [143, 0]
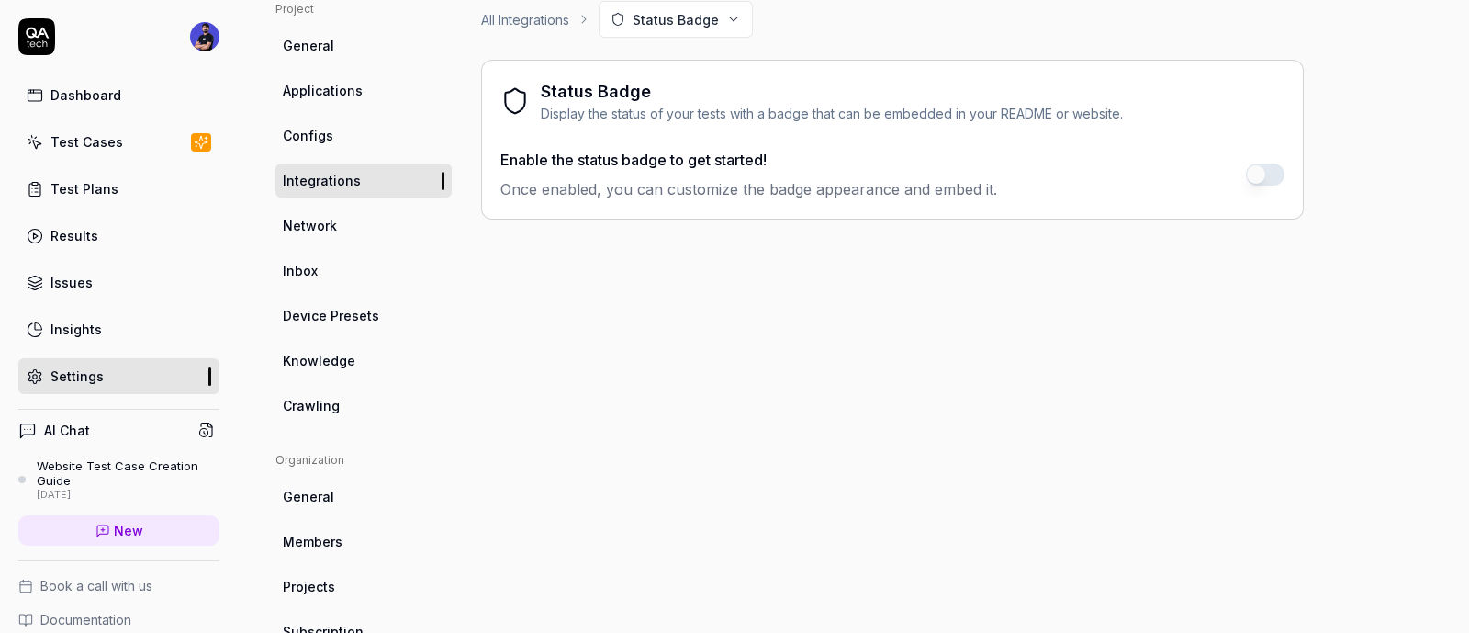
click at [829, 192] on p "Once enabled, you can customize the badge appearance and embed it." at bounding box center [749, 189] width 497 height 22
click at [1231, 169] on div "Enable the status badge to get started! Once enabled, you can customize the bad…" at bounding box center [893, 174] width 784 height 51
click at [1241, 176] on div "Enable the status badge to get started! Once enabled, you can customize the bad…" at bounding box center [893, 174] width 784 height 51
click at [1255, 179] on button "button" at bounding box center [1265, 174] width 39 height 22
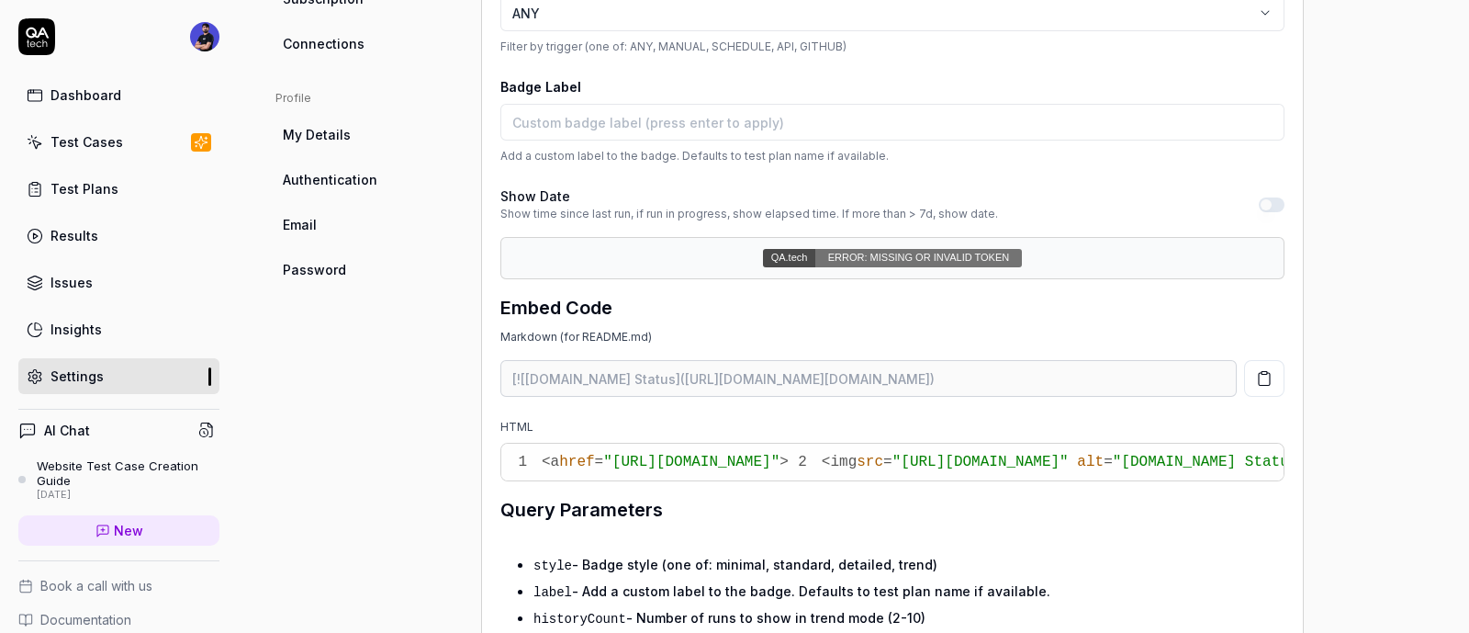
scroll to position [770, 0]
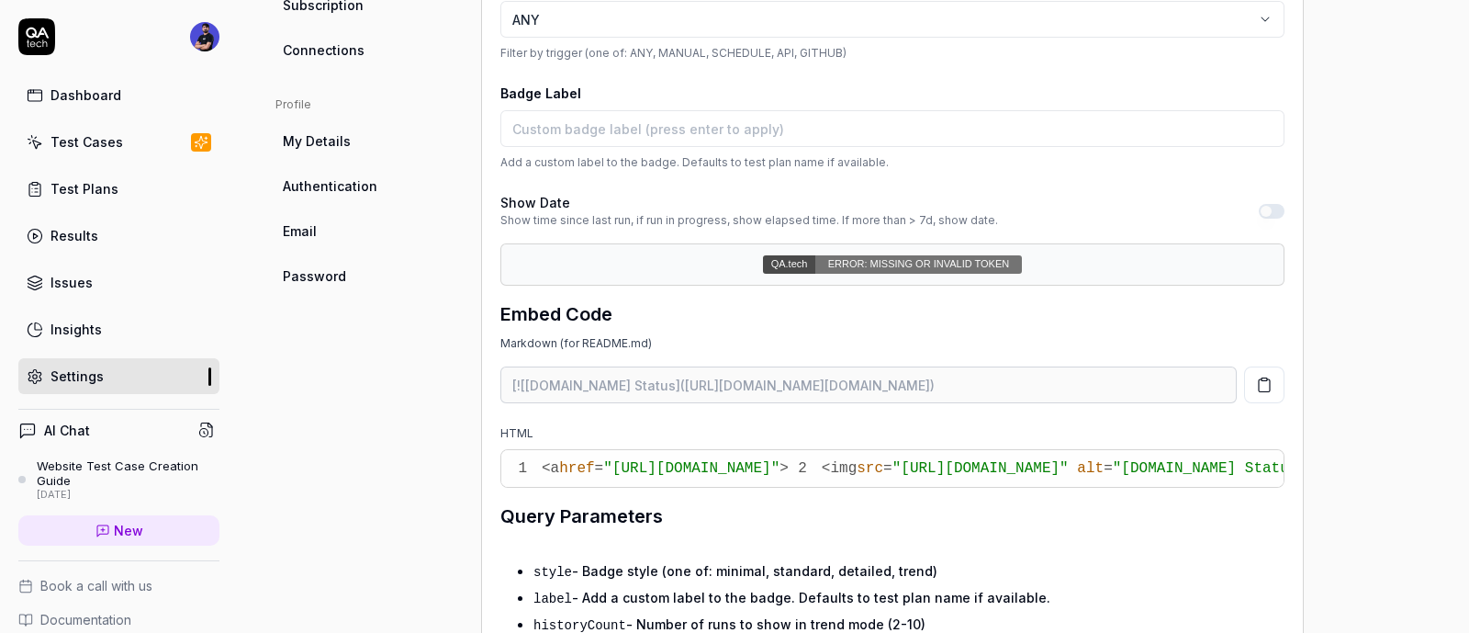
click at [1264, 213] on button "Show Date Show time since last run, if run in progress, show elapsed time. If m…" at bounding box center [1272, 211] width 26 height 15
click at [1268, 208] on button "Show Date Show time since last run, if run in progress, show elapsed time. If m…" at bounding box center [1272, 211] width 26 height 15
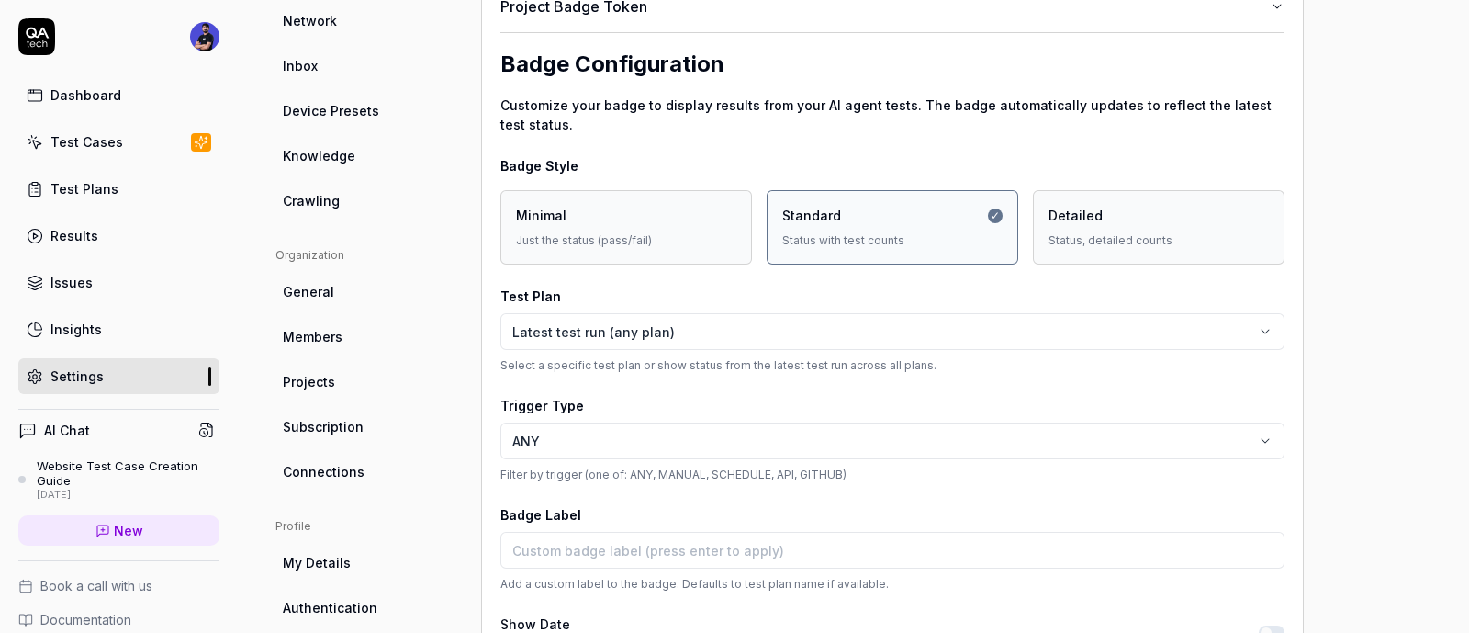
scroll to position [310, 0]
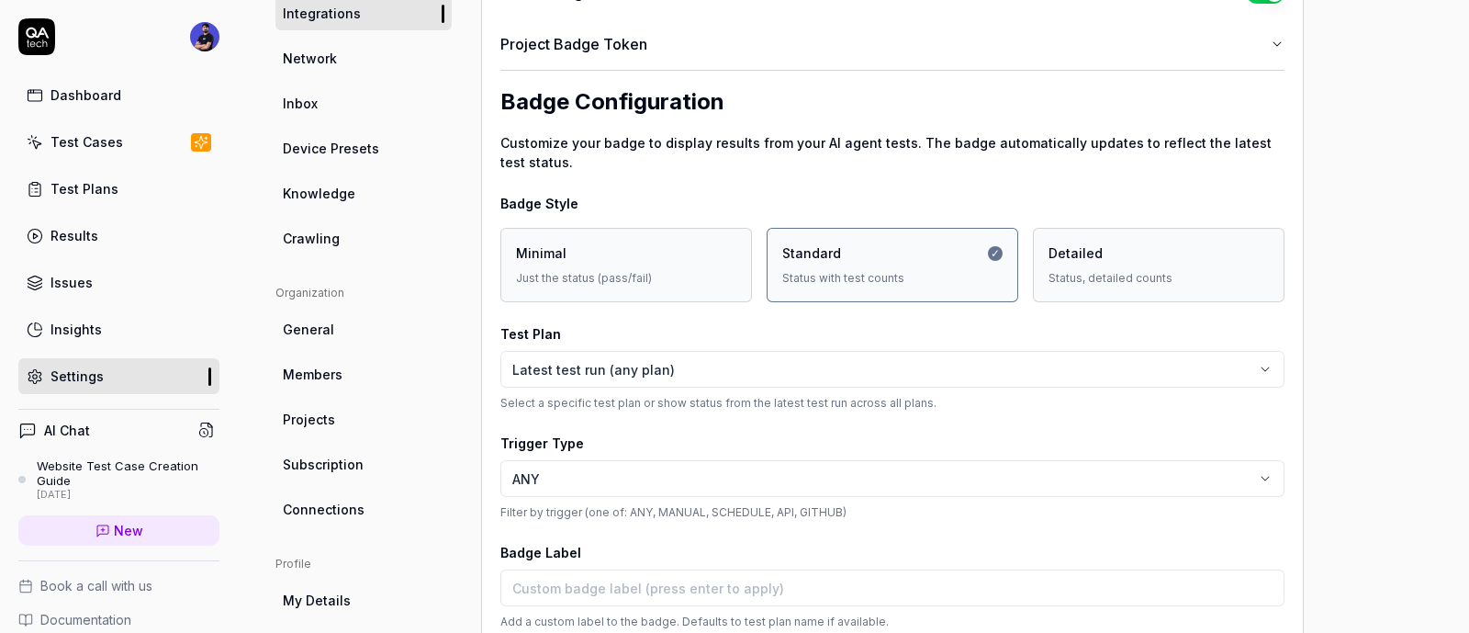
click at [610, 300] on div "Badge Style Minimal Just the status (pass/fail) Standard ✓ Status with test cou…" at bounding box center [893, 436] width 784 height 501
click at [674, 273] on div "Just the status (pass/fail)" at bounding box center [626, 278] width 220 height 17
click at [1073, 247] on div "Detailed" at bounding box center [1076, 252] width 54 height 19
type input "[![QA.tech Status](https://app.qa.tech/api/projects/8730a58b-41d5-425c-b235-7ee…"
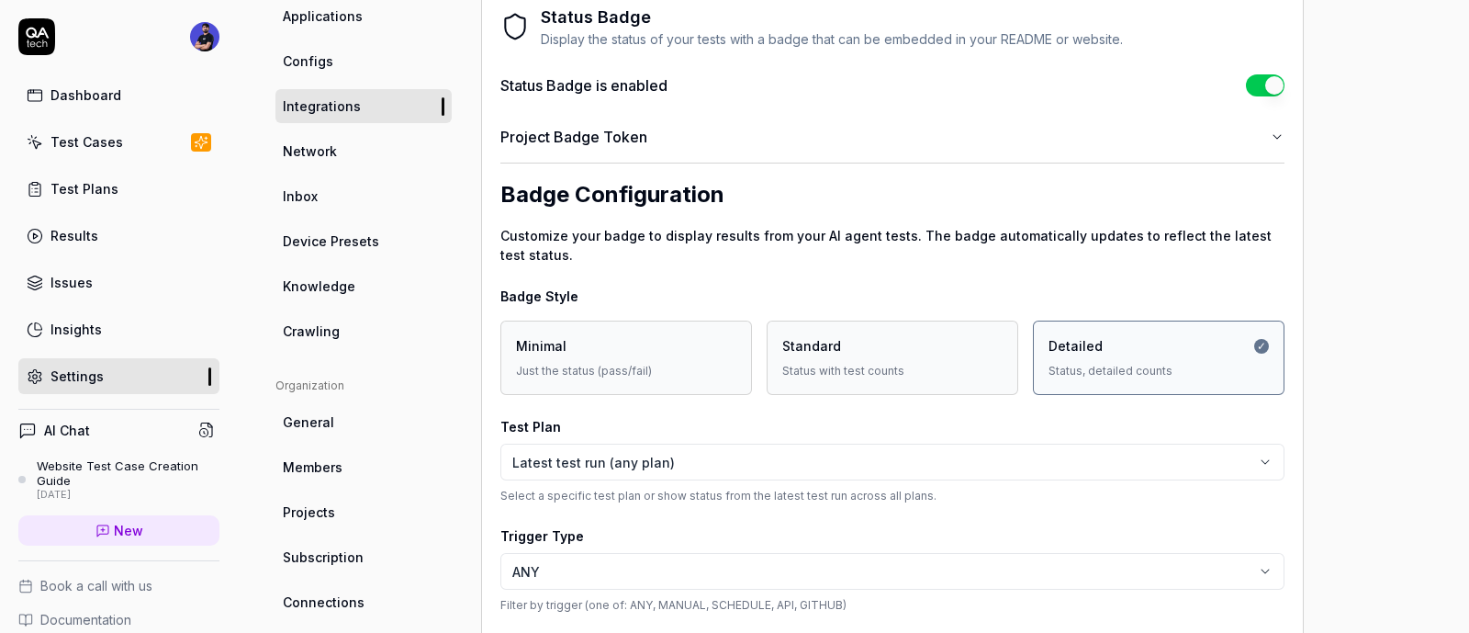
scroll to position [81, 0]
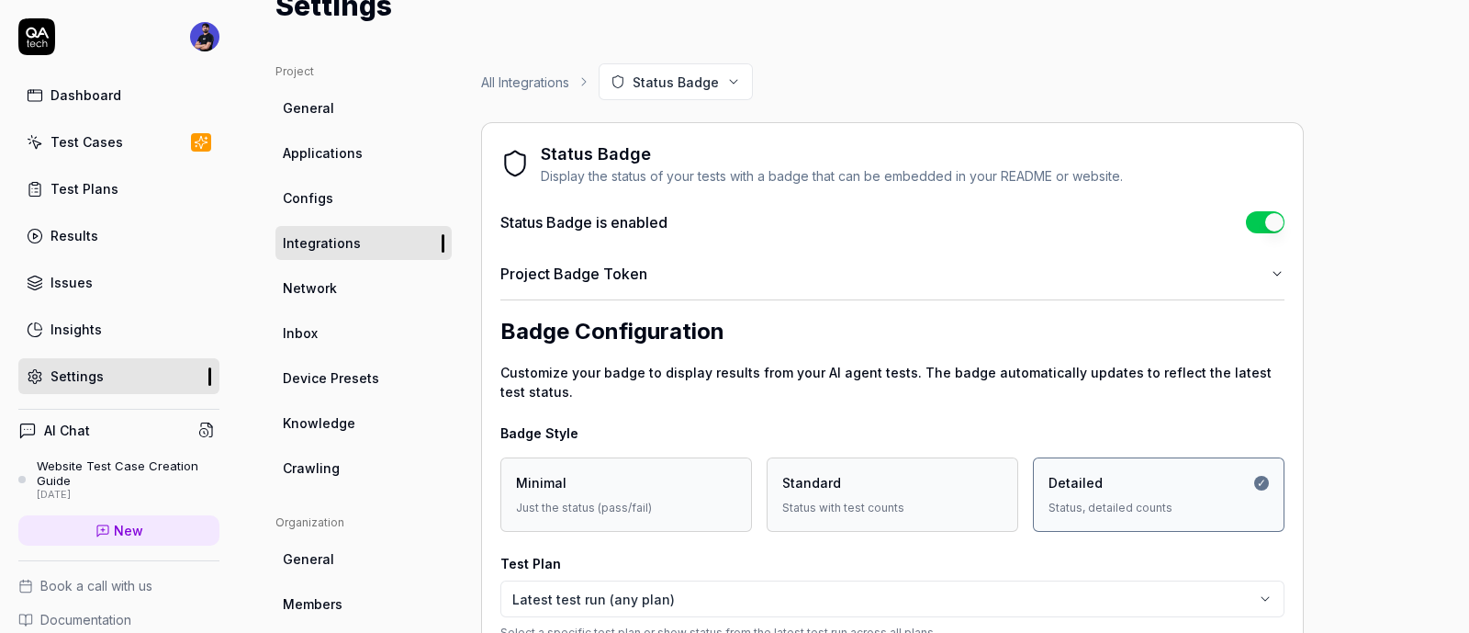
drag, startPoint x: 1254, startPoint y: 227, endPoint x: 1254, endPoint y: 240, distance: 12.9
click at [1268, 229] on button "button" at bounding box center [1265, 222] width 39 height 22
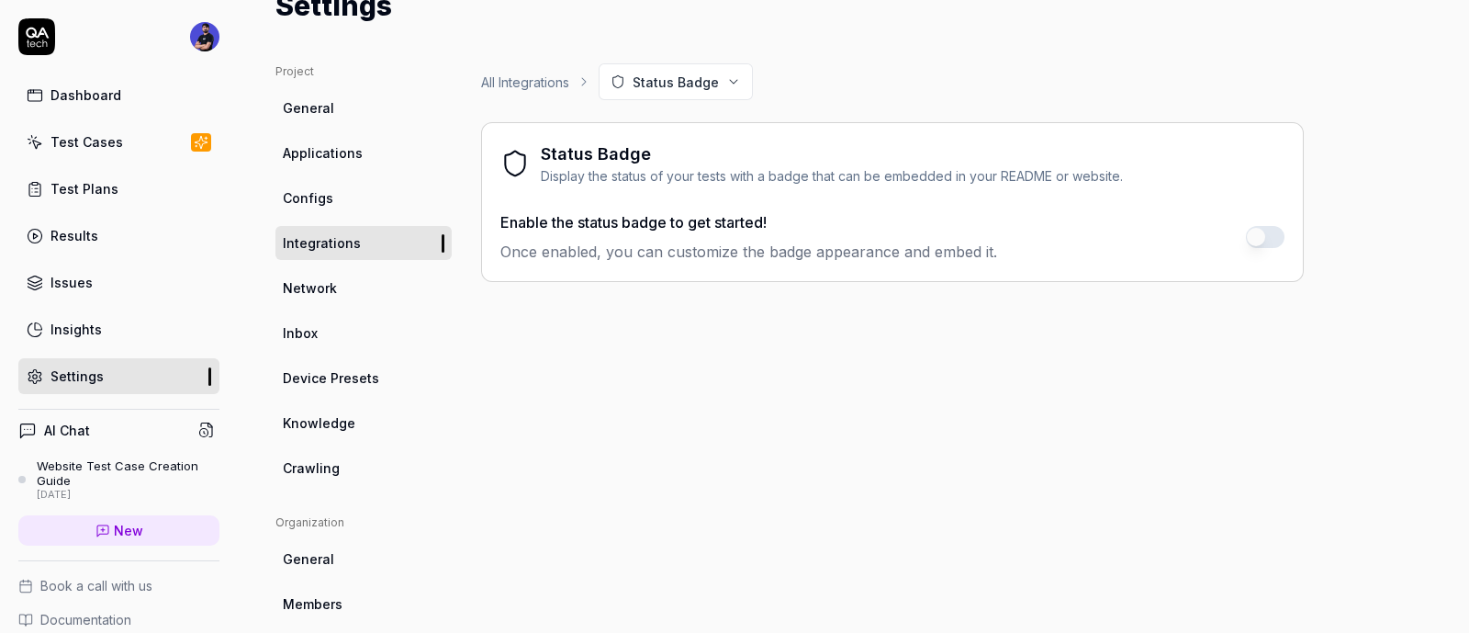
click at [513, 83] on link "All Integrations" at bounding box center [525, 82] width 88 height 19
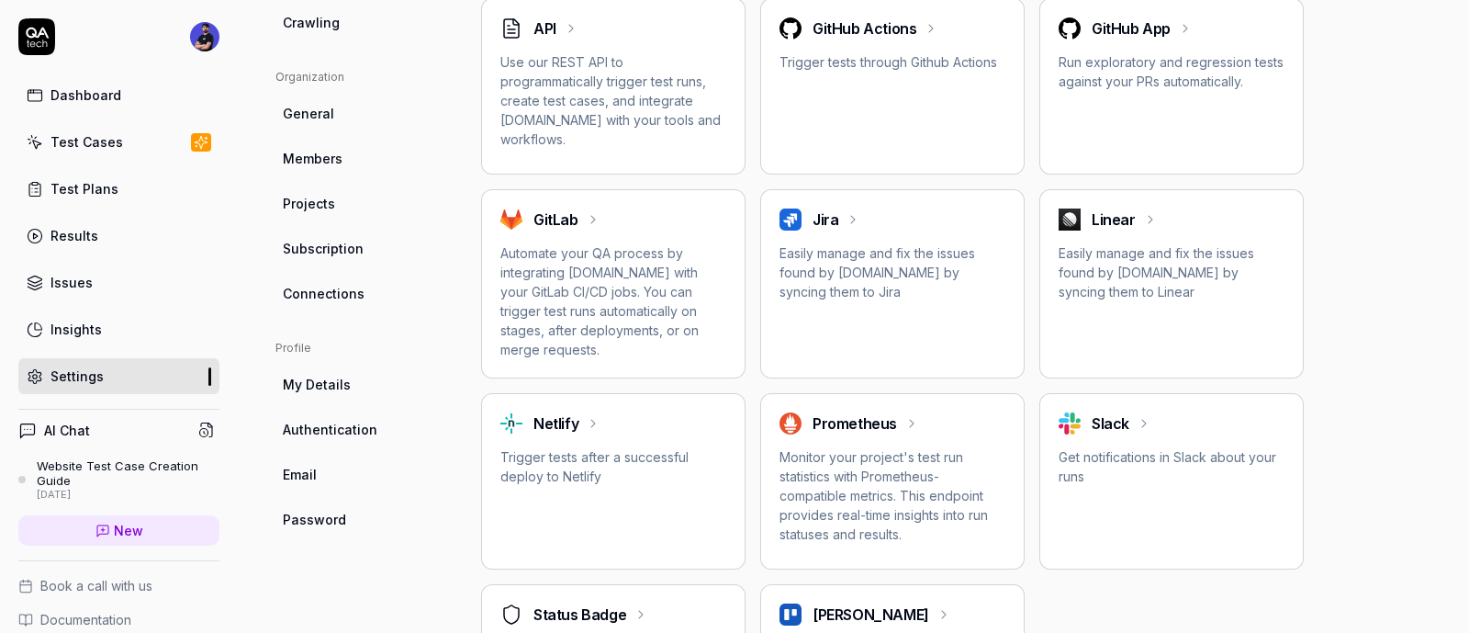
scroll to position [562, 0]
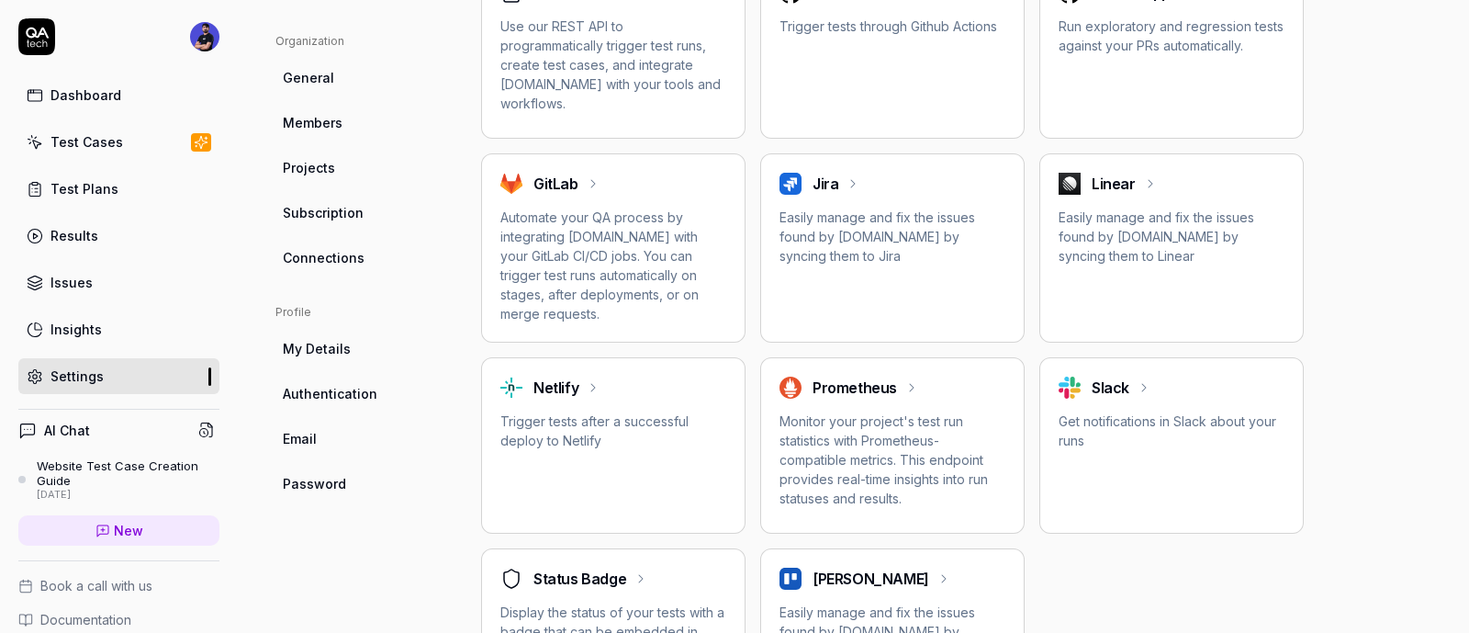
click at [306, 346] on span "My Details" at bounding box center [317, 348] width 68 height 19
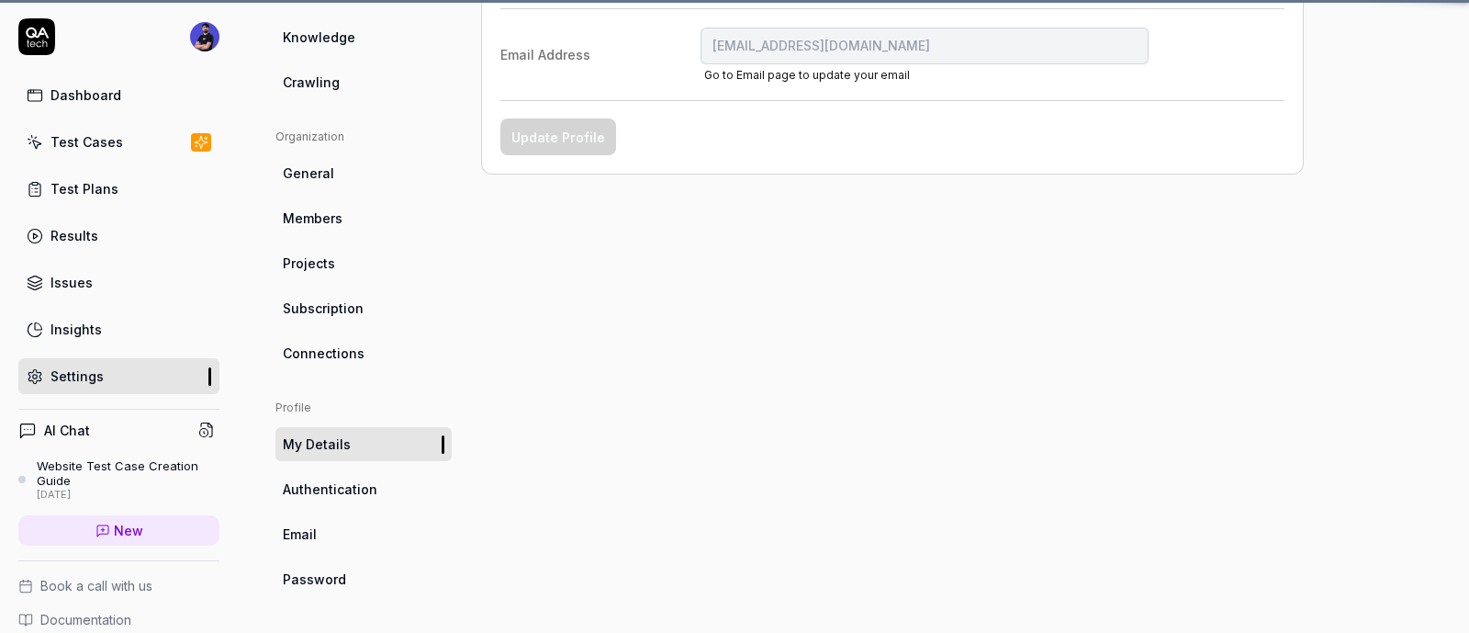
scroll to position [143, 0]
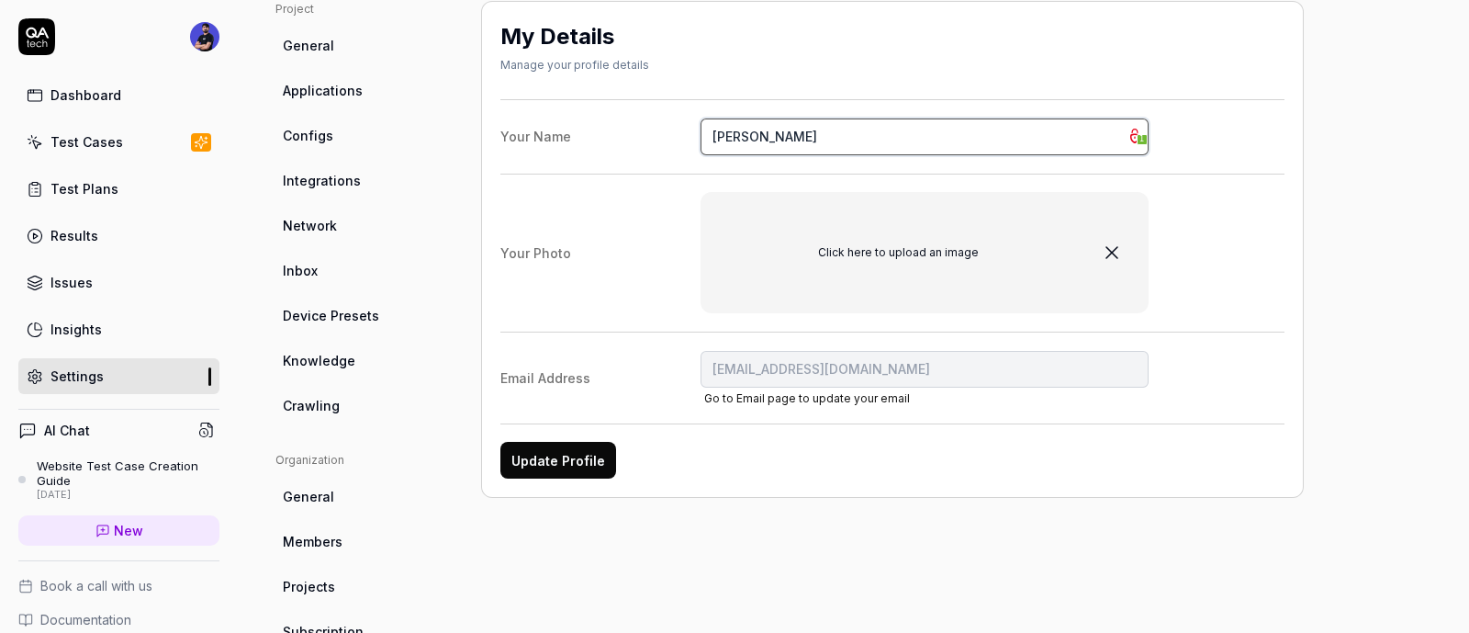
type input "tayyabqa4@gmail.com"
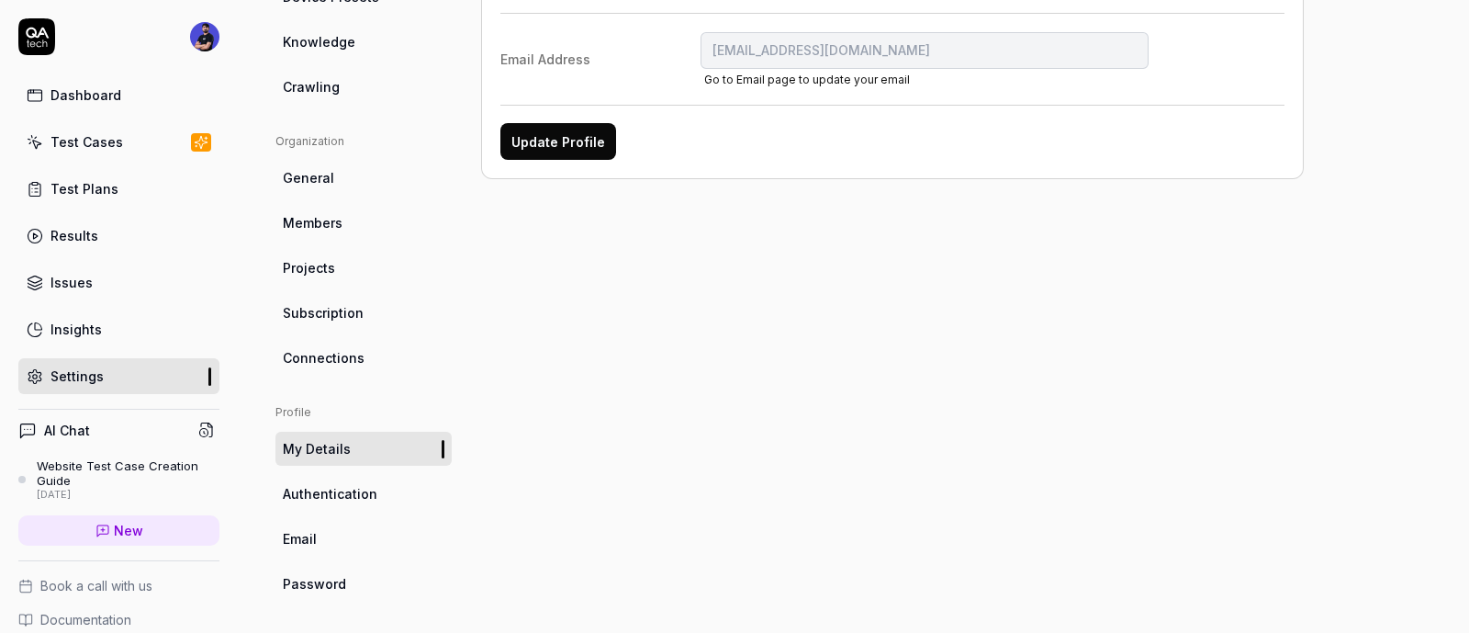
scroll to position [466, 0]
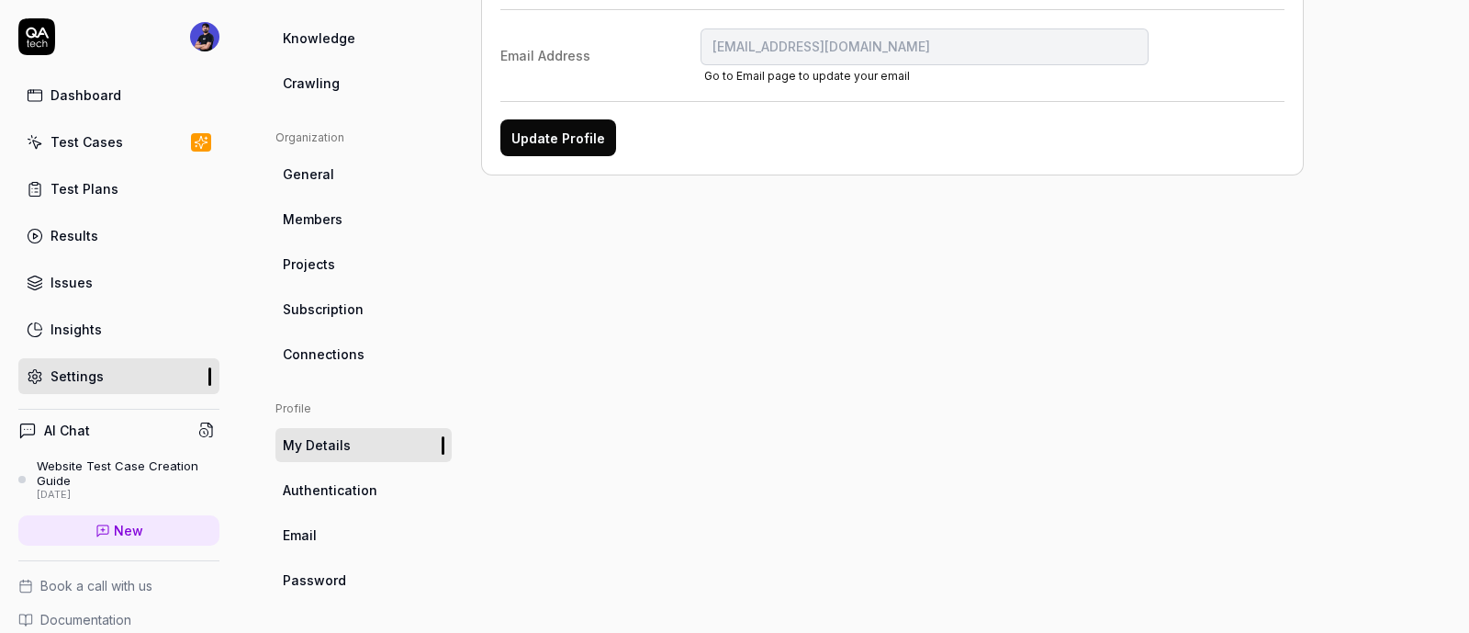
click at [350, 489] on span "Authentication" at bounding box center [330, 489] width 95 height 19
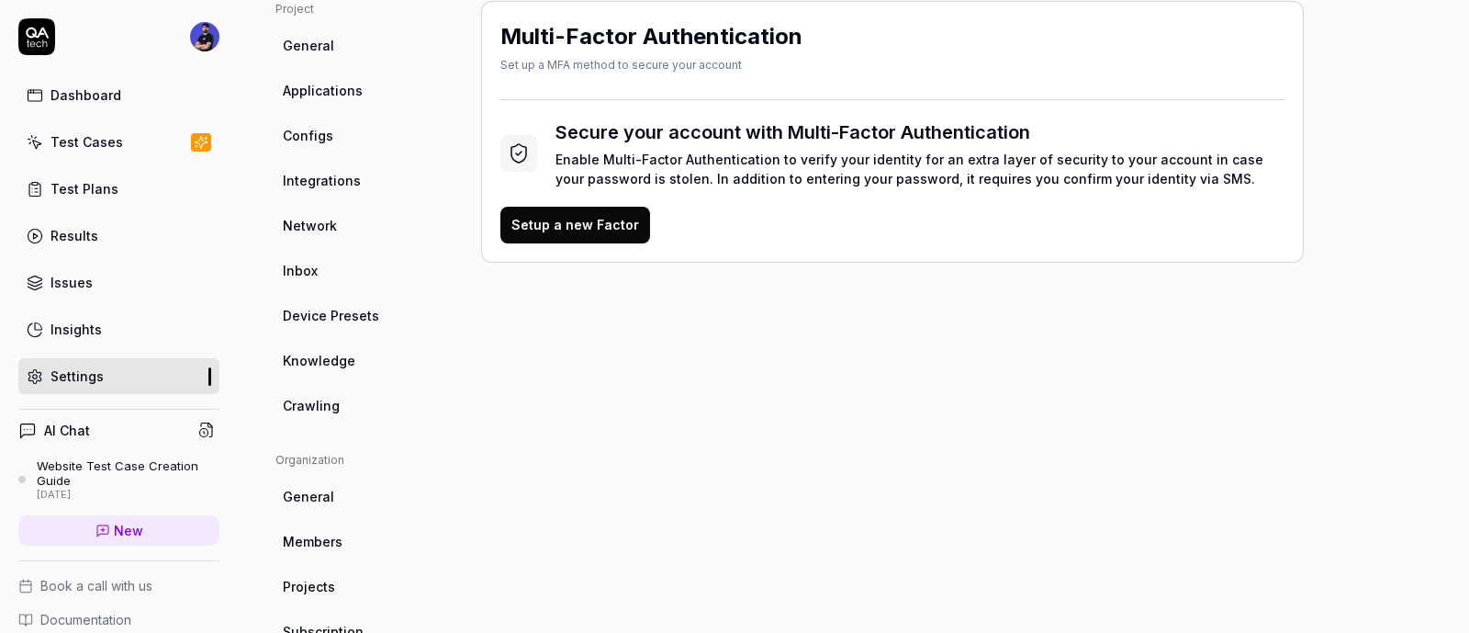
scroll to position [373, 0]
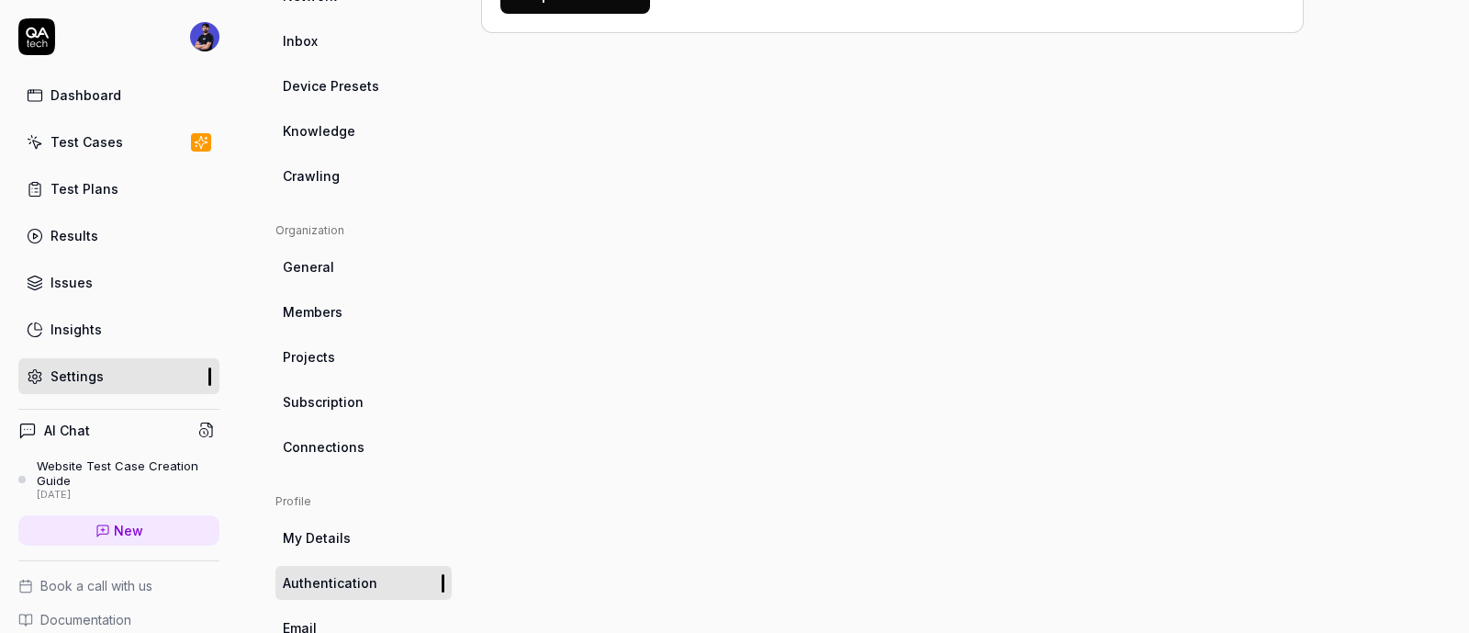
click at [341, 445] on span "Connections" at bounding box center [324, 446] width 82 height 19
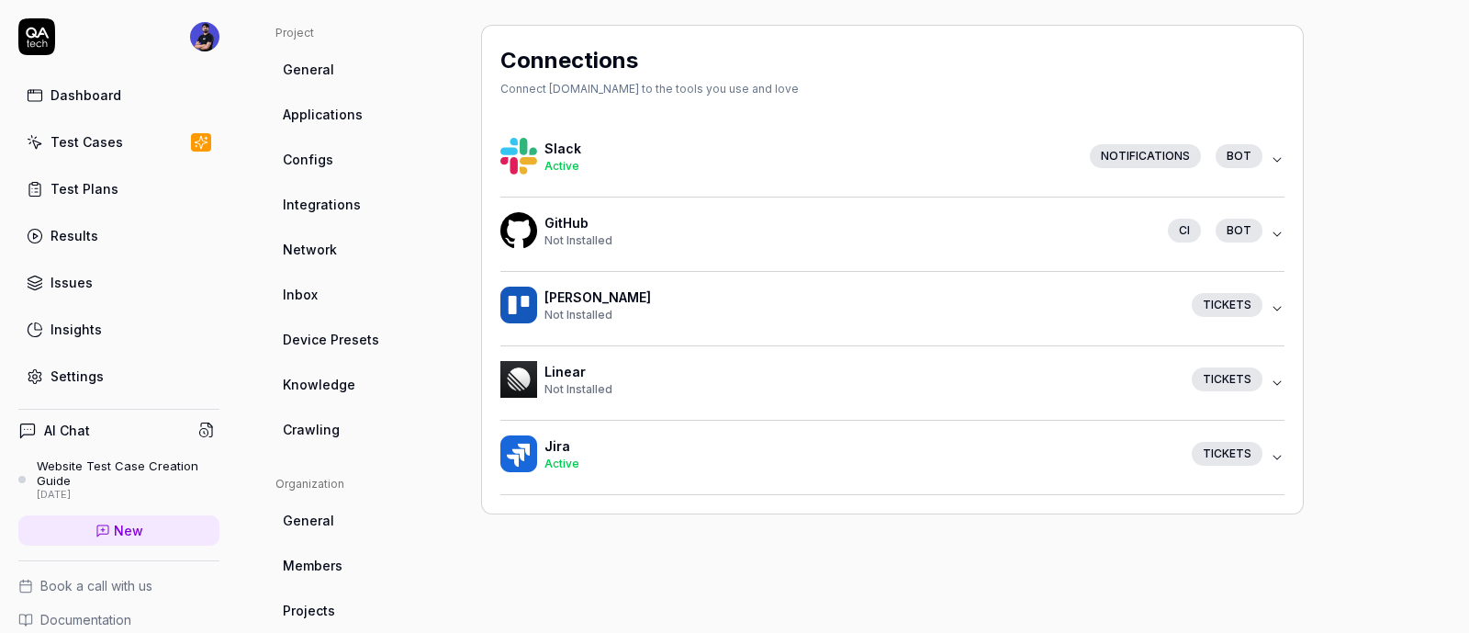
scroll to position [229, 0]
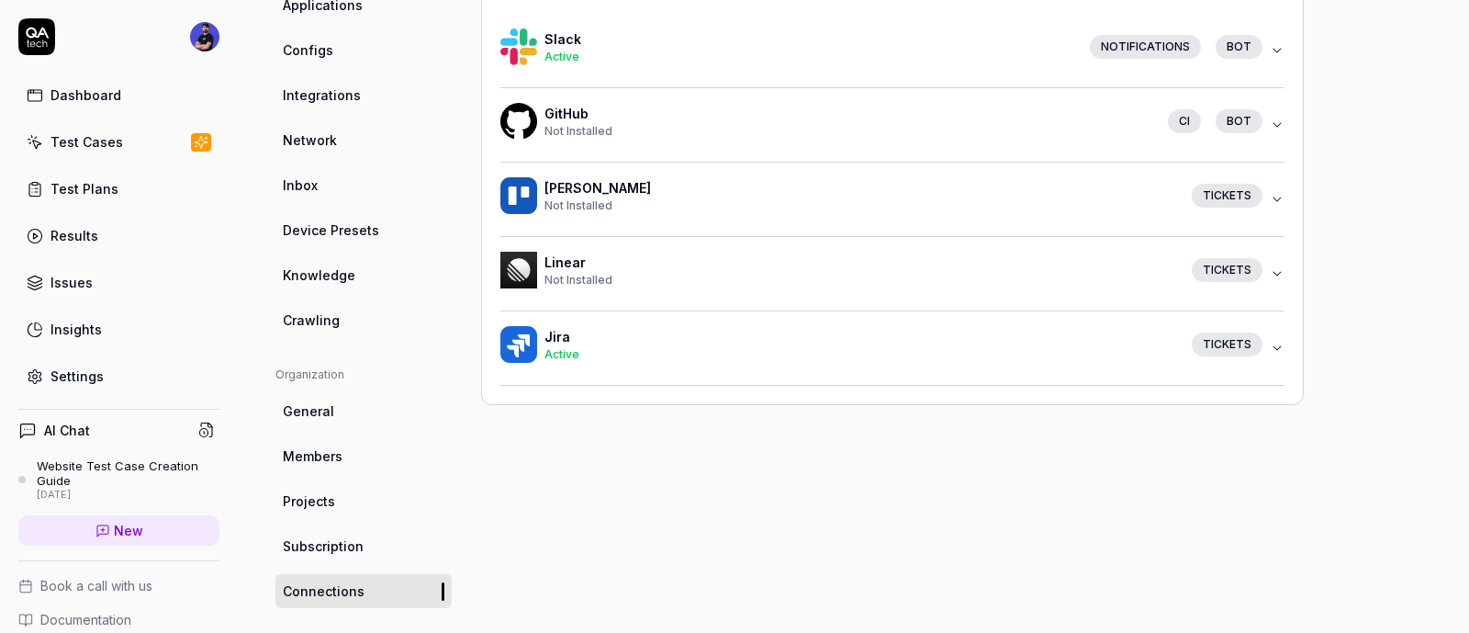
click at [1281, 349] on icon "button" at bounding box center [1277, 348] width 15 height 15
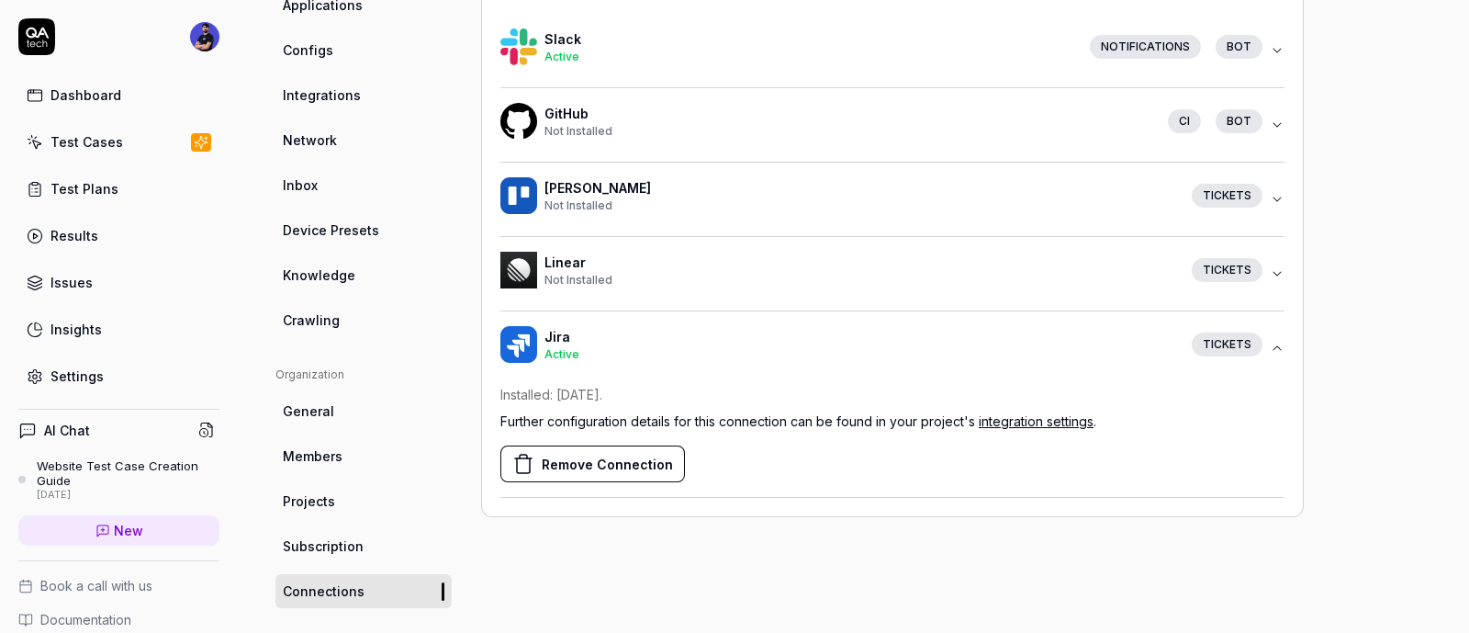
click at [565, 347] on span "Active" at bounding box center [562, 354] width 35 height 14
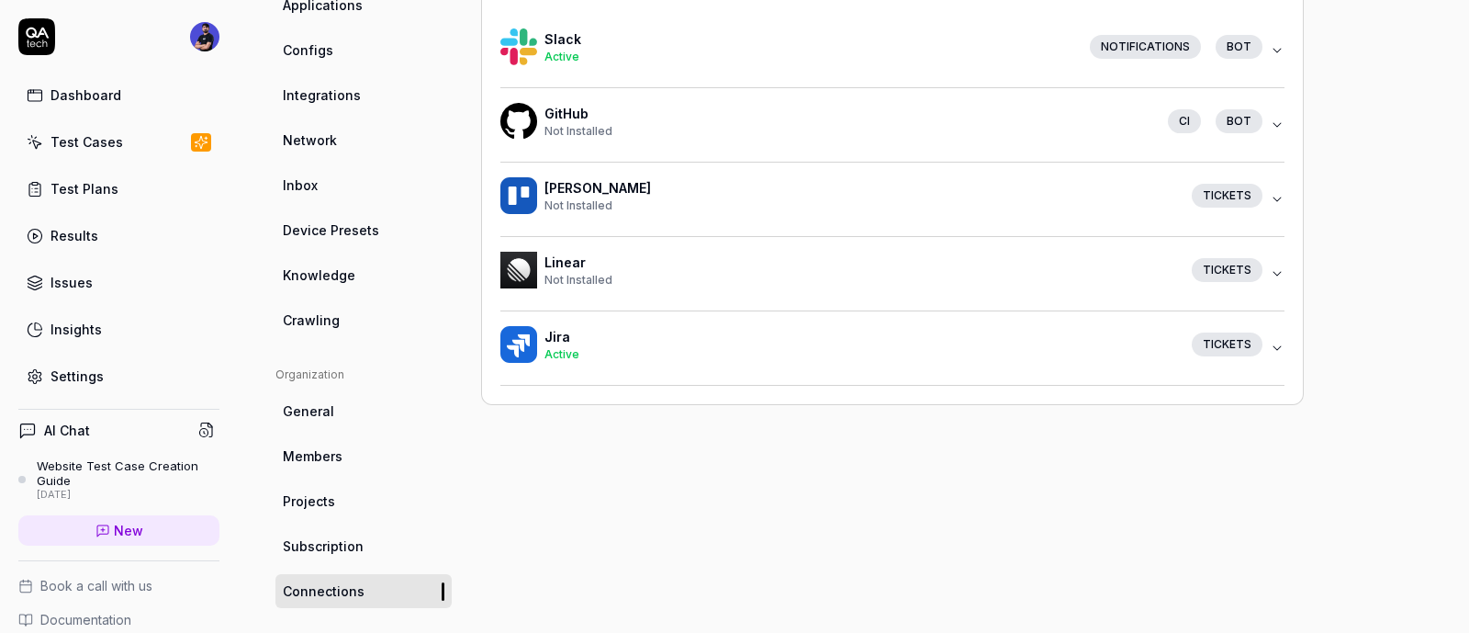
click at [528, 338] on img "button" at bounding box center [519, 344] width 37 height 37
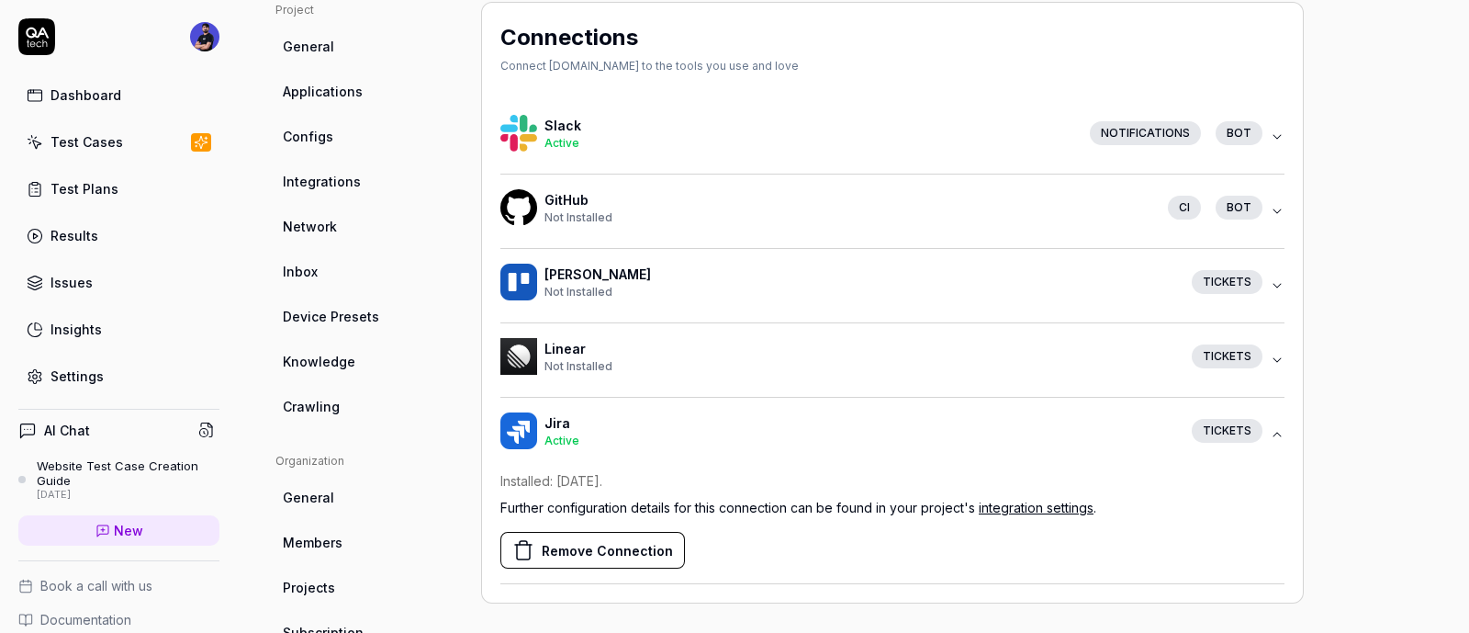
scroll to position [0, 0]
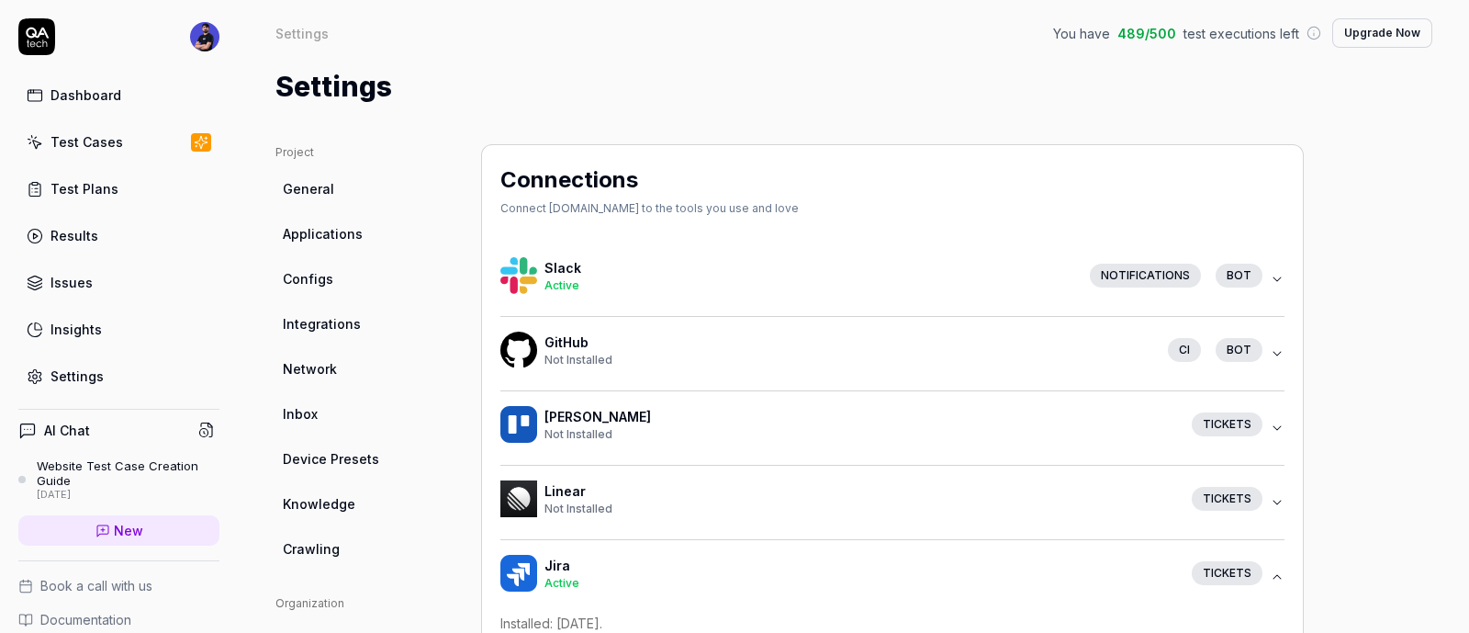
click at [1279, 277] on icon "button" at bounding box center [1277, 279] width 15 height 15
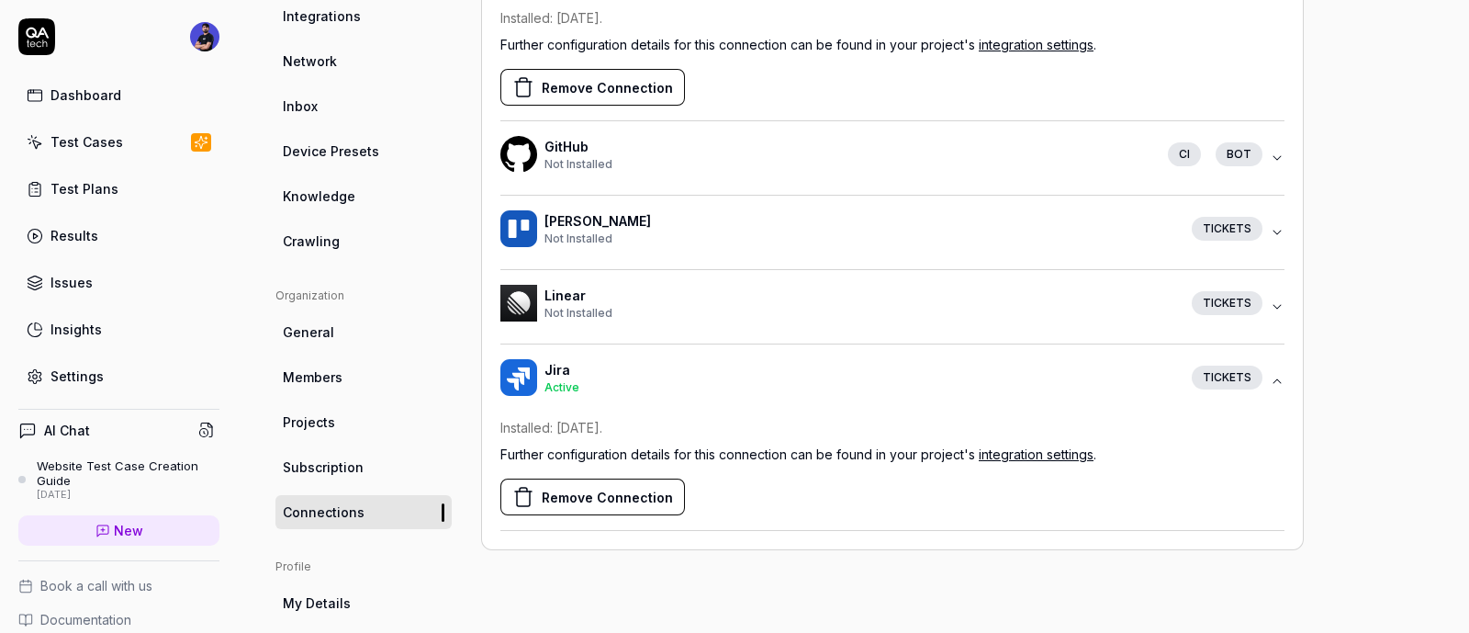
scroll to position [458, 0]
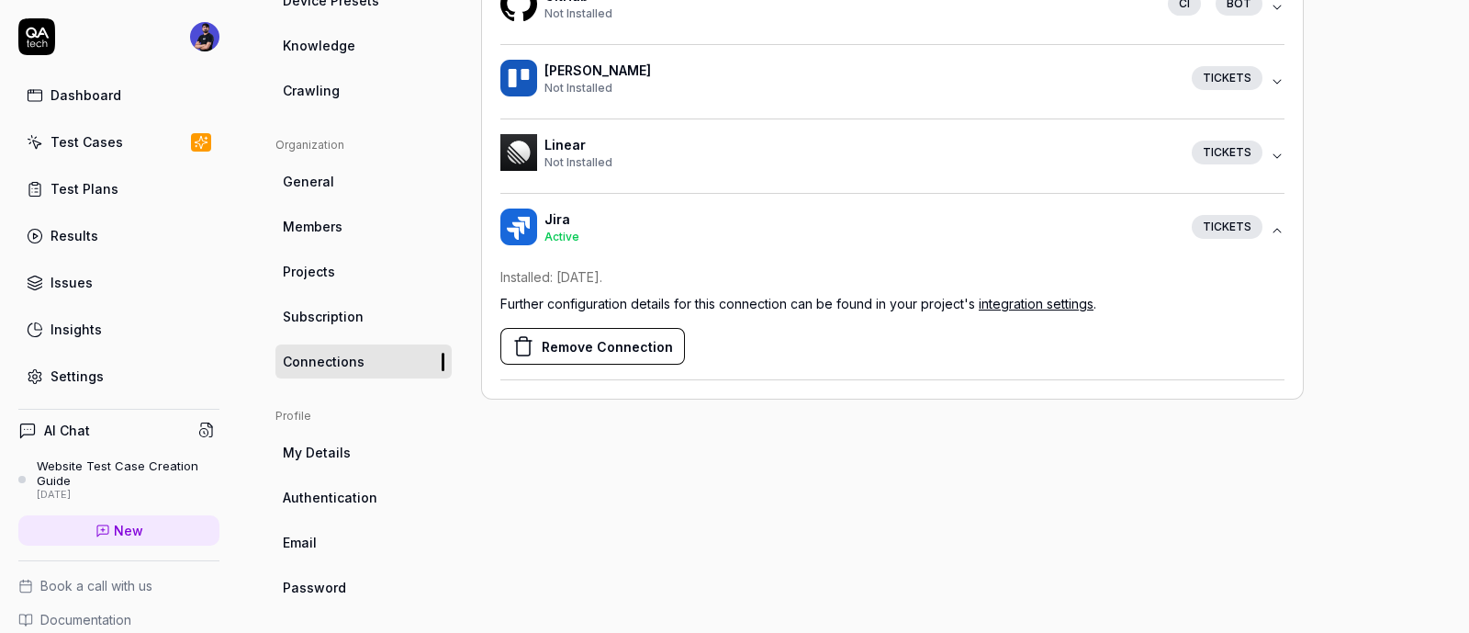
click at [512, 220] on img "button" at bounding box center [519, 226] width 37 height 37
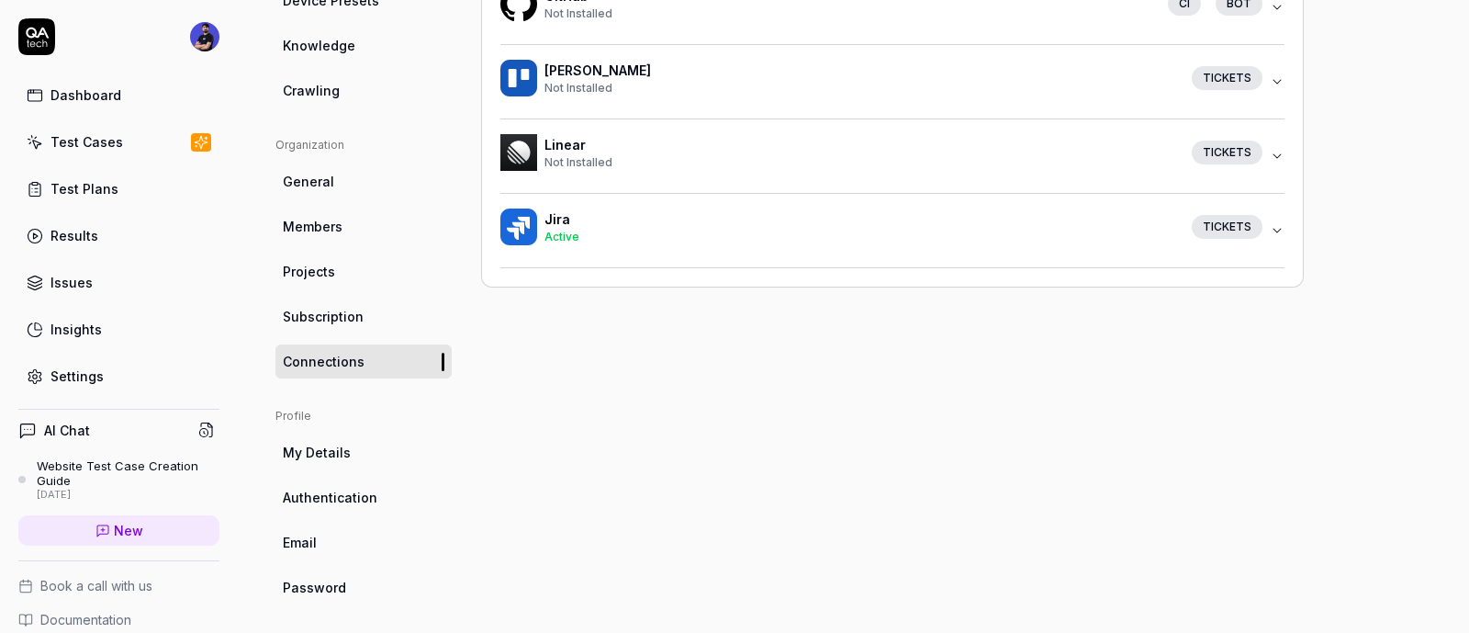
click at [75, 109] on link "Dashboard" at bounding box center [118, 95] width 201 height 36
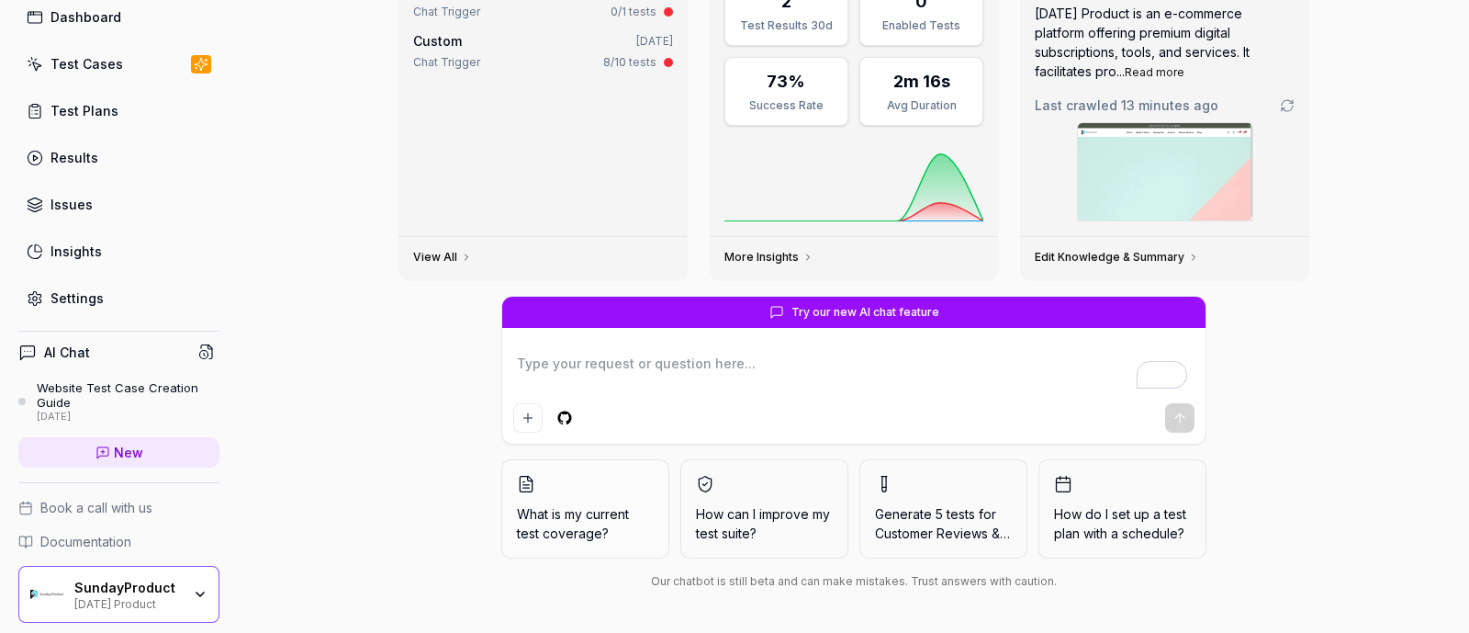
scroll to position [114, 0]
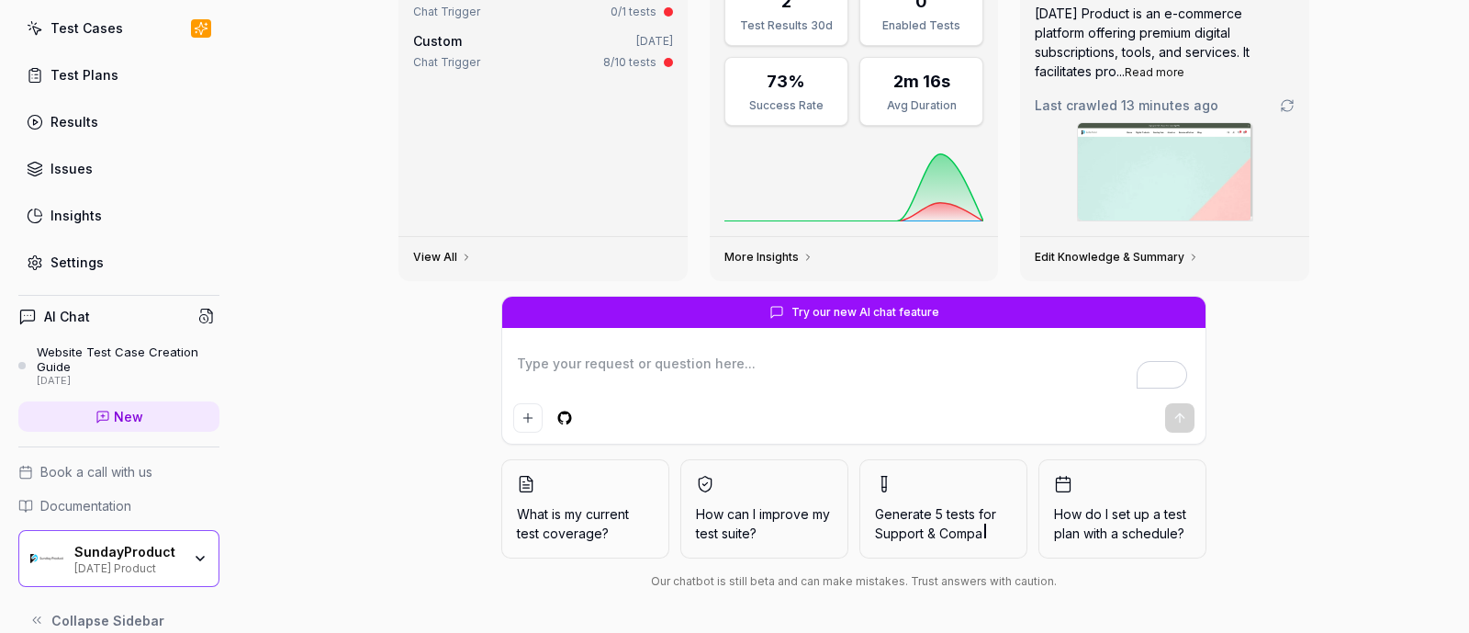
click at [78, 259] on div "Settings" at bounding box center [77, 262] width 53 height 19
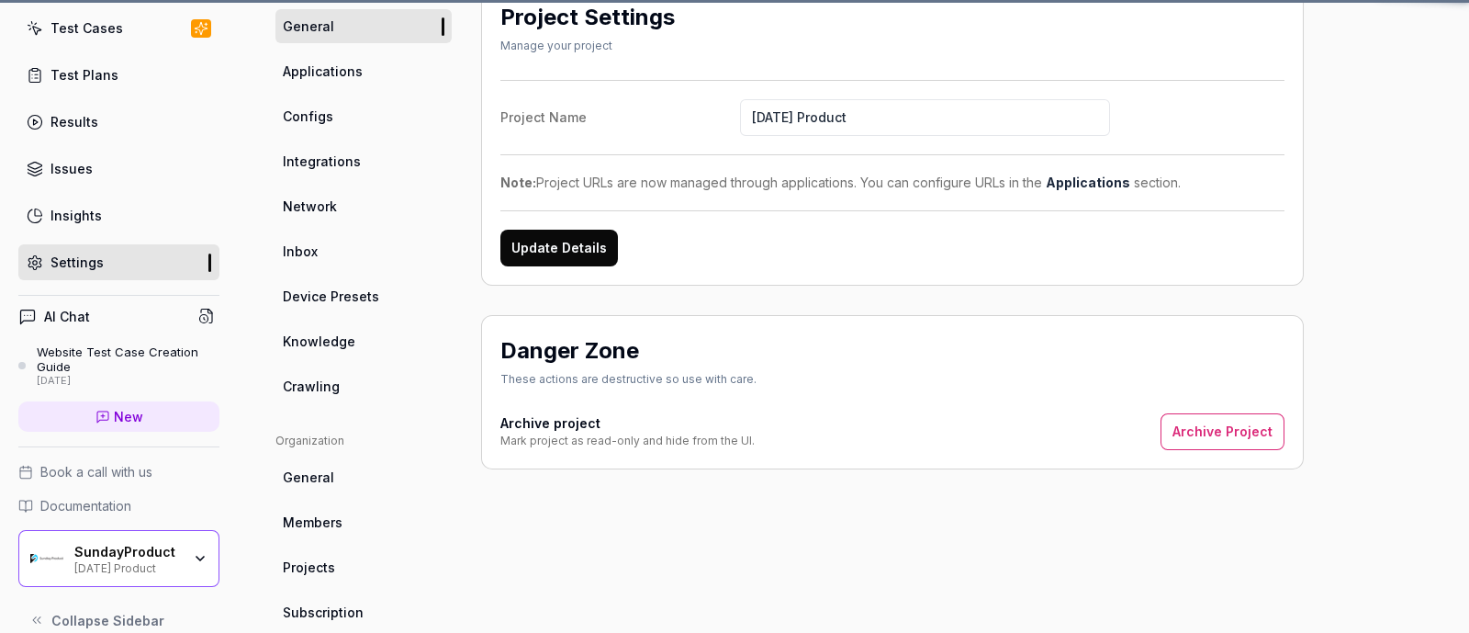
scroll to position [143, 0]
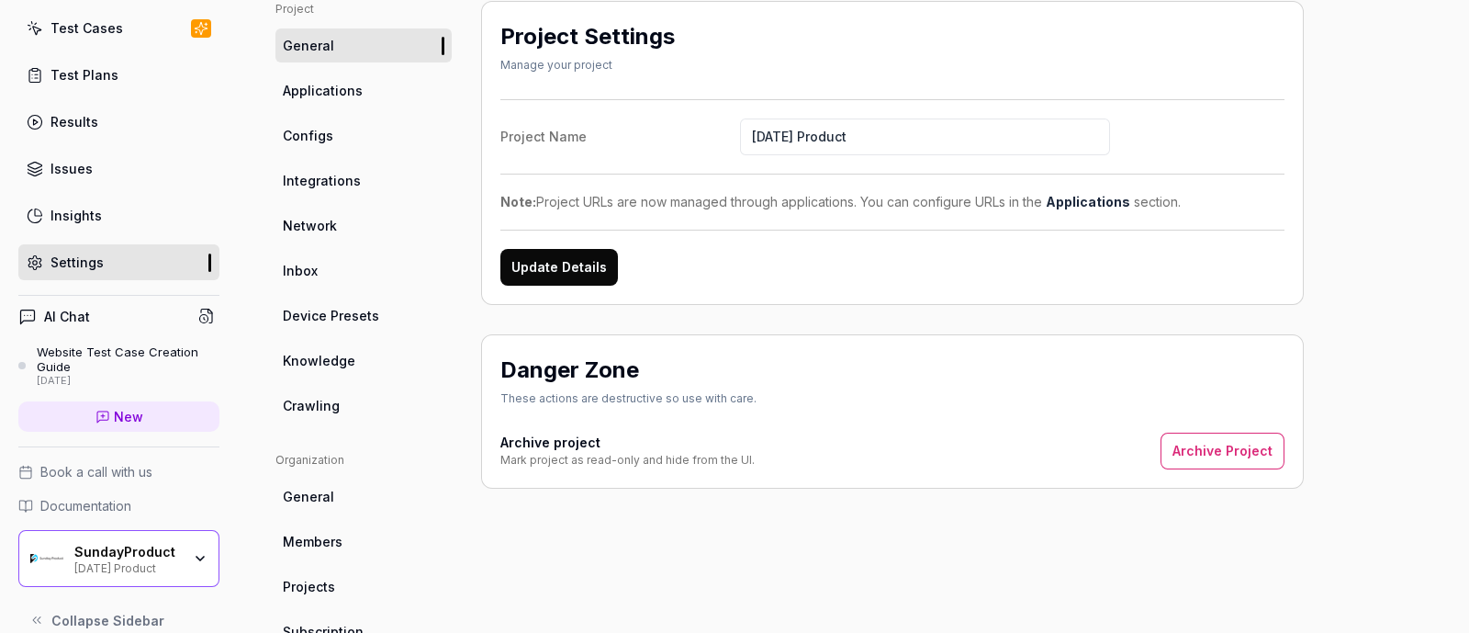
click at [297, 422] on div "Project General Applications Configs Integrations Network Inbox Device Presets …" at bounding box center [364, 460] width 176 height 918
click at [303, 410] on span "Crawling" at bounding box center [311, 405] width 57 height 19
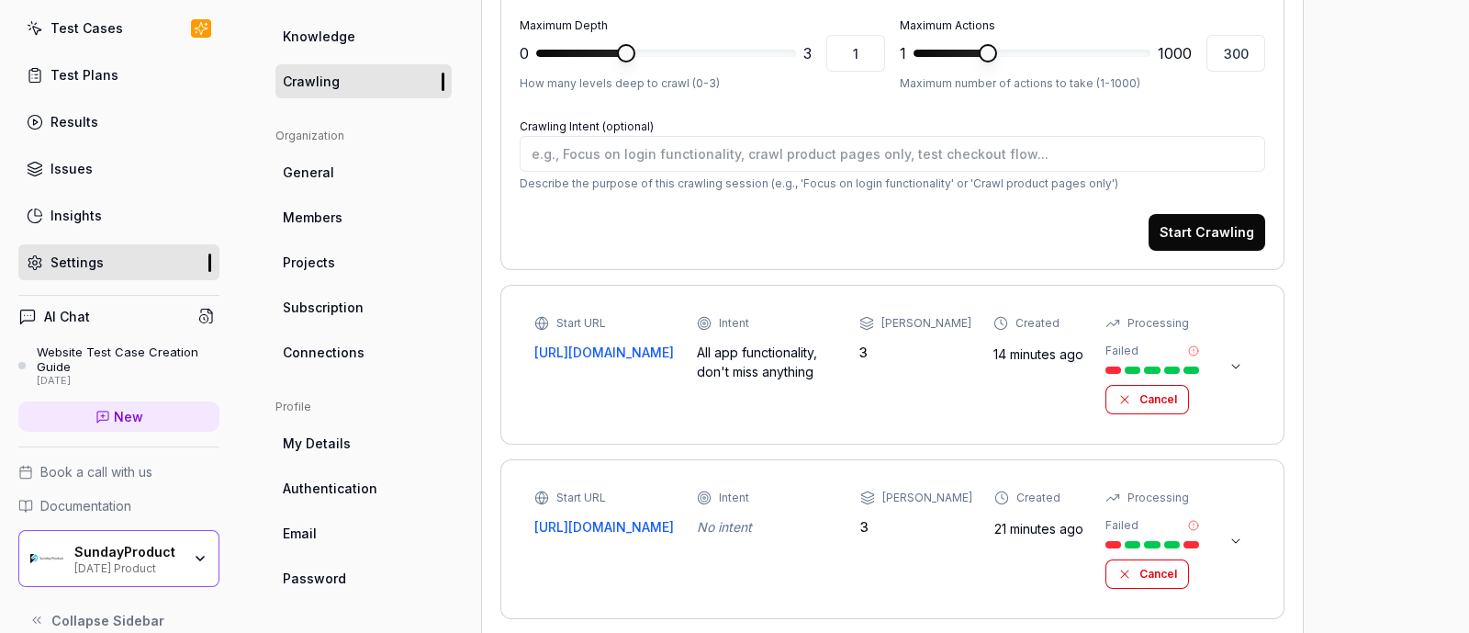
scroll to position [602, 0]
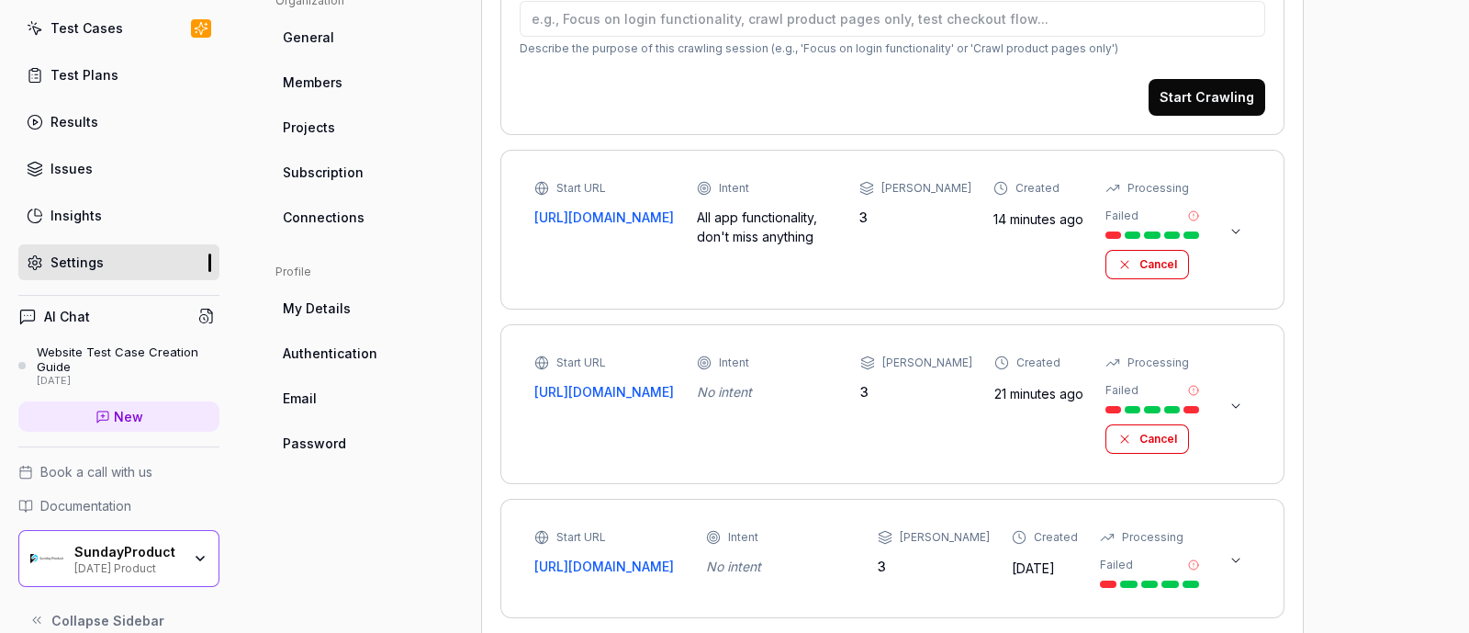
click at [1236, 227] on icon at bounding box center [1236, 231] width 15 height 15
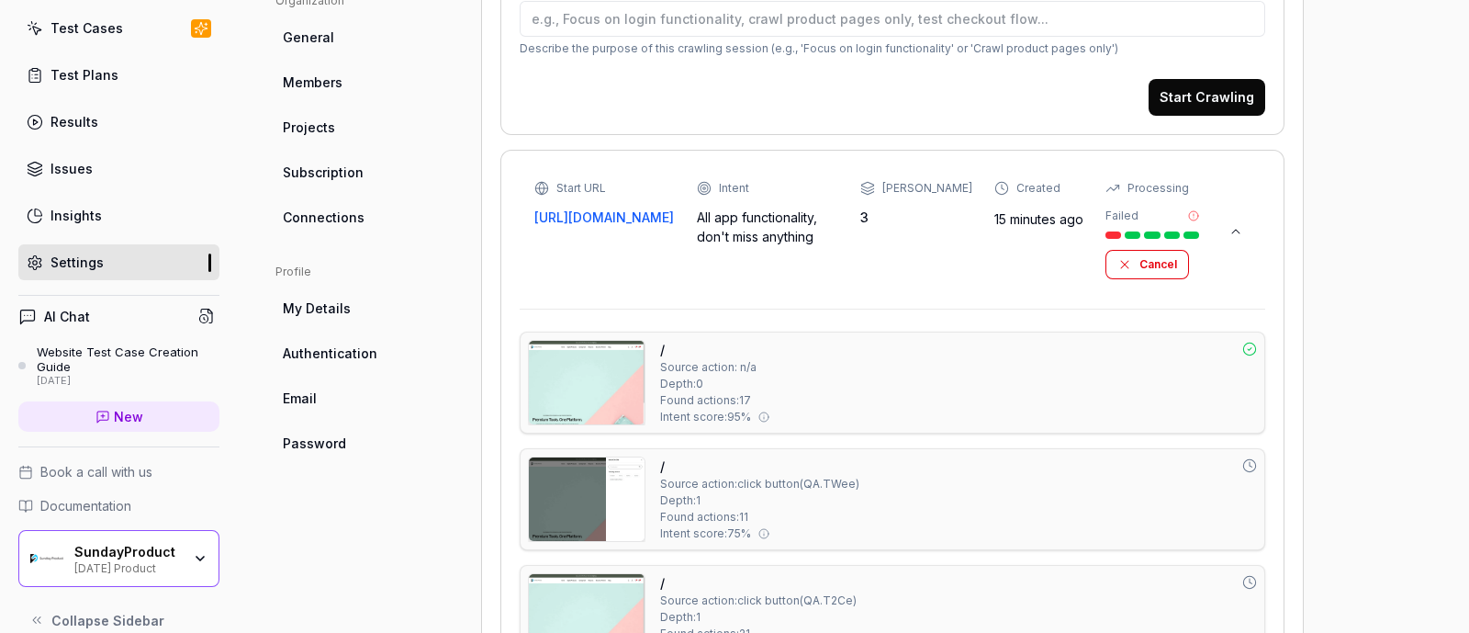
click at [1242, 229] on icon at bounding box center [1236, 231] width 15 height 15
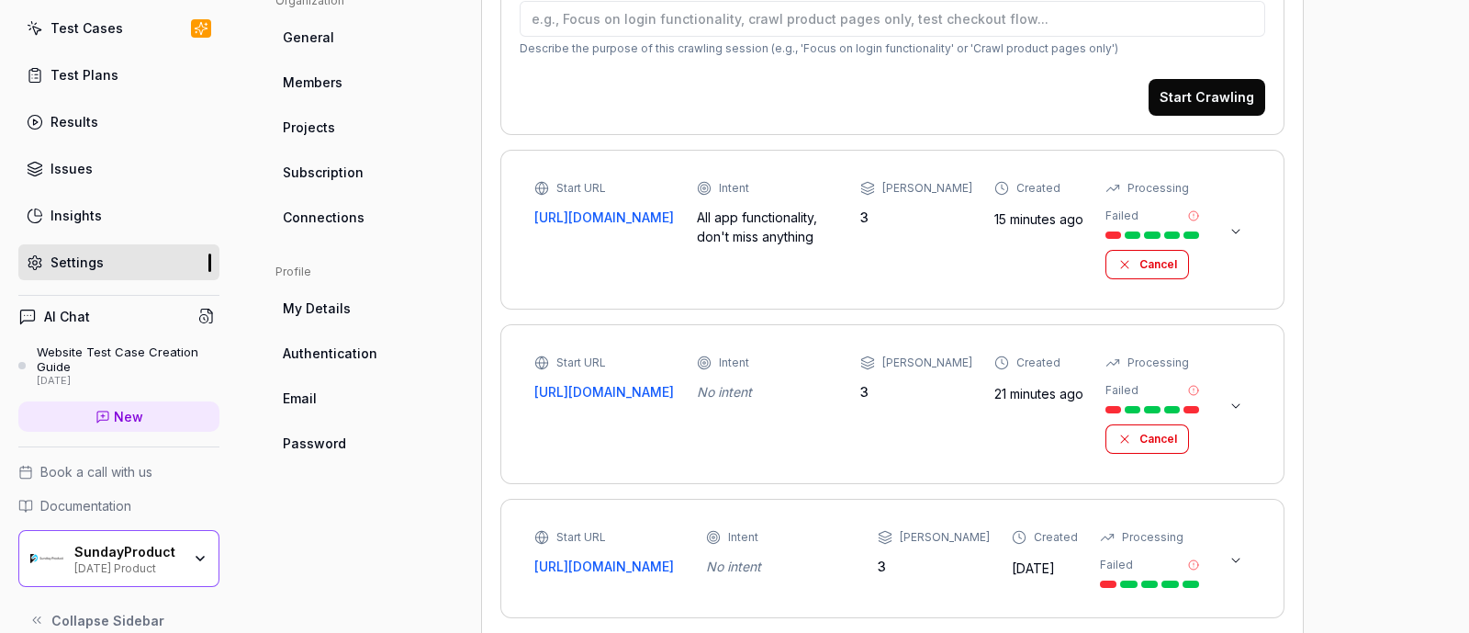
click at [1233, 404] on icon at bounding box center [1236, 406] width 7 height 4
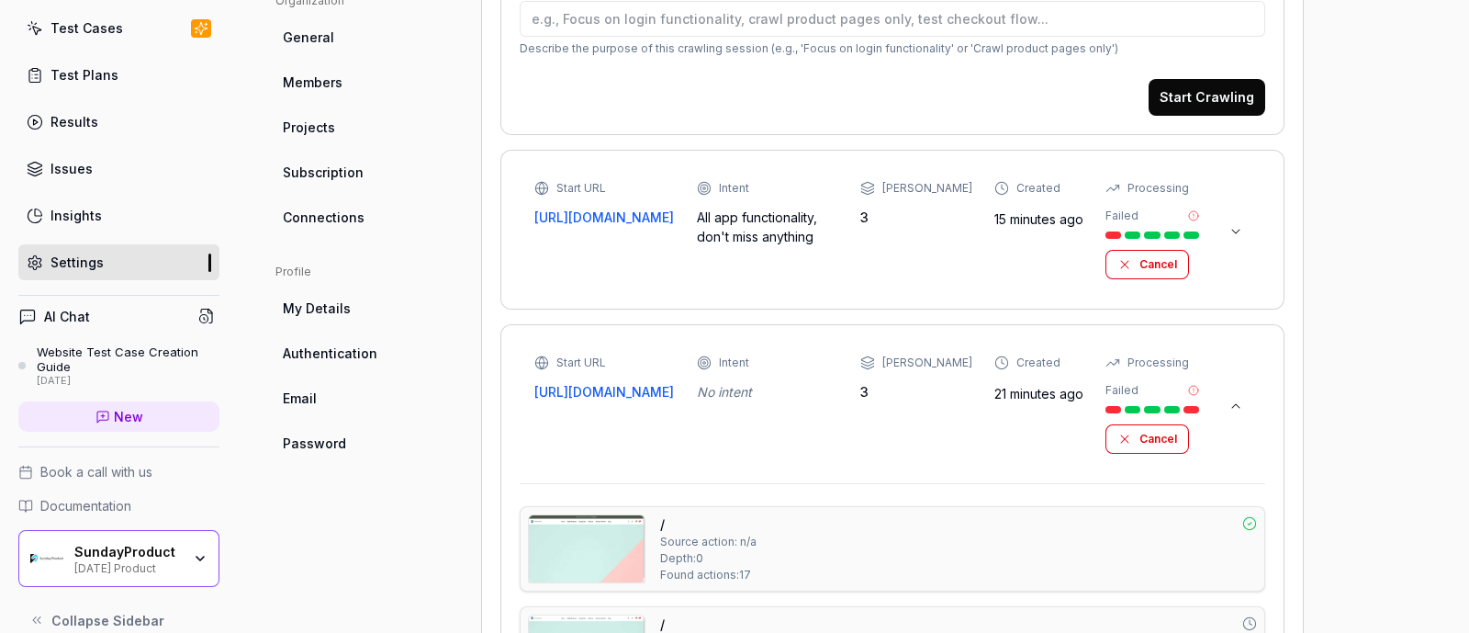
click at [1233, 403] on icon at bounding box center [1236, 406] width 15 height 15
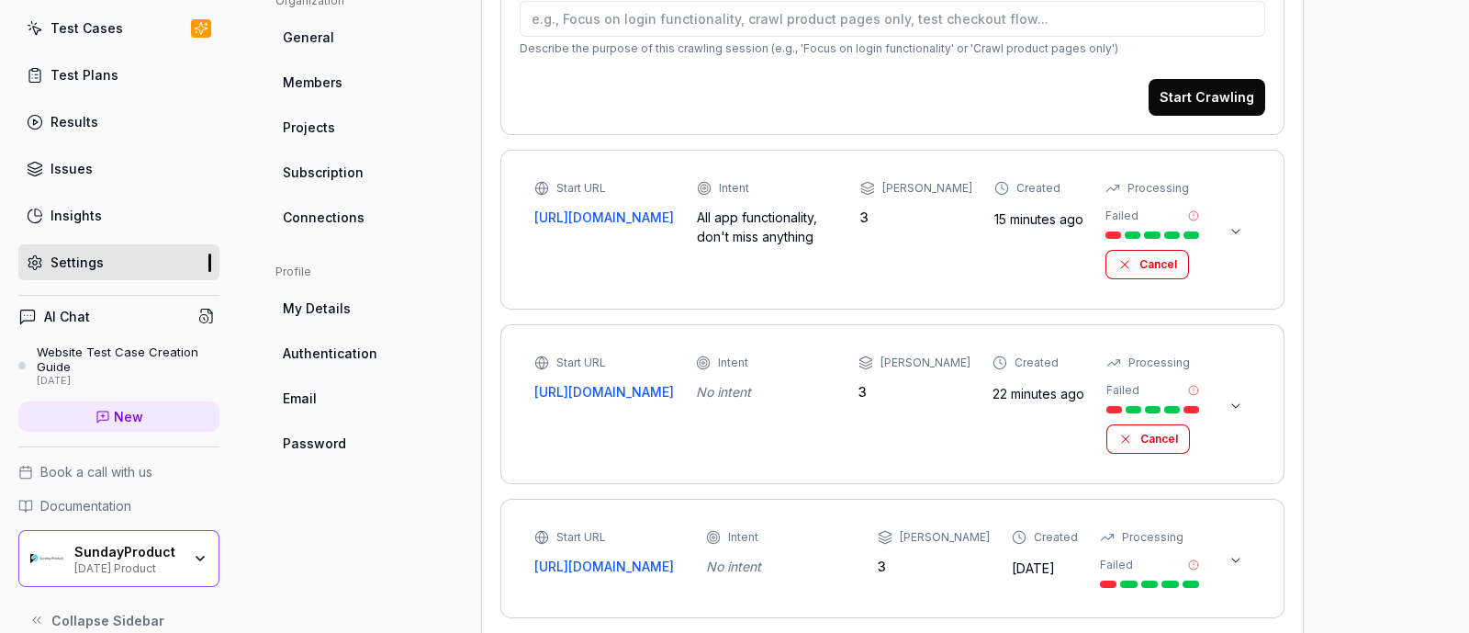
click at [1240, 221] on button at bounding box center [1236, 231] width 29 height 29
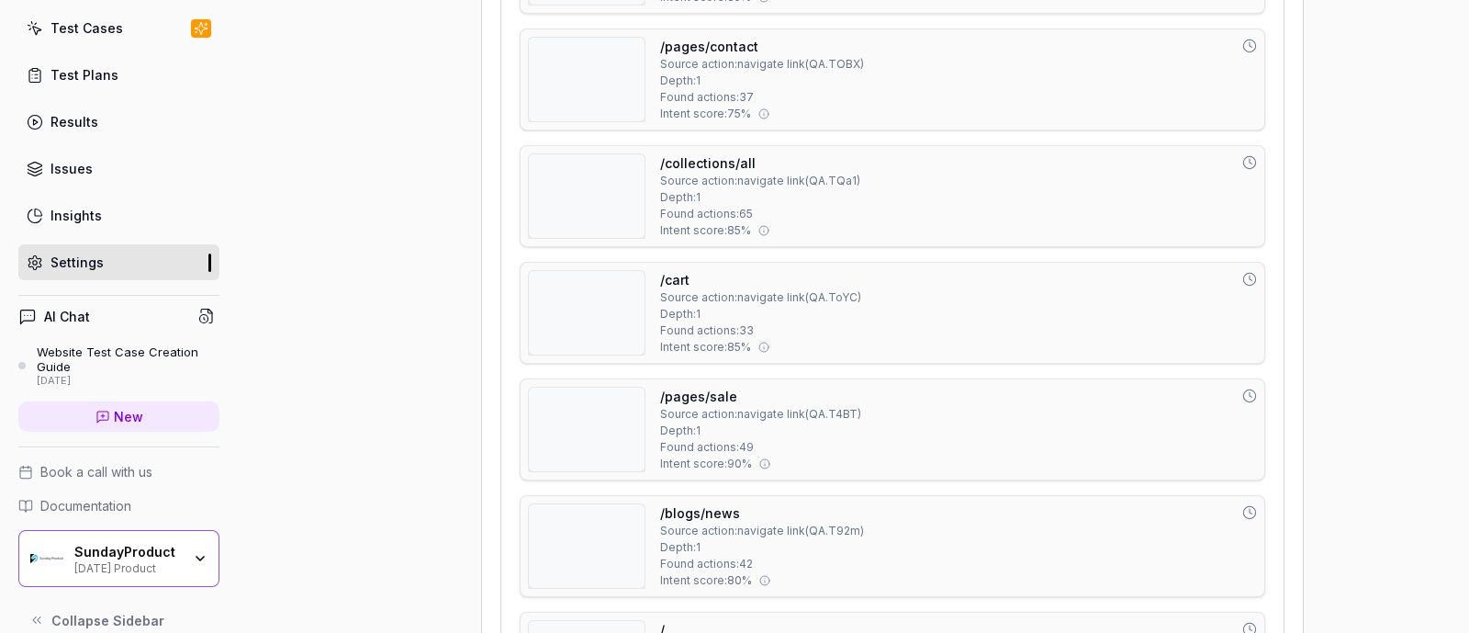
scroll to position [1865, 0]
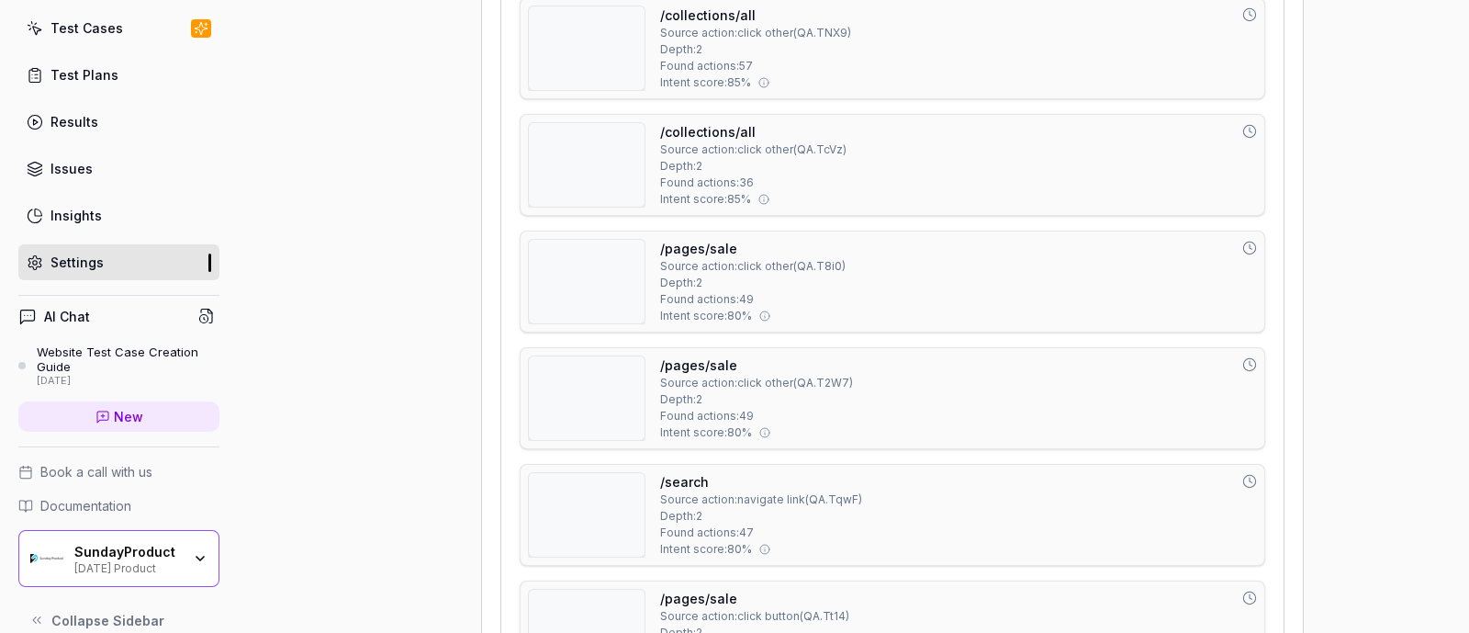
type textarea "*"
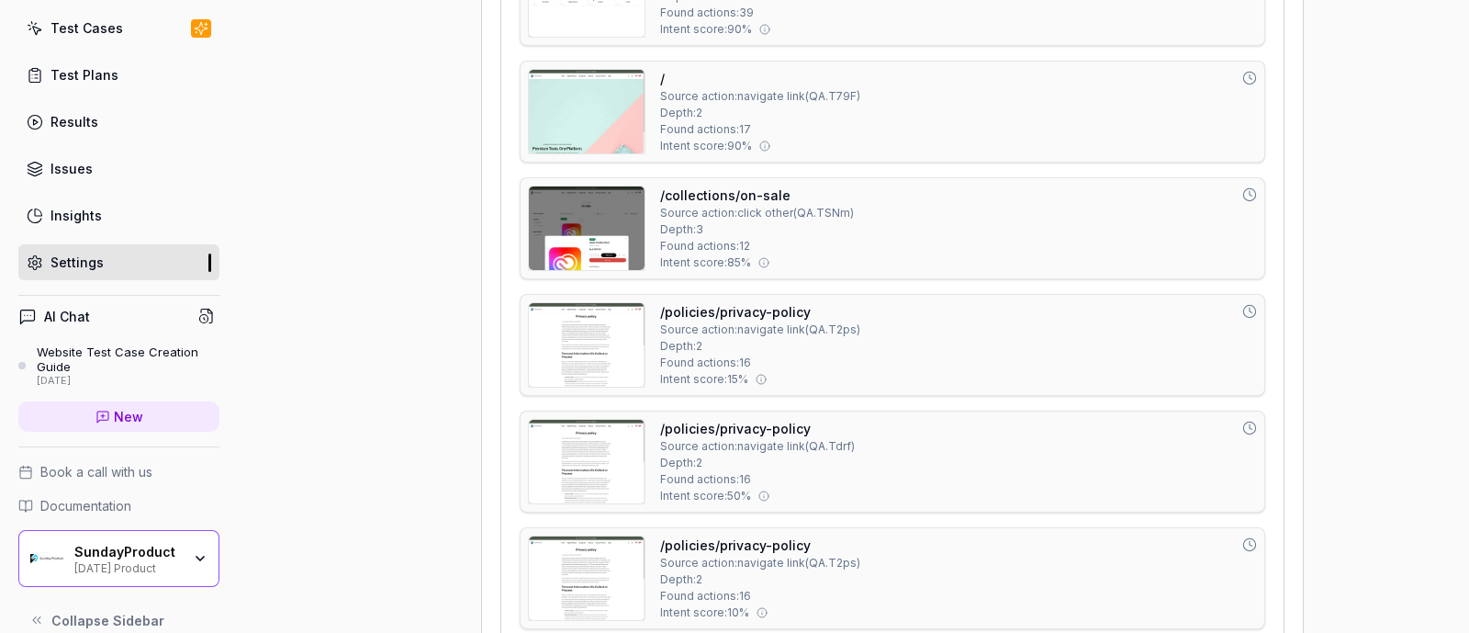
scroll to position [10590, 0]
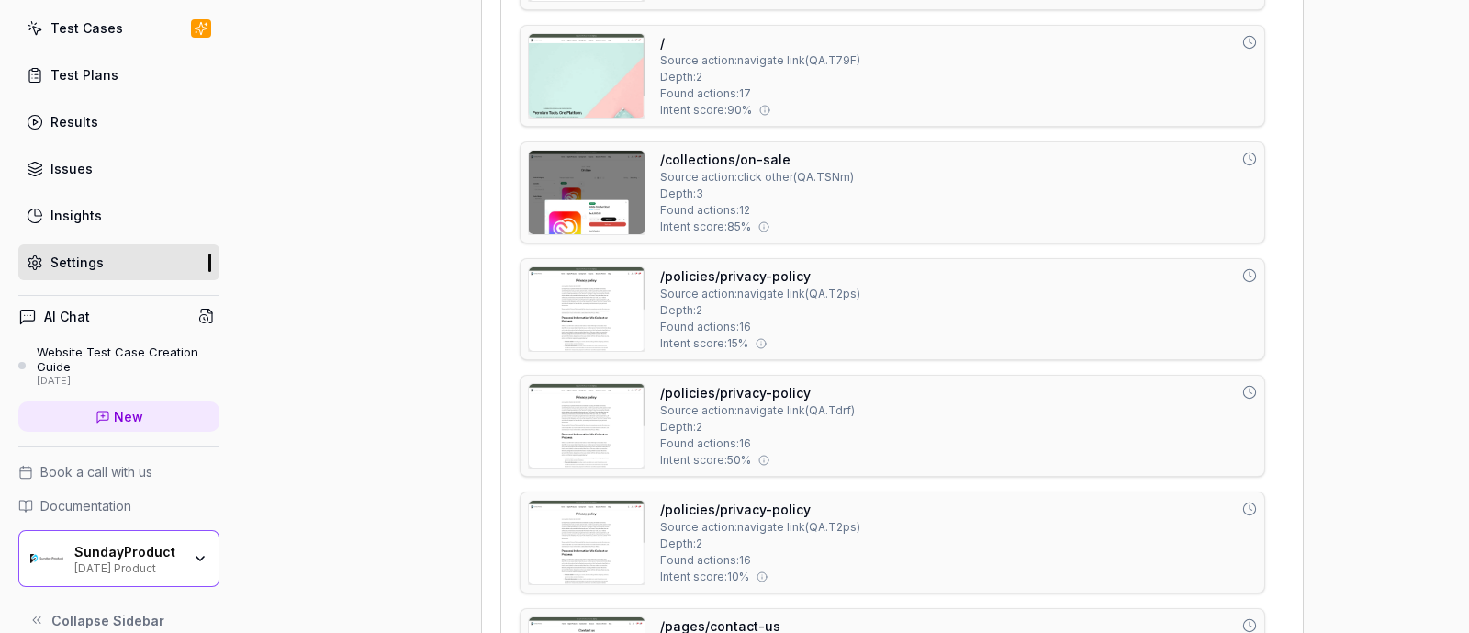
click at [92, 67] on div "Test Plans" at bounding box center [85, 74] width 68 height 19
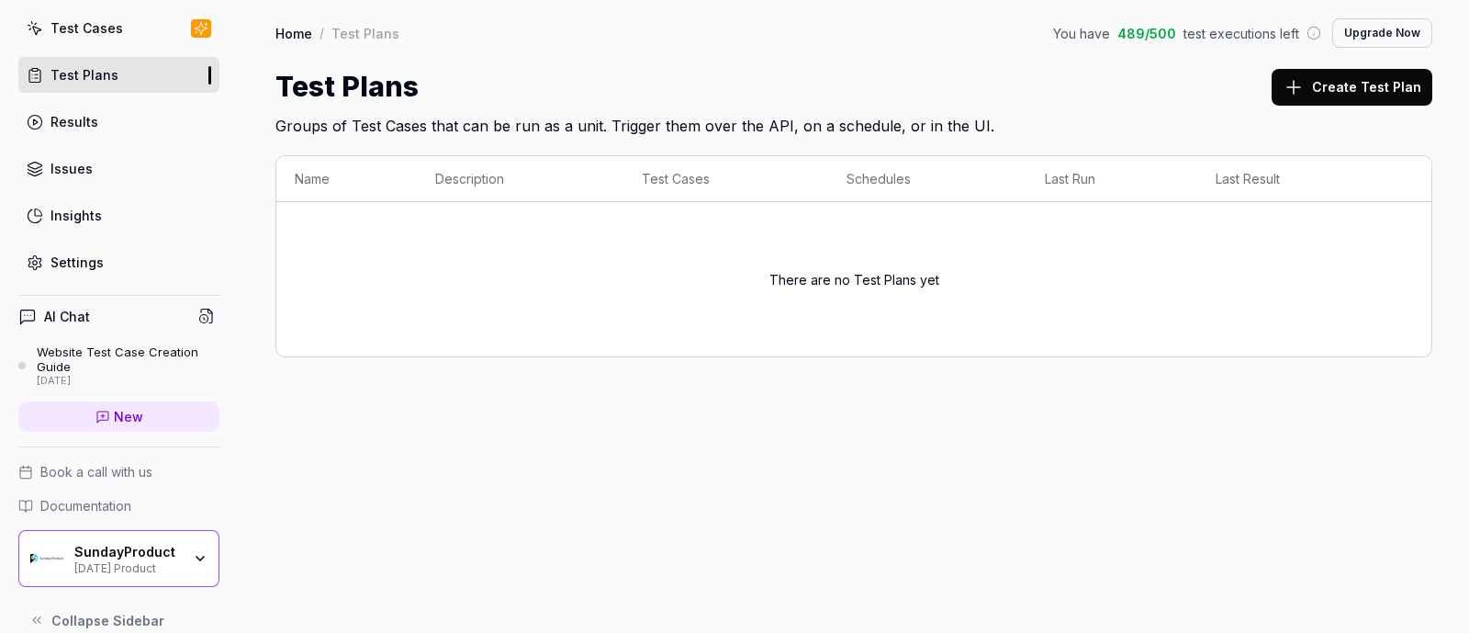
click at [1364, 70] on button "Create Test Plan" at bounding box center [1352, 87] width 161 height 37
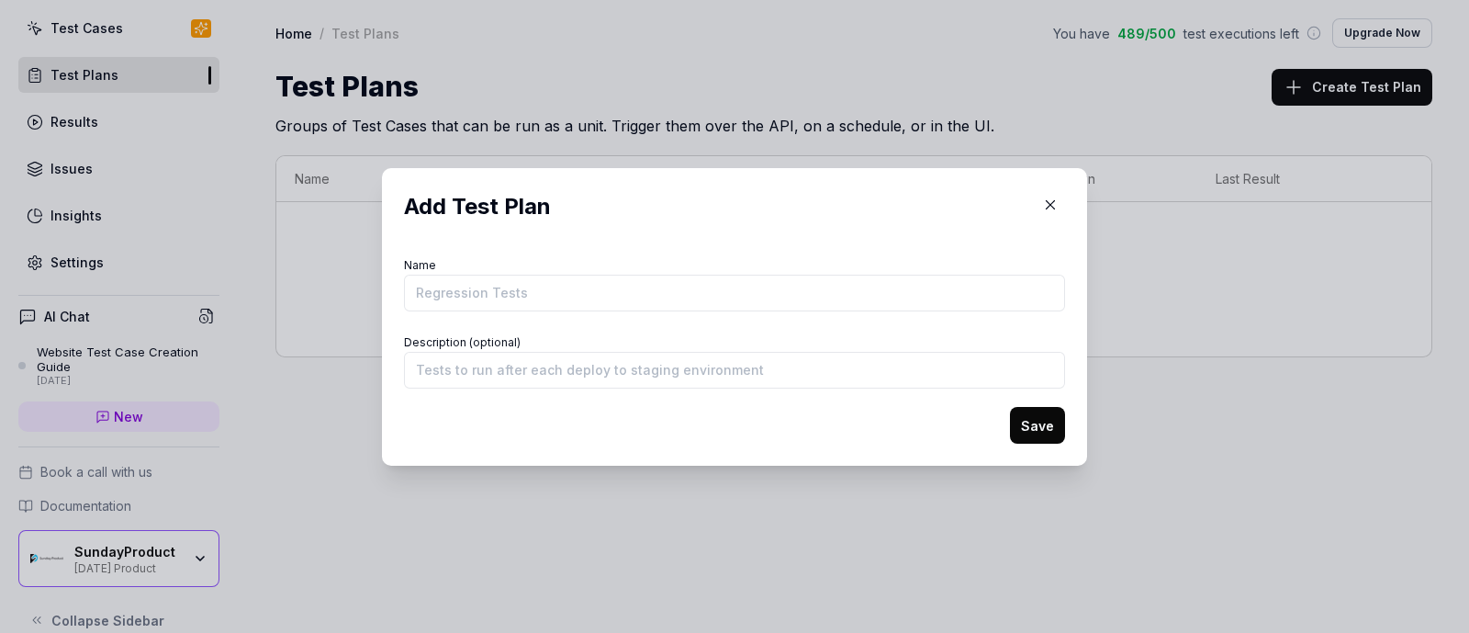
click at [1047, 206] on icon "button" at bounding box center [1051, 204] width 8 height 8
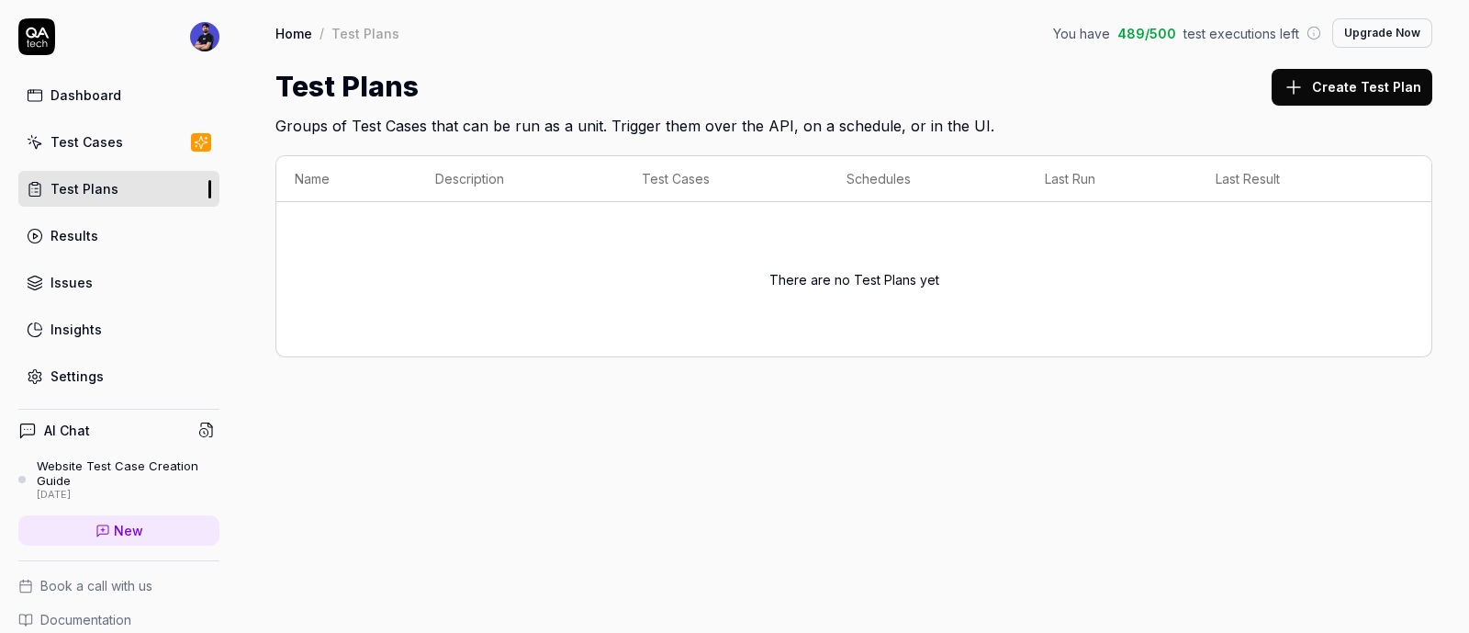
click at [103, 132] on div "Test Cases" at bounding box center [87, 141] width 73 height 19
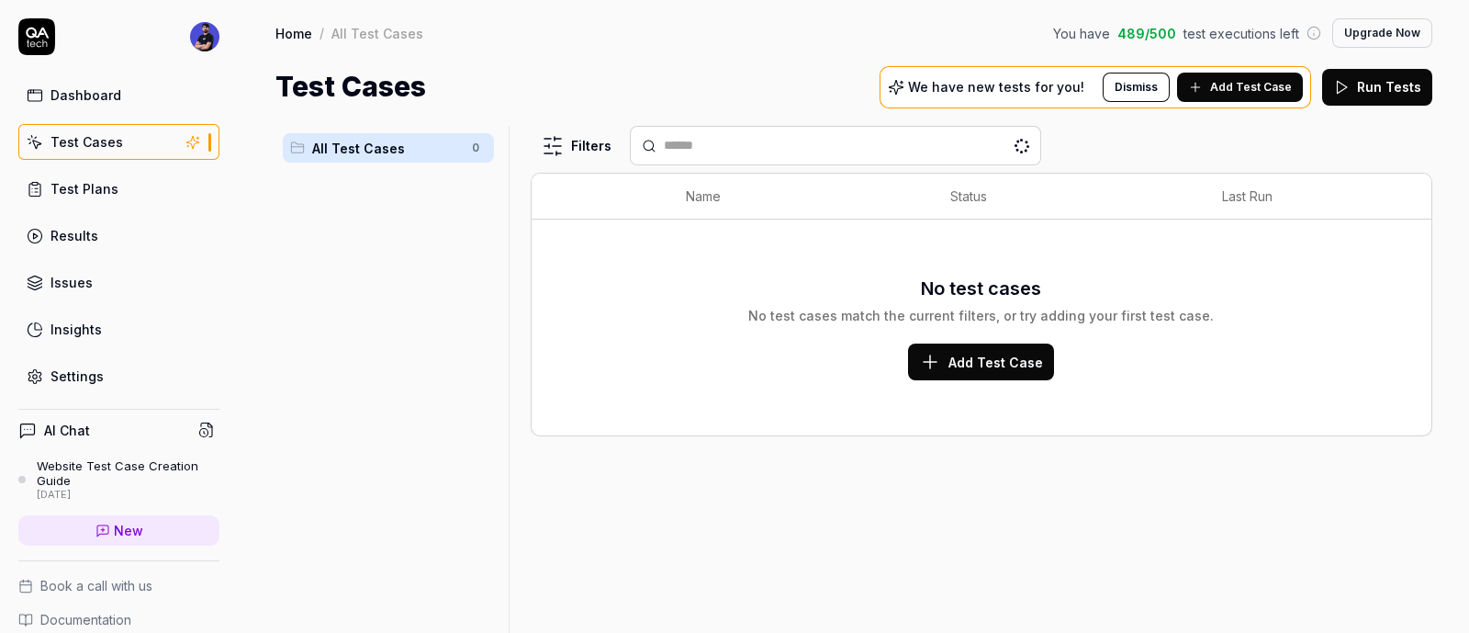
click at [1223, 79] on span "Add Test Case" at bounding box center [1251, 87] width 82 height 17
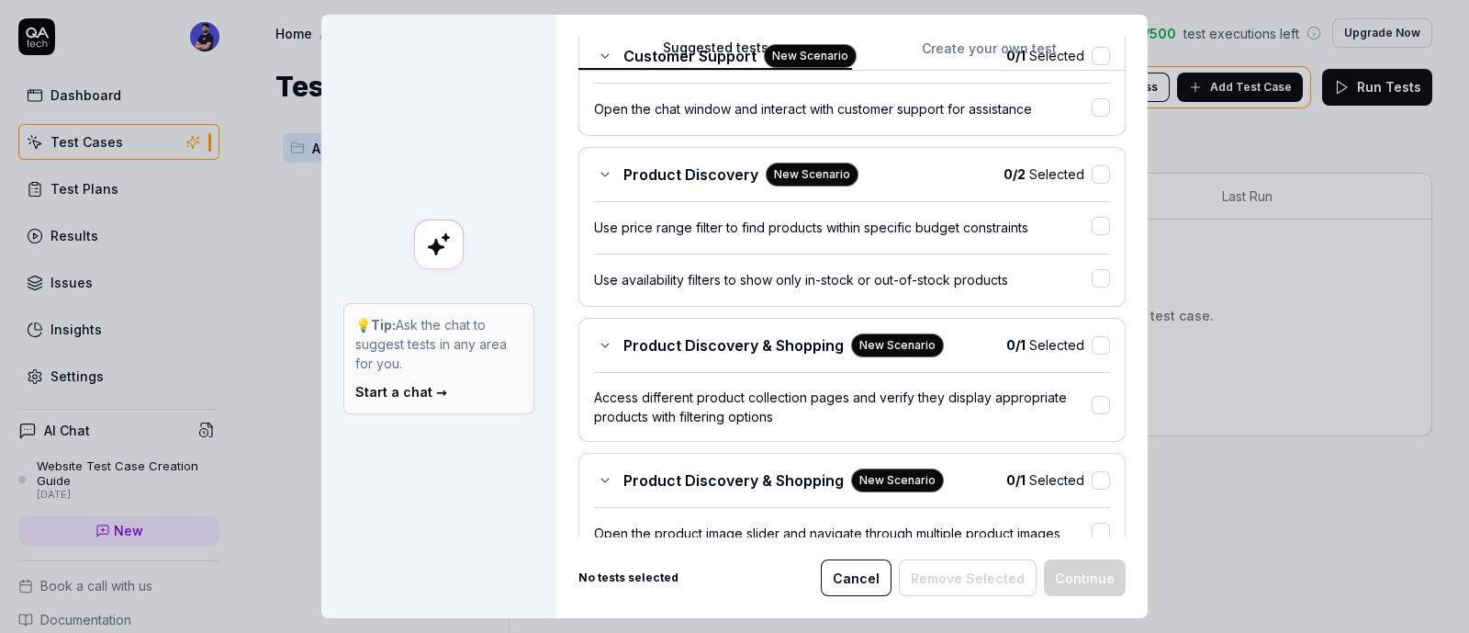
scroll to position [192, 0]
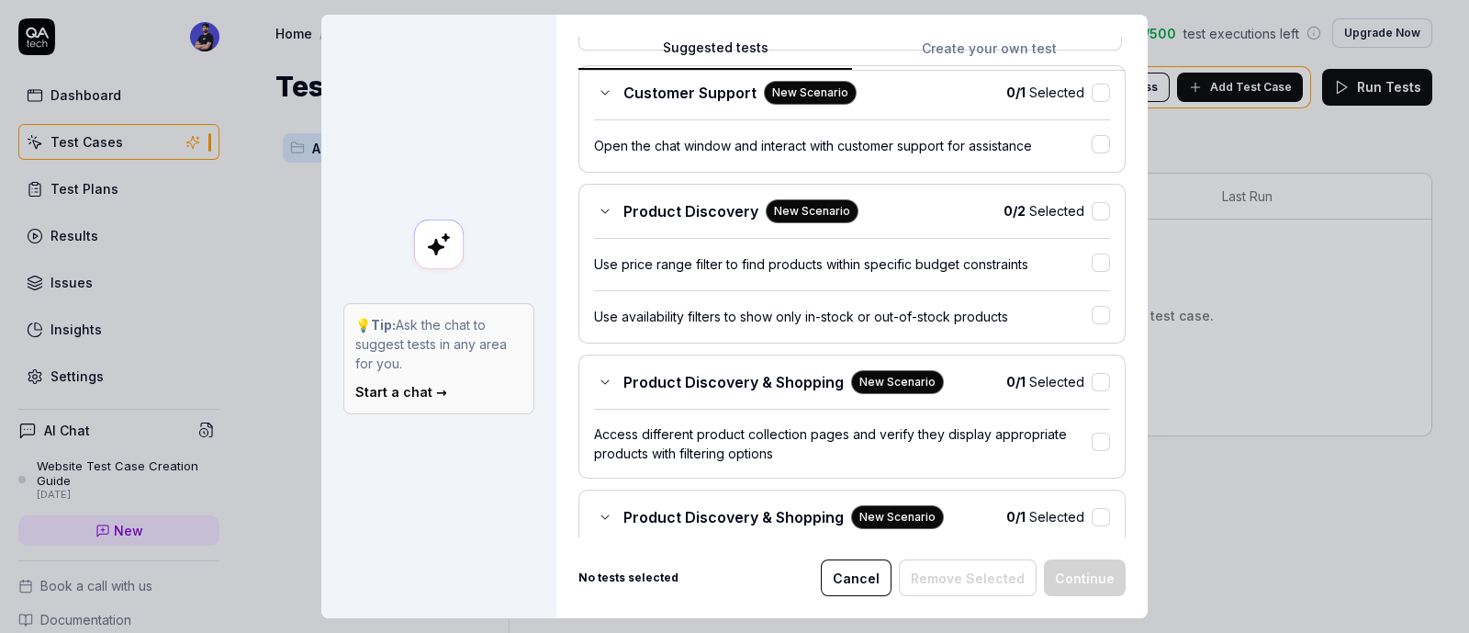
click at [606, 208] on div "Product Discovery New Scenario" at bounding box center [726, 211] width 265 height 24
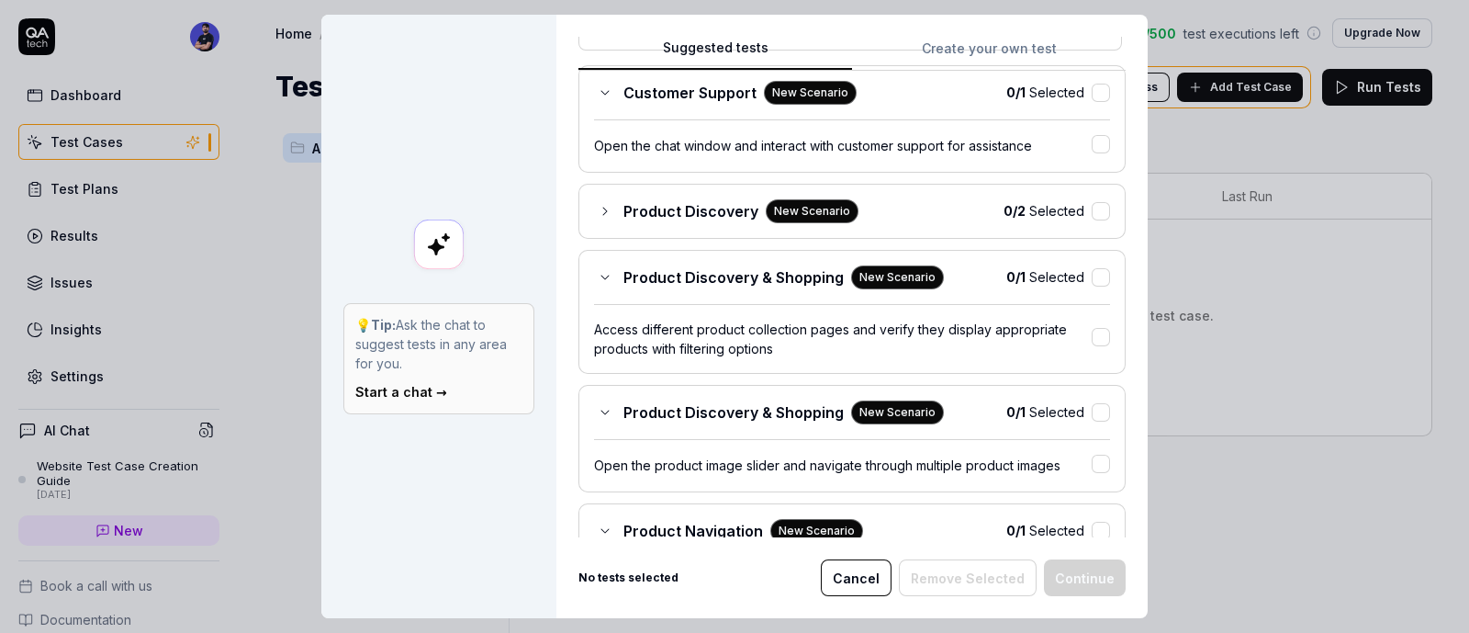
click at [602, 408] on icon at bounding box center [605, 412] width 15 height 15
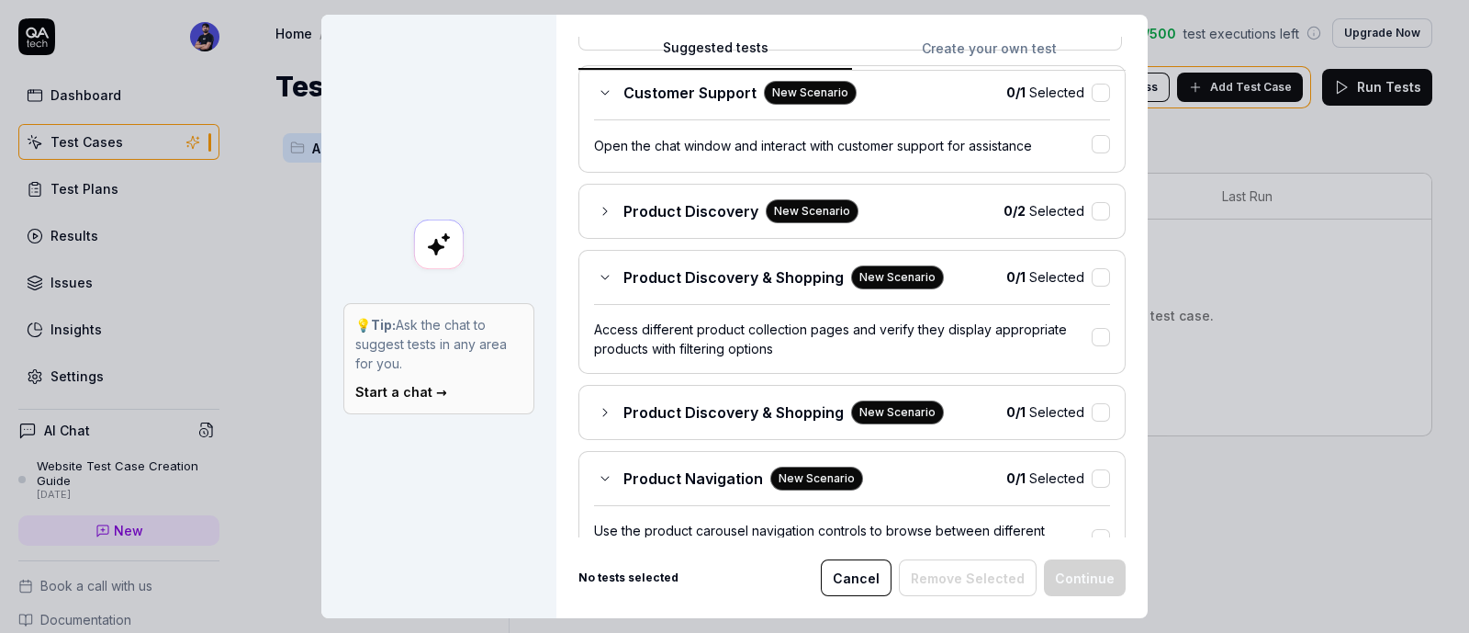
click at [598, 199] on div "Product Discovery New Scenario" at bounding box center [726, 211] width 265 height 24
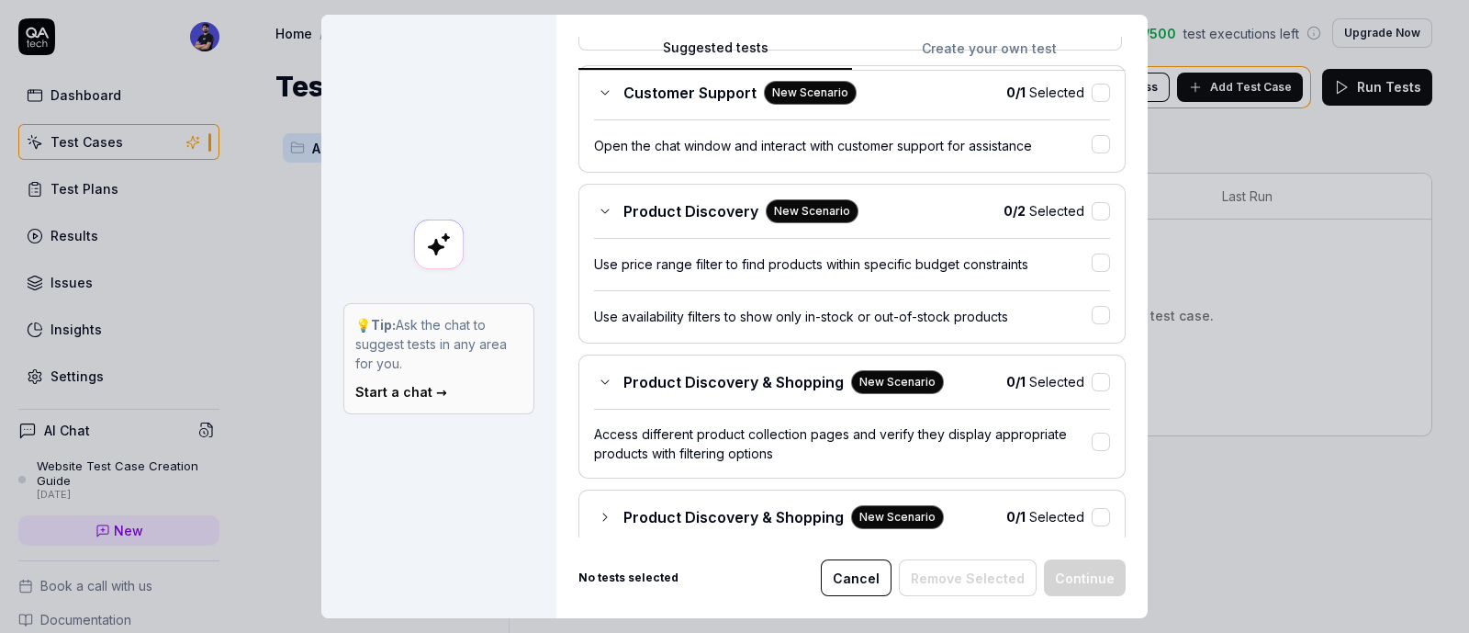
click at [602, 91] on icon at bounding box center [605, 93] width 7 height 4
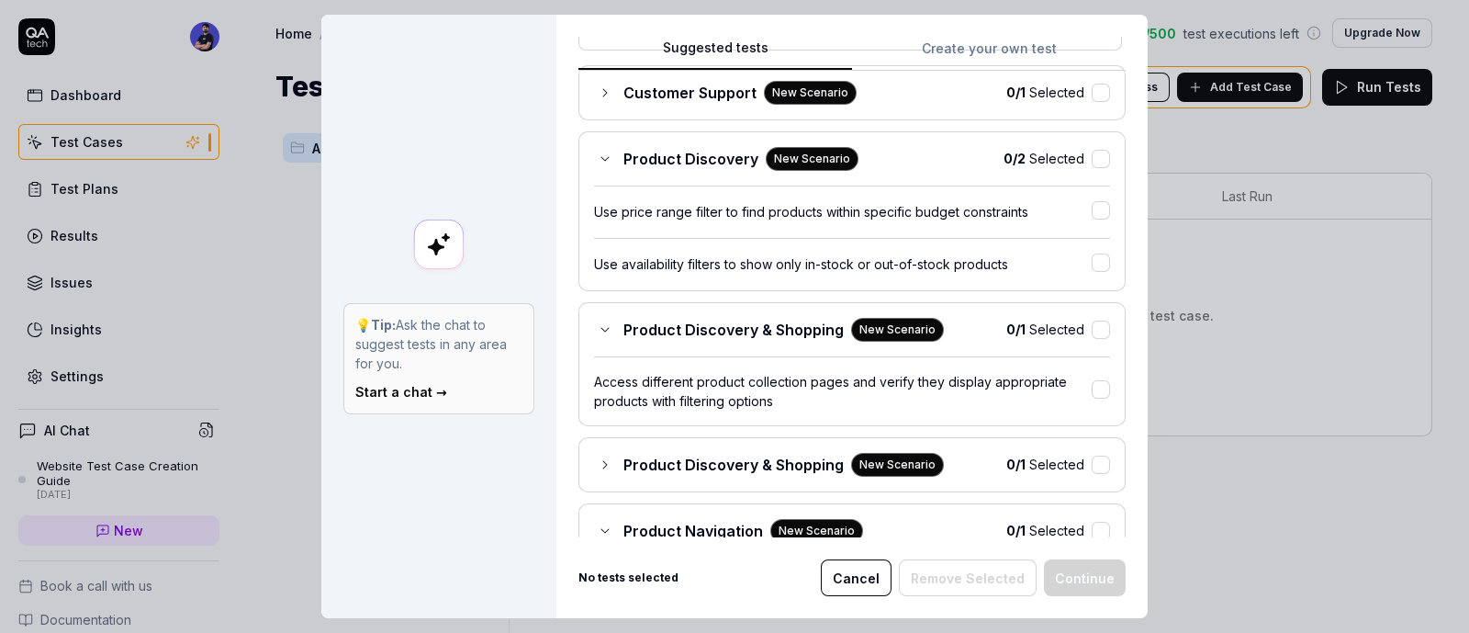
click at [599, 314] on div "Product Discovery & Shopping New Scenario 0 / 1 Selected Access different produ…" at bounding box center [852, 364] width 547 height 124
click at [598, 328] on icon at bounding box center [605, 329] width 15 height 15
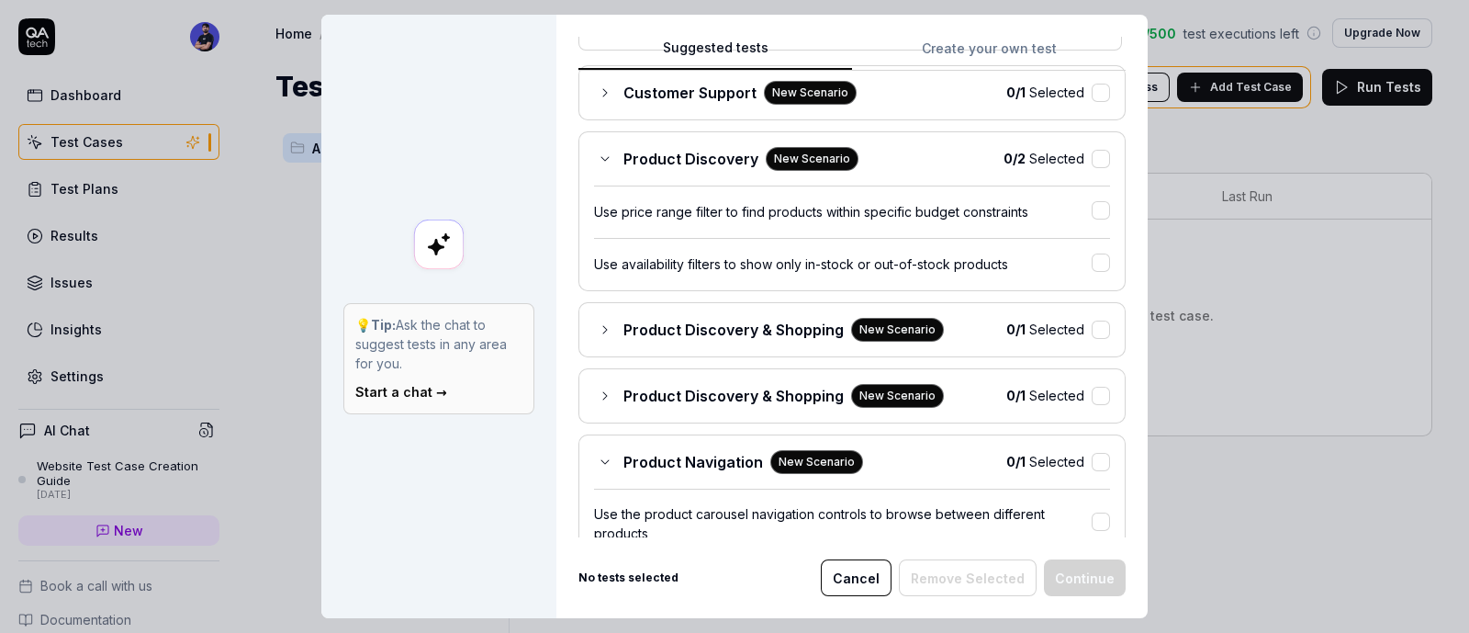
click at [598, 462] on icon at bounding box center [605, 462] width 15 height 15
click at [606, 156] on div "Product Discovery New Scenario" at bounding box center [726, 159] width 265 height 24
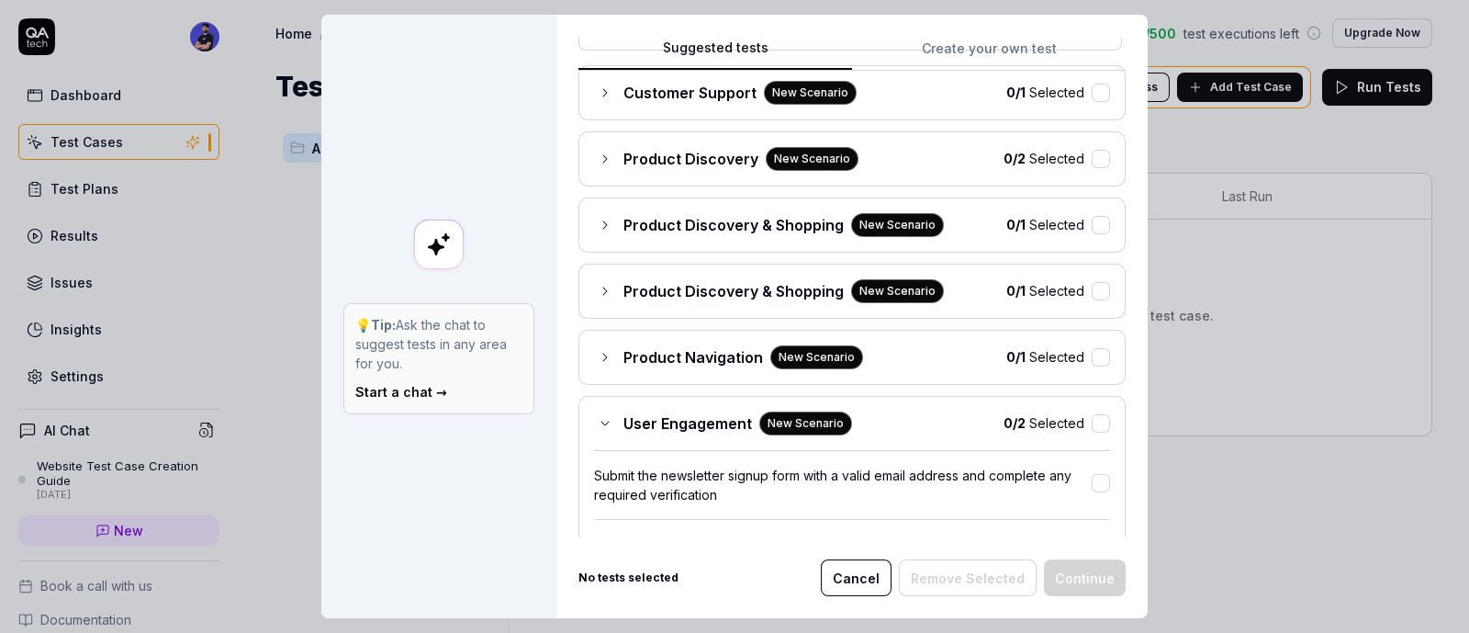
click at [597, 411] on div "User Engagement New Scenario" at bounding box center [723, 423] width 258 height 24
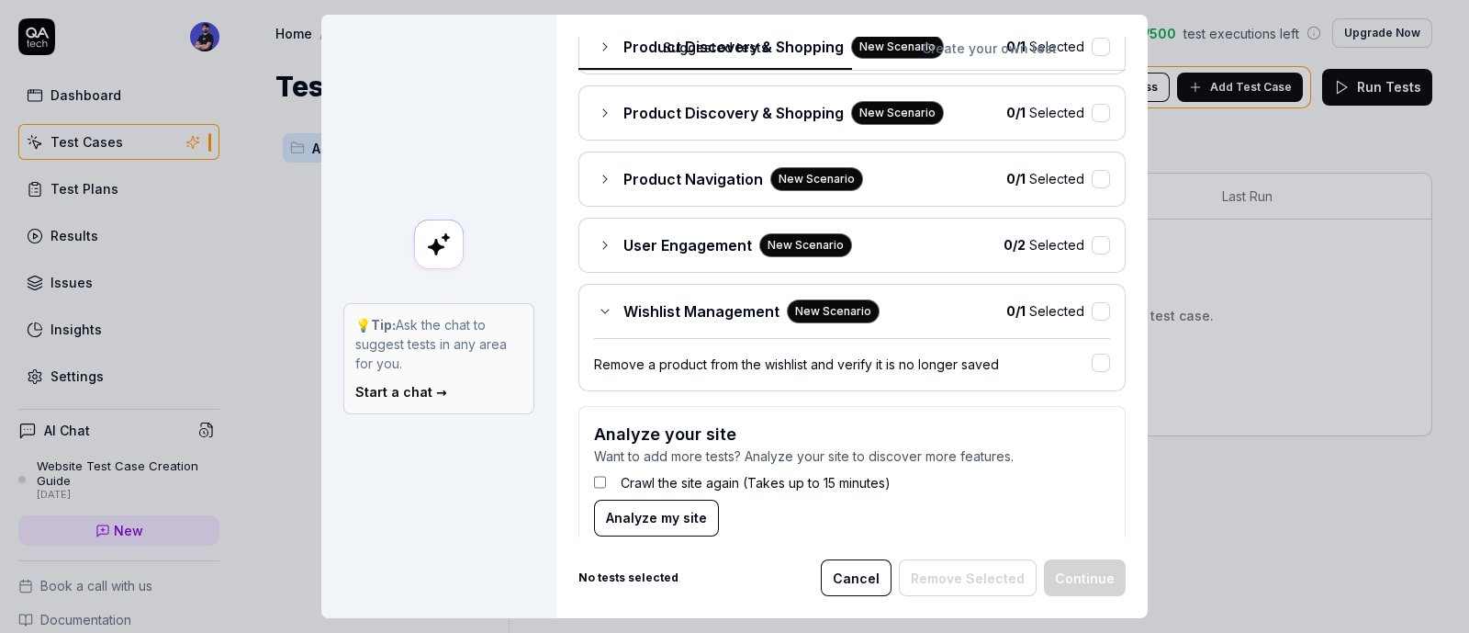
scroll to position [394, 0]
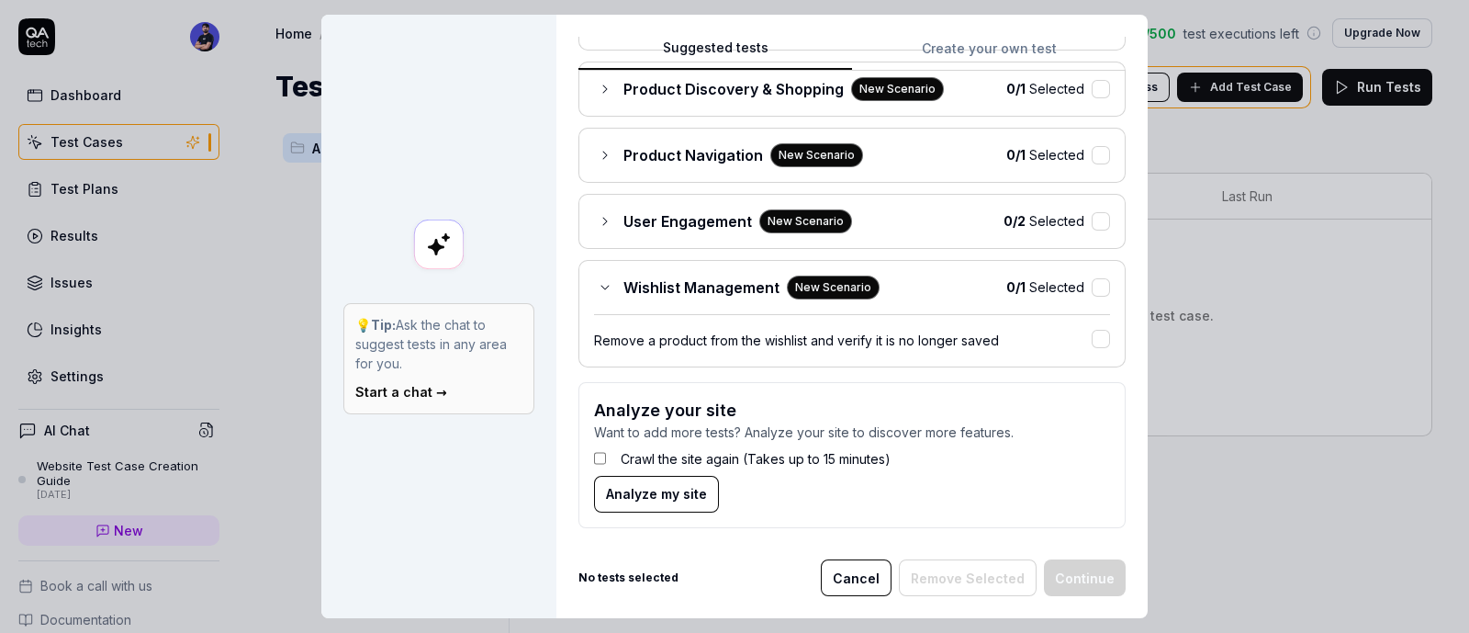
click at [594, 291] on div "Wishlist Management New Scenario" at bounding box center [737, 288] width 286 height 24
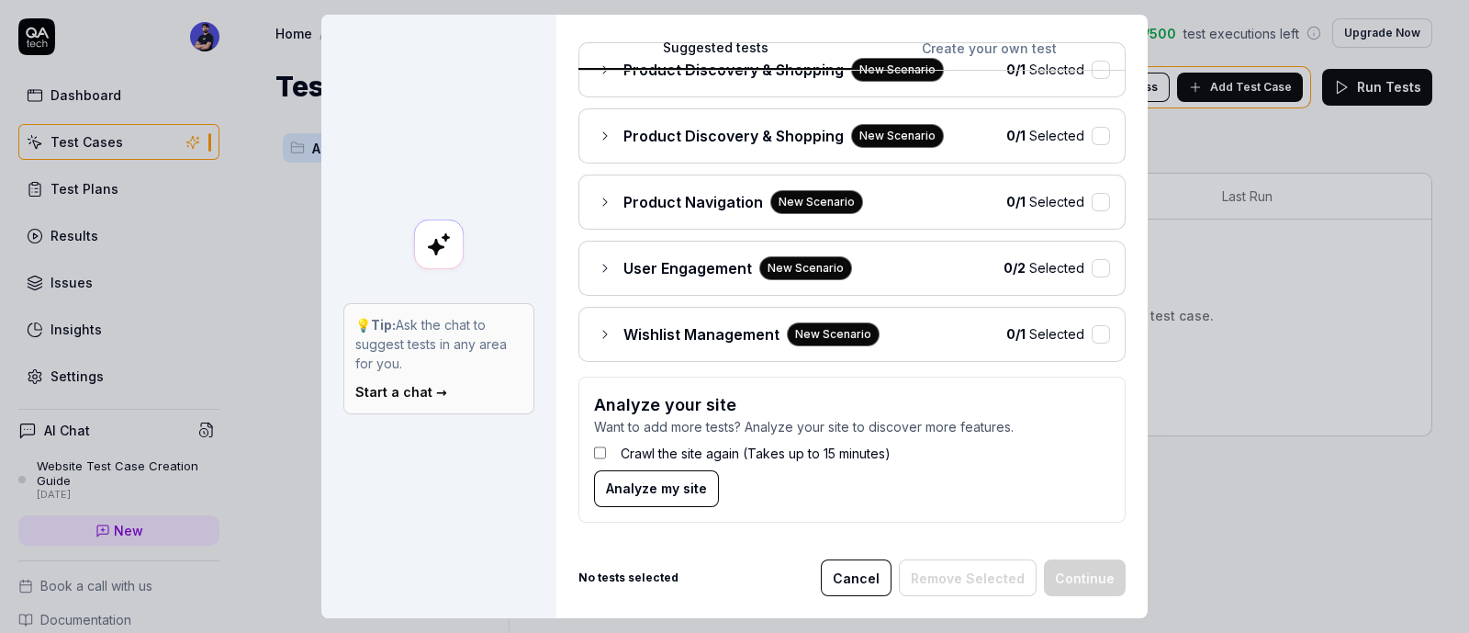
scroll to position [341, 0]
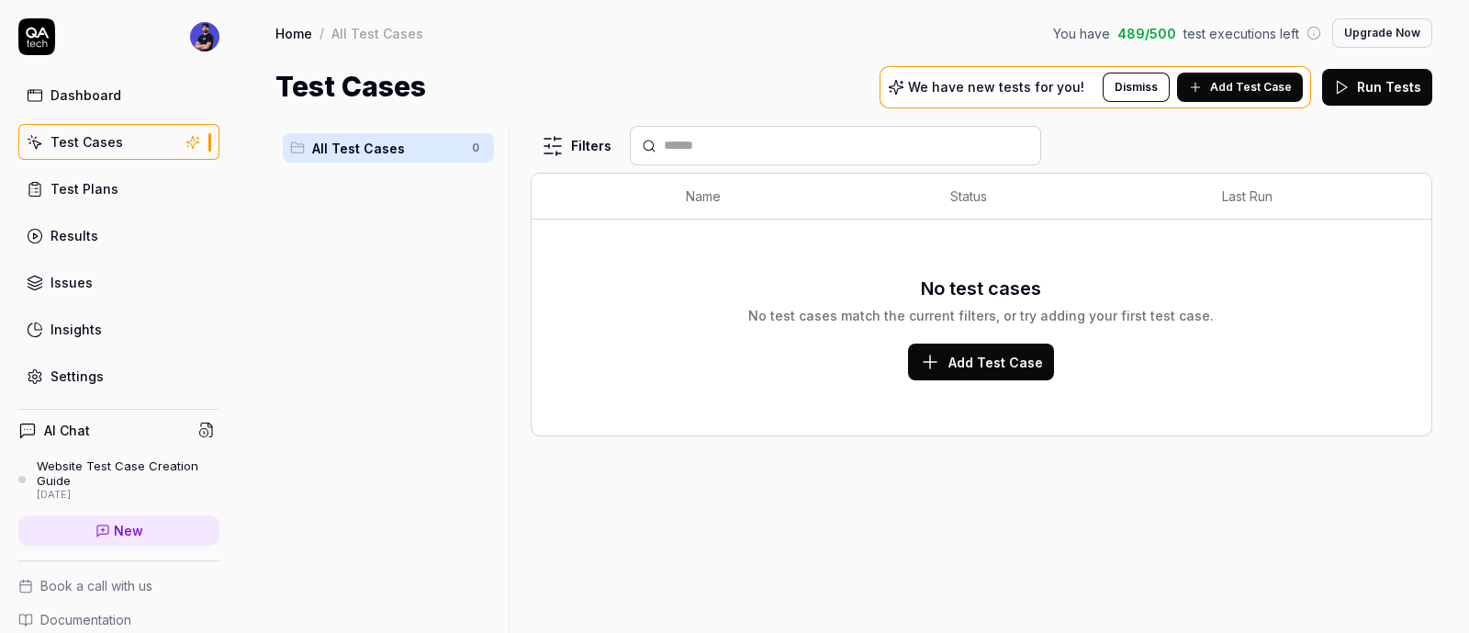
click at [106, 198] on link "Test Plans" at bounding box center [118, 189] width 201 height 36
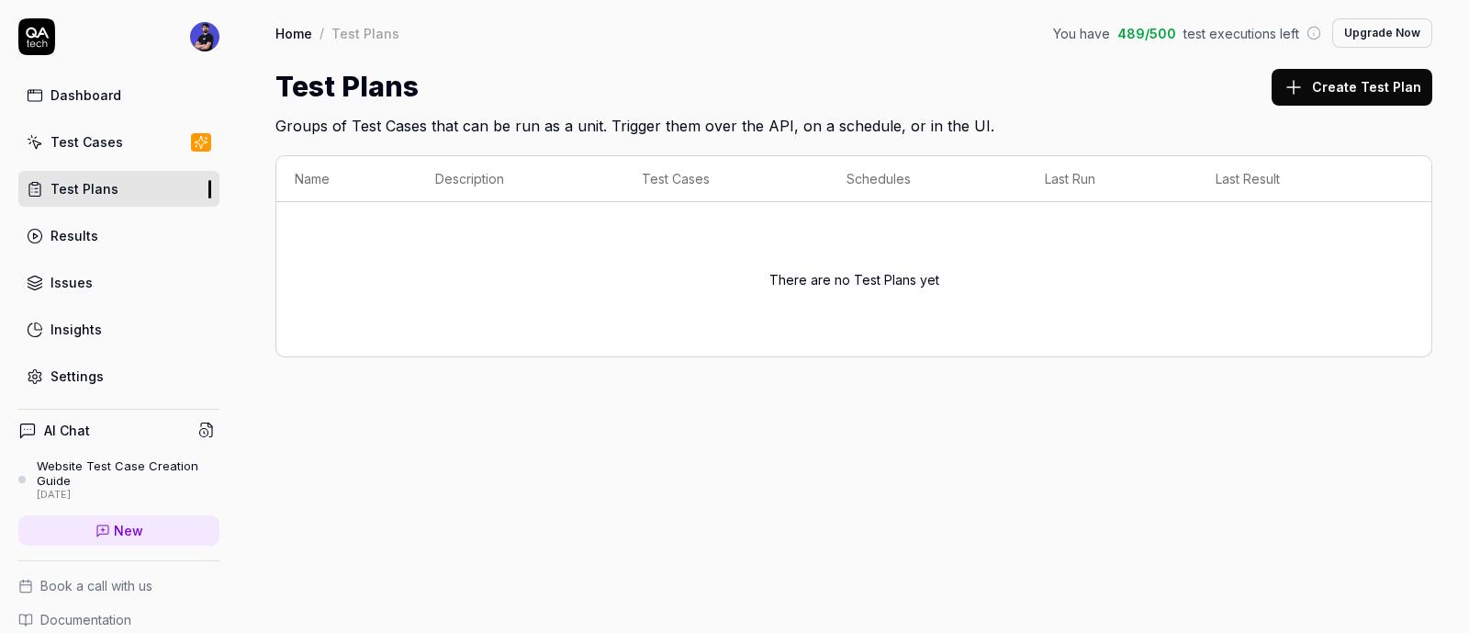
click at [119, 320] on link "Insights" at bounding box center [118, 329] width 201 height 36
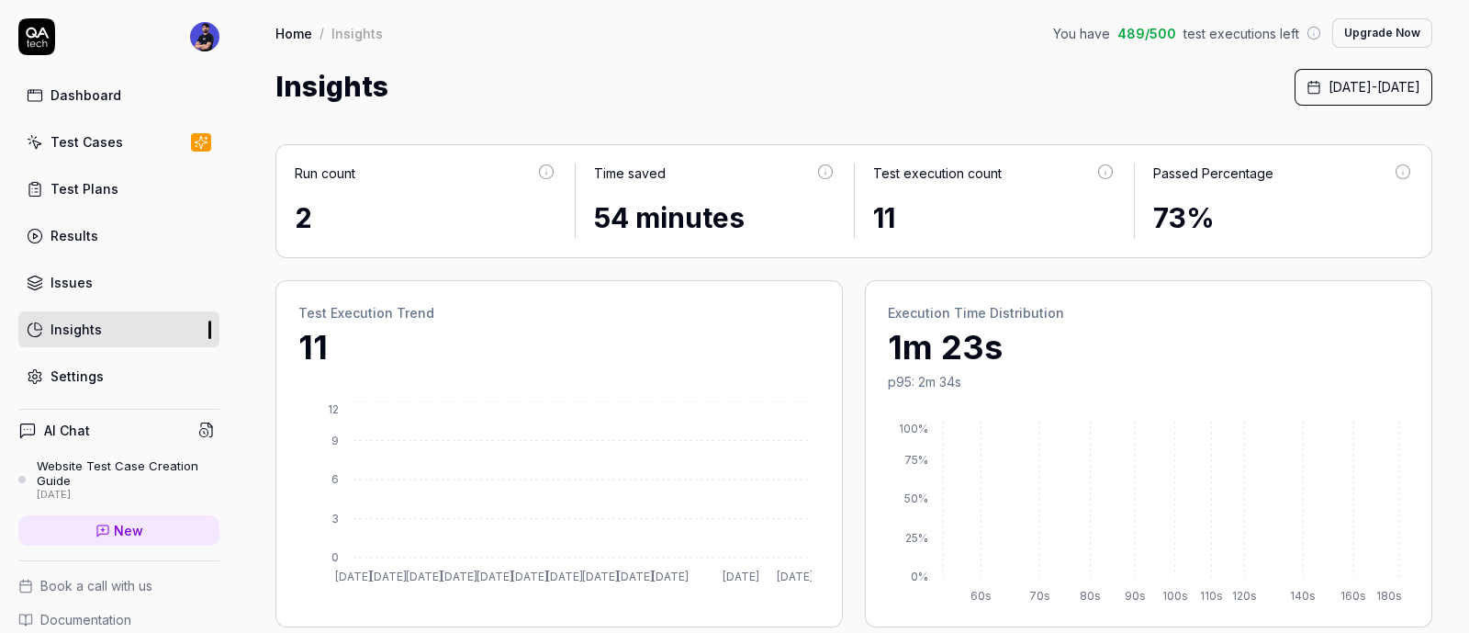
click at [105, 271] on link "Issues" at bounding box center [118, 283] width 201 height 36
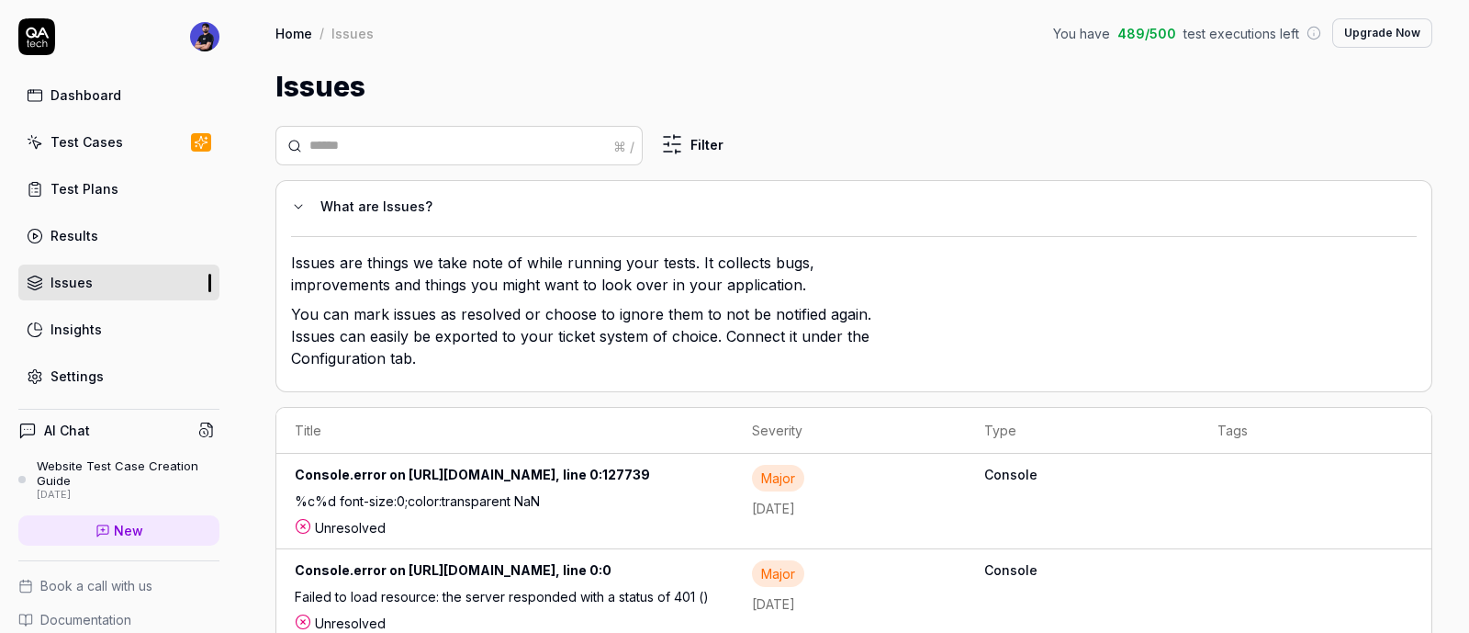
click at [94, 240] on div "Results" at bounding box center [75, 235] width 48 height 19
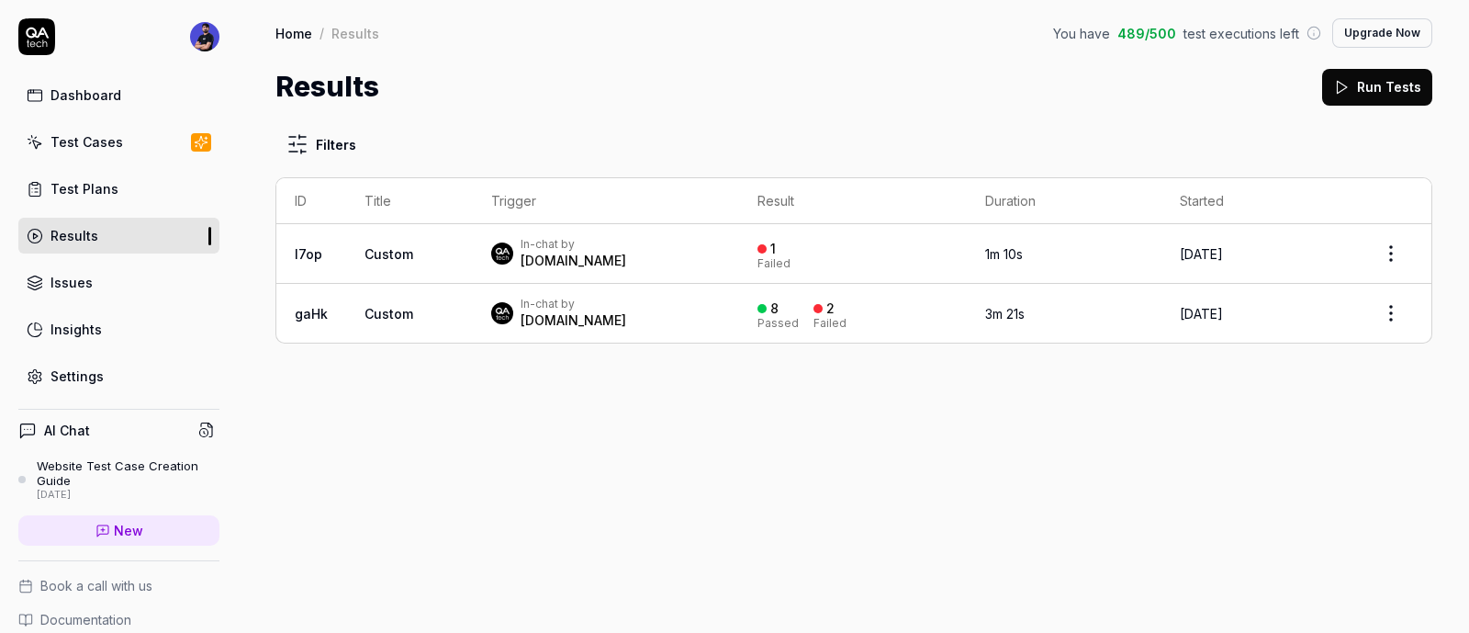
click at [1401, 249] on html "Dashboard Test Cases Test Plans Results Issues Insights Settings AI Chat Websit…" at bounding box center [734, 316] width 1469 height 633
click at [1053, 441] on html "Dashboard Test Cases Test Plans Results Issues Insights Settings AI Chat Websit…" at bounding box center [734, 316] width 1469 height 633
click at [1391, 252] on html "Dashboard Test Cases Test Plans Results Issues Insights Settings AI Chat Websit…" at bounding box center [734, 316] width 1469 height 633
click at [1103, 446] on html "Dashboard Test Cases Test Plans Results Issues Insights Settings AI Chat Websit…" at bounding box center [734, 316] width 1469 height 633
click at [63, 320] on div "Insights" at bounding box center [76, 329] width 51 height 19
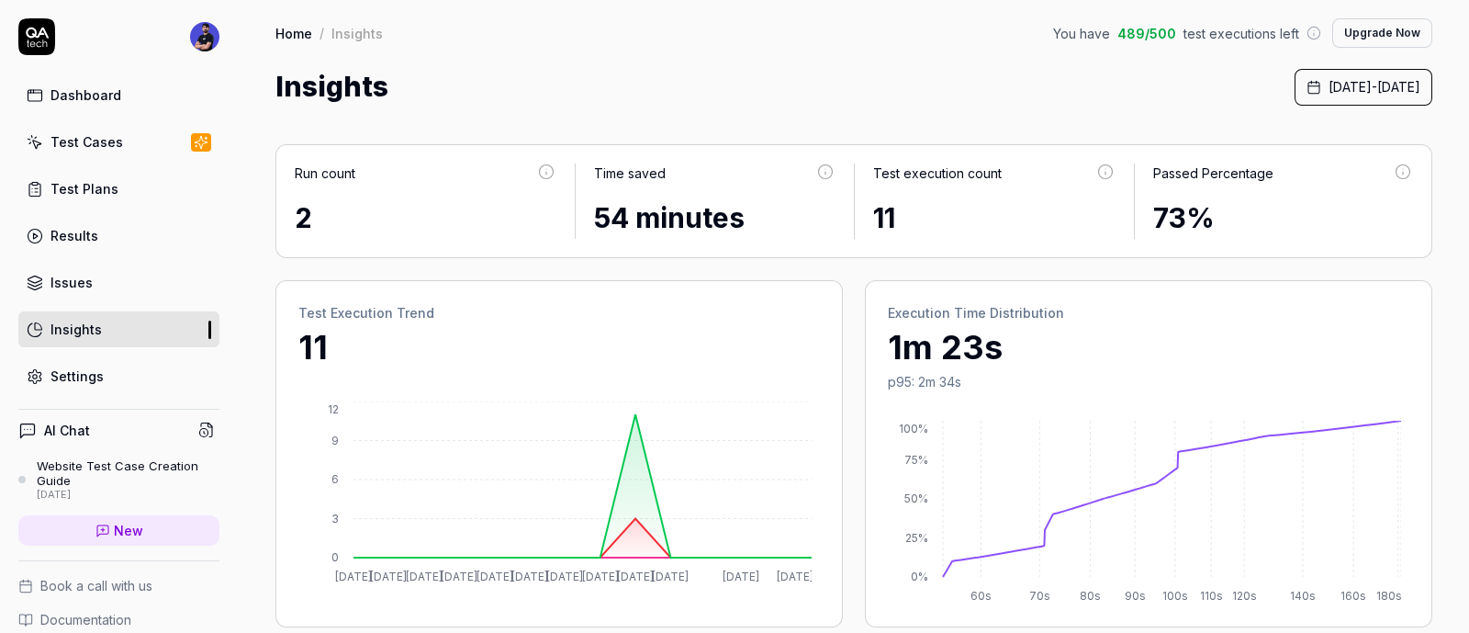
click at [73, 276] on div "Issues" at bounding box center [72, 282] width 42 height 19
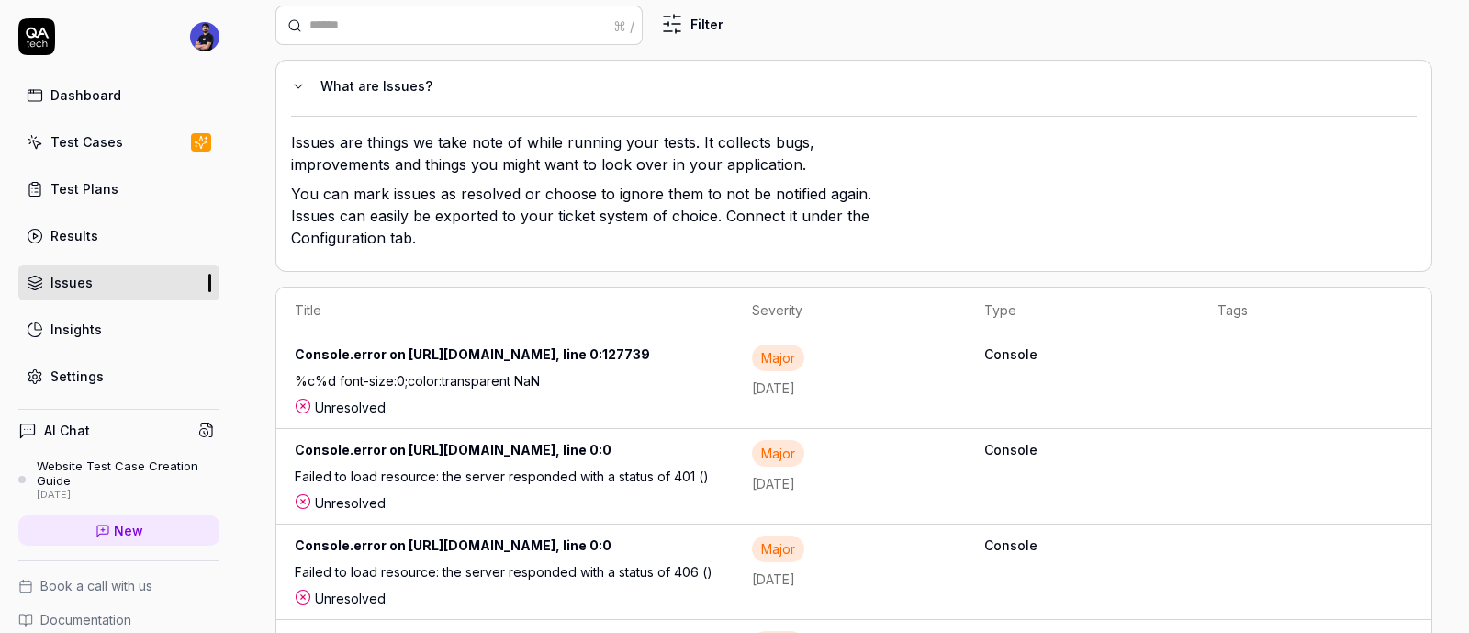
scroll to position [344, 0]
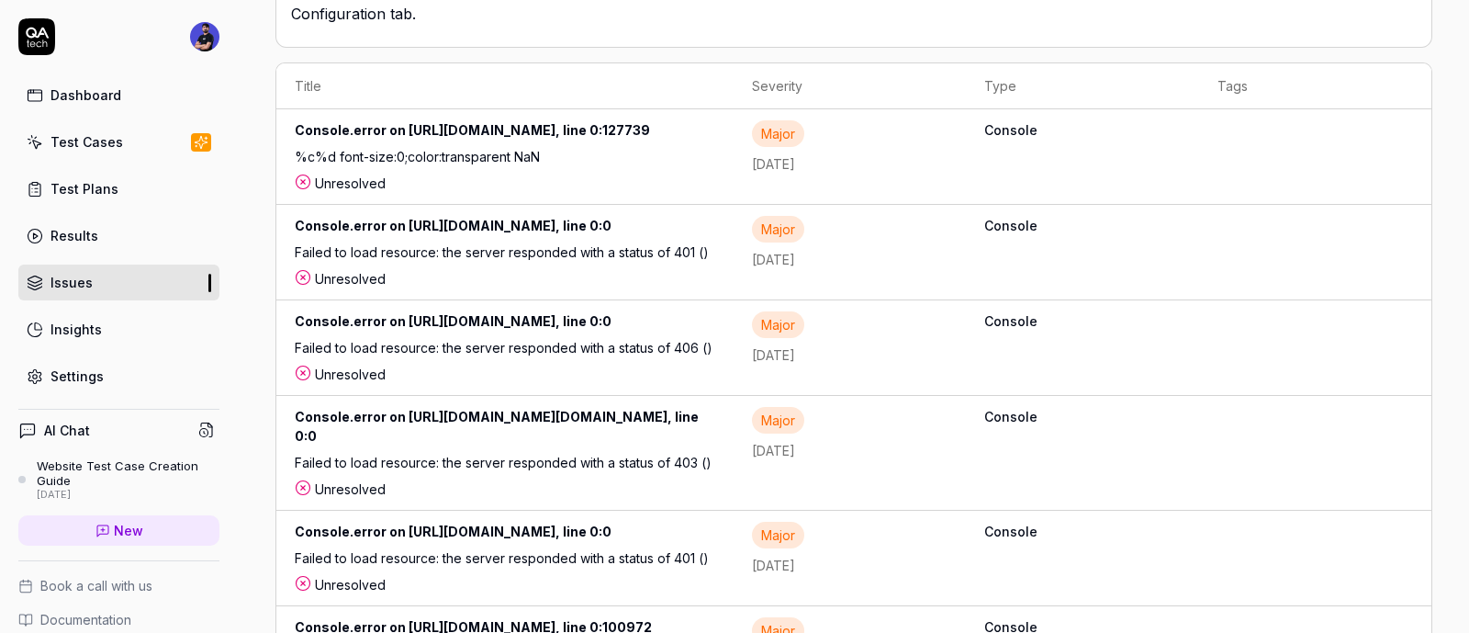
click at [141, 377] on link "Settings" at bounding box center [118, 376] width 201 height 36
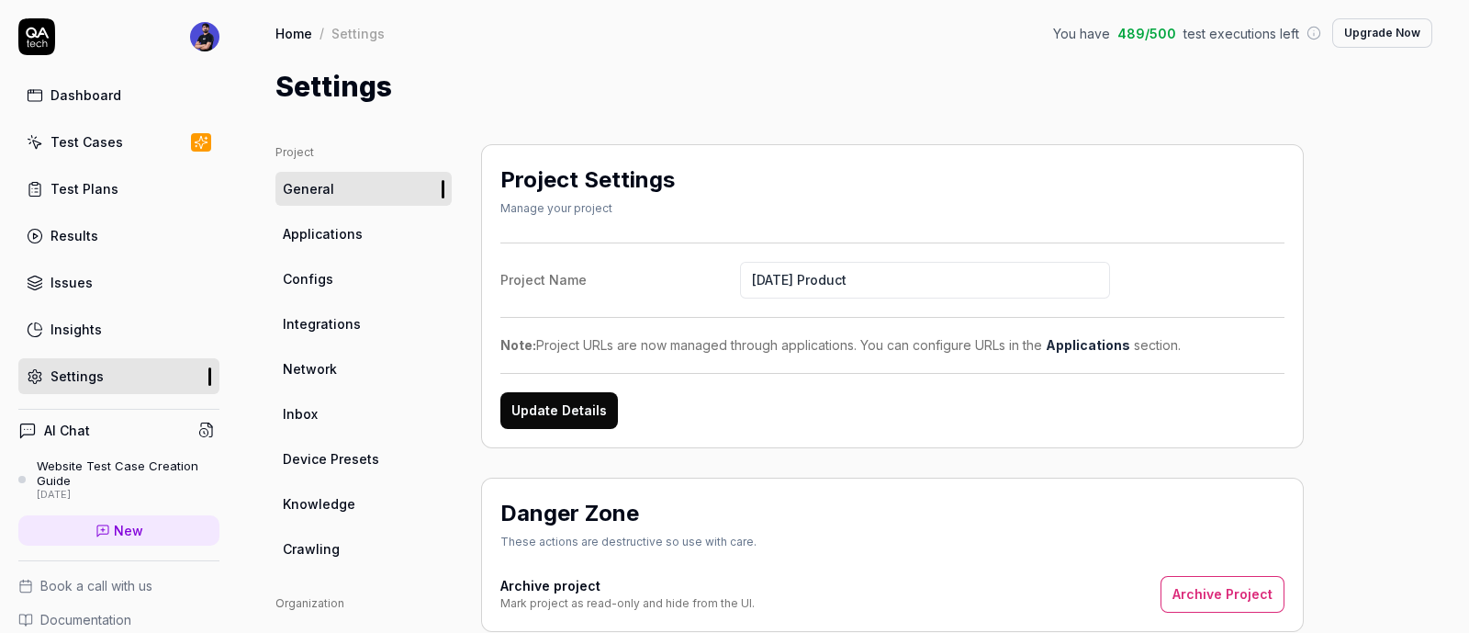
click at [382, 295] on link "Configs" at bounding box center [364, 279] width 176 height 34
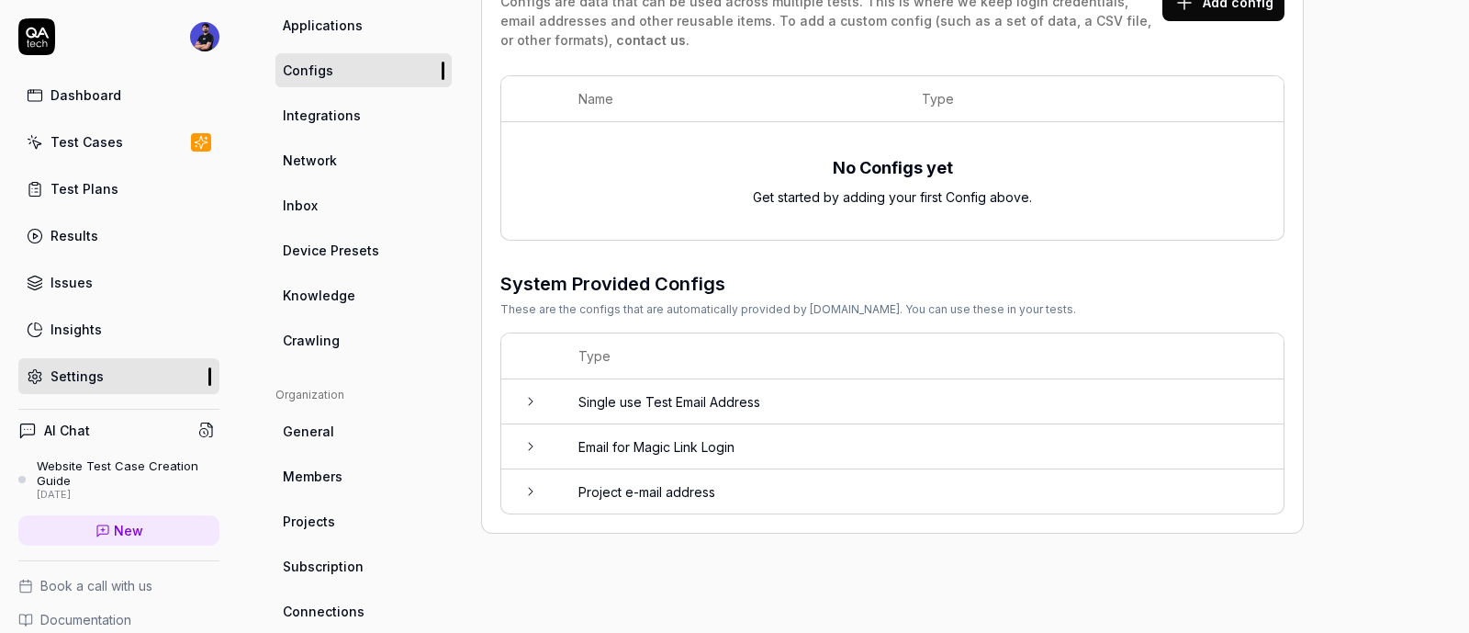
scroll to position [229, 0]
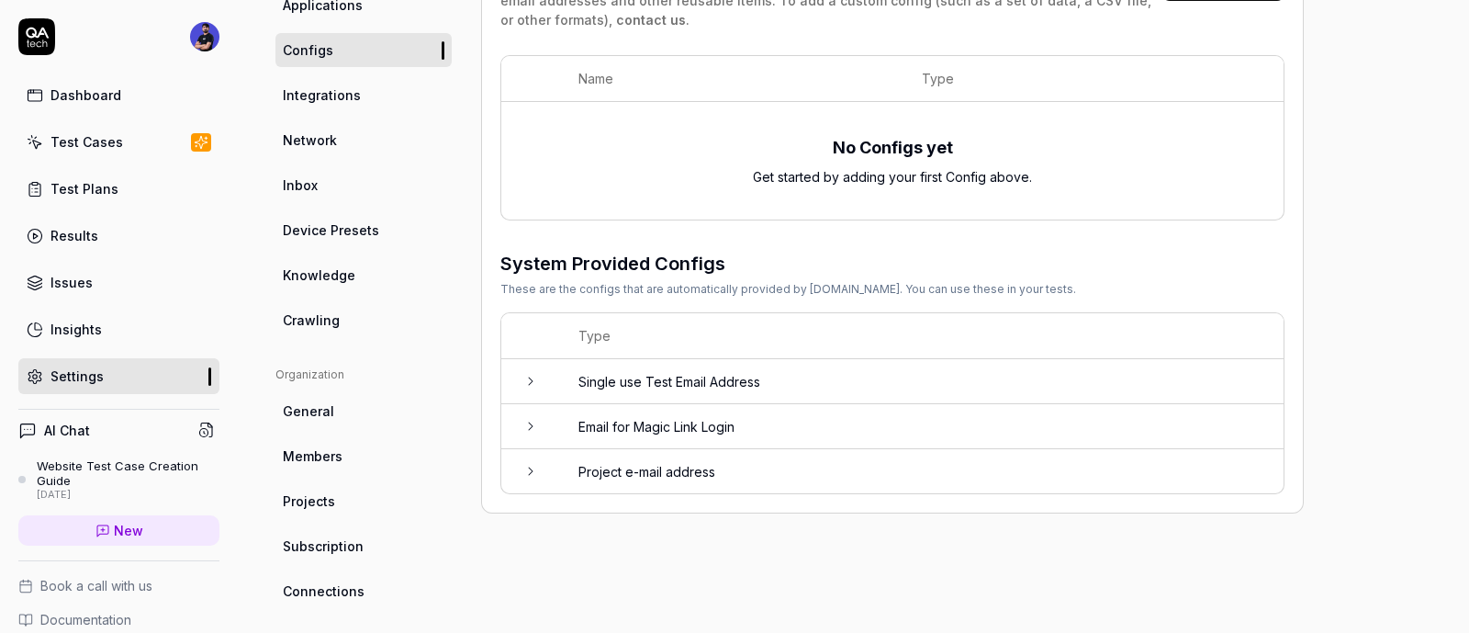
click at [326, 505] on span "Projects" at bounding box center [309, 500] width 52 height 19
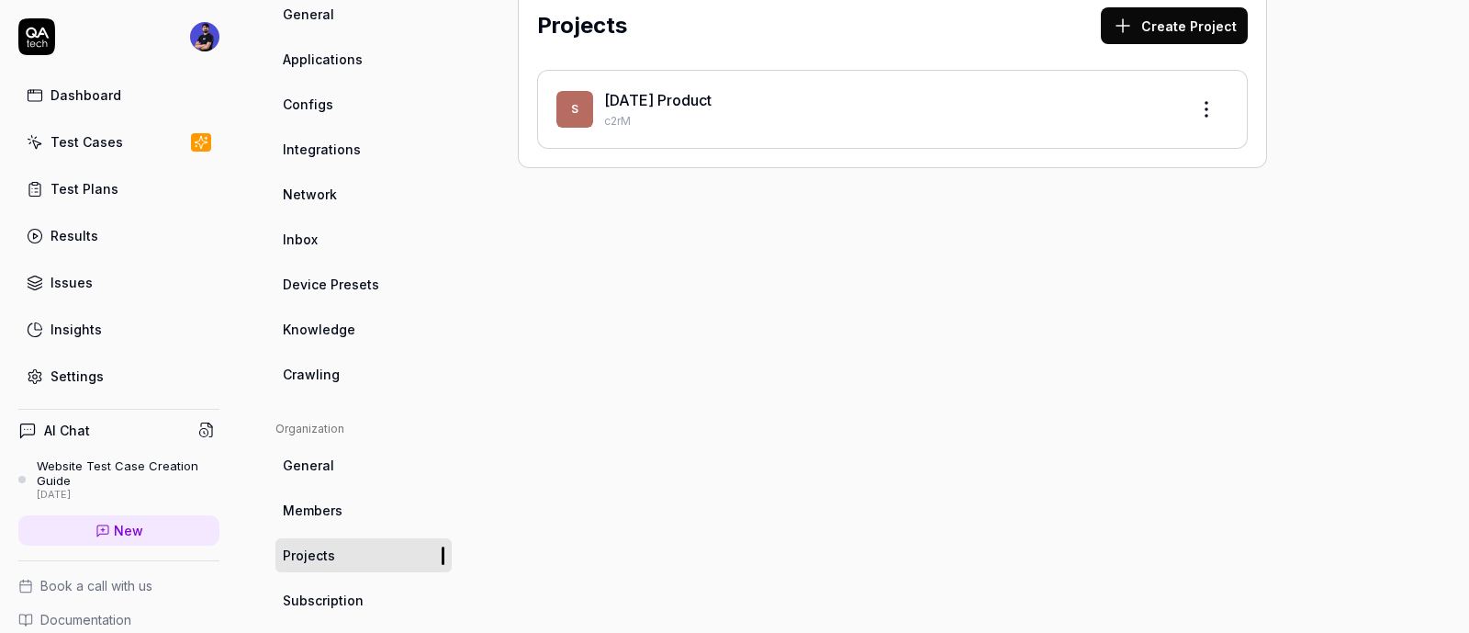
scroll to position [344, 0]
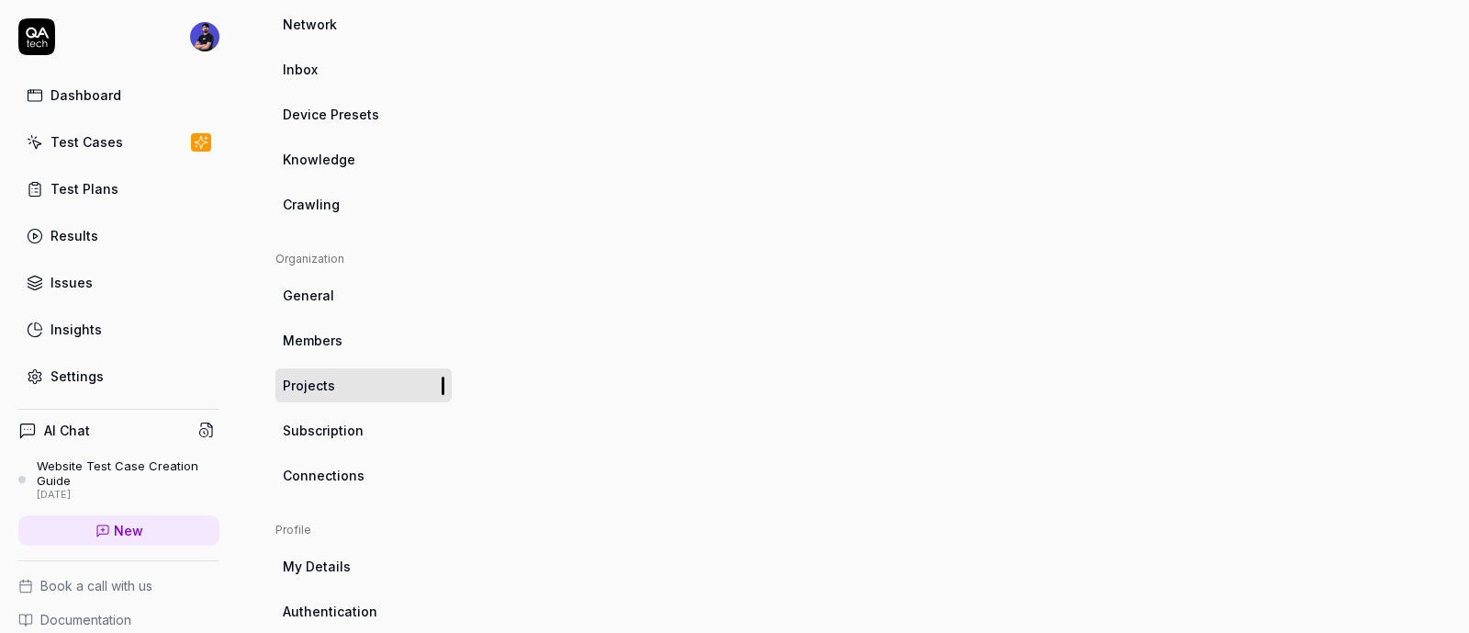
click at [338, 434] on span "Subscription" at bounding box center [323, 430] width 81 height 19
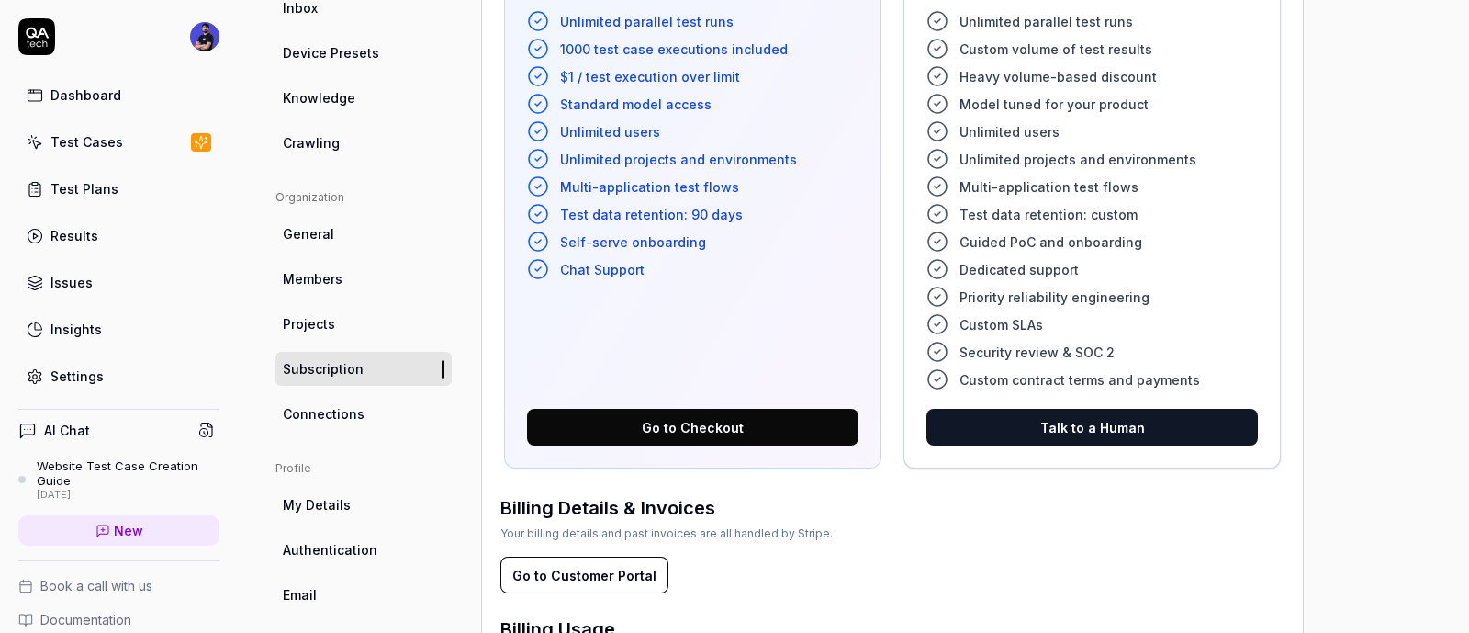
scroll to position [610, 0]
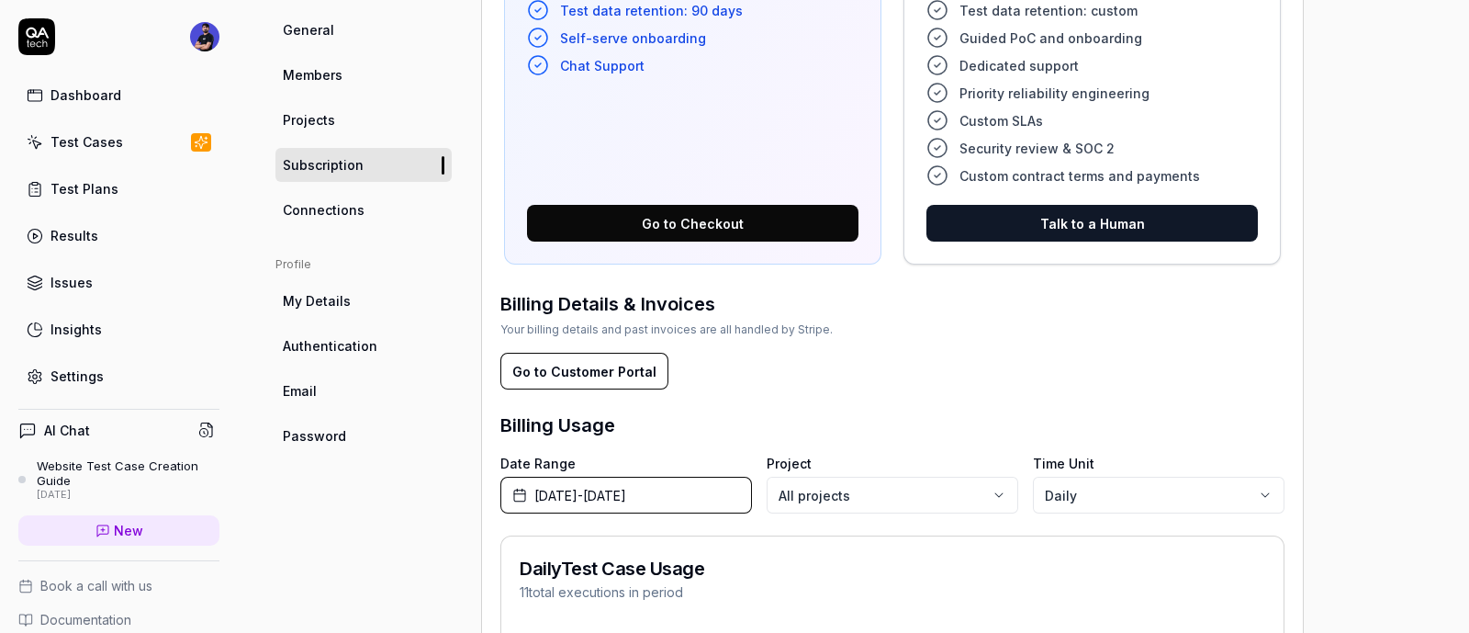
click at [377, 221] on link "Connections" at bounding box center [364, 210] width 176 height 34
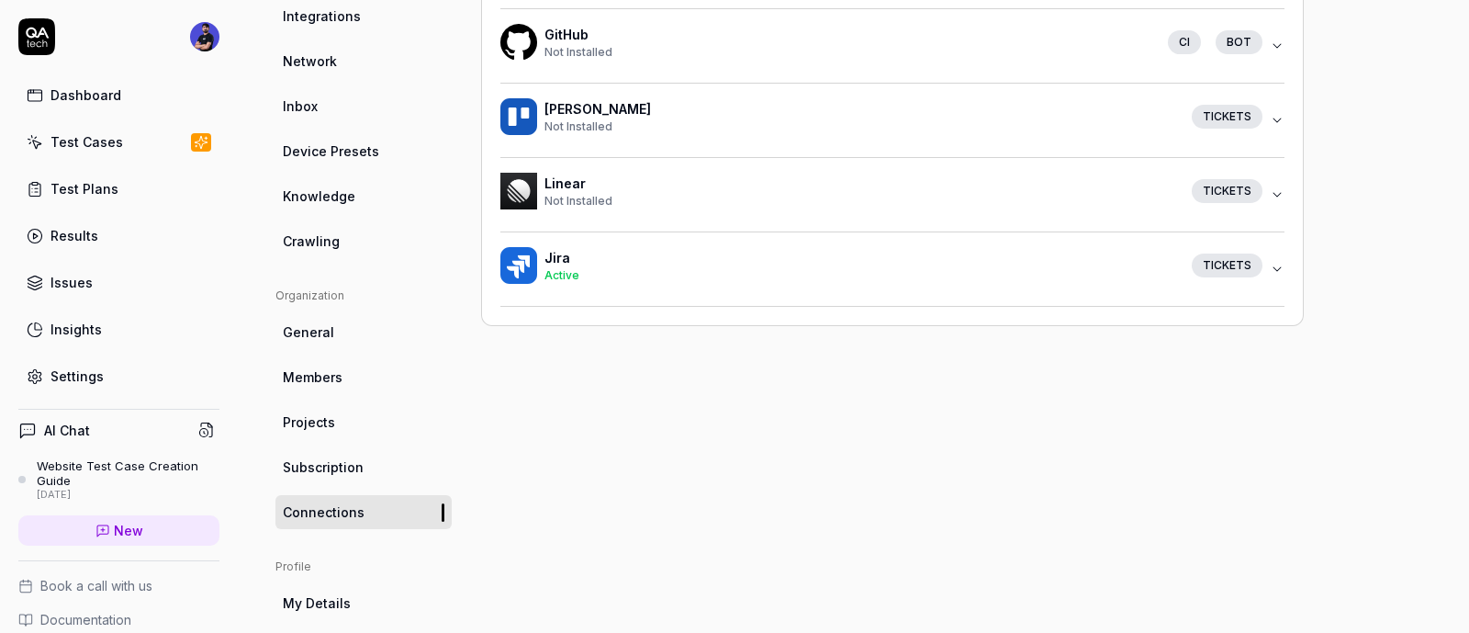
scroll to position [466, 0]
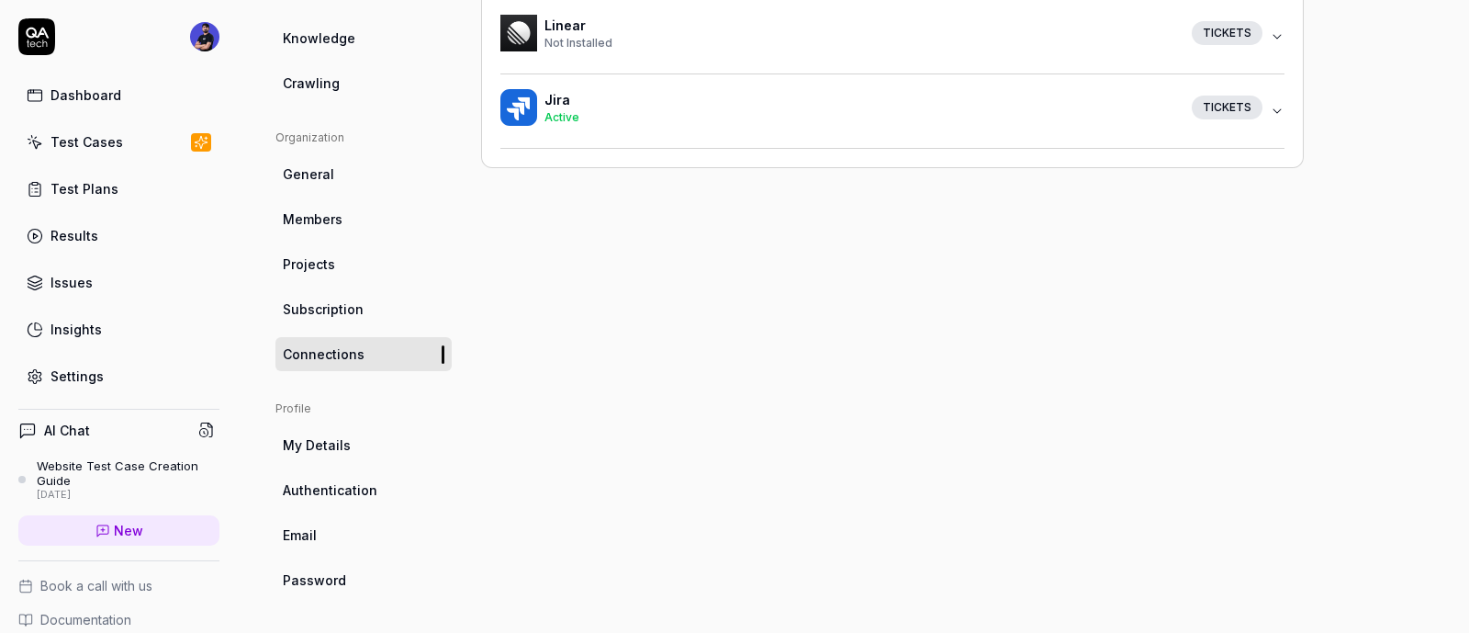
click at [362, 300] on link "Subscription" at bounding box center [364, 309] width 176 height 34
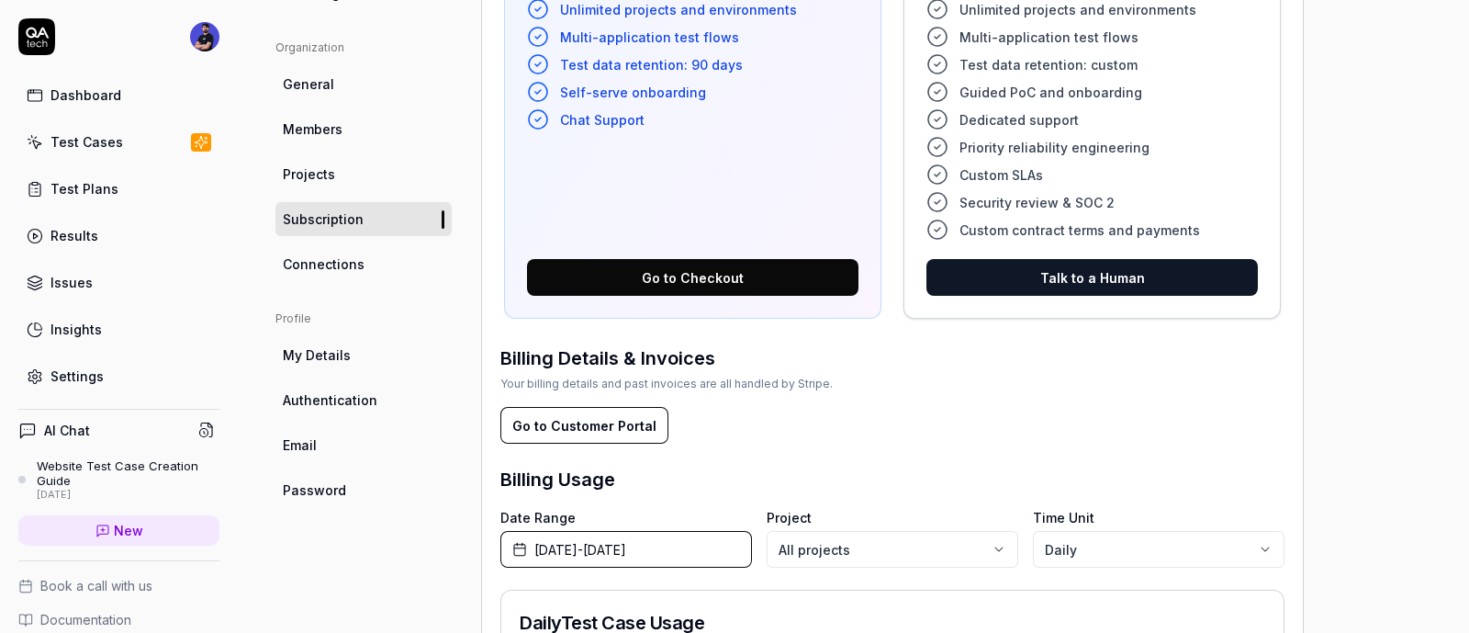
scroll to position [602, 0]
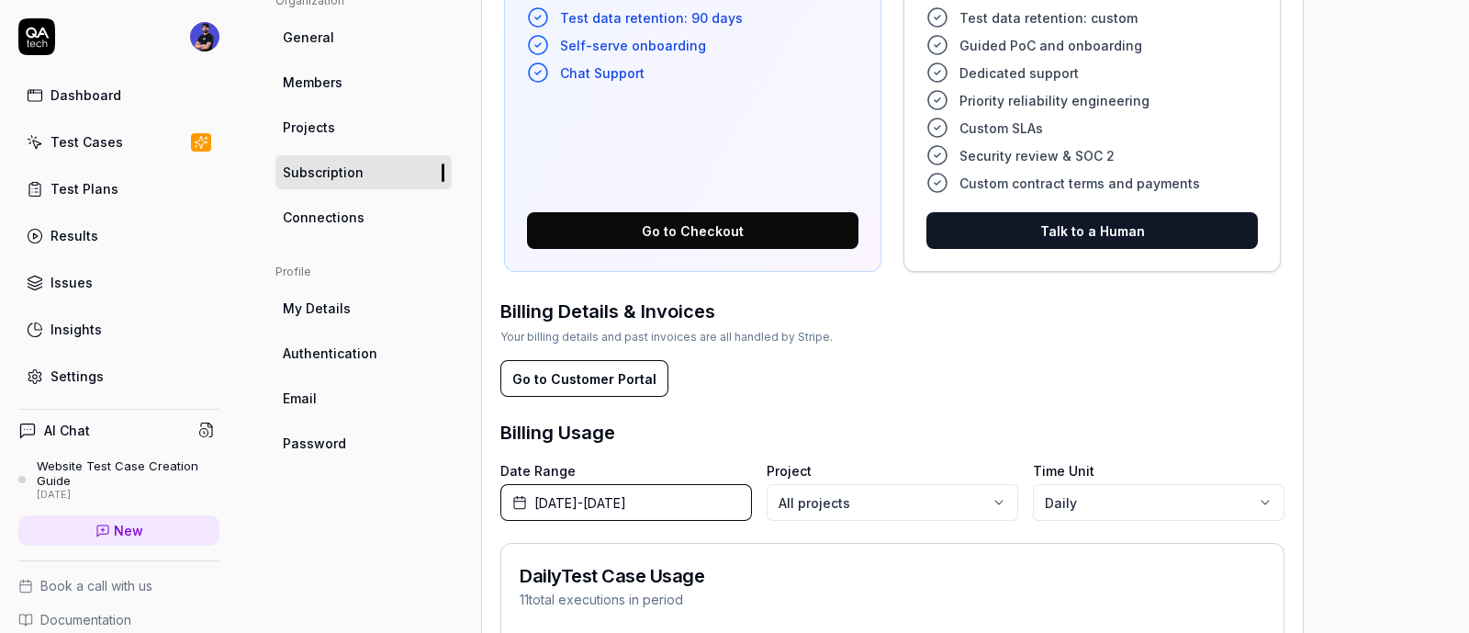
click at [316, 310] on span "My Details" at bounding box center [317, 307] width 68 height 19
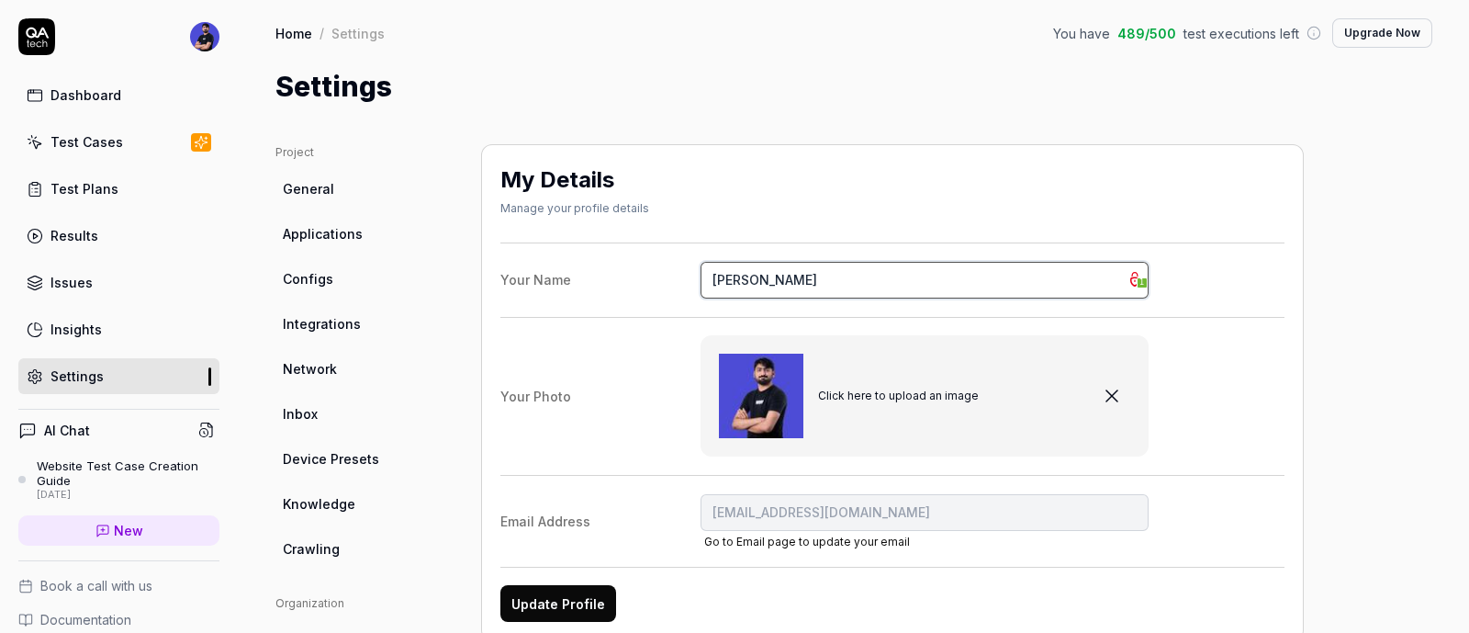
type input "tayyabqa4@gmail.com"
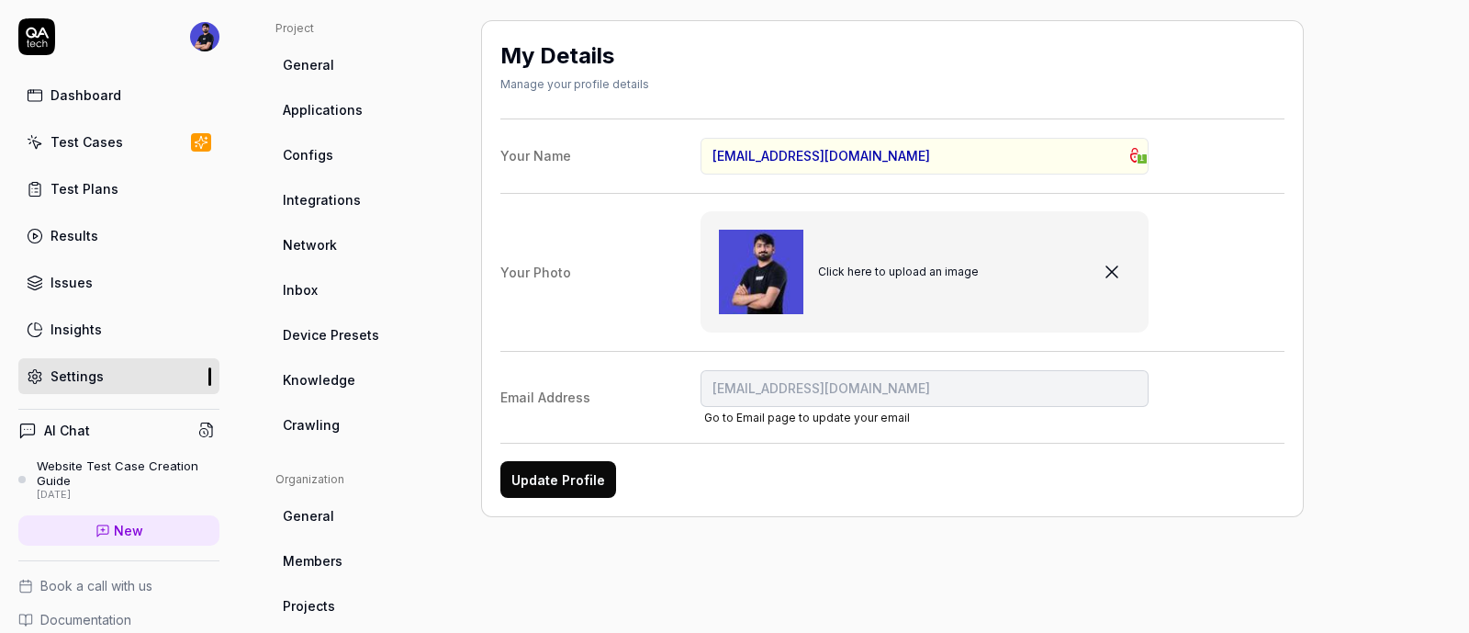
scroll to position [458, 0]
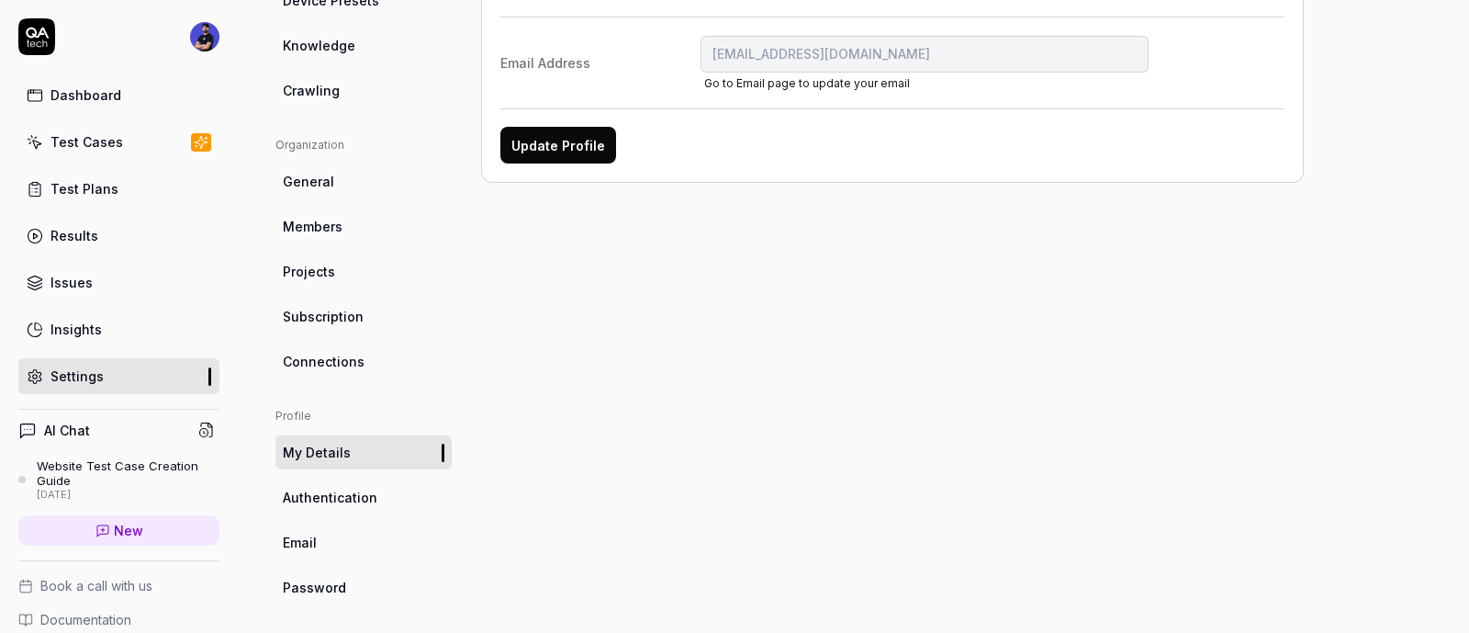
click at [339, 513] on ul "Profile My Details Authentication Email Password" at bounding box center [364, 506] width 176 height 197
click at [338, 505] on span "Authentication" at bounding box center [330, 497] width 95 height 19
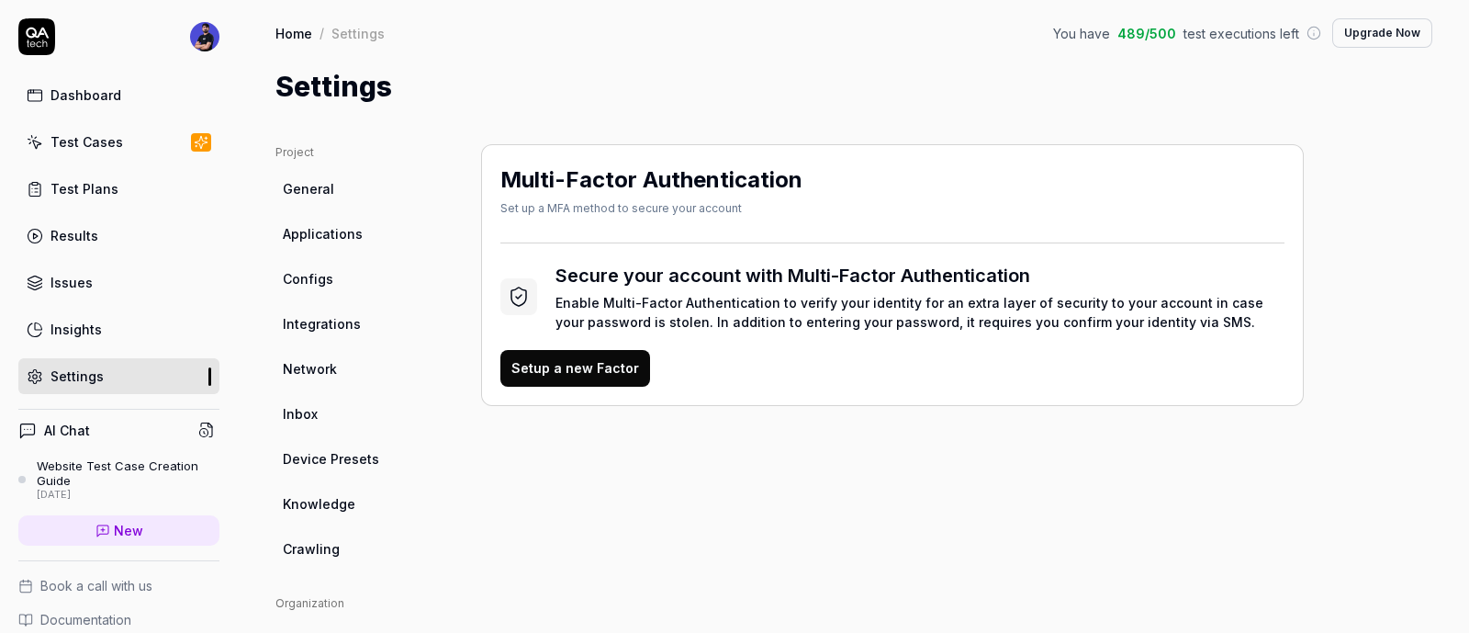
click at [307, 359] on span "Network" at bounding box center [310, 368] width 54 height 19
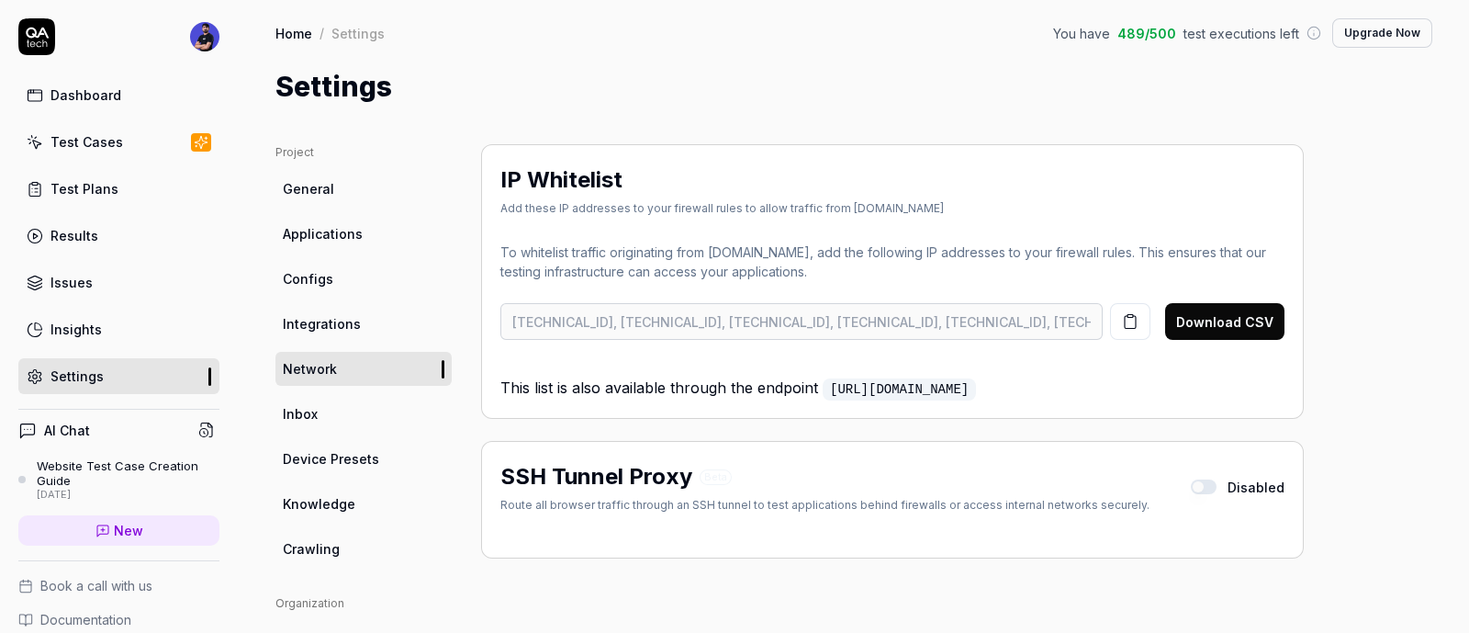
click at [586, 181] on h2 "IP Whitelist" at bounding box center [562, 179] width 122 height 33
copy h2 "IP Whitelist"
click at [951, 221] on div "IP Whitelist Add these IP addresses to your firewall rules to allow traffic fro…" at bounding box center [893, 193] width 784 height 61
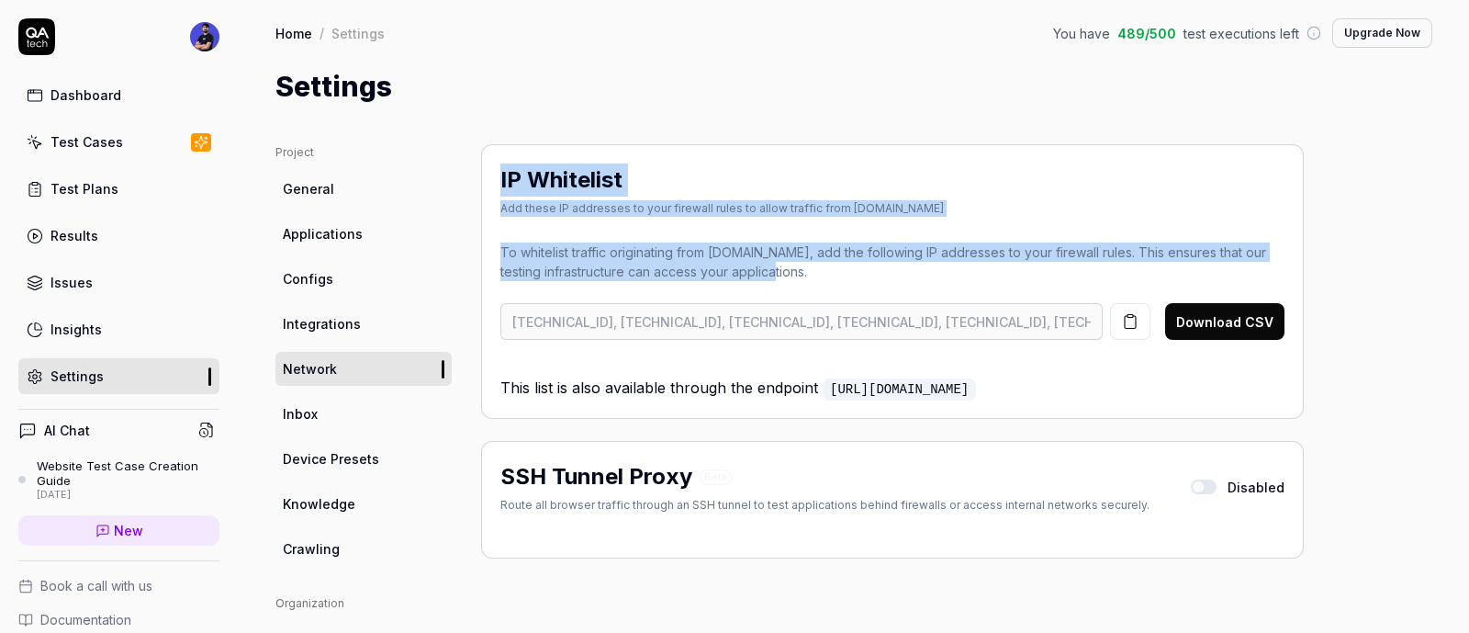
drag, startPoint x: 815, startPoint y: 273, endPoint x: 492, endPoint y: 186, distance: 334.0
click at [492, 186] on div "IP Whitelist Add these IP addresses to your firewall rules to allow traffic fro…" at bounding box center [892, 281] width 823 height 275
copy div "IP Whitelist Add these IP addresses to your firewall rules to allow traffic fro…"
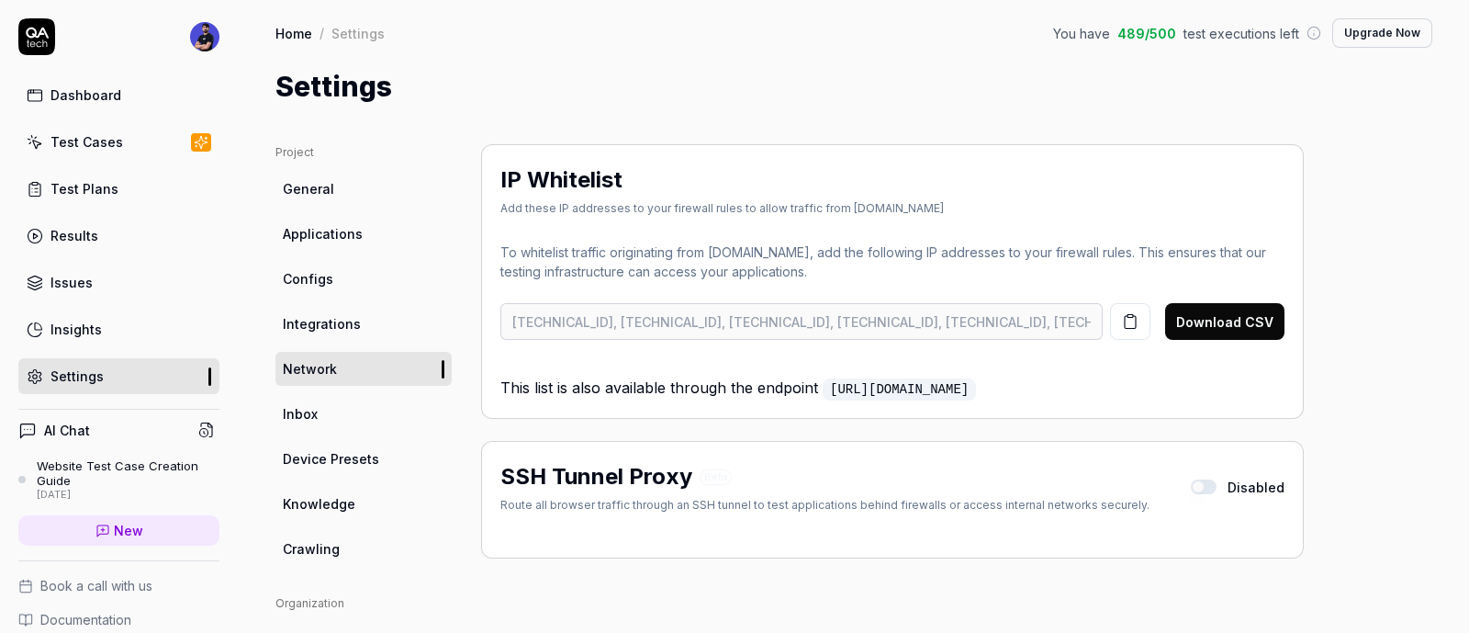
click at [638, 396] on p "This list is also available through the endpoint https://app.qa.tech/api/outbou…" at bounding box center [893, 381] width 784 height 38
click at [933, 403] on div "IP Whitelist Add these IP addresses to your firewall rules to allow traffic fro…" at bounding box center [892, 281] width 823 height 275
click at [933, 392] on link "https://app.qa.tech/api/outbound-ips" at bounding box center [899, 389] width 153 height 22
click at [335, 190] on link "General" at bounding box center [364, 189] width 176 height 34
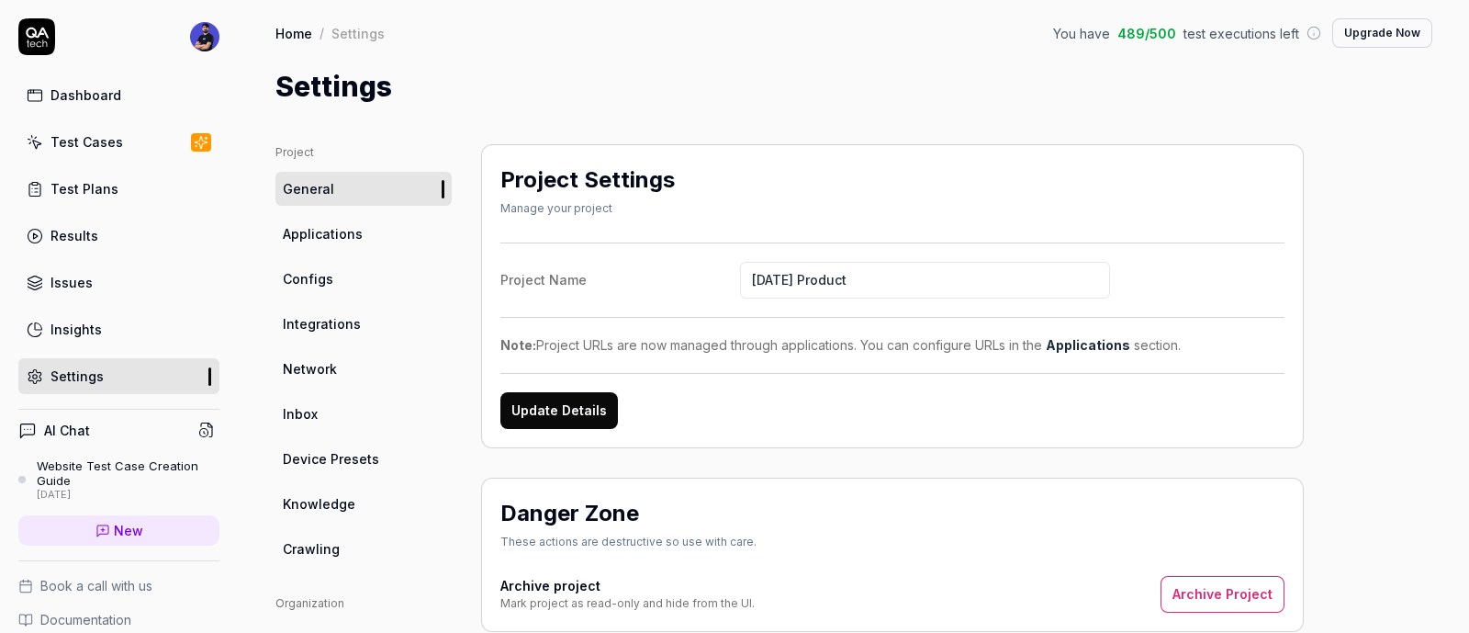
click at [340, 564] on link "Crawling" at bounding box center [364, 549] width 176 height 34
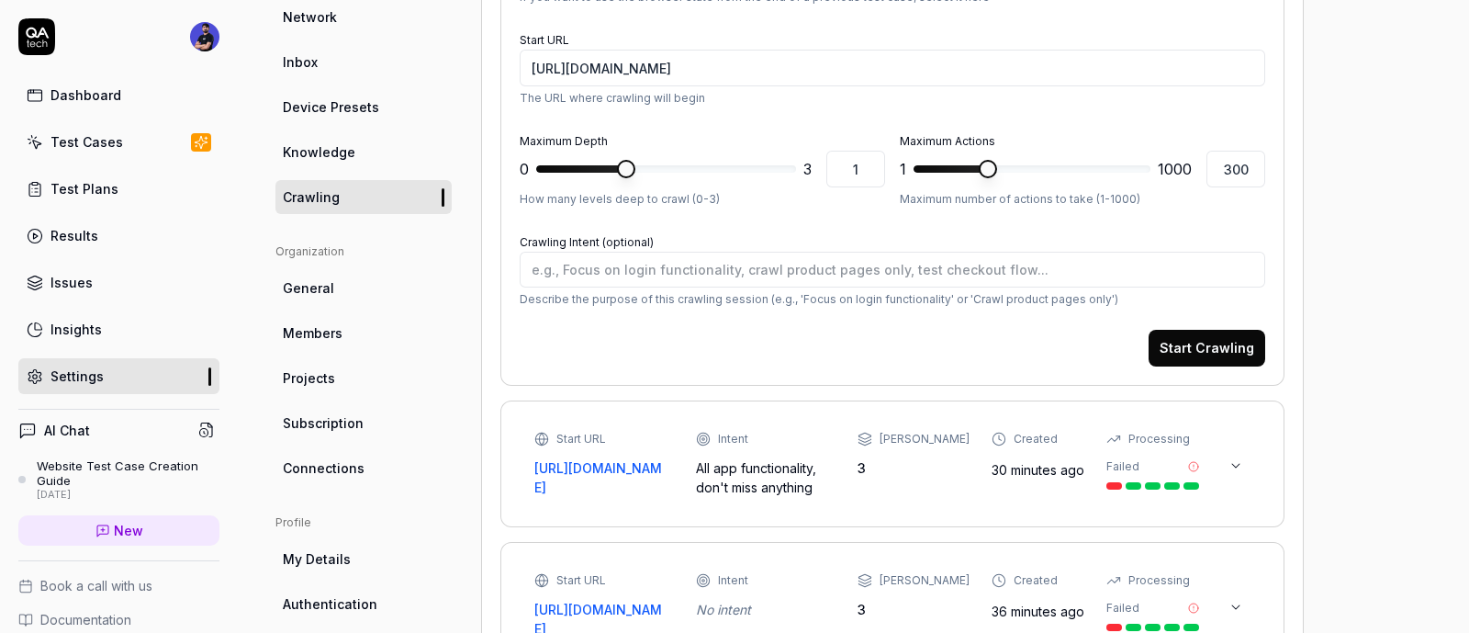
scroll to position [574, 0]
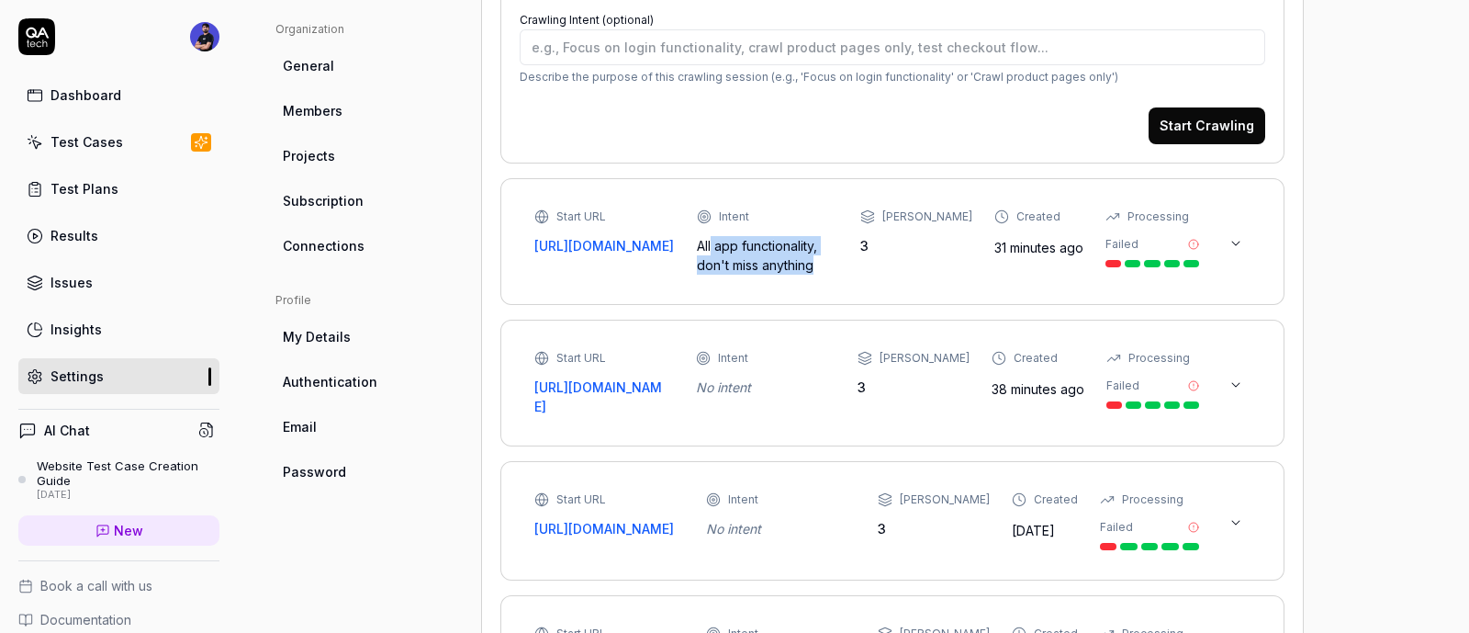
type textarea "*"
drag, startPoint x: 811, startPoint y: 268, endPoint x: 711, endPoint y: 247, distance: 102.3
click at [711, 247] on div "All app functionality, don't miss anything" at bounding box center [767, 255] width 141 height 39
copy div "All app functionality, don't miss anything"
click at [675, 37] on textarea "Crawling Intent (optional)" at bounding box center [893, 47] width 746 height 36
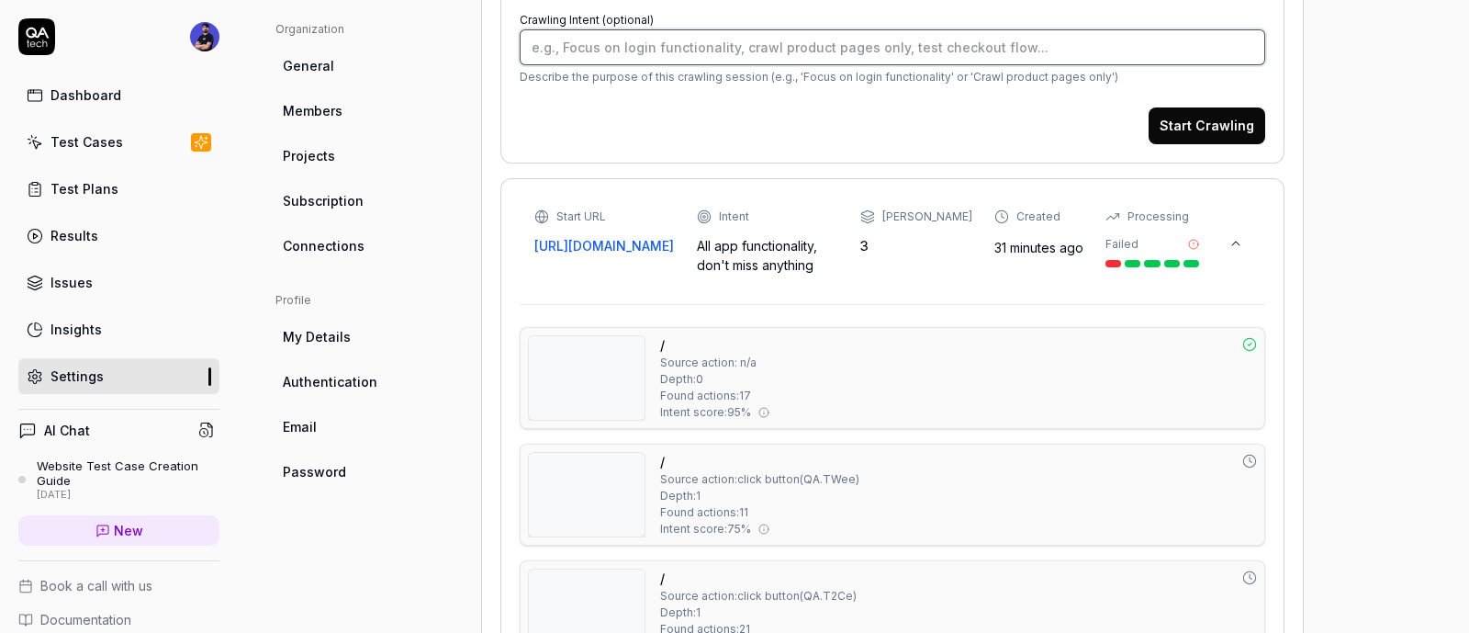
paste textarea "All app functionality, don't miss anything"
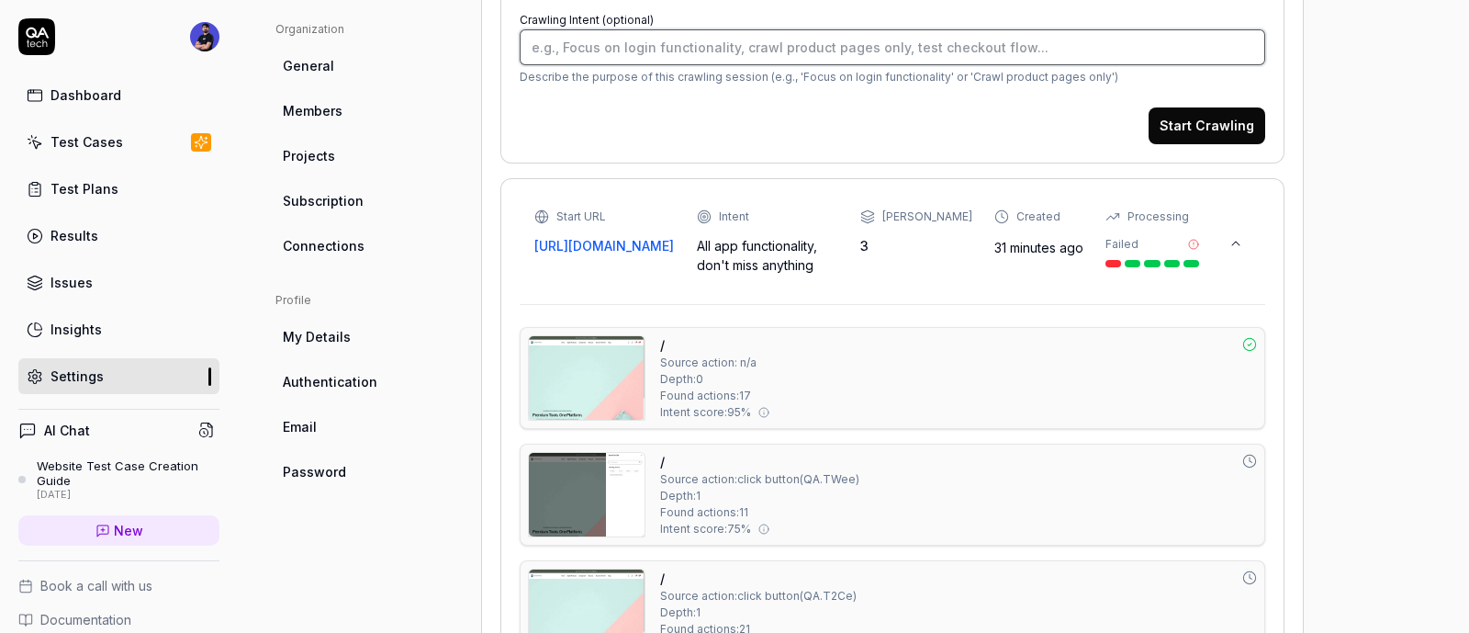
type textarea "All app functionality, don't miss anything"
type textarea "*"
type textarea "All app functionality, don't miss anything"
drag, startPoint x: 1187, startPoint y: 124, endPoint x: 828, endPoint y: 203, distance: 366.8
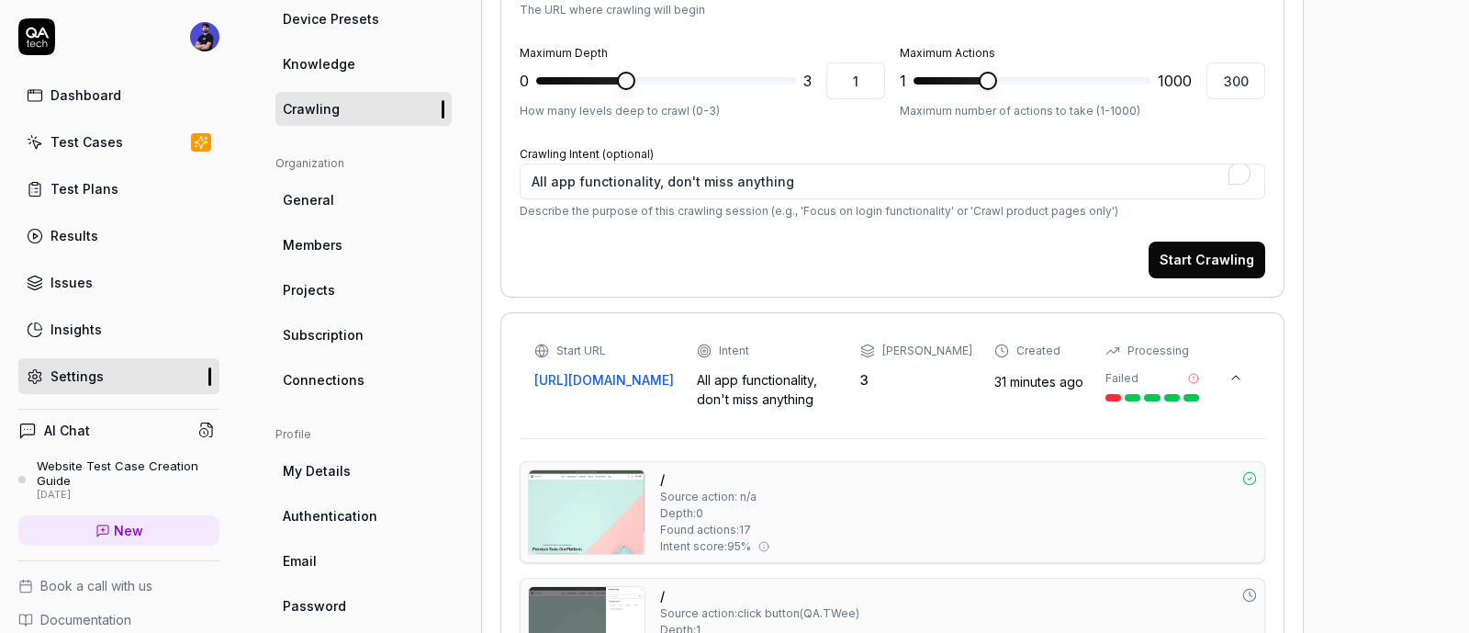
scroll to position [229, 0]
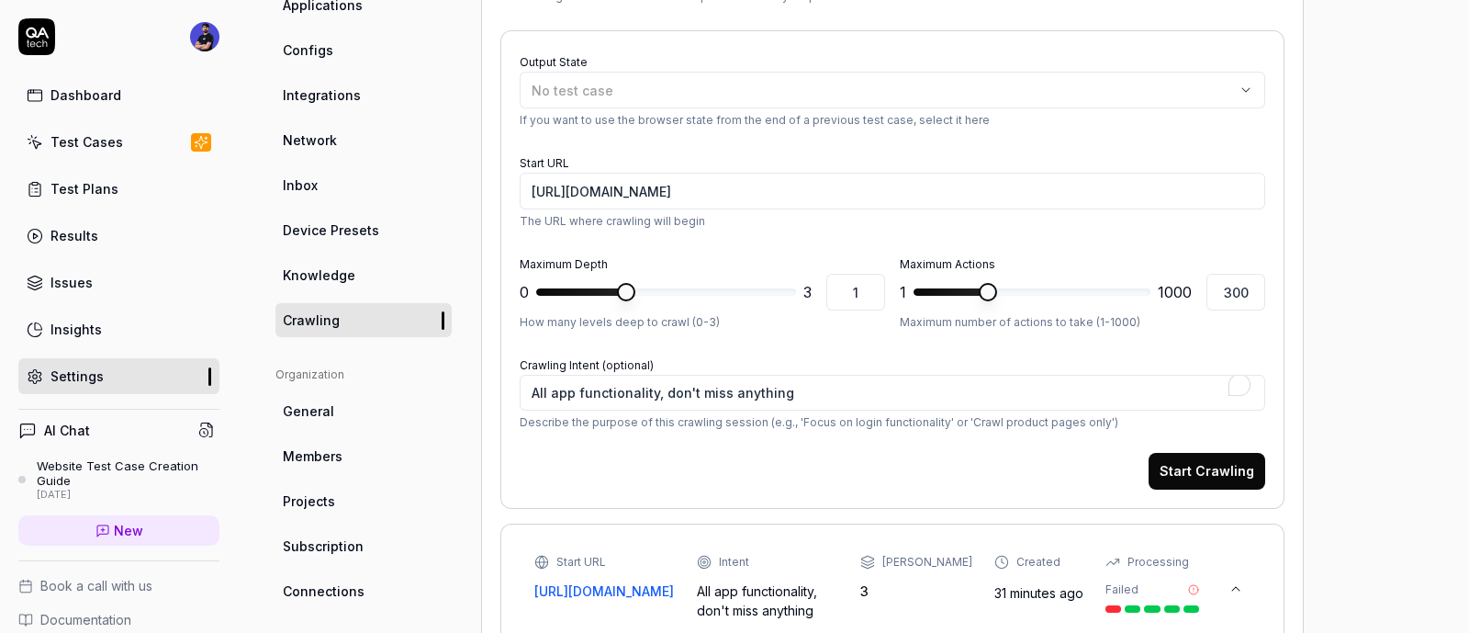
type textarea "*"
type input "3"
click at [796, 295] on span at bounding box center [666, 291] width 260 height 7
type textarea "*"
type input "1000"
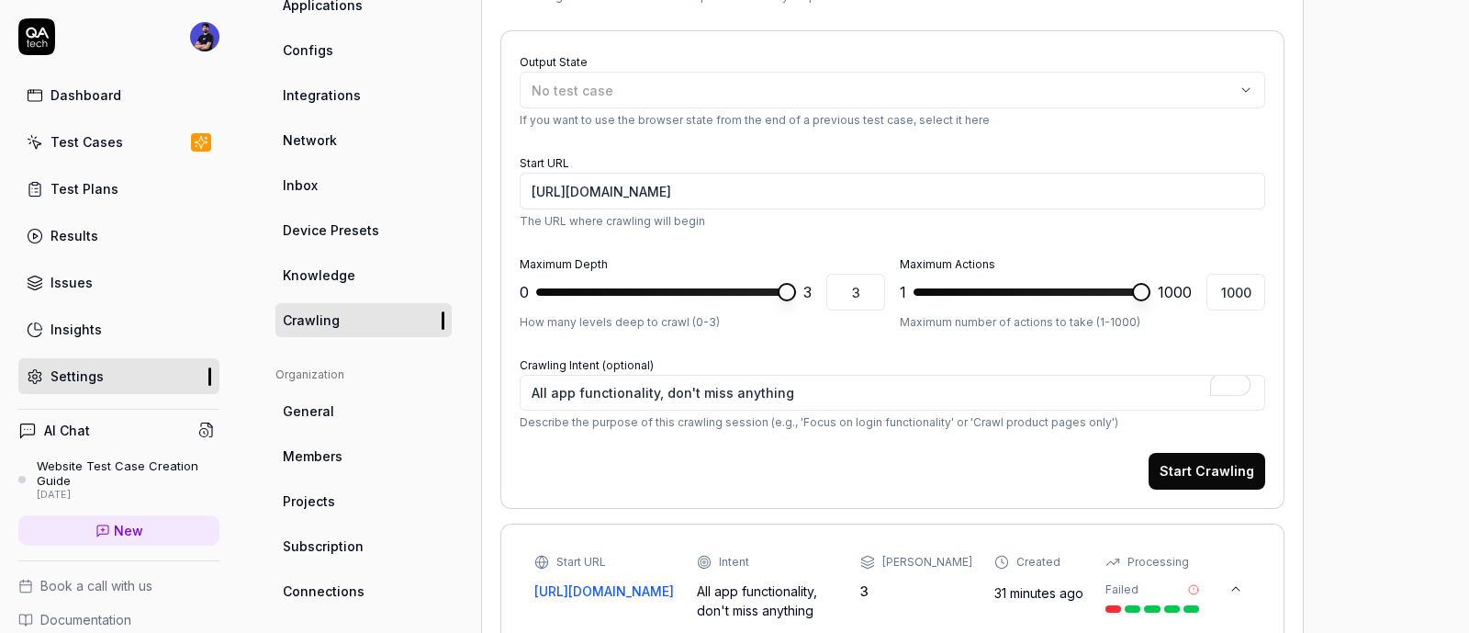
click at [1151, 283] on span at bounding box center [1141, 292] width 18 height 18
click at [1206, 475] on button "Start Crawling" at bounding box center [1207, 471] width 117 height 37
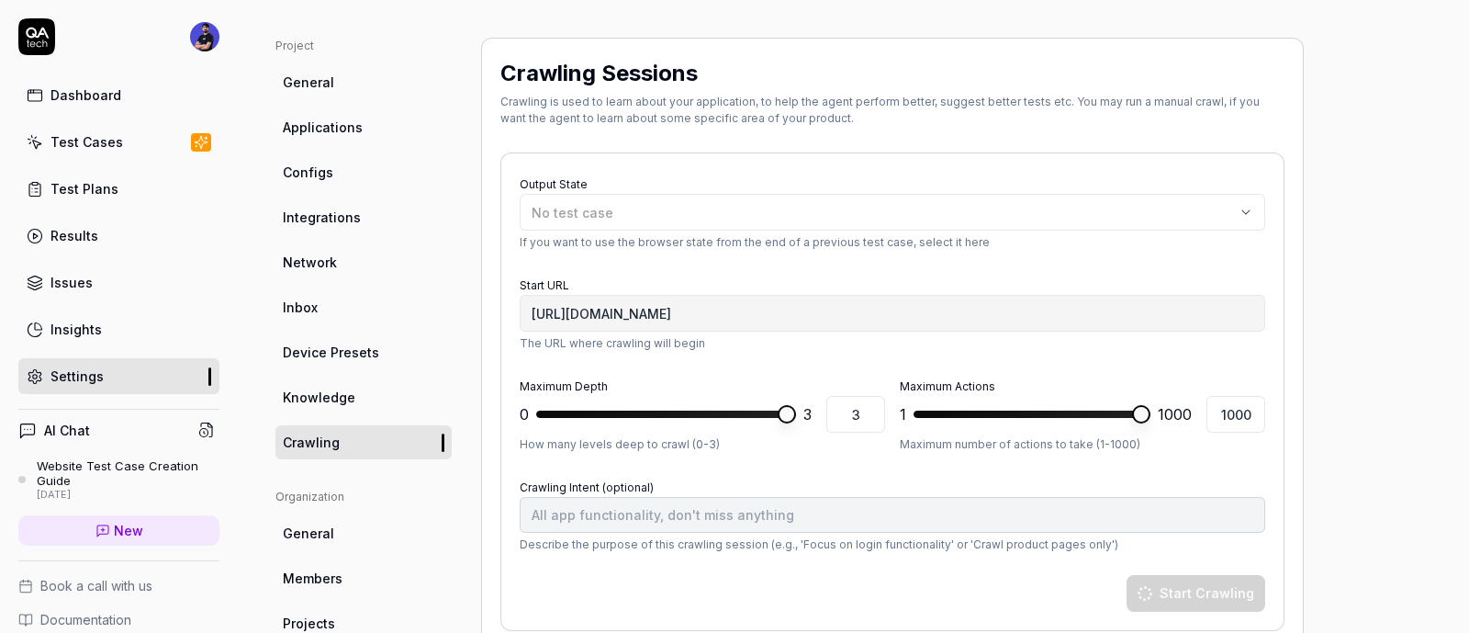
scroll to position [0, 0]
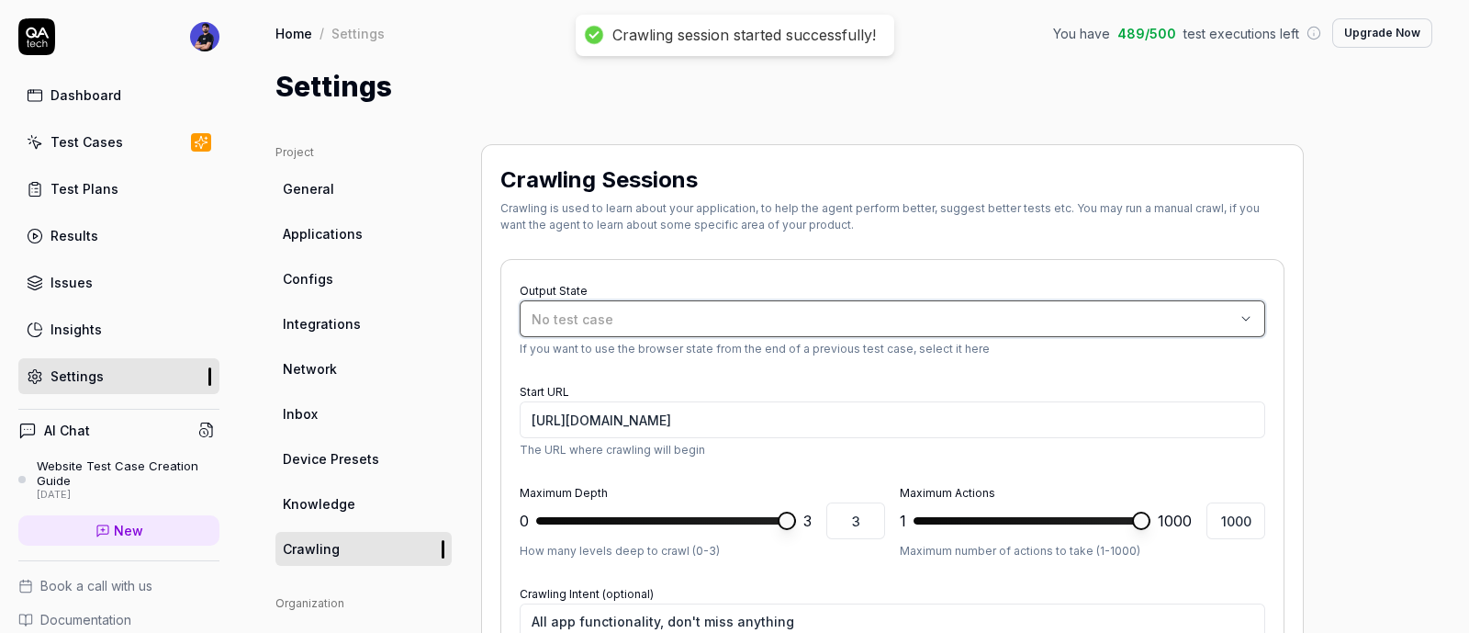
click at [625, 321] on div "No test case" at bounding box center [884, 319] width 704 height 19
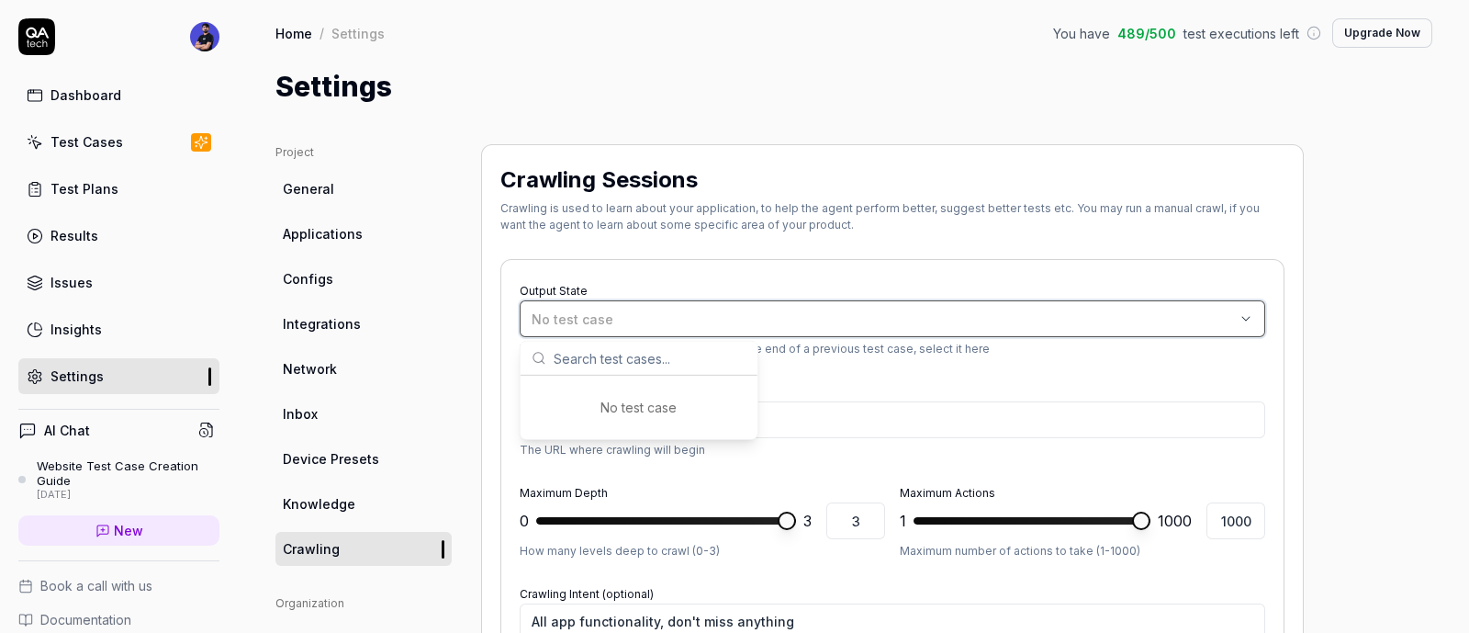
click at [758, 310] on div "No test case" at bounding box center [884, 319] width 704 height 19
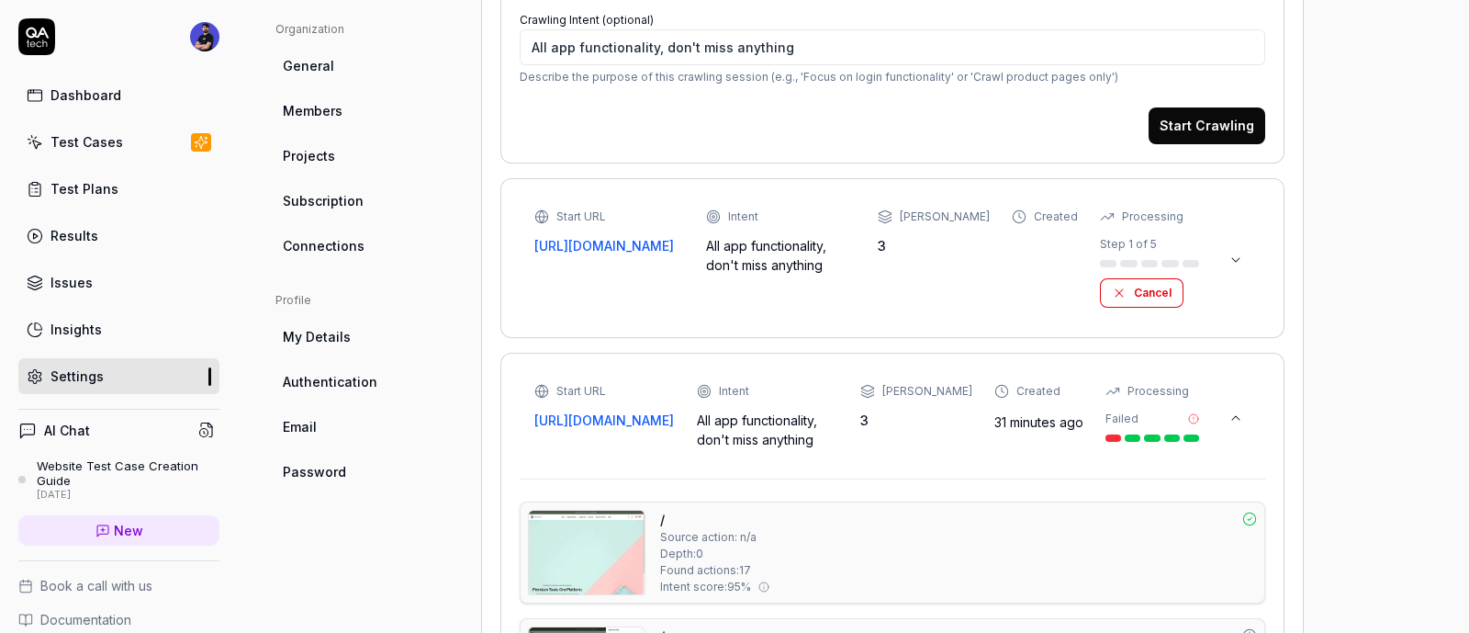
scroll to position [344, 0]
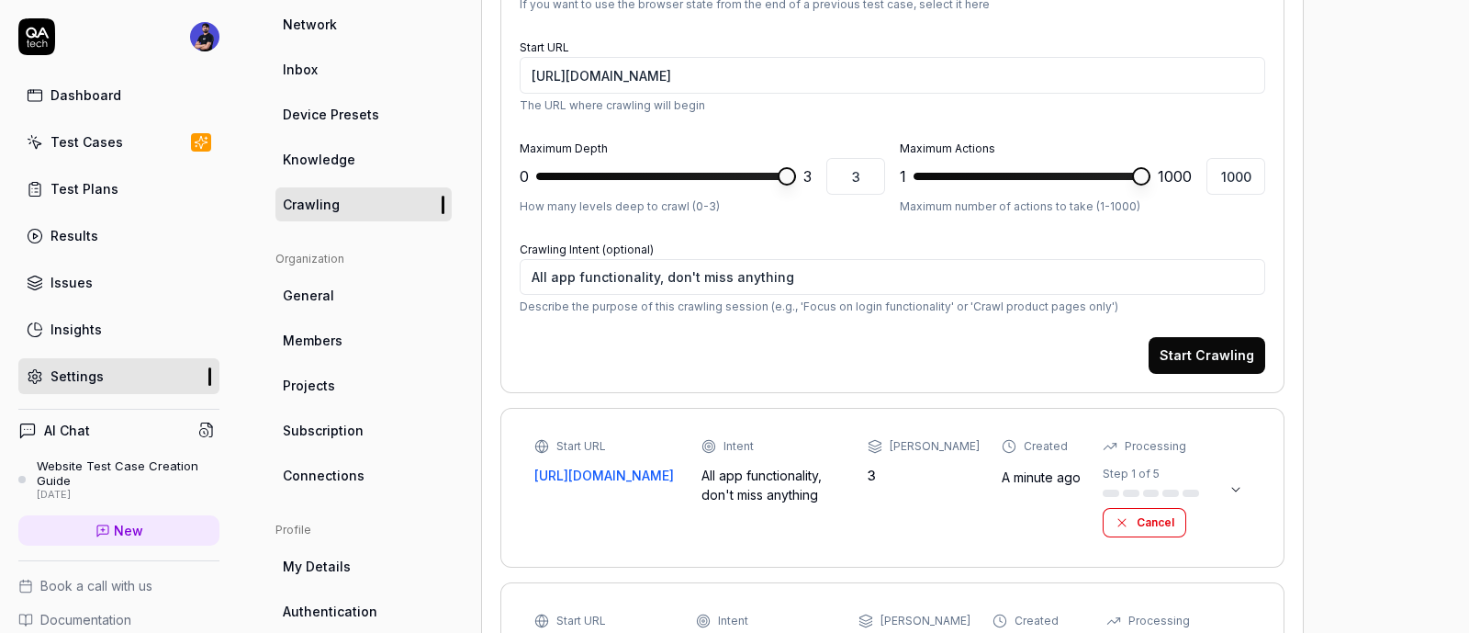
click at [1247, 486] on button at bounding box center [1236, 489] width 29 height 29
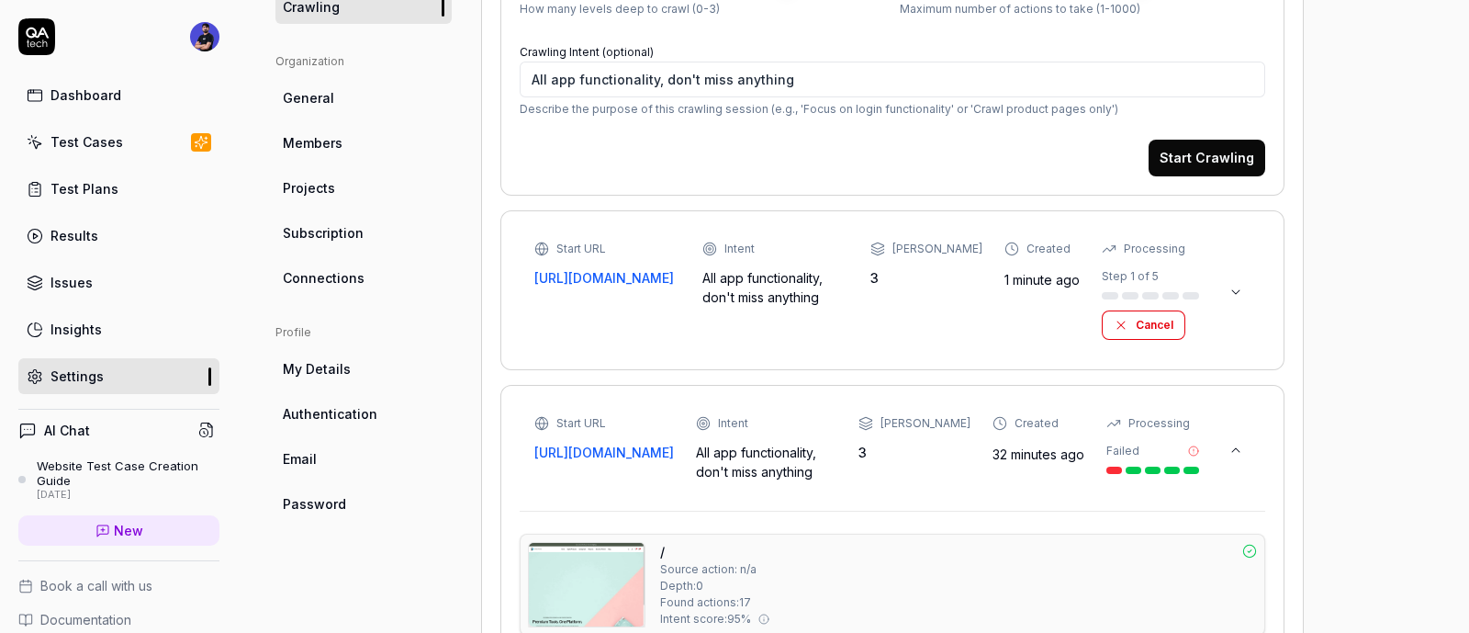
scroll to position [689, 0]
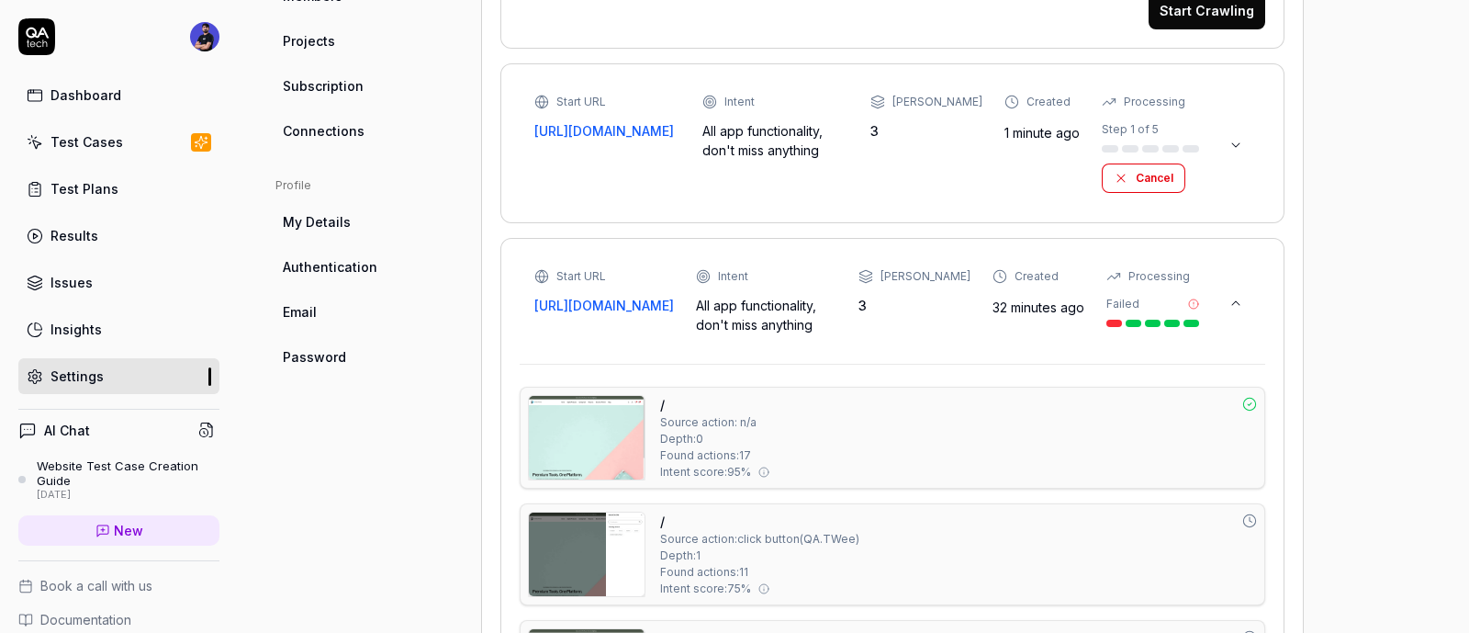
click at [1252, 297] on div "Start URL https://sundayproduct.com/ Intent All app functionality, don't miss a…" at bounding box center [893, 301] width 746 height 88
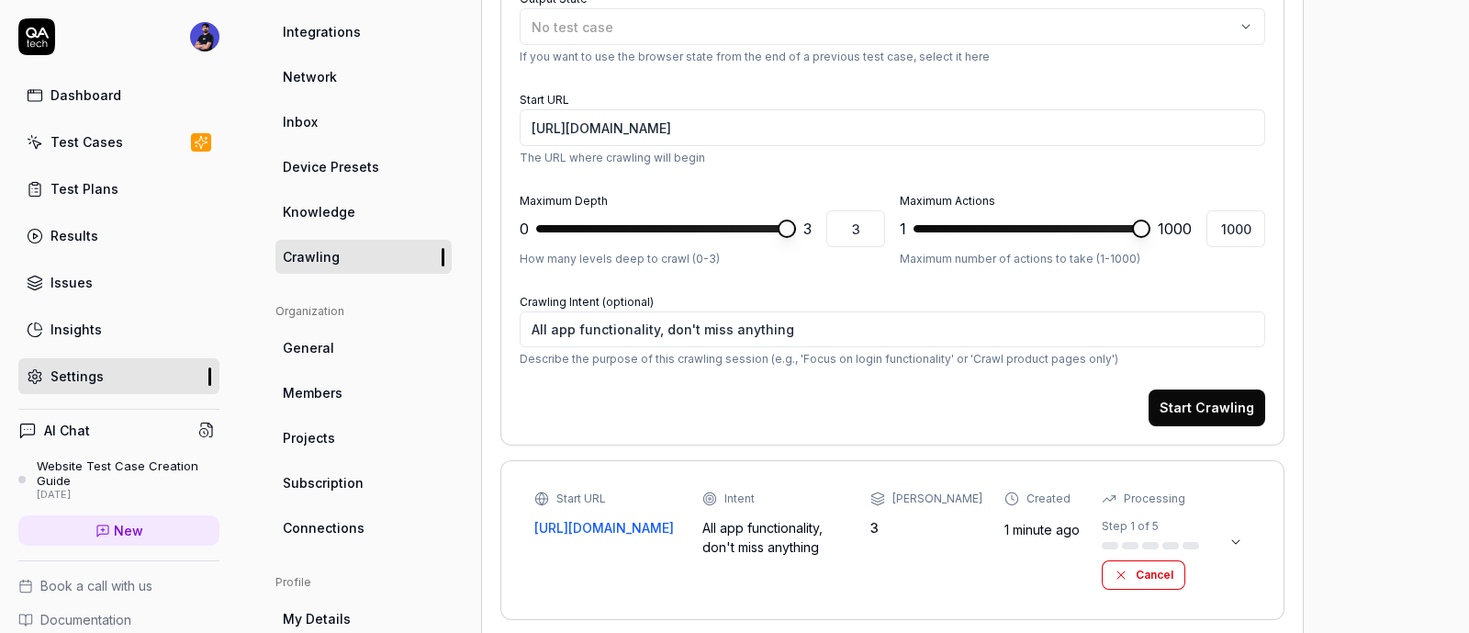
scroll to position [458, 0]
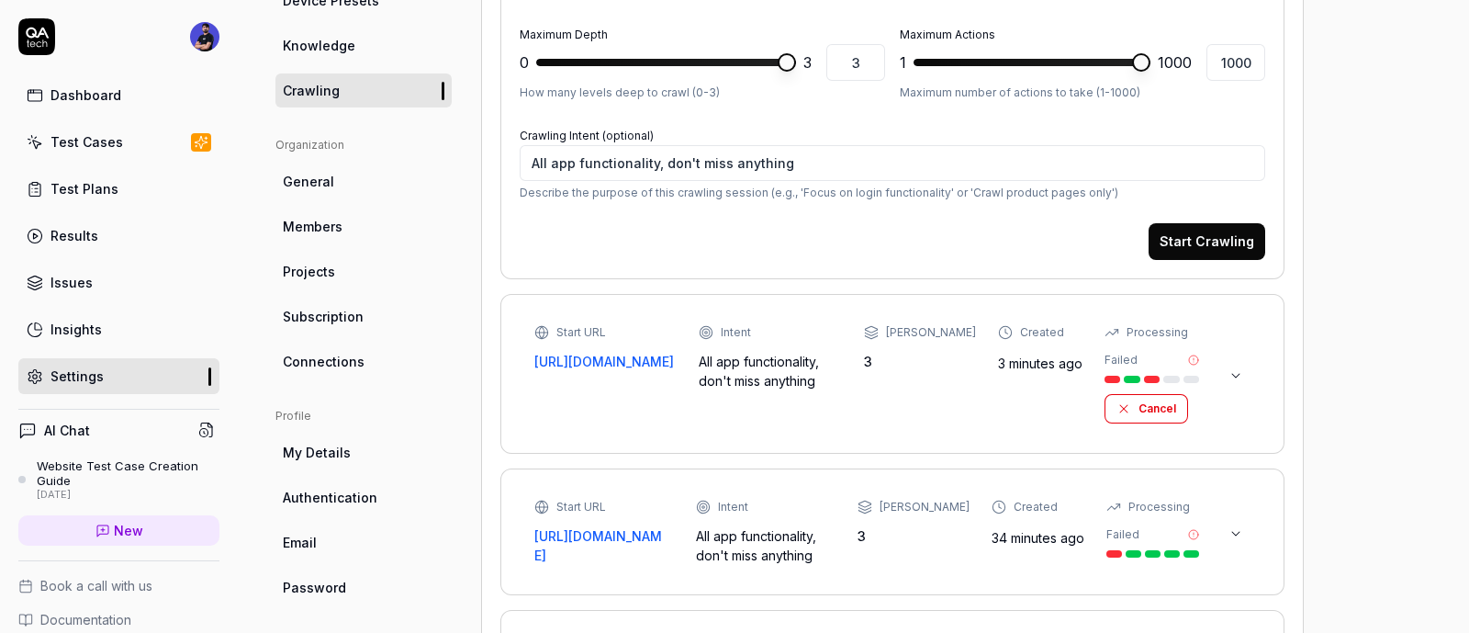
click at [1244, 374] on button at bounding box center [1236, 375] width 29 height 29
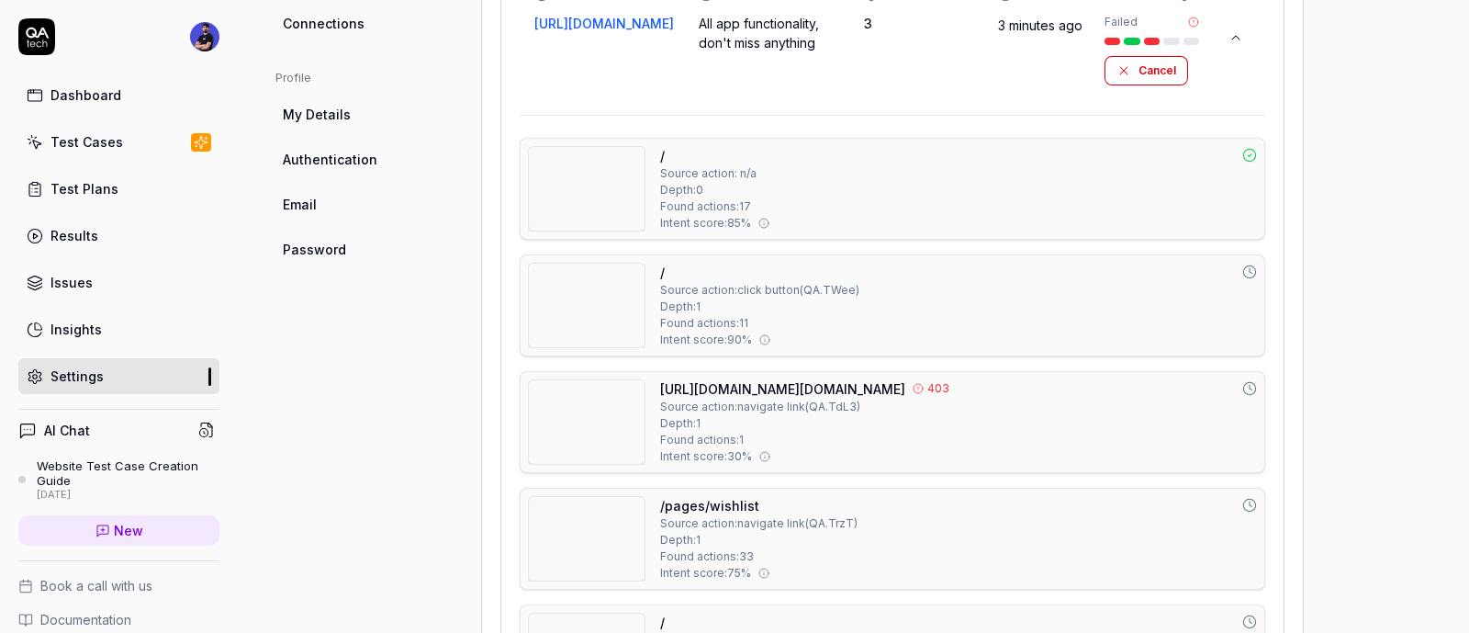
scroll to position [918, 0]
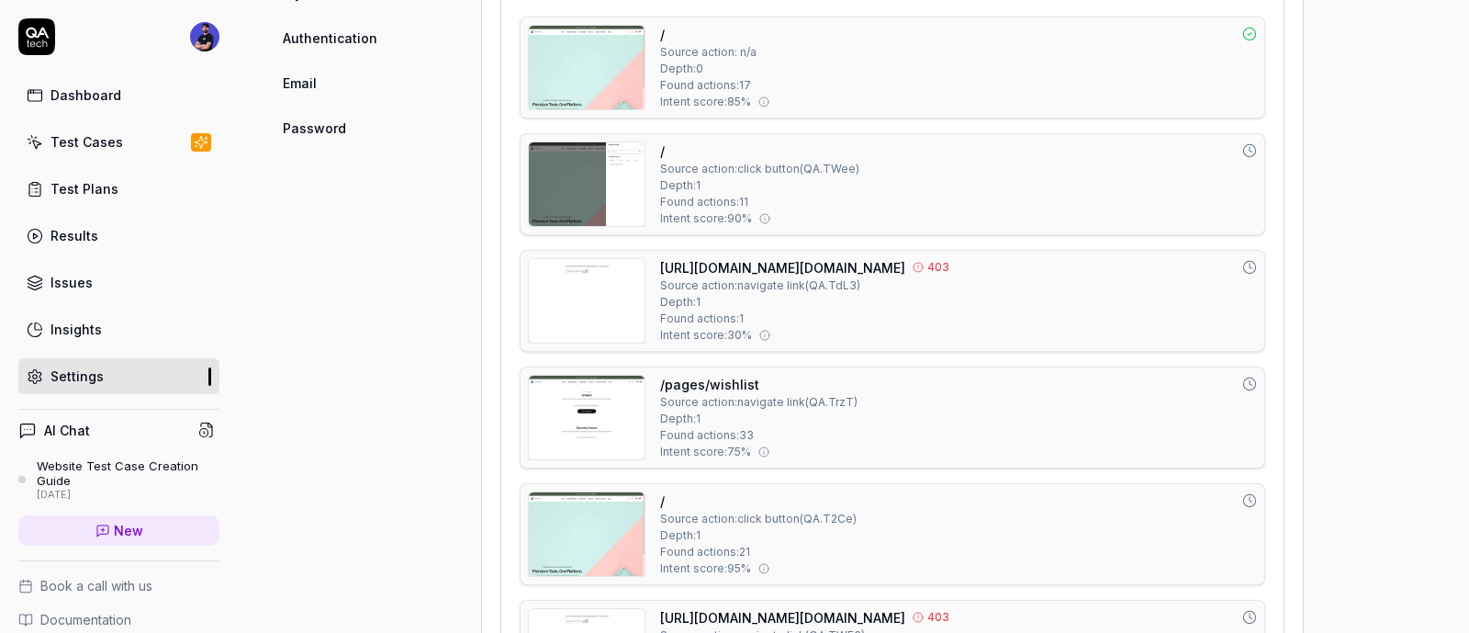
click at [906, 265] on link "https://account.sundayproduct.com/authentication/oauth/authorize?client_id=c433…" at bounding box center [782, 267] width 245 height 19
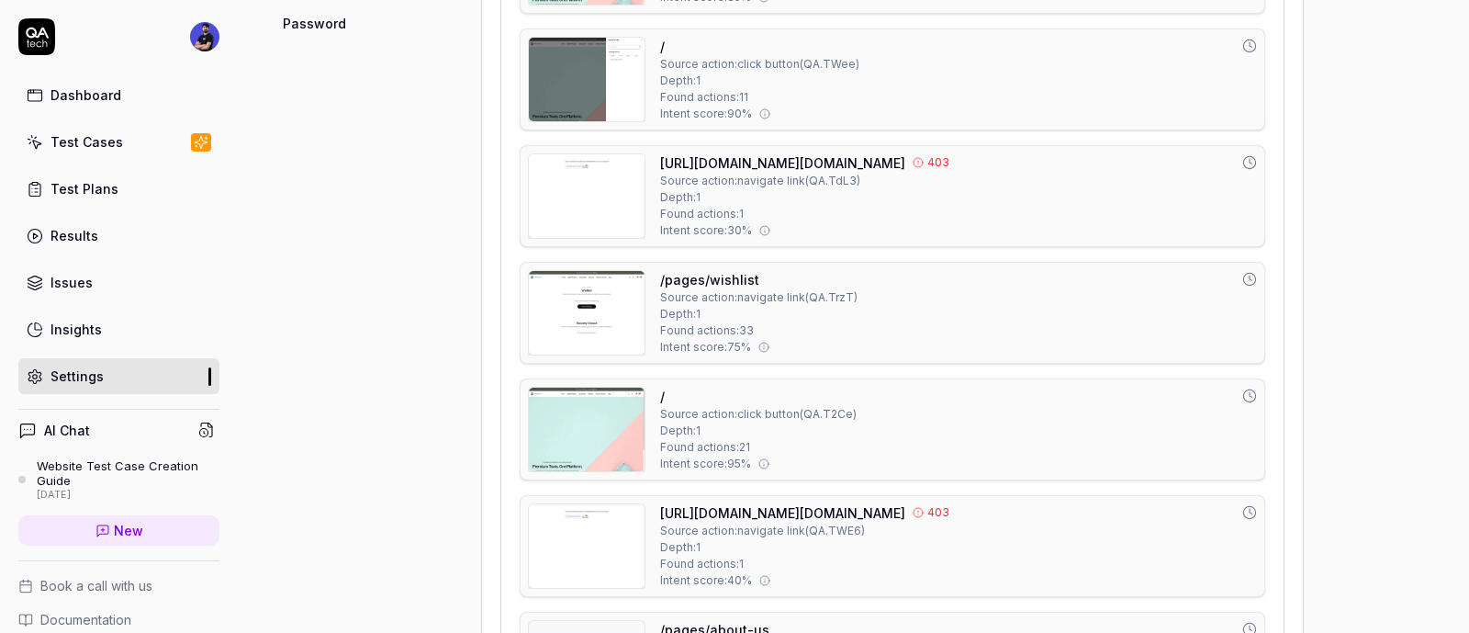
scroll to position [1148, 0]
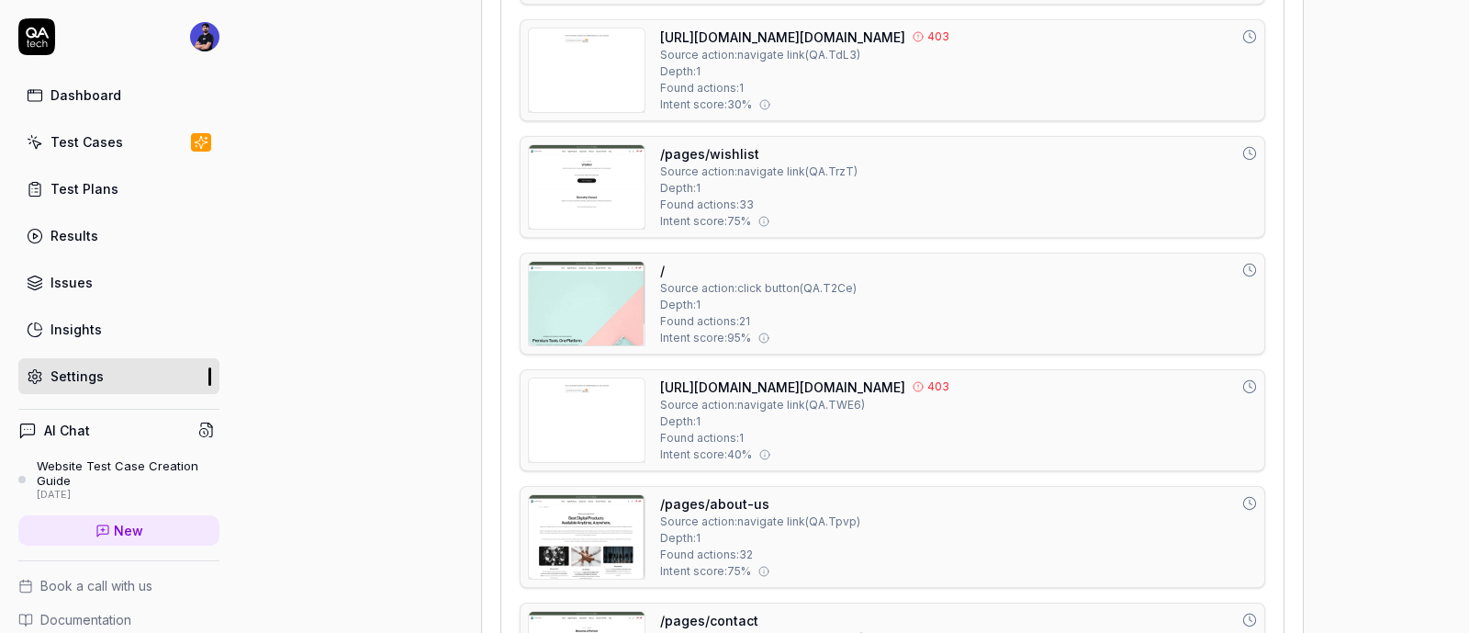
click at [546, 417] on img at bounding box center [587, 420] width 116 height 84
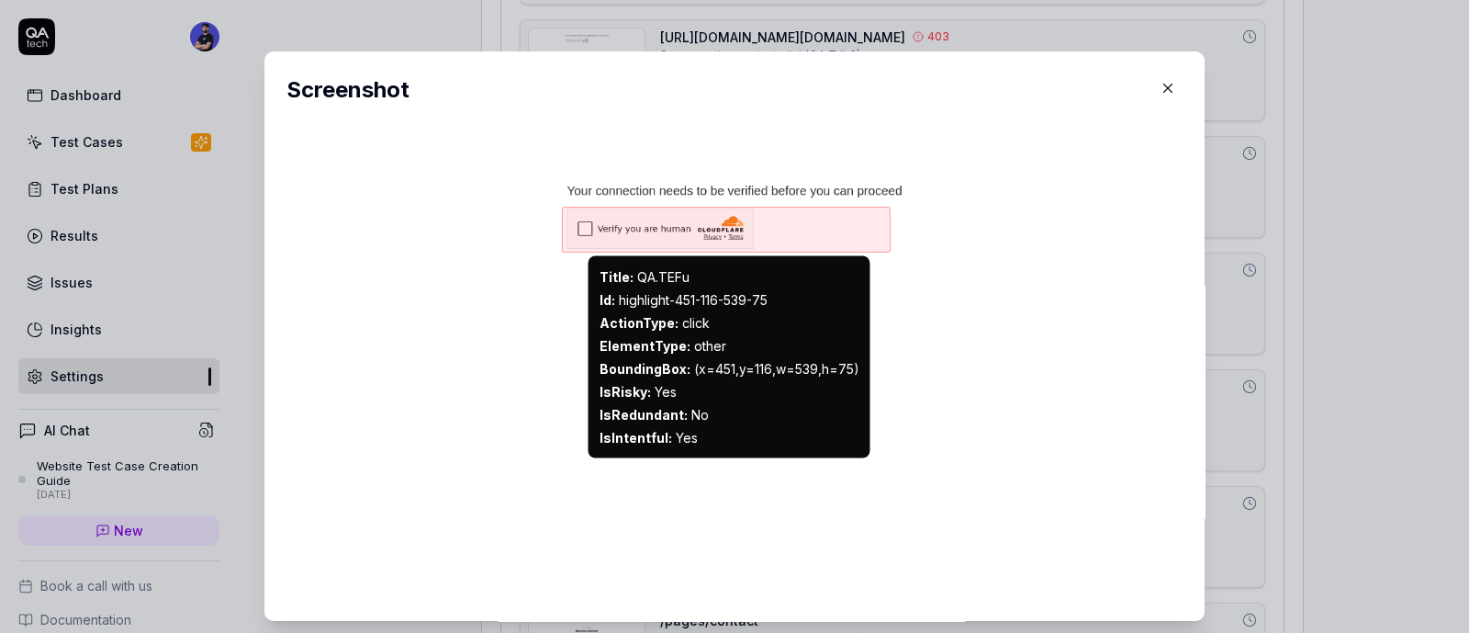
click at [687, 245] on div at bounding box center [726, 230] width 329 height 46
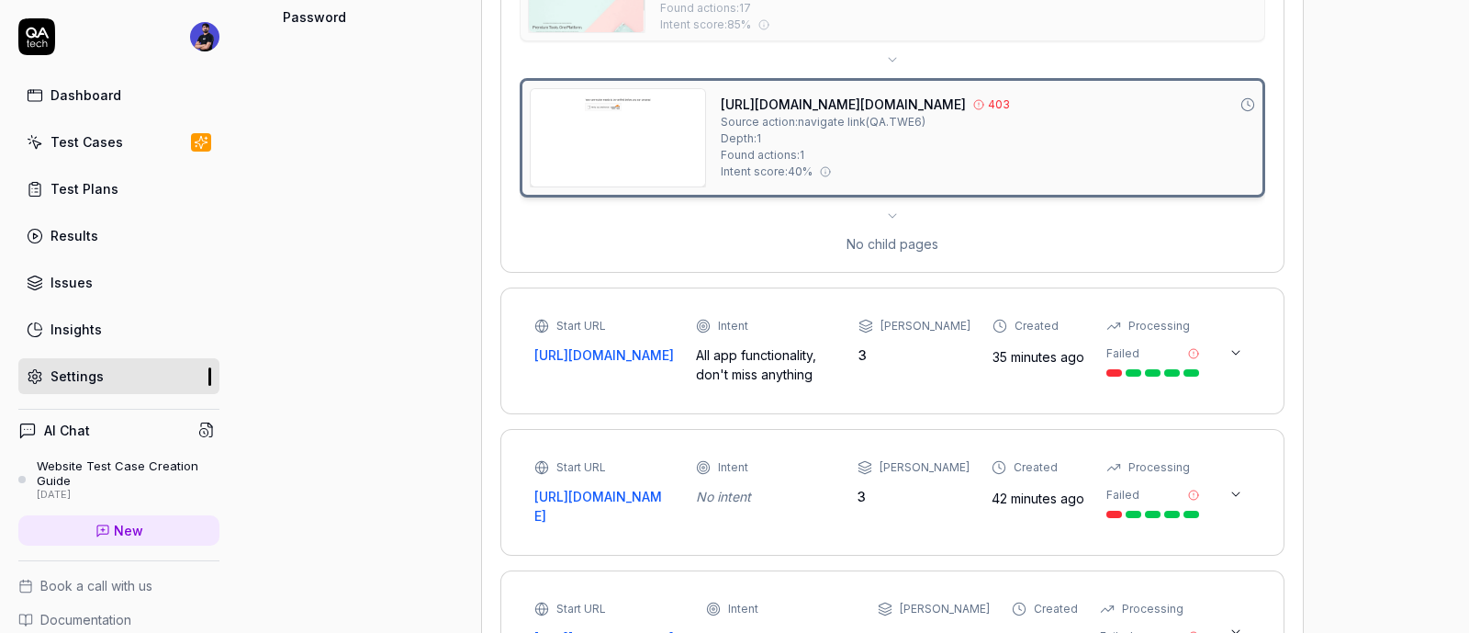
scroll to position [1033, 0]
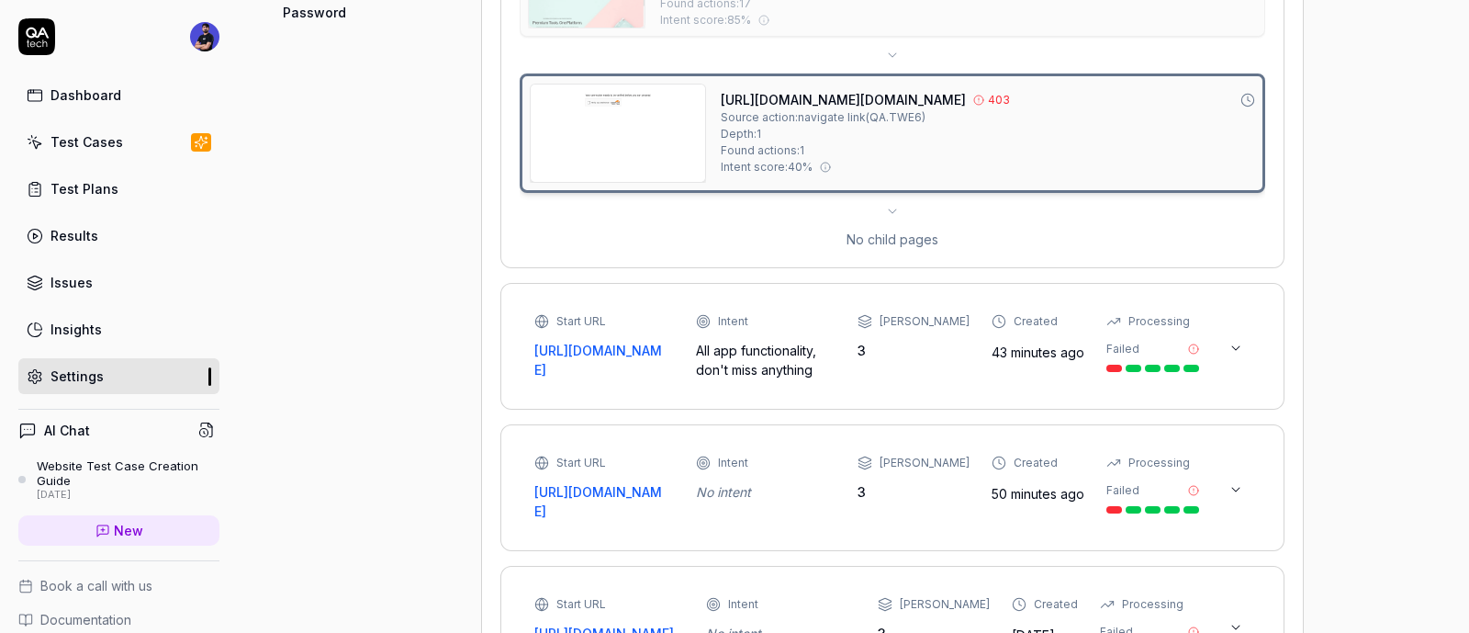
type textarea "*"
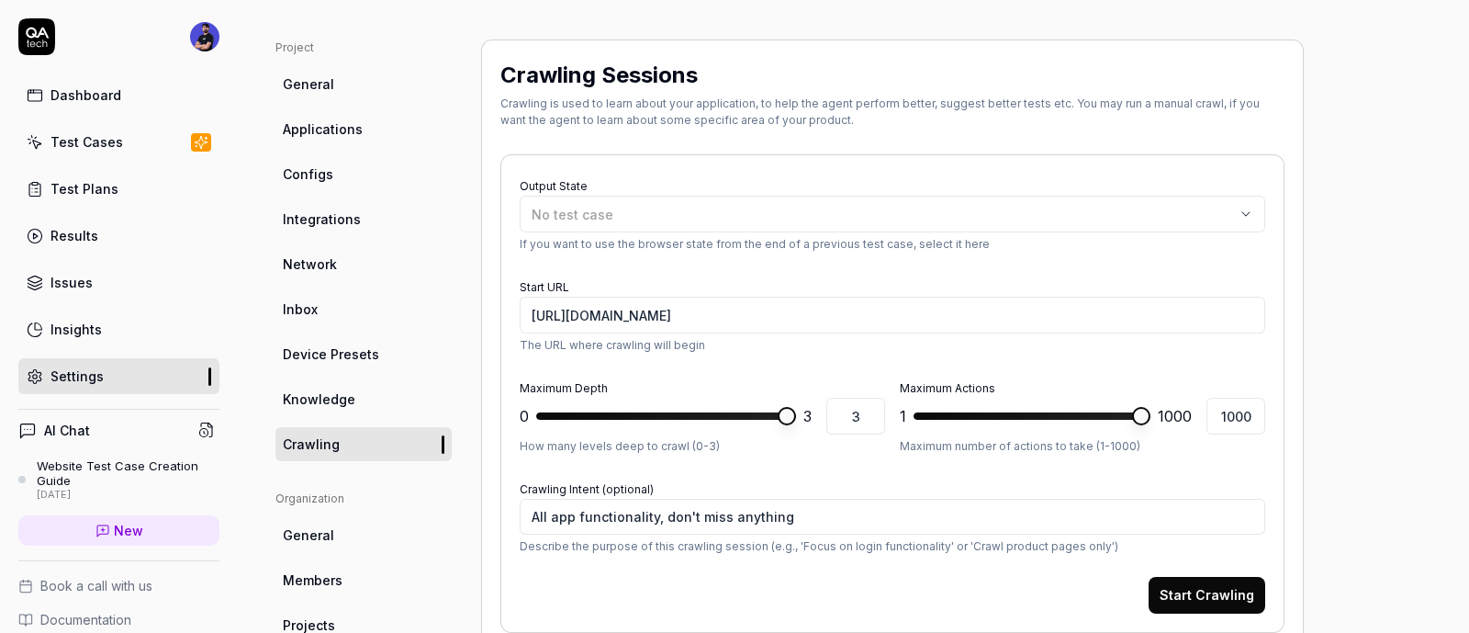
scroll to position [0, 0]
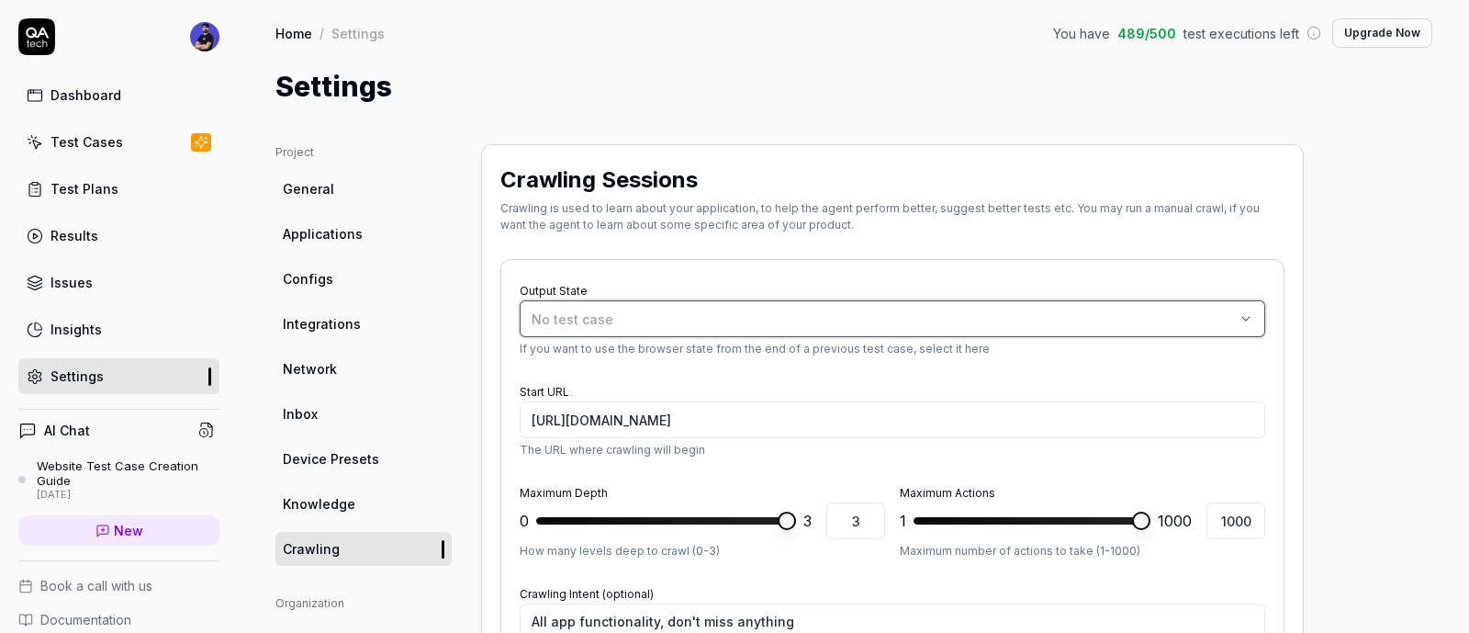
click at [1239, 311] on icon "button" at bounding box center [1246, 318] width 15 height 15
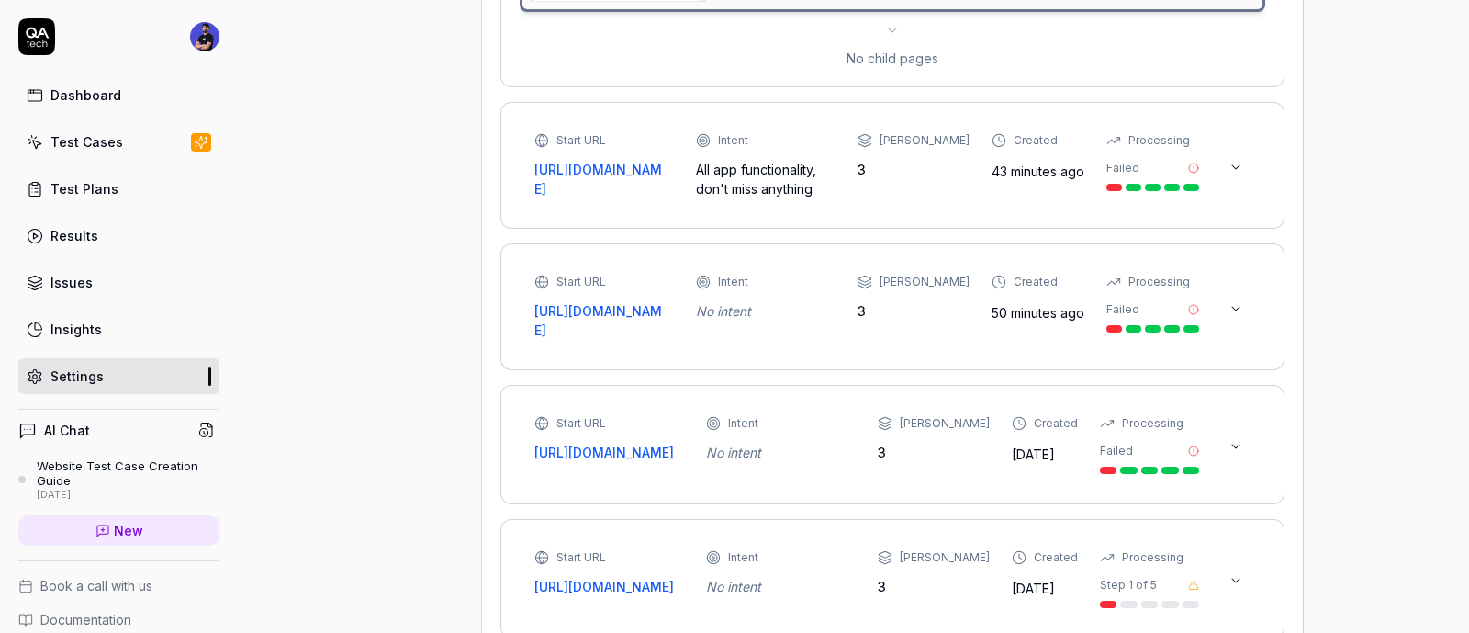
scroll to position [1033, 0]
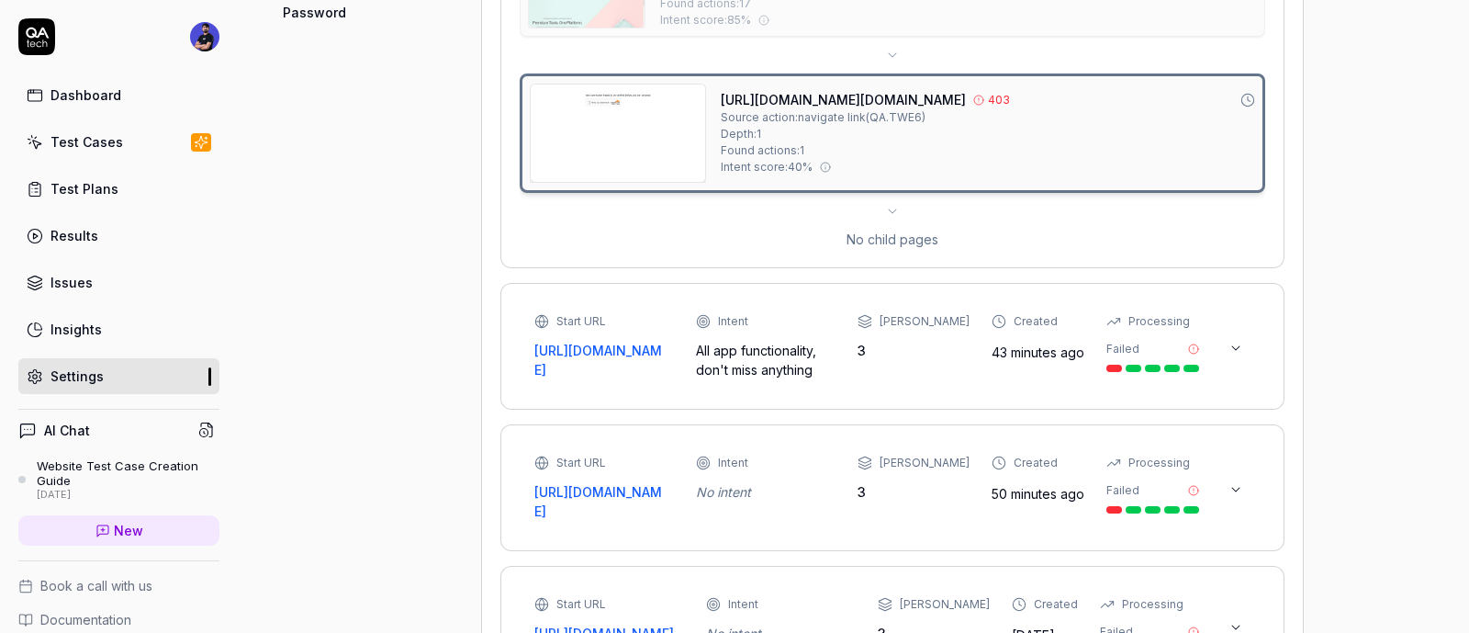
click at [904, 208] on div "/ Source action: n/a Depth: 0 Found actions: 17 Intent score: 85 % https://acco…" at bounding box center [893, 92] width 746 height 314
click at [896, 208] on icon at bounding box center [892, 211] width 15 height 15
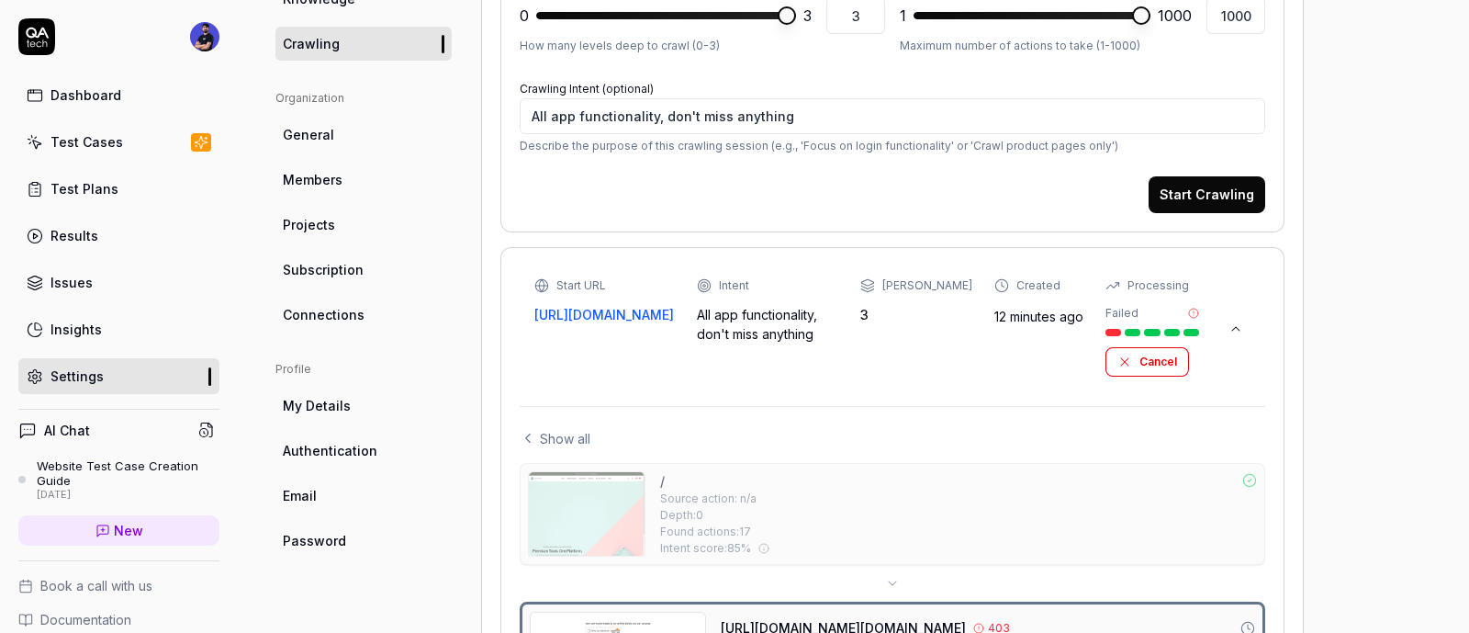
scroll to position [458, 0]
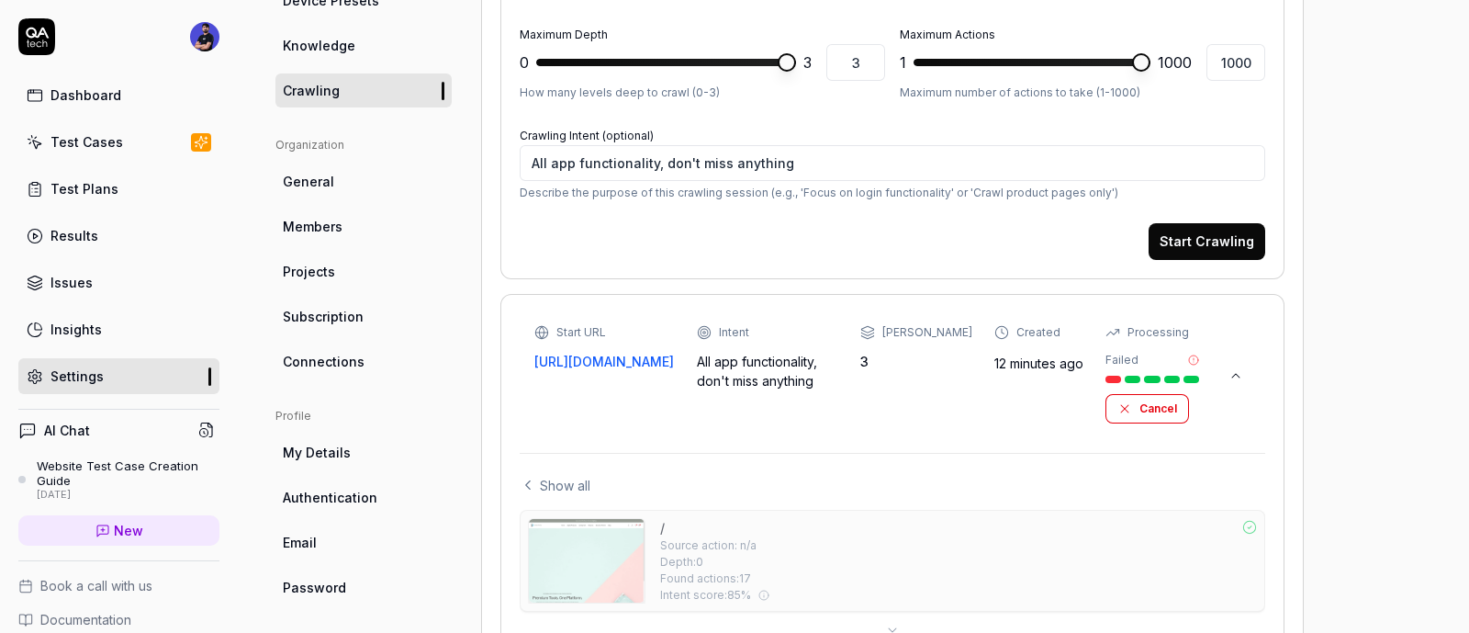
click at [1247, 366] on button at bounding box center [1236, 375] width 29 height 29
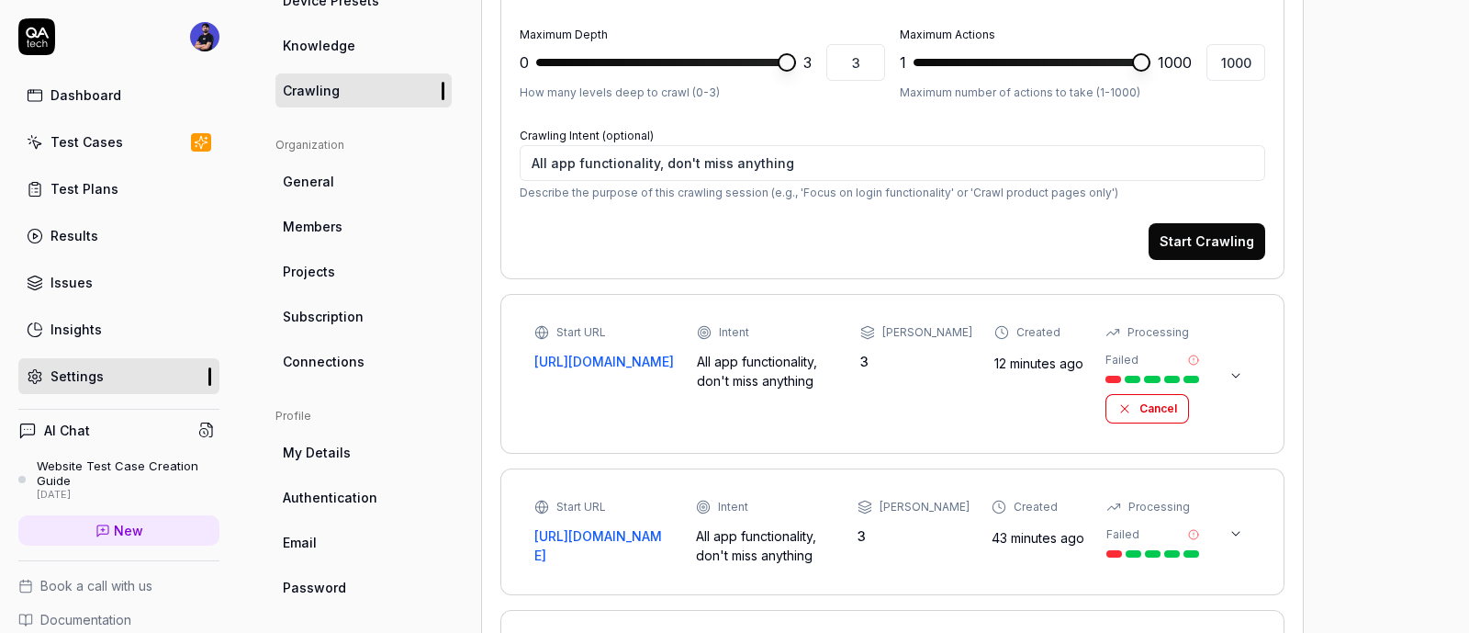
click at [1223, 382] on button at bounding box center [1236, 375] width 29 height 29
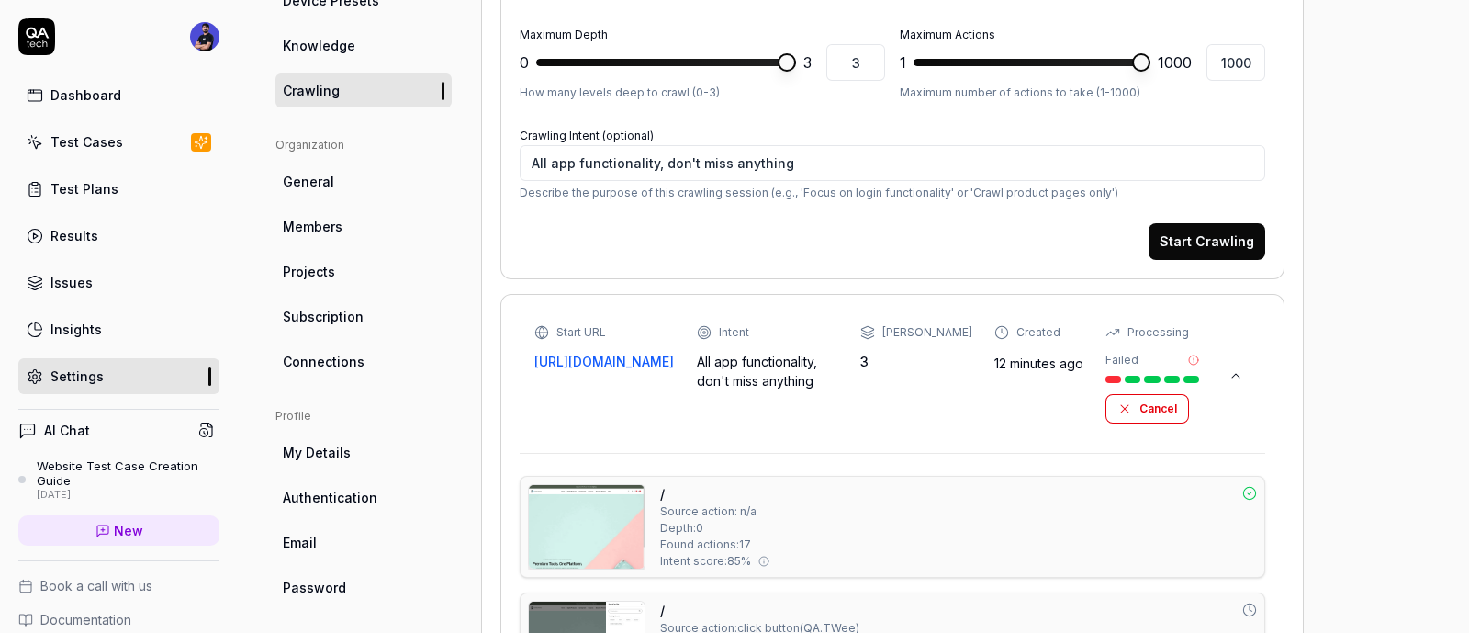
click at [1237, 375] on icon at bounding box center [1236, 375] width 15 height 15
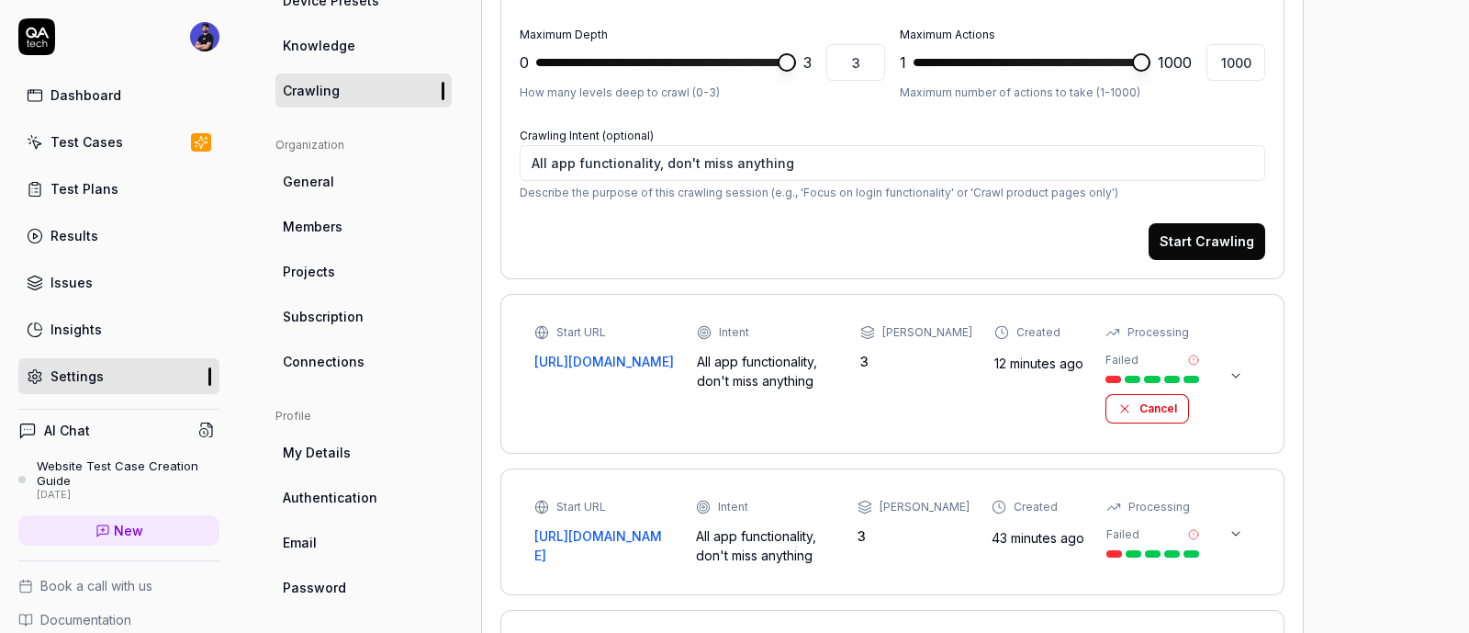
drag, startPoint x: 1256, startPoint y: 388, endPoint x: 1241, endPoint y: 381, distance: 16.9
click at [1253, 388] on div "Start URL https://sundayproduct.com/ Intent All app functionality, don't miss a…" at bounding box center [893, 373] width 746 height 121
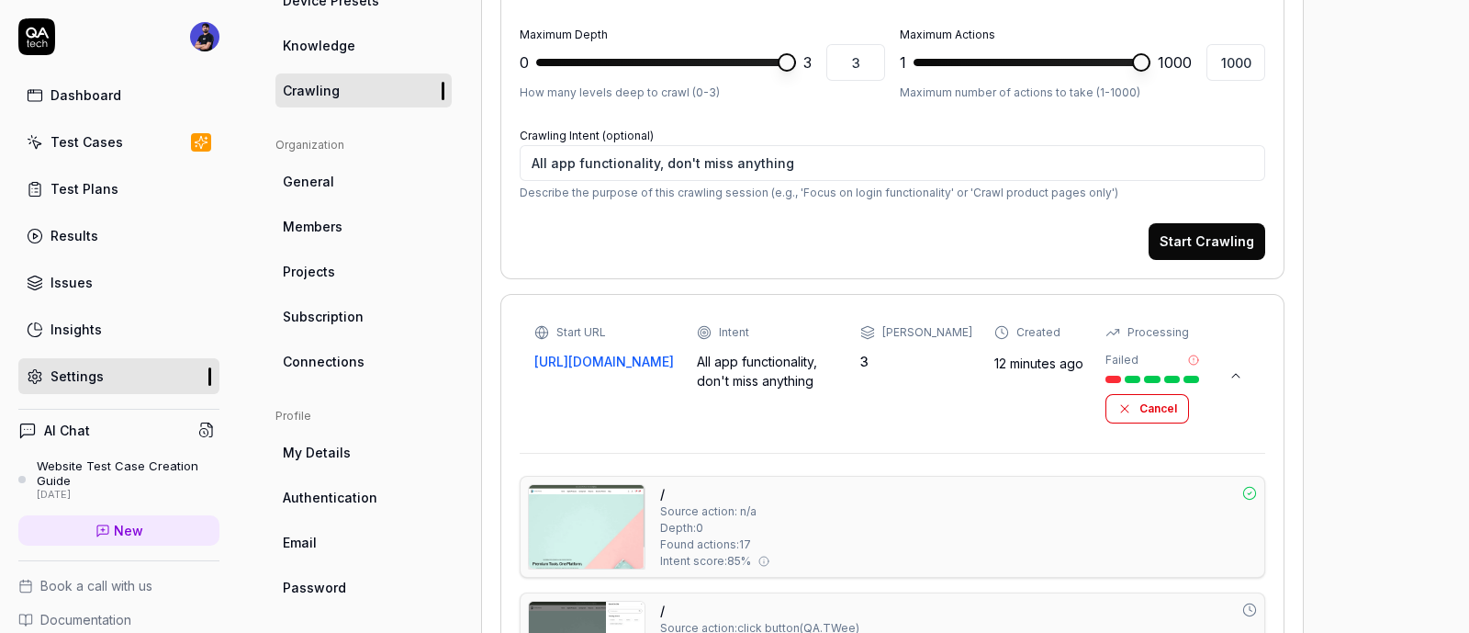
click at [1241, 381] on button at bounding box center [1236, 375] width 29 height 29
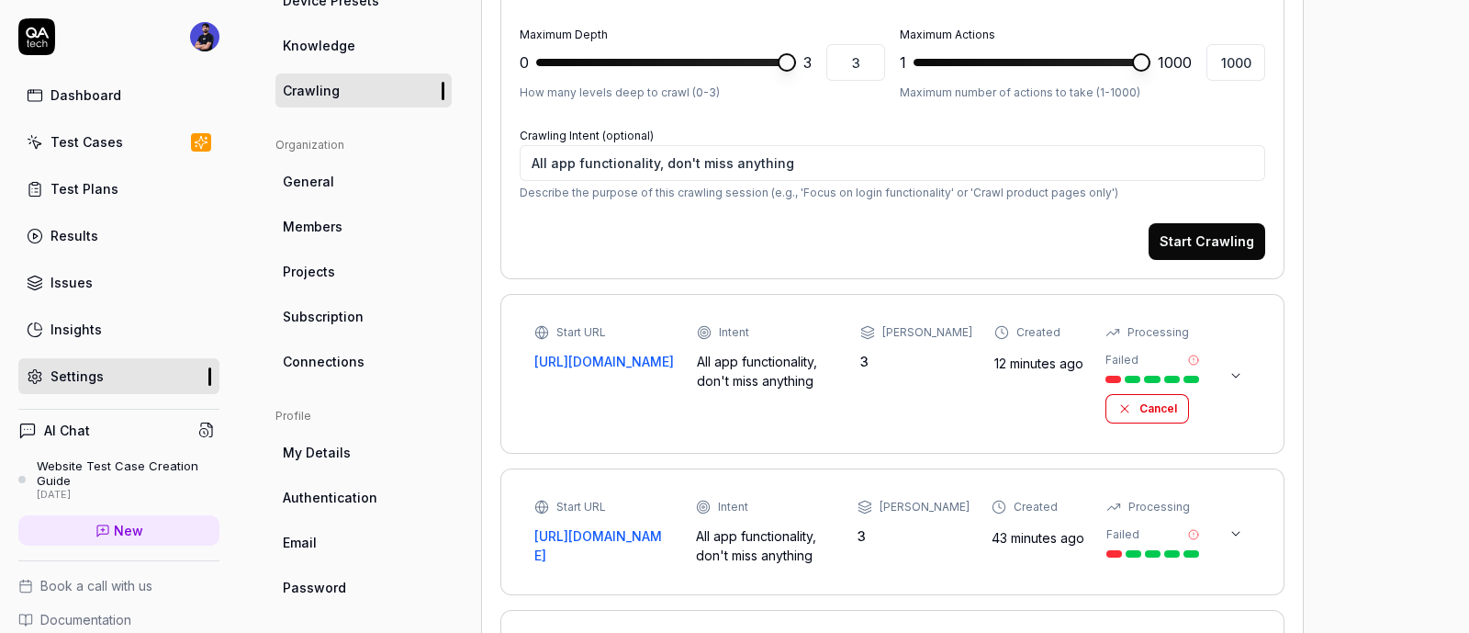
click at [1230, 372] on icon at bounding box center [1236, 375] width 15 height 15
